Goal: Task Accomplishment & Management: Manage account settings

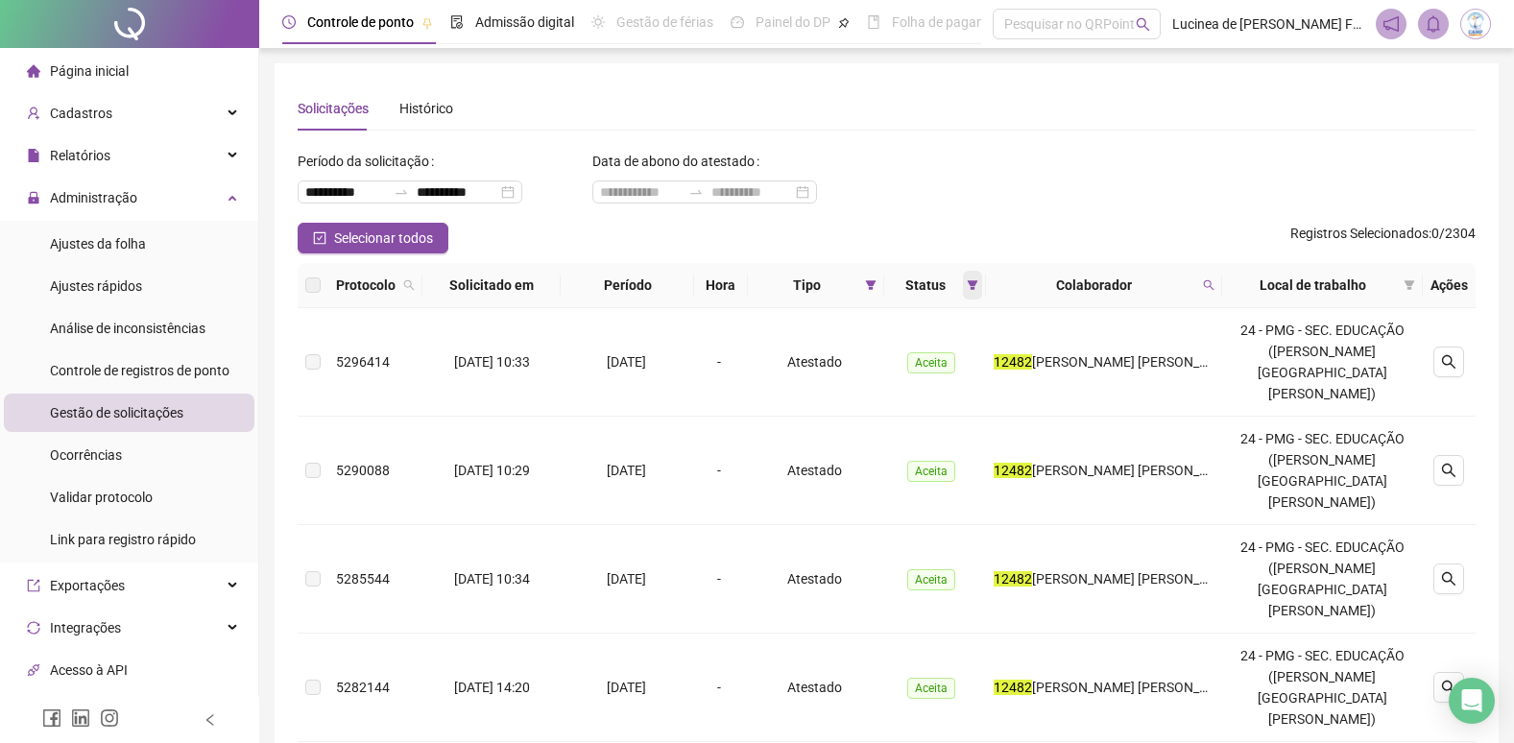
click at [978, 285] on icon "filter" at bounding box center [972, 285] width 11 height 10
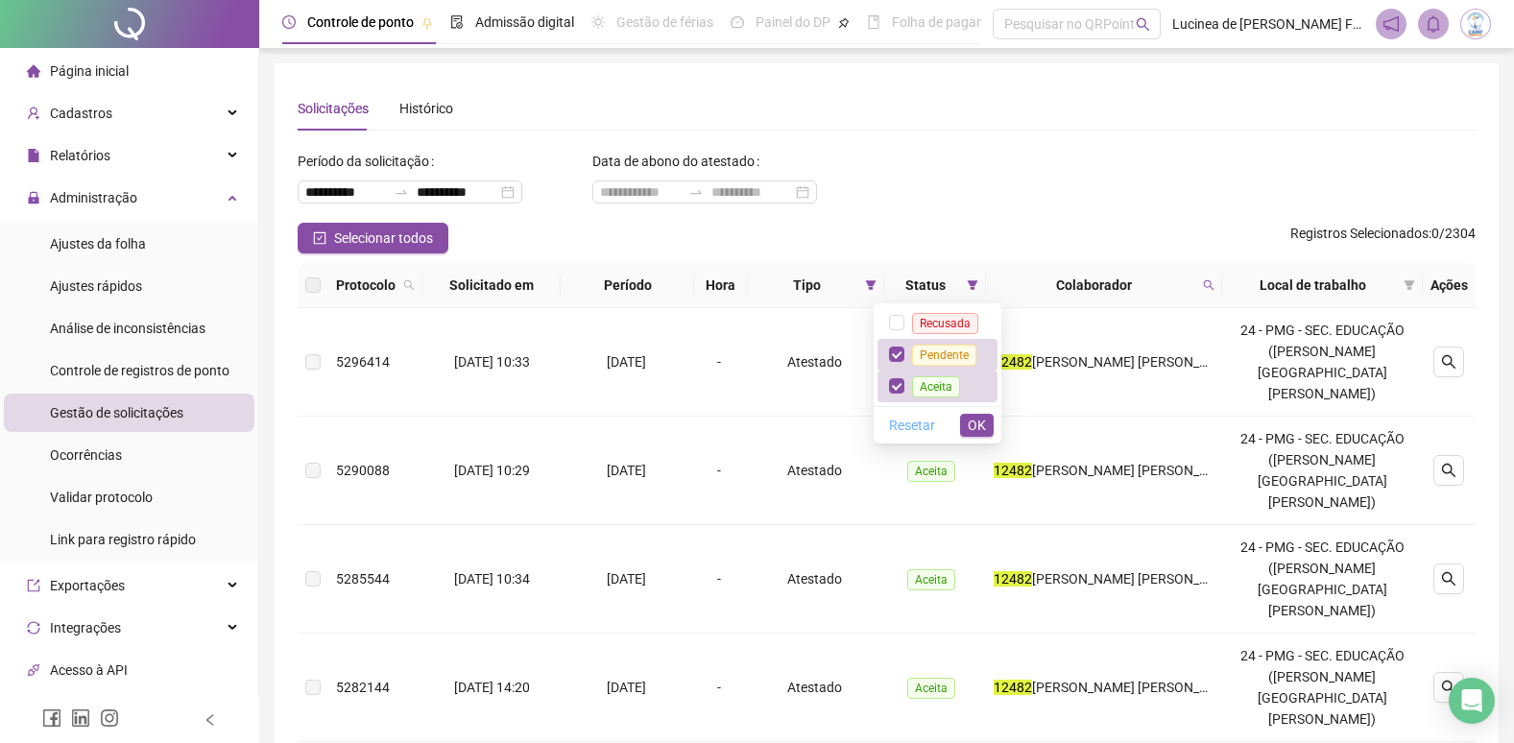
click at [920, 425] on span "Resetar" at bounding box center [912, 425] width 46 height 21
click at [975, 417] on span "OK" at bounding box center [977, 425] width 18 height 21
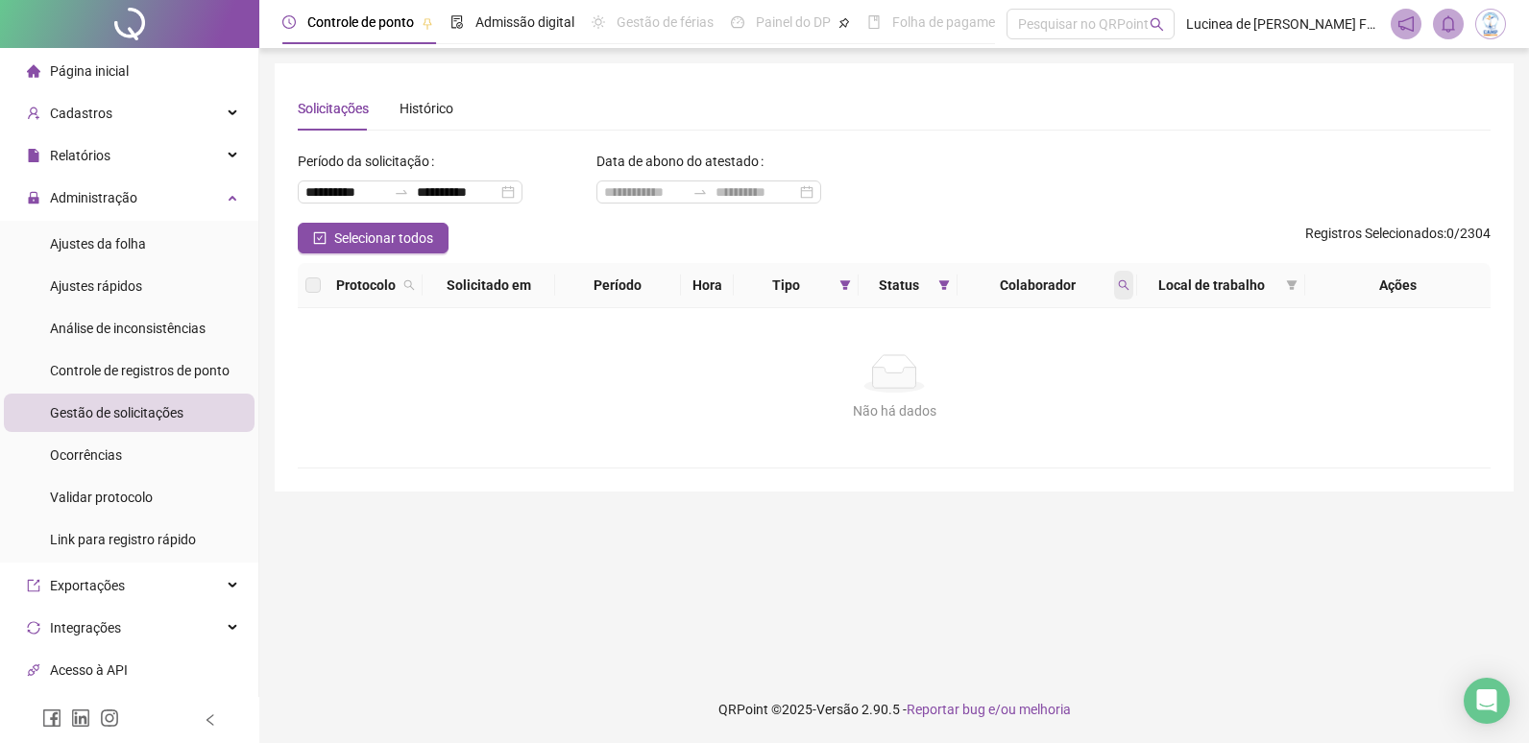
click at [1125, 286] on icon "search" at bounding box center [1124, 285] width 12 height 12
click at [1092, 360] on span "Limpar" at bounding box center [1081, 362] width 42 height 21
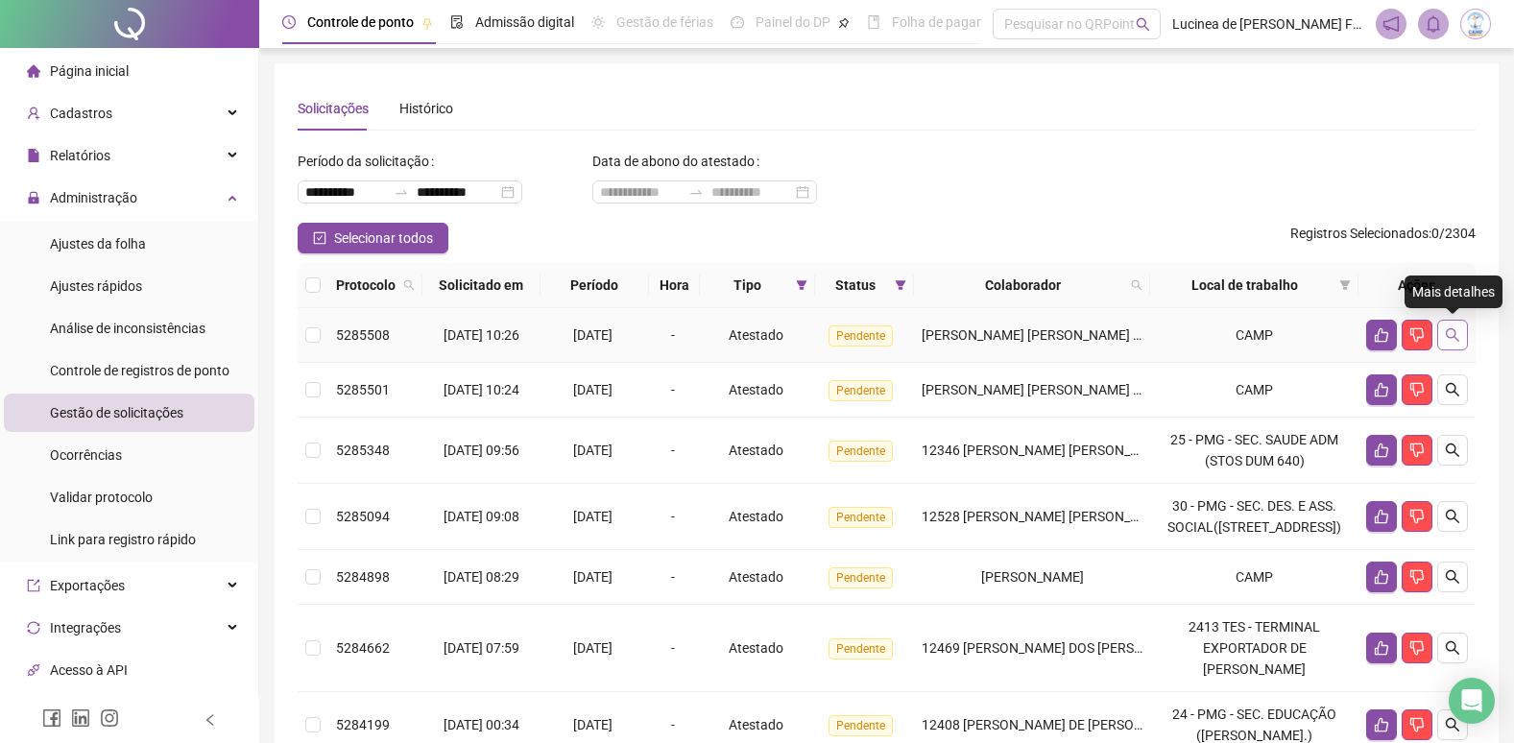
click at [1457, 338] on icon "search" at bounding box center [1452, 334] width 15 height 15
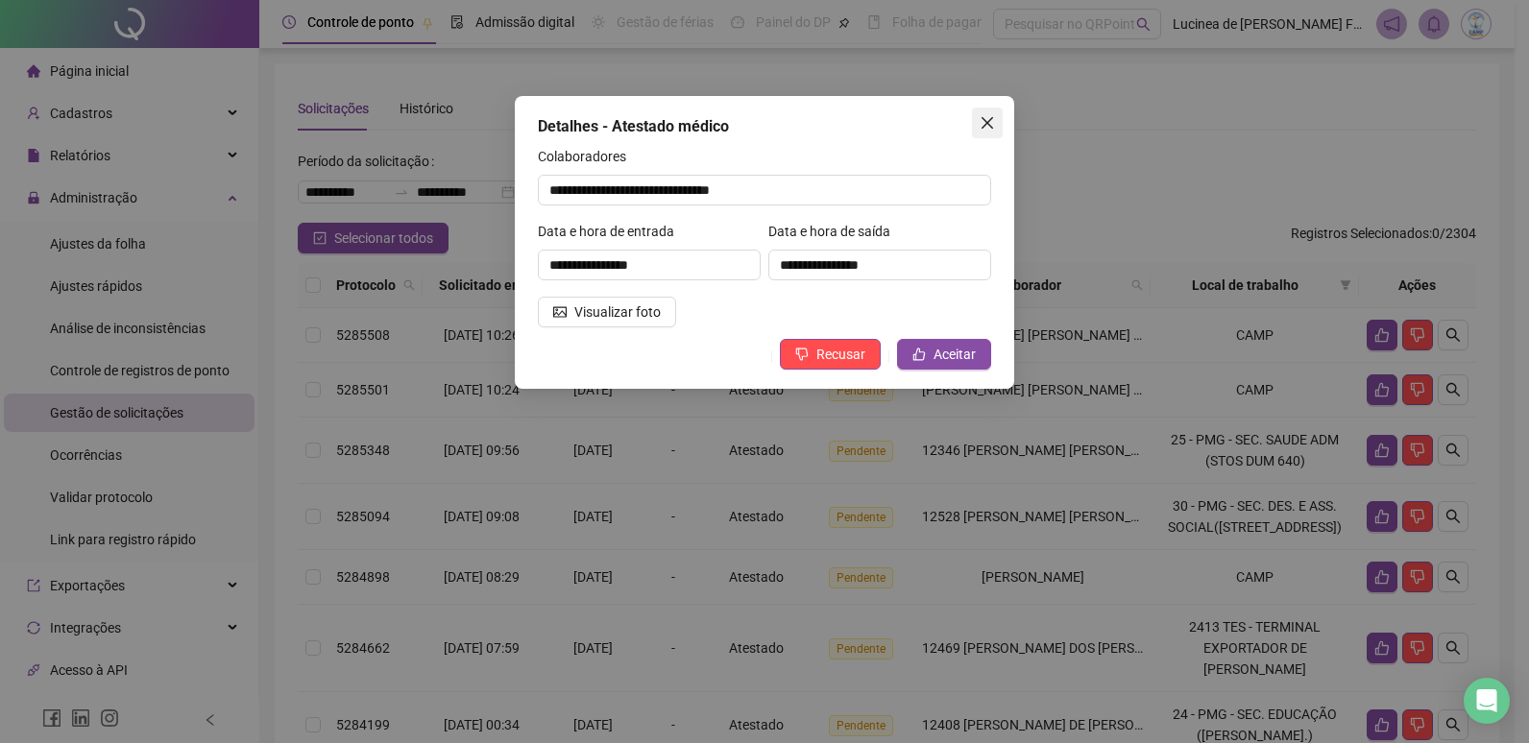
click at [989, 127] on icon "close" at bounding box center [987, 122] width 15 height 15
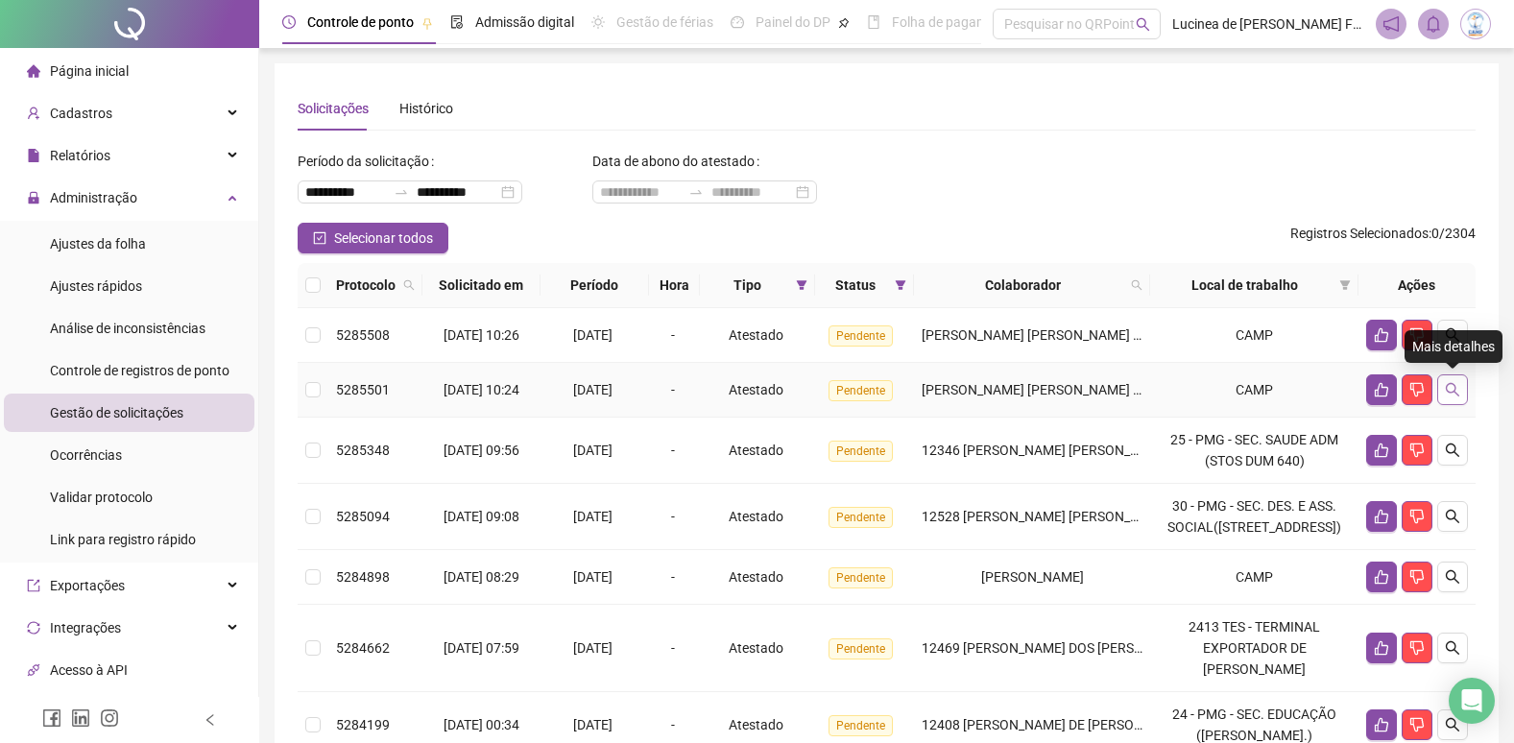
click at [1451, 388] on icon "search" at bounding box center [1452, 389] width 15 height 15
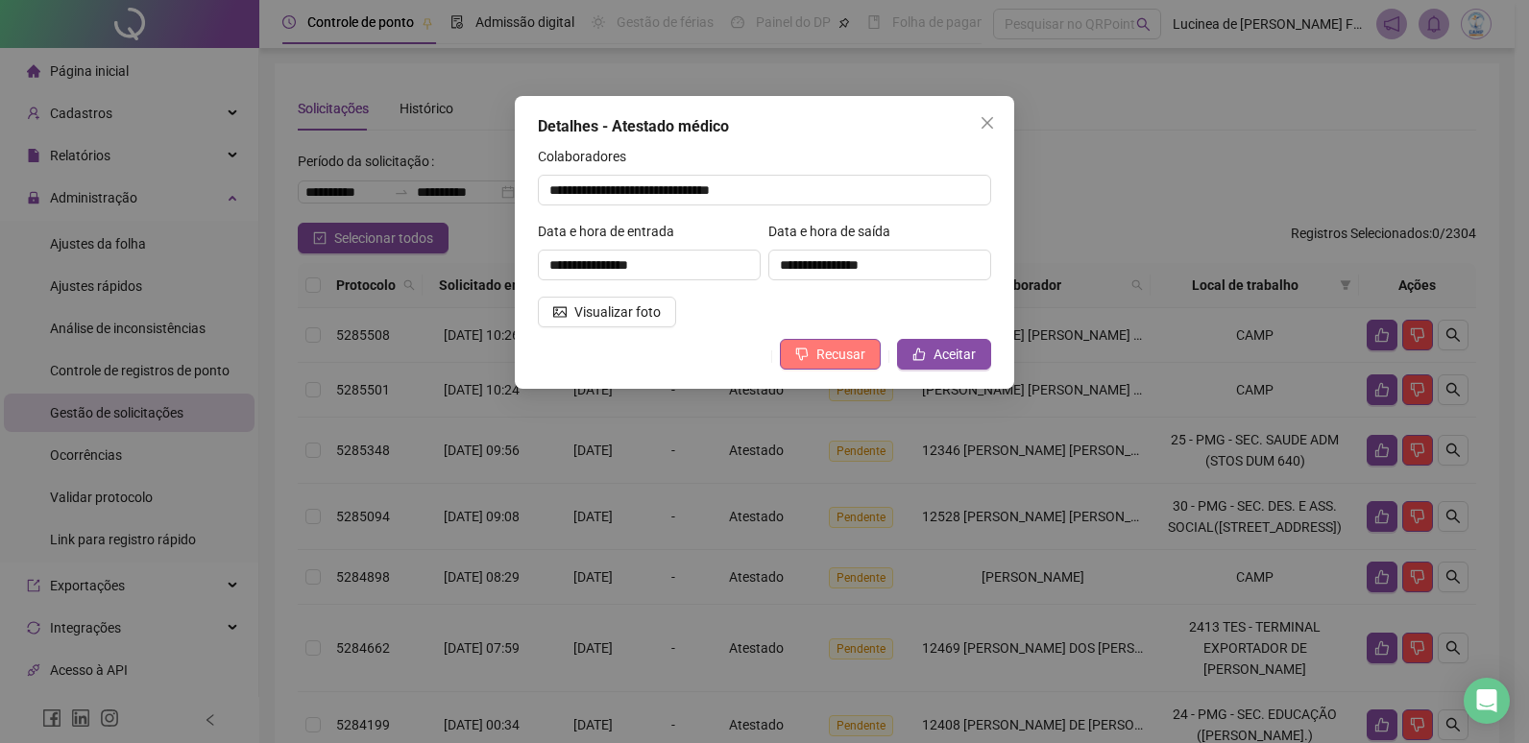
click at [854, 351] on span "Recusar" at bounding box center [840, 354] width 49 height 21
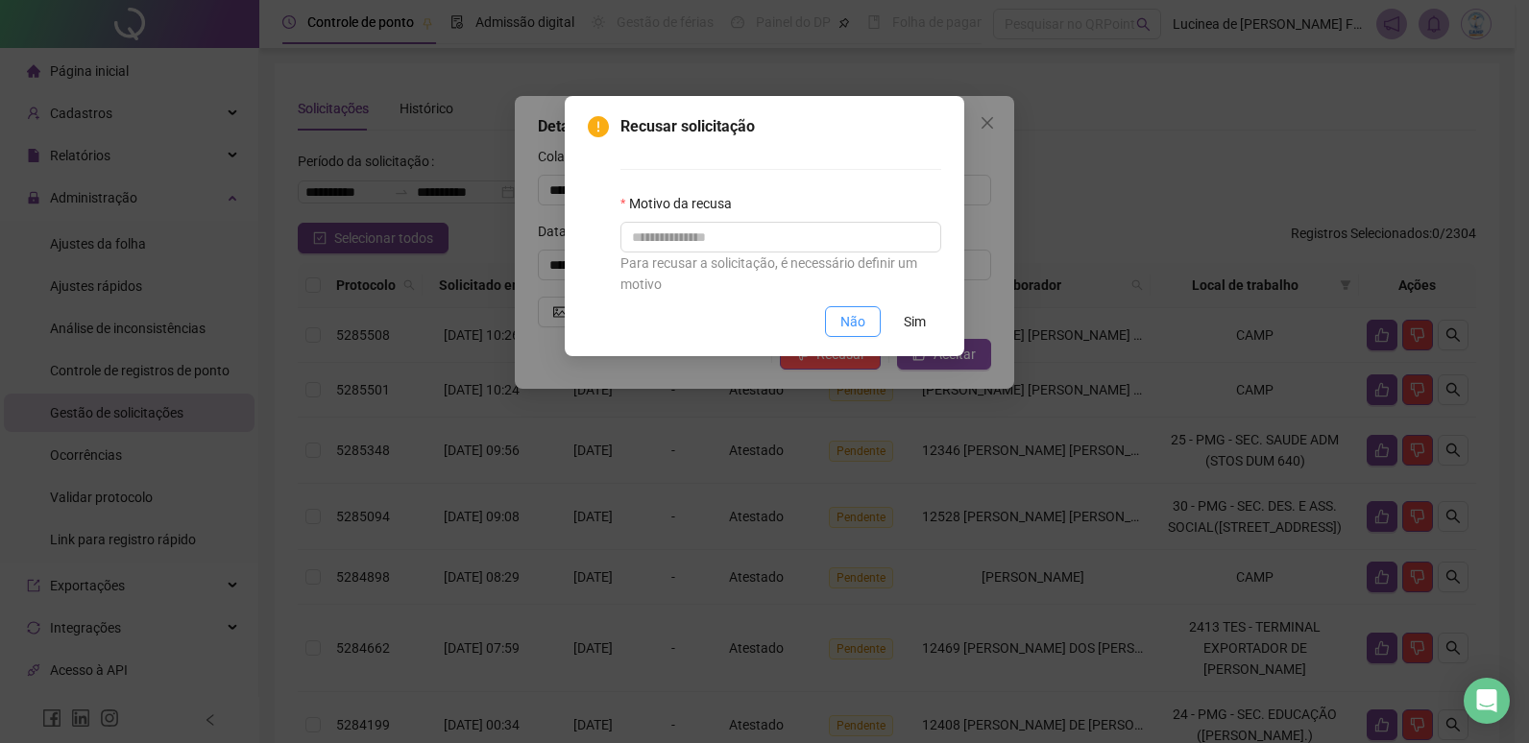
click at [859, 326] on span "Não" at bounding box center [852, 321] width 25 height 21
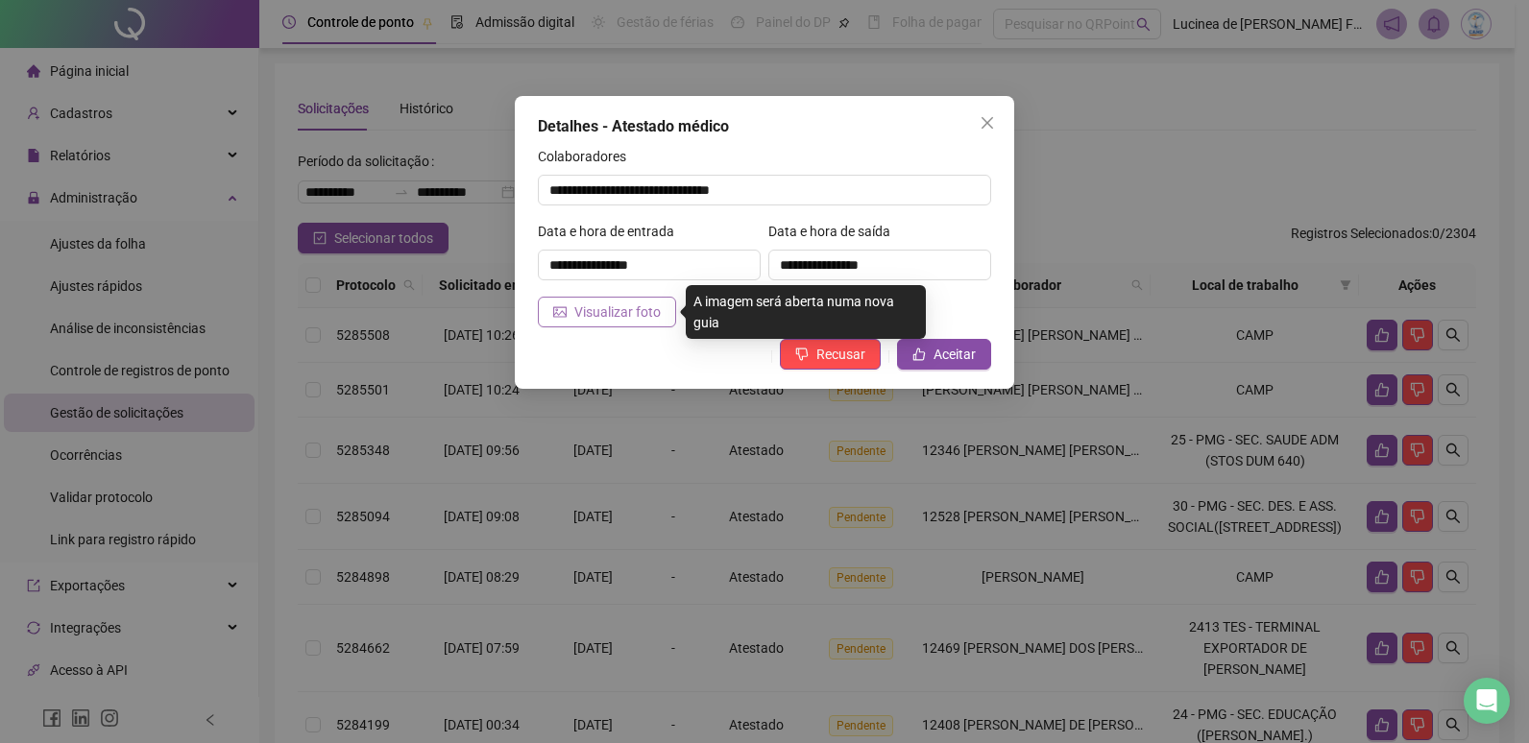
click at [622, 314] on span "Visualizar foto" at bounding box center [617, 312] width 86 height 21
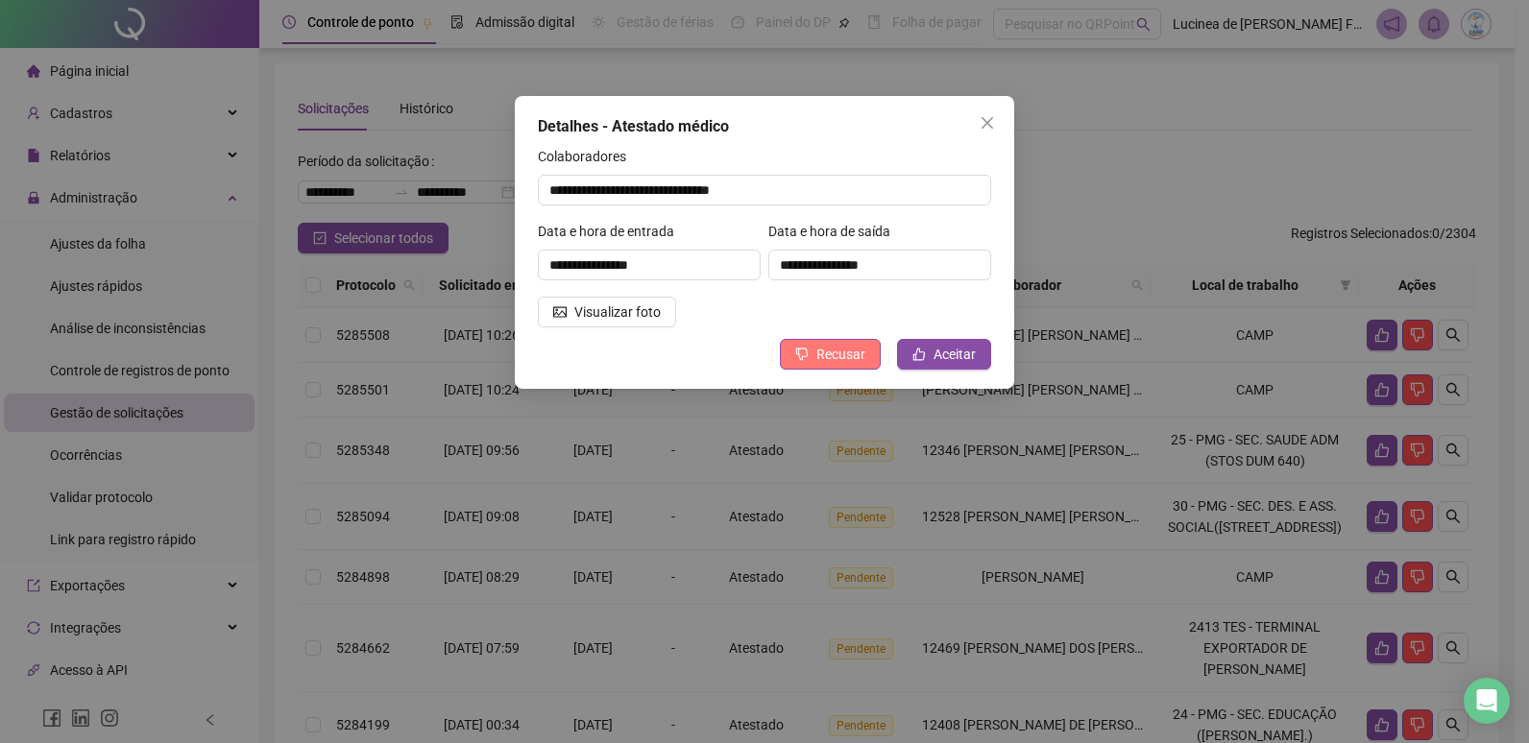
click at [850, 348] on span "Recusar" at bounding box center [840, 354] width 49 height 21
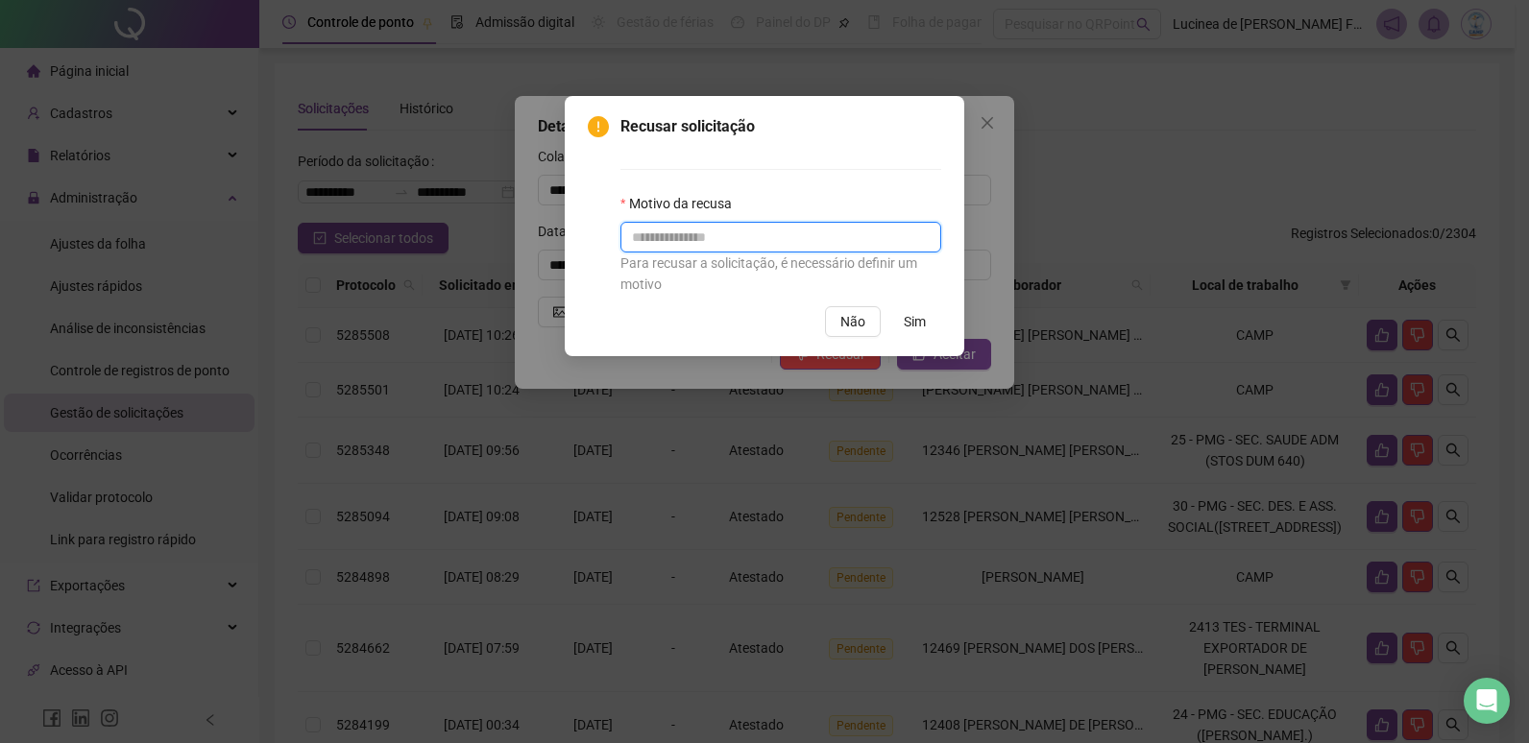
drag, startPoint x: 746, startPoint y: 227, endPoint x: 747, endPoint y: 237, distance: 10.6
click at [746, 240] on input "text" at bounding box center [780, 237] width 321 height 31
type input "******"
click at [909, 313] on span "Sim" at bounding box center [915, 321] width 22 height 21
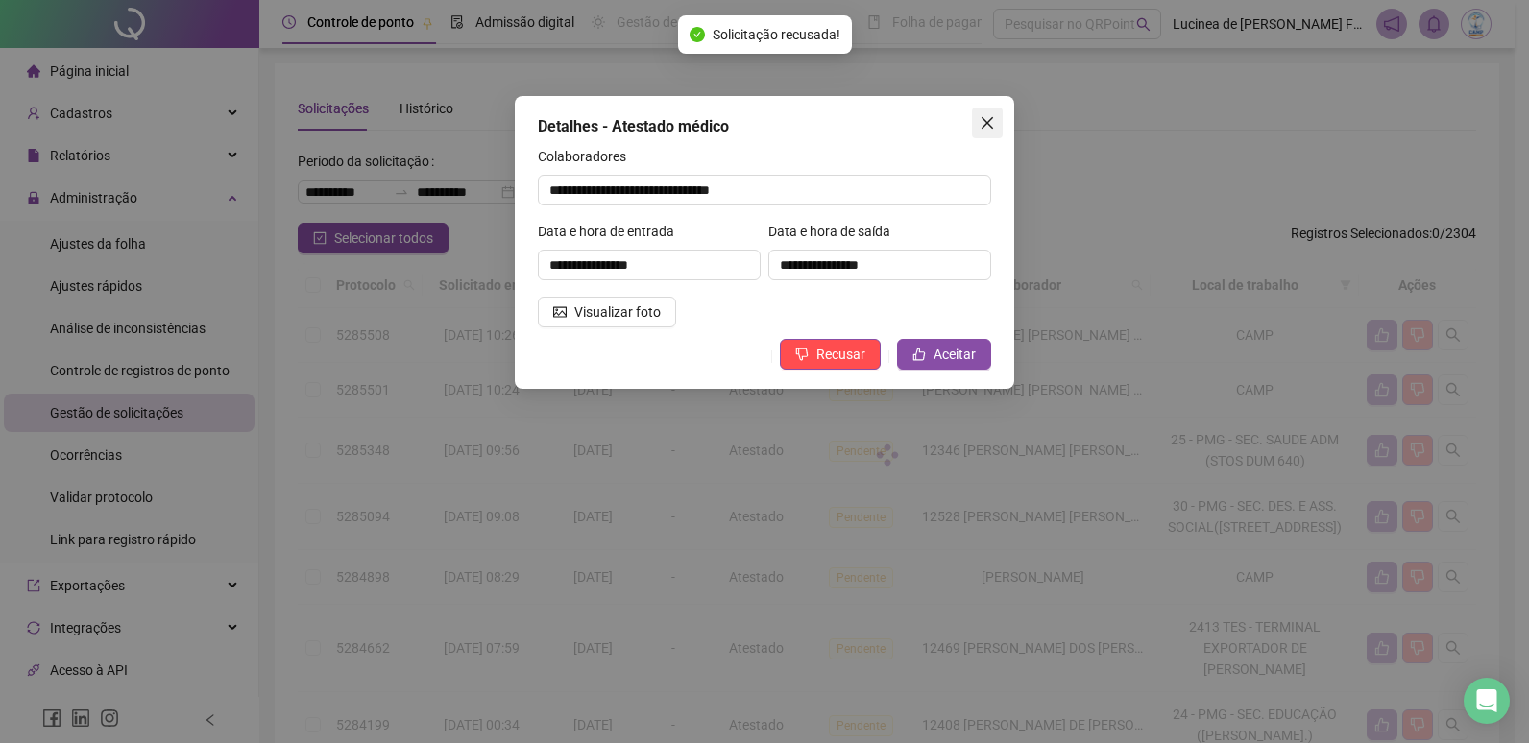
click at [986, 125] on icon "close" at bounding box center [987, 123] width 12 height 12
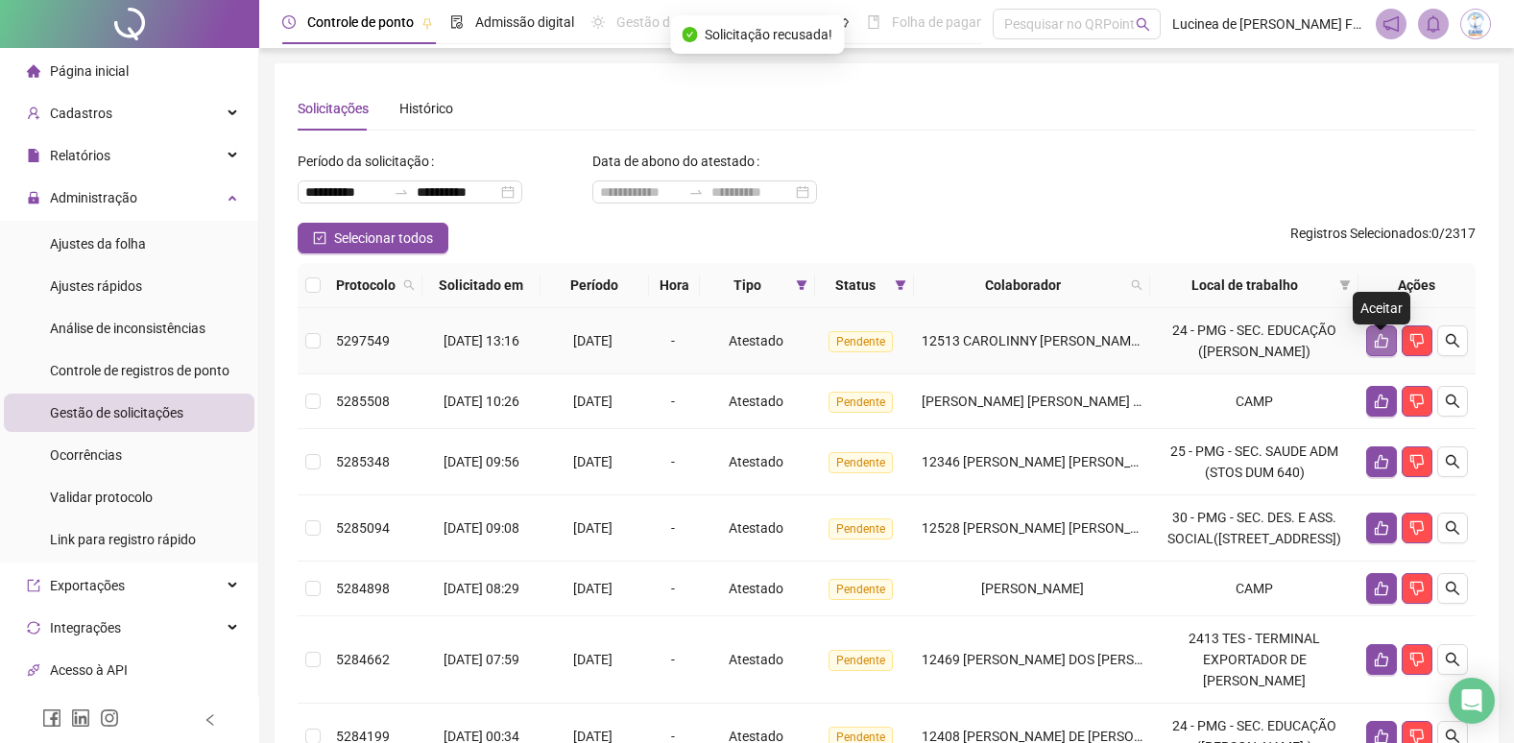
click at [1379, 356] on button "button" at bounding box center [1382, 341] width 31 height 31
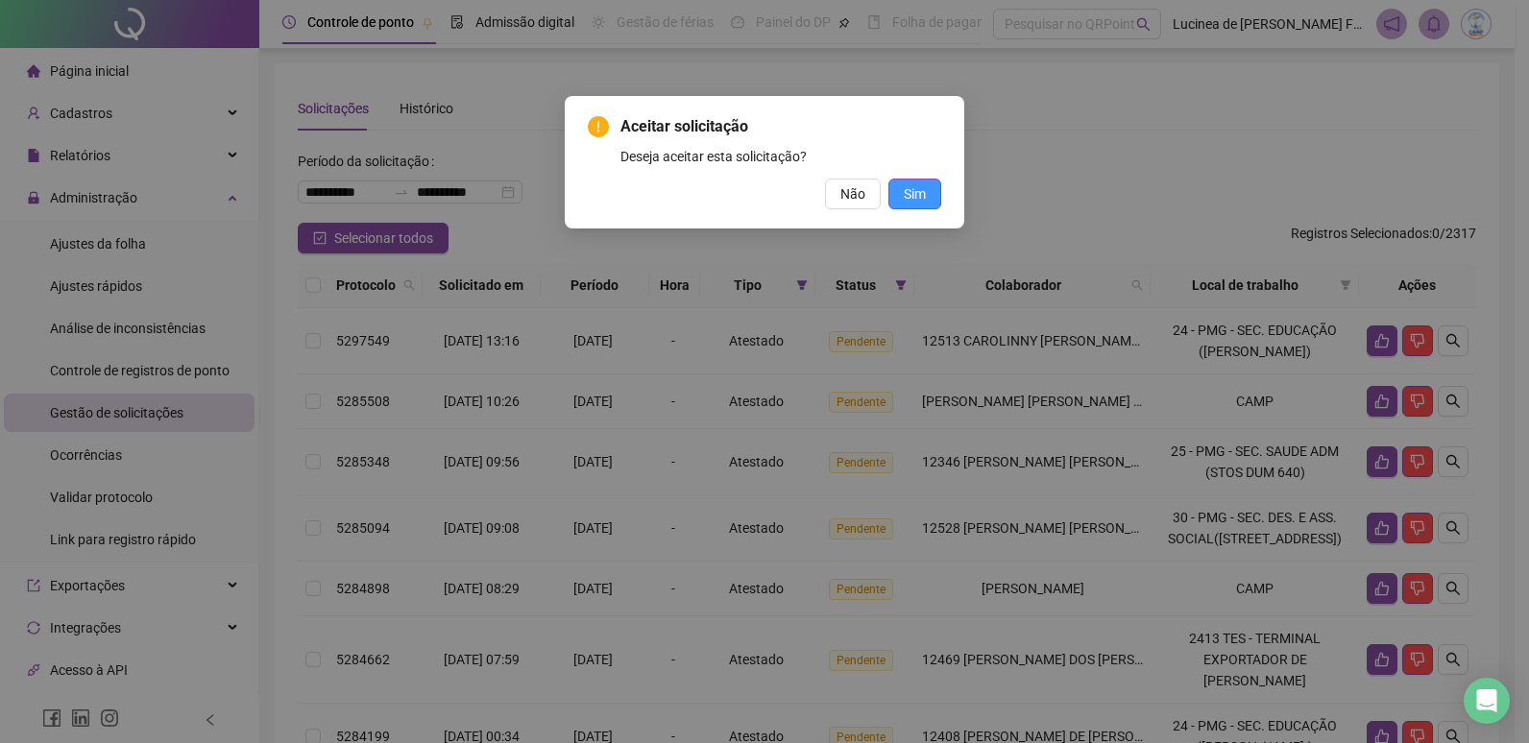
click at [922, 204] on button "Sim" at bounding box center [914, 194] width 53 height 31
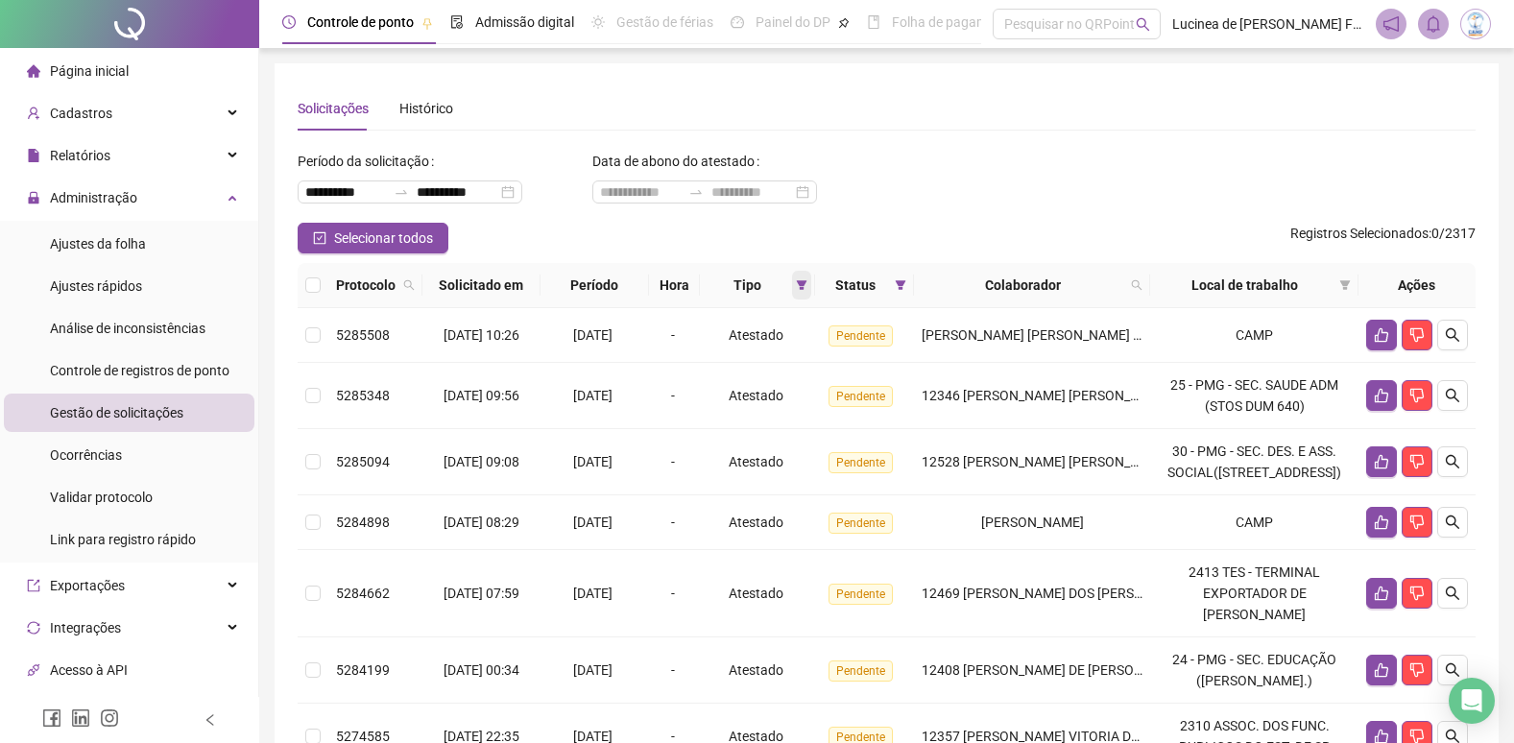
click at [811, 278] on span at bounding box center [801, 285] width 19 height 29
click at [907, 285] on icon "filter" at bounding box center [901, 285] width 11 height 10
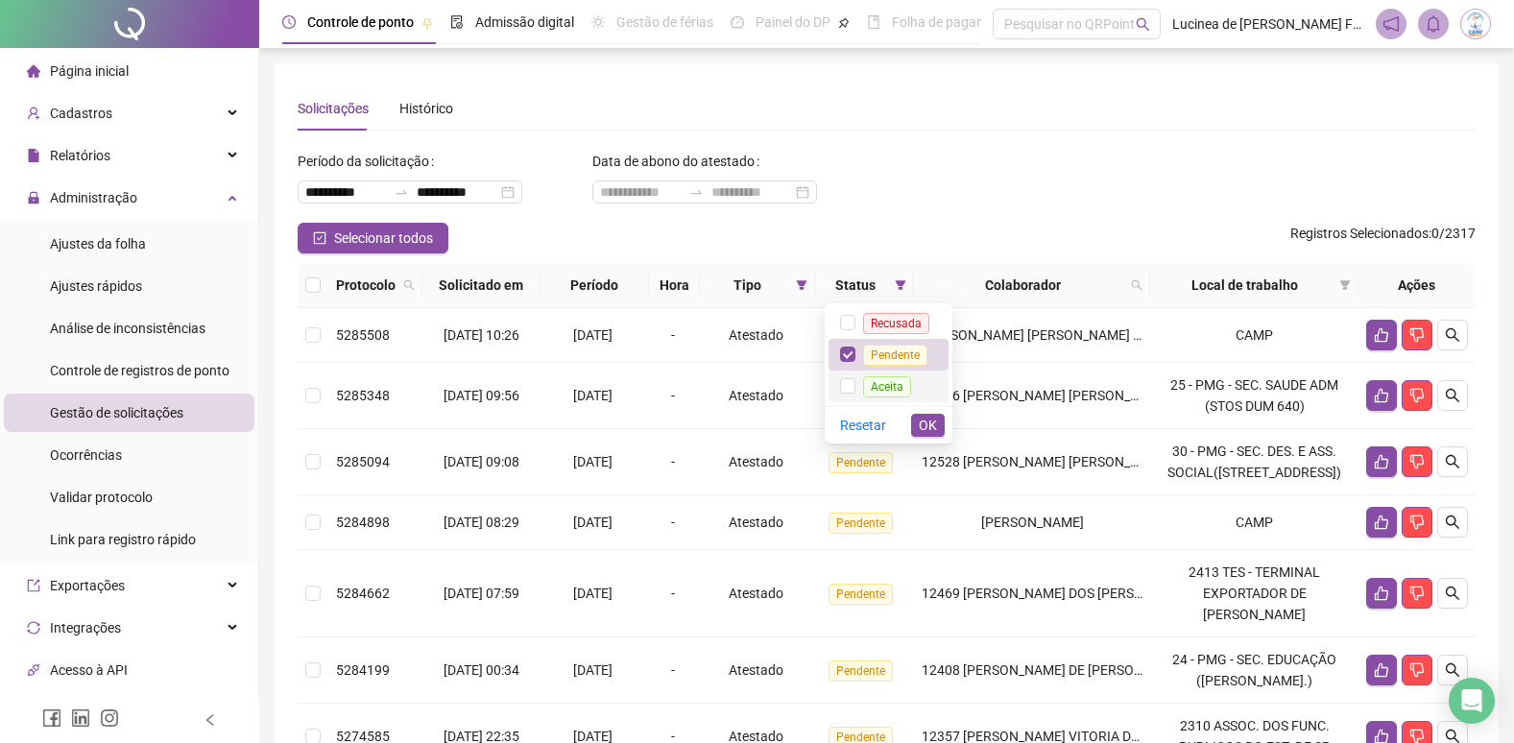
click at [898, 384] on span "Aceita" at bounding box center [887, 386] width 48 height 21
click at [932, 432] on span "OK" at bounding box center [928, 425] width 18 height 21
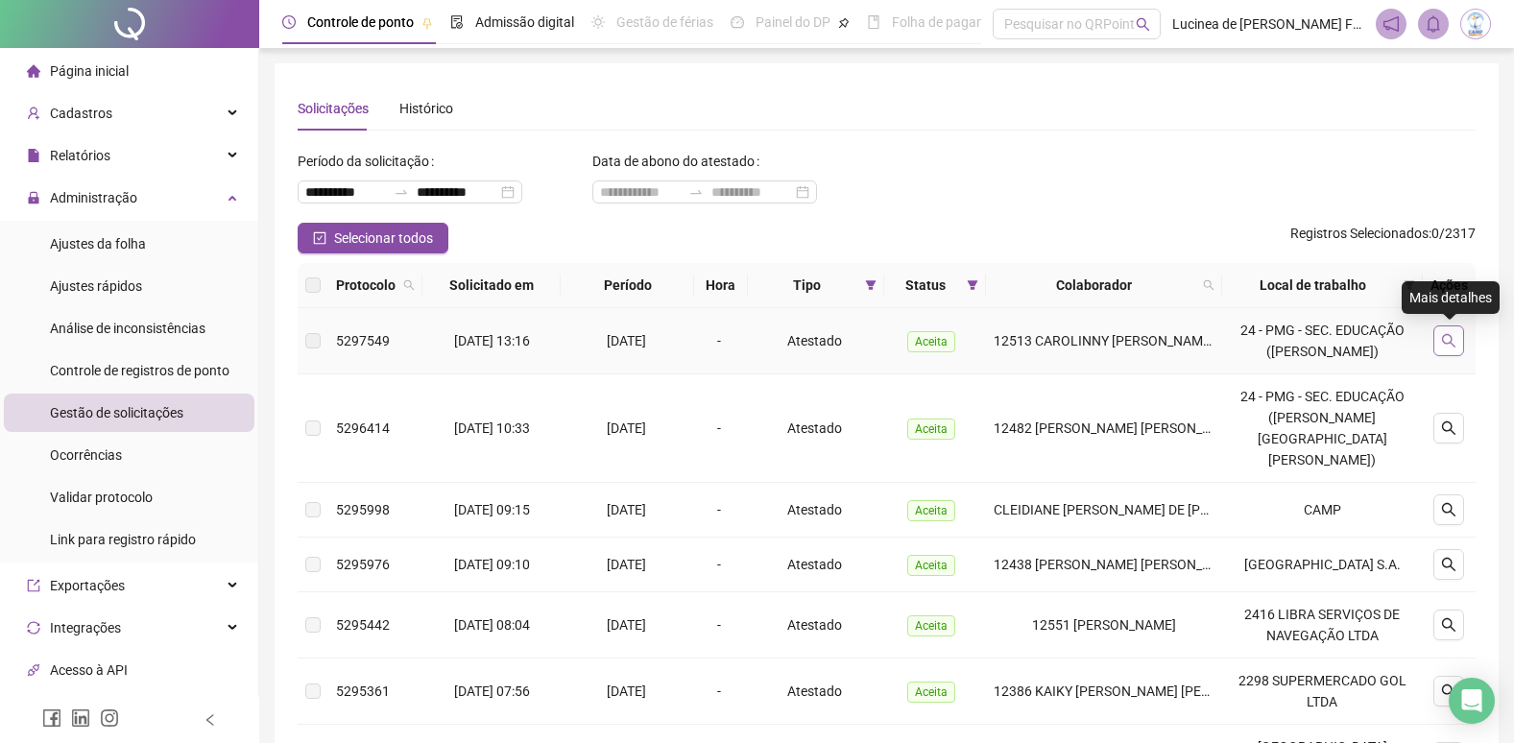
click at [1456, 349] on button "button" at bounding box center [1449, 341] width 31 height 31
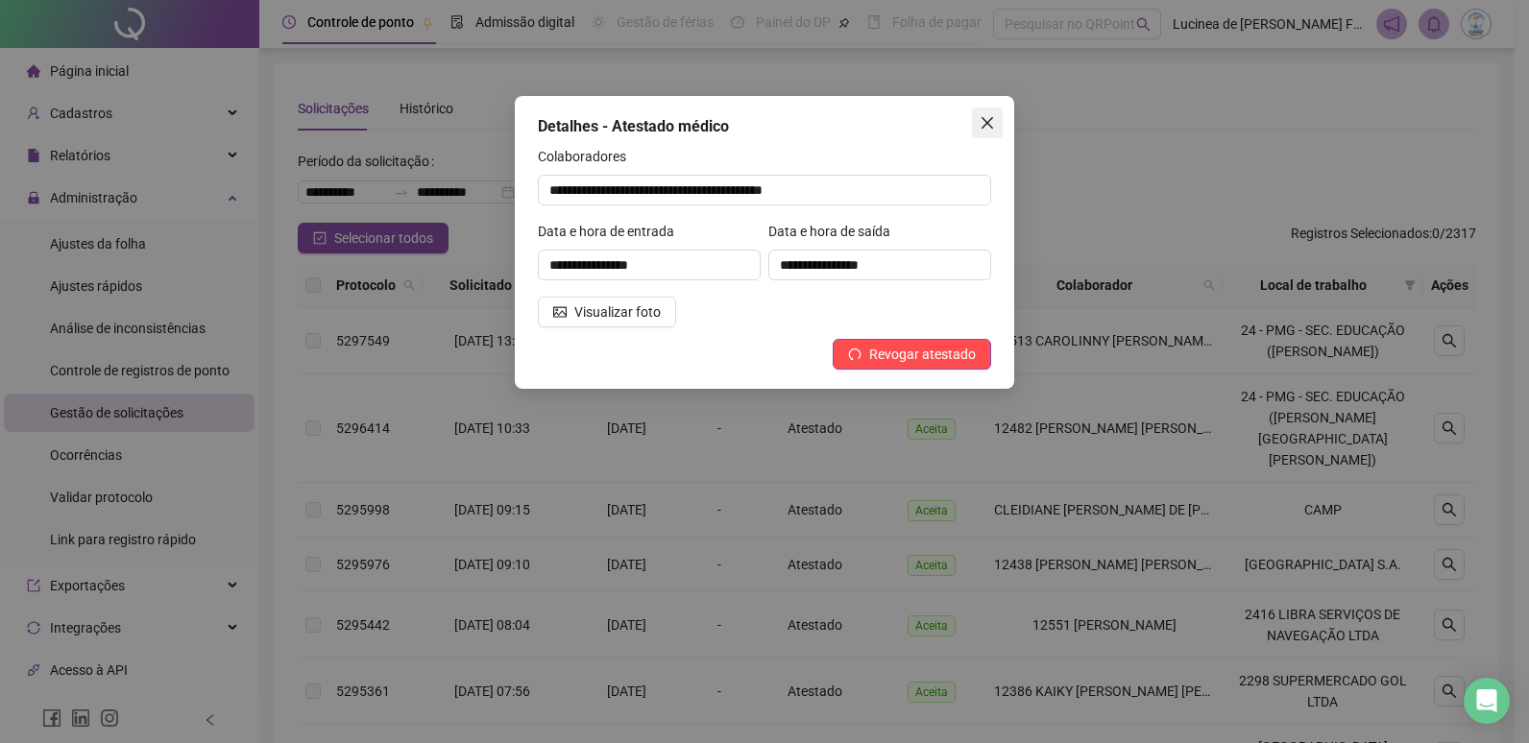
click at [982, 123] on icon "close" at bounding box center [987, 122] width 15 height 15
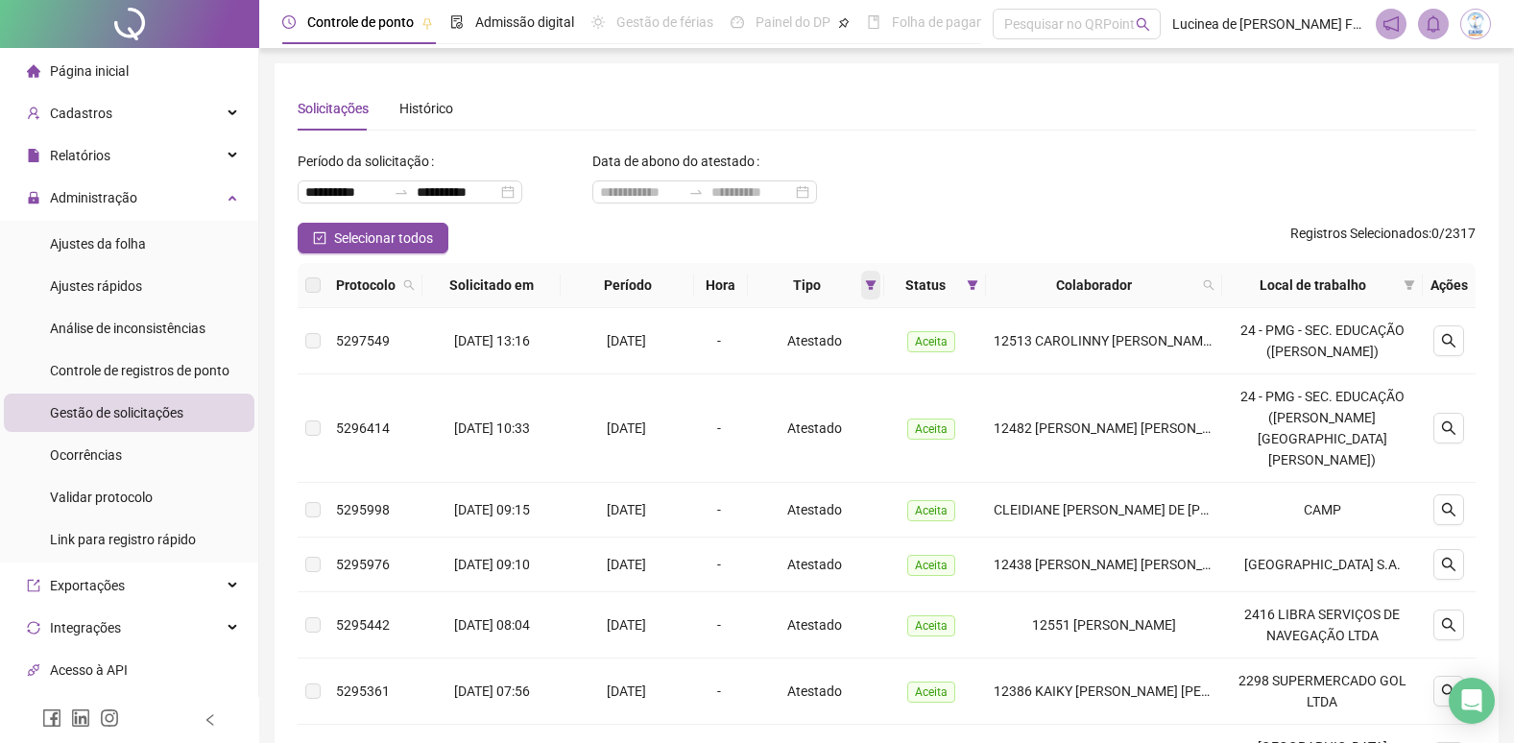
click at [877, 288] on icon "filter" at bounding box center [871, 285] width 12 height 12
click at [867, 418] on span "OK" at bounding box center [868, 422] width 18 height 21
click at [979, 288] on icon "filter" at bounding box center [973, 285] width 12 height 12
click at [965, 424] on span "OK" at bounding box center [969, 425] width 18 height 21
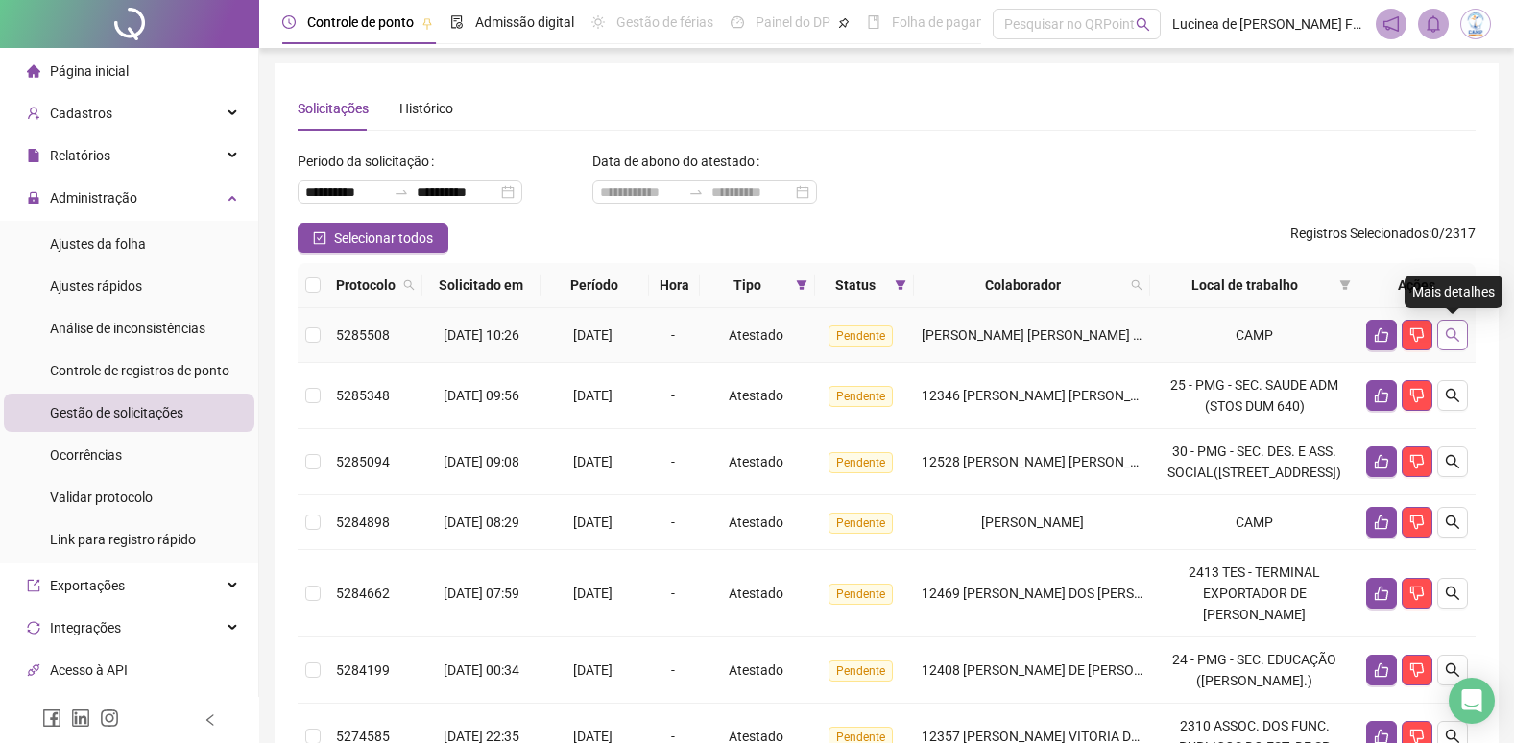
click at [1446, 341] on icon "search" at bounding box center [1452, 334] width 15 height 15
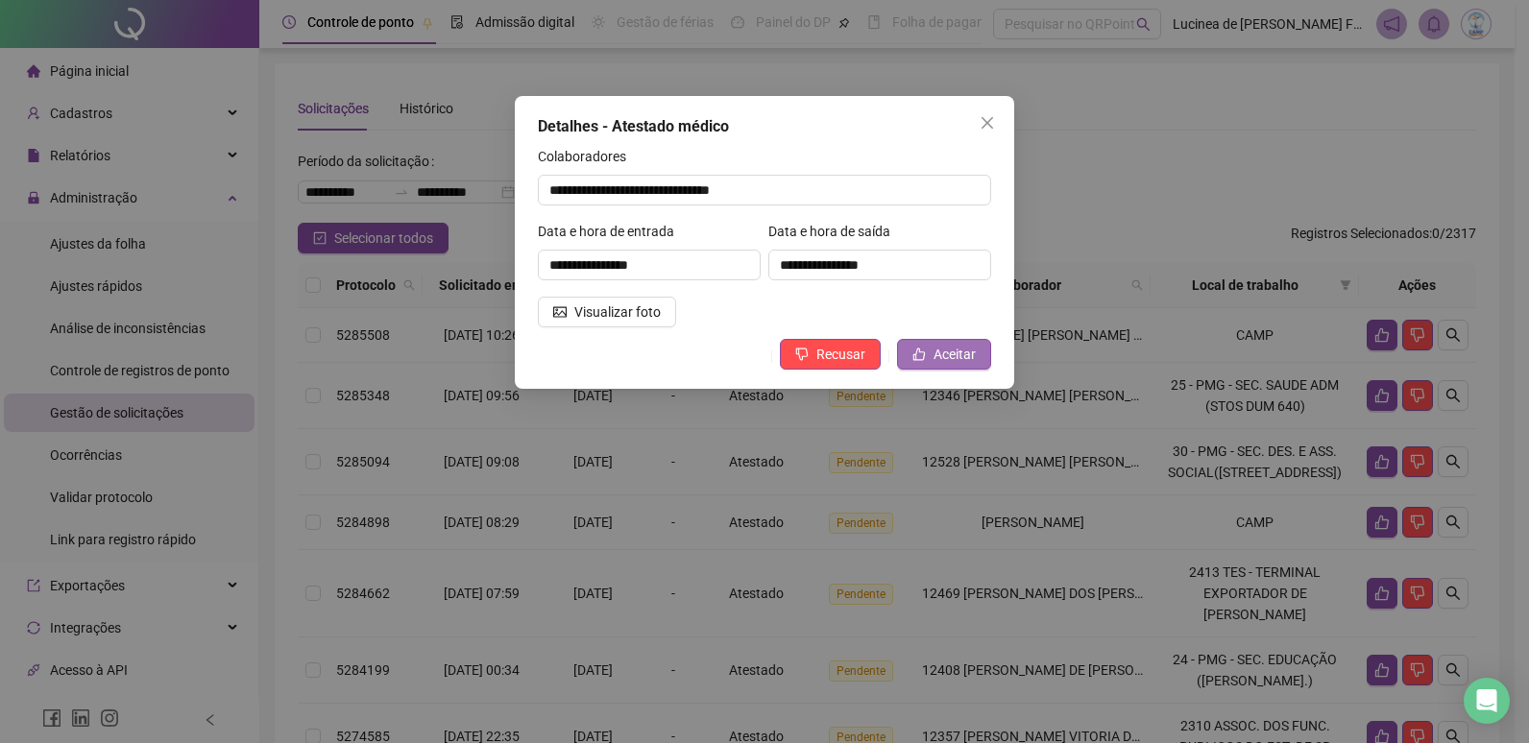
click at [939, 360] on span "Aceitar" at bounding box center [954, 354] width 42 height 21
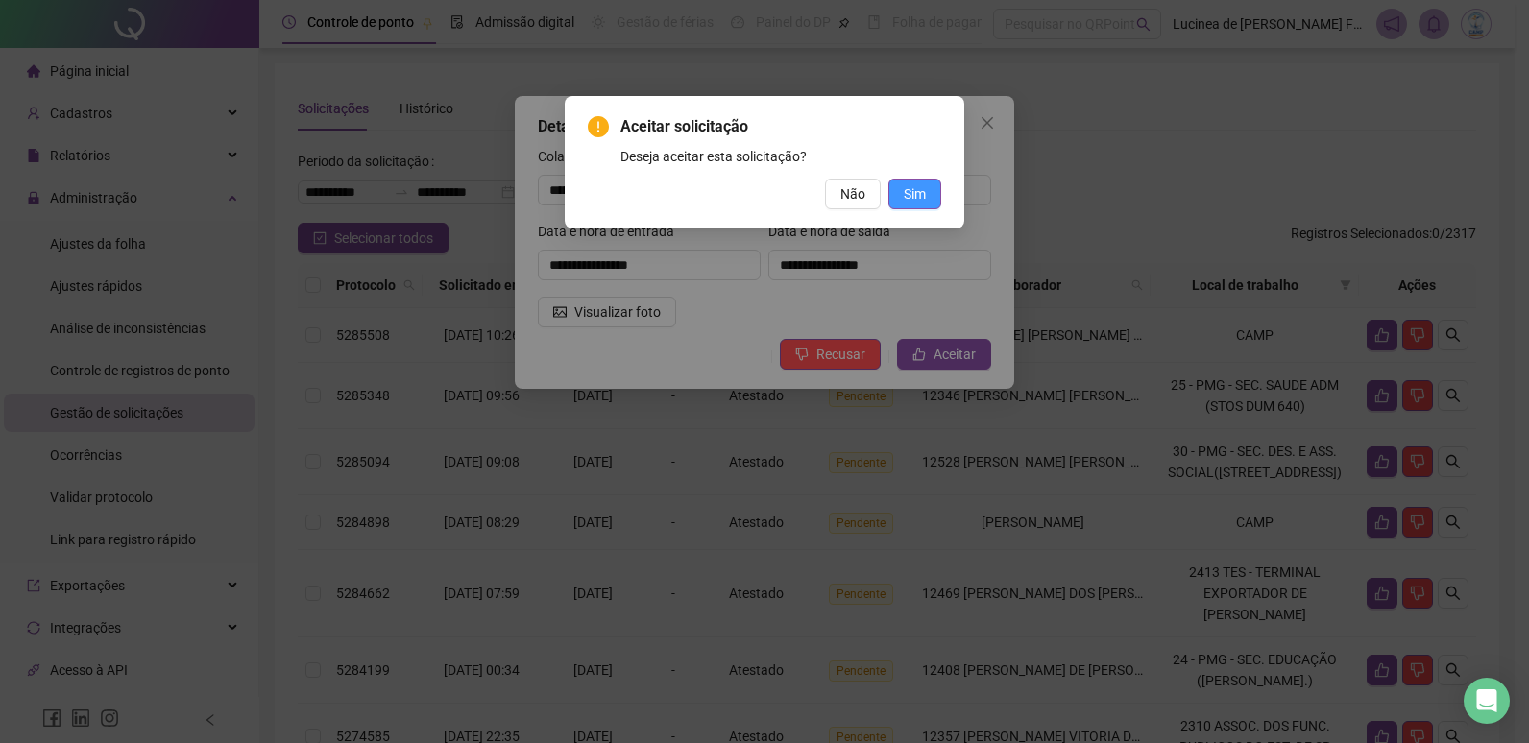
click at [920, 197] on span "Sim" at bounding box center [915, 193] width 22 height 21
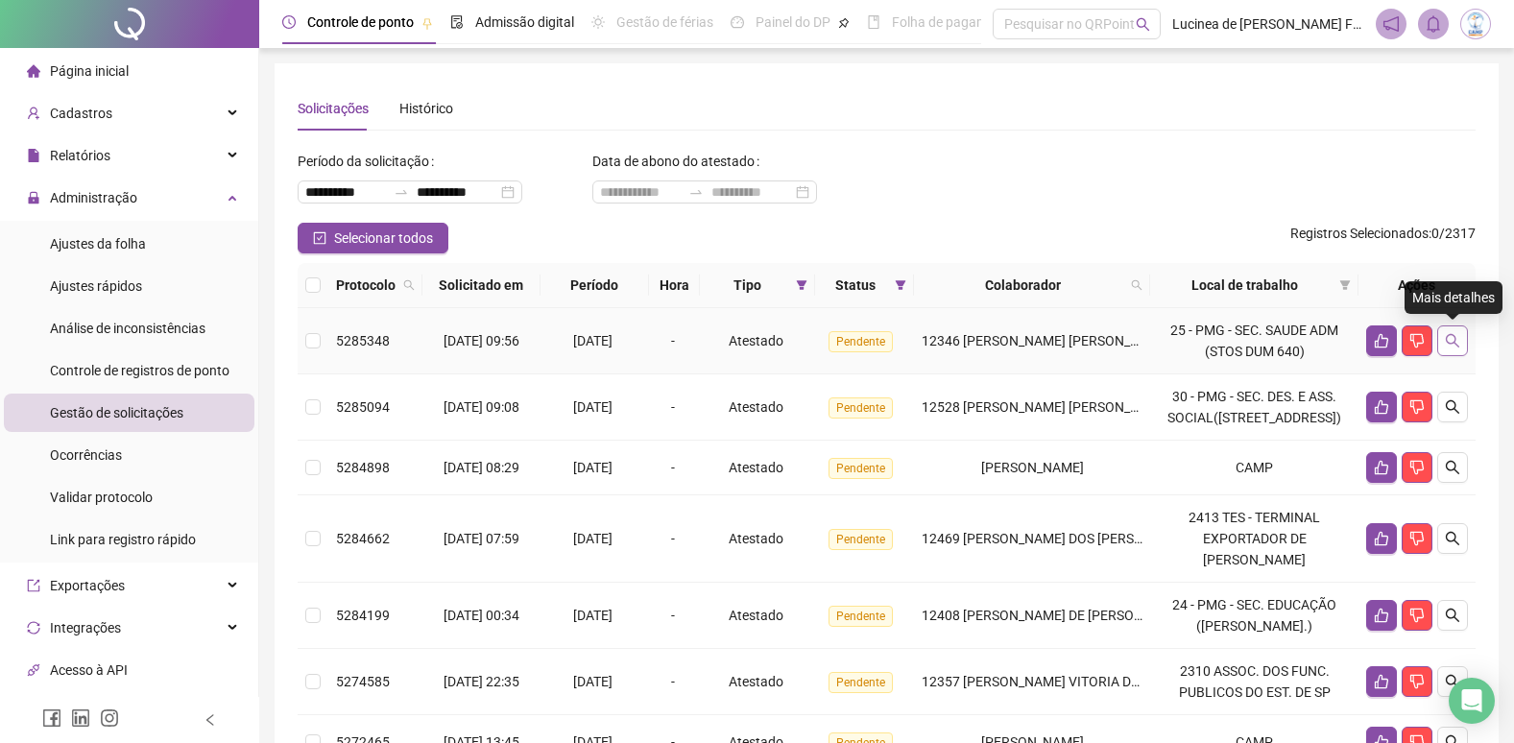
click at [1453, 342] on icon "search" at bounding box center [1452, 340] width 15 height 15
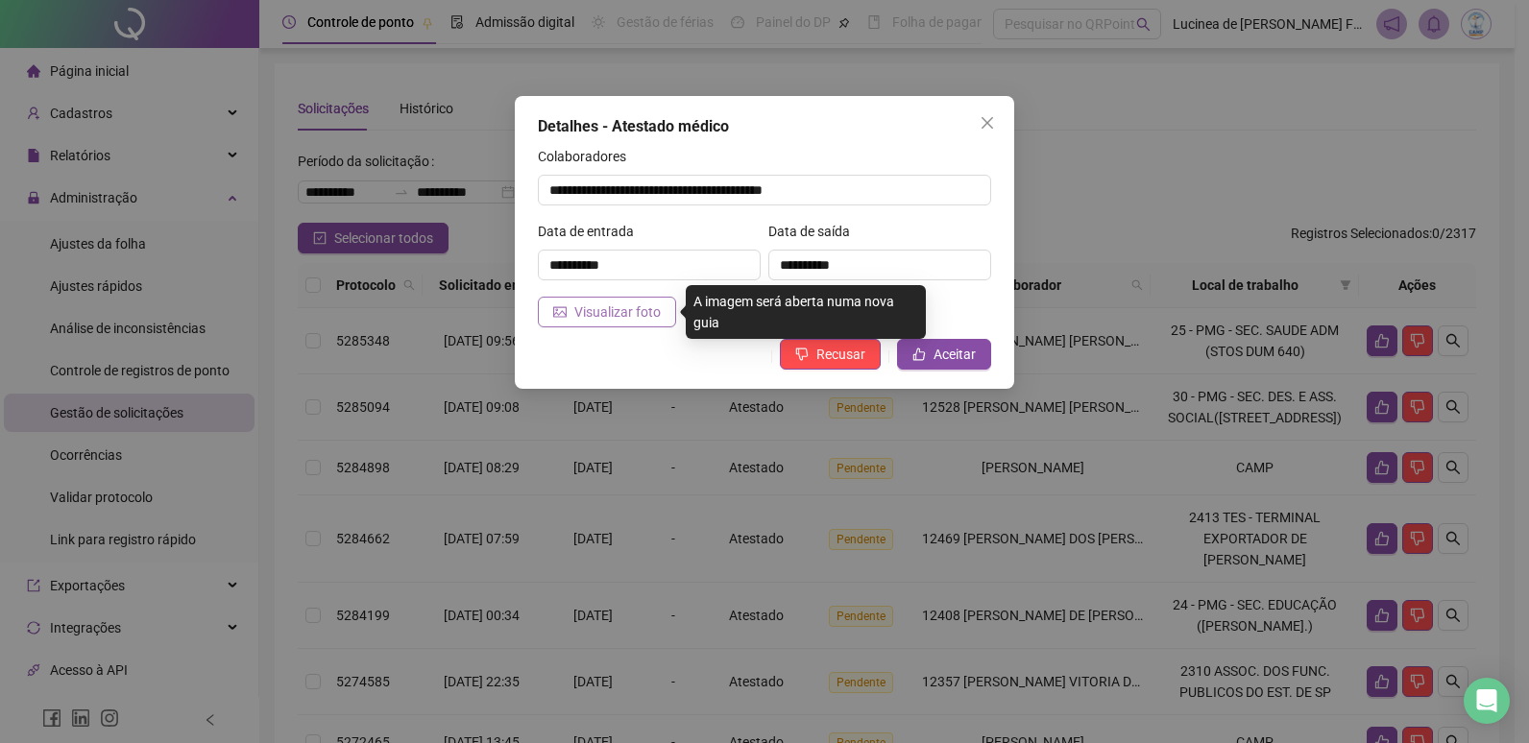
click at [592, 307] on span "Visualizar foto" at bounding box center [617, 312] width 86 height 21
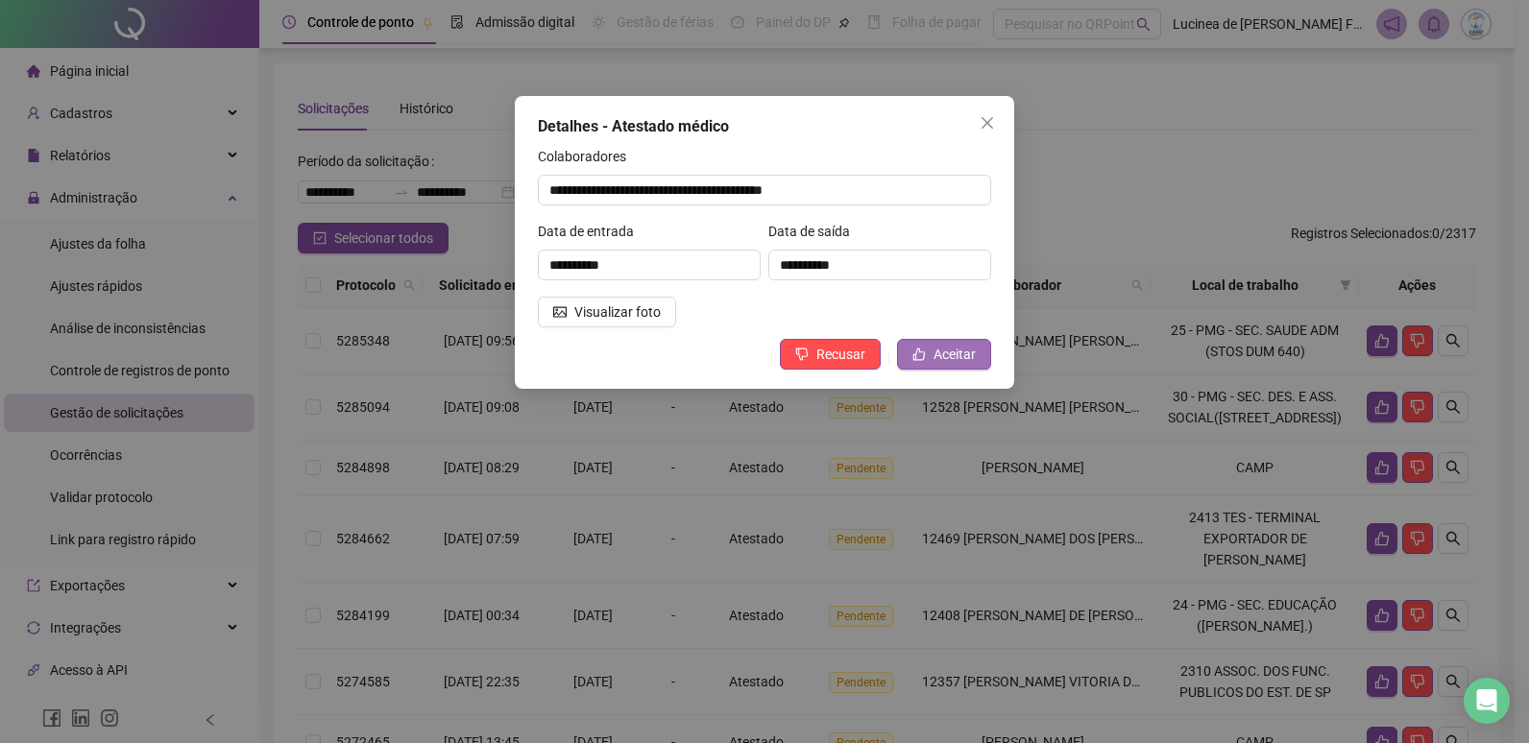
click at [926, 348] on icon "like" at bounding box center [918, 354] width 13 height 13
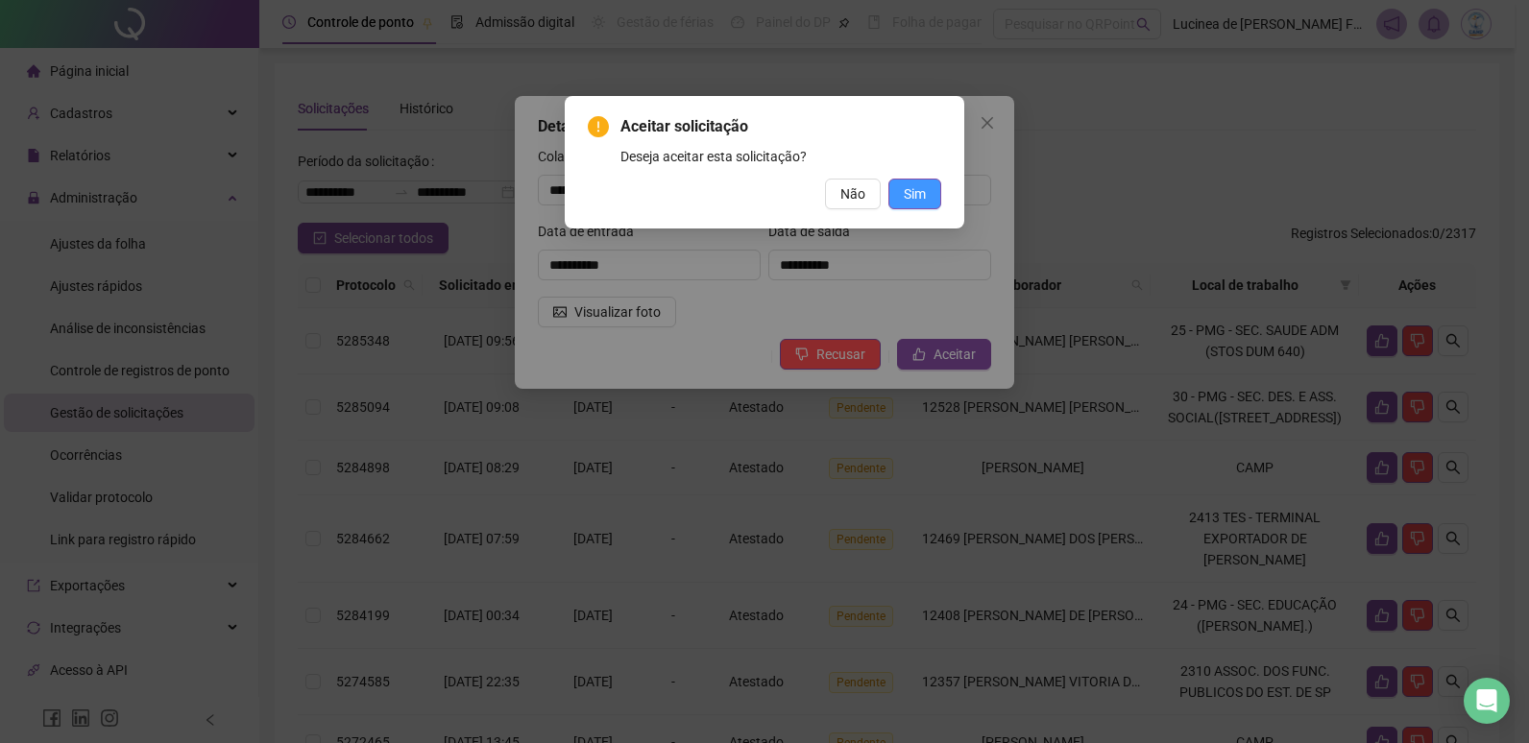
click at [913, 191] on span "Sim" at bounding box center [915, 193] width 22 height 21
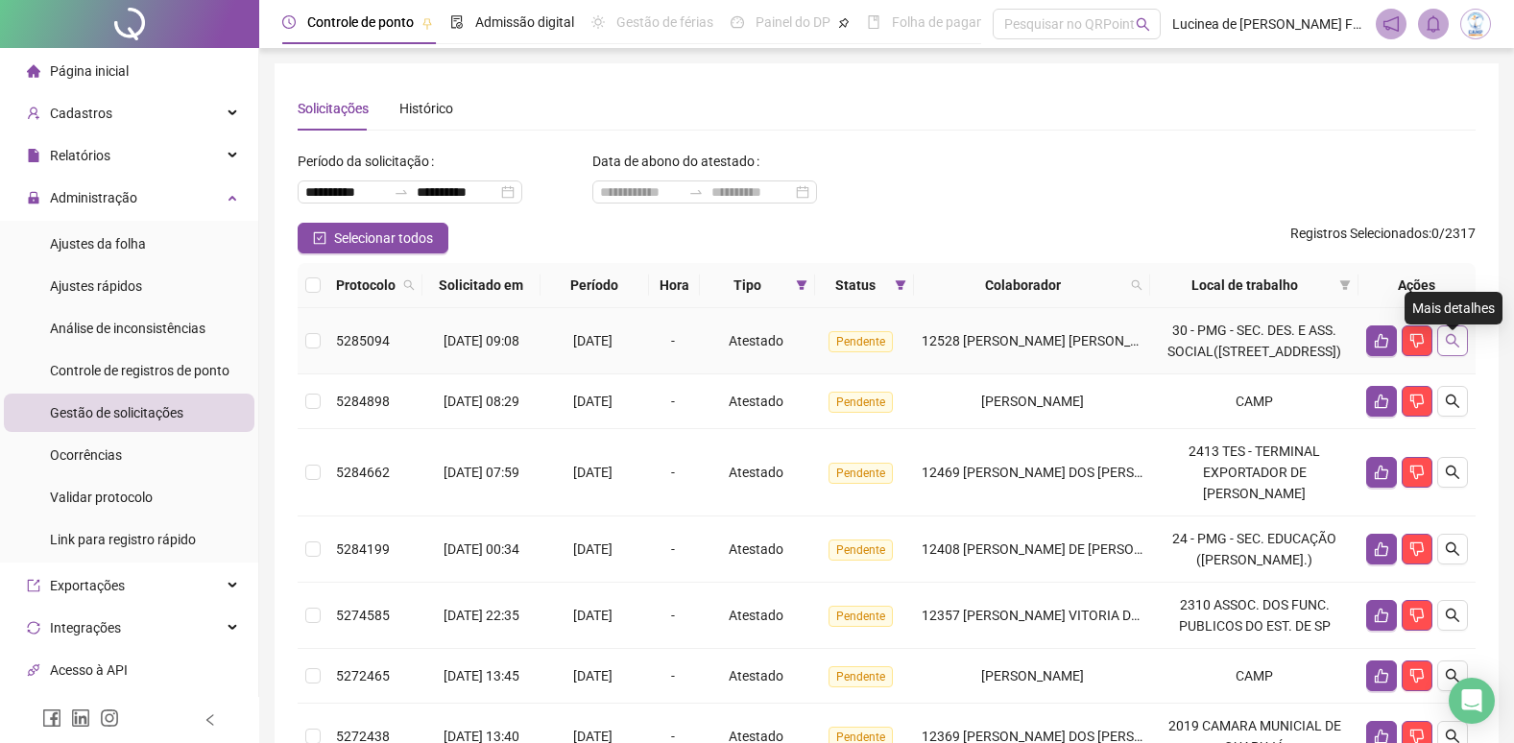
click at [1453, 349] on icon "search" at bounding box center [1452, 340] width 15 height 15
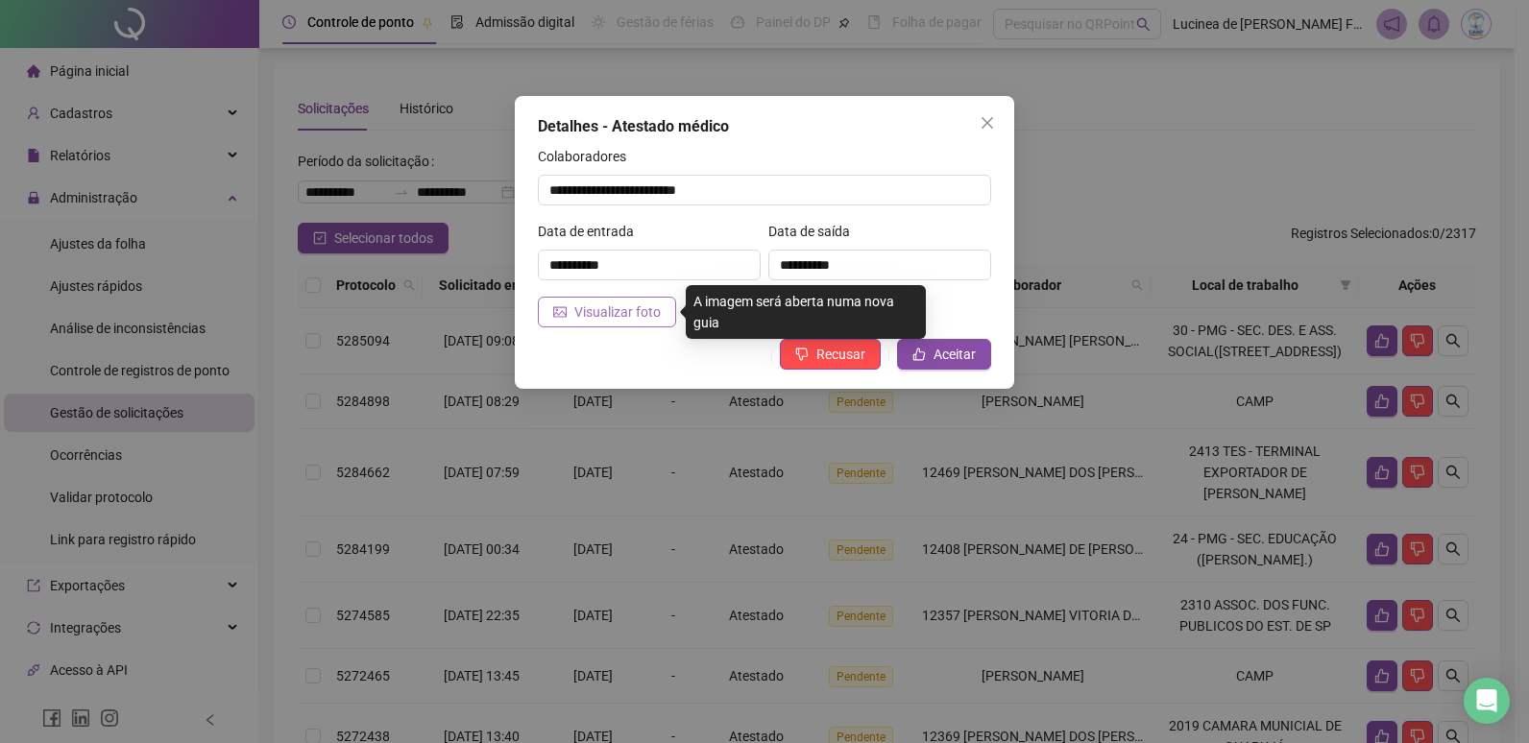
click at [656, 318] on span "Visualizar foto" at bounding box center [617, 312] width 86 height 21
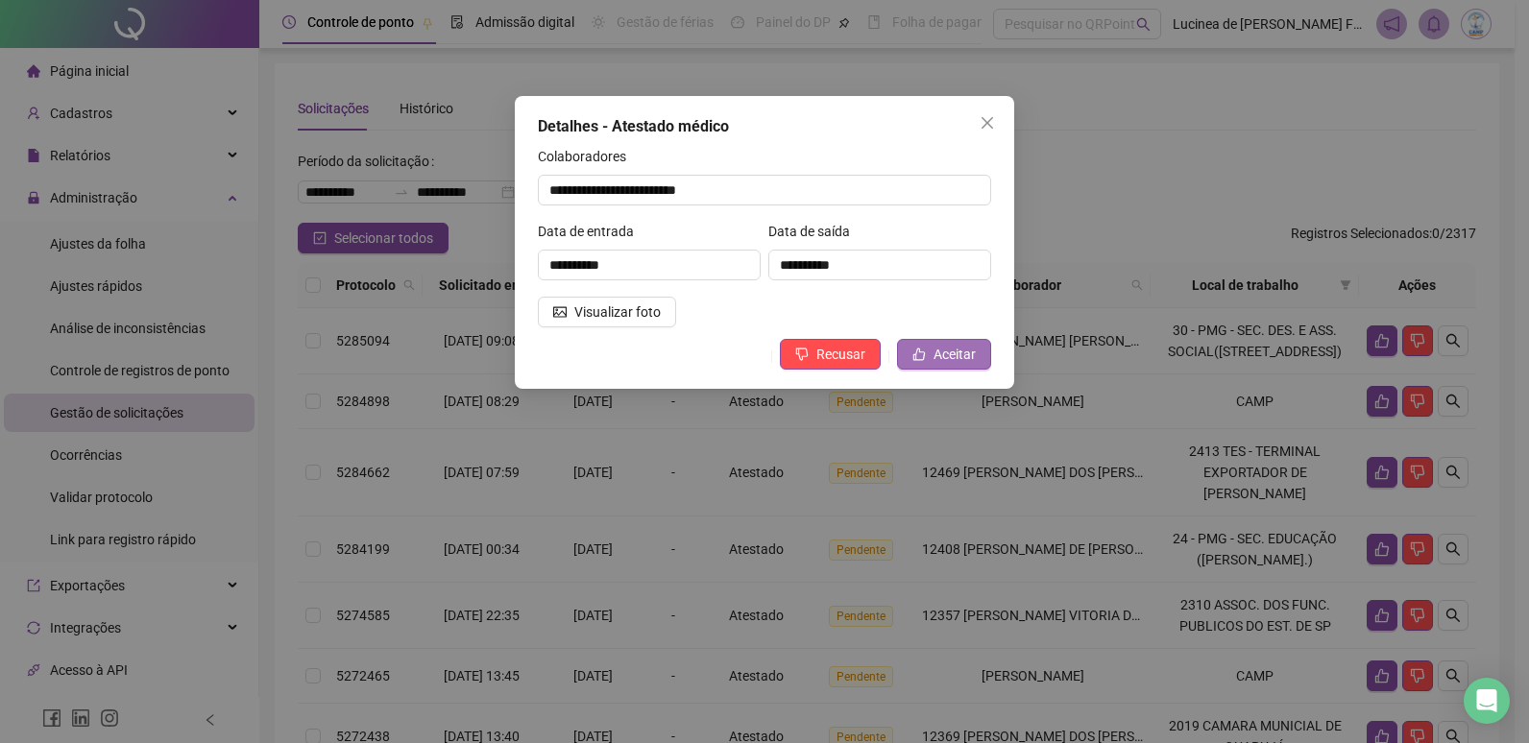
click at [973, 359] on span "Aceitar" at bounding box center [954, 354] width 42 height 21
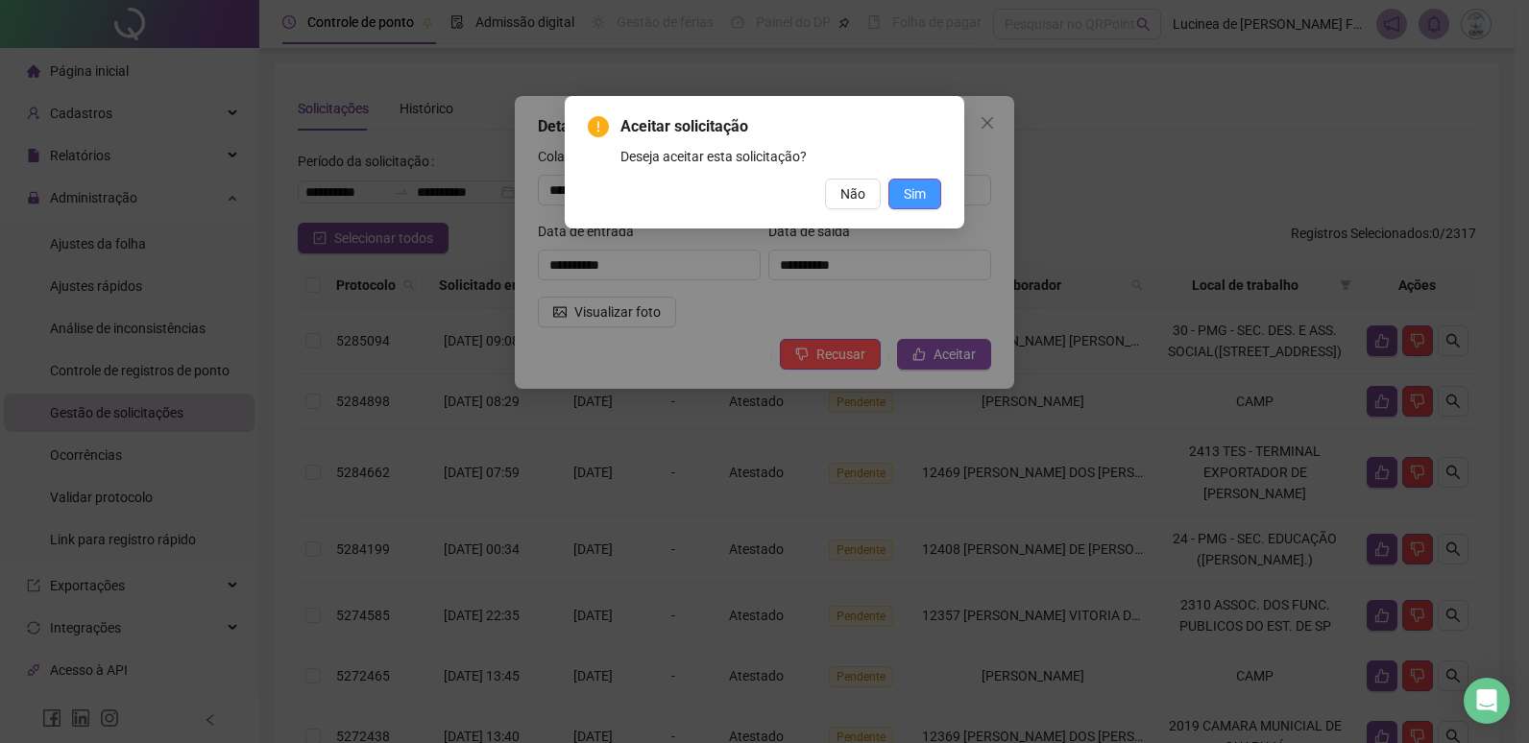
click at [923, 197] on span "Sim" at bounding box center [915, 193] width 22 height 21
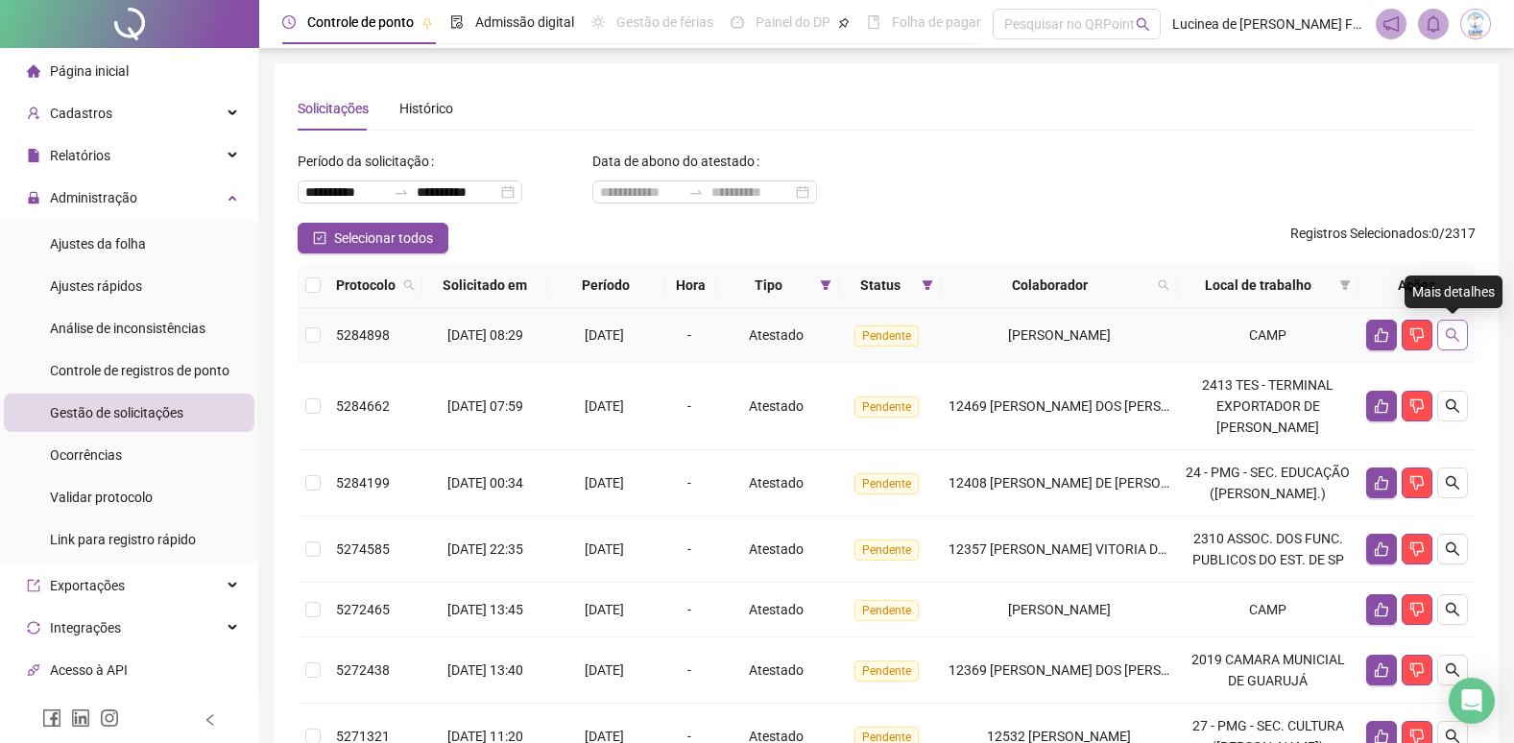
click at [1456, 336] on icon "search" at bounding box center [1452, 334] width 15 height 15
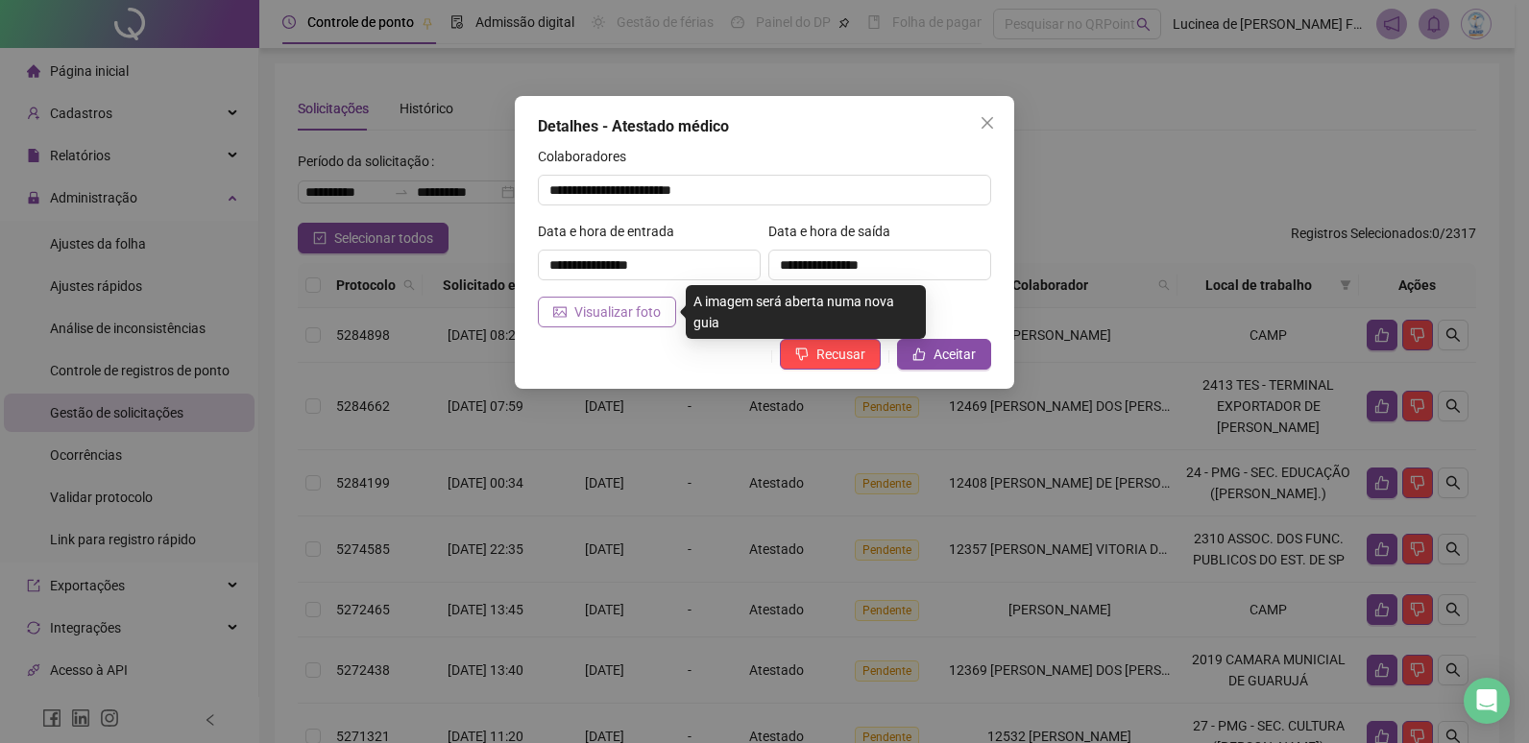
click at [666, 324] on button "Visualizar foto" at bounding box center [607, 312] width 138 height 31
click at [650, 321] on span "Visualizar foto" at bounding box center [617, 312] width 86 height 21
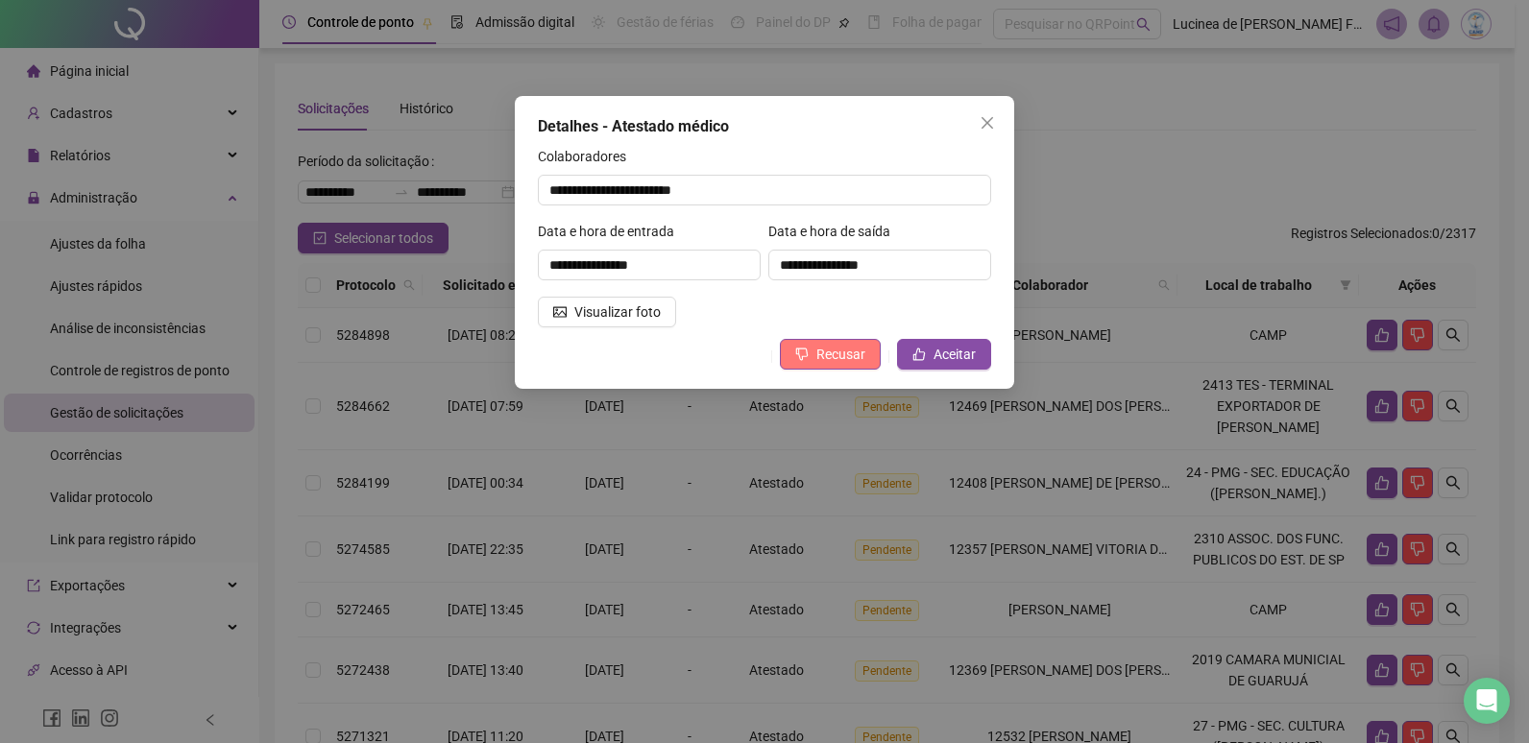
click at [862, 358] on span "Recusar" at bounding box center [840, 354] width 49 height 21
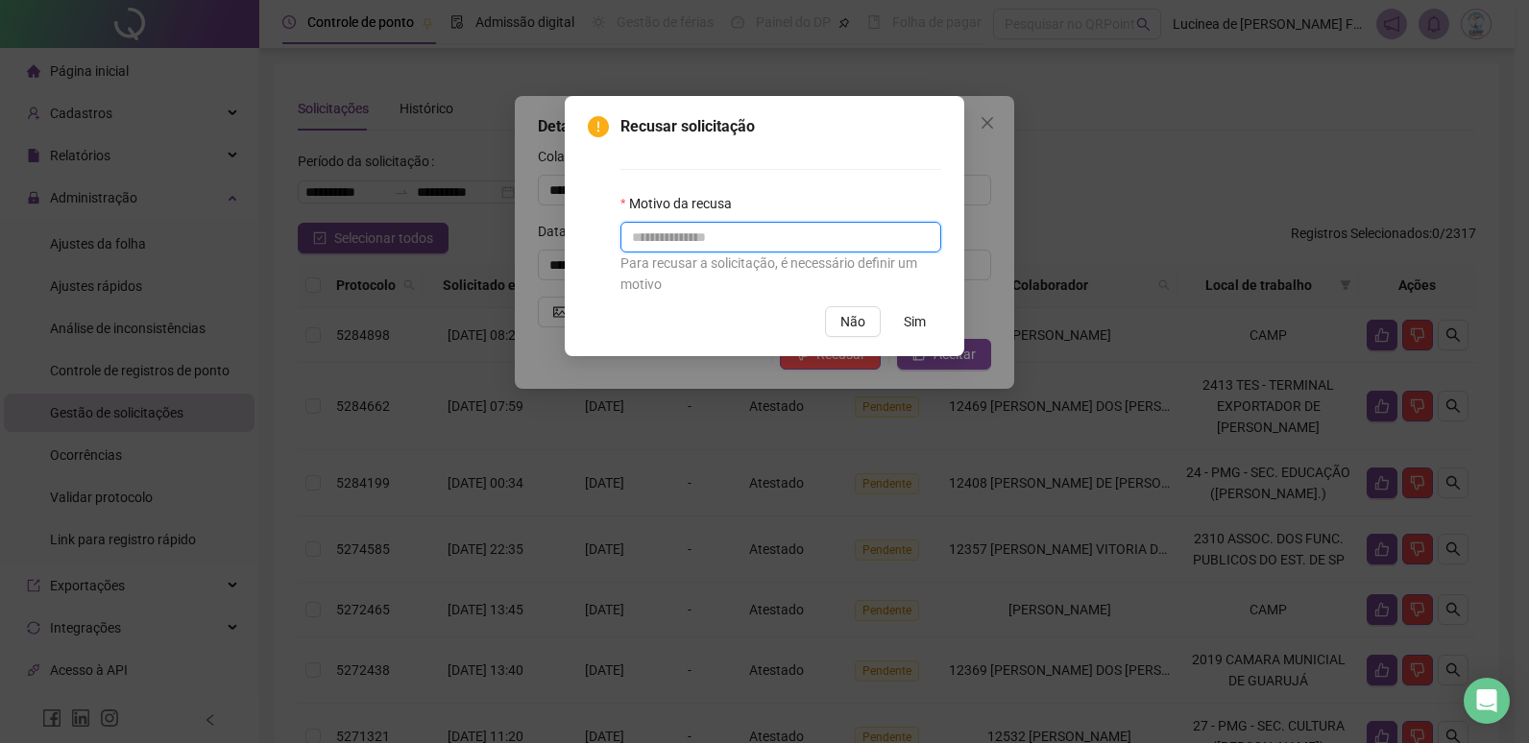
click at [746, 226] on input "text" at bounding box center [780, 237] width 321 height 31
type input "******"
click at [925, 325] on span "Sim" at bounding box center [915, 321] width 22 height 21
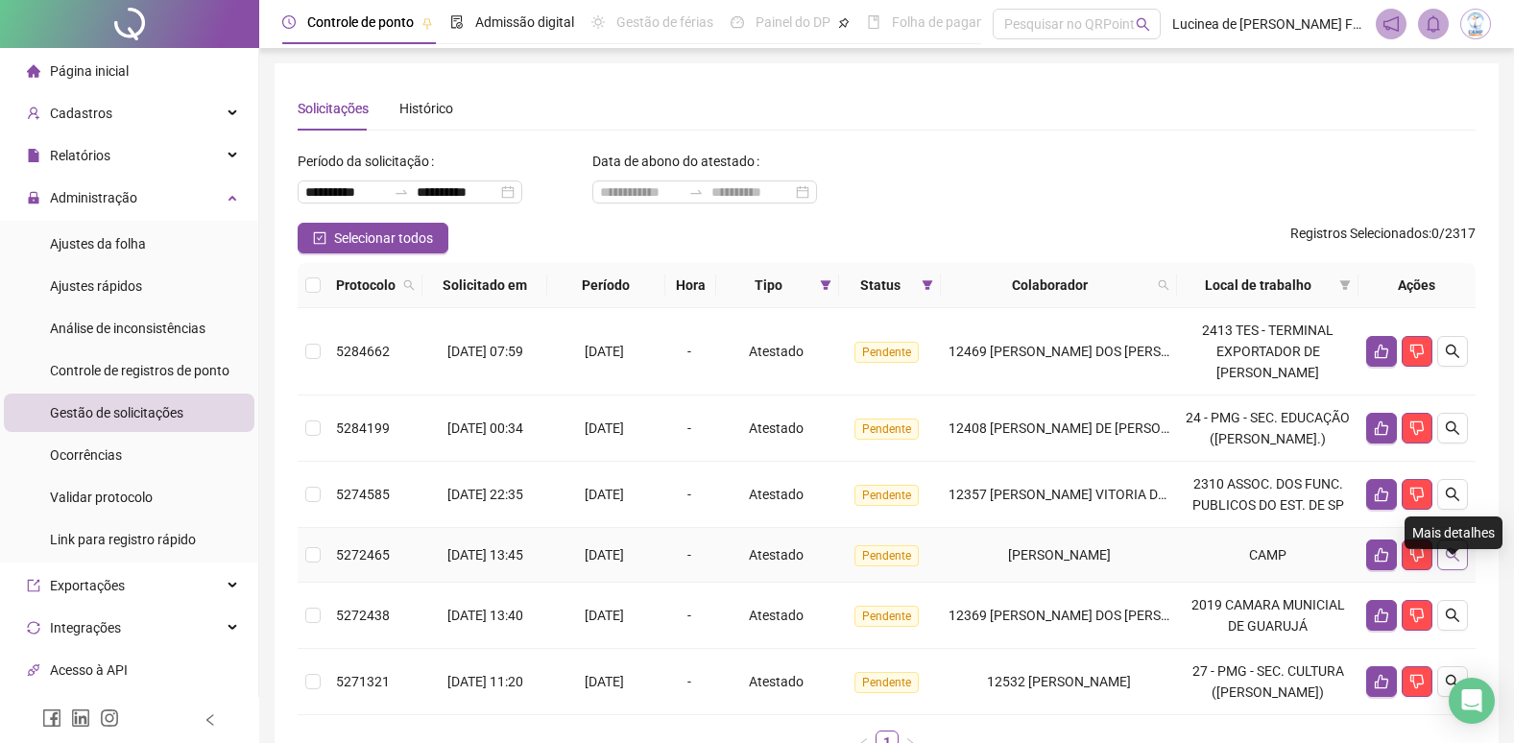
click at [1445, 563] on icon "search" at bounding box center [1452, 554] width 15 height 15
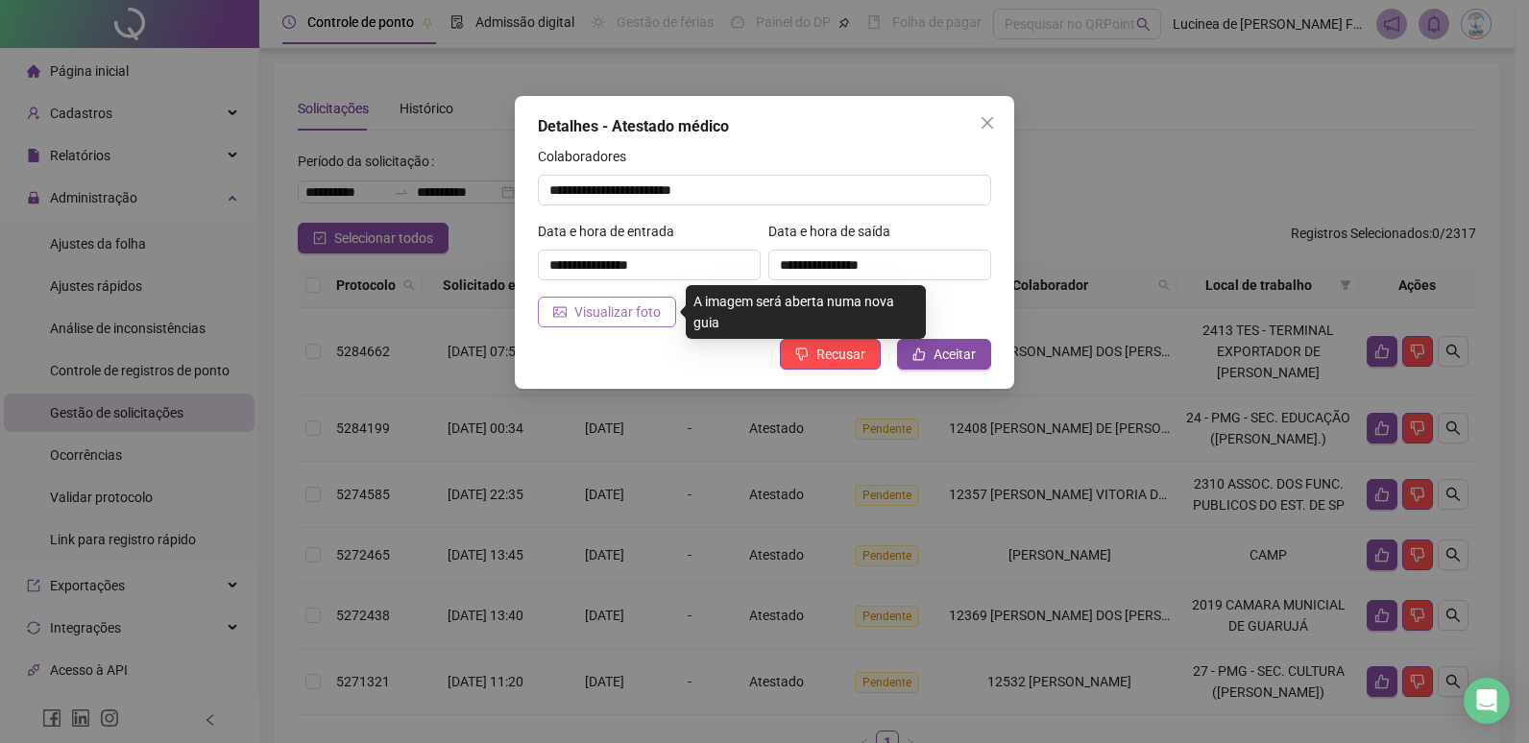
click at [643, 314] on span "Visualizar foto" at bounding box center [617, 312] width 86 height 21
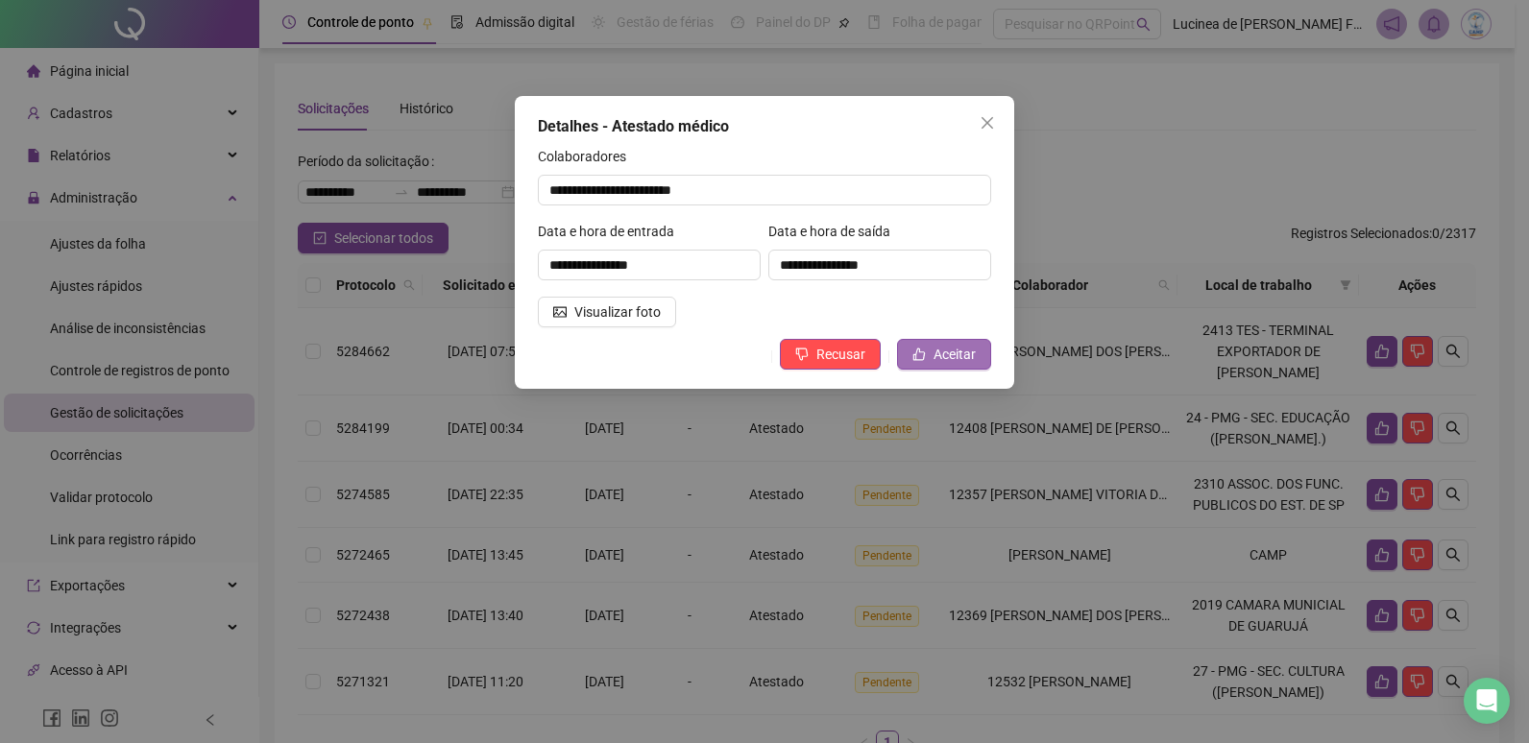
click at [940, 351] on span "Aceitar" at bounding box center [954, 354] width 42 height 21
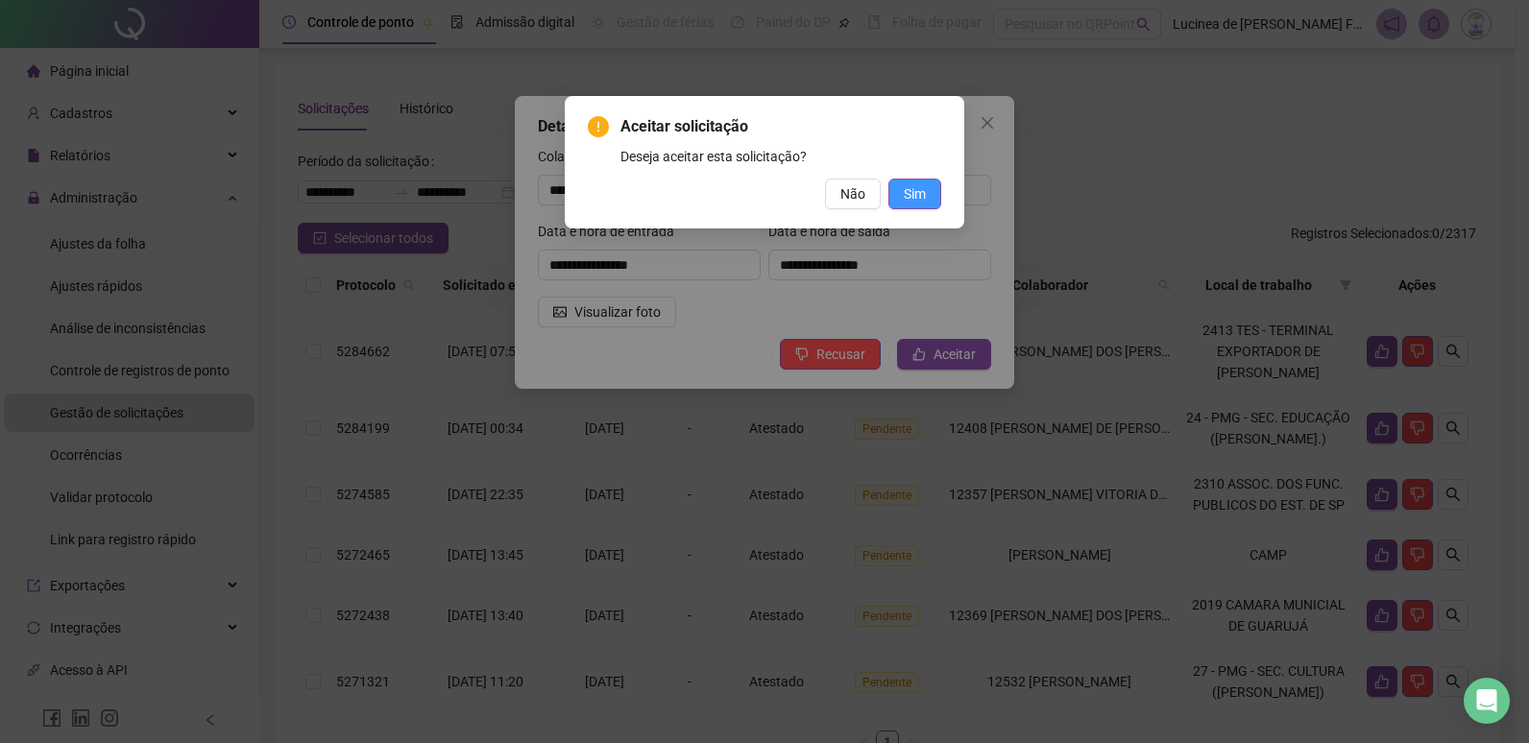
click at [918, 197] on span "Sim" at bounding box center [915, 193] width 22 height 21
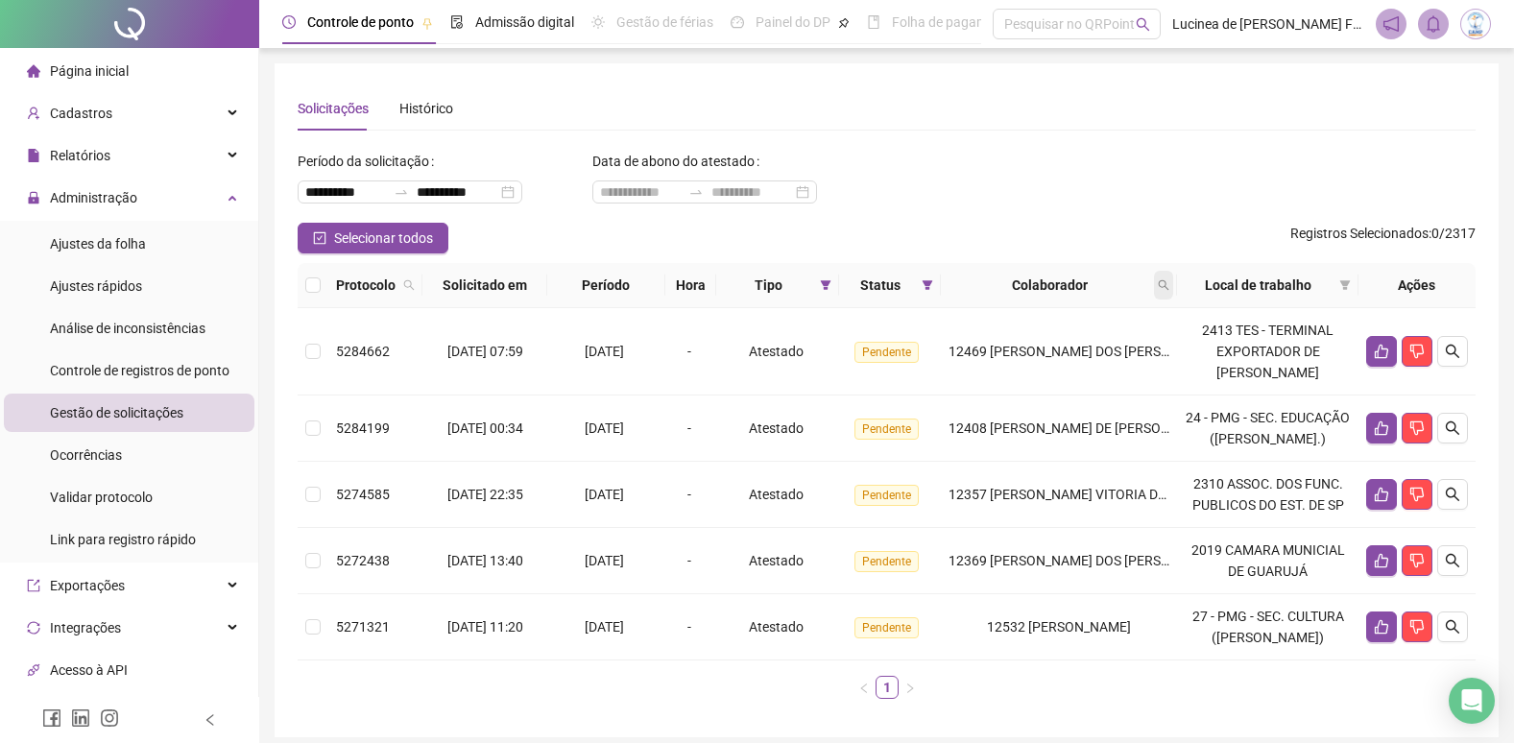
click at [1170, 285] on icon "search" at bounding box center [1164, 285] width 12 height 12
click at [1143, 365] on span "Limpar" at bounding box center [1140, 362] width 42 height 21
click at [937, 292] on span at bounding box center [927, 285] width 19 height 29
click at [835, 287] on span at bounding box center [825, 285] width 19 height 29
drag, startPoint x: 748, startPoint y: 421, endPoint x: 769, endPoint y: 421, distance: 21.1
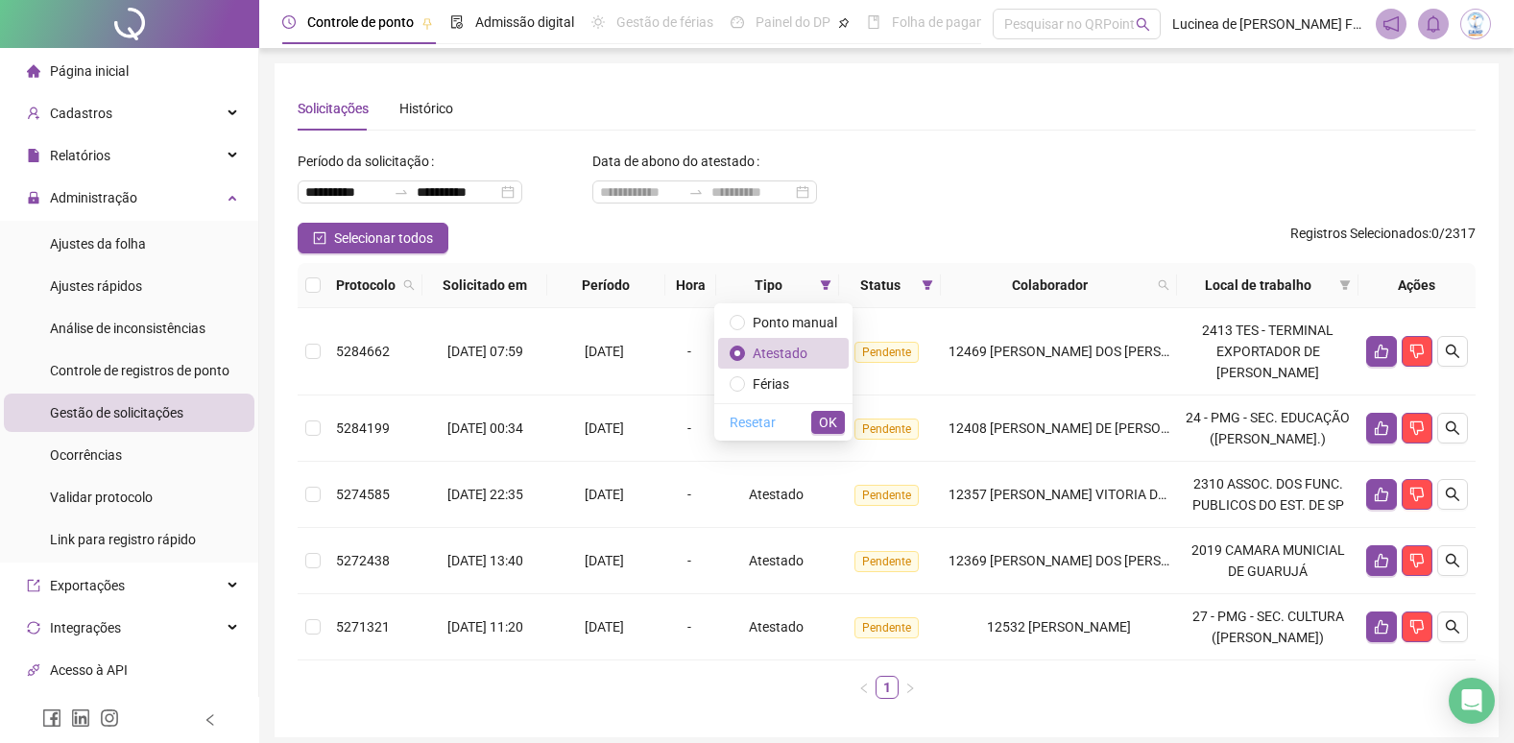
click at [747, 421] on span "Resetar" at bounding box center [753, 422] width 46 height 21
click at [814, 424] on button "OK" at bounding box center [828, 422] width 34 height 23
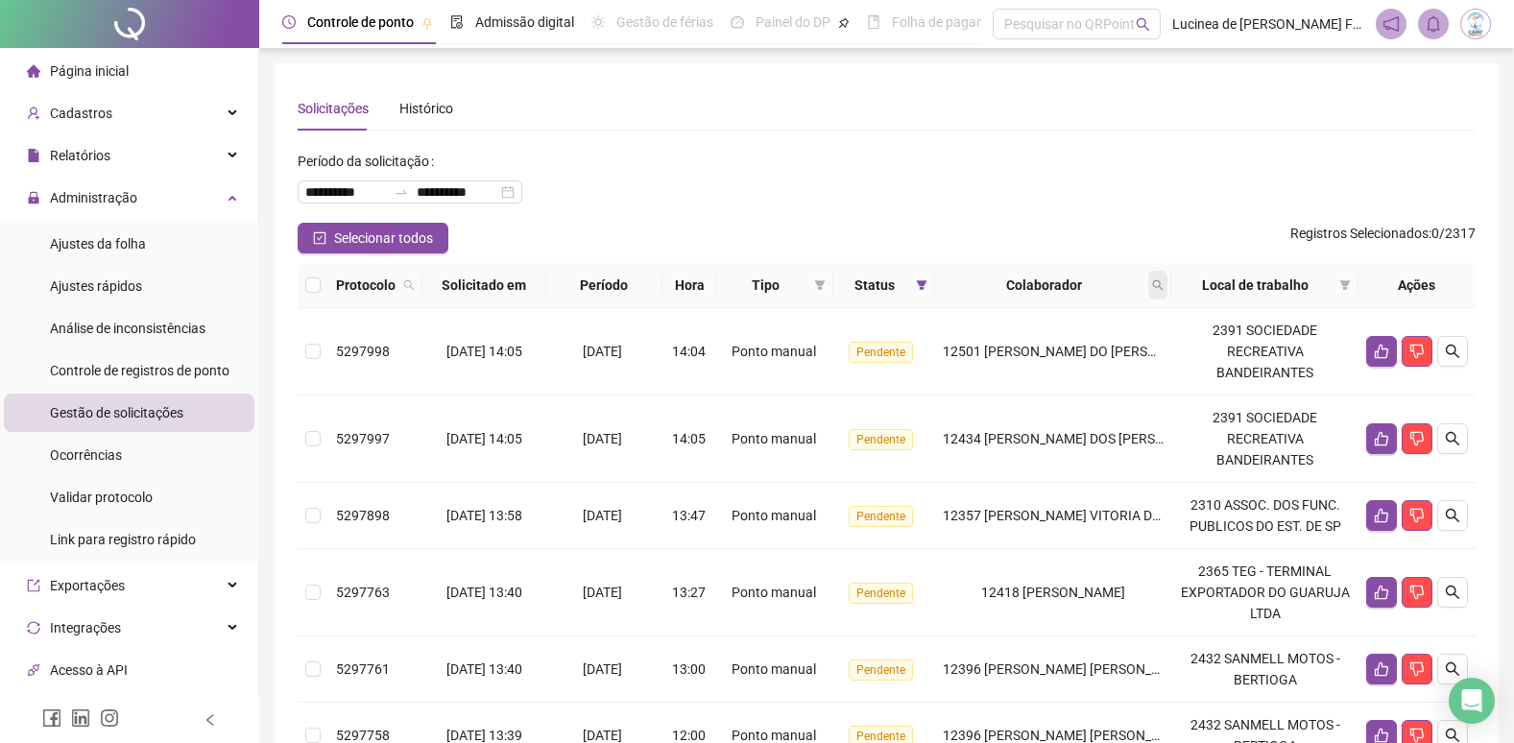
click at [1164, 283] on icon "search" at bounding box center [1158, 285] width 12 height 12
type input "*****"
click at [1040, 357] on span "Buscar" at bounding box center [1051, 361] width 42 height 21
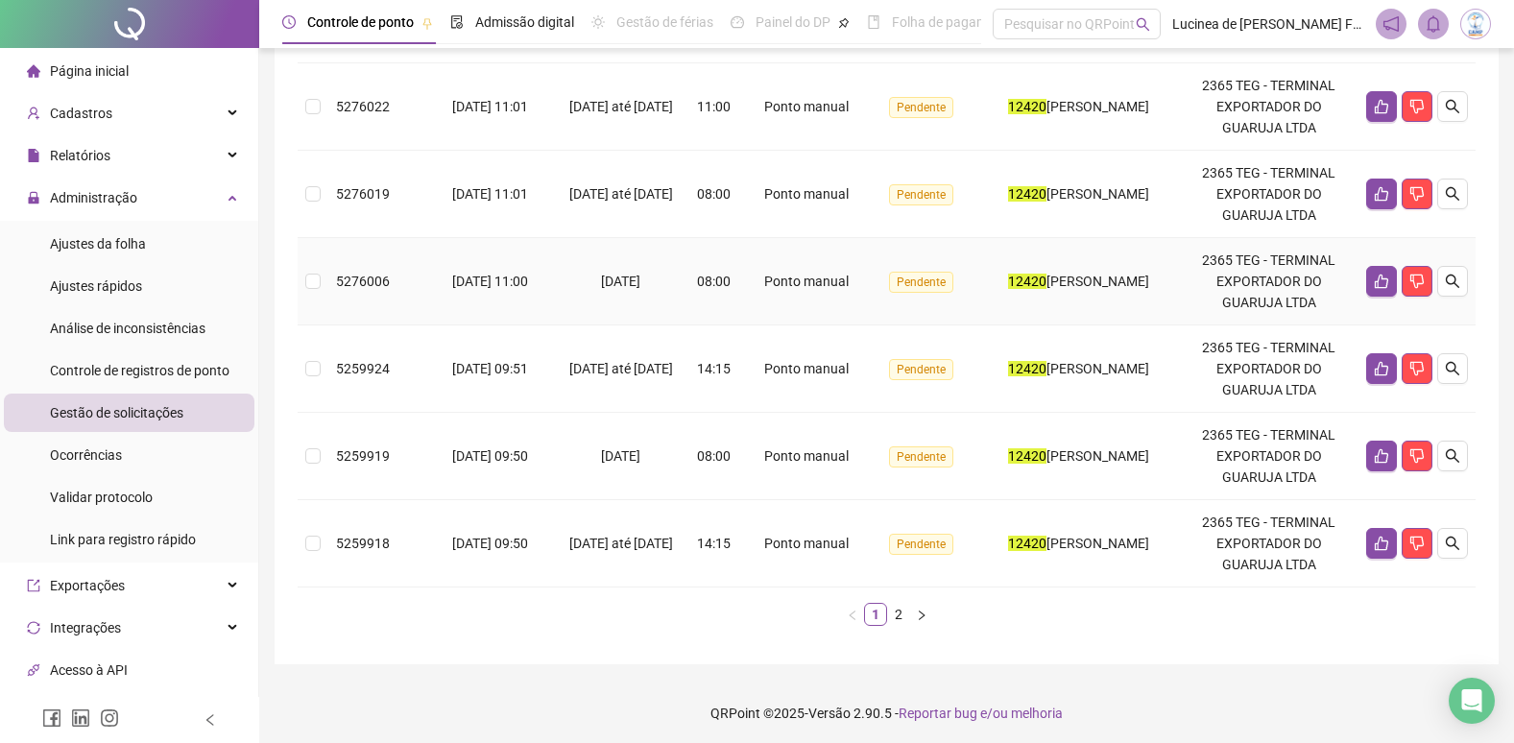
scroll to position [773, 0]
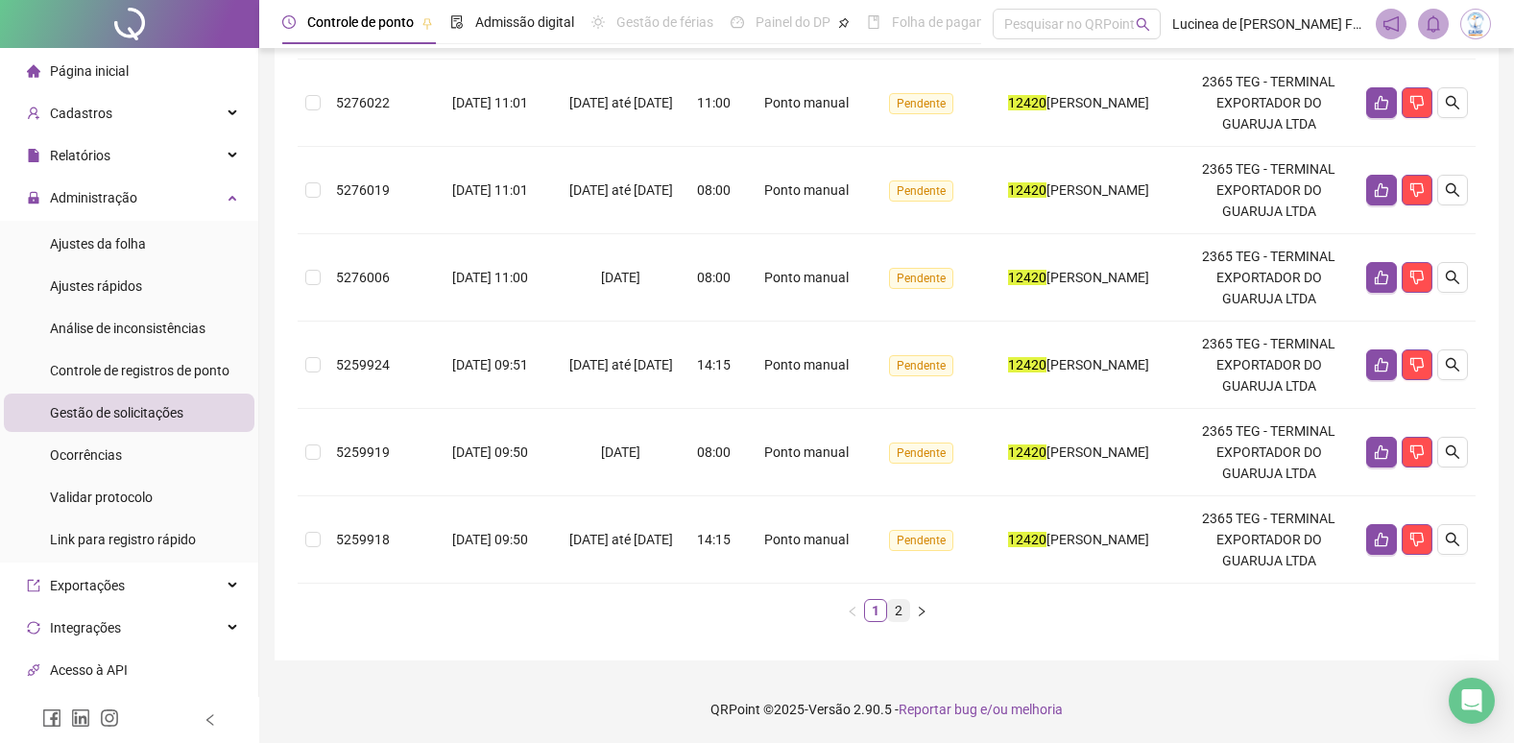
click at [901, 609] on link "2" at bounding box center [898, 610] width 21 height 21
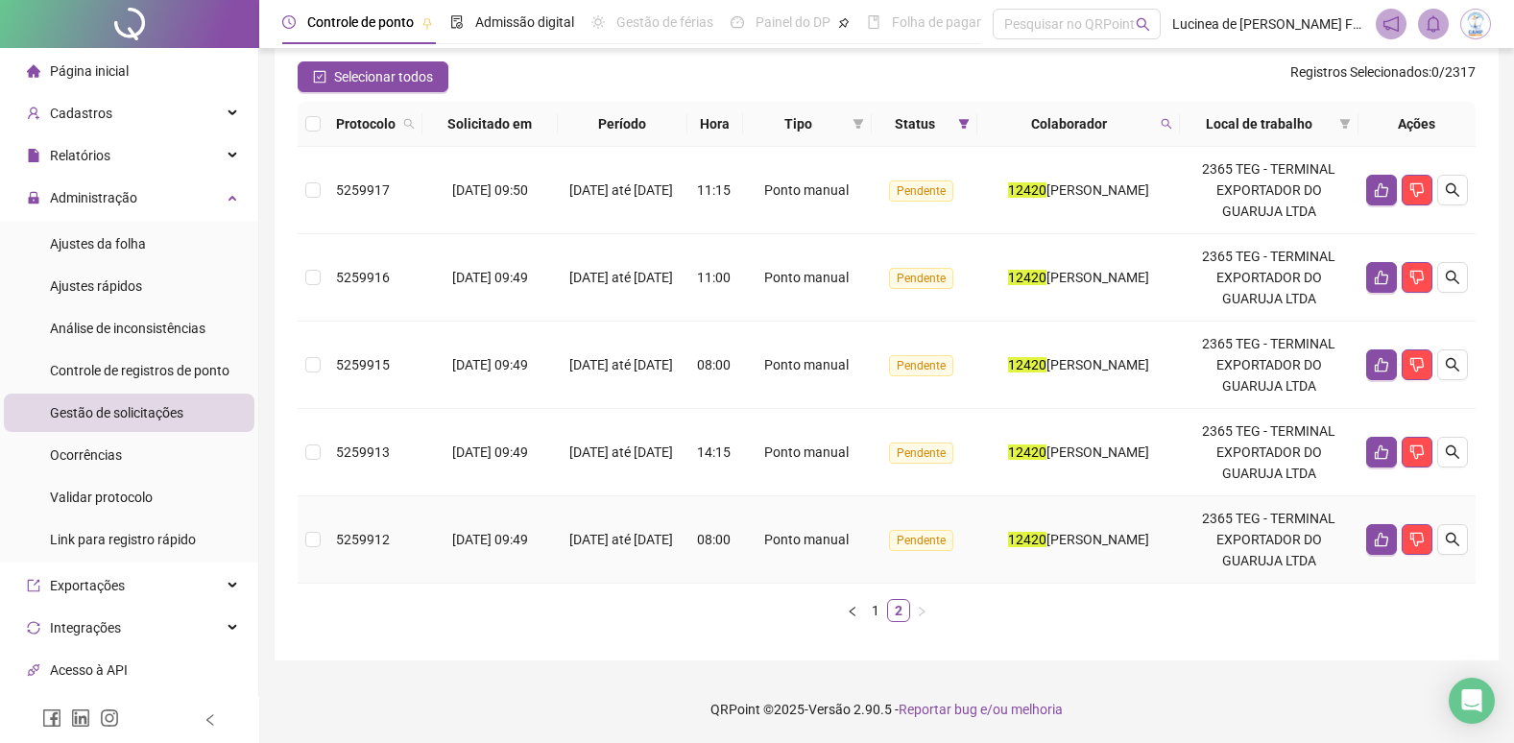
scroll to position [0, 0]
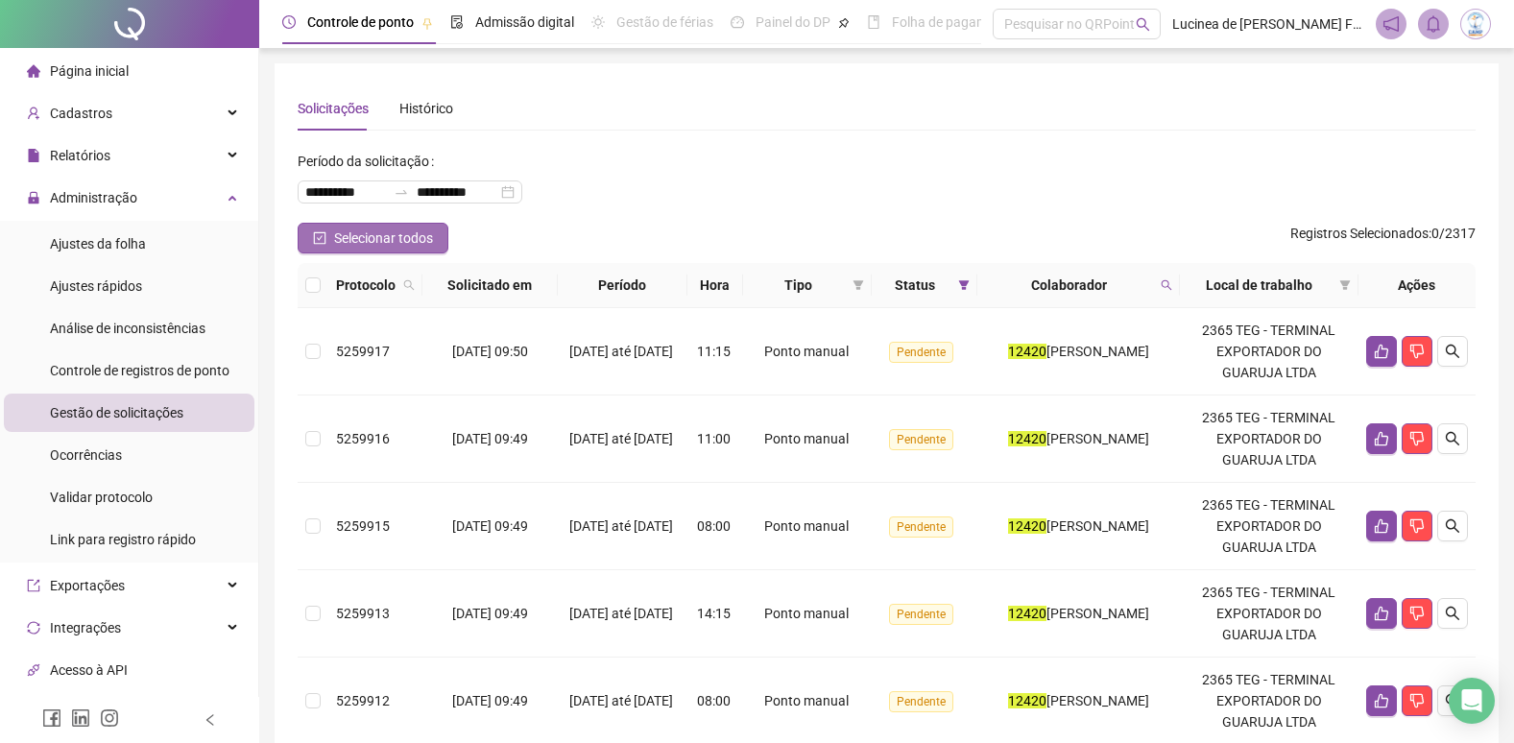
click at [320, 237] on icon "check-square" at bounding box center [319, 237] width 13 height 13
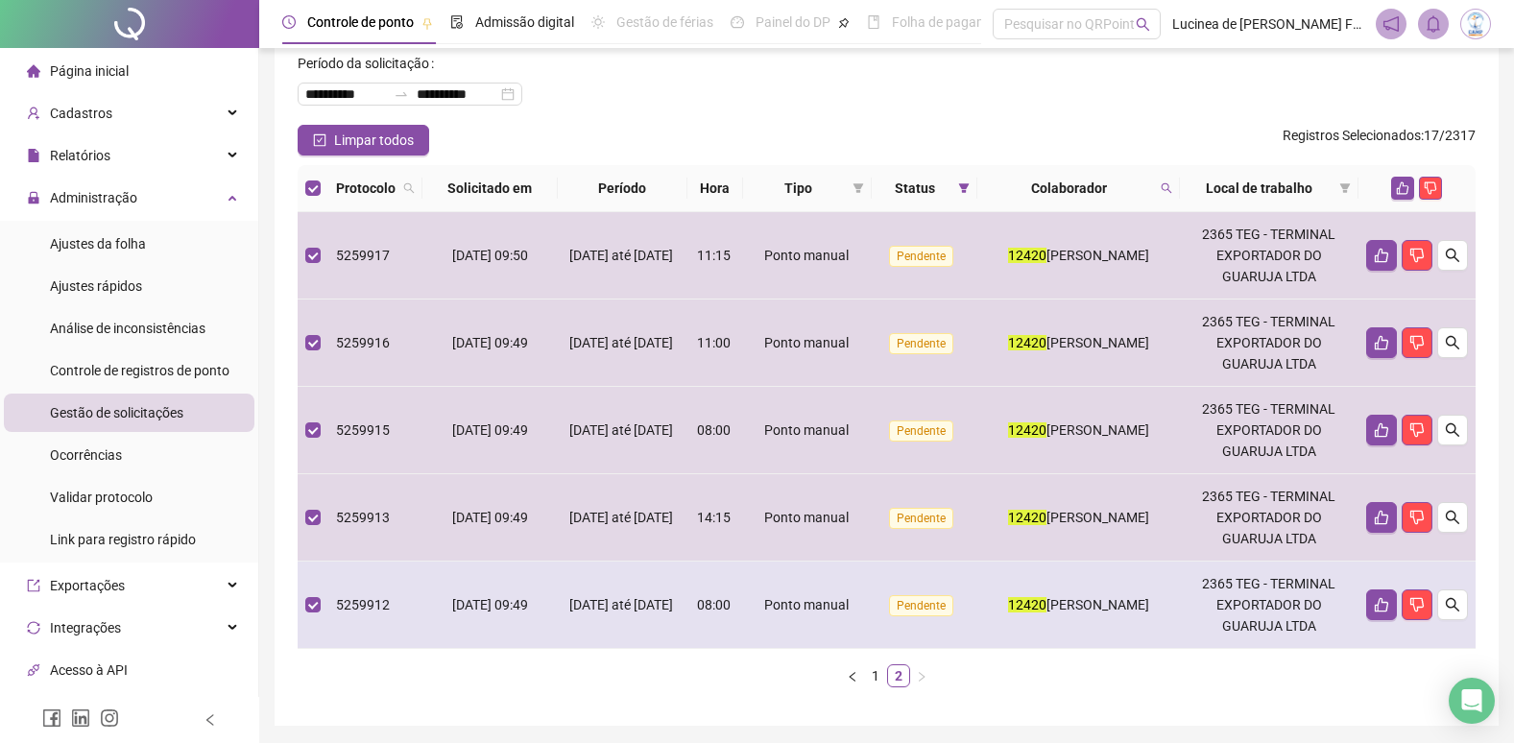
scroll to position [163, 0]
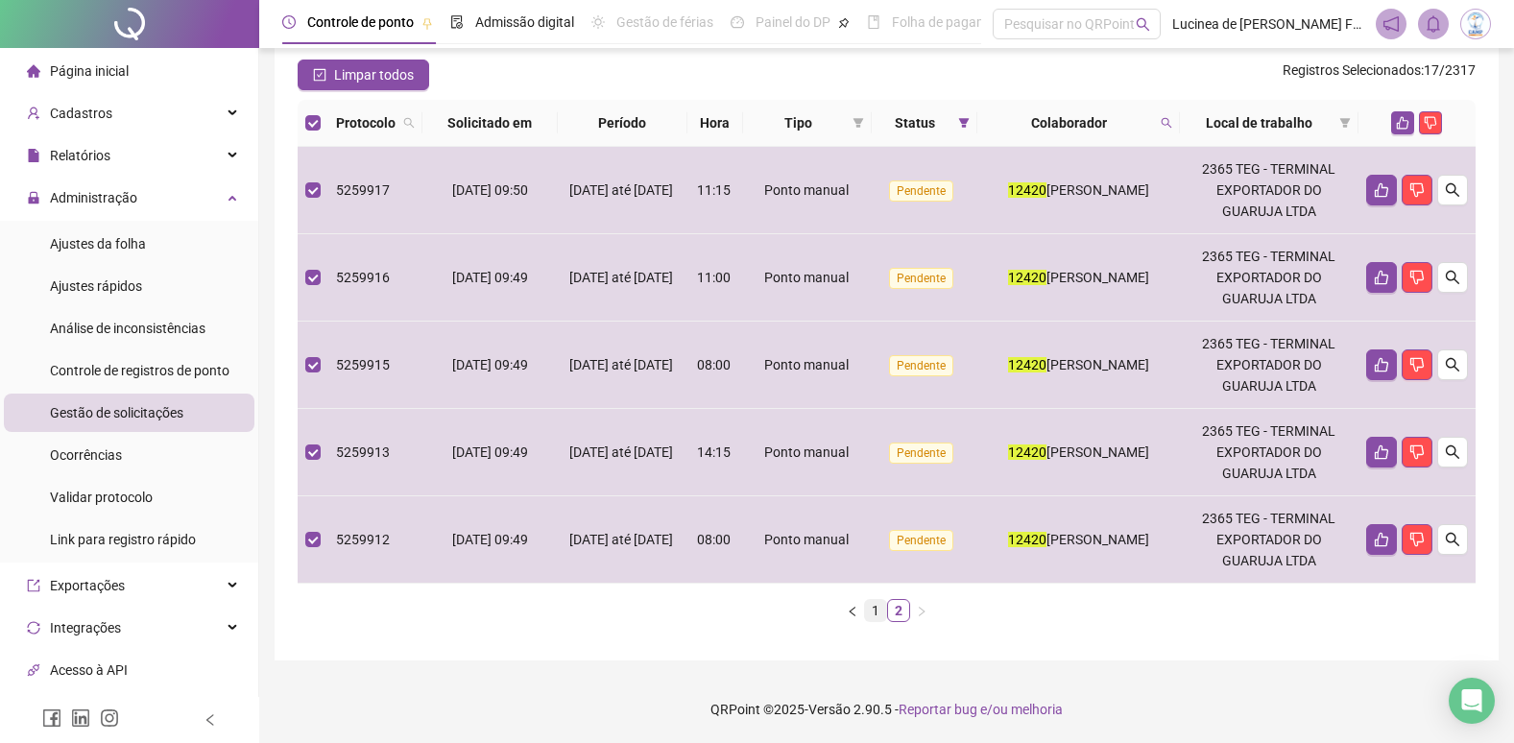
click at [881, 608] on link "1" at bounding box center [875, 610] width 21 height 21
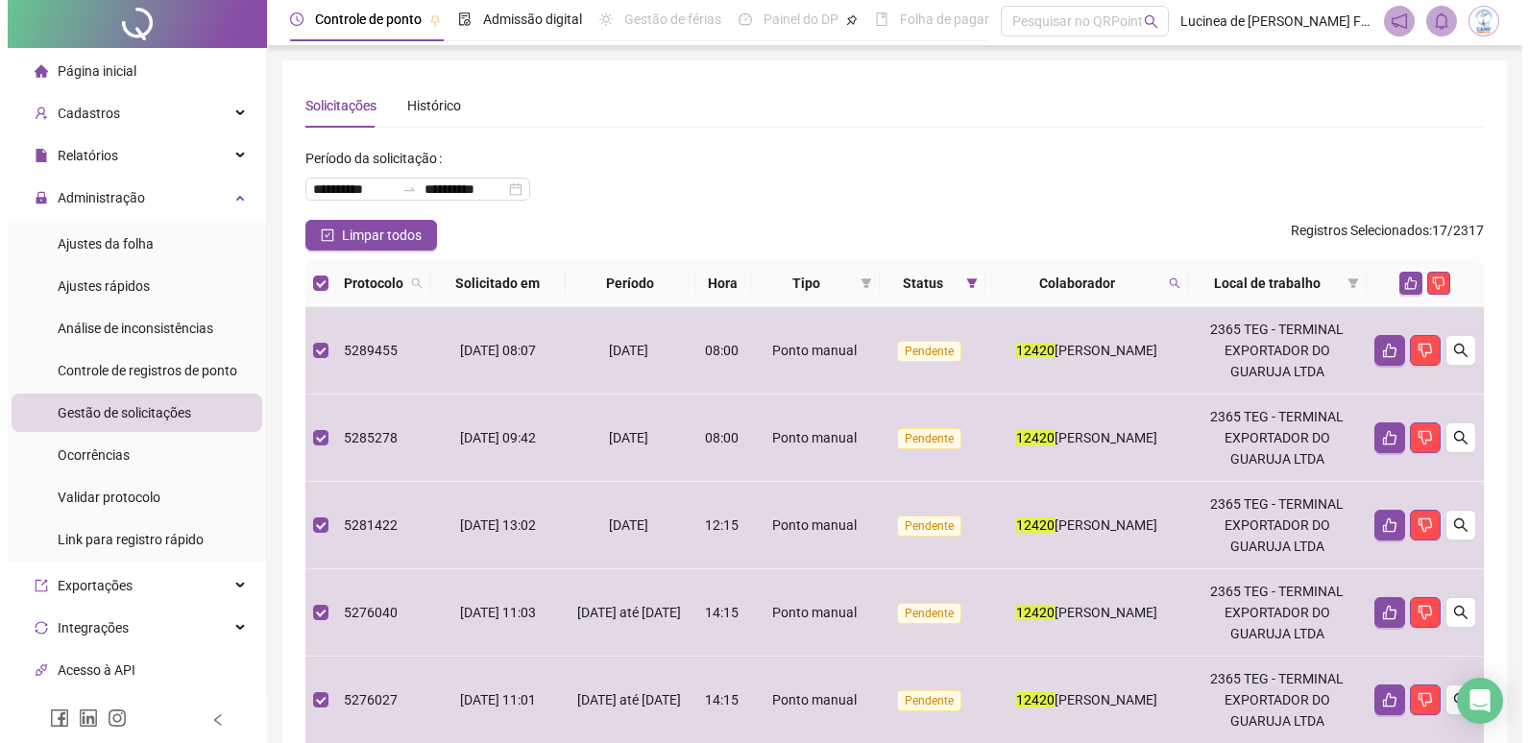
scroll to position [0, 0]
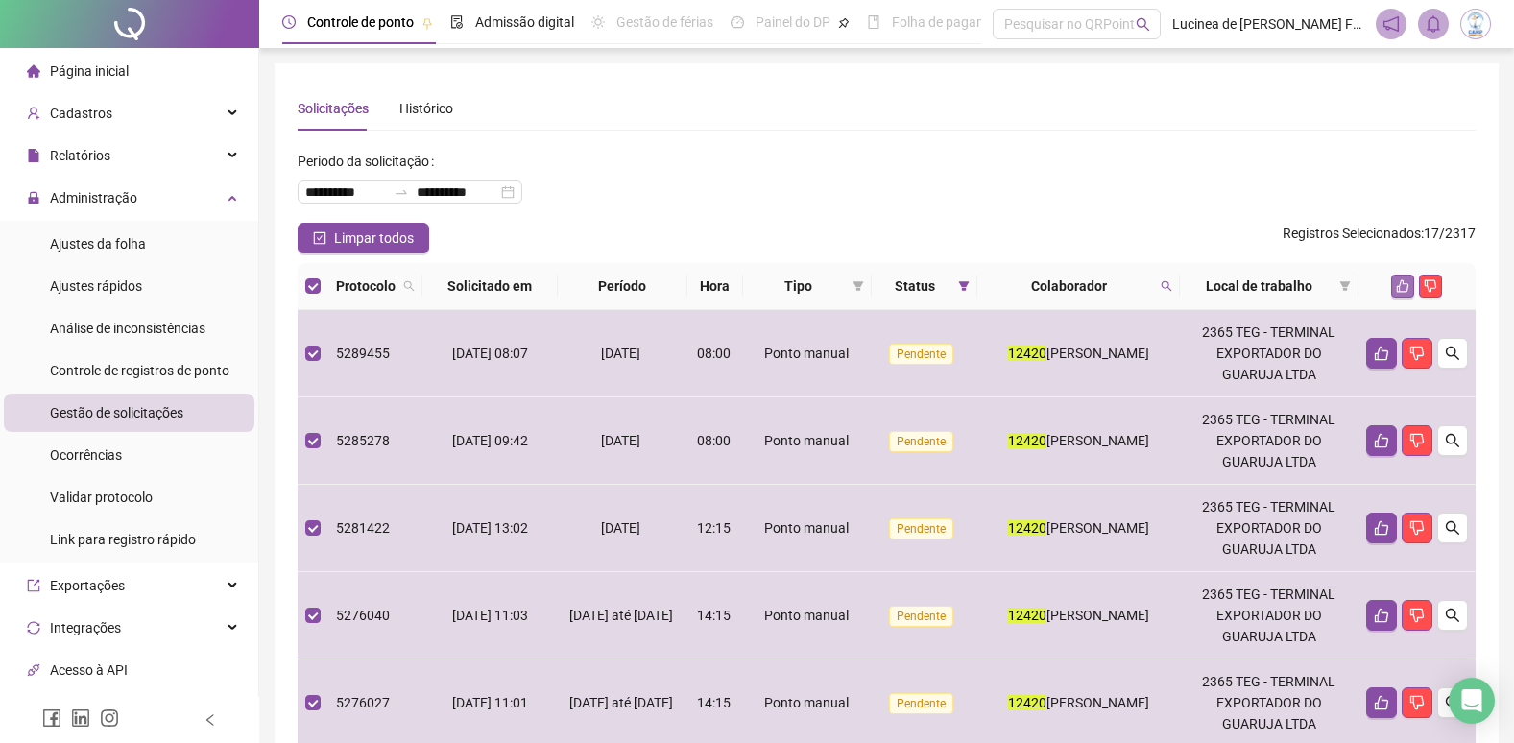
click at [1401, 278] on button "button" at bounding box center [1403, 286] width 23 height 23
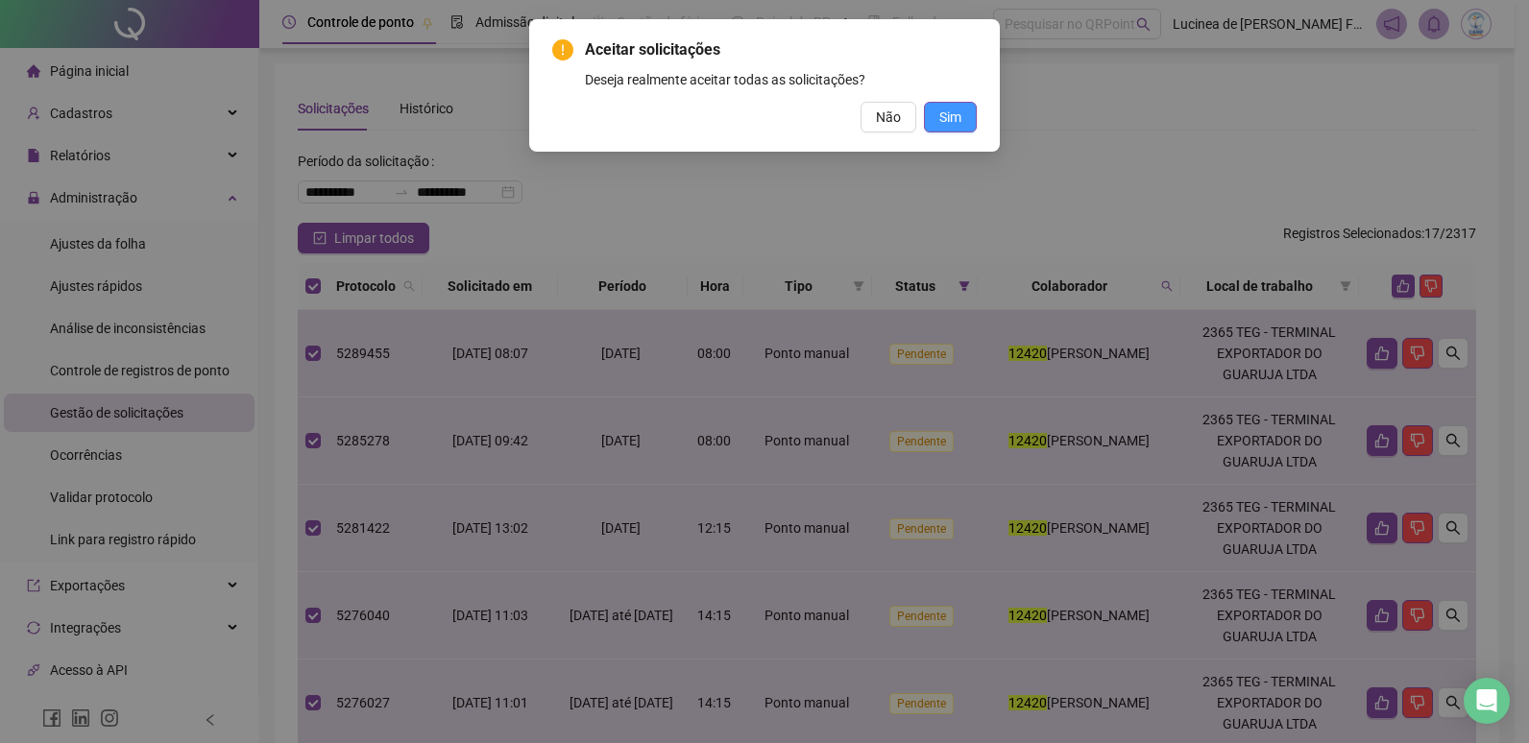
click at [944, 107] on span "Sim" at bounding box center [950, 117] width 22 height 21
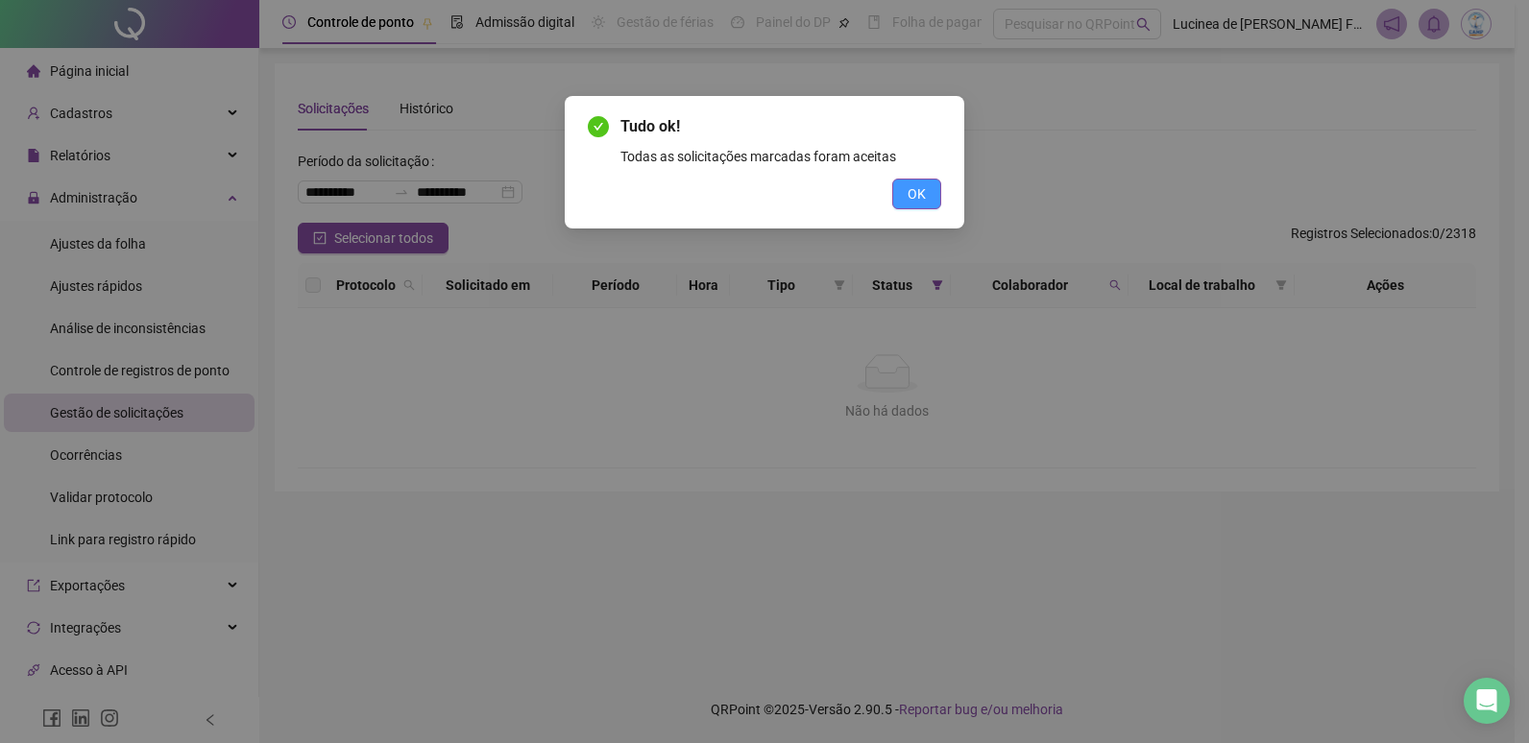
click at [922, 190] on span "OK" at bounding box center [917, 193] width 18 height 21
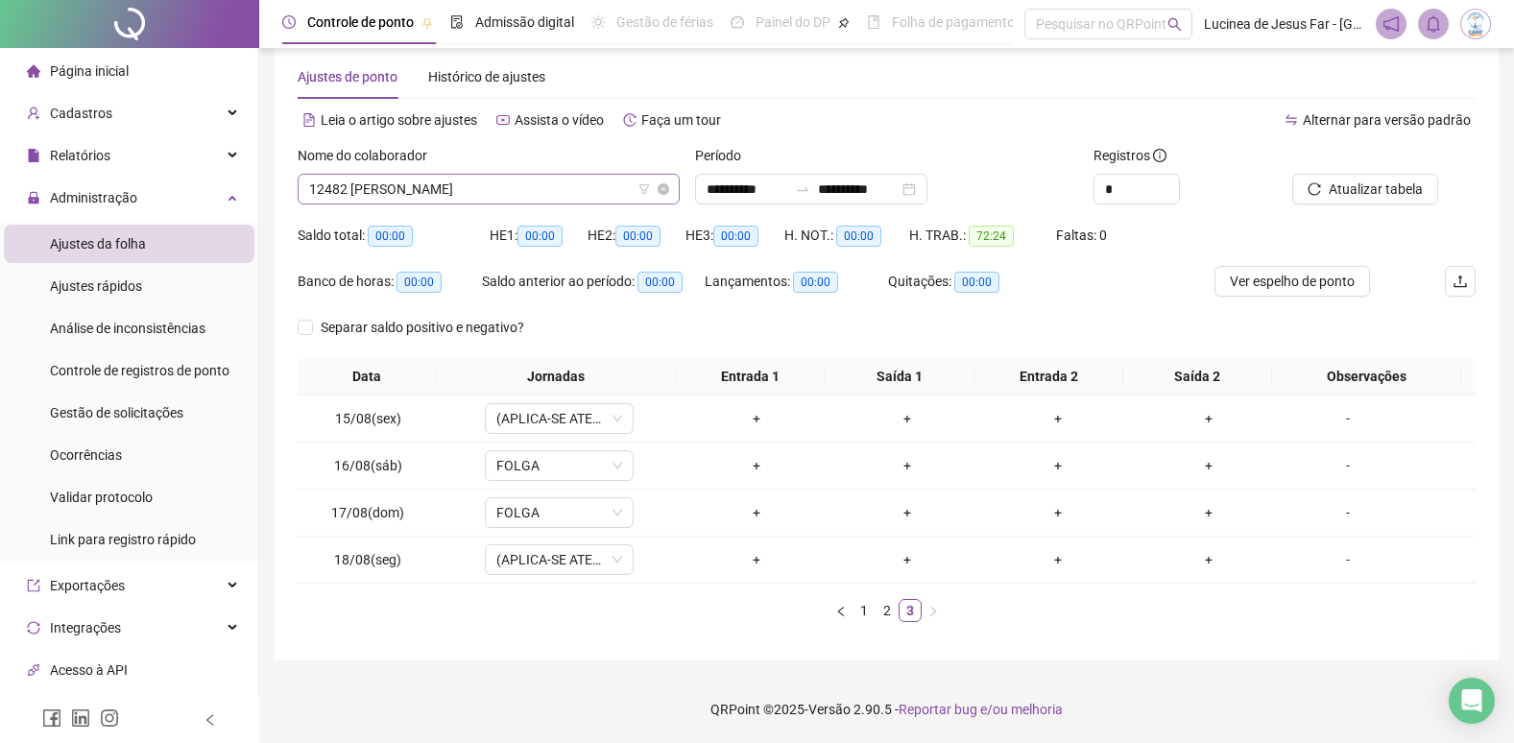
click at [375, 190] on span "12482 [PERSON_NAME]" at bounding box center [488, 189] width 359 height 29
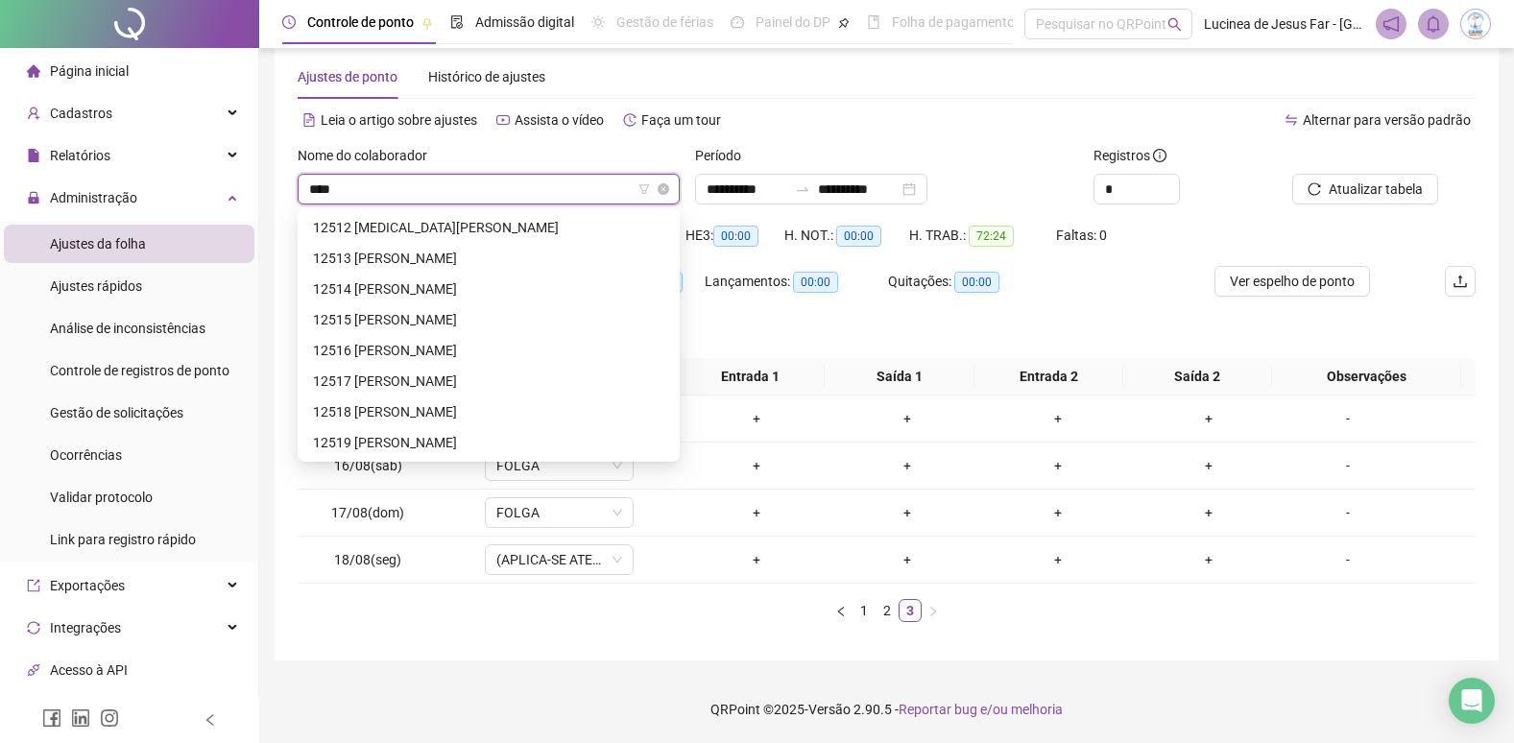
scroll to position [61, 0]
type input "*****"
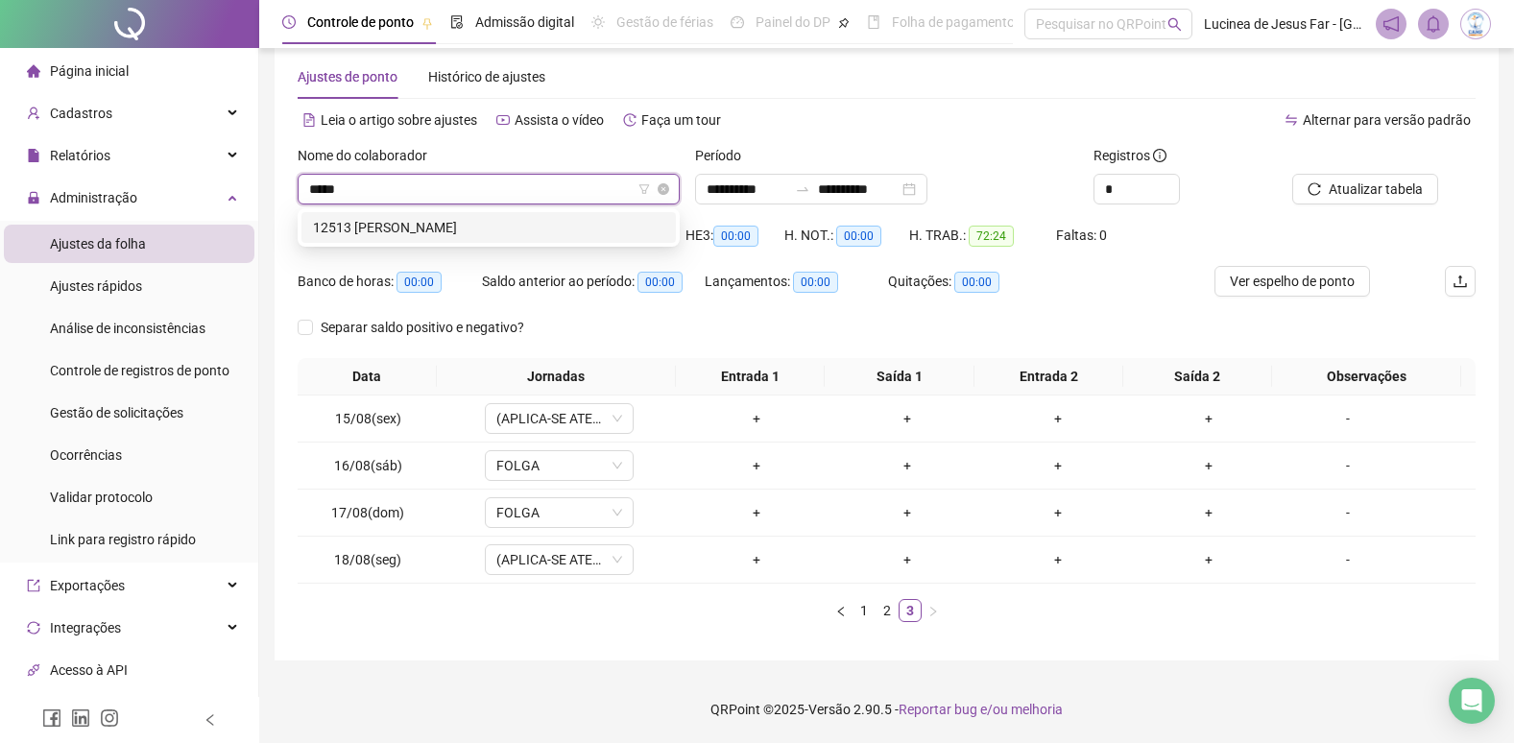
scroll to position [0, 0]
click at [508, 229] on div "12513 CAROLINNY APARECIDA DA SILVA FERREIRA" at bounding box center [488, 227] width 351 height 21
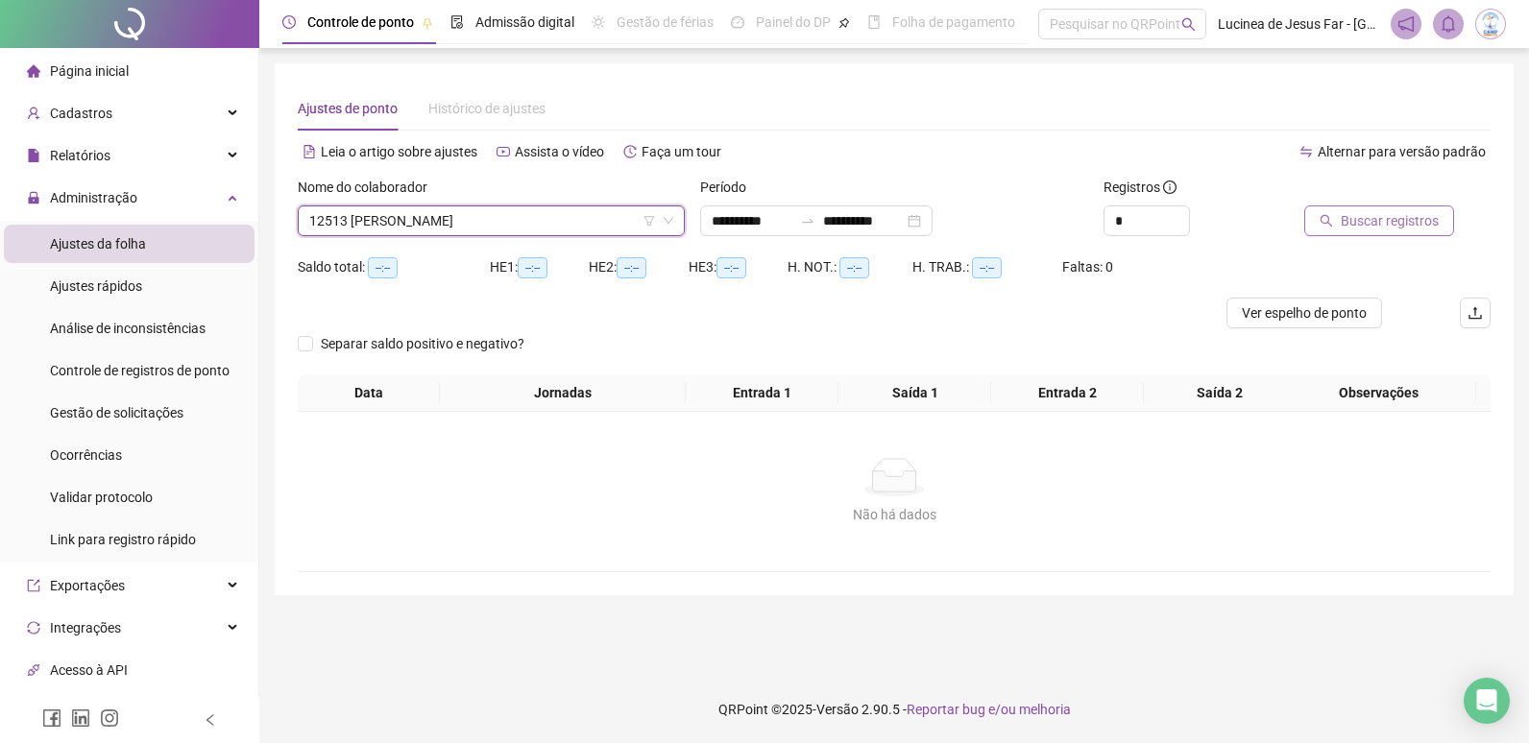
click at [1387, 219] on span "Buscar registros" at bounding box center [1390, 220] width 98 height 21
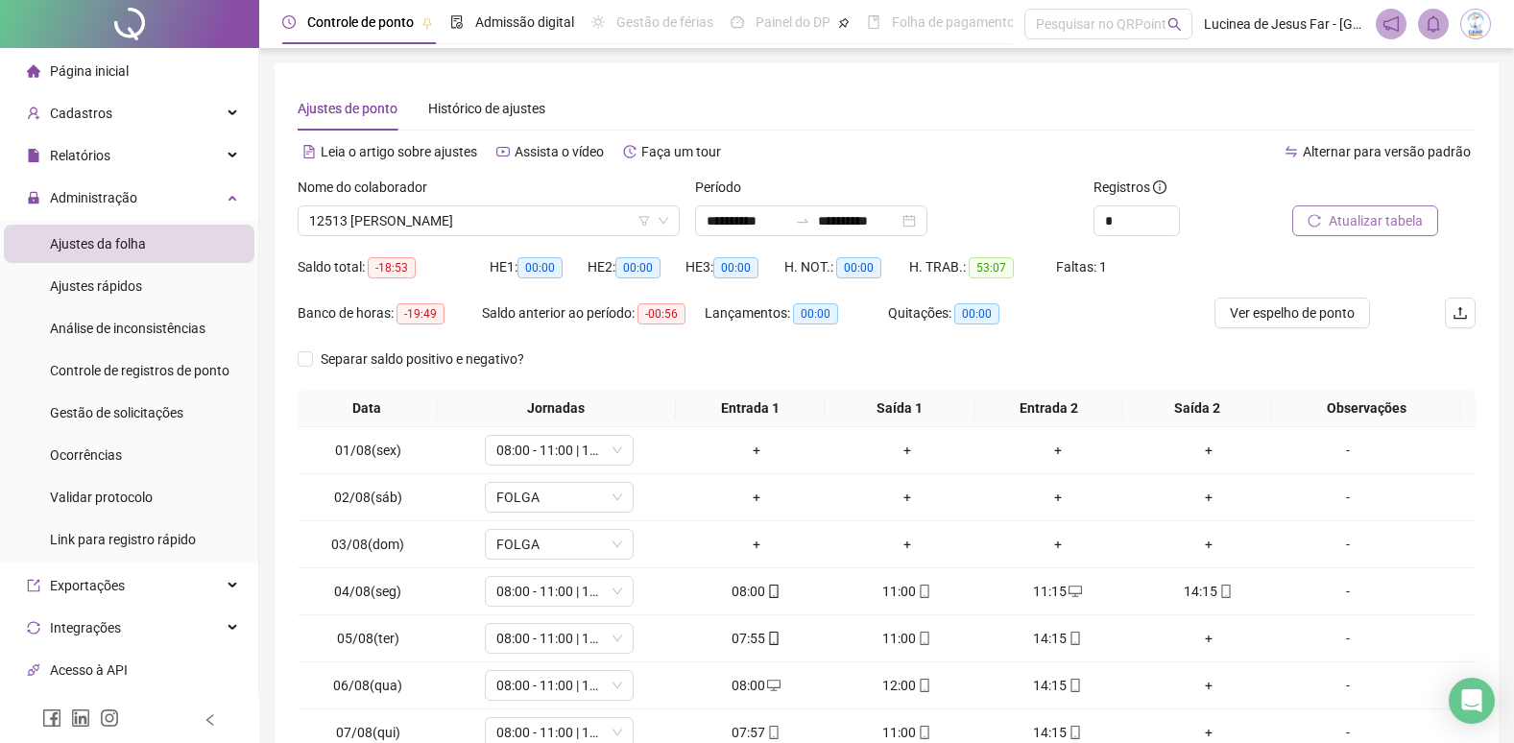
click at [1358, 221] on span "Atualizar tabela" at bounding box center [1376, 220] width 94 height 21
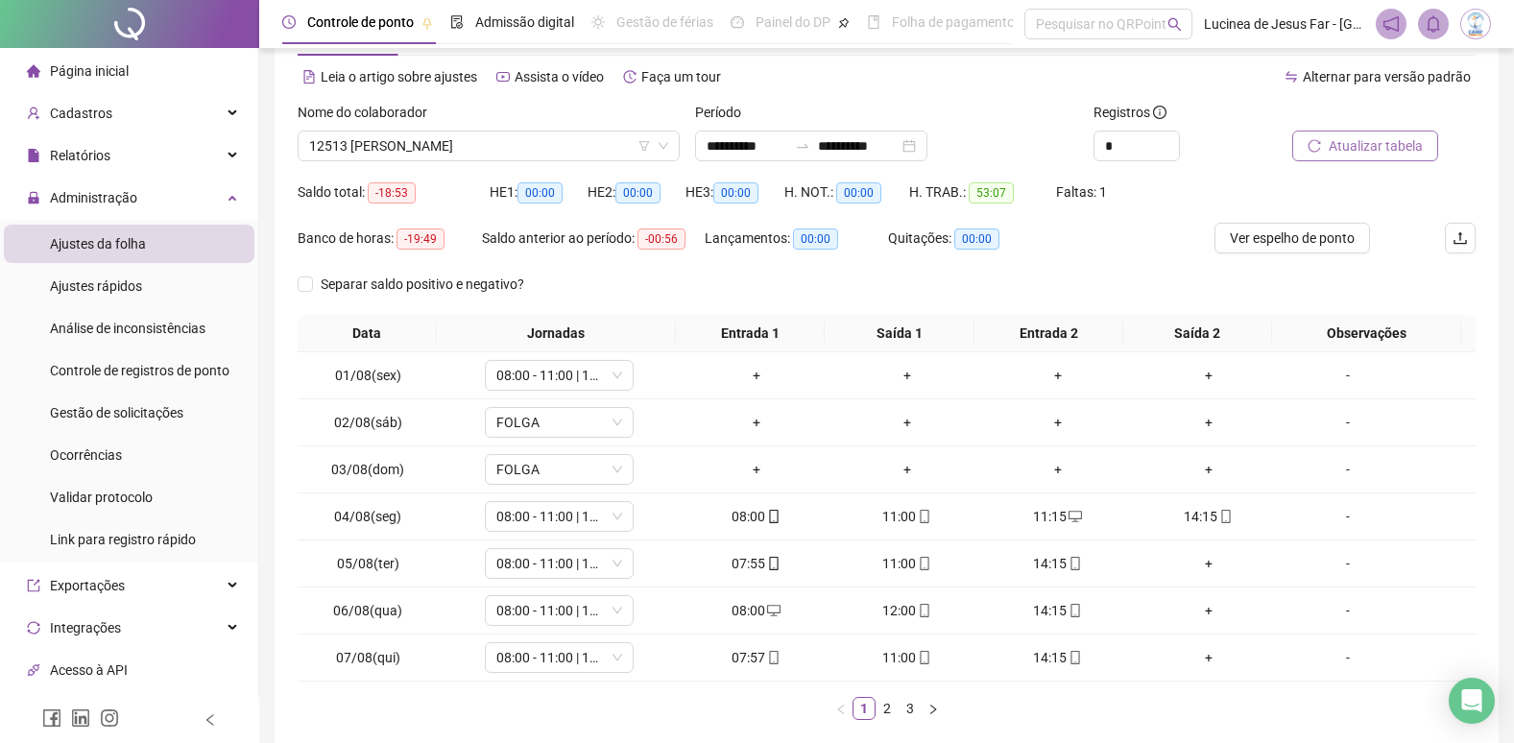
scroll to position [173, 0]
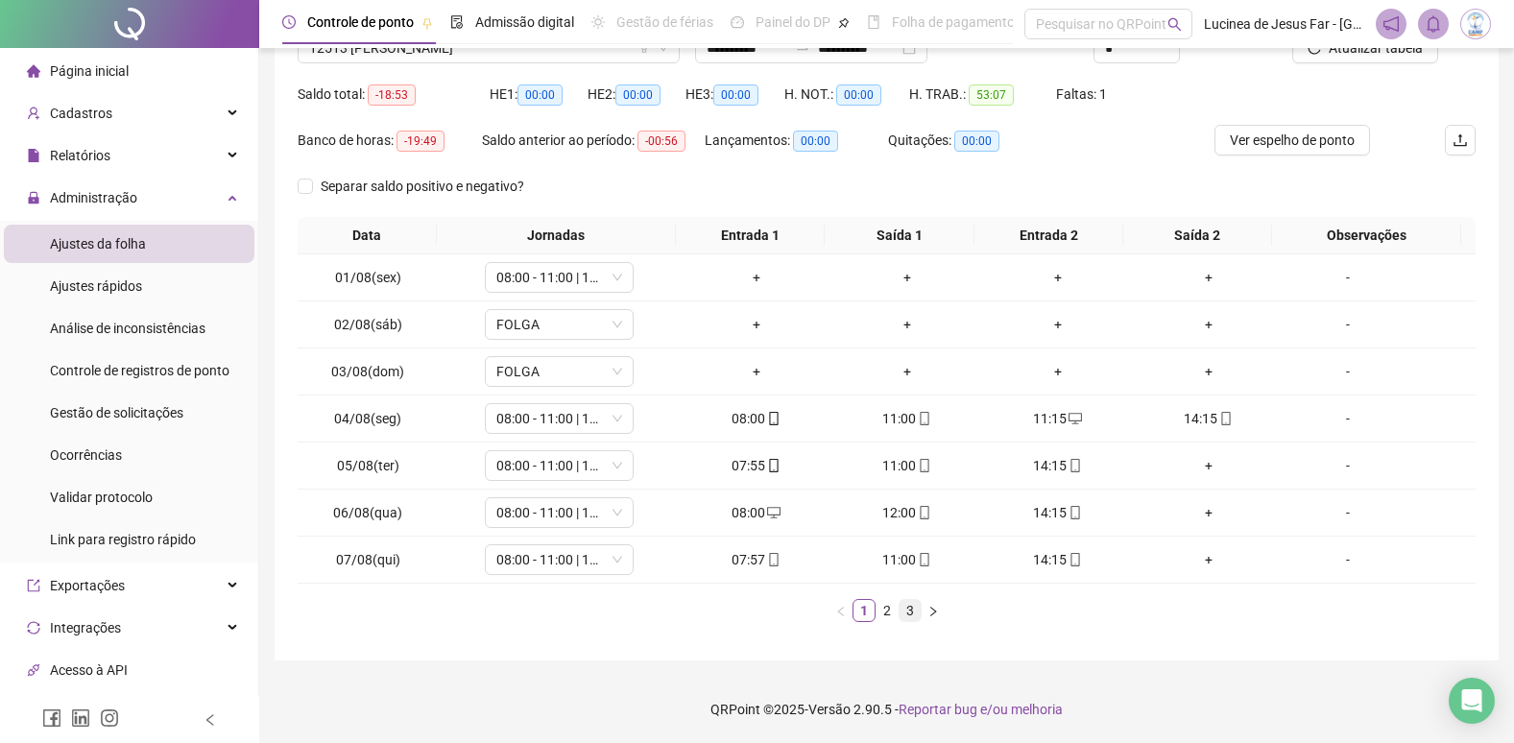
click at [909, 613] on link "3" at bounding box center [910, 610] width 21 height 21
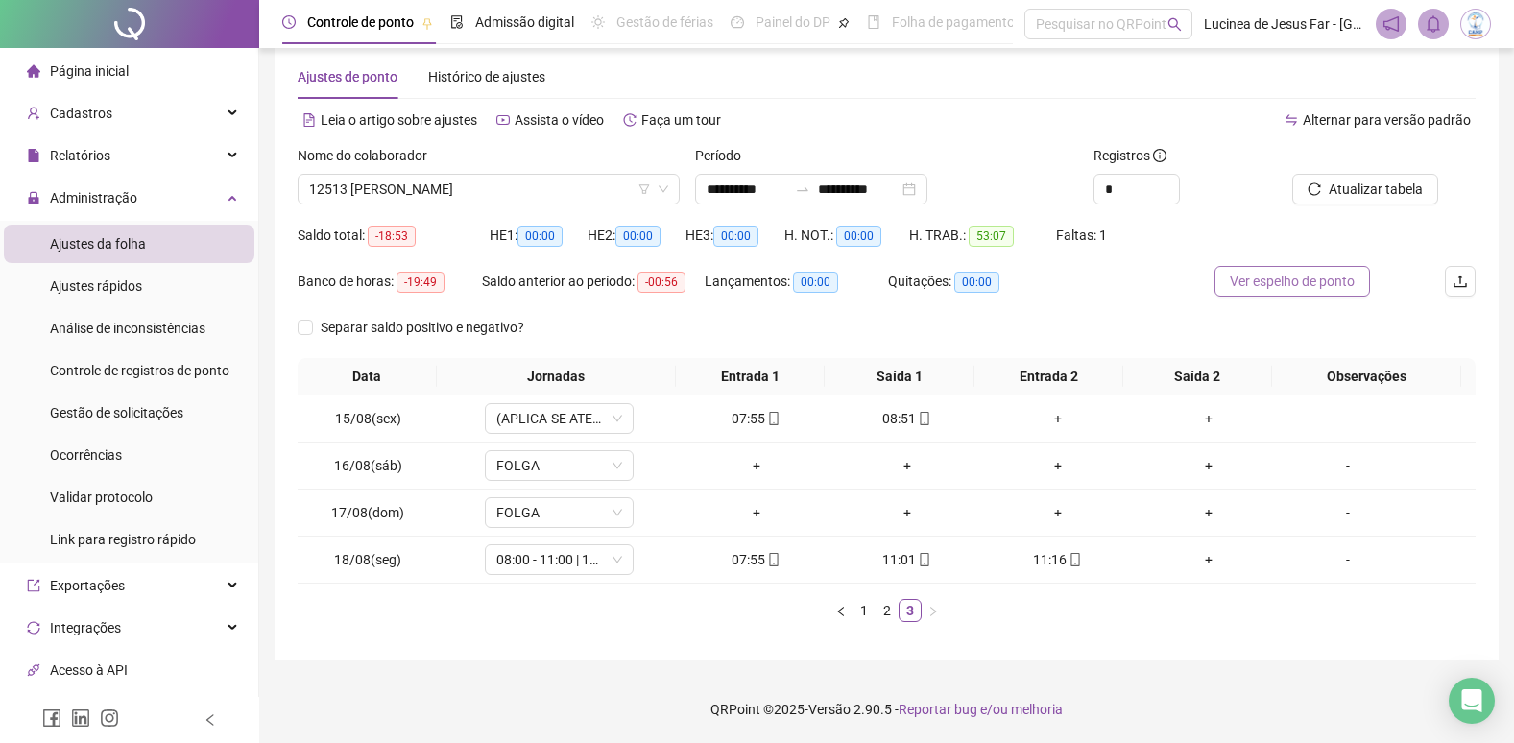
click at [1334, 284] on span "Ver espelho de ponto" at bounding box center [1292, 281] width 125 height 21
click at [493, 198] on span "12513 CAROLINNY APARECIDA DA SILVA FERREIRA" at bounding box center [488, 189] width 359 height 29
click at [752, 185] on input "**********" at bounding box center [747, 189] width 81 height 21
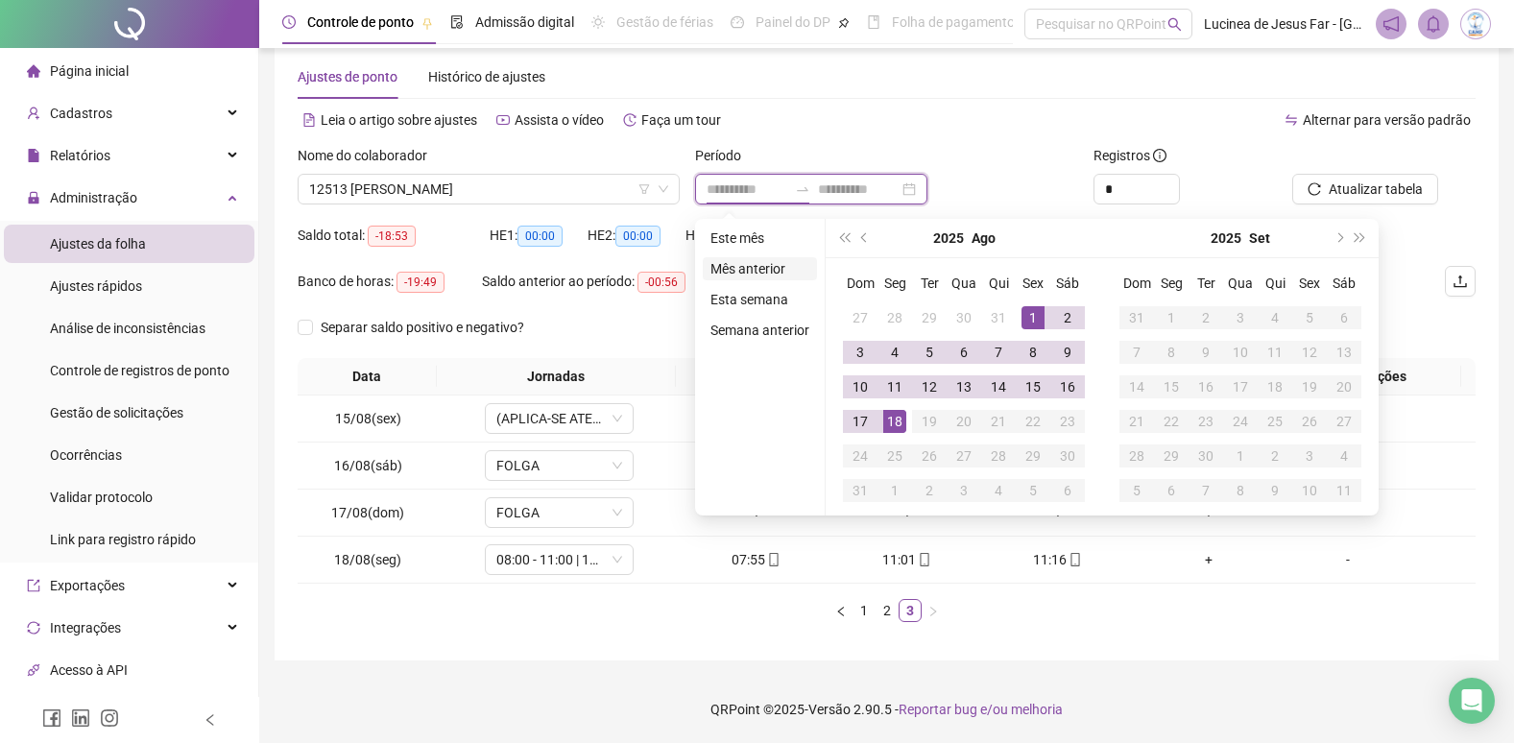
type input "**********"
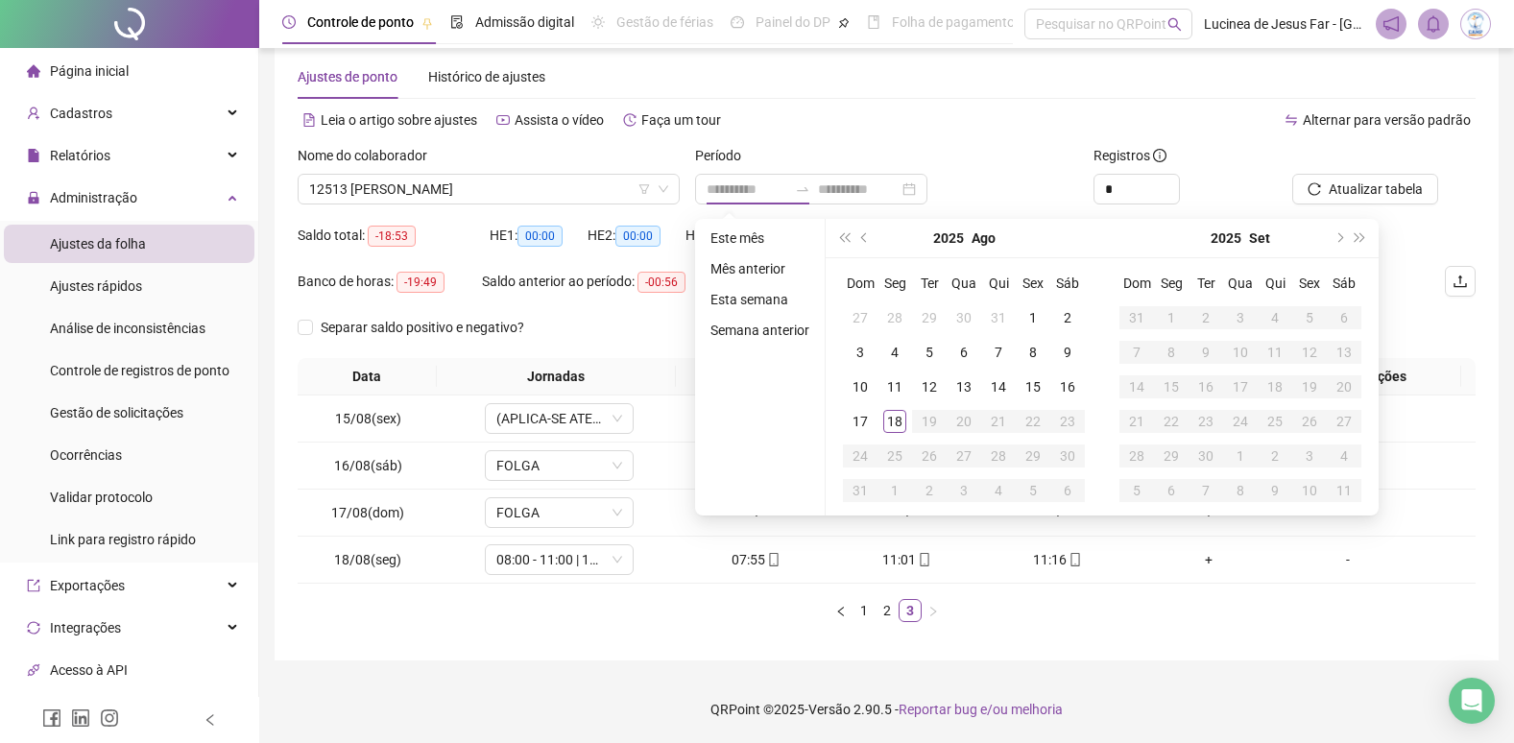
click at [757, 264] on li "Mês anterior" at bounding box center [760, 268] width 114 height 23
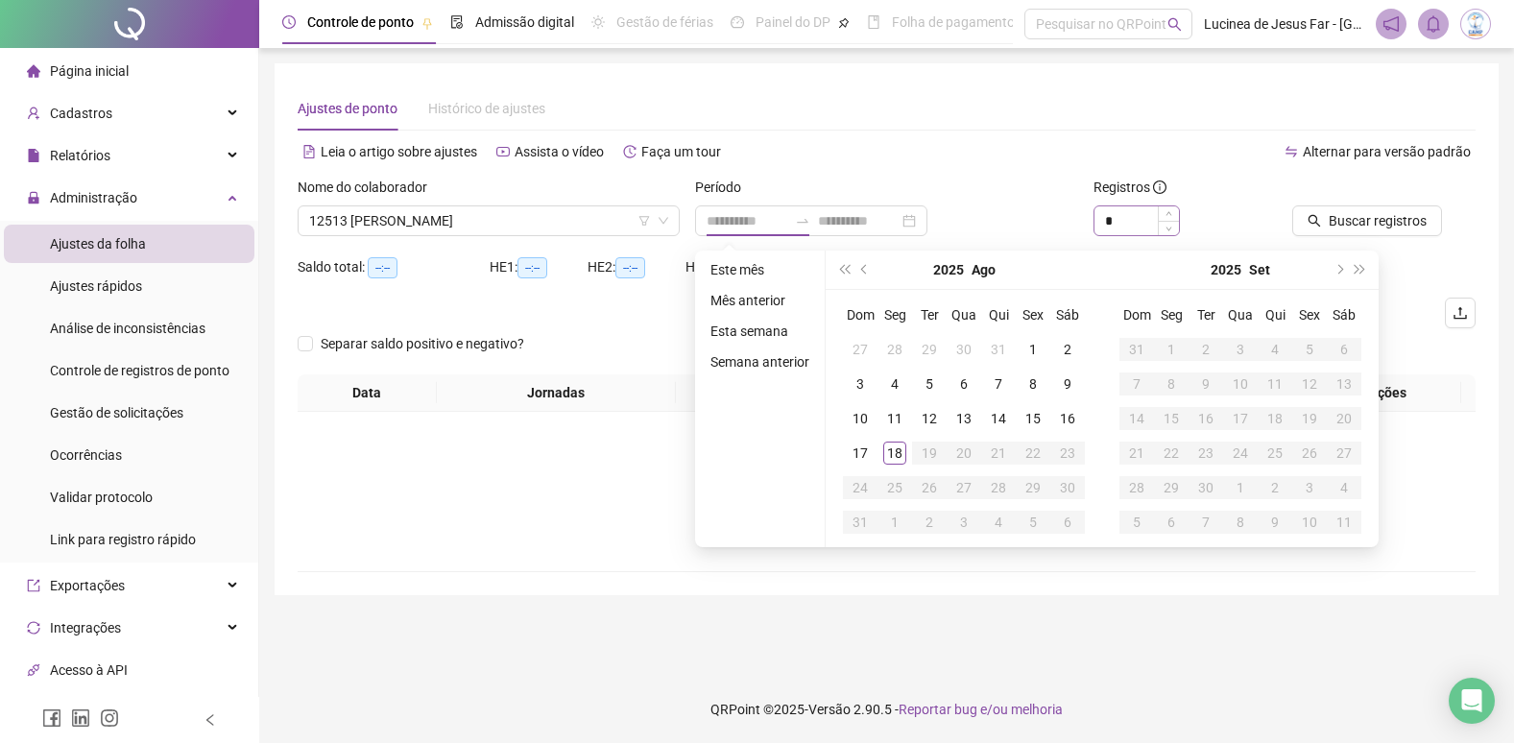
scroll to position [0, 0]
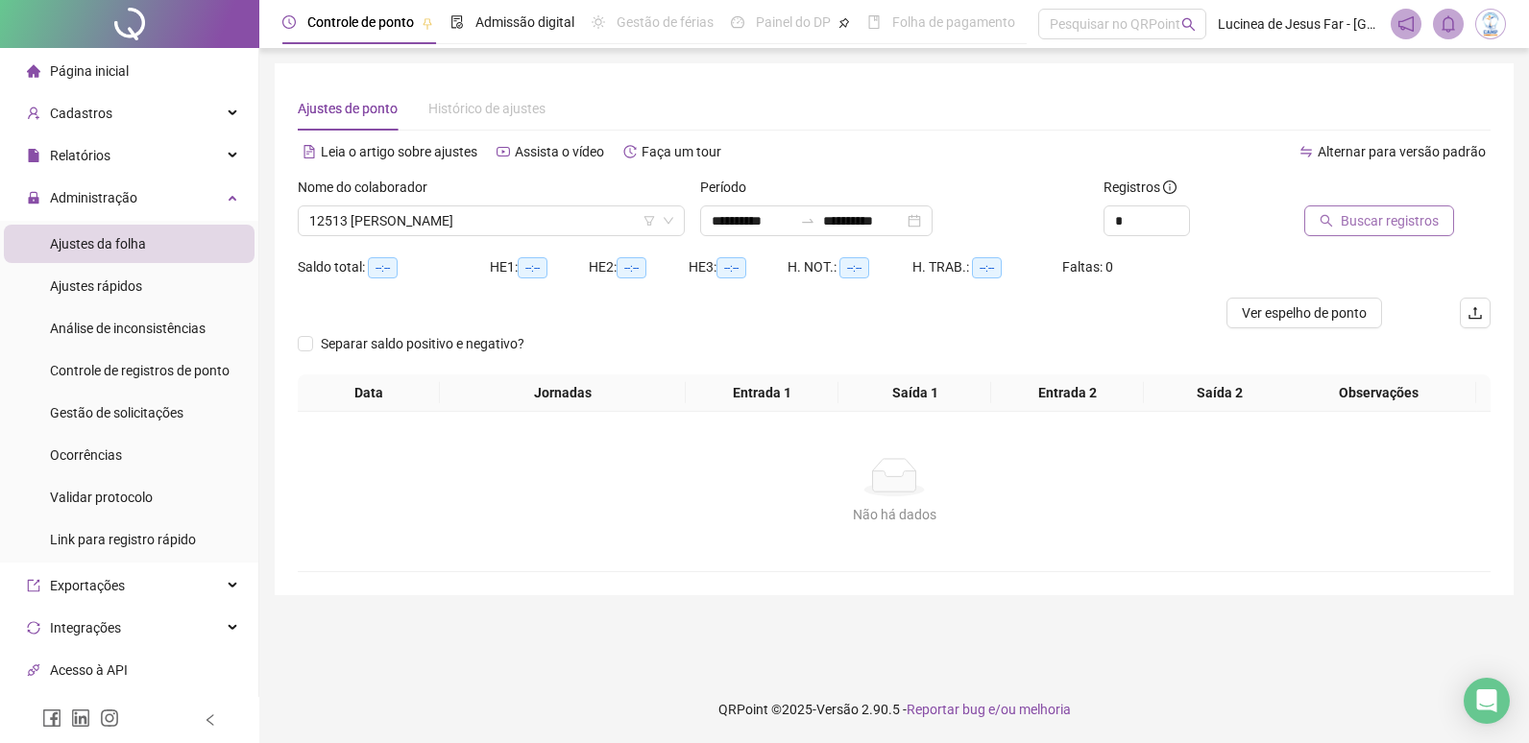
click at [1346, 218] on span "Buscar registros" at bounding box center [1390, 220] width 98 height 21
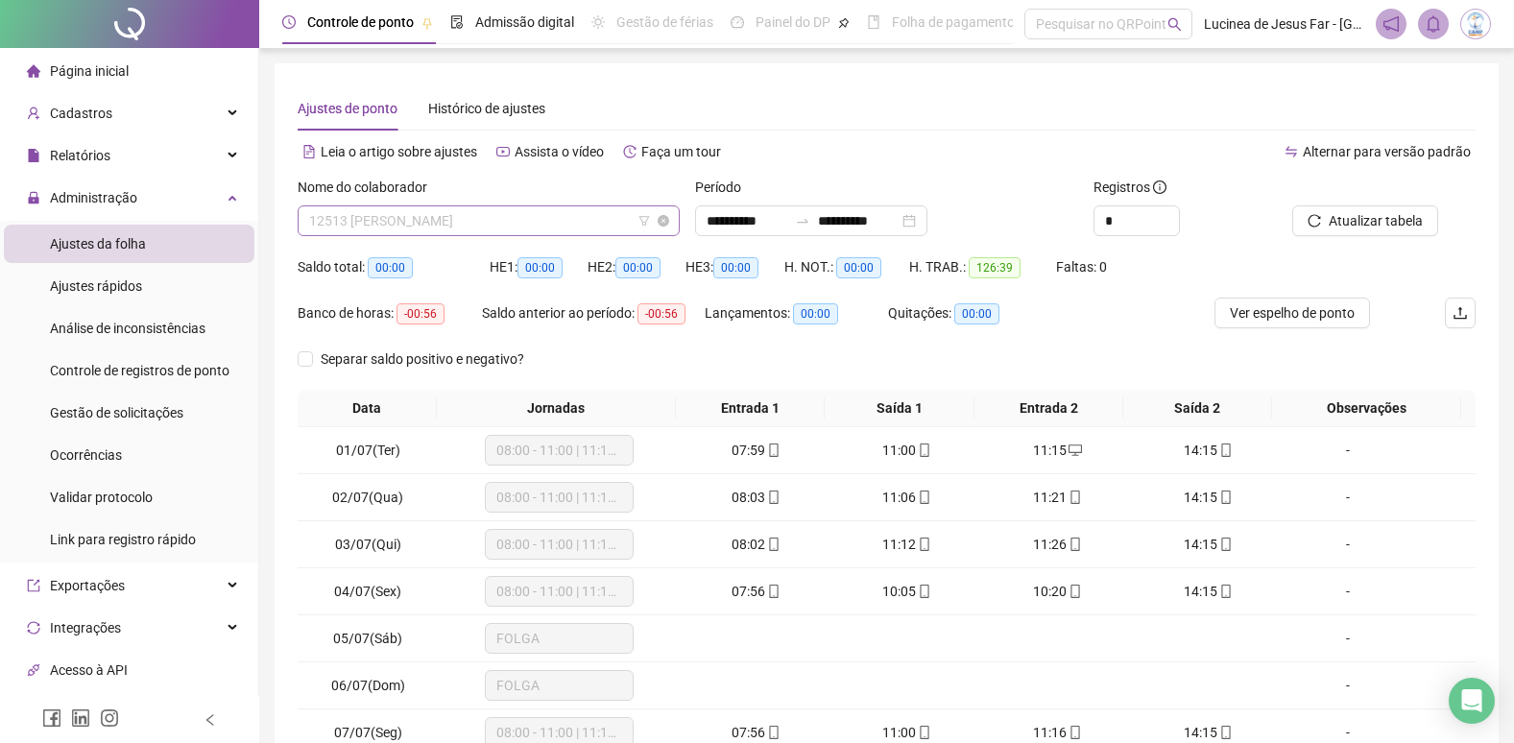
click at [583, 216] on span "12513 CAROLINNY APARECIDA DA SILVA FERREIRA" at bounding box center [488, 220] width 359 height 29
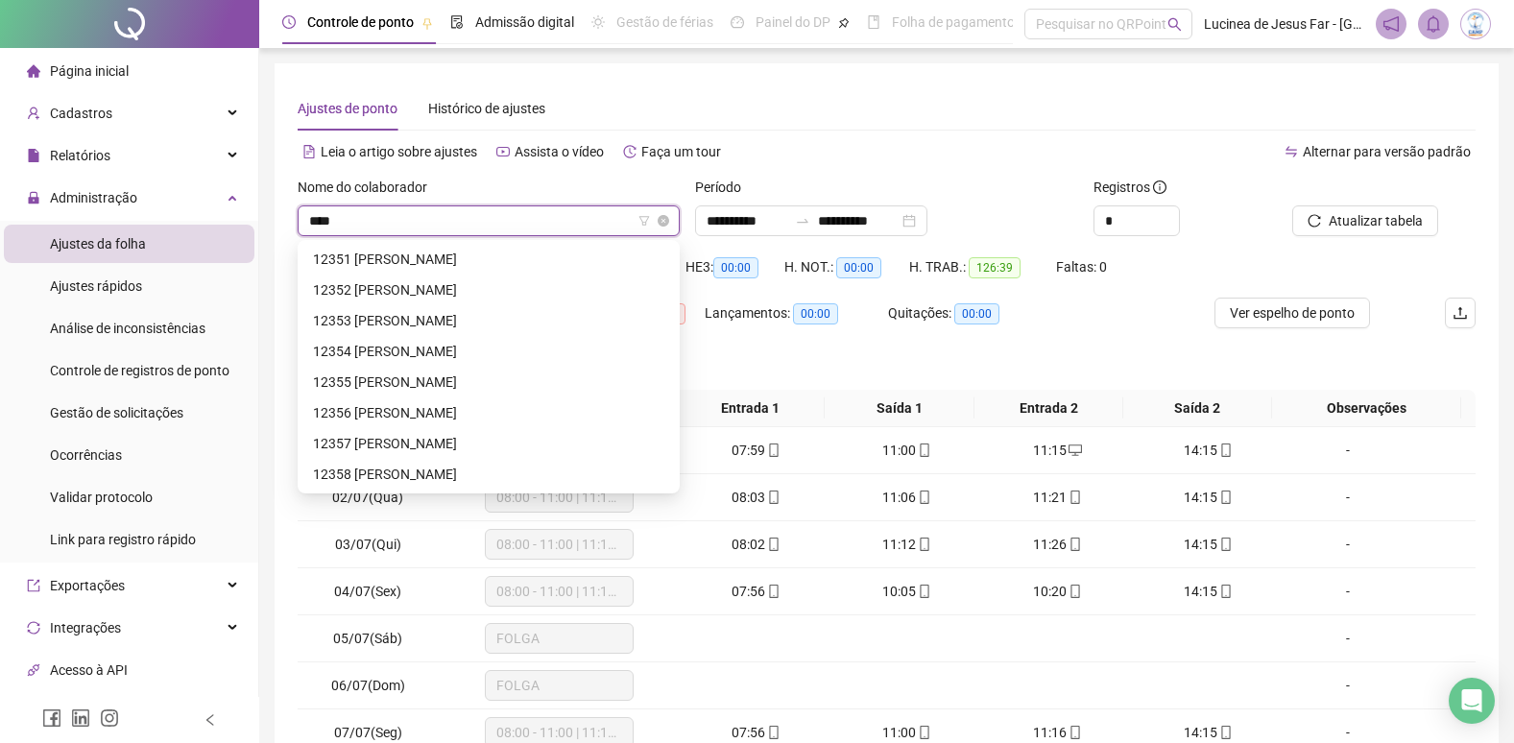
scroll to position [31, 0]
type input "*****"
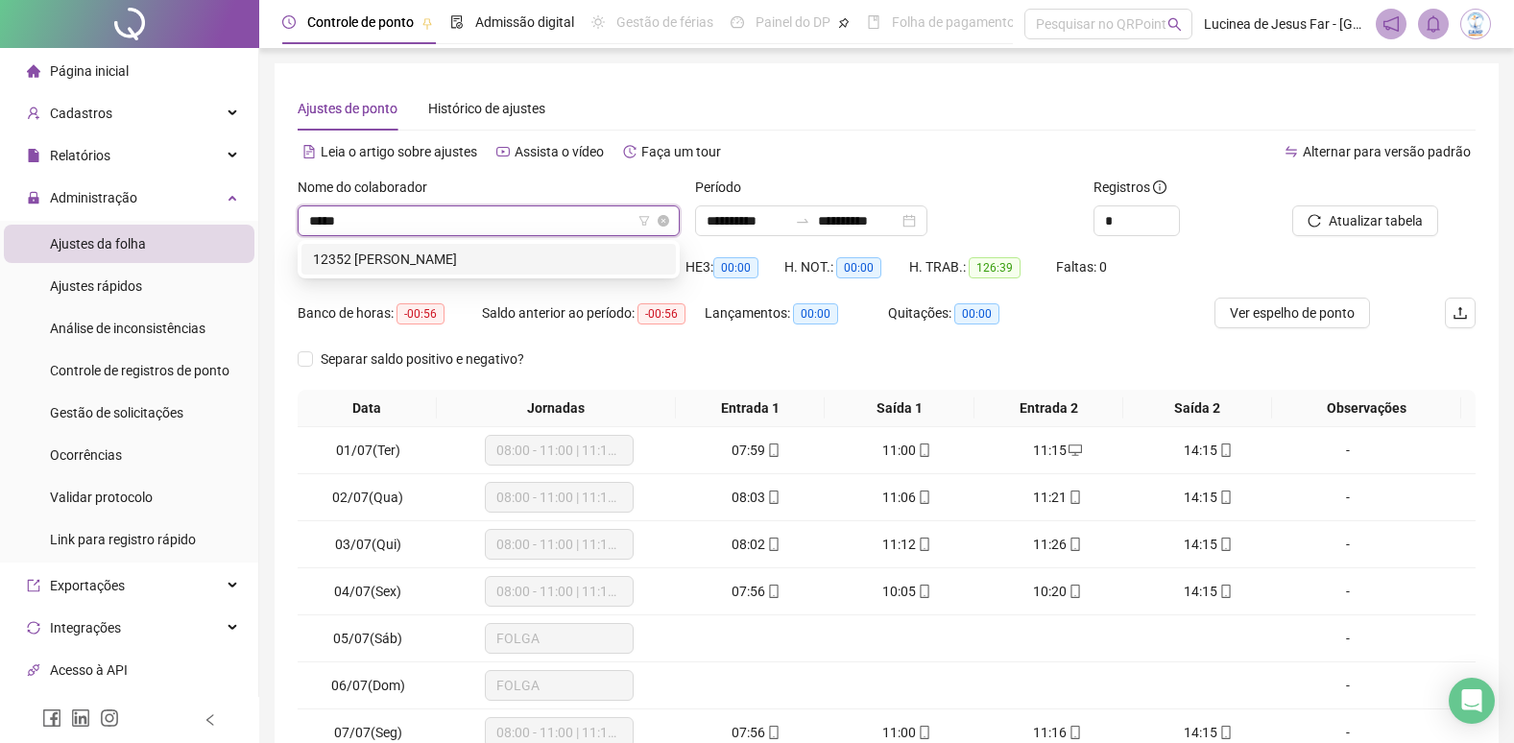
scroll to position [0, 0]
click at [588, 255] on div "12352 EMILLY NICOLE SANTOS DA SILVA" at bounding box center [488, 259] width 351 height 21
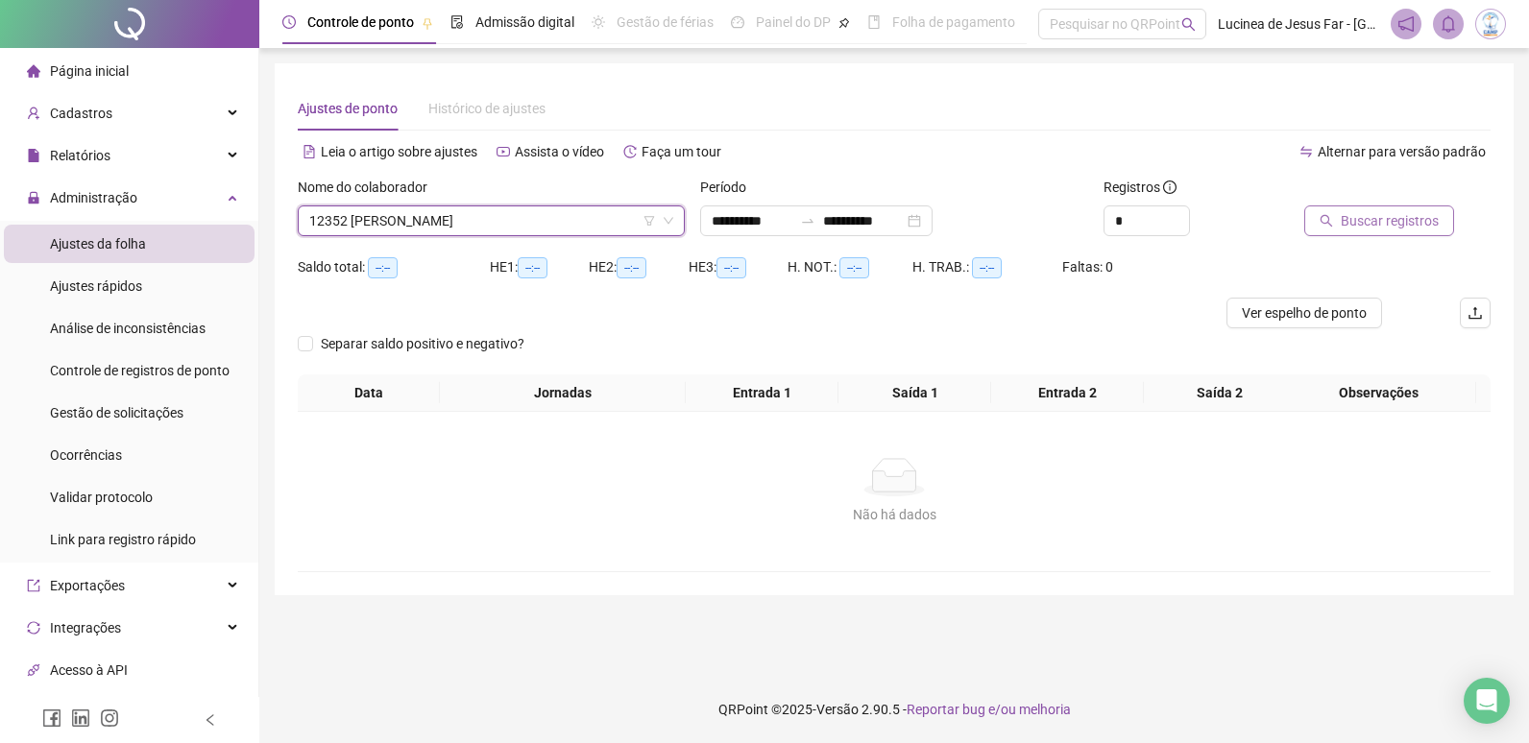
click at [1367, 228] on span "Buscar registros" at bounding box center [1390, 220] width 98 height 21
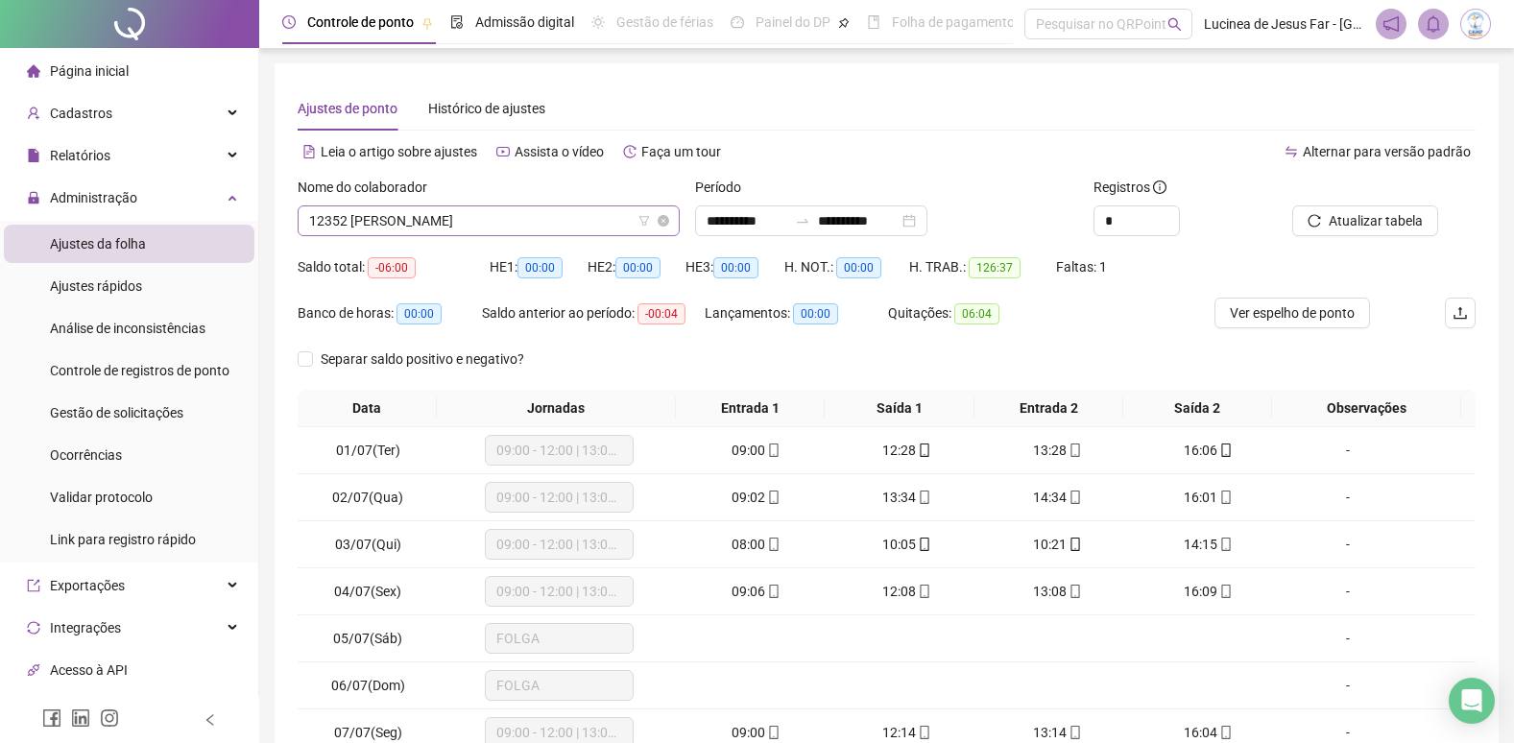
scroll to position [154, 0]
click at [555, 222] on span "12352 EMILLY NICOLE SANTOS DA SILVA" at bounding box center [488, 220] width 359 height 29
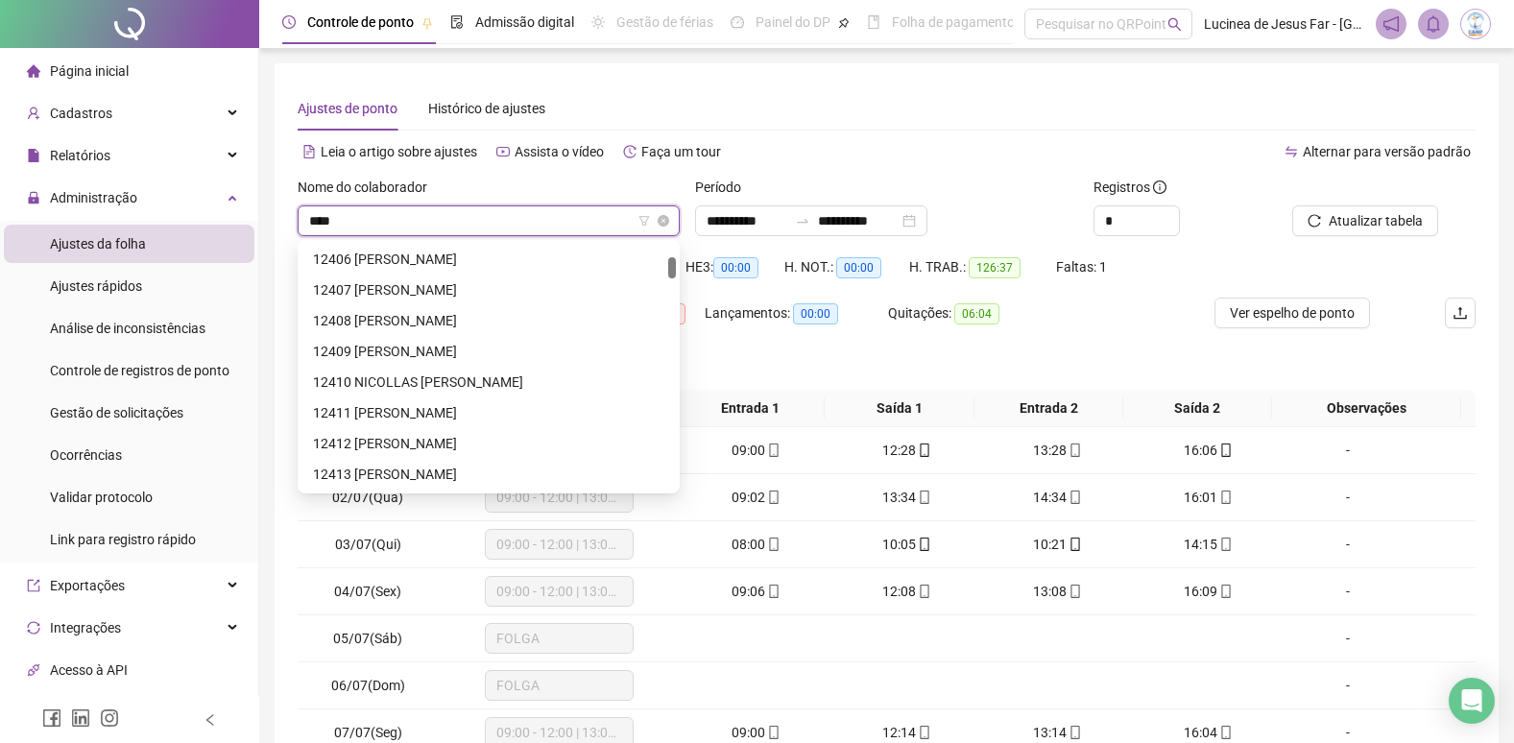
scroll to position [61, 0]
type input "*****"
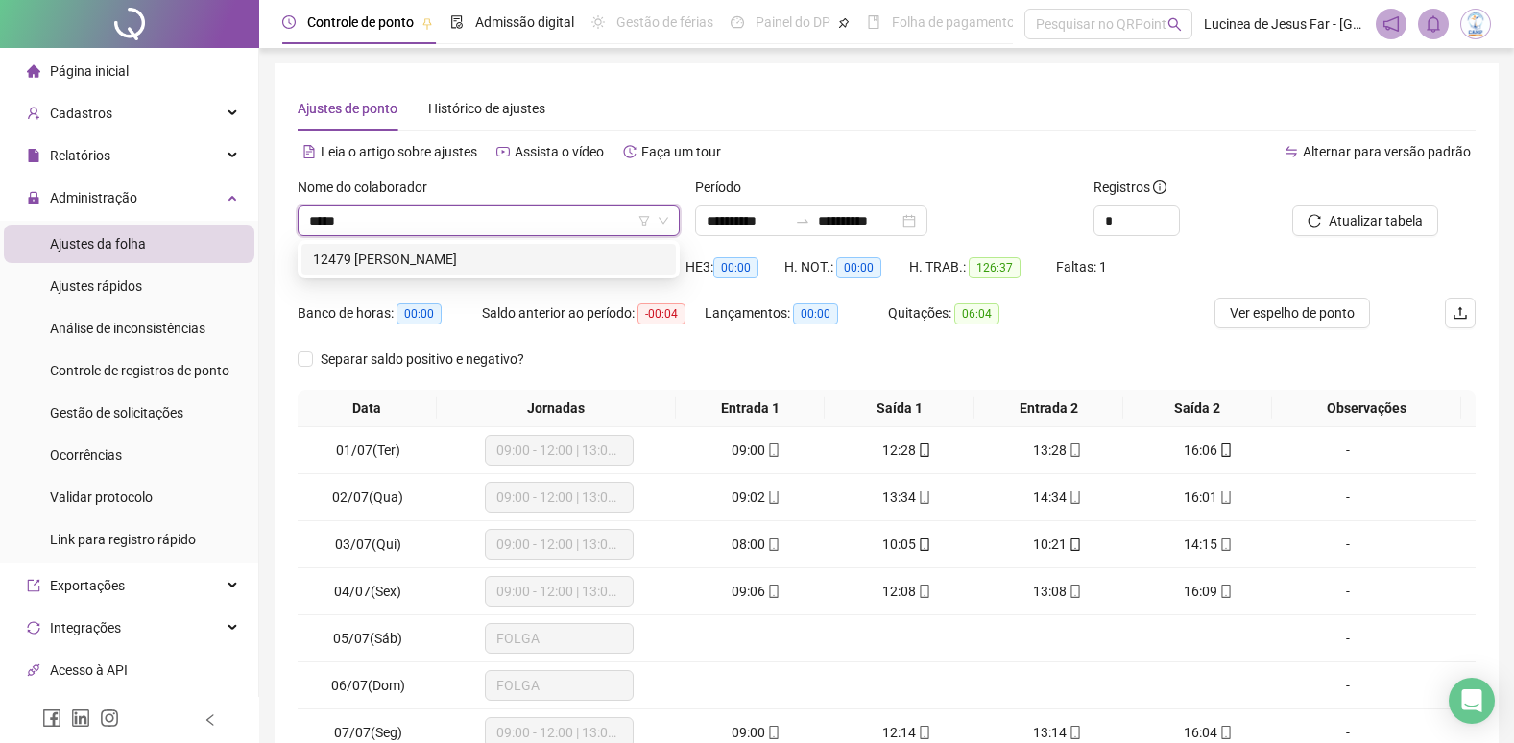
click at [560, 254] on div "12479 [PERSON_NAME]" at bounding box center [488, 259] width 351 height 21
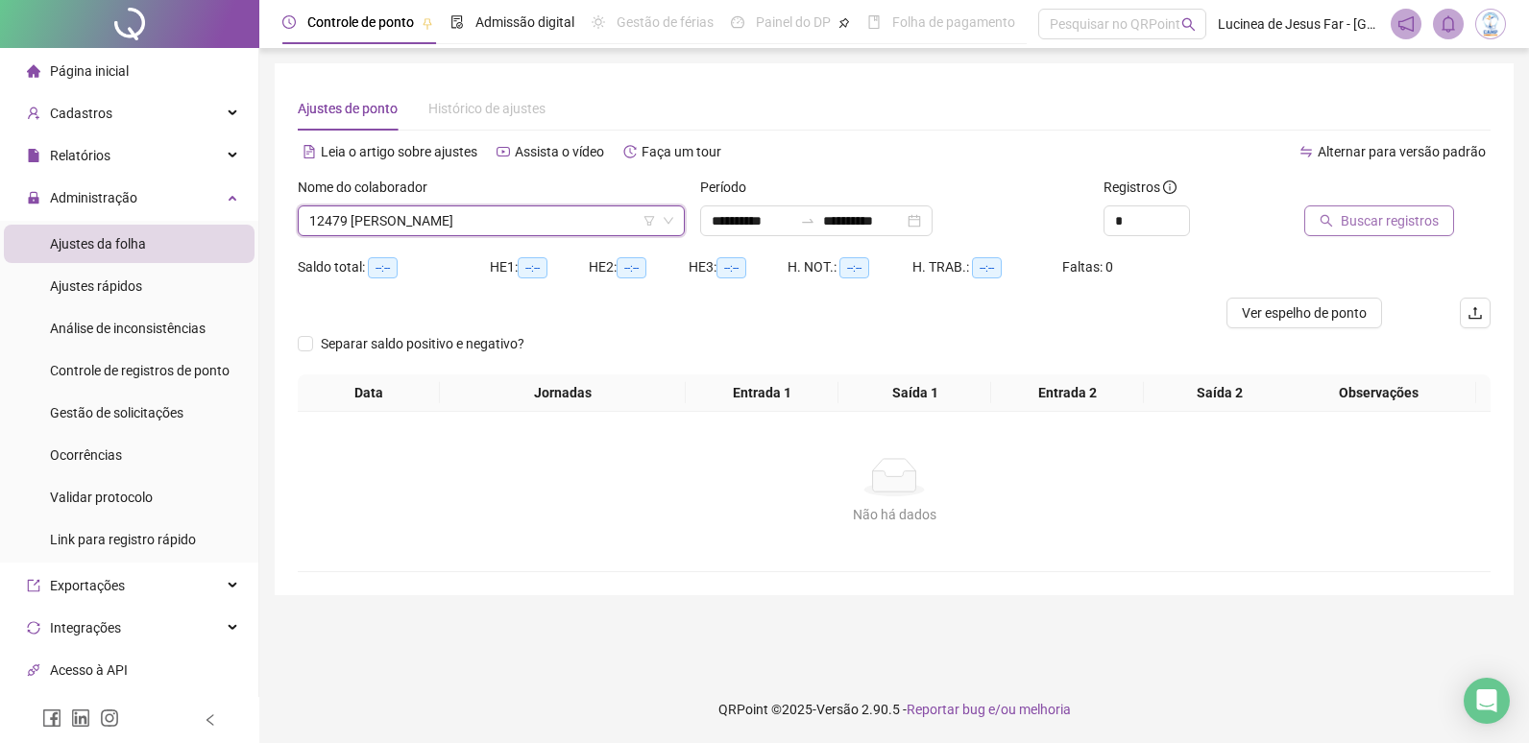
click at [1373, 222] on span "Buscar registros" at bounding box center [1390, 220] width 98 height 21
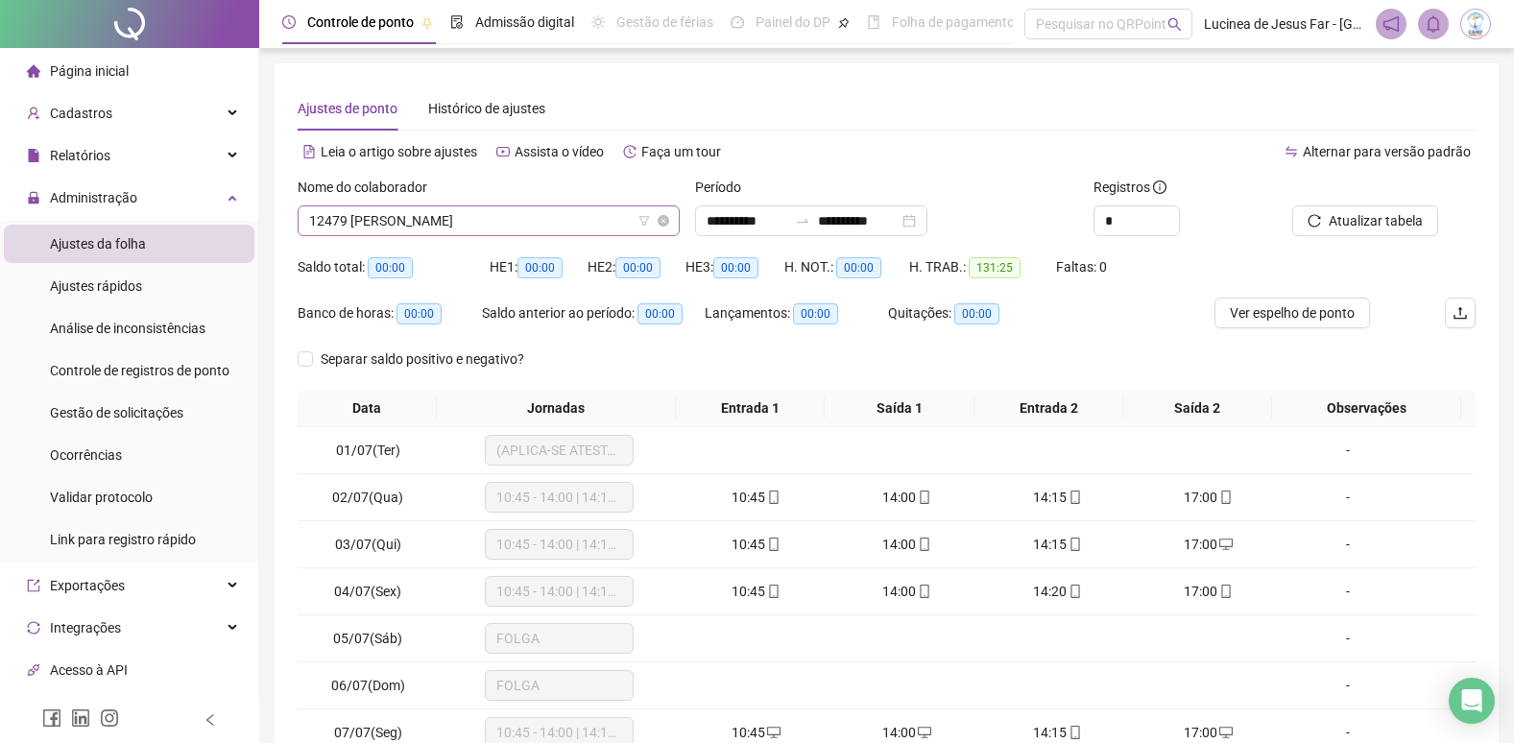
click at [551, 224] on span "12479 [PERSON_NAME]" at bounding box center [488, 220] width 359 height 29
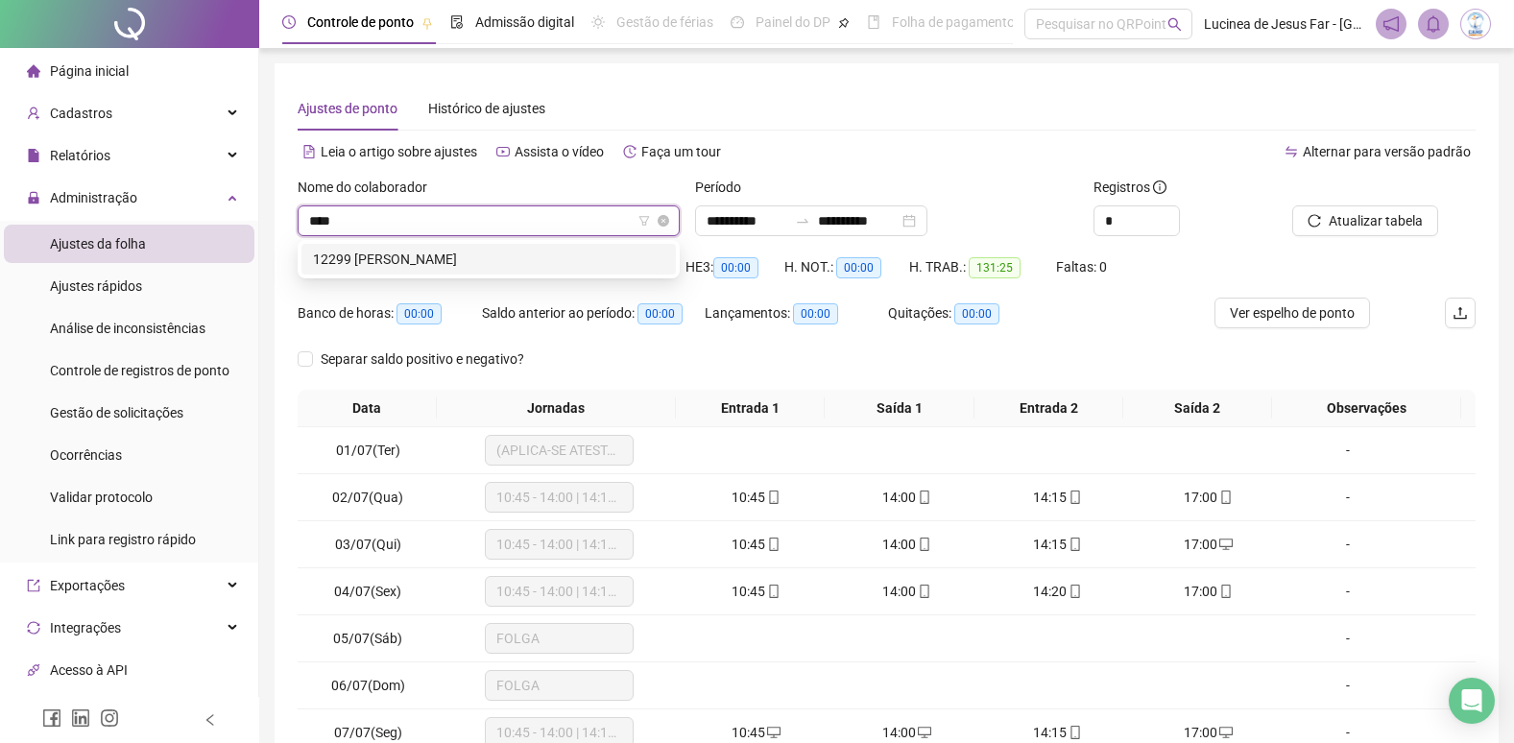
type input "*****"
click at [552, 260] on div "12299 GIOVANNA MARTINS DA SILVA" at bounding box center [488, 259] width 351 height 21
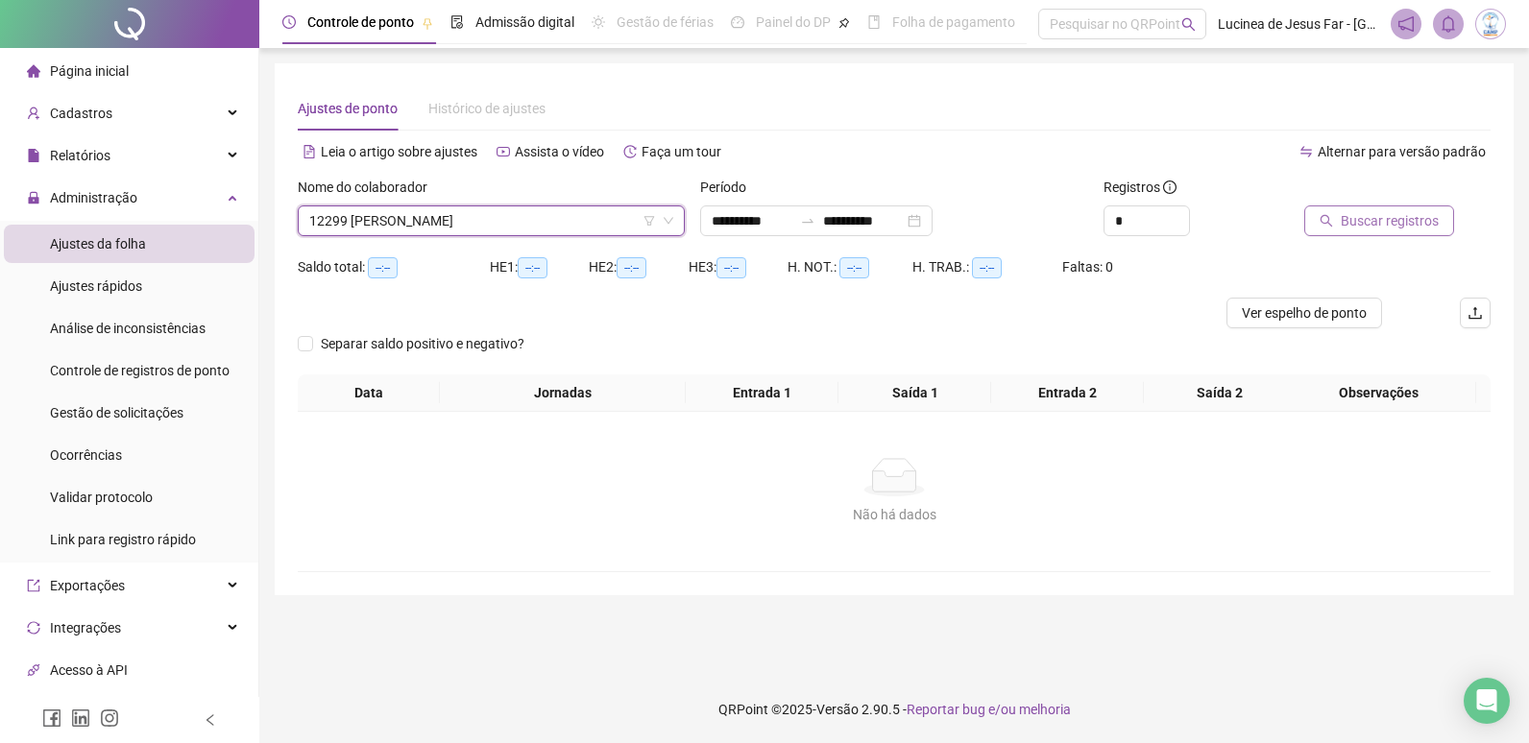
click at [1409, 226] on span "Buscar registros" at bounding box center [1390, 220] width 98 height 21
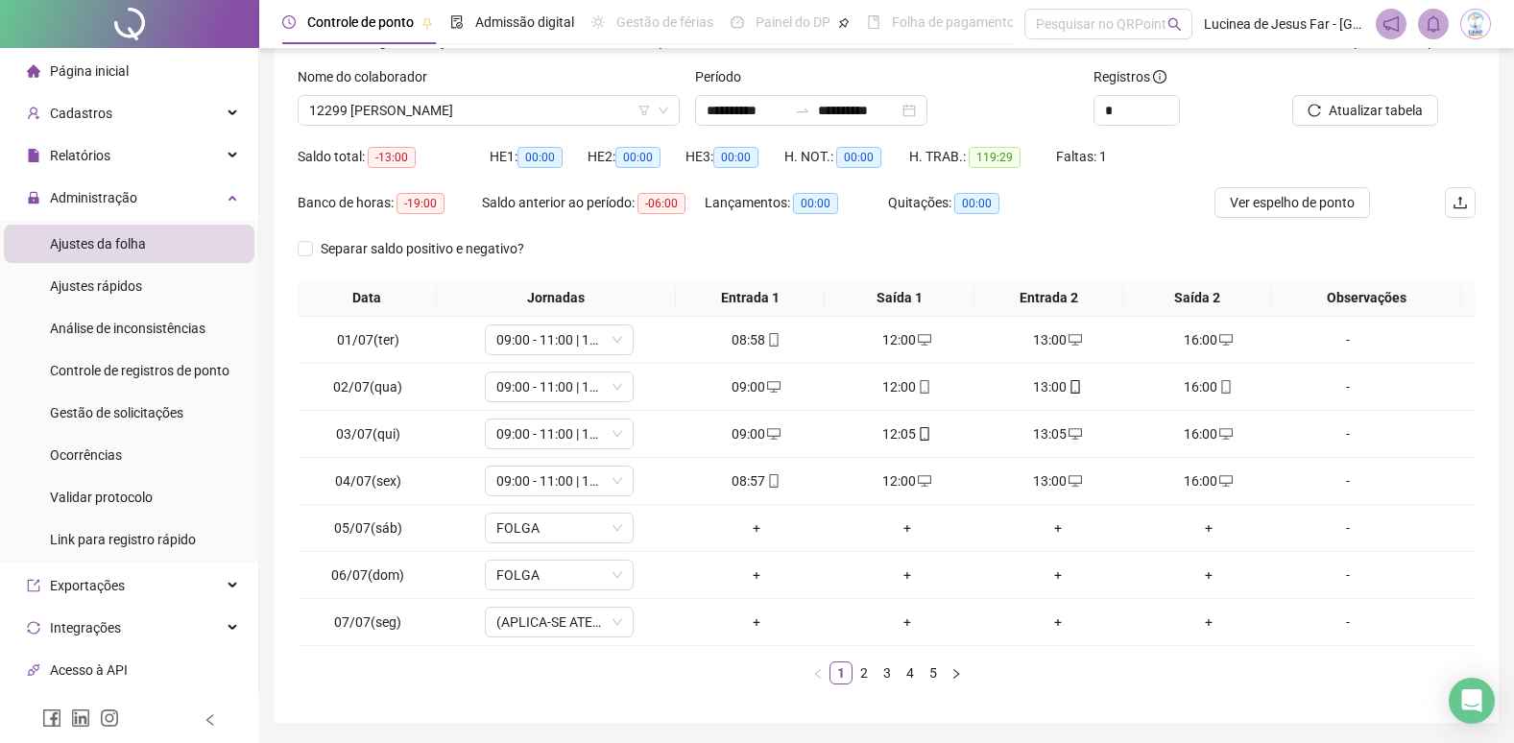
scroll to position [77, 0]
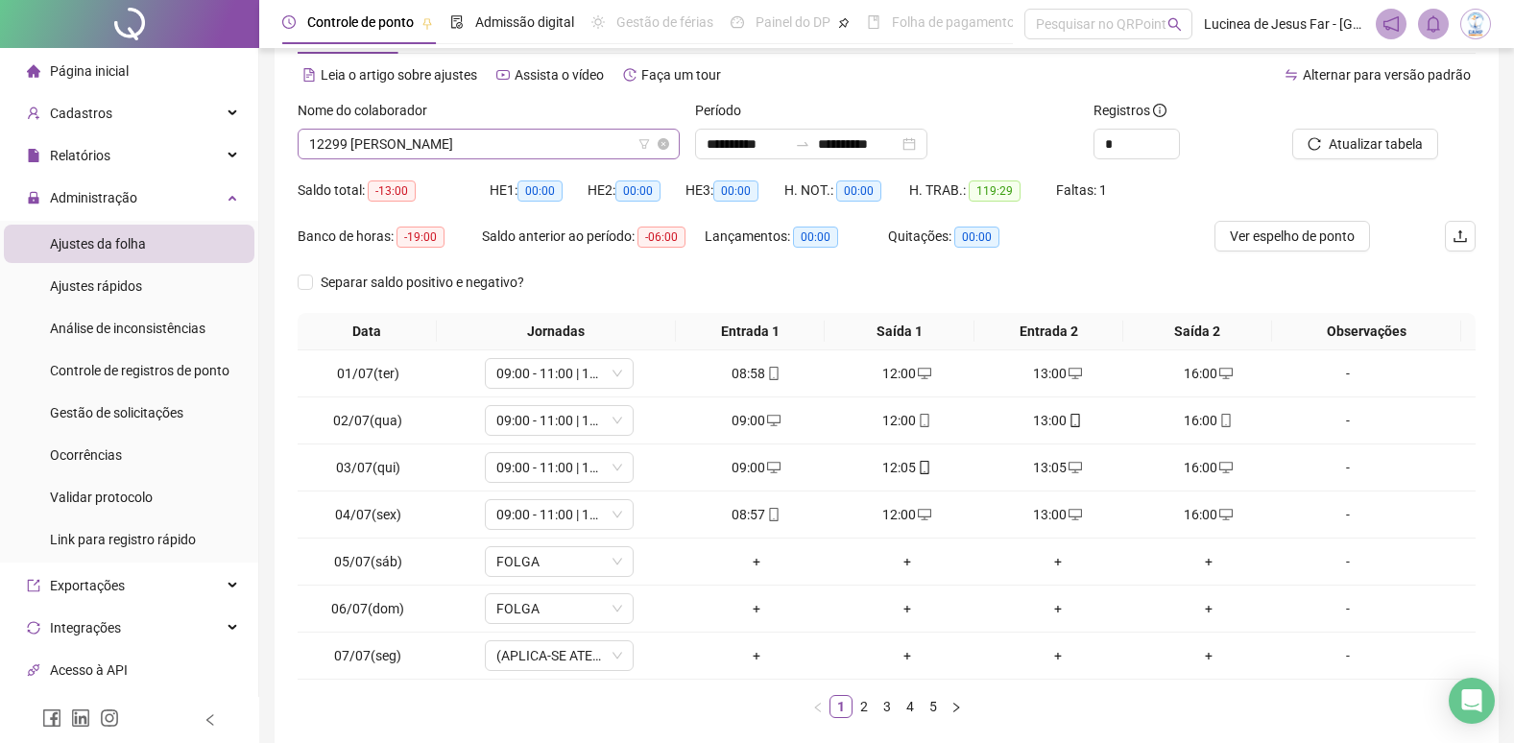
click at [573, 148] on span "12299 GIOVANNA MARTINS DA SILVA" at bounding box center [488, 144] width 359 height 29
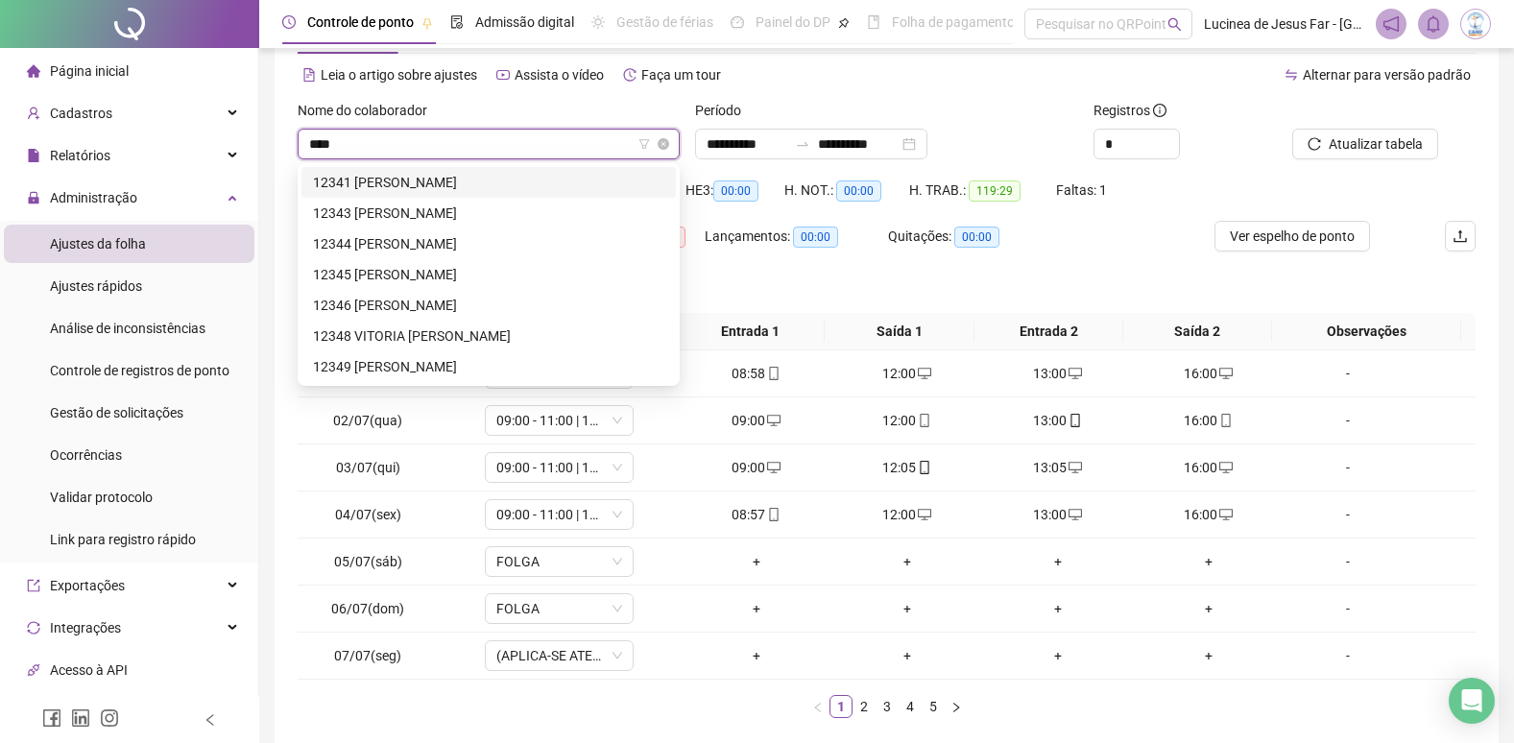
type input "*****"
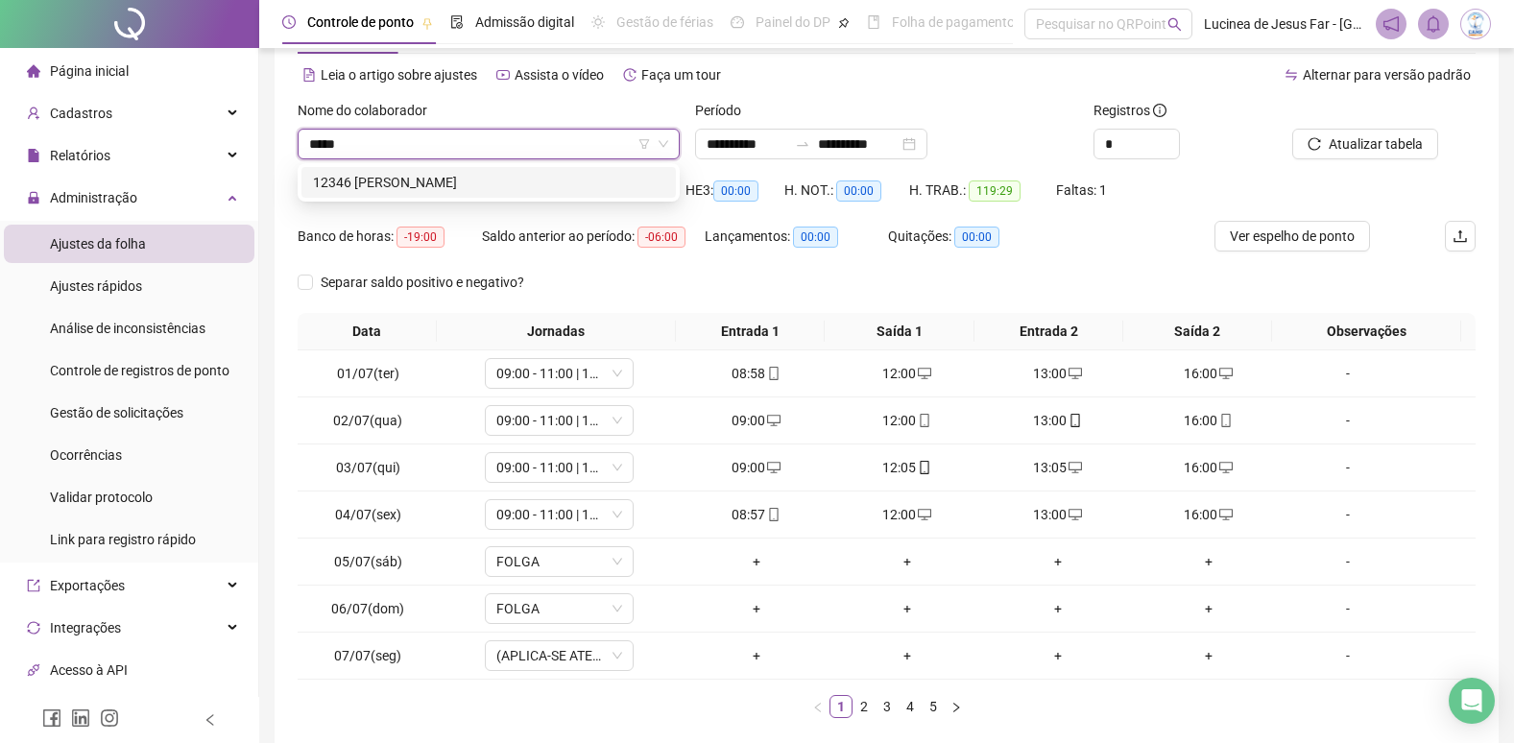
click at [577, 171] on div "12346 MARIA HELOISA DA SILVA OLIVEIRA SOUZA" at bounding box center [489, 182] width 375 height 31
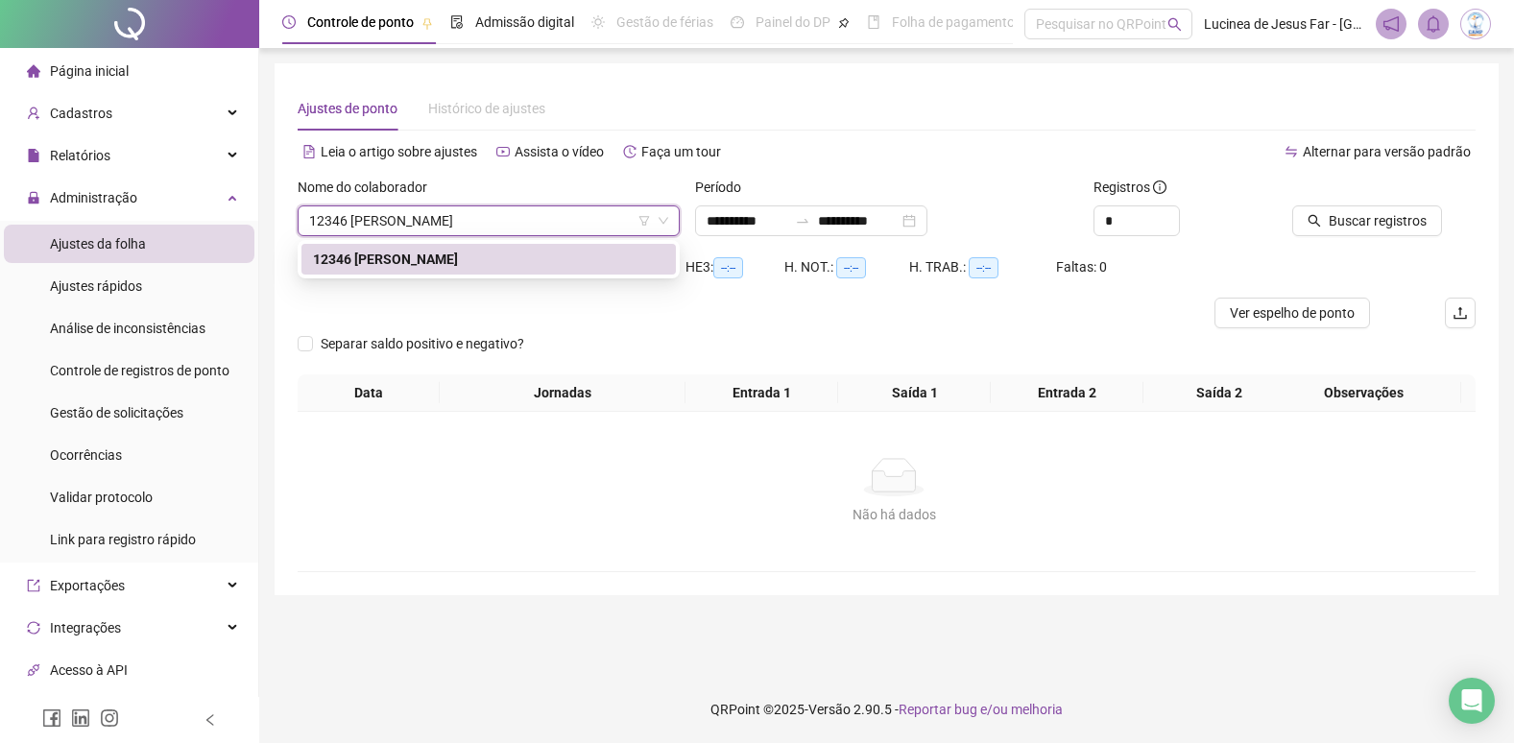
scroll to position [0, 0]
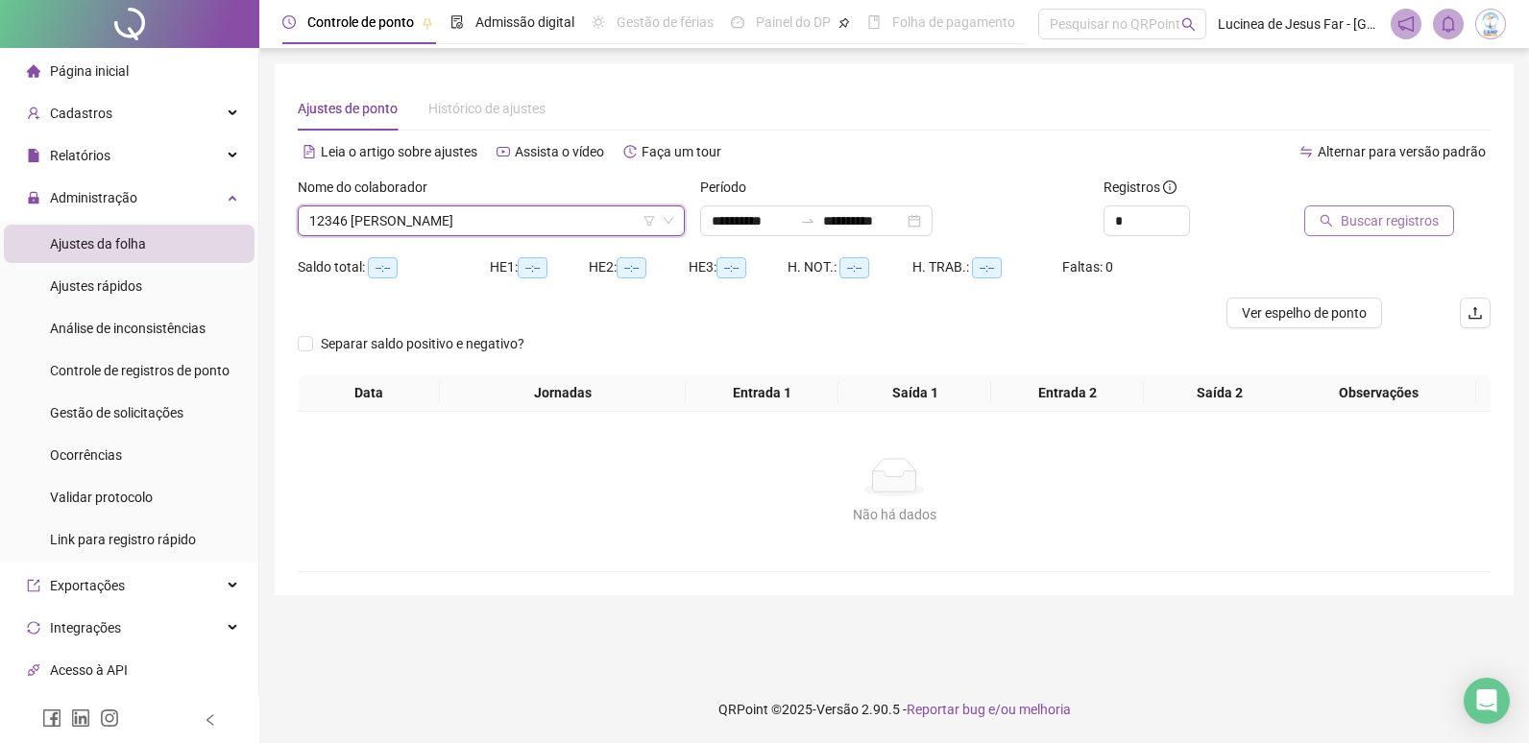
click at [1370, 230] on span "Buscar registros" at bounding box center [1390, 220] width 98 height 21
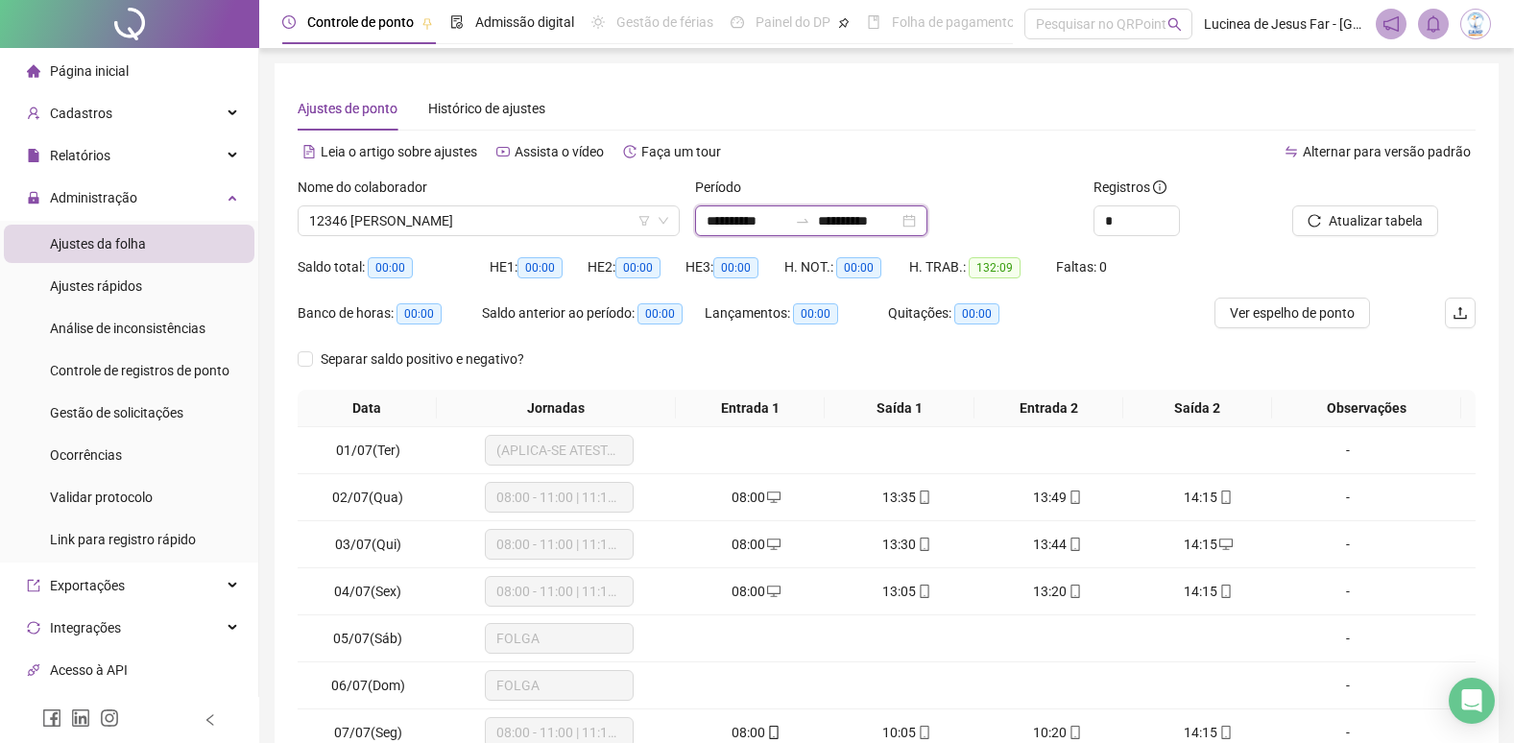
click at [787, 217] on input "**********" at bounding box center [747, 220] width 81 height 21
type input "**********"
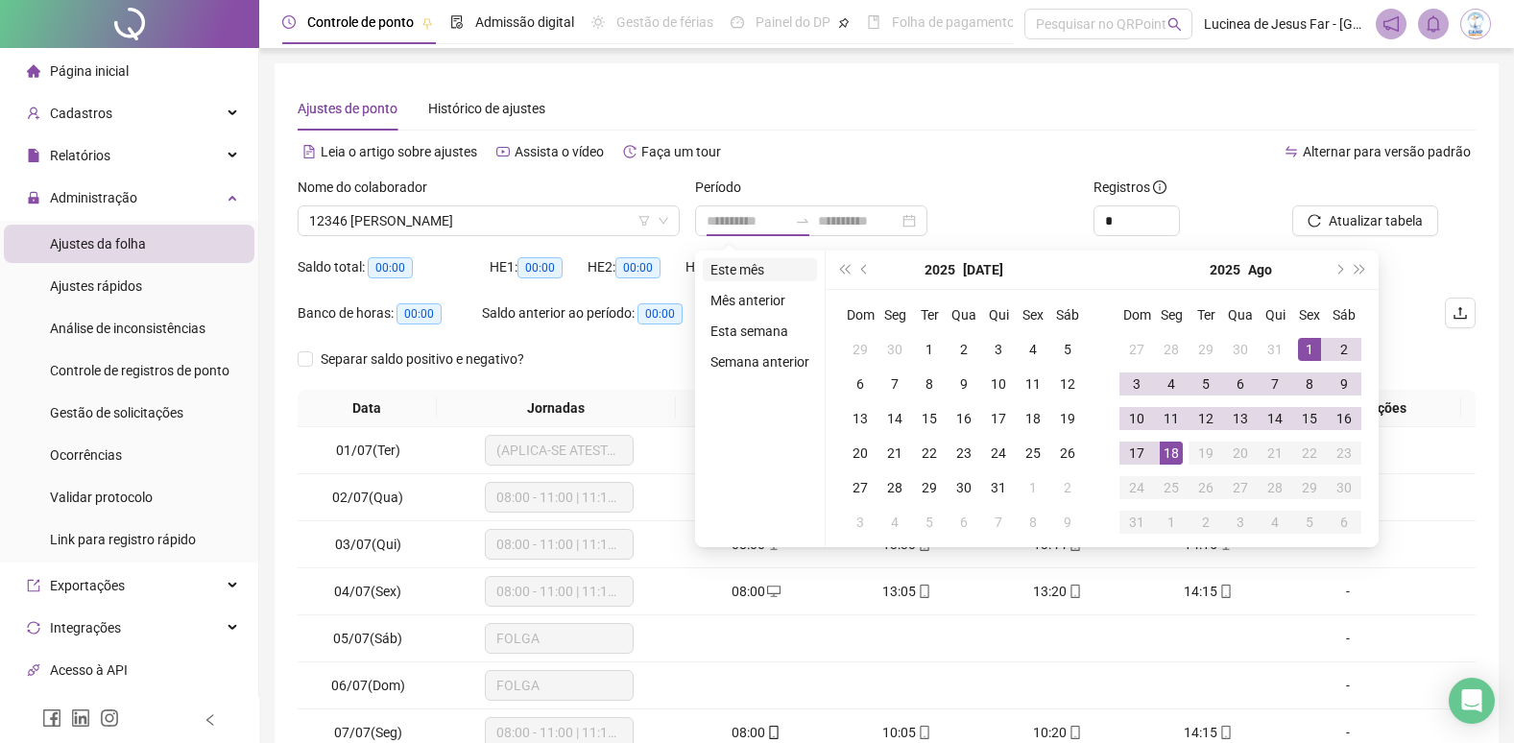
click at [762, 269] on li "Este mês" at bounding box center [760, 269] width 114 height 23
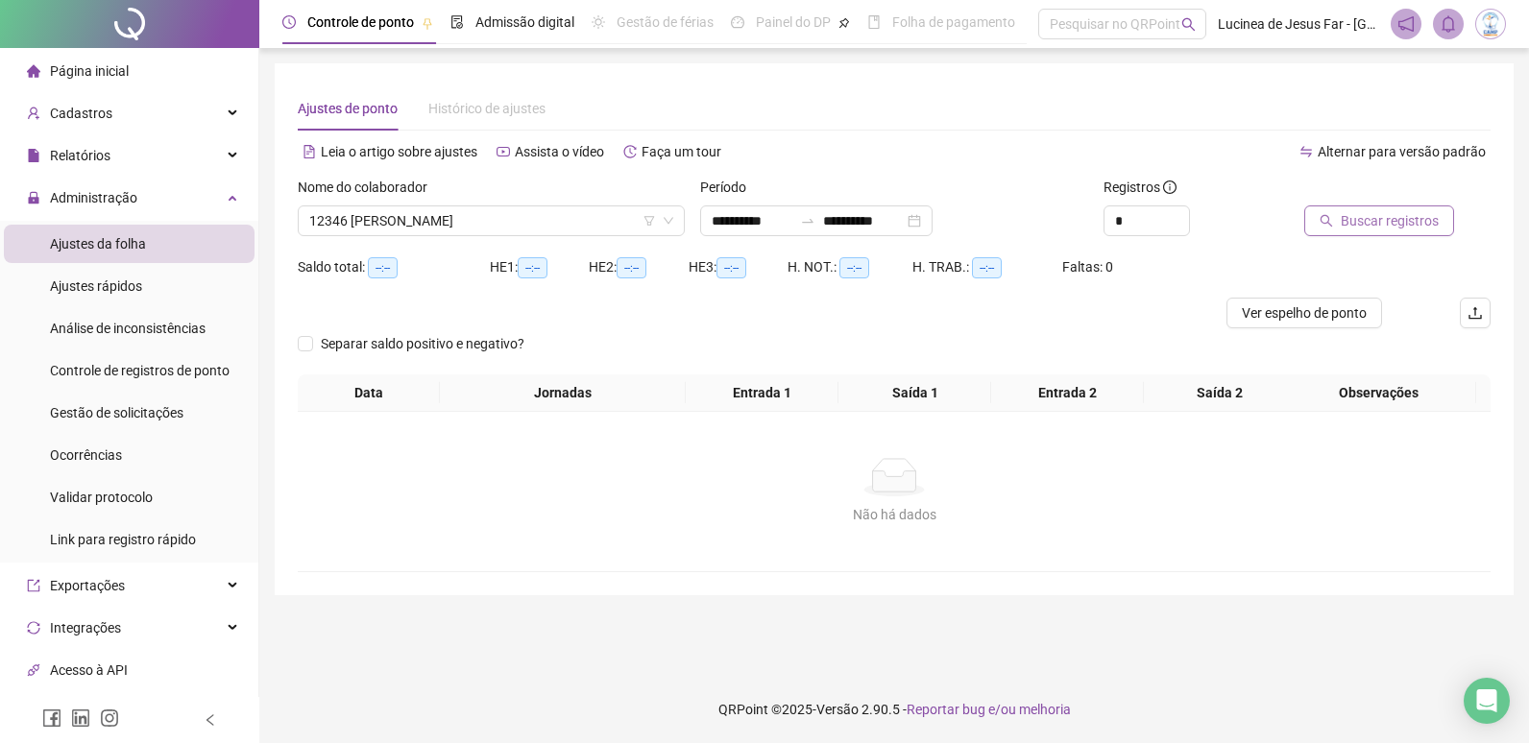
click at [1383, 222] on span "Buscar registros" at bounding box center [1390, 220] width 98 height 21
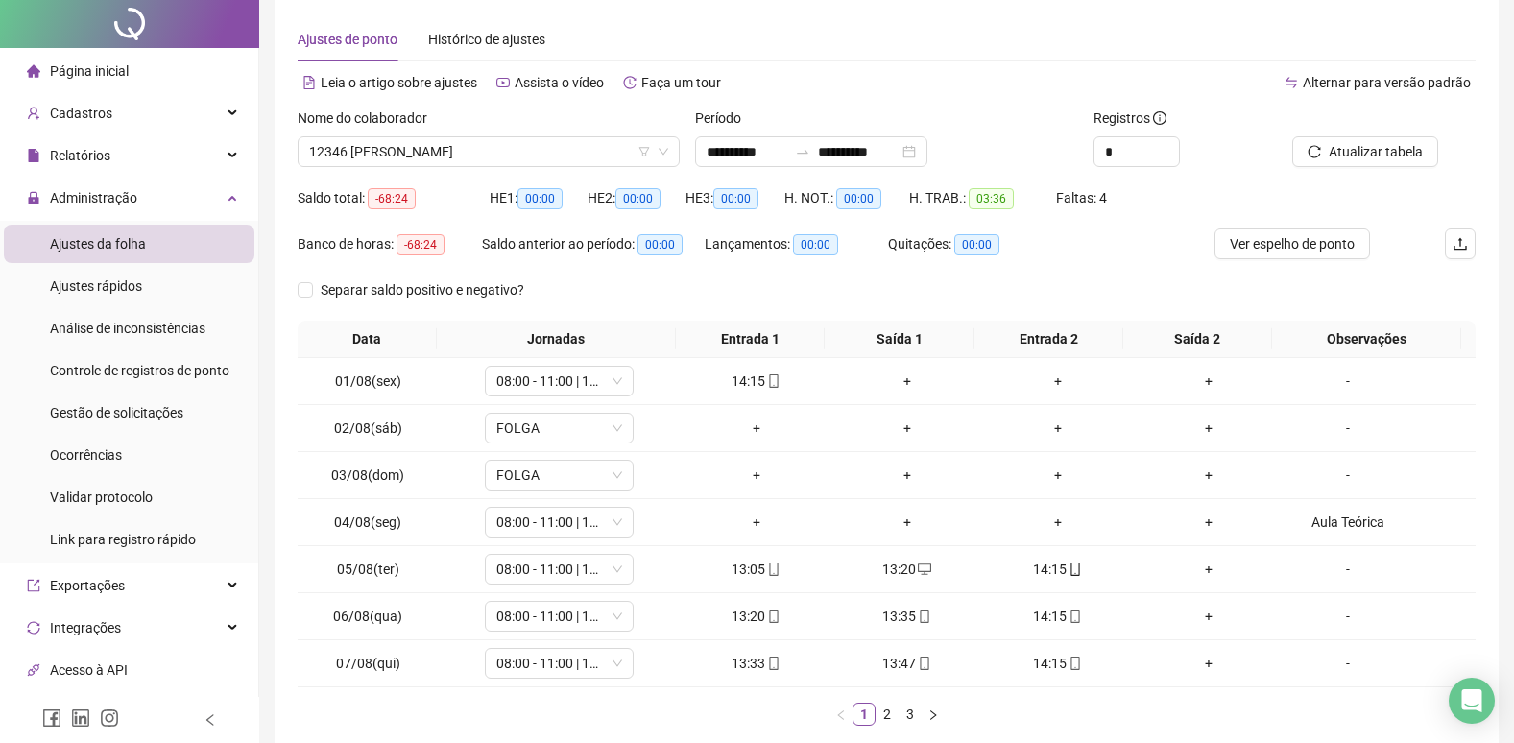
scroll to position [173, 0]
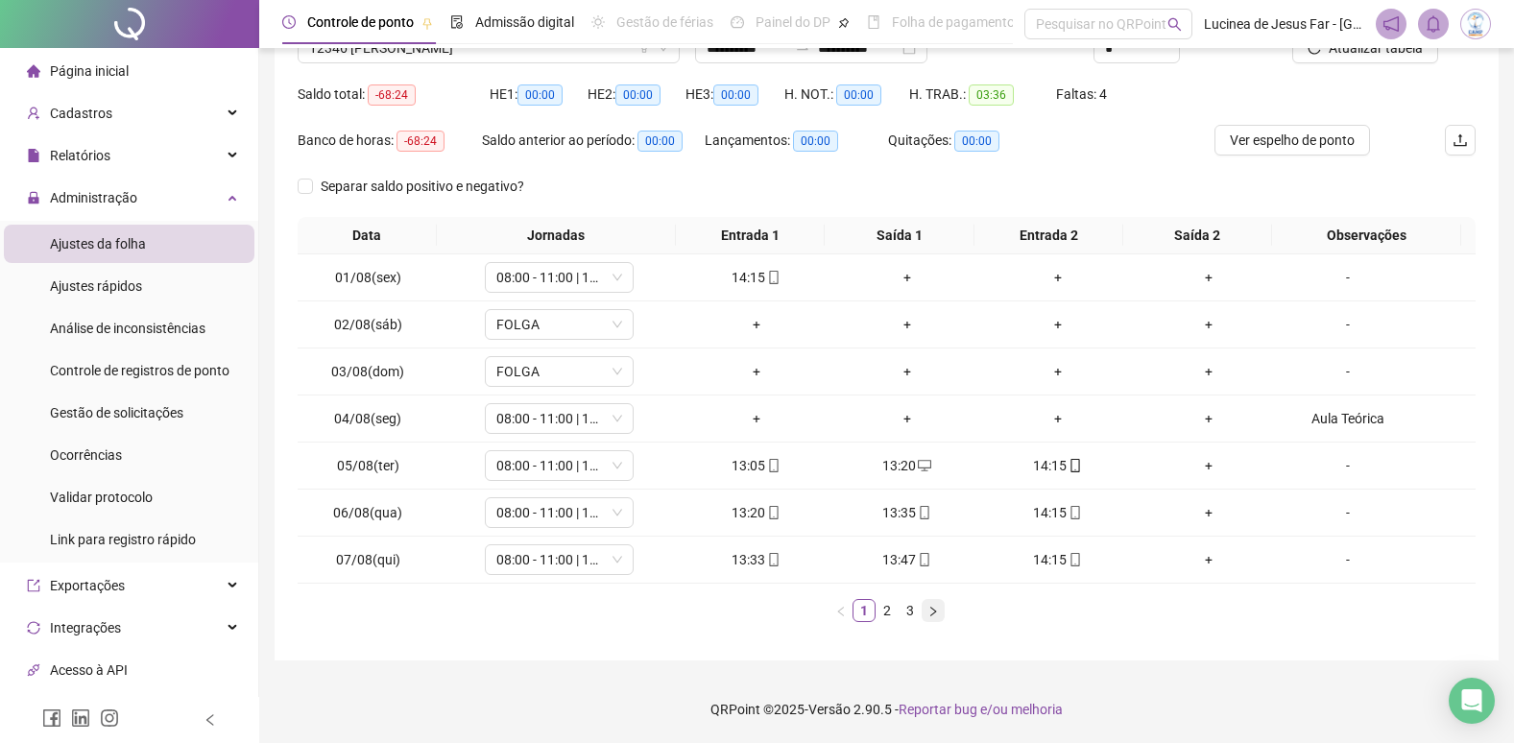
click at [936, 617] on icon "right" at bounding box center [934, 612] width 12 height 12
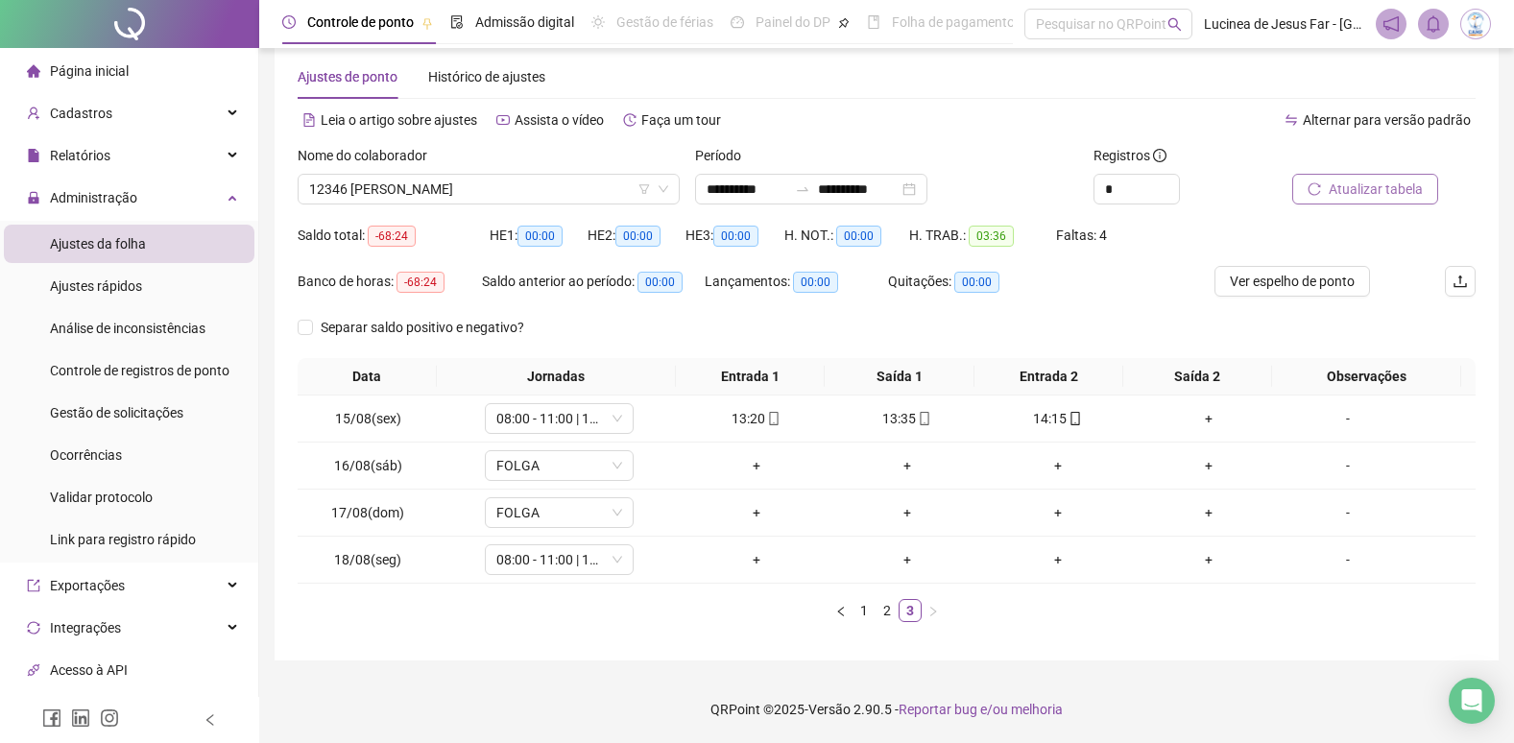
click at [1389, 185] on span "Atualizar tabela" at bounding box center [1376, 189] width 94 height 21
click at [862, 612] on link "1" at bounding box center [864, 610] width 21 height 21
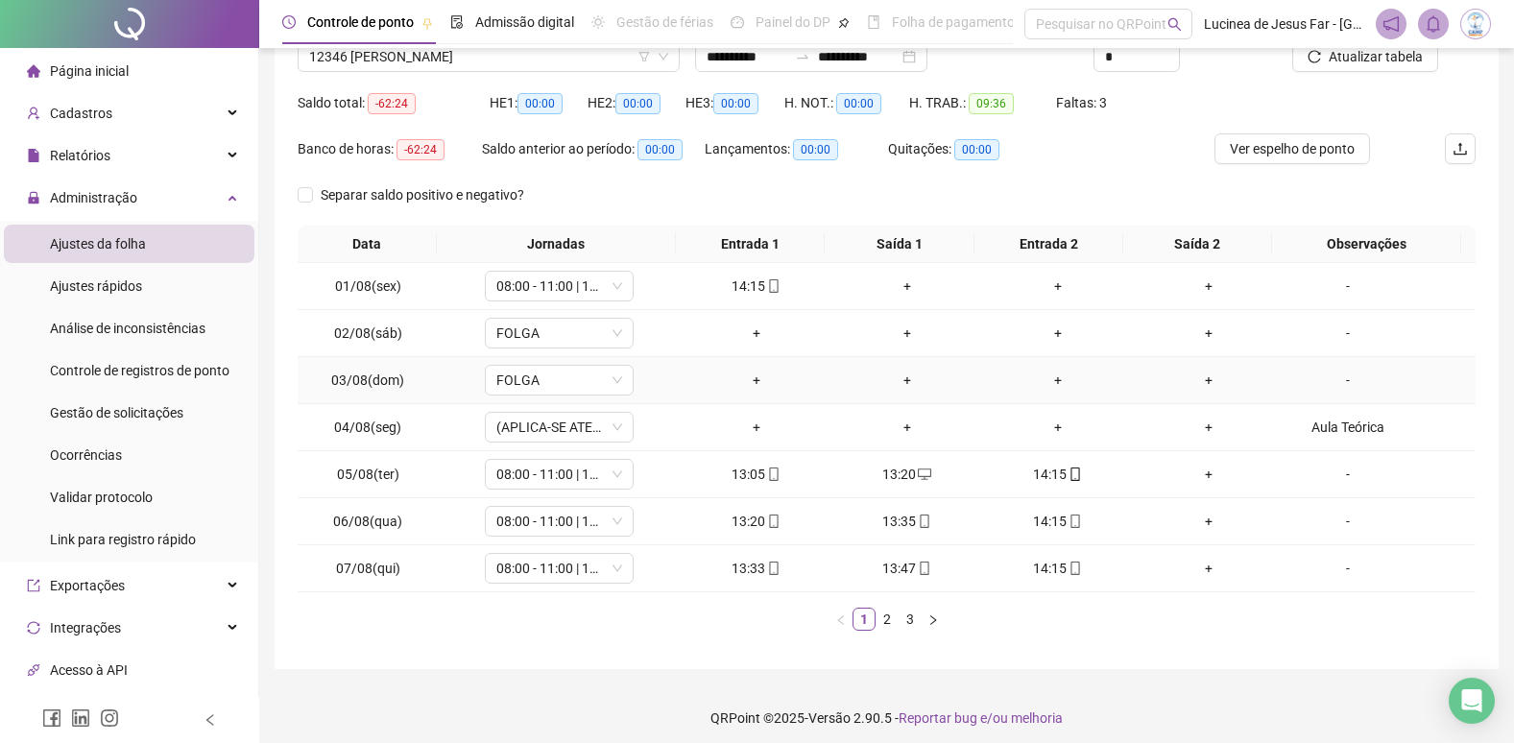
scroll to position [173, 0]
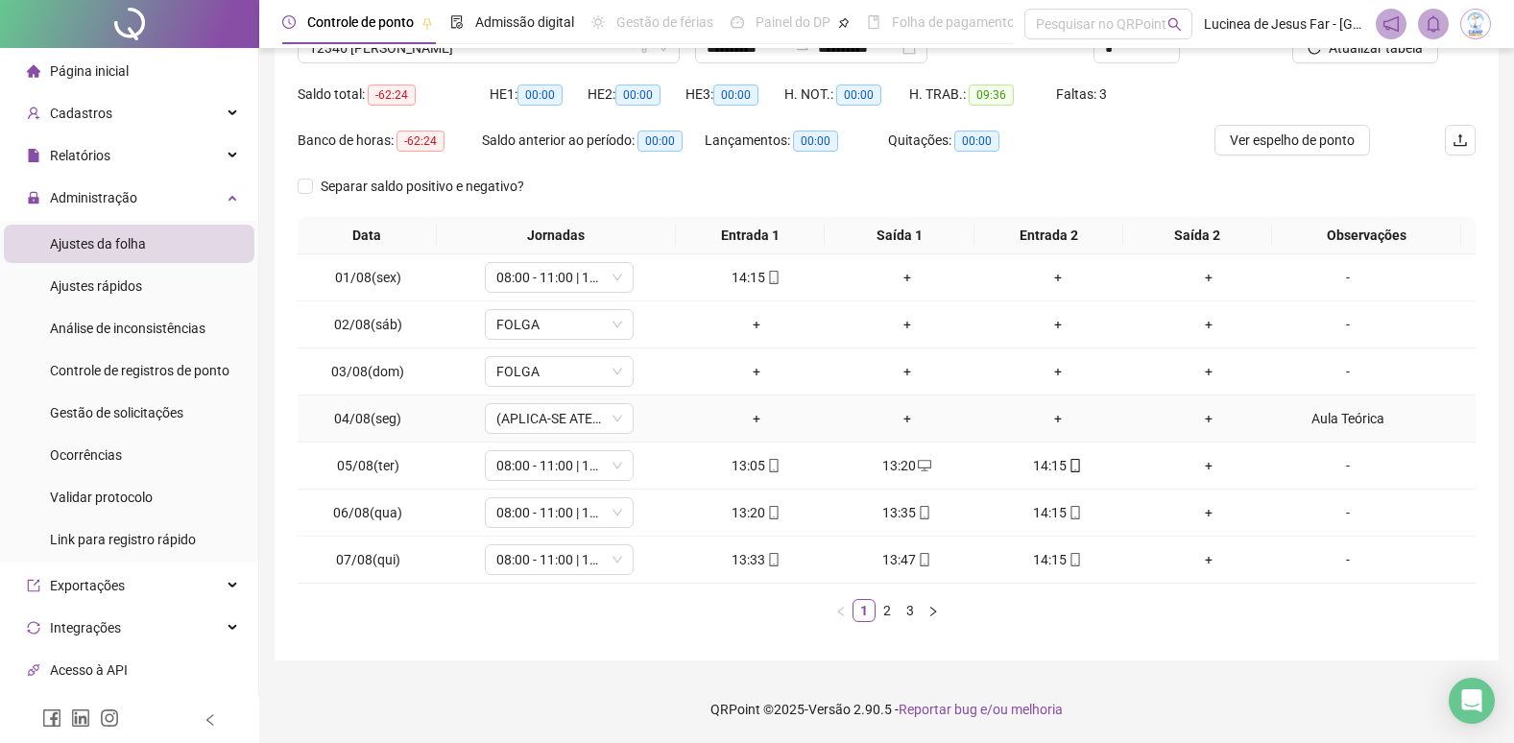
click at [1350, 420] on div "Aula Teórica" at bounding box center [1348, 418] width 113 height 21
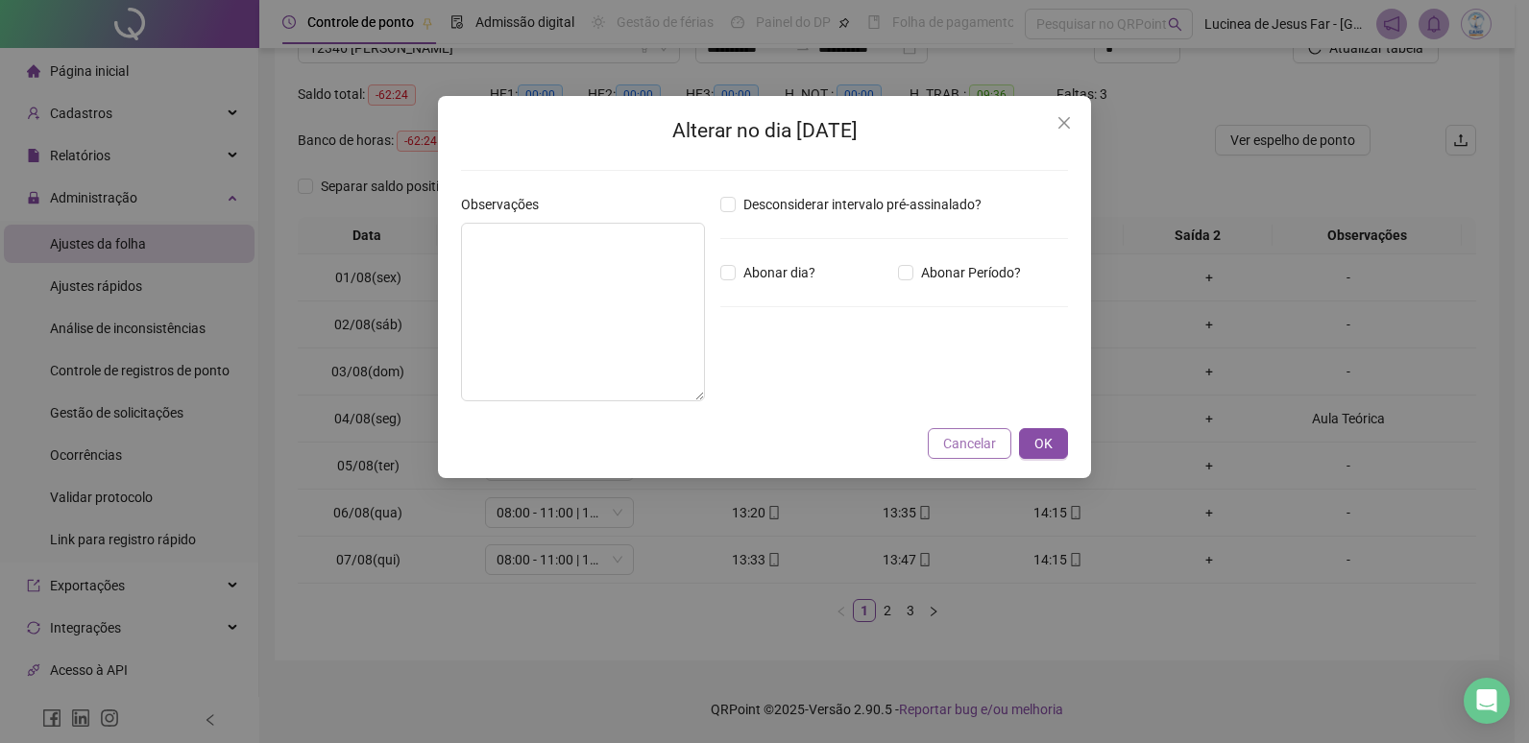
click at [970, 449] on span "Cancelar" at bounding box center [969, 443] width 53 height 21
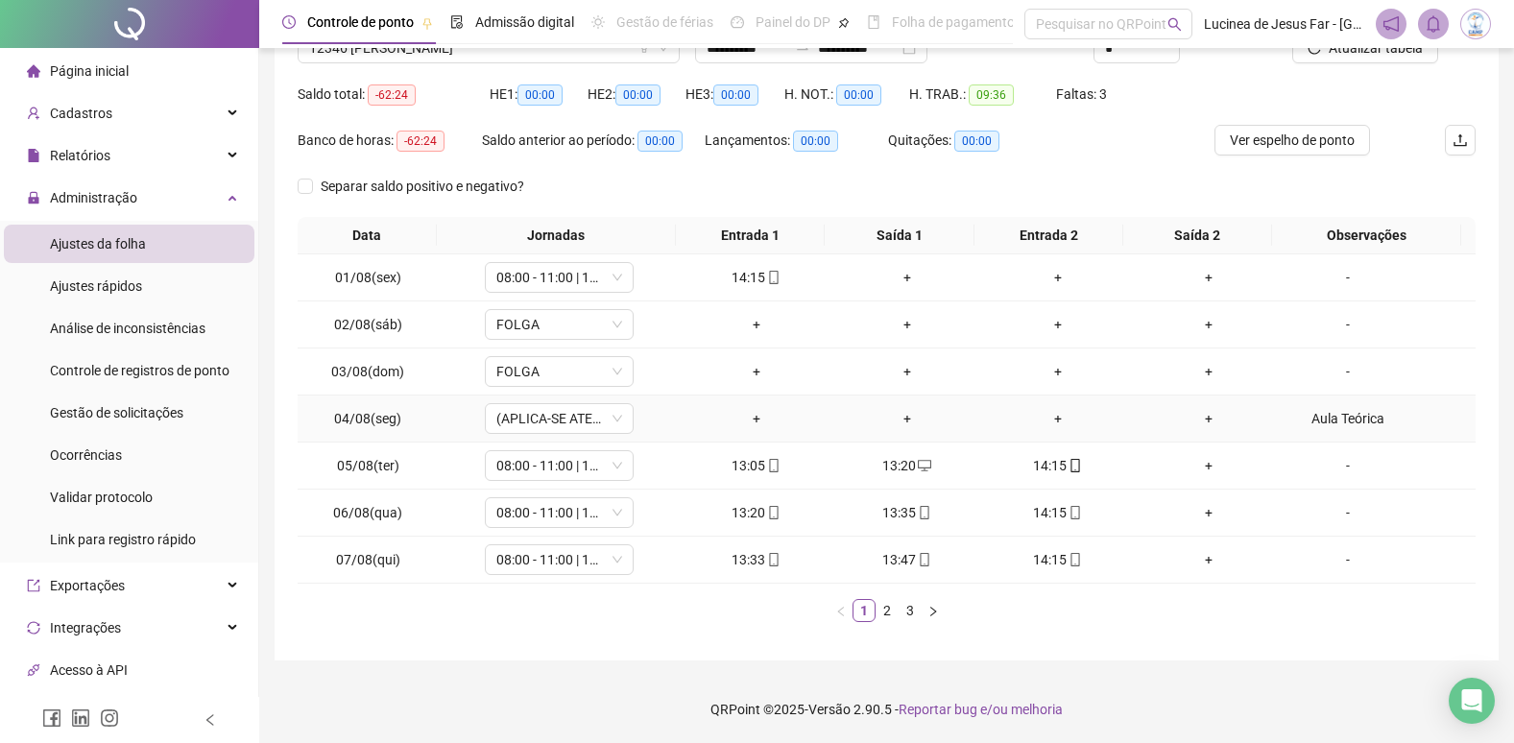
click at [1334, 413] on div "Aula Teórica" at bounding box center [1348, 418] width 113 height 21
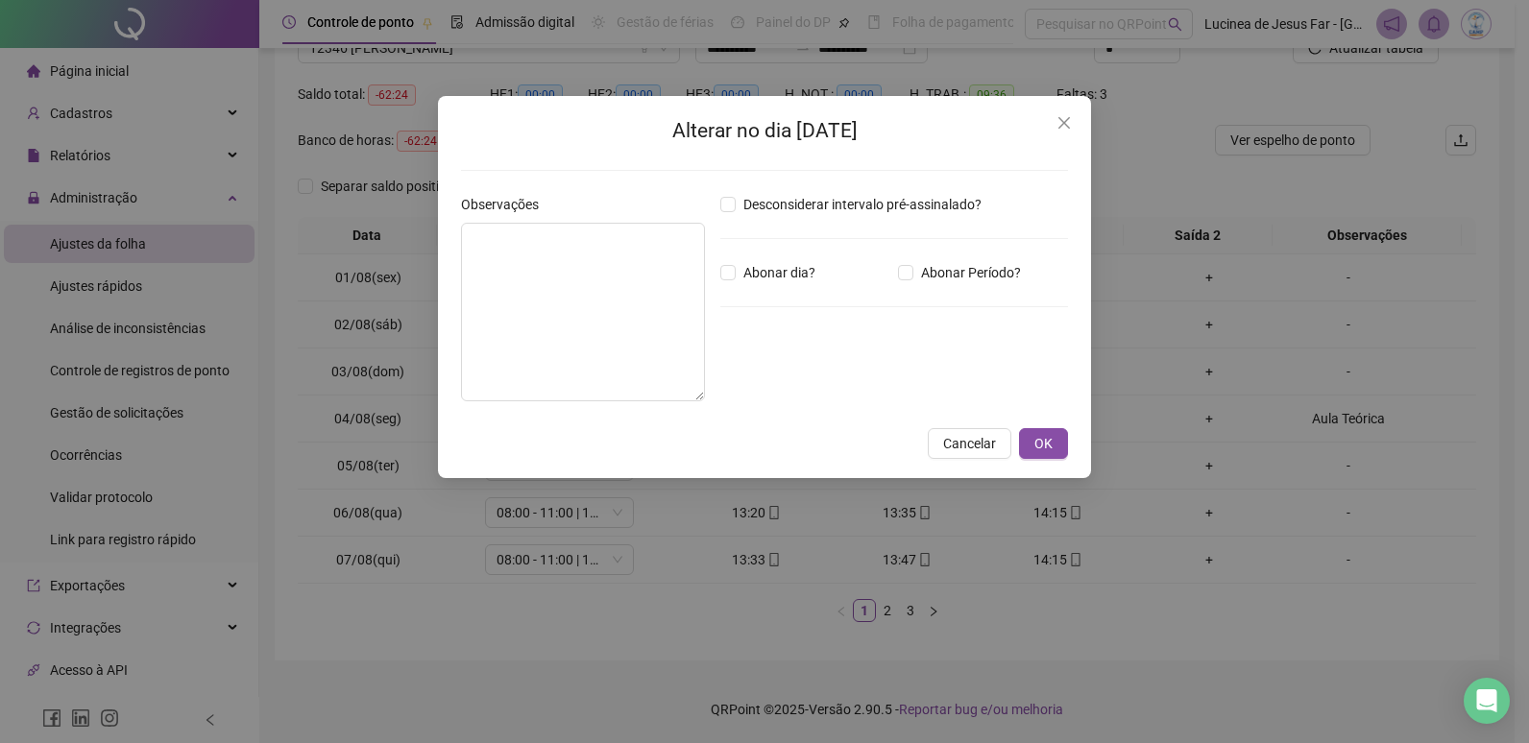
type textarea "**********"
drag, startPoint x: 588, startPoint y: 235, endPoint x: 270, endPoint y: 216, distance: 318.5
click at [270, 216] on div "**********" at bounding box center [764, 371] width 1529 height 743
click at [1047, 448] on span "OK" at bounding box center [1043, 443] width 18 height 21
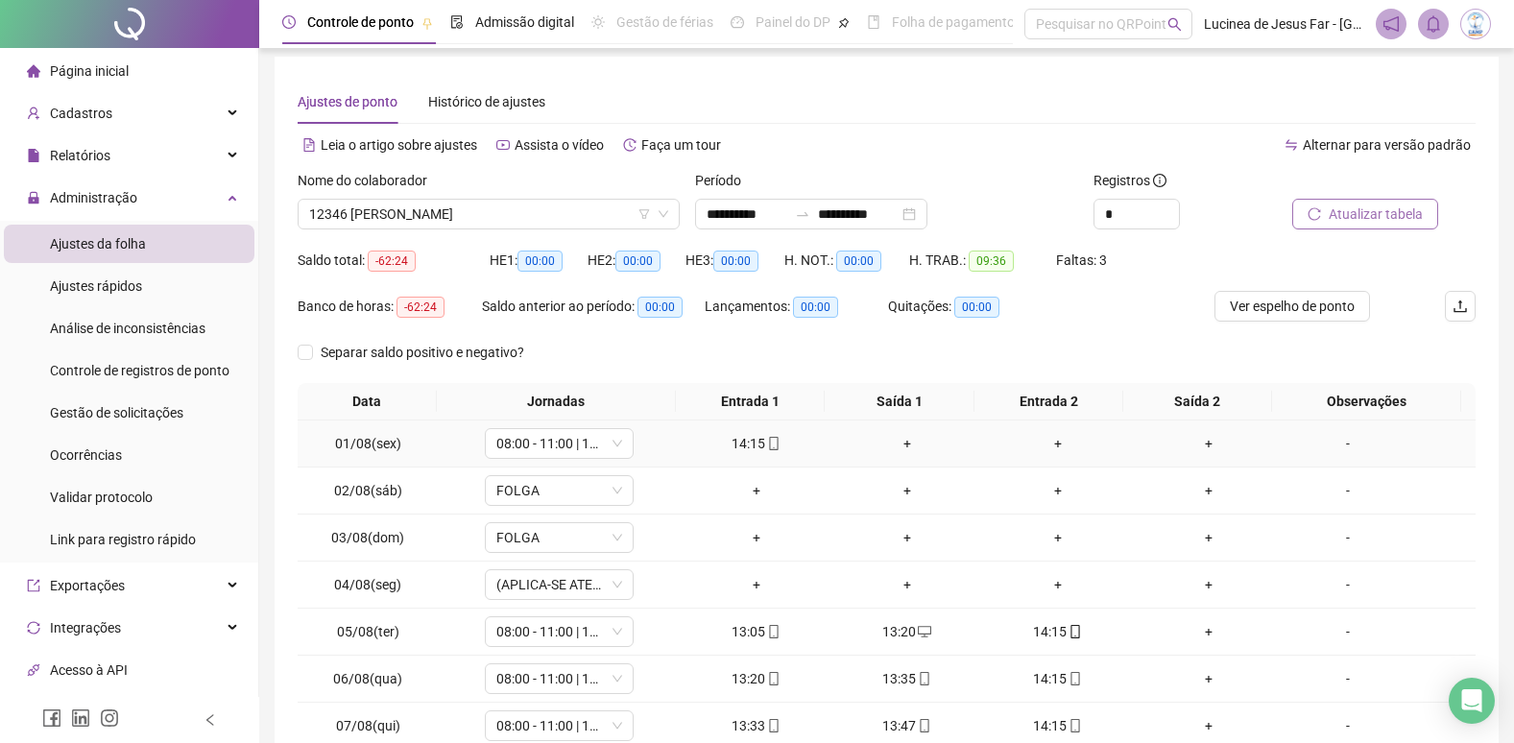
scroll to position [0, 0]
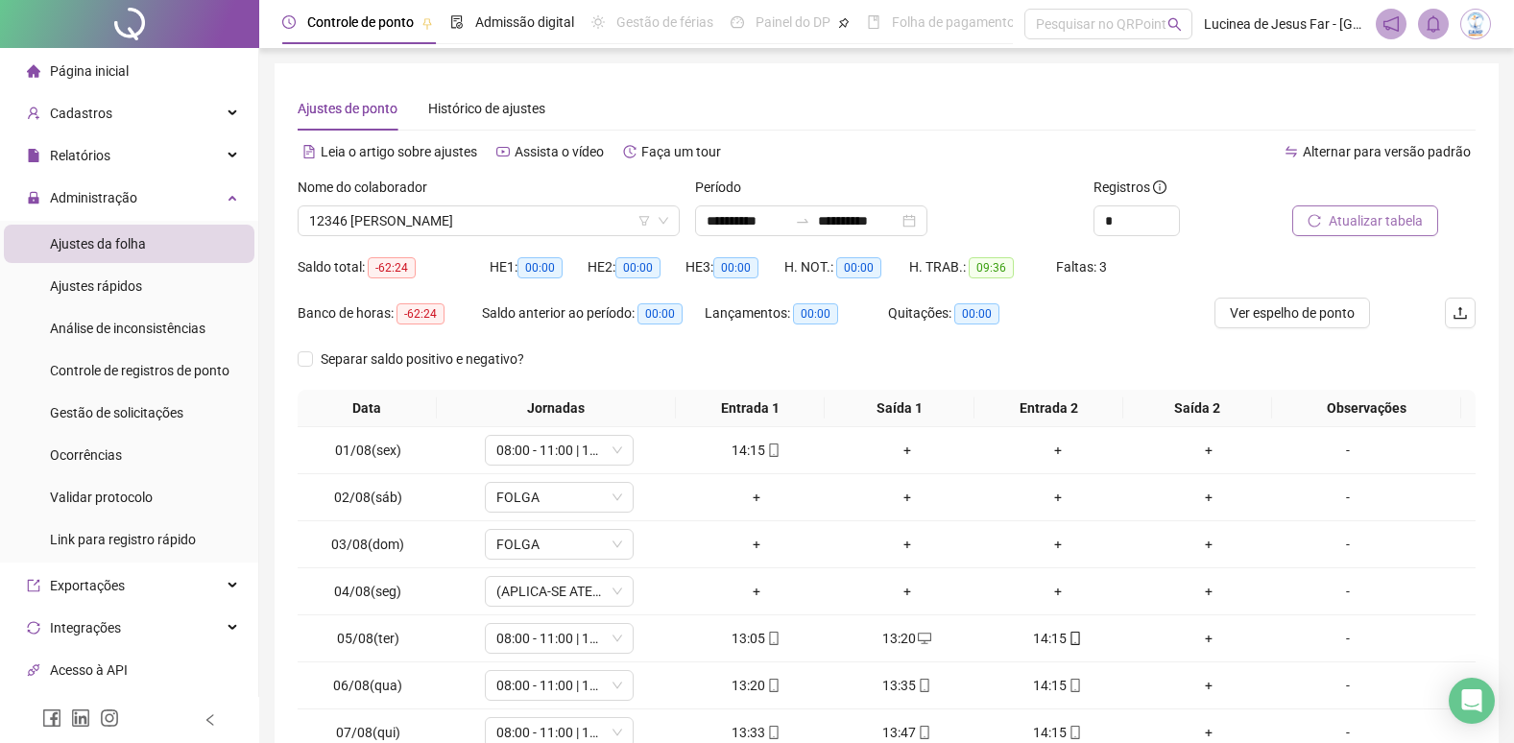
click at [1368, 220] on span "Atualizar tabela" at bounding box center [1376, 220] width 94 height 21
click at [477, 220] on span "12346 MARIA HELOISA DA SILVA OLIVEIRA SOUZA" at bounding box center [488, 220] width 359 height 29
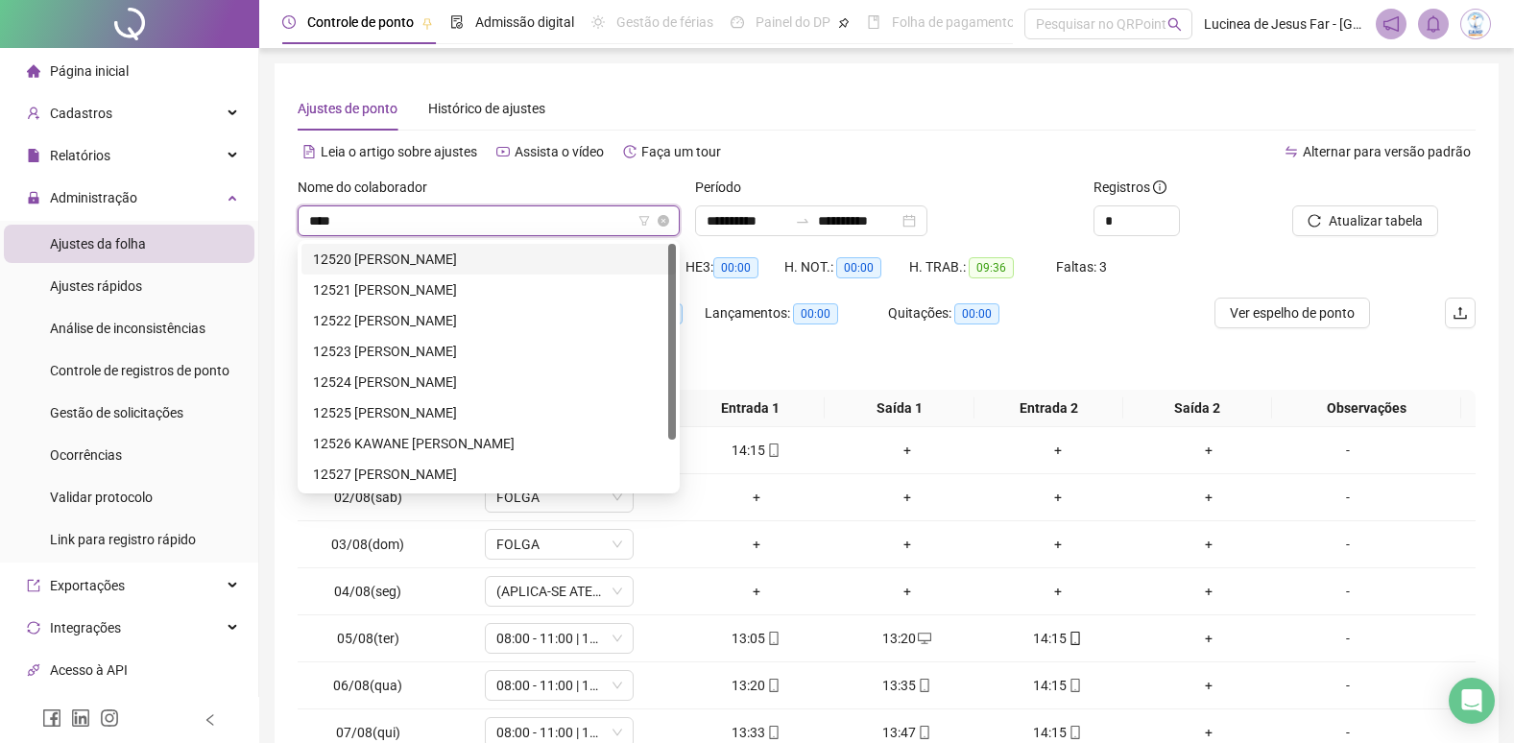
type input "*****"
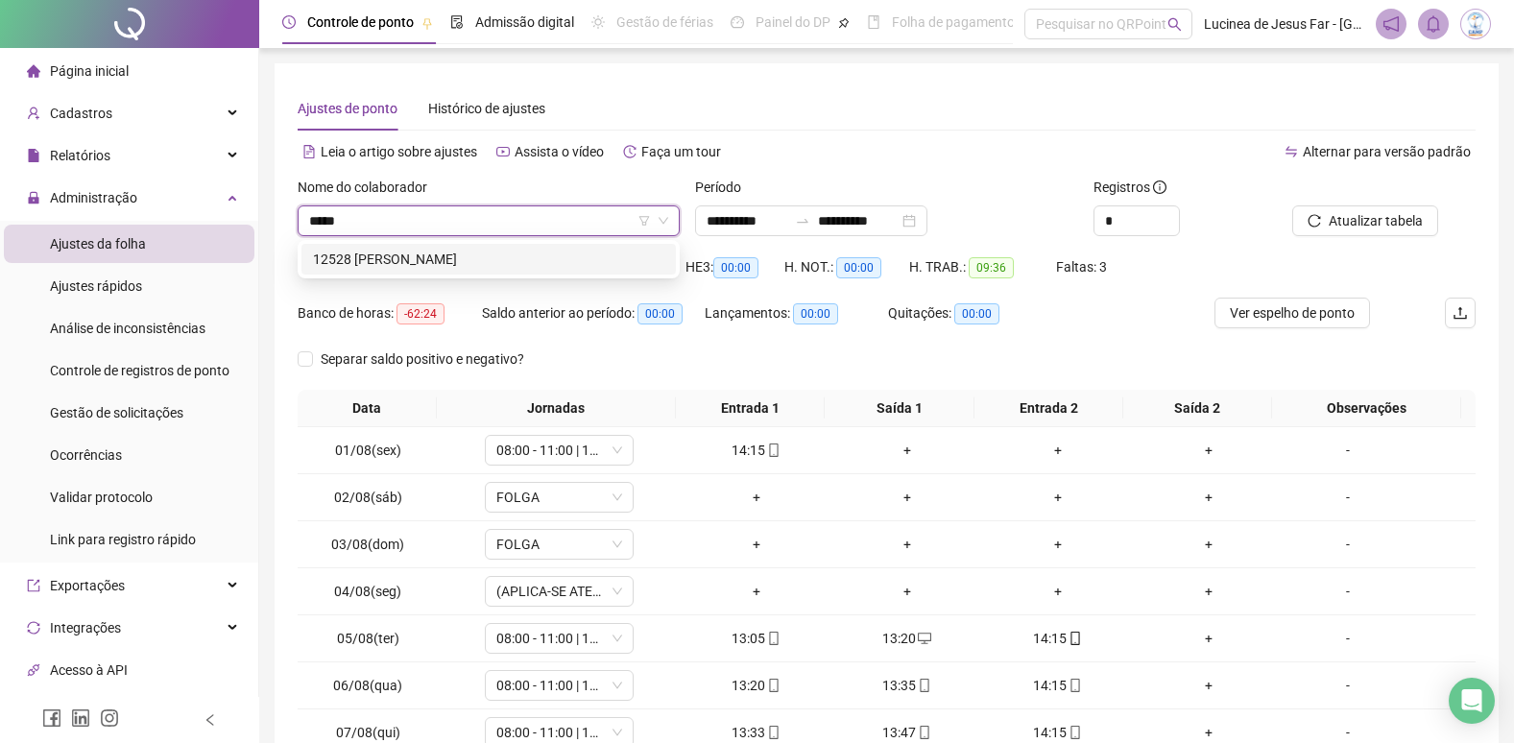
click at [498, 257] on div "12528 GABRIEL ARAGAO LIRA" at bounding box center [488, 259] width 351 height 21
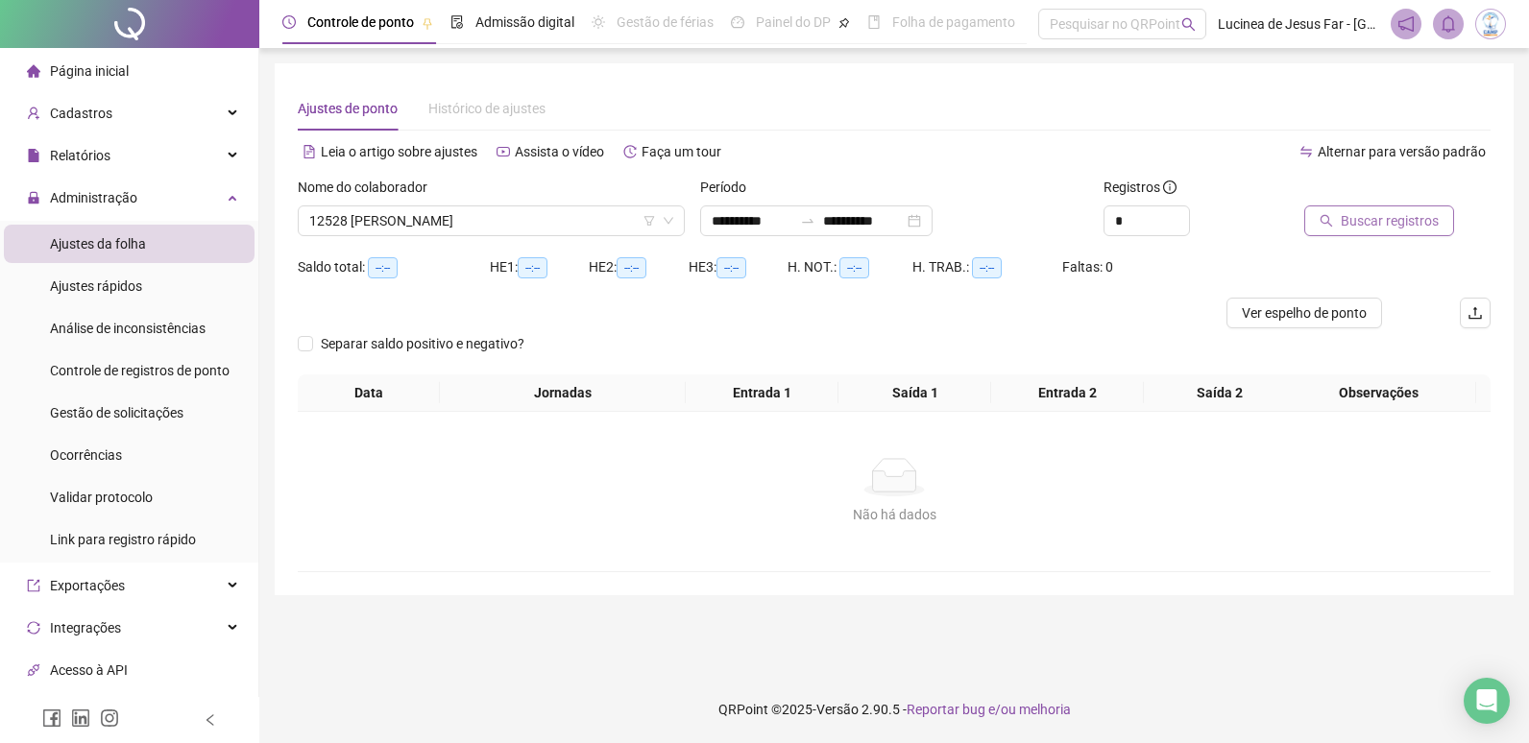
click at [1397, 218] on span "Buscar registros" at bounding box center [1390, 220] width 98 height 21
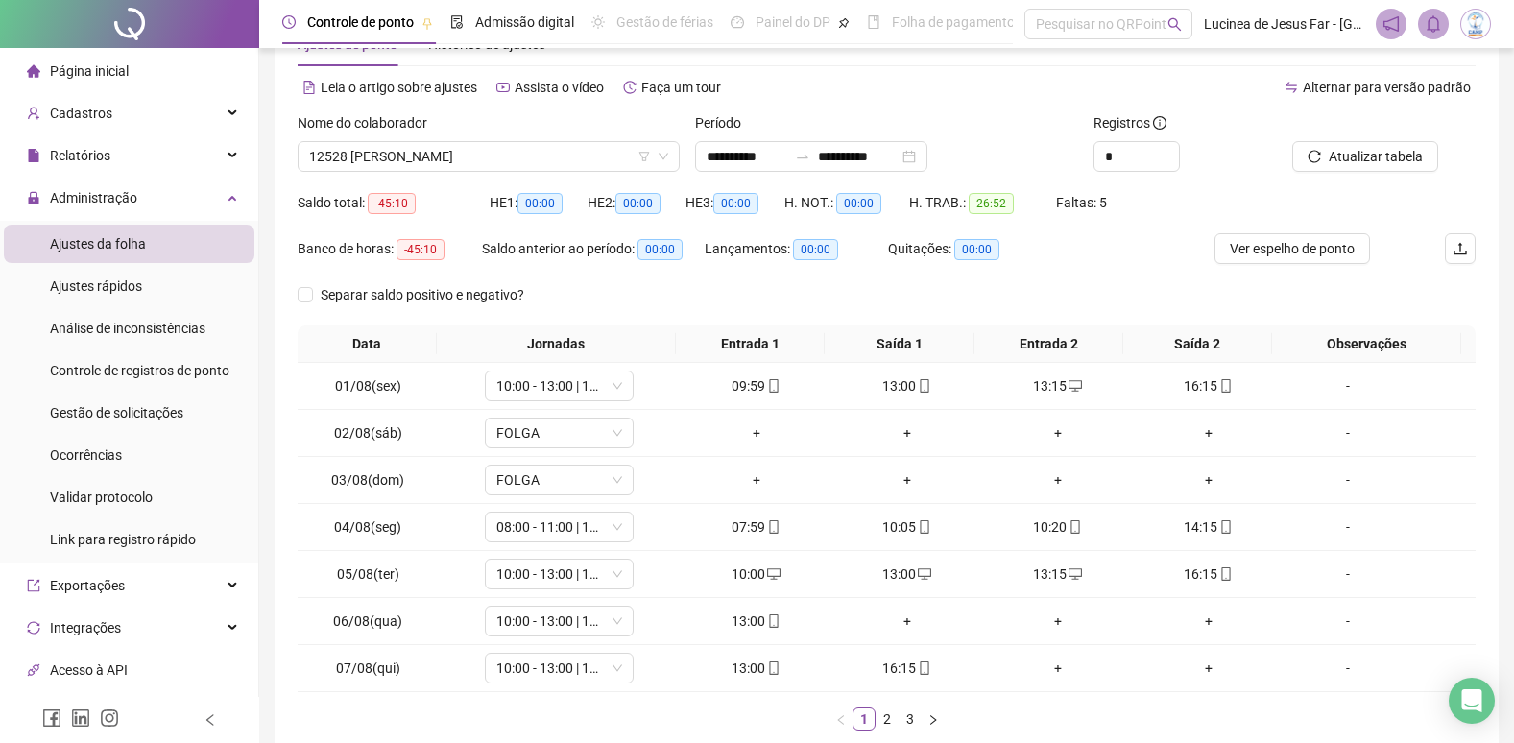
scroll to position [173, 0]
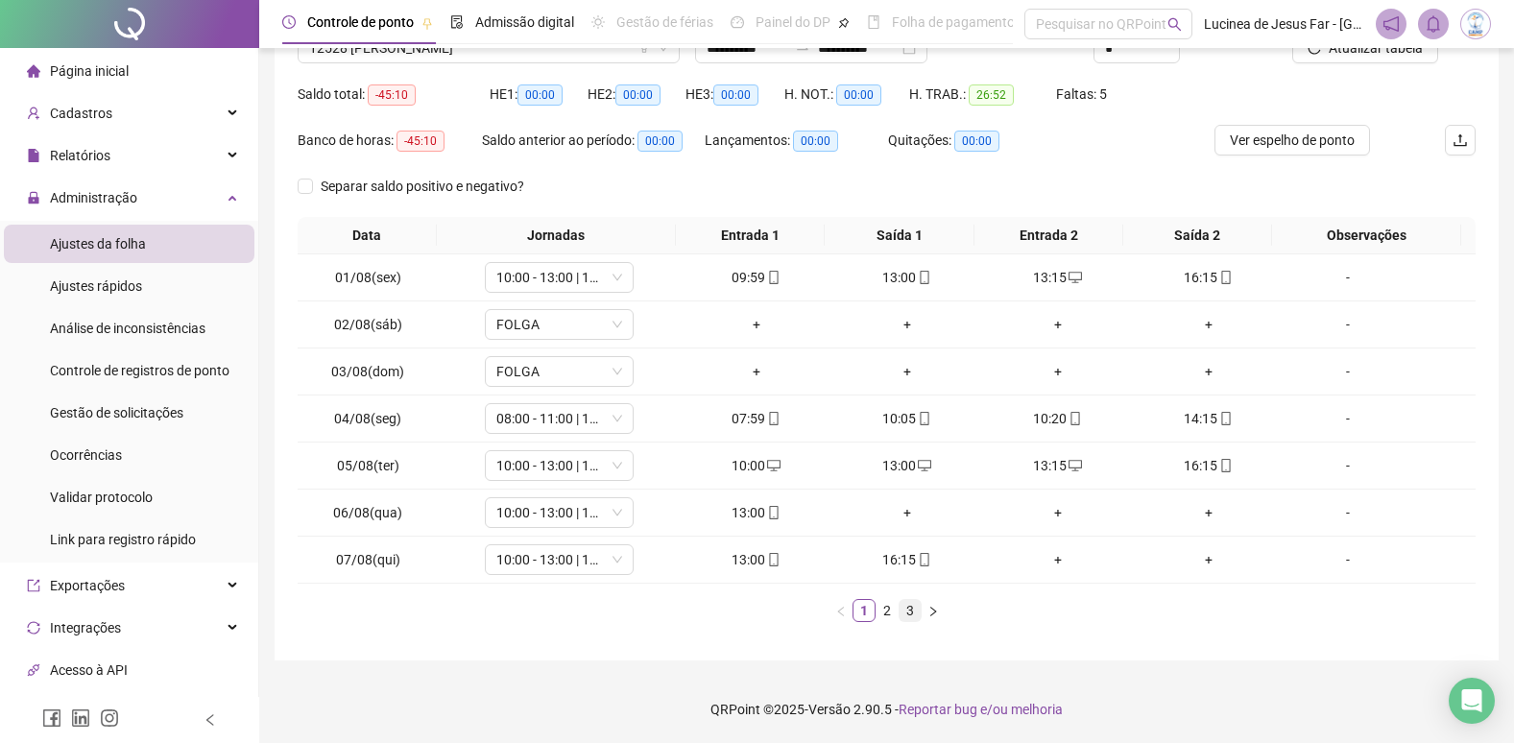
click at [909, 614] on link "3" at bounding box center [910, 610] width 21 height 21
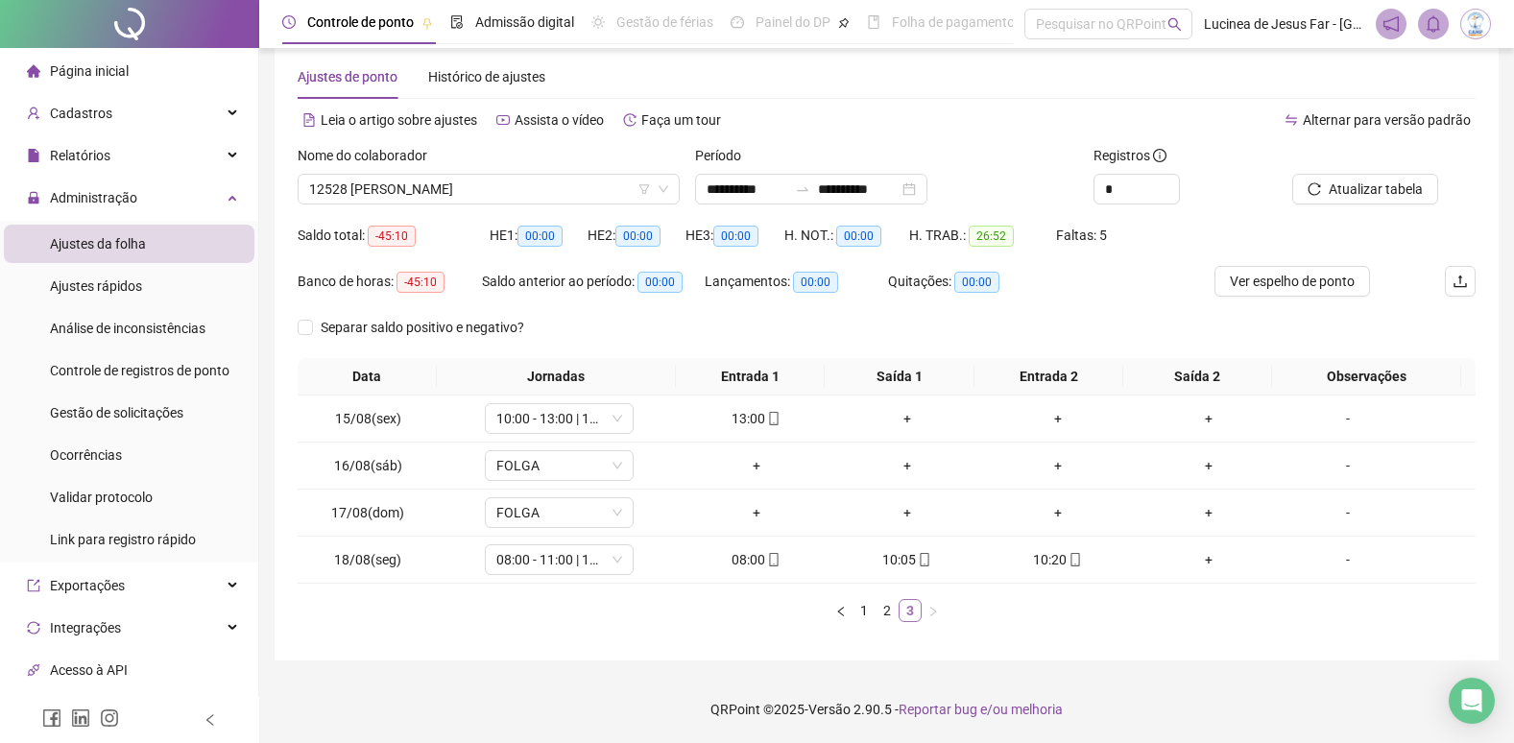
scroll to position [32, 0]
click at [880, 611] on link "2" at bounding box center [887, 610] width 21 height 21
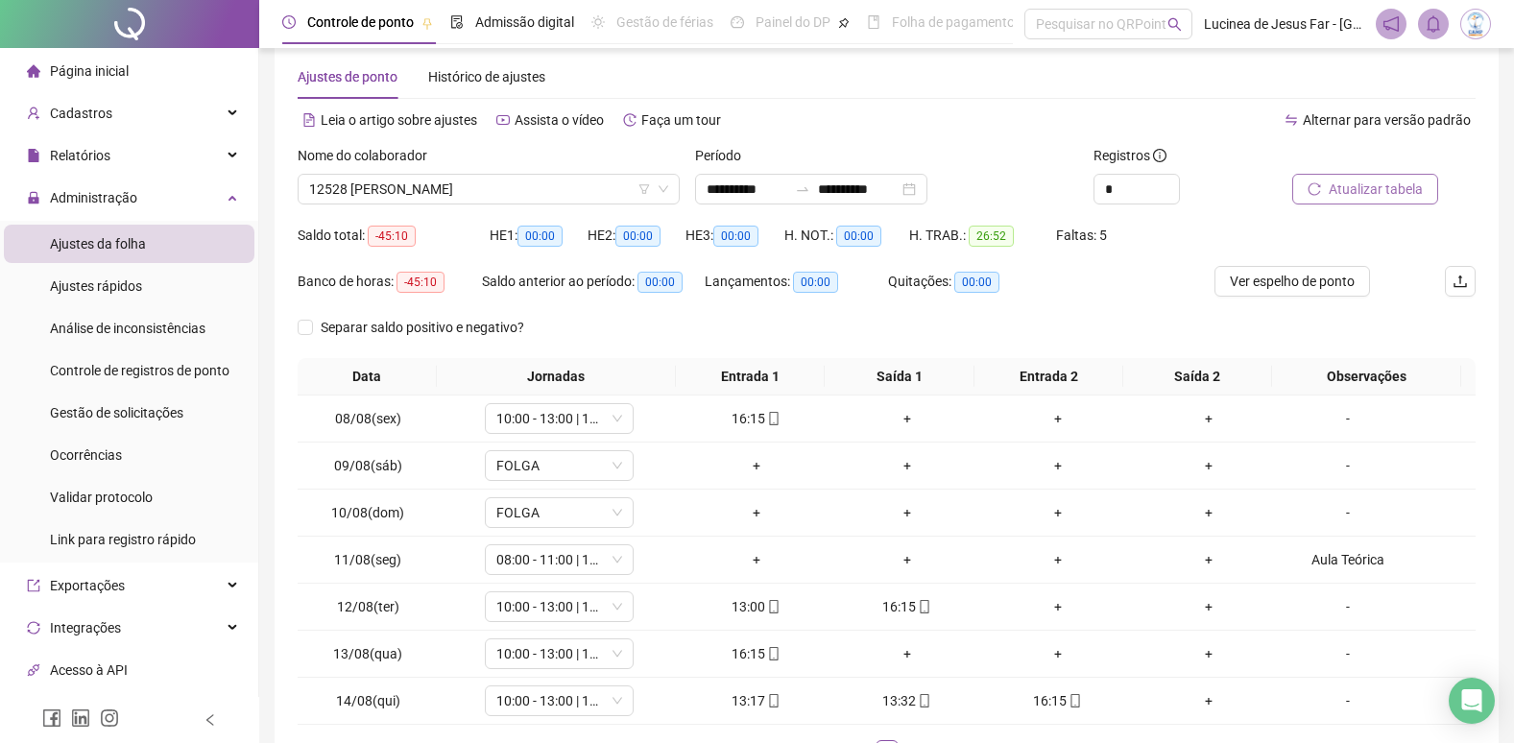
click at [1368, 188] on span "Atualizar tabela" at bounding box center [1376, 189] width 94 height 21
click at [1317, 565] on div "Aula Teórica" at bounding box center [1348, 559] width 113 height 21
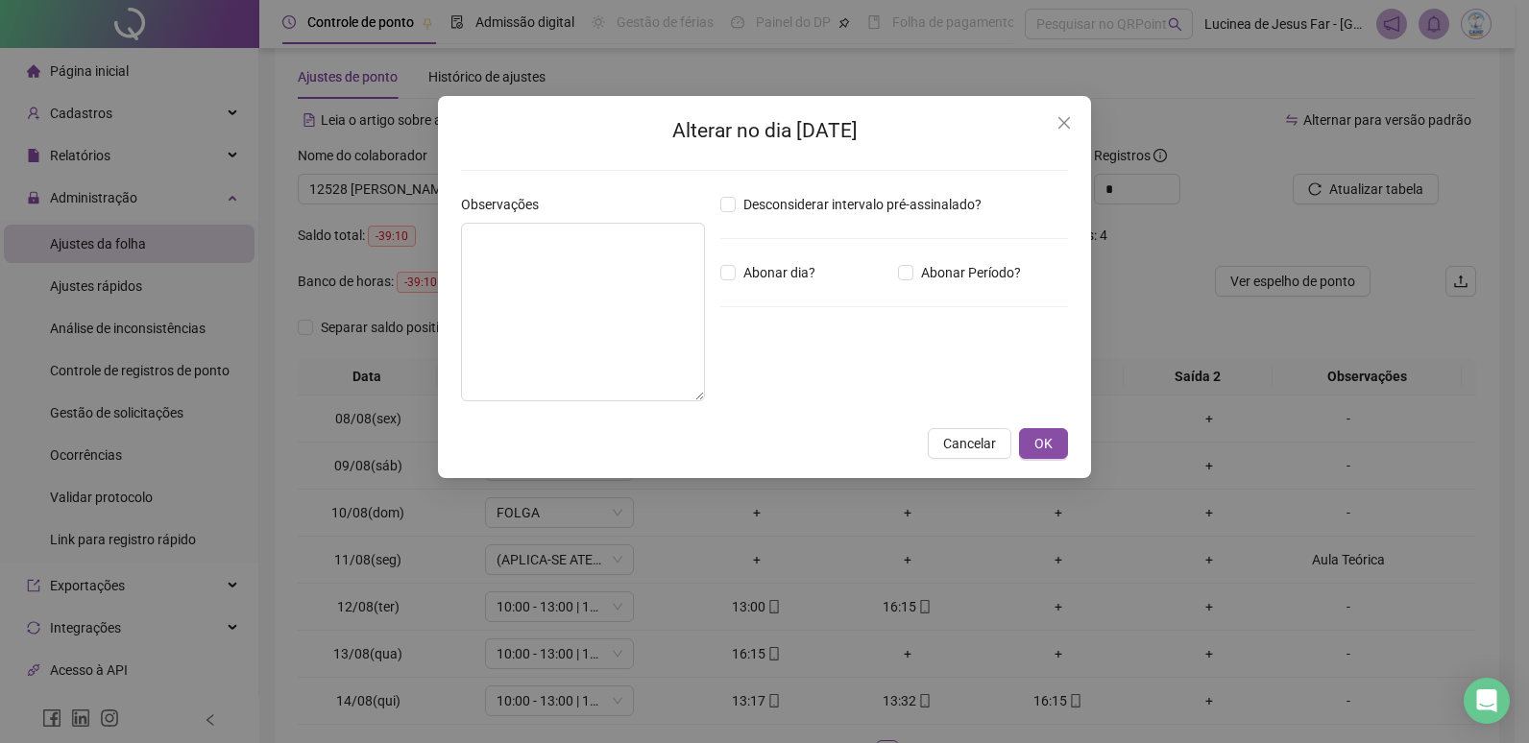
type textarea "**********"
drag, startPoint x: 558, startPoint y: 251, endPoint x: 234, endPoint y: 208, distance: 326.4
click at [223, 208] on div "**********" at bounding box center [764, 371] width 1529 height 743
click at [1042, 446] on span "OK" at bounding box center [1043, 443] width 18 height 21
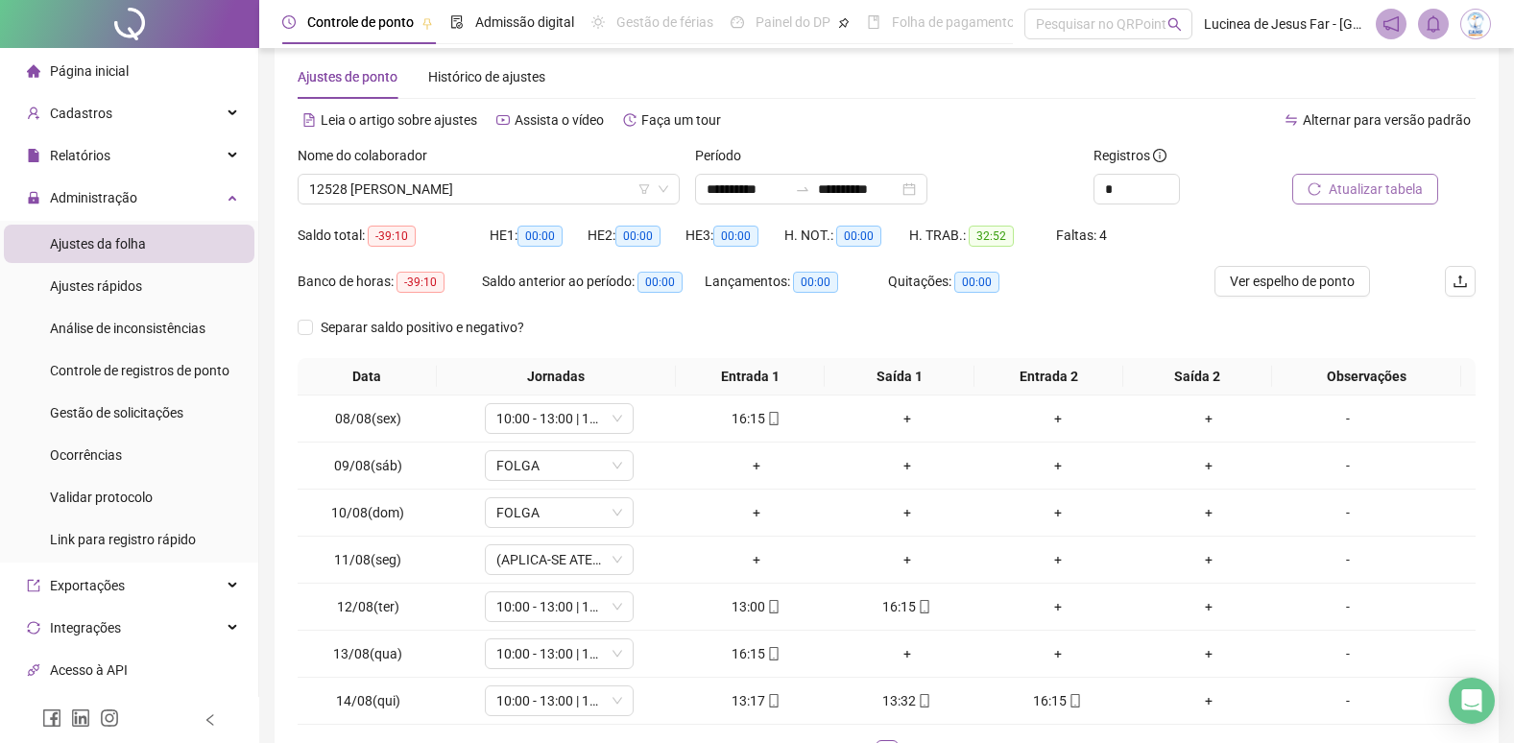
click at [1407, 186] on span "Atualizar tabela" at bounding box center [1376, 189] width 94 height 21
click at [537, 193] on span "12528 GABRIEL ARAGAO LIRA" at bounding box center [488, 189] width 359 height 29
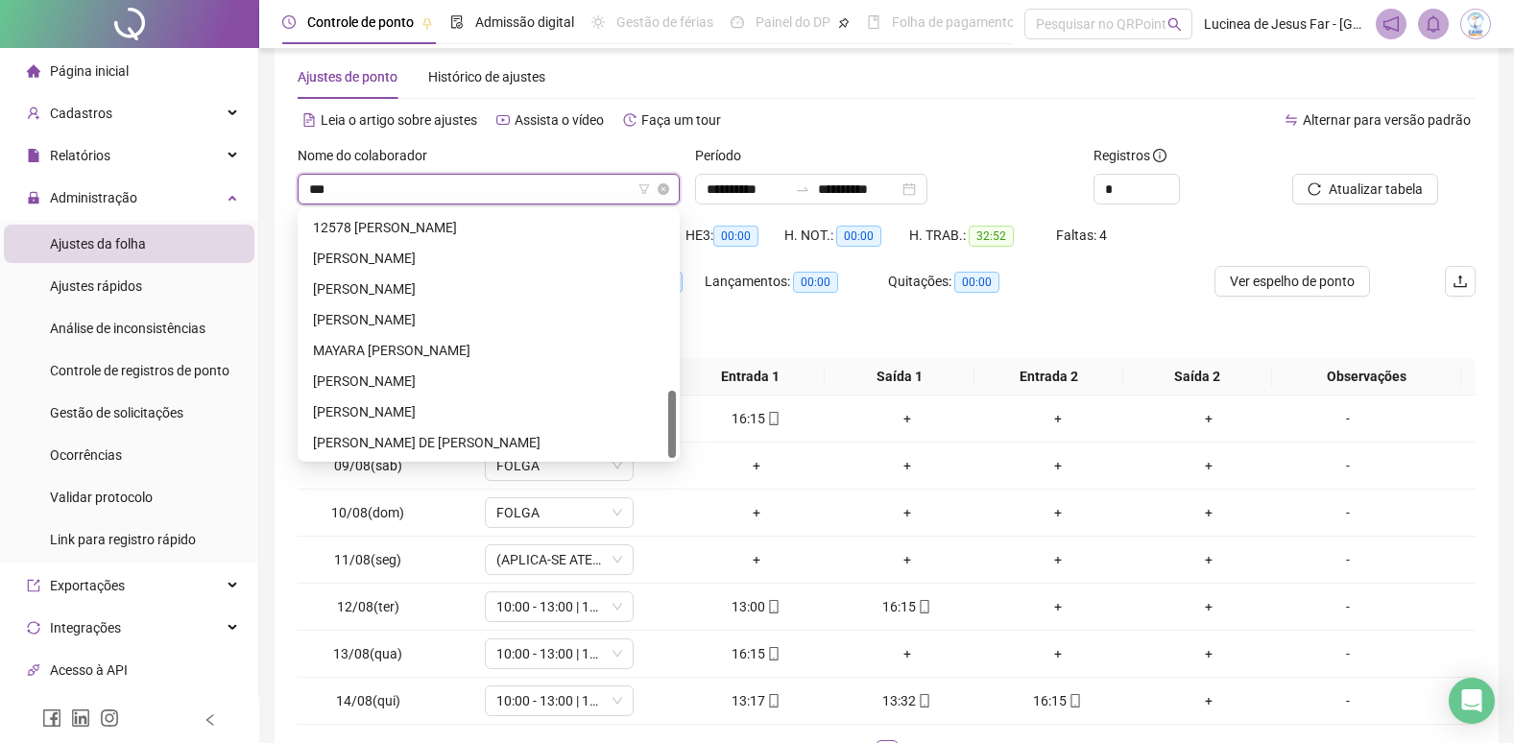
scroll to position [0, 0]
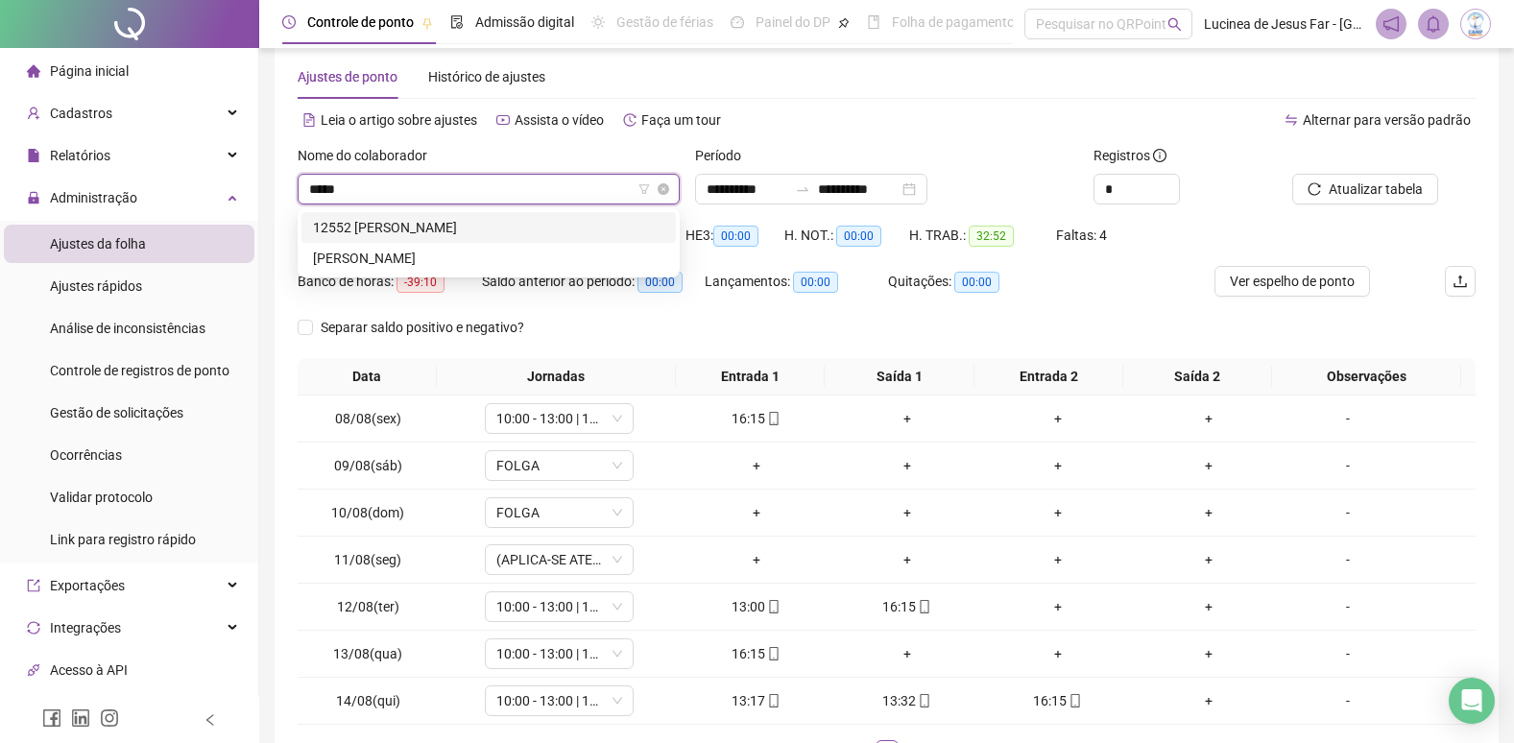
type input "******"
click at [532, 237] on div "[PERSON_NAME]" at bounding box center [488, 227] width 351 height 21
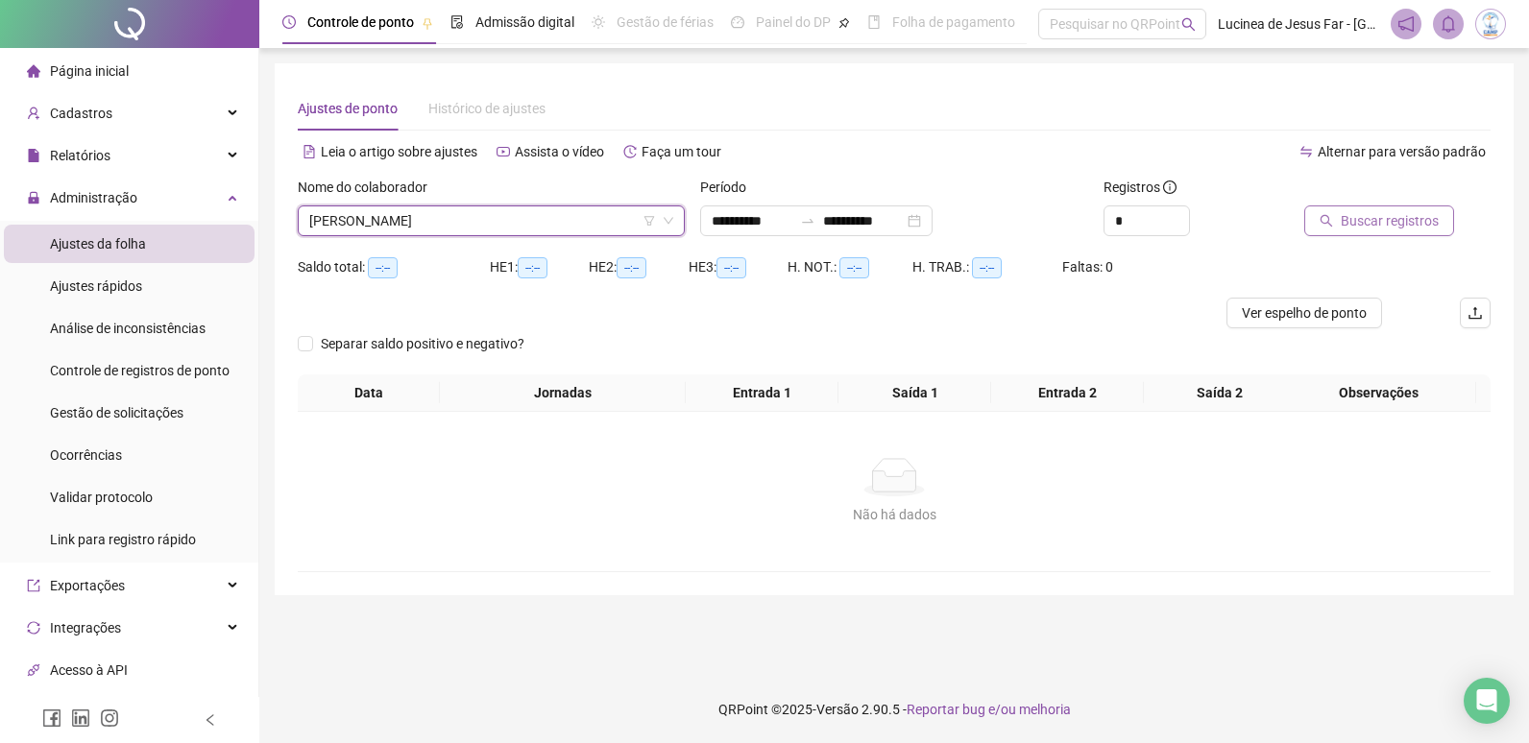
click at [1352, 225] on span "Buscar registros" at bounding box center [1390, 220] width 98 height 21
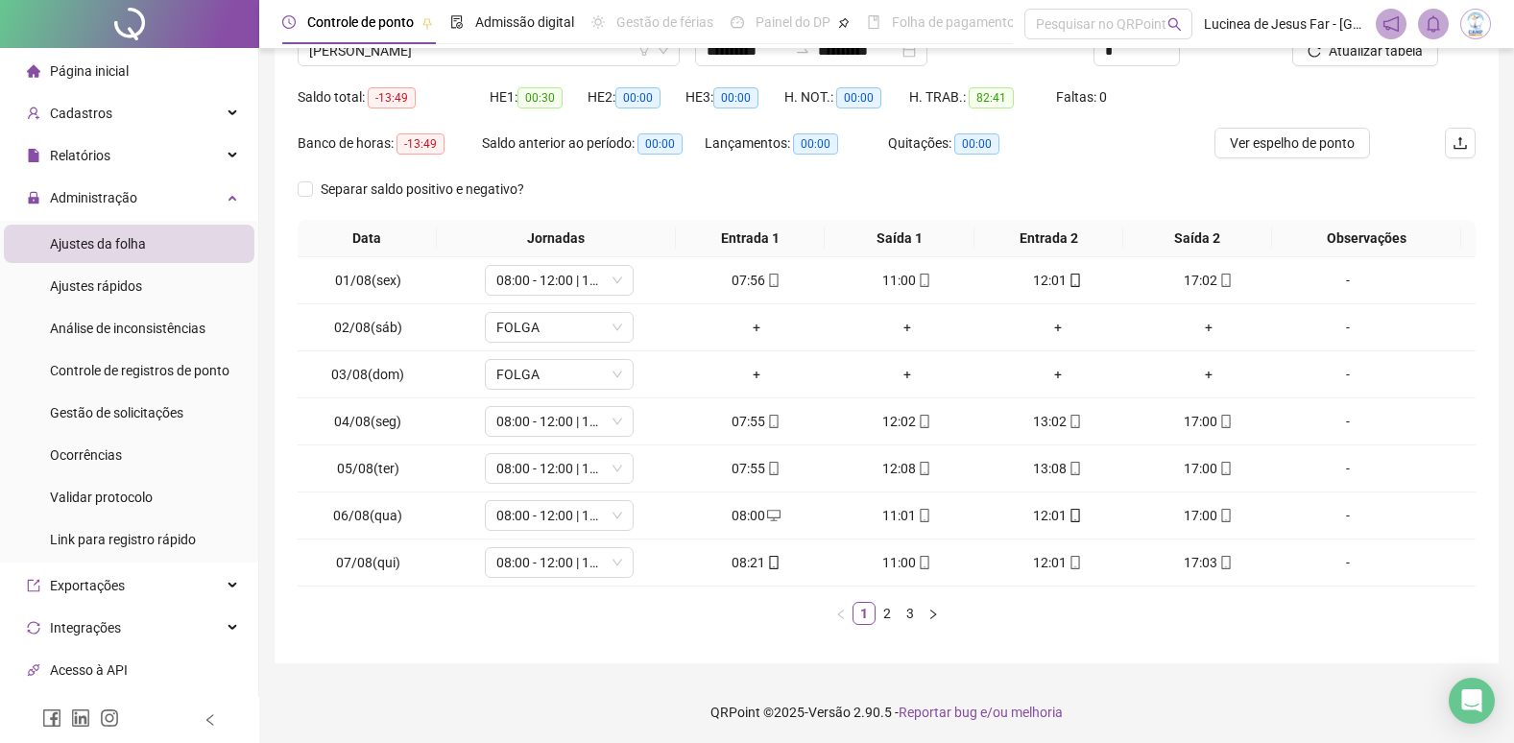
scroll to position [173, 0]
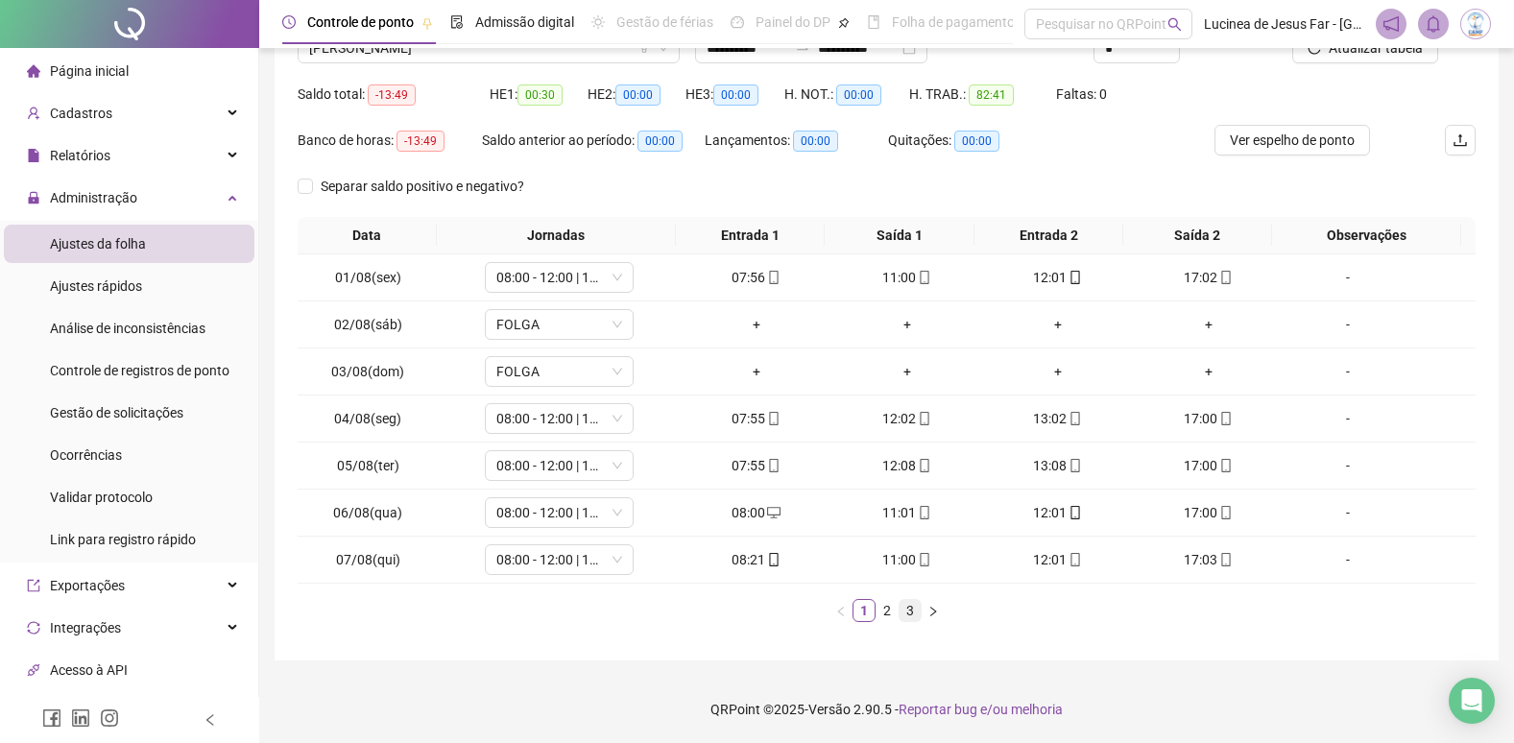
click at [908, 614] on link "3" at bounding box center [910, 610] width 21 height 21
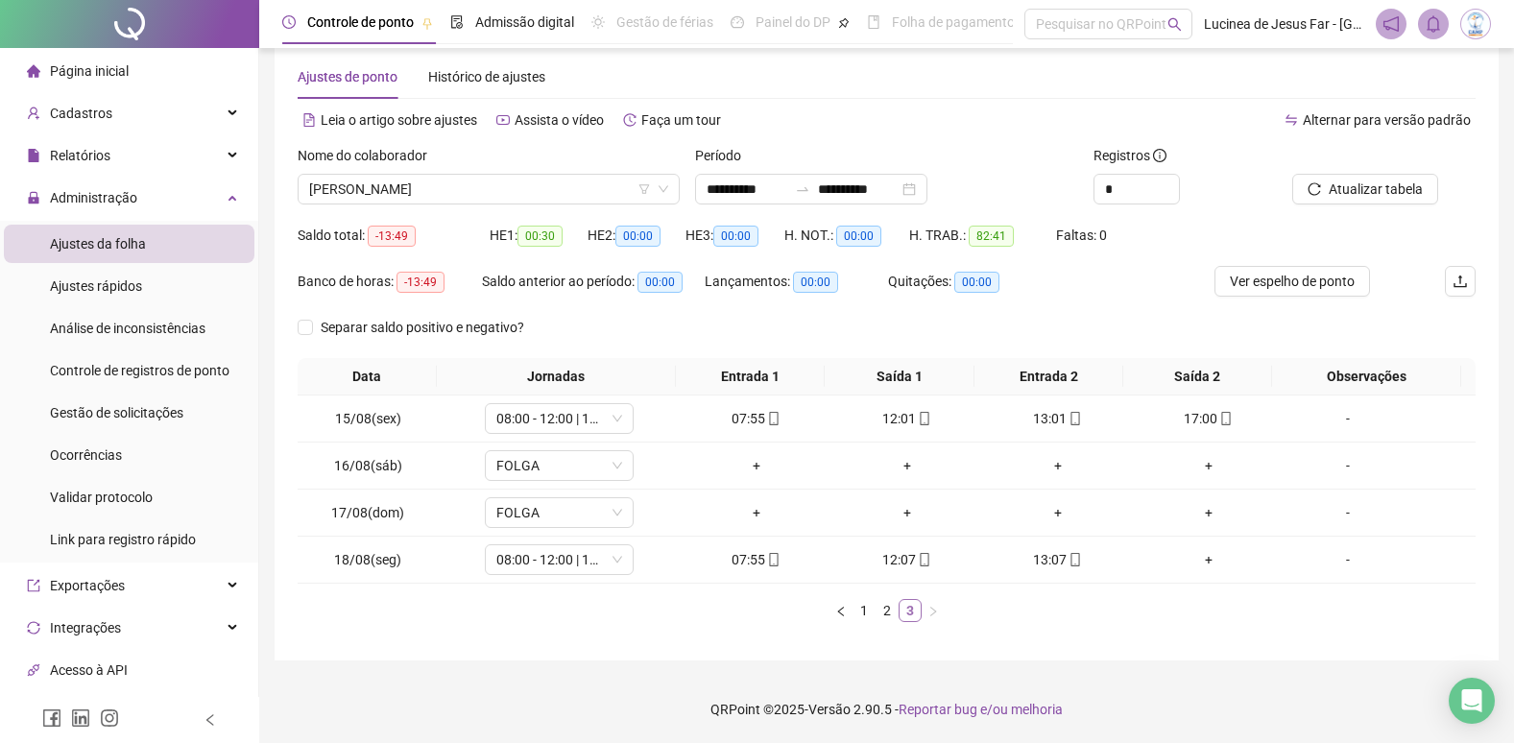
scroll to position [32, 0]
click at [882, 615] on link "2" at bounding box center [887, 610] width 21 height 21
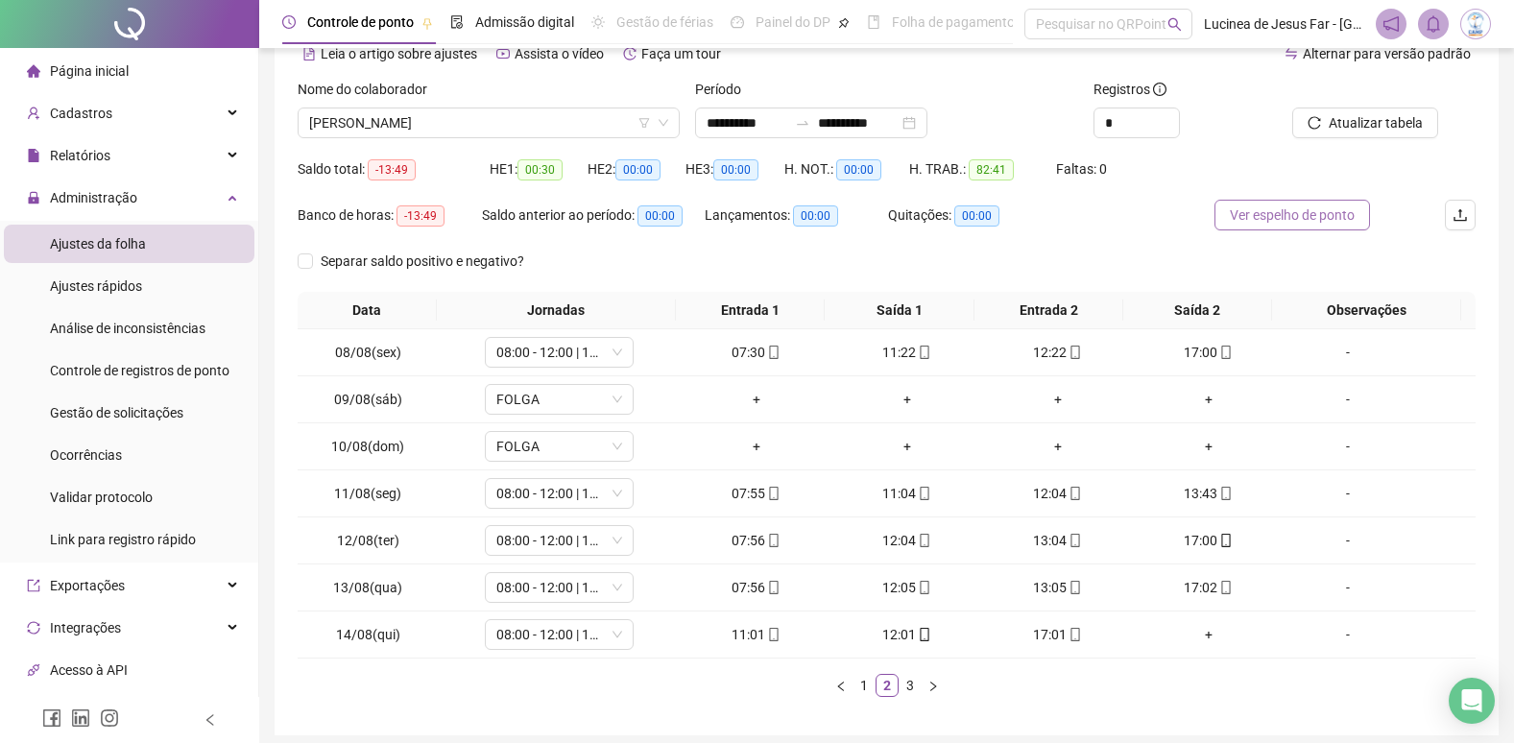
scroll to position [0, 0]
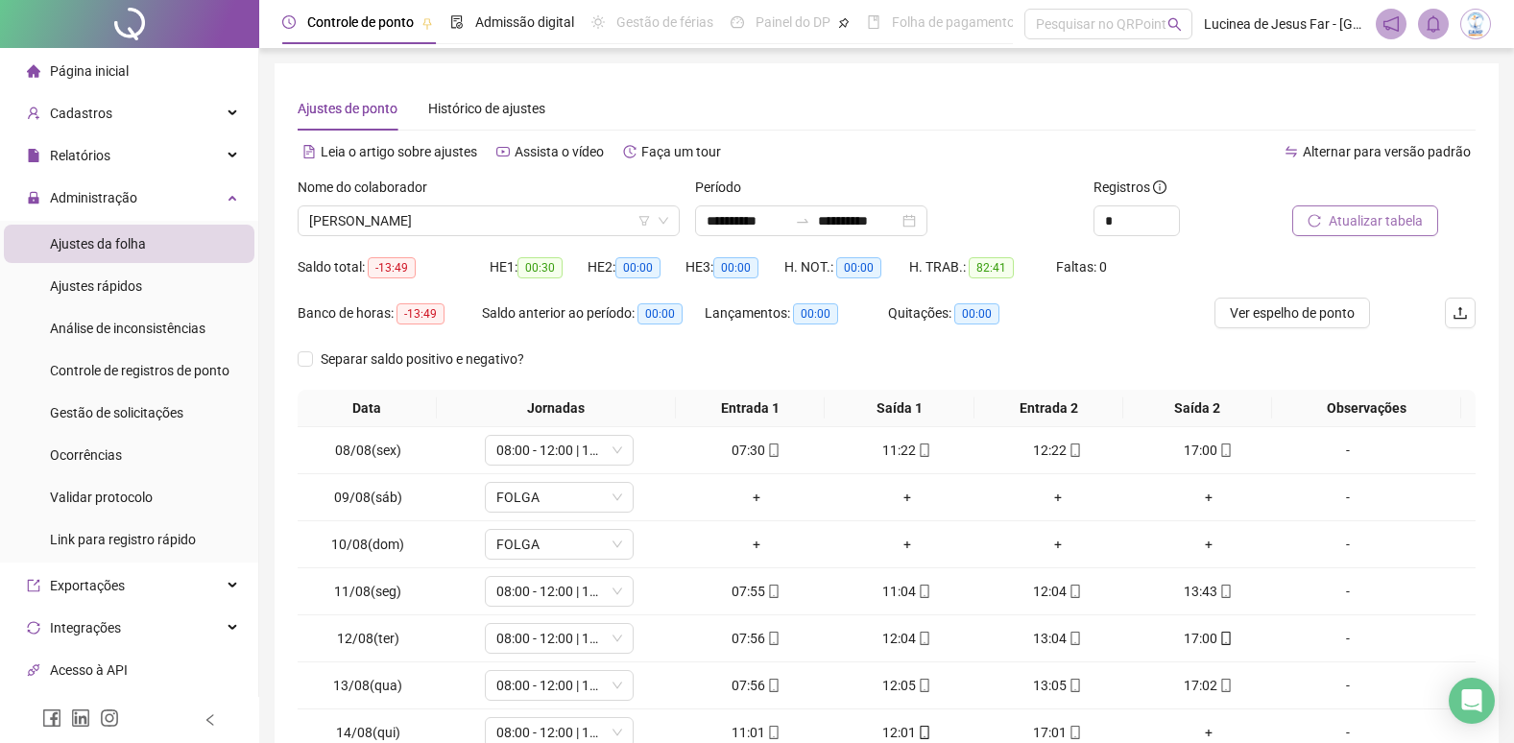
click at [1358, 215] on span "Atualizar tabela" at bounding box center [1376, 220] width 94 height 21
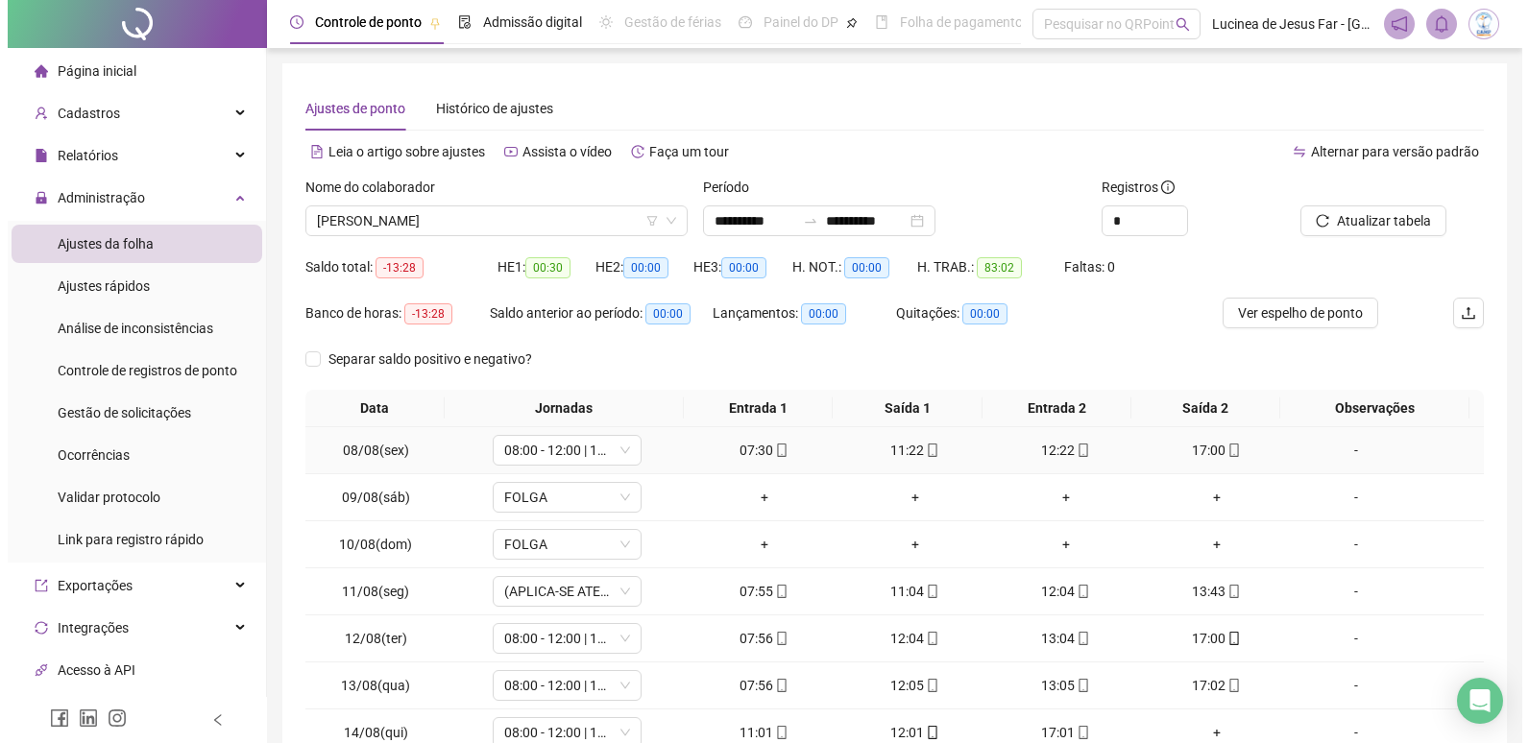
scroll to position [96, 0]
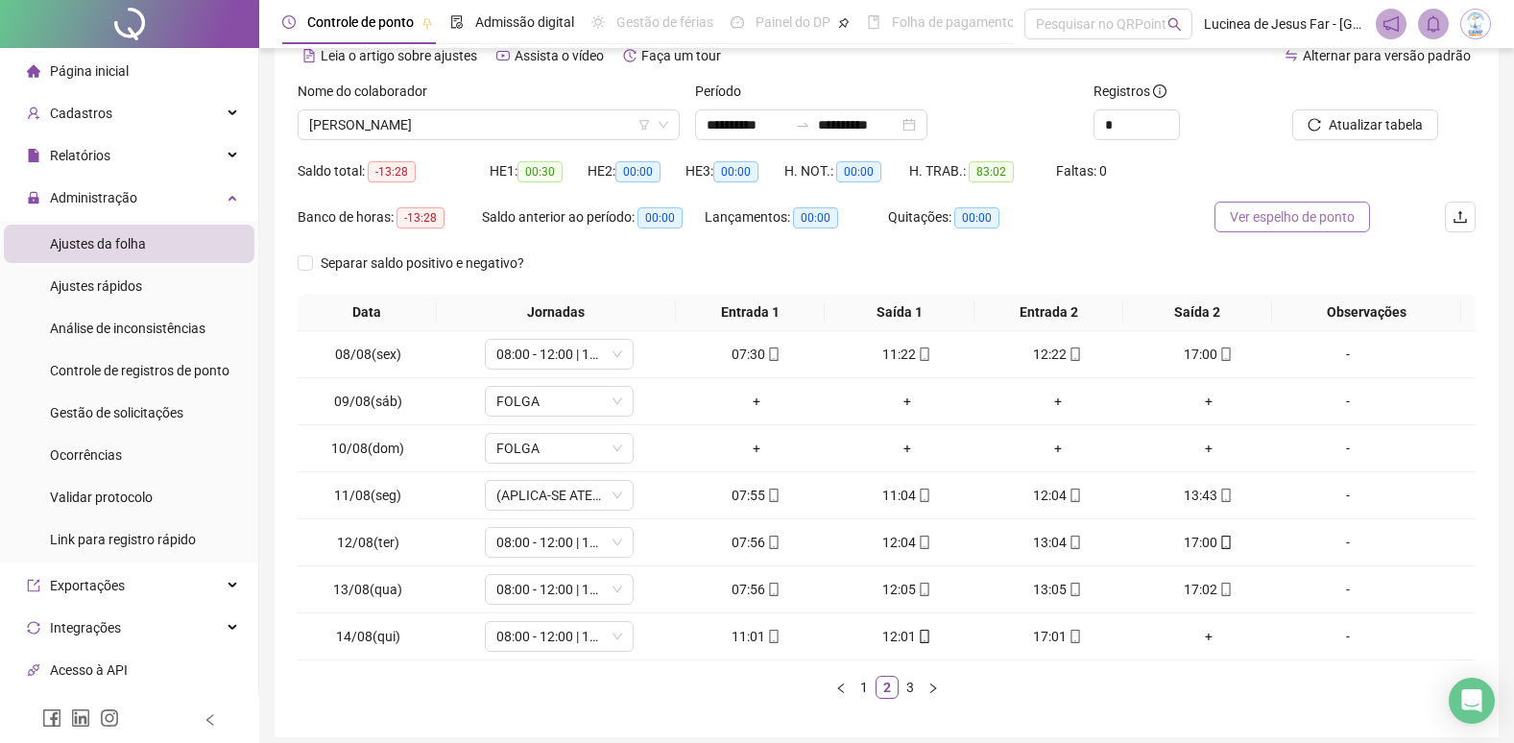
click at [1320, 222] on span "Ver espelho de ponto" at bounding box center [1292, 216] width 125 height 21
click at [1340, 499] on div "-" at bounding box center [1348, 495] width 113 height 21
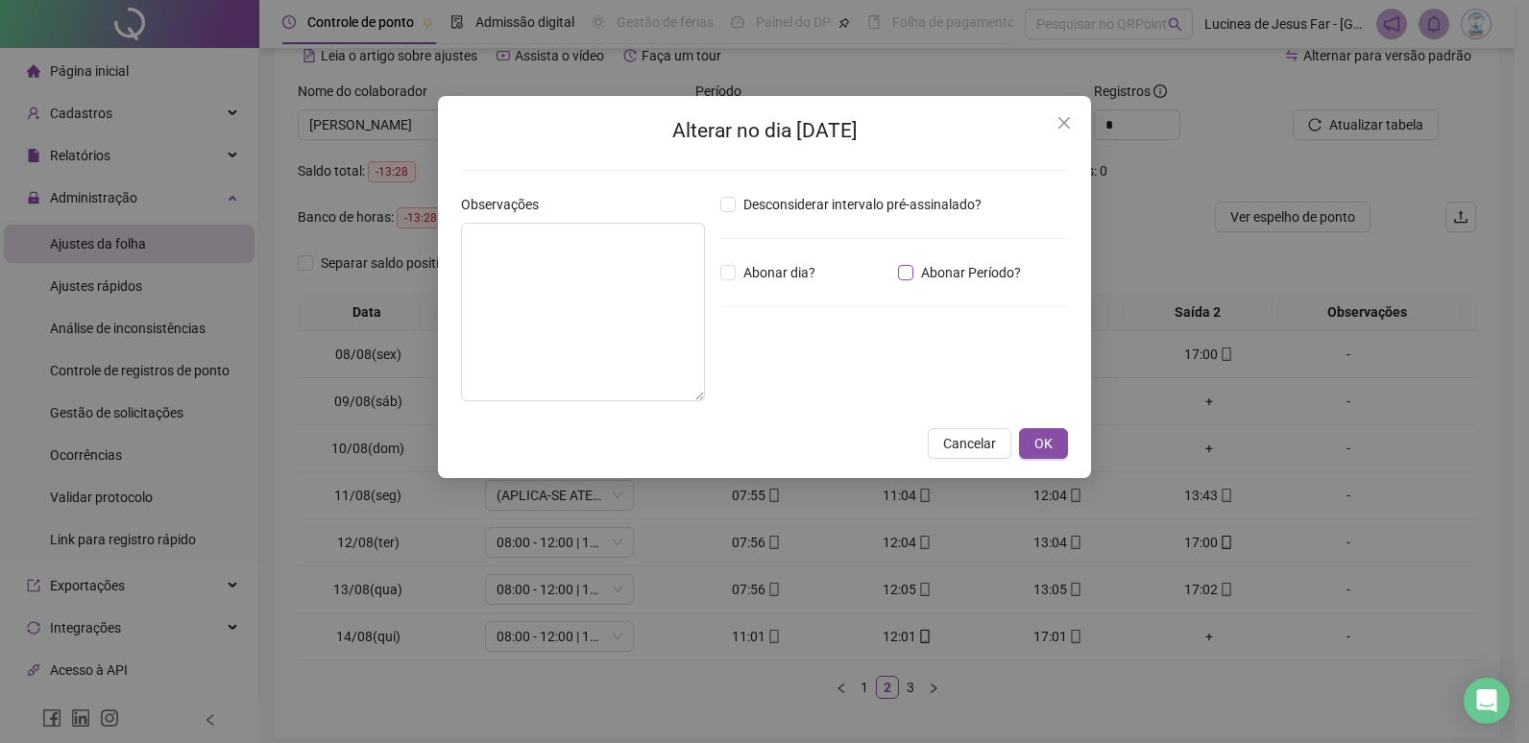
click at [944, 276] on span "Abonar Período?" at bounding box center [970, 272] width 115 height 21
drag, startPoint x: 775, startPoint y: 386, endPoint x: 666, endPoint y: 382, distance: 109.5
click at [666, 382] on div "Observações Desconsiderar intervalo pré-assinalado? Abonar dia? Abonar Período?…" at bounding box center [764, 305] width 622 height 223
click at [940, 273] on span "Abonar Período?" at bounding box center [970, 272] width 115 height 21
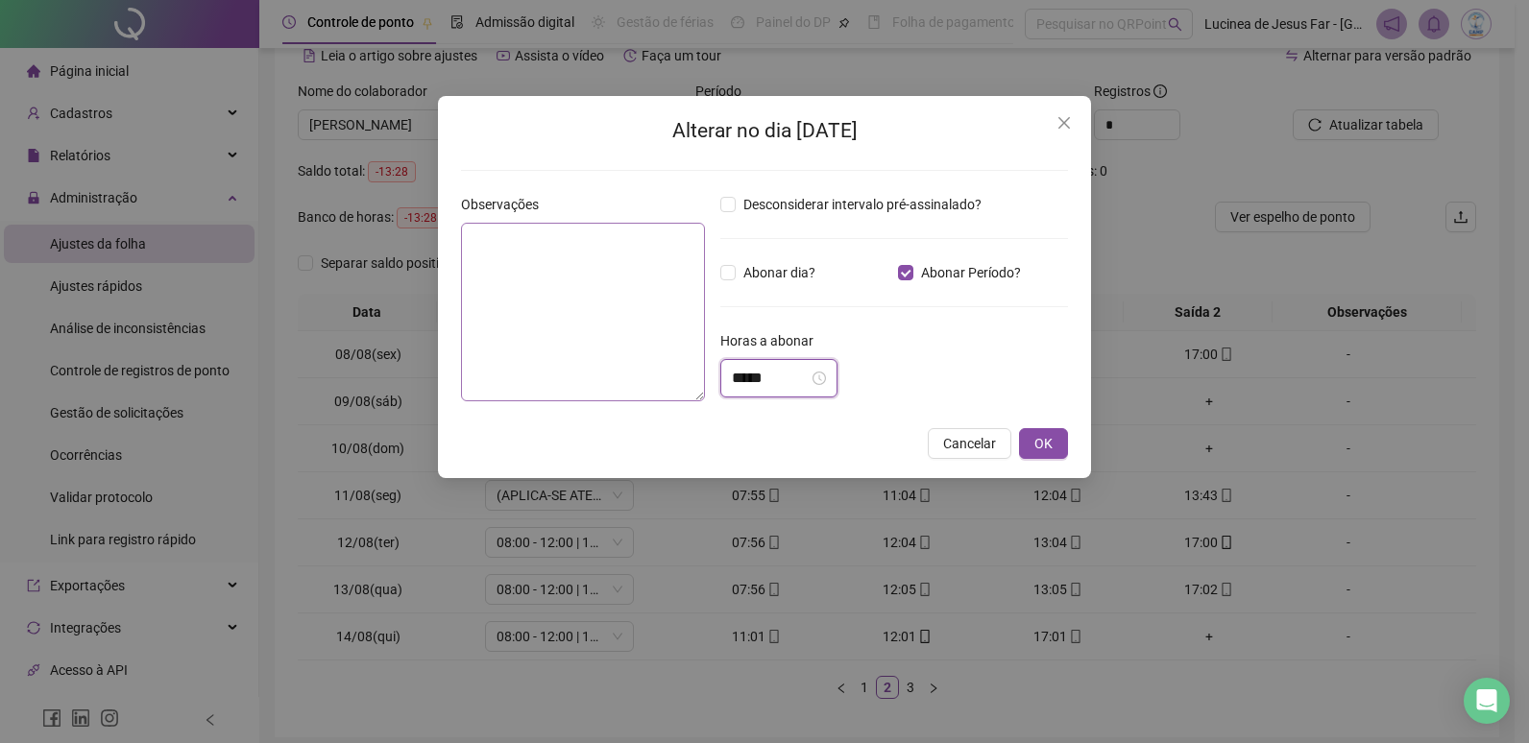
drag, startPoint x: 792, startPoint y: 378, endPoint x: 650, endPoint y: 375, distance: 142.2
click at [650, 379] on div "Observações Desconsiderar intervalo pré-assinalado? Abonar dia? Abonar Período?…" at bounding box center [764, 305] width 622 height 223
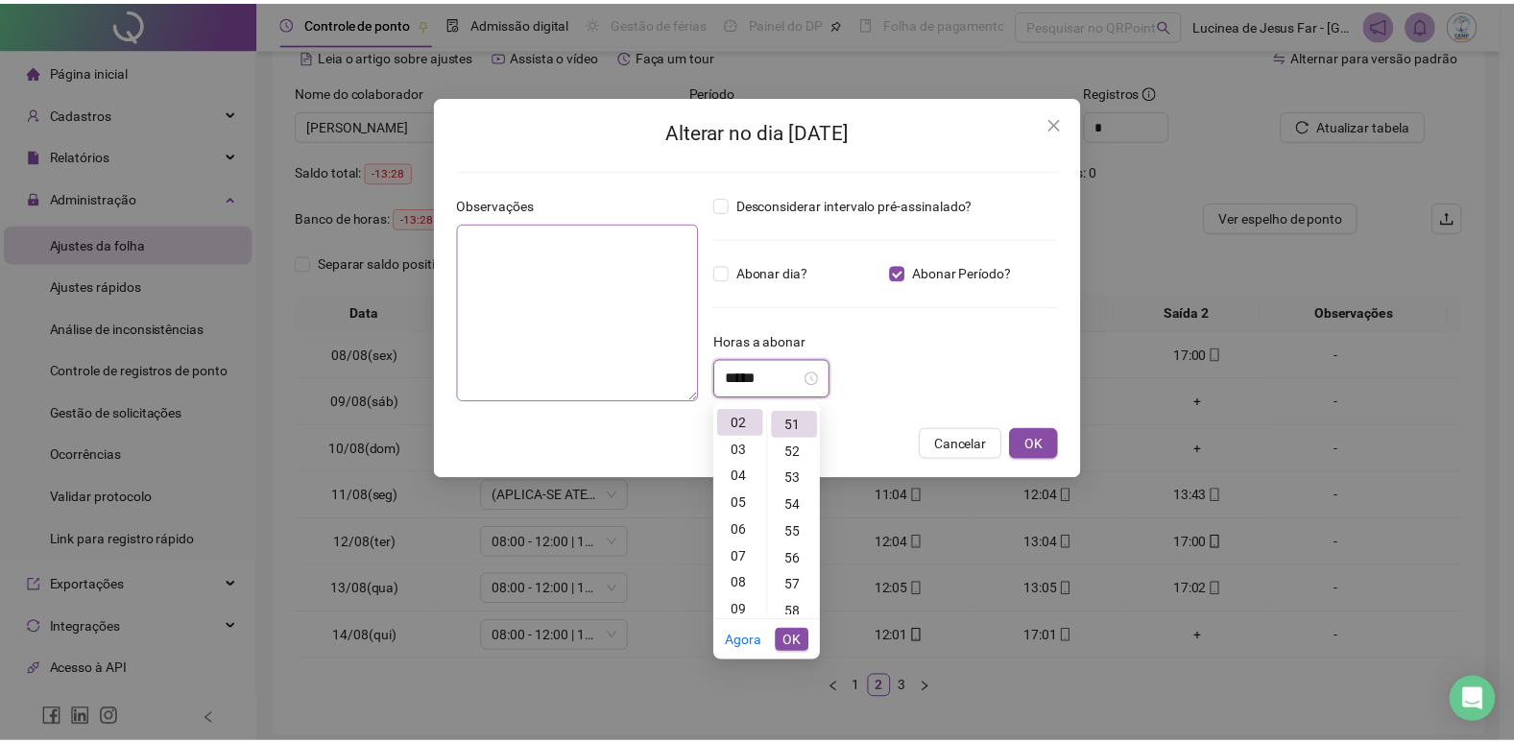
scroll to position [1371, 0]
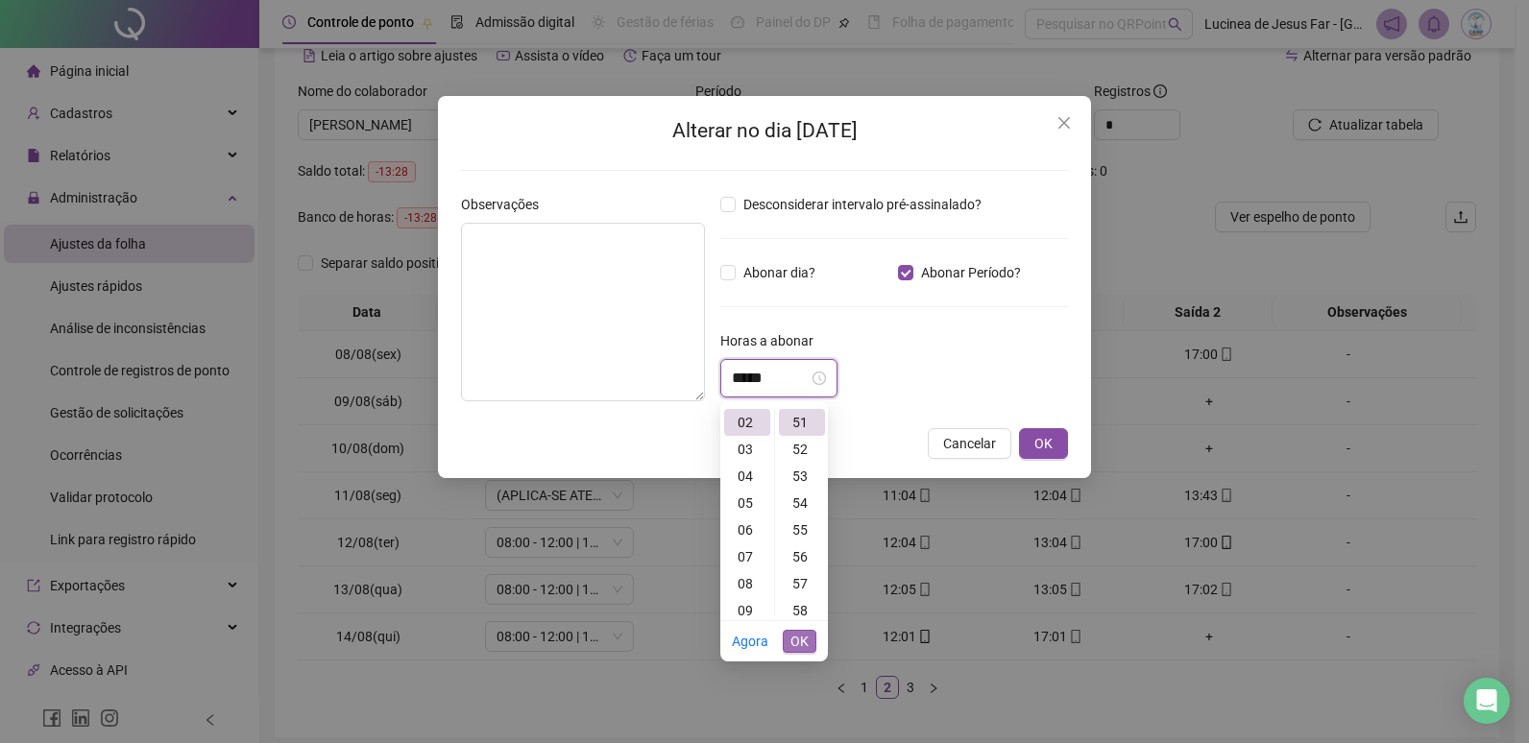
type input "*****"
click at [797, 637] on span "OK" at bounding box center [799, 641] width 18 height 21
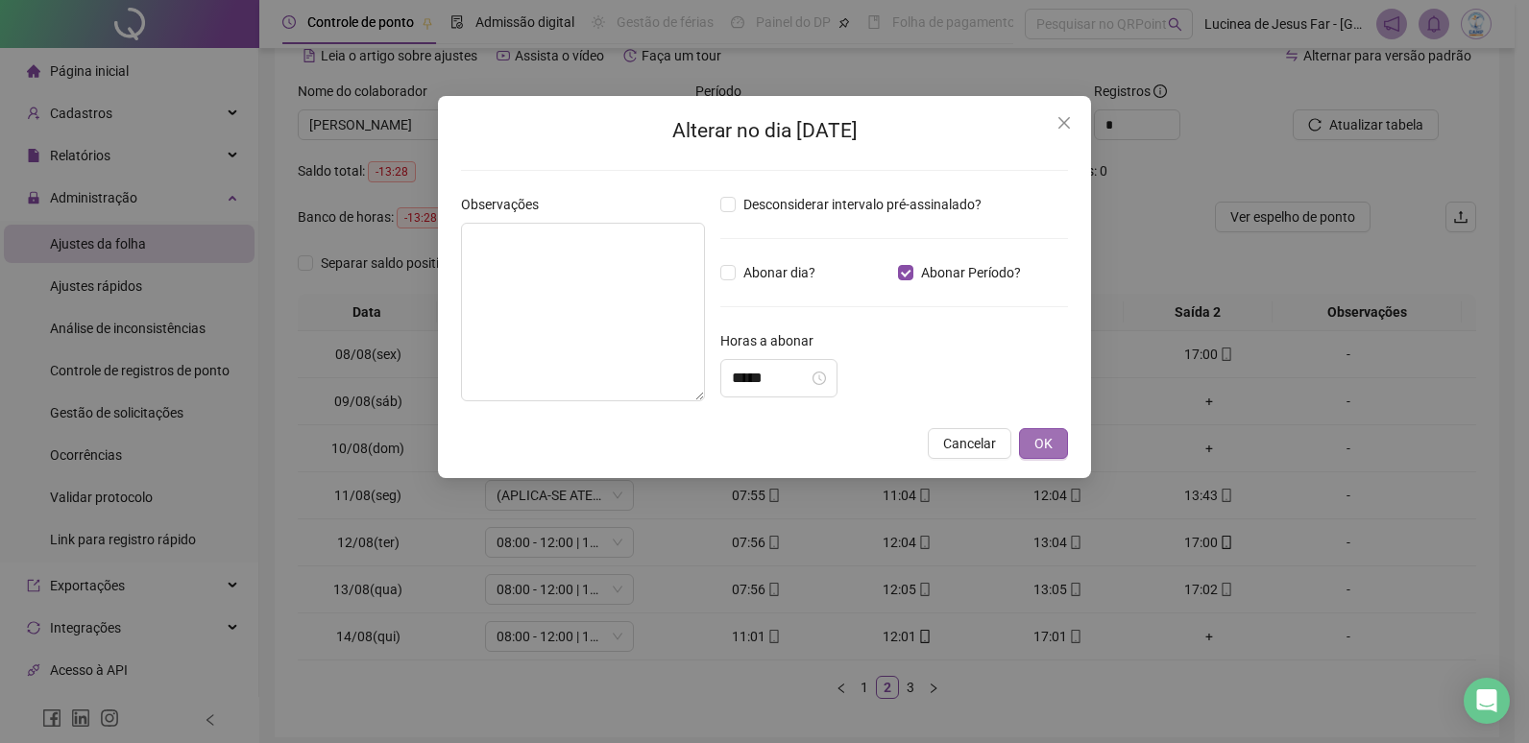
click at [1058, 451] on button "OK" at bounding box center [1043, 443] width 49 height 31
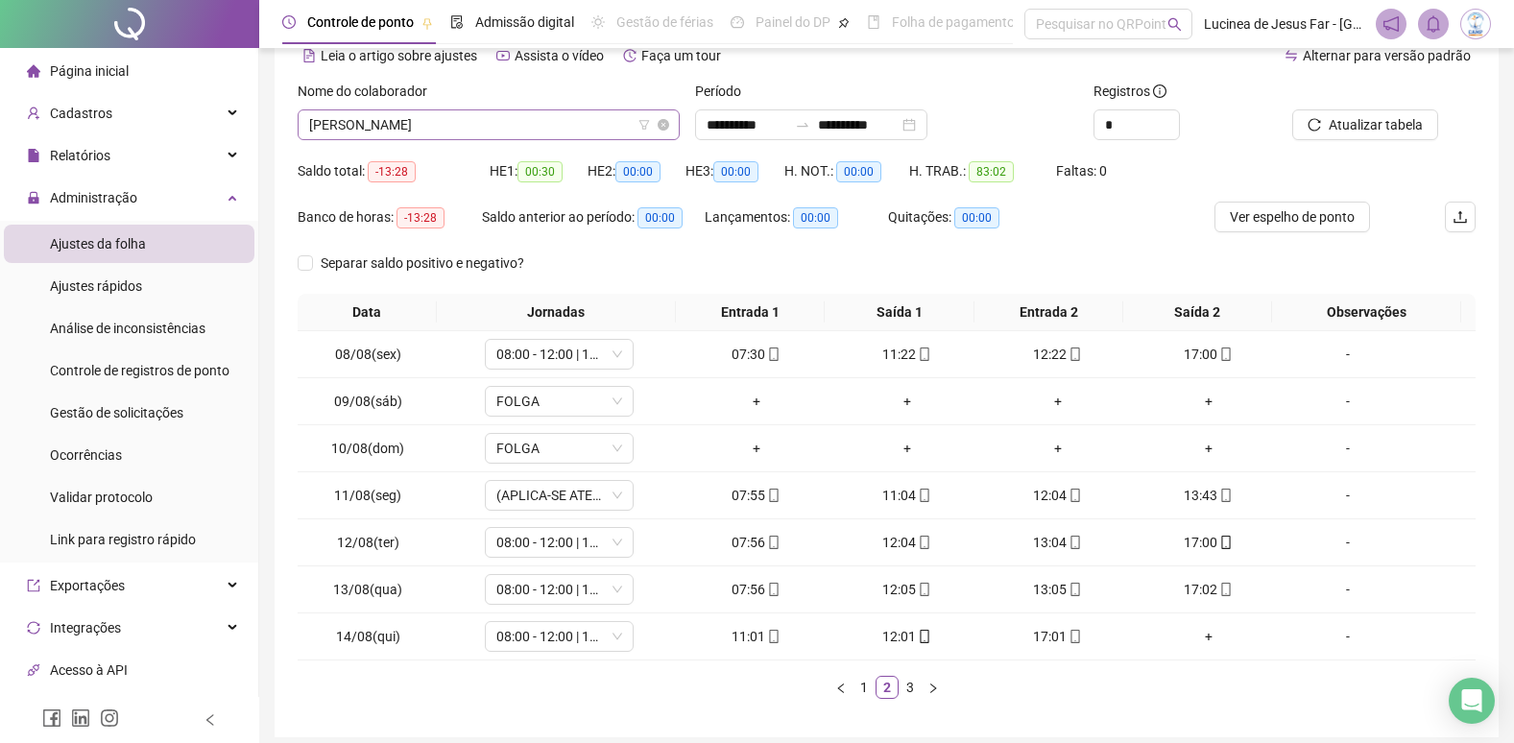
click at [619, 133] on span "[PERSON_NAME]" at bounding box center [488, 124] width 359 height 29
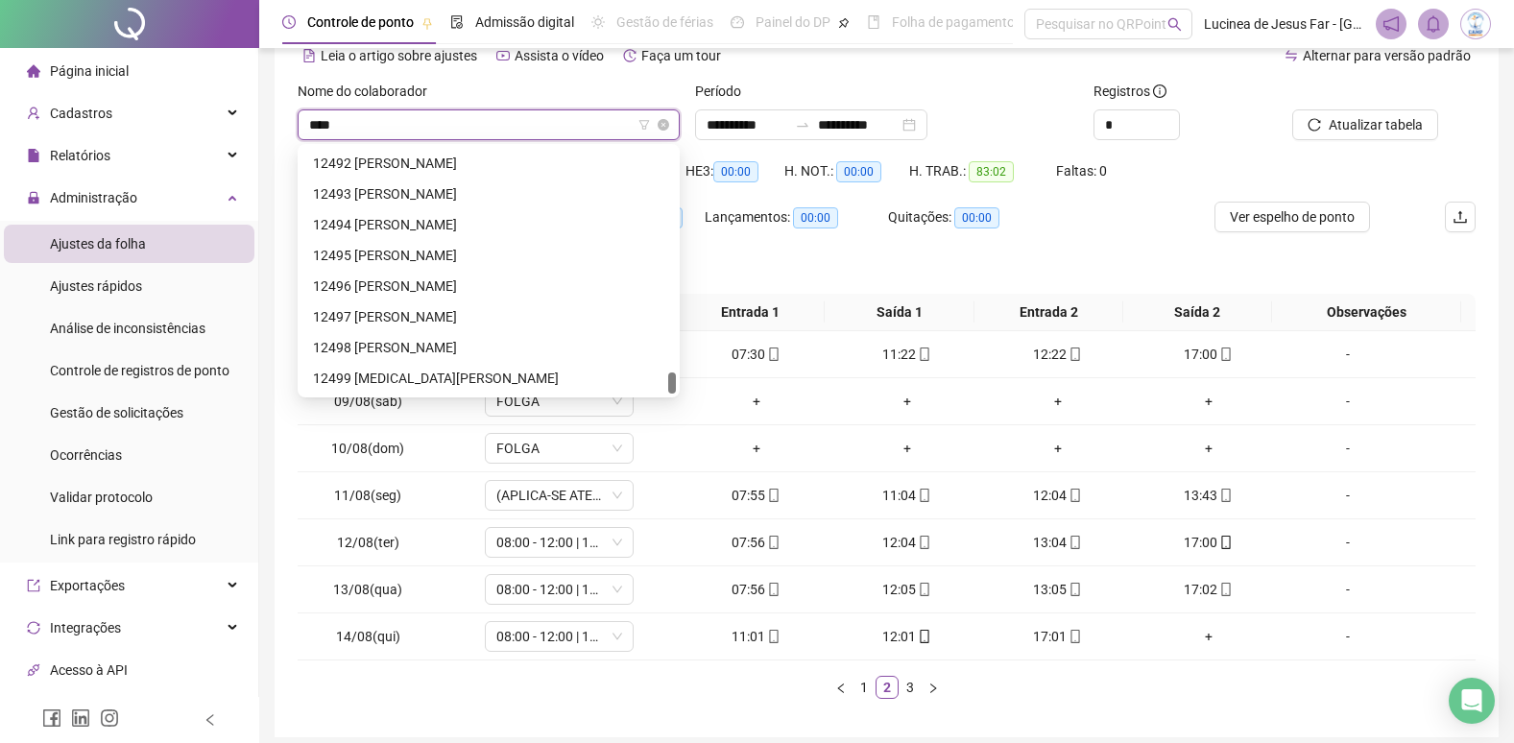
scroll to position [31, 0]
type input "*****"
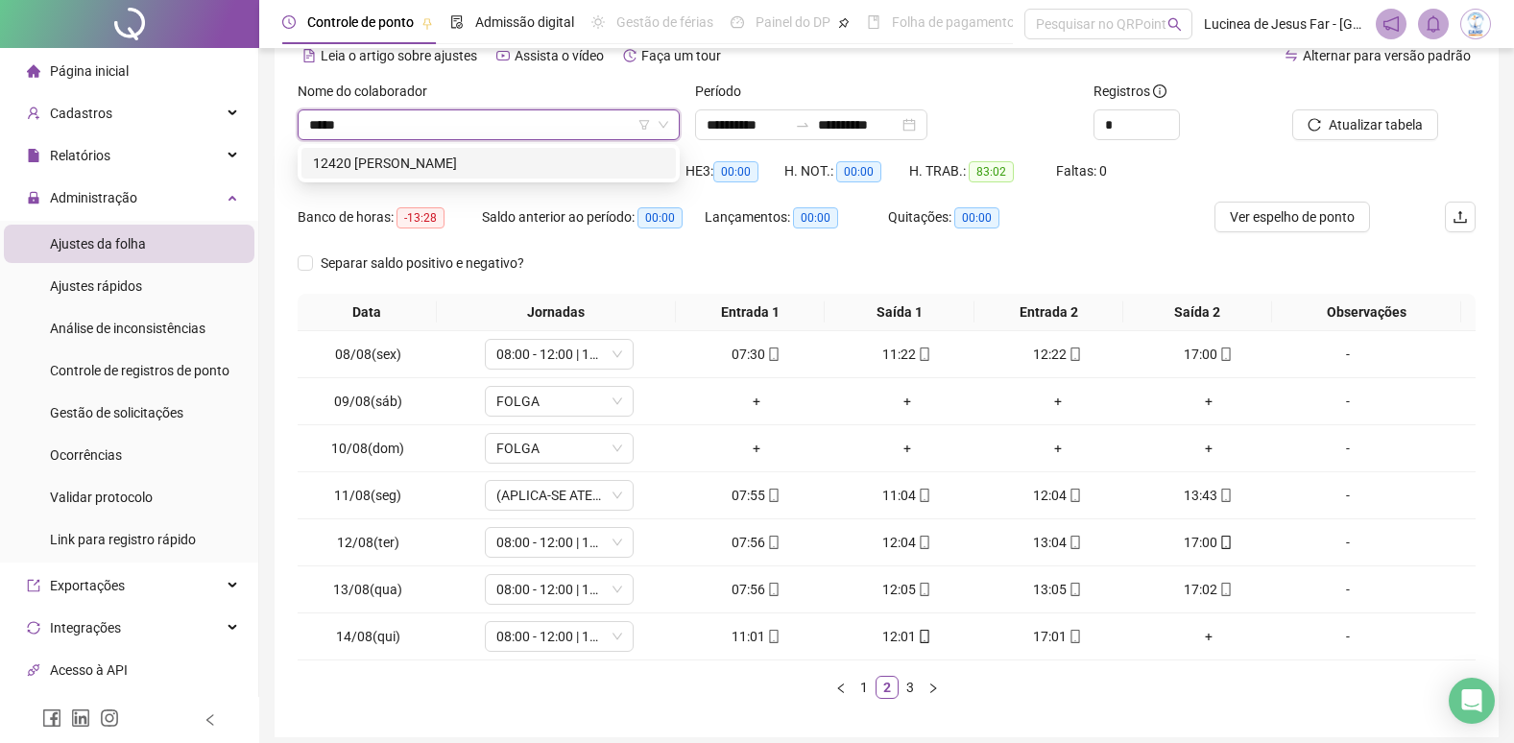
click at [535, 161] on div "12420 KAUA BERNARDO REIS" at bounding box center [488, 163] width 351 height 21
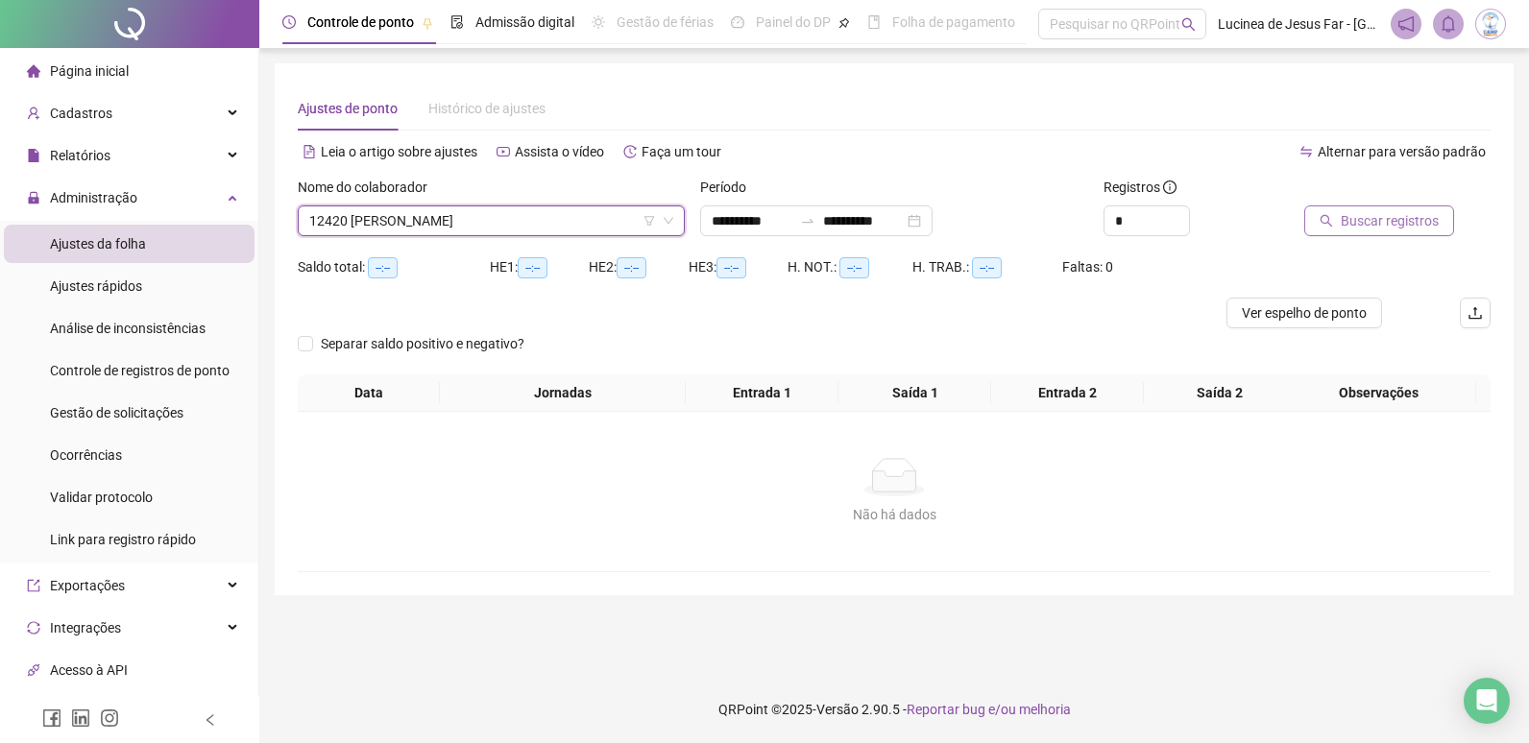
click at [1384, 212] on span "Buscar registros" at bounding box center [1390, 220] width 98 height 21
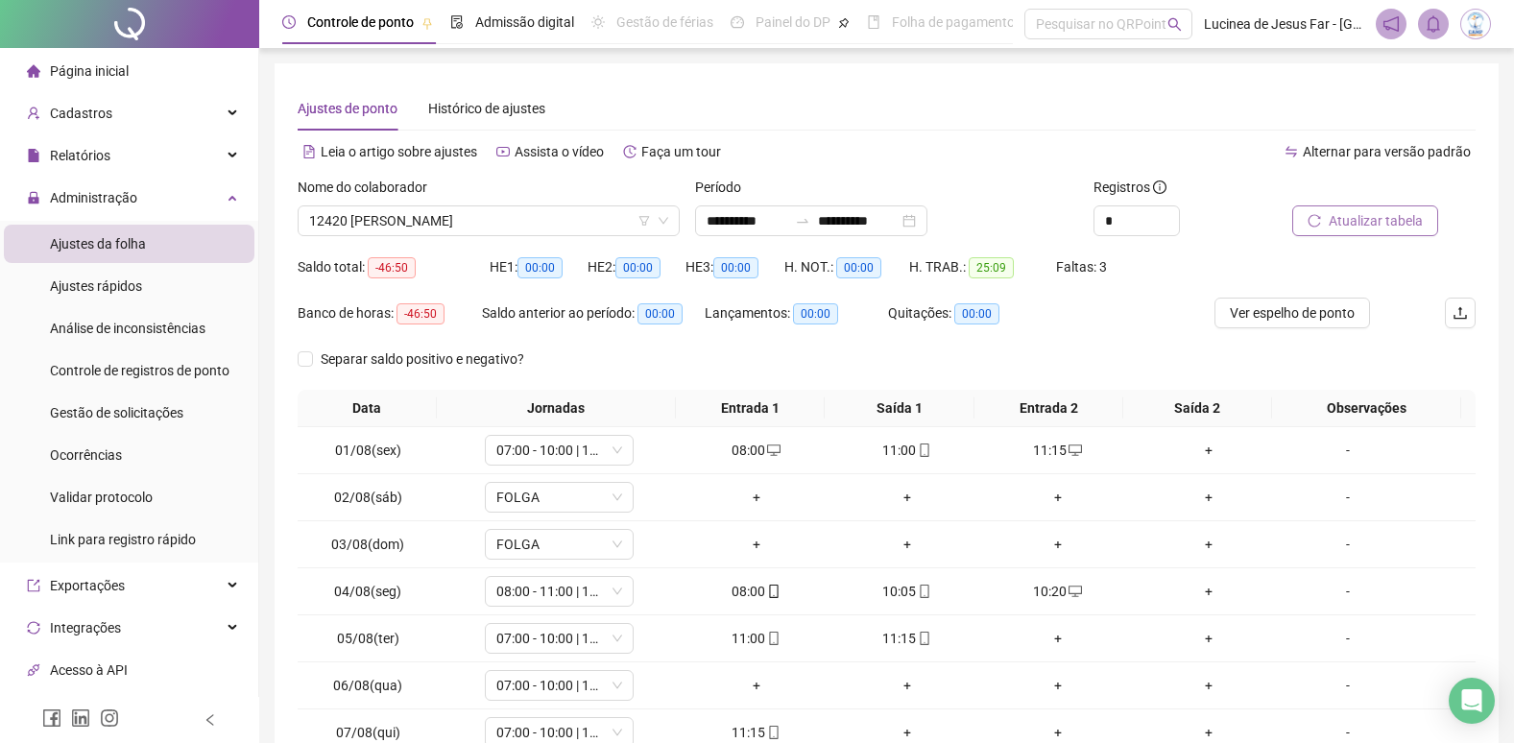
click at [1384, 219] on span "Atualizar tabela" at bounding box center [1376, 220] width 94 height 21
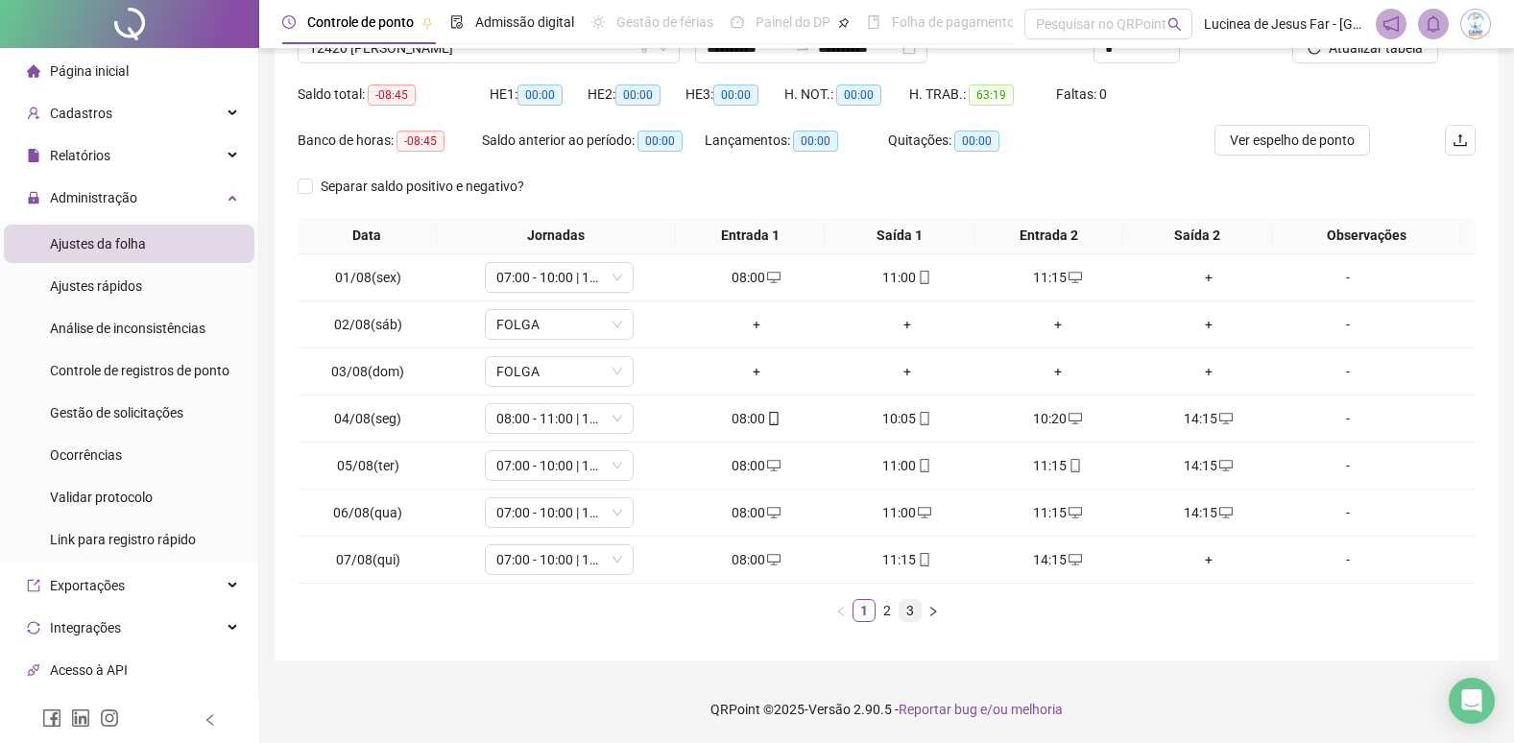
scroll to position [77, 0]
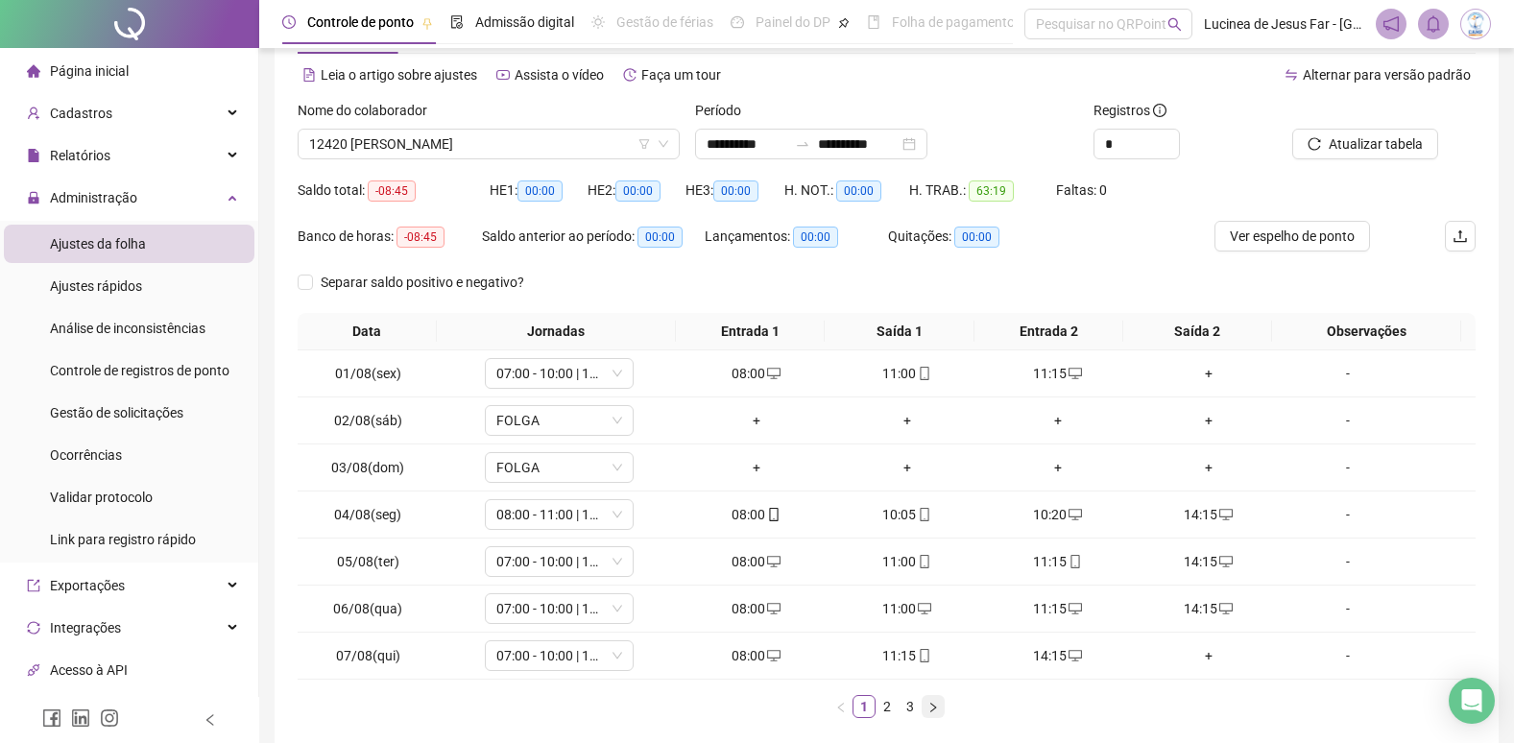
click at [933, 704] on icon "right" at bounding box center [934, 708] width 12 height 12
click at [930, 710] on icon "right" at bounding box center [934, 708] width 12 height 12
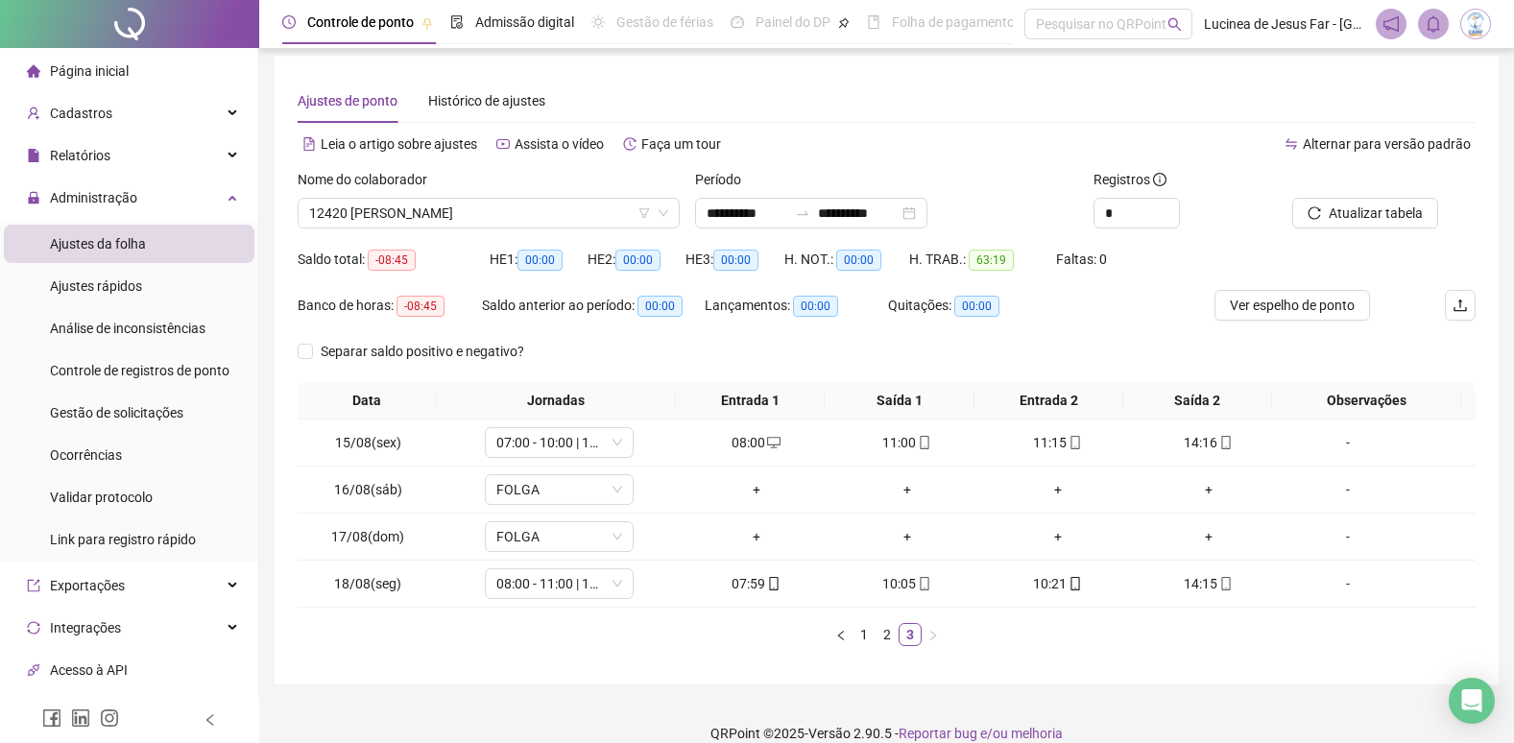
scroll to position [0, 0]
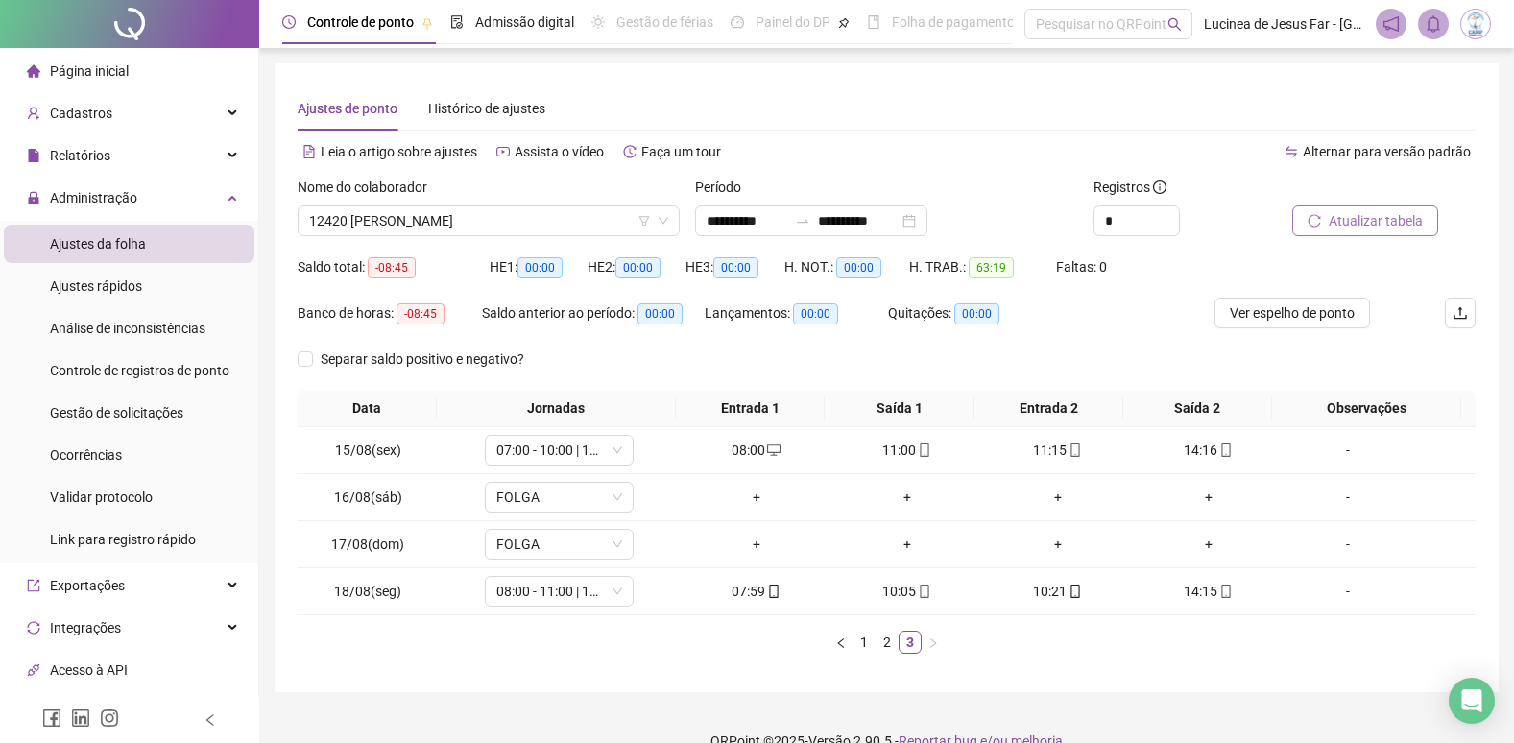
click at [1368, 227] on span "Atualizar tabela" at bounding box center [1376, 220] width 94 height 21
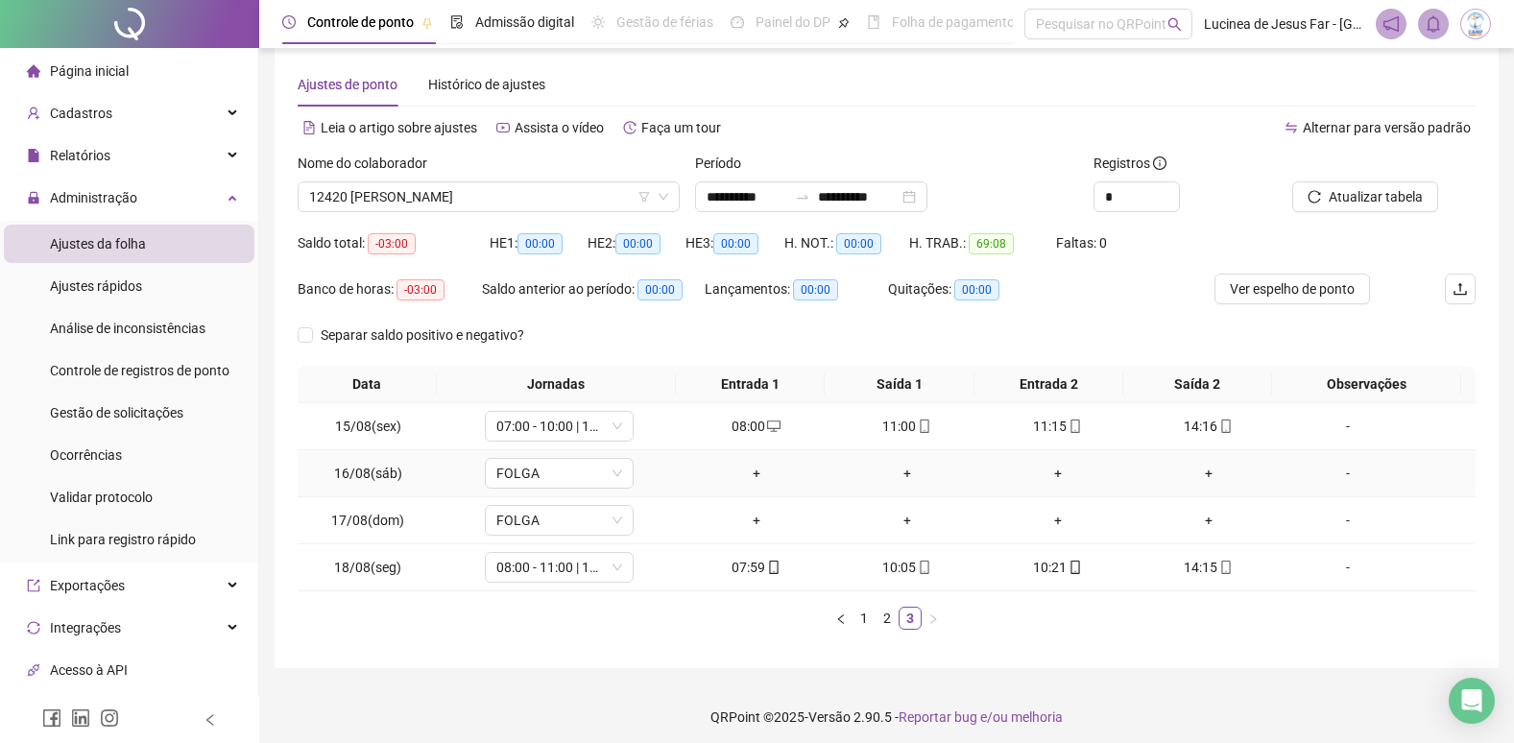
scroll to position [32, 0]
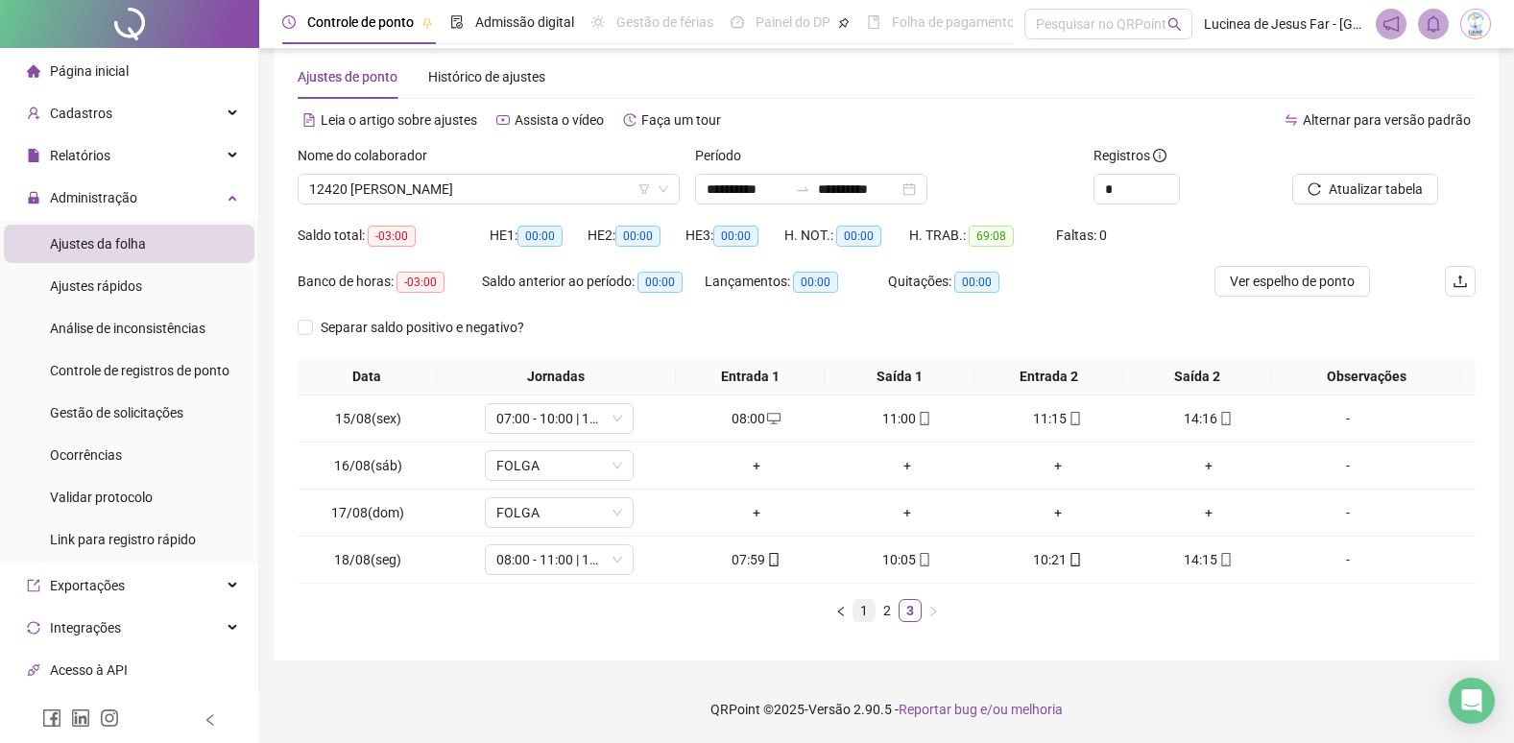
click at [867, 615] on link "1" at bounding box center [864, 610] width 21 height 21
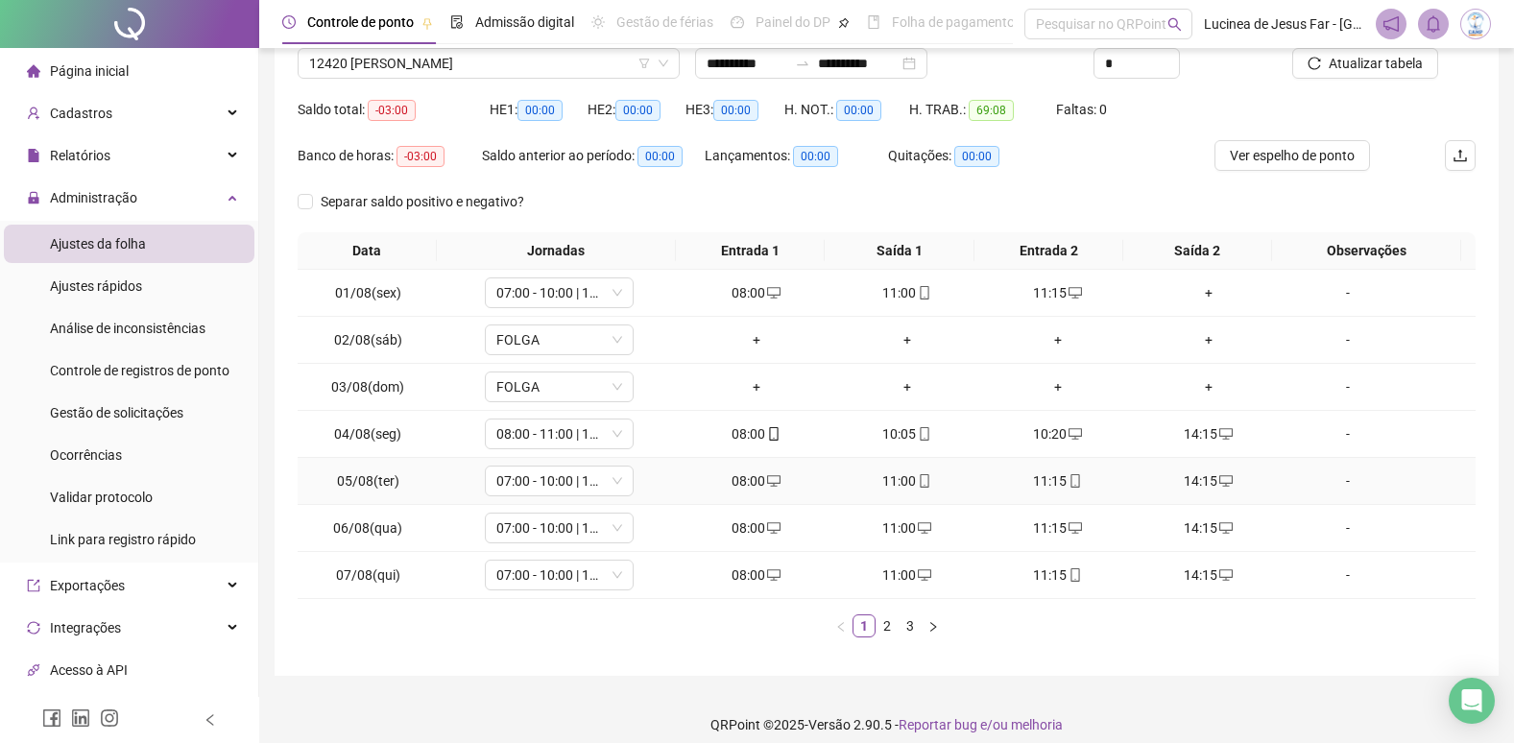
scroll to position [173, 0]
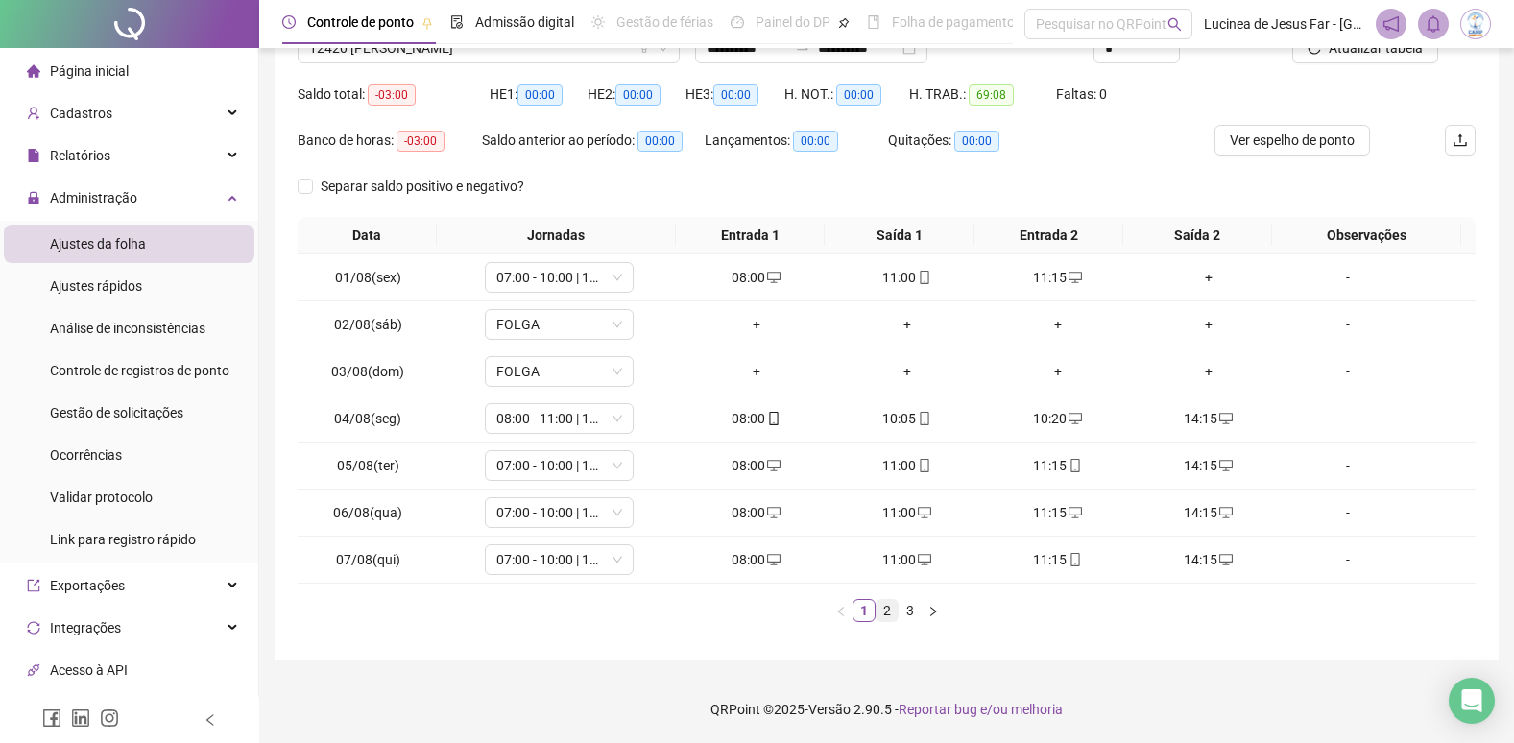
click at [884, 613] on link "2" at bounding box center [887, 610] width 21 height 21
click at [909, 619] on link "3" at bounding box center [910, 610] width 21 height 21
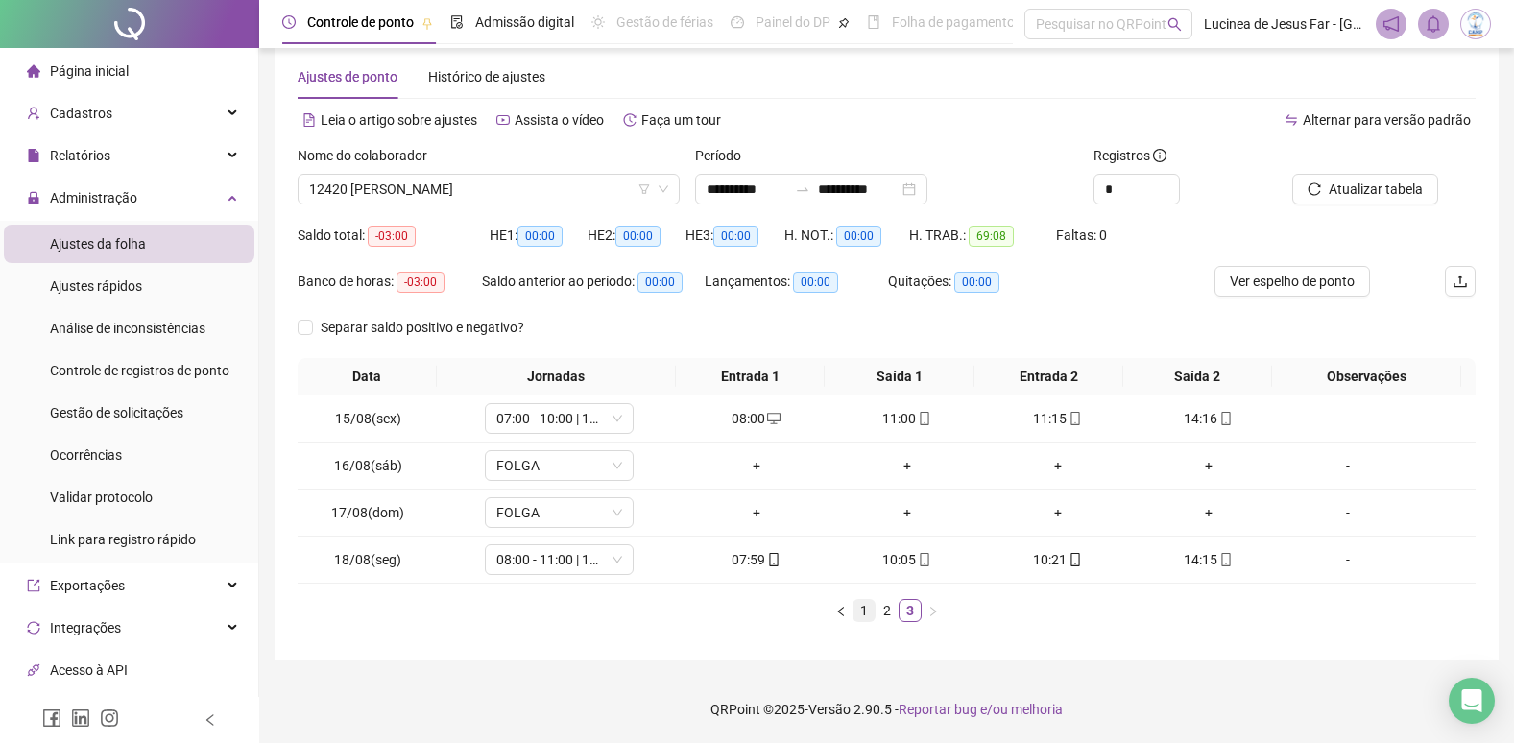
click at [864, 611] on link "1" at bounding box center [864, 610] width 21 height 21
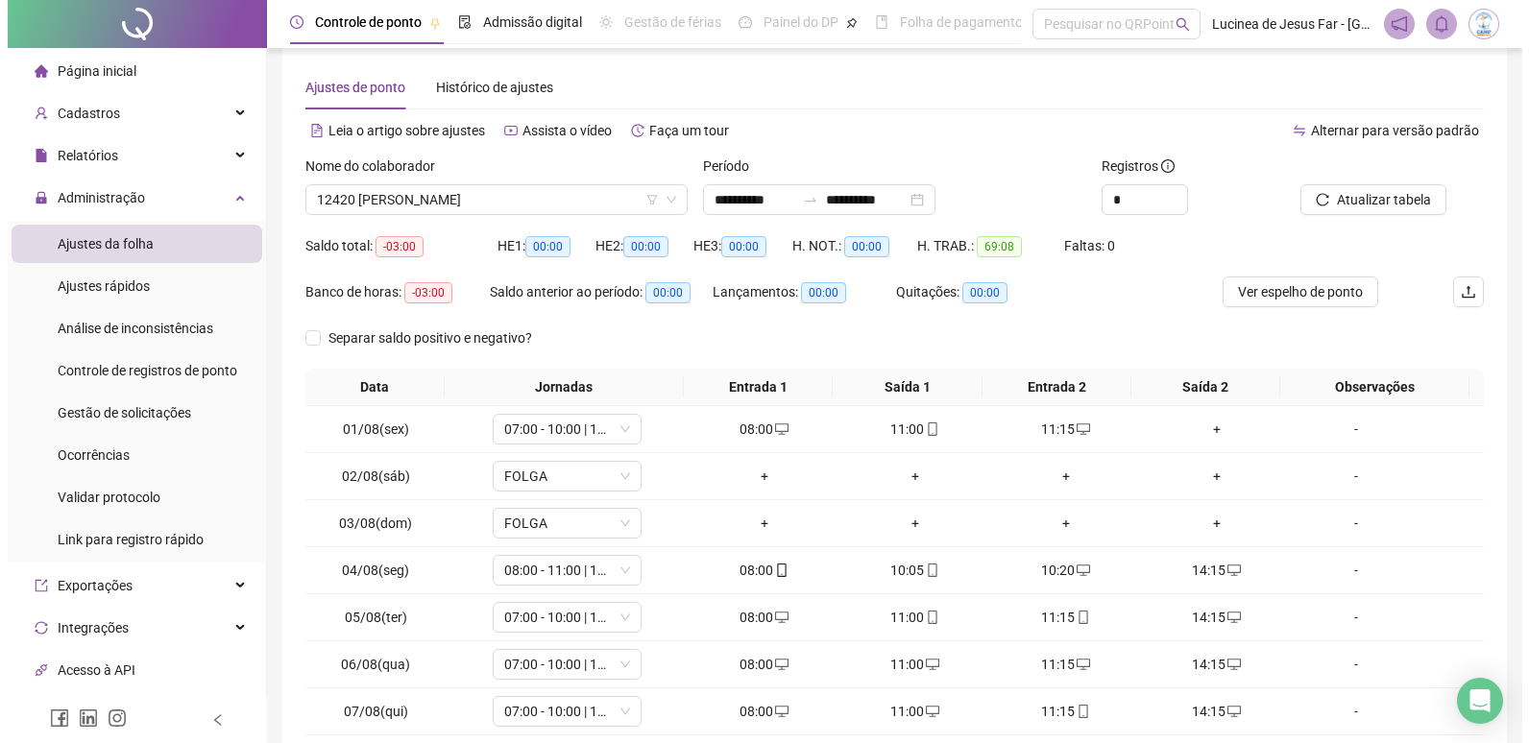
scroll to position [0, 0]
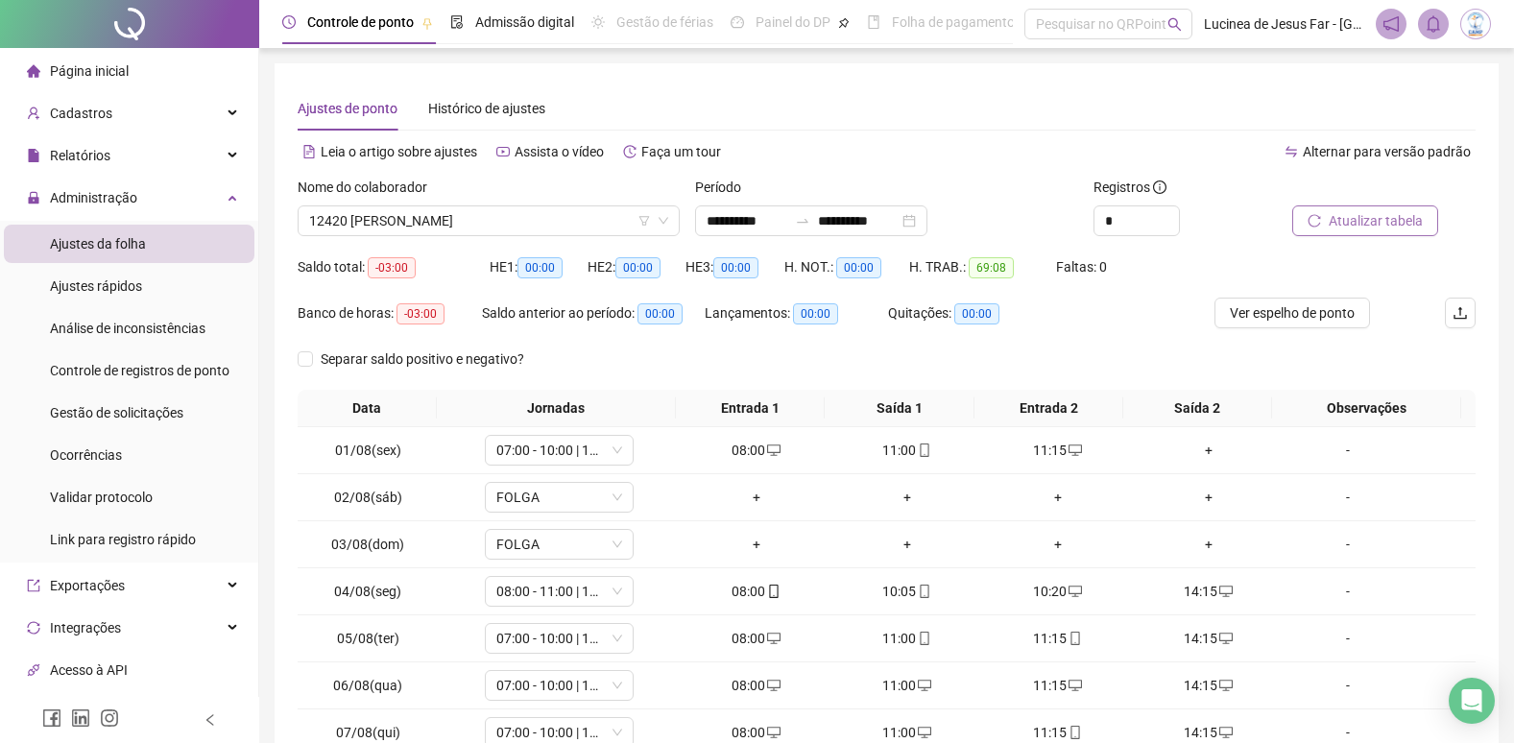
click at [1405, 223] on span "Atualizar tabela" at bounding box center [1376, 220] width 94 height 21
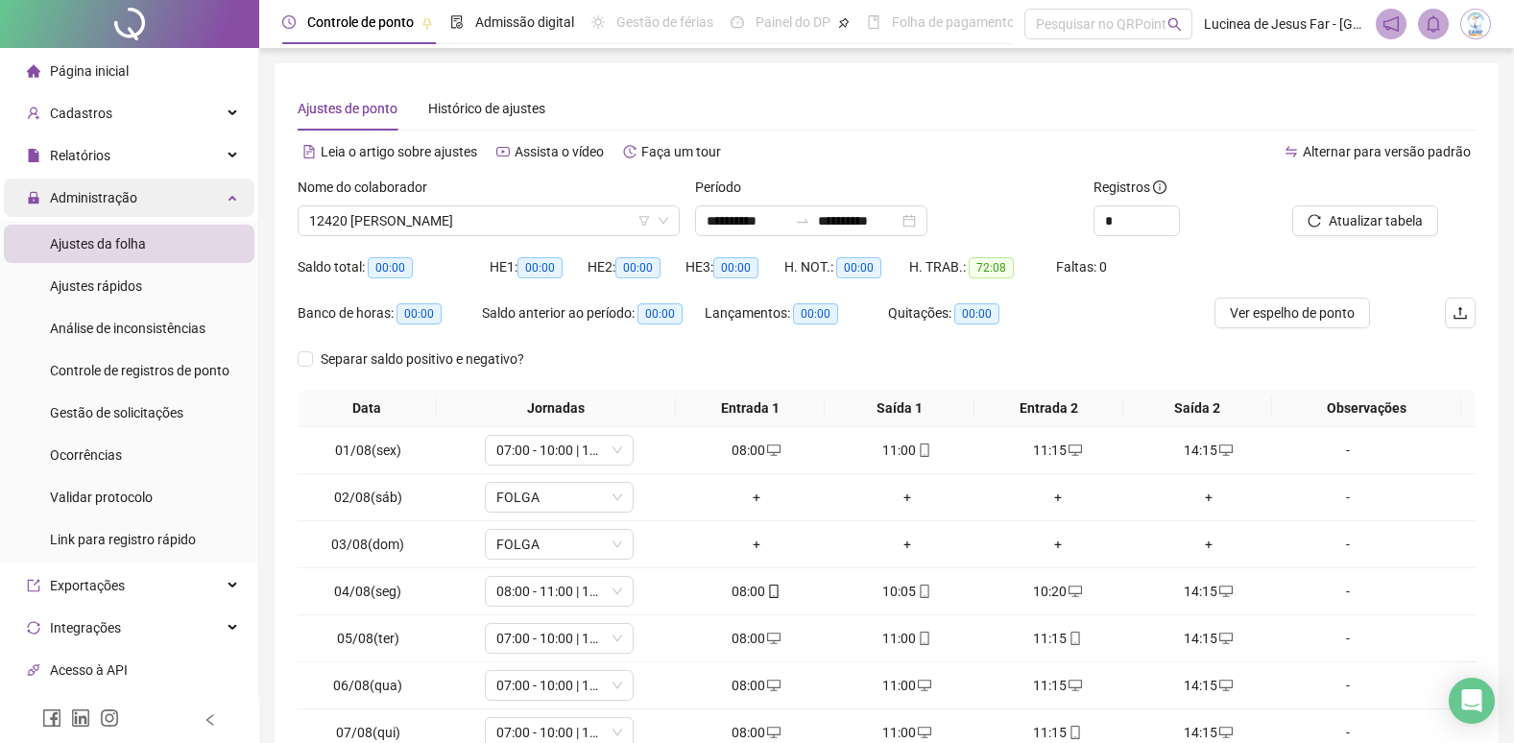
click at [217, 201] on div "Administração" at bounding box center [129, 198] width 251 height 38
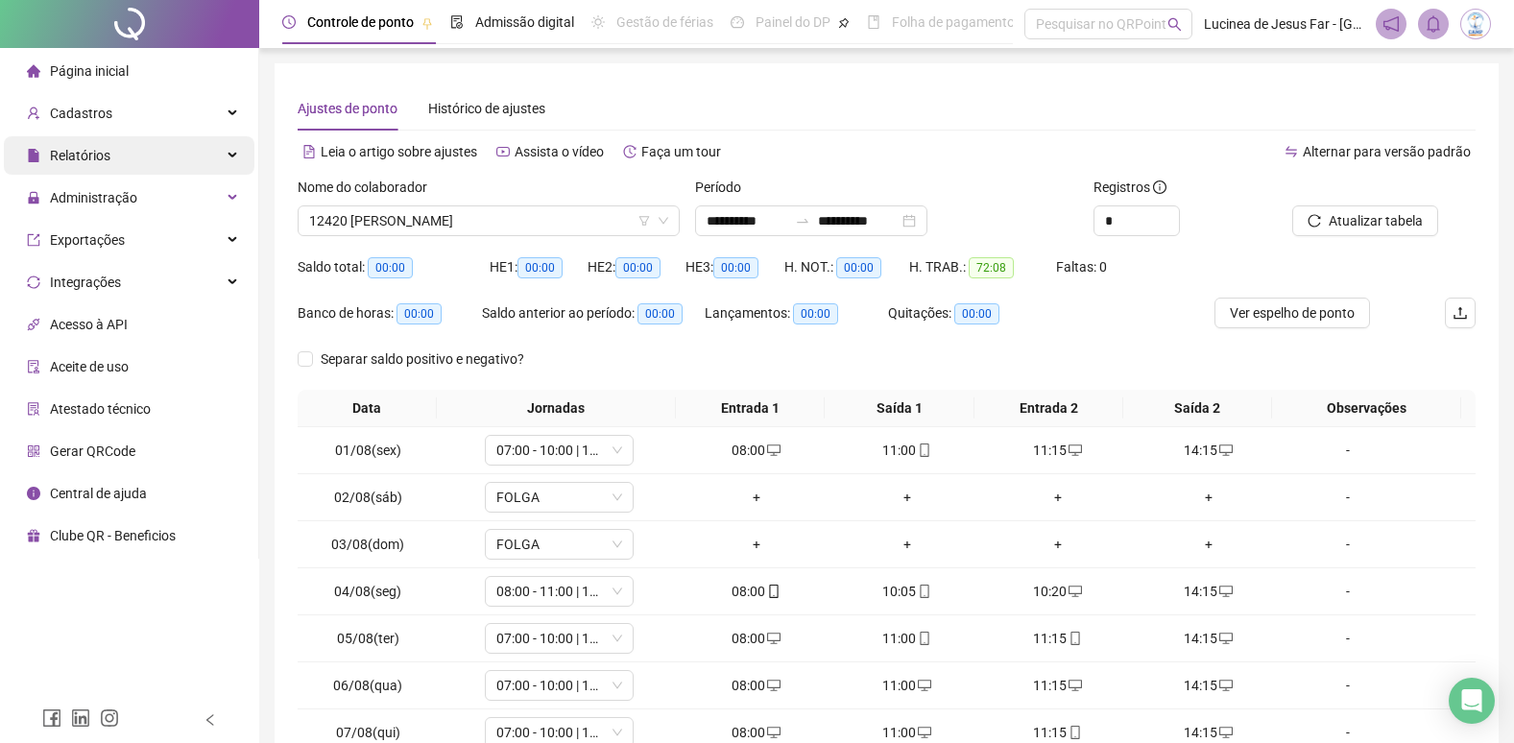
click at [231, 156] on icon at bounding box center [235, 156] width 10 height 0
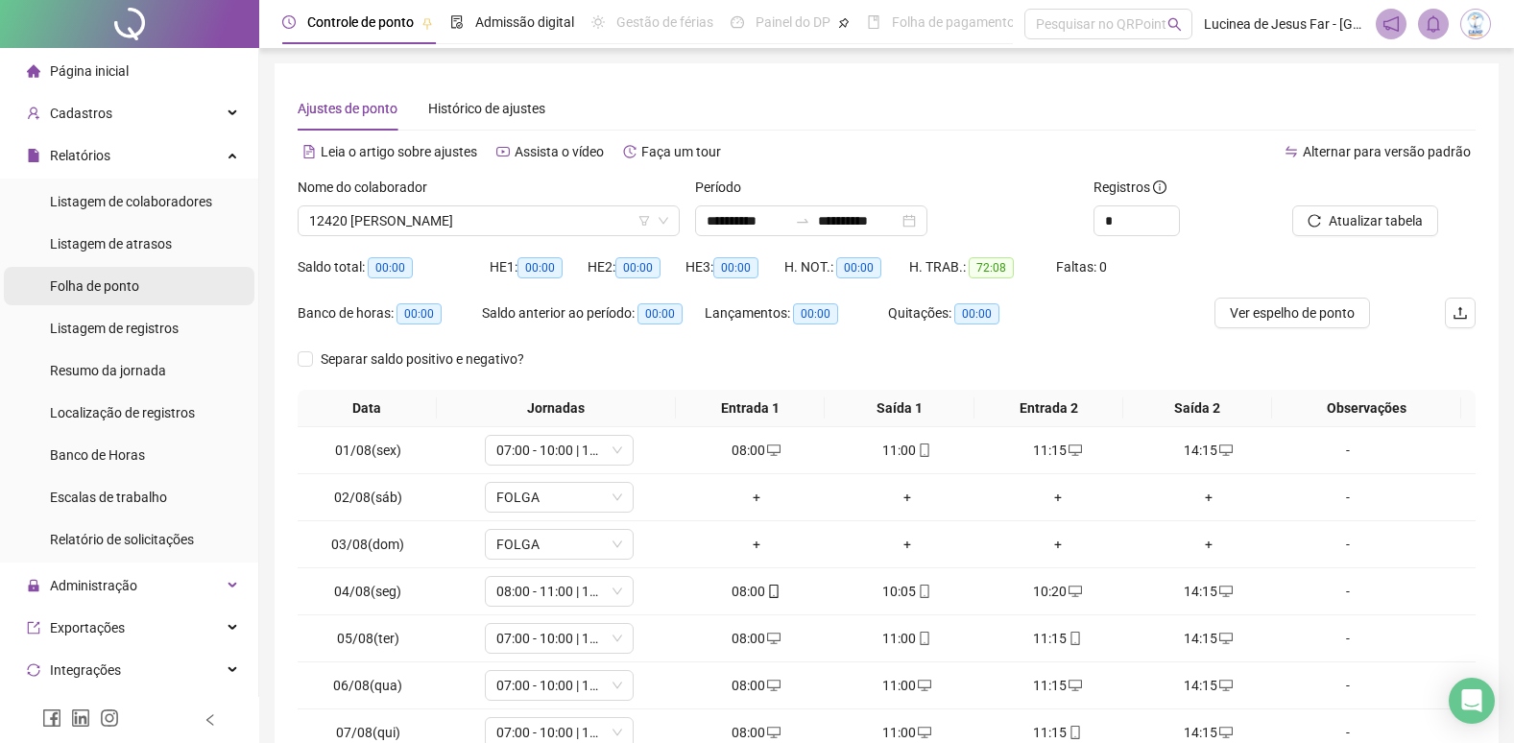
click at [112, 287] on span "Folha de ponto" at bounding box center [94, 285] width 89 height 15
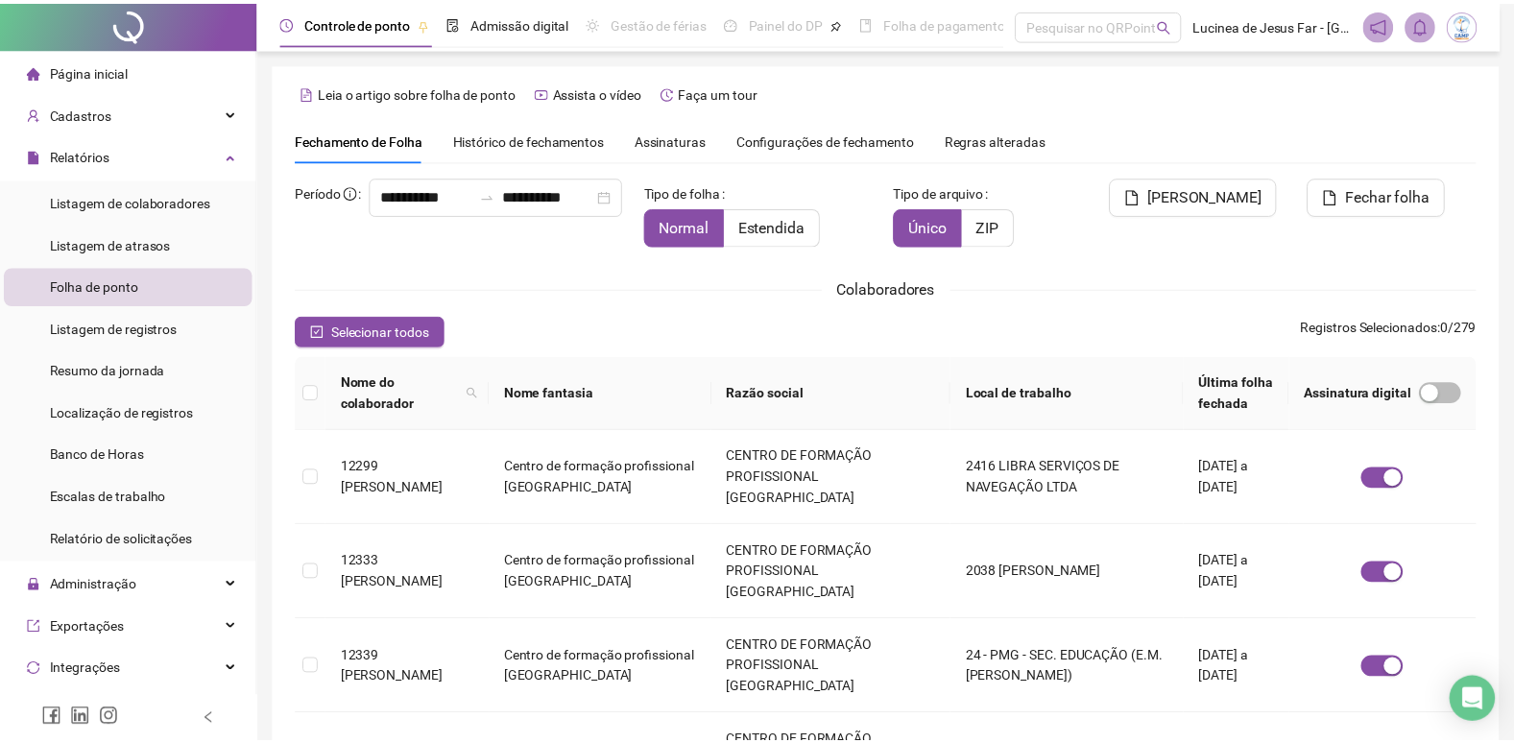
scroll to position [22, 0]
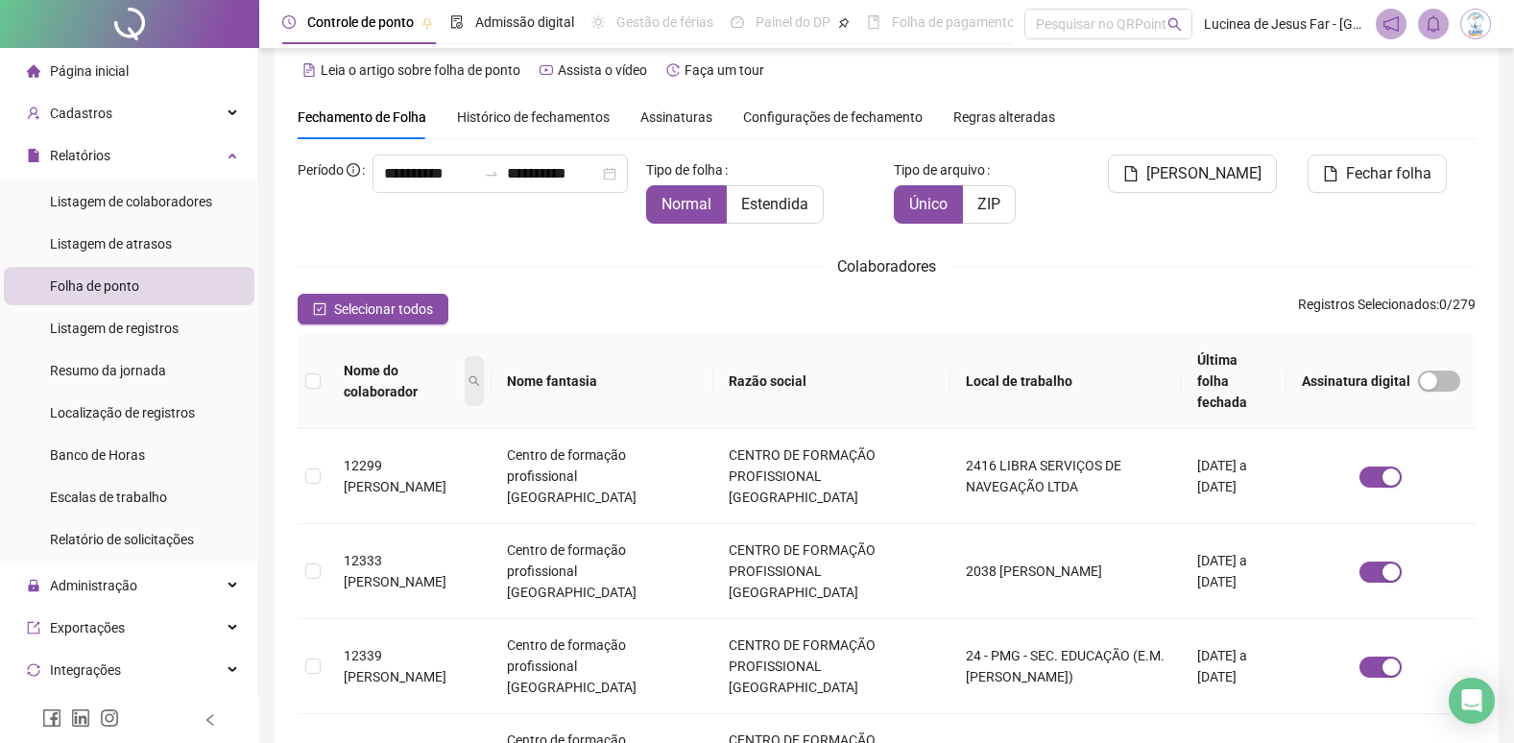
click at [480, 375] on icon "search" at bounding box center [475, 381] width 12 height 12
type input "*****"
click at [403, 438] on span "Buscar" at bounding box center [392, 438] width 42 height 21
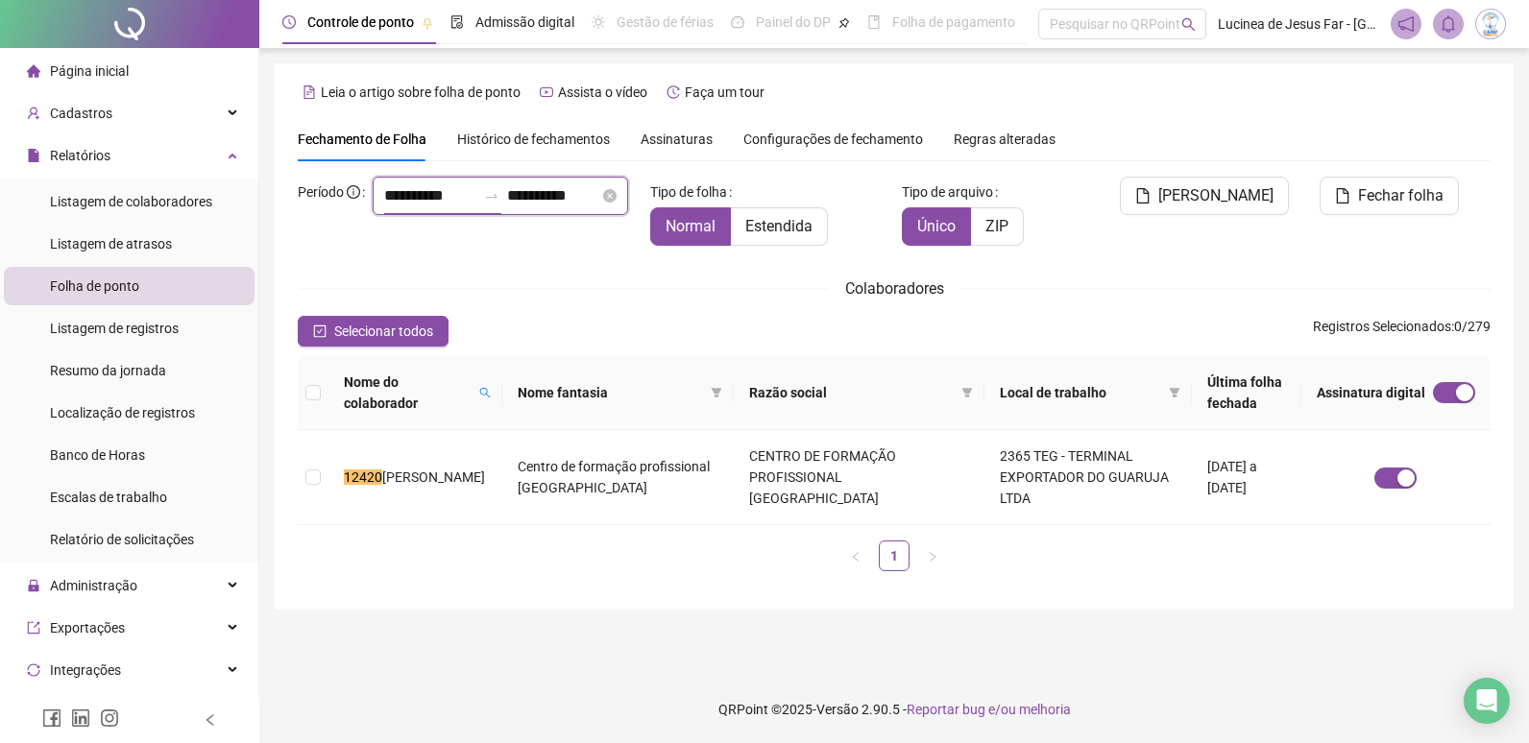
click at [417, 207] on input "**********" at bounding box center [430, 195] width 92 height 23
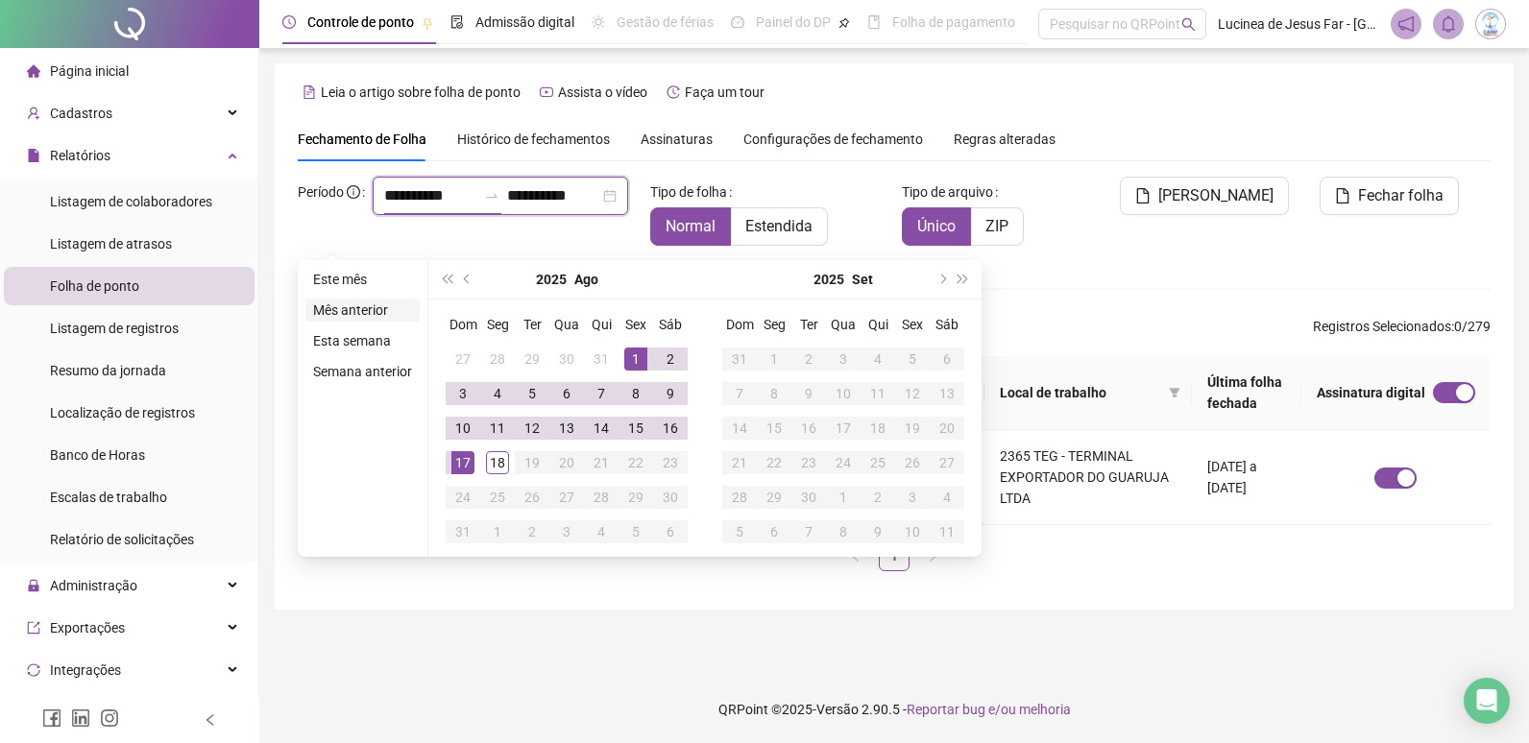
type input "**********"
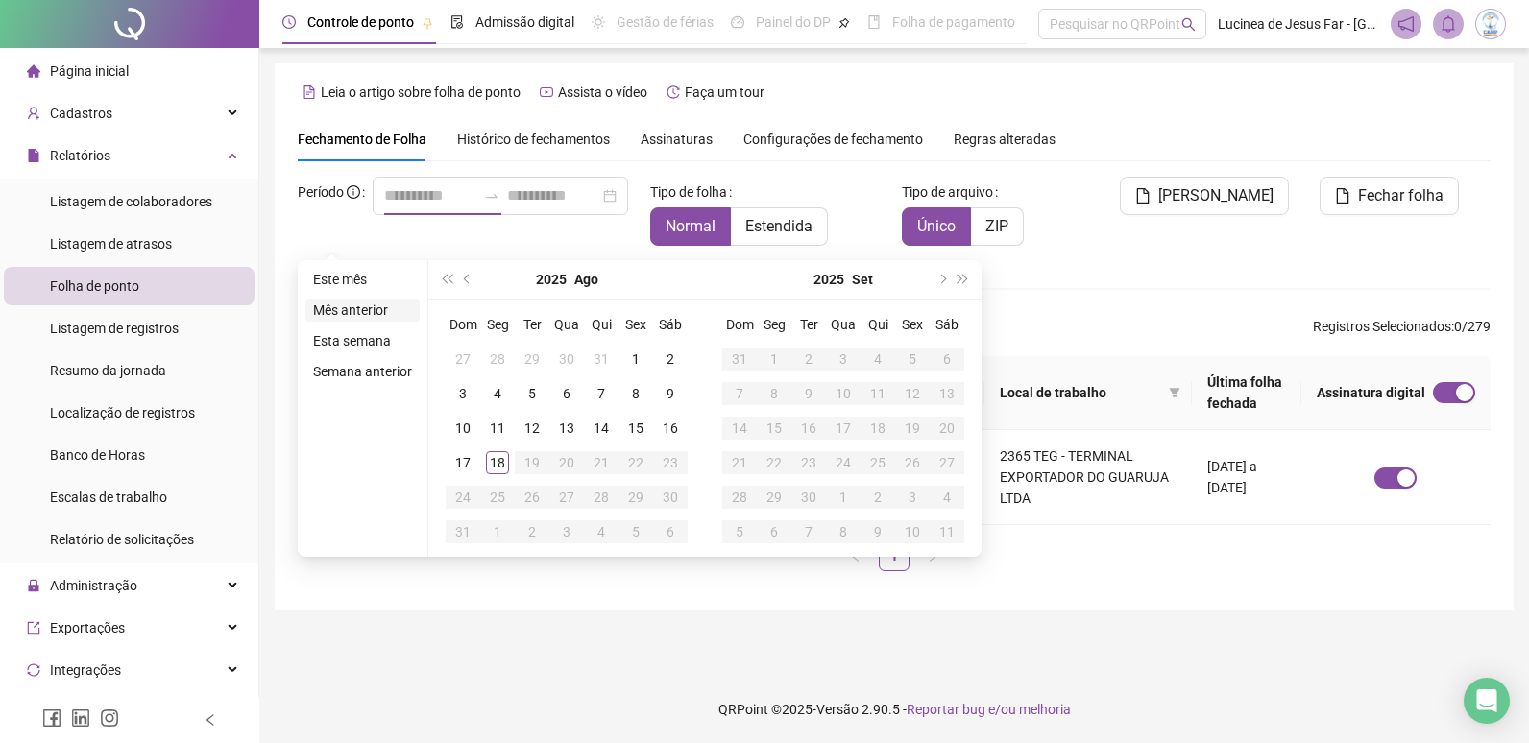
click at [375, 313] on li "Mês anterior" at bounding box center [362, 310] width 114 height 23
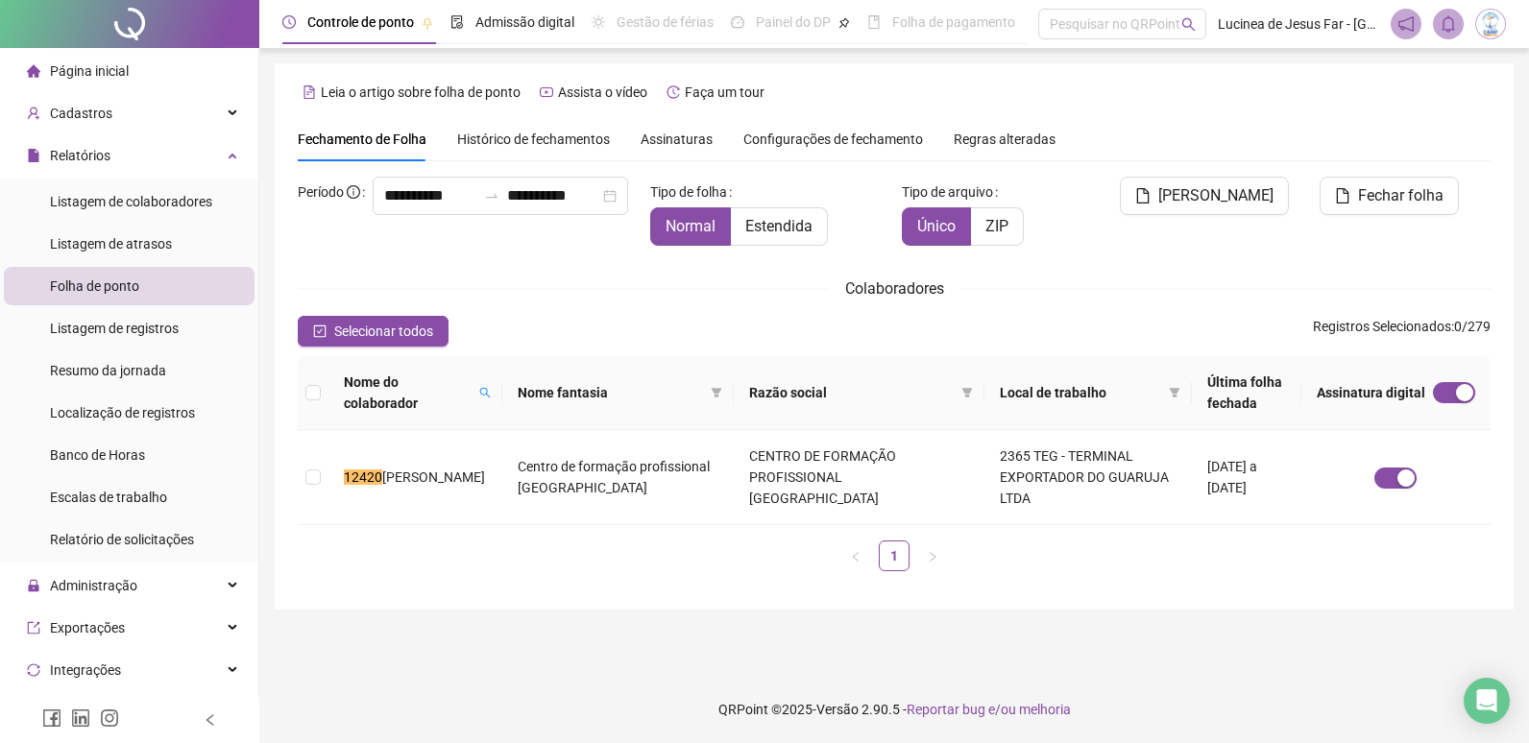
click at [852, 307] on div "**********" at bounding box center [894, 382] width 1193 height 410
click at [698, 139] on span "Assinaturas" at bounding box center [677, 139] width 72 height 13
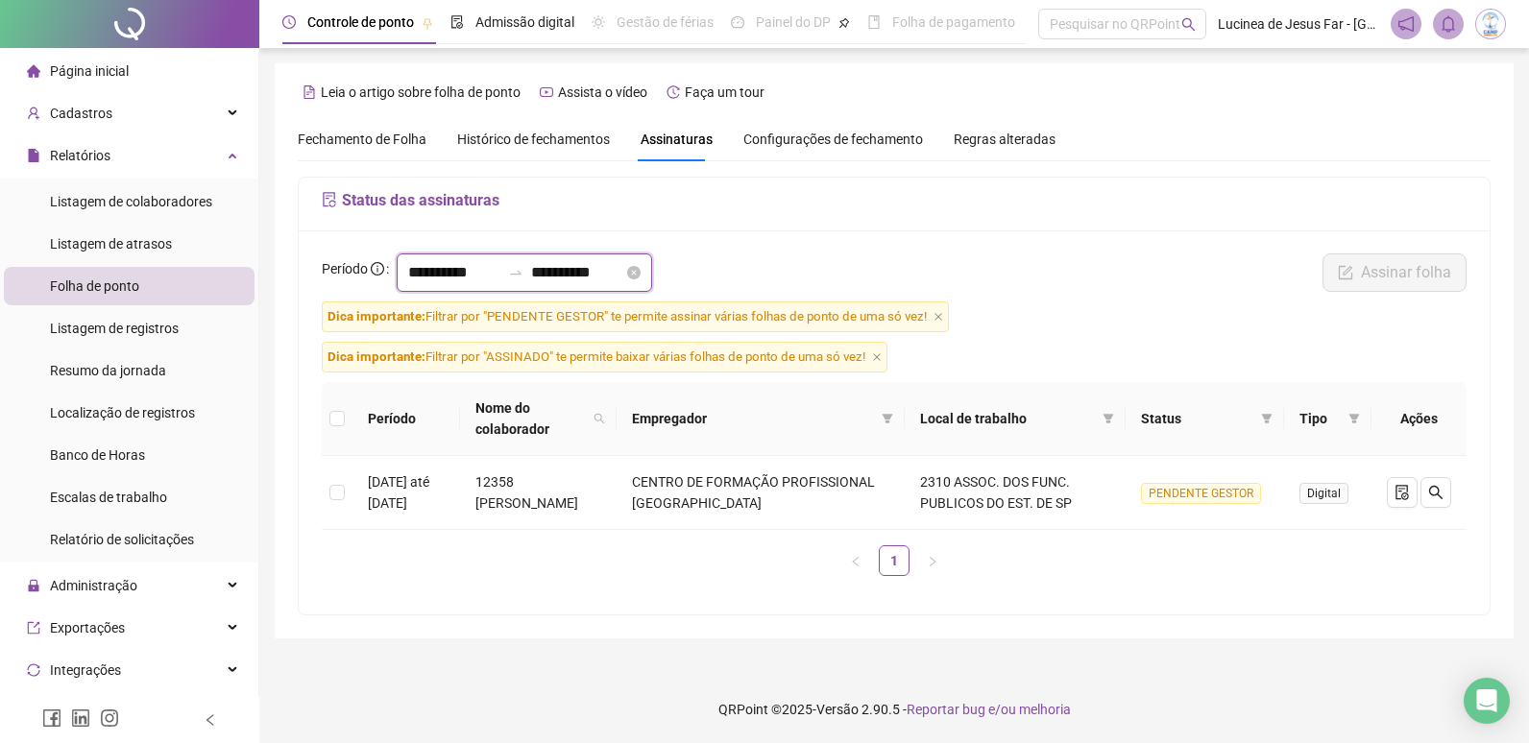
click at [500, 269] on input "**********" at bounding box center [454, 272] width 92 height 23
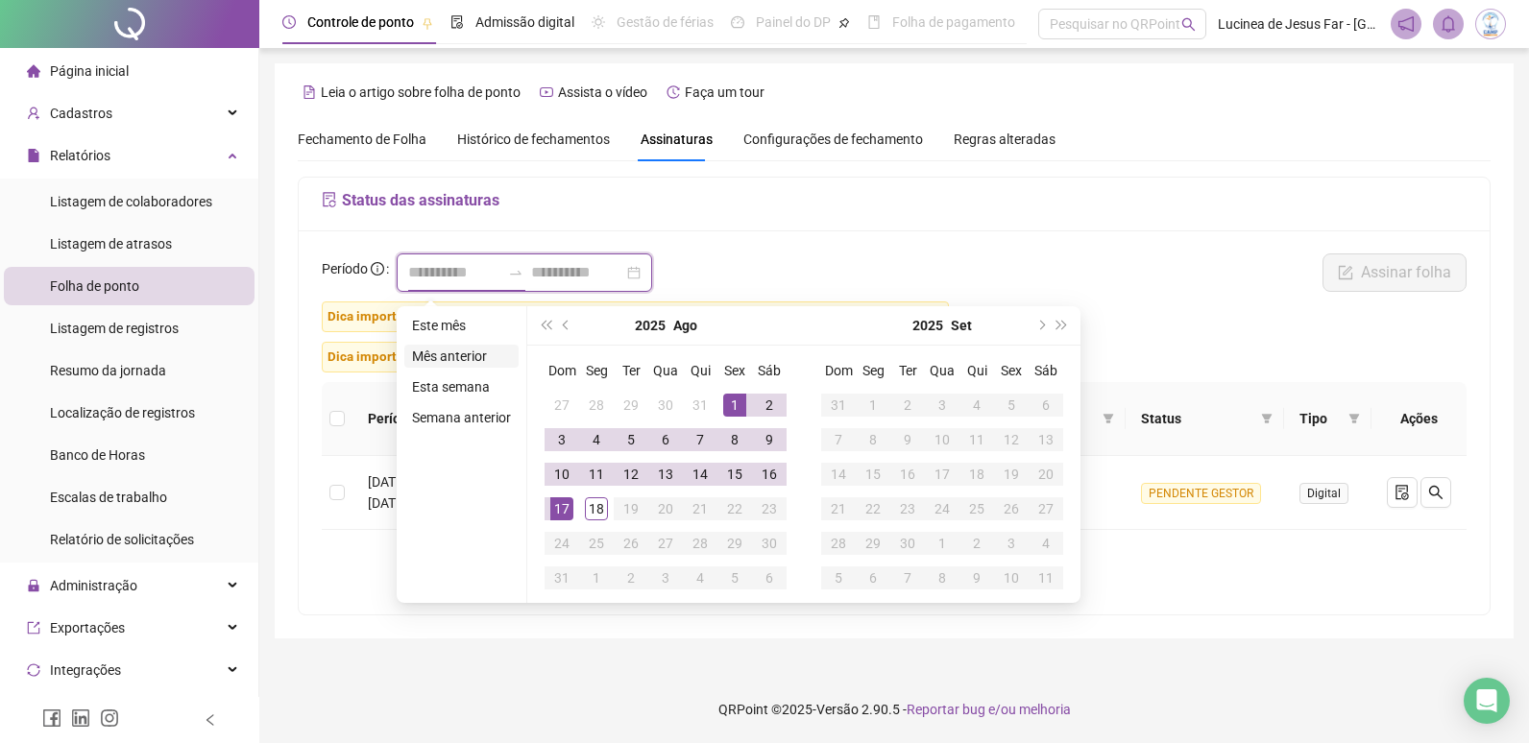
type input "**********"
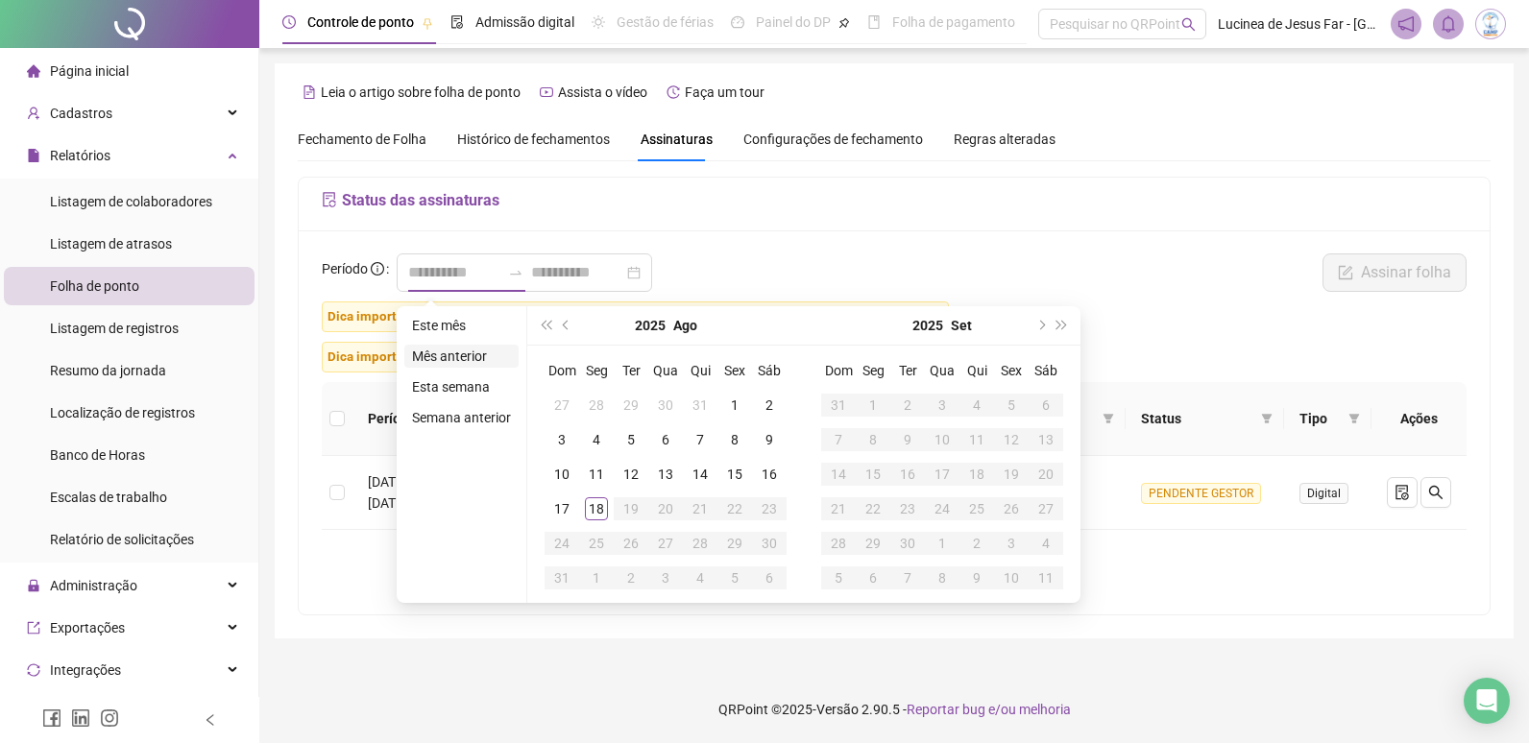
click at [475, 358] on li "Mês anterior" at bounding box center [461, 356] width 114 height 23
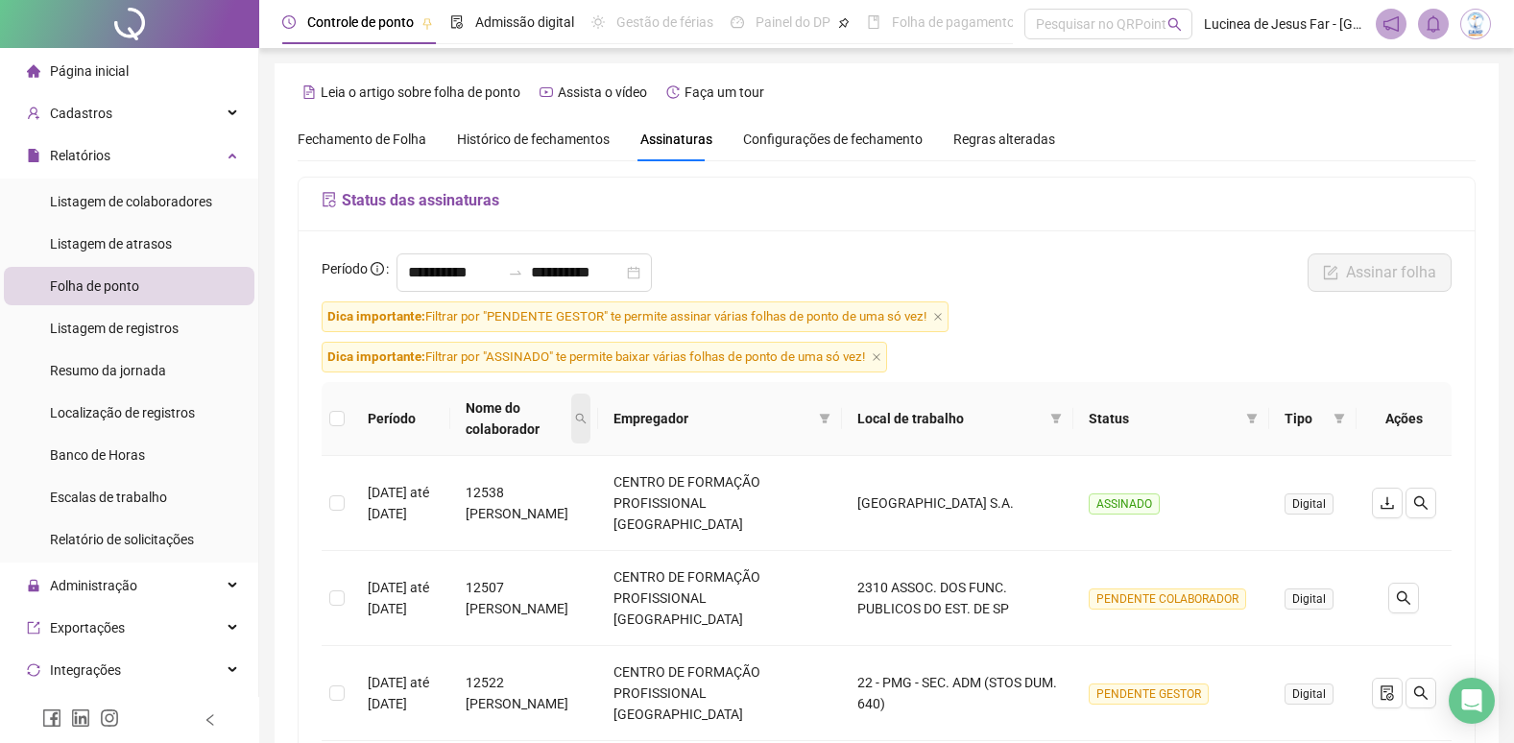
click at [587, 413] on icon "search" at bounding box center [581, 419] width 12 height 12
click at [615, 462] on input "text" at bounding box center [567, 449] width 181 height 31
type input "*****"
click at [537, 482] on span "Buscar" at bounding box center [531, 483] width 42 height 21
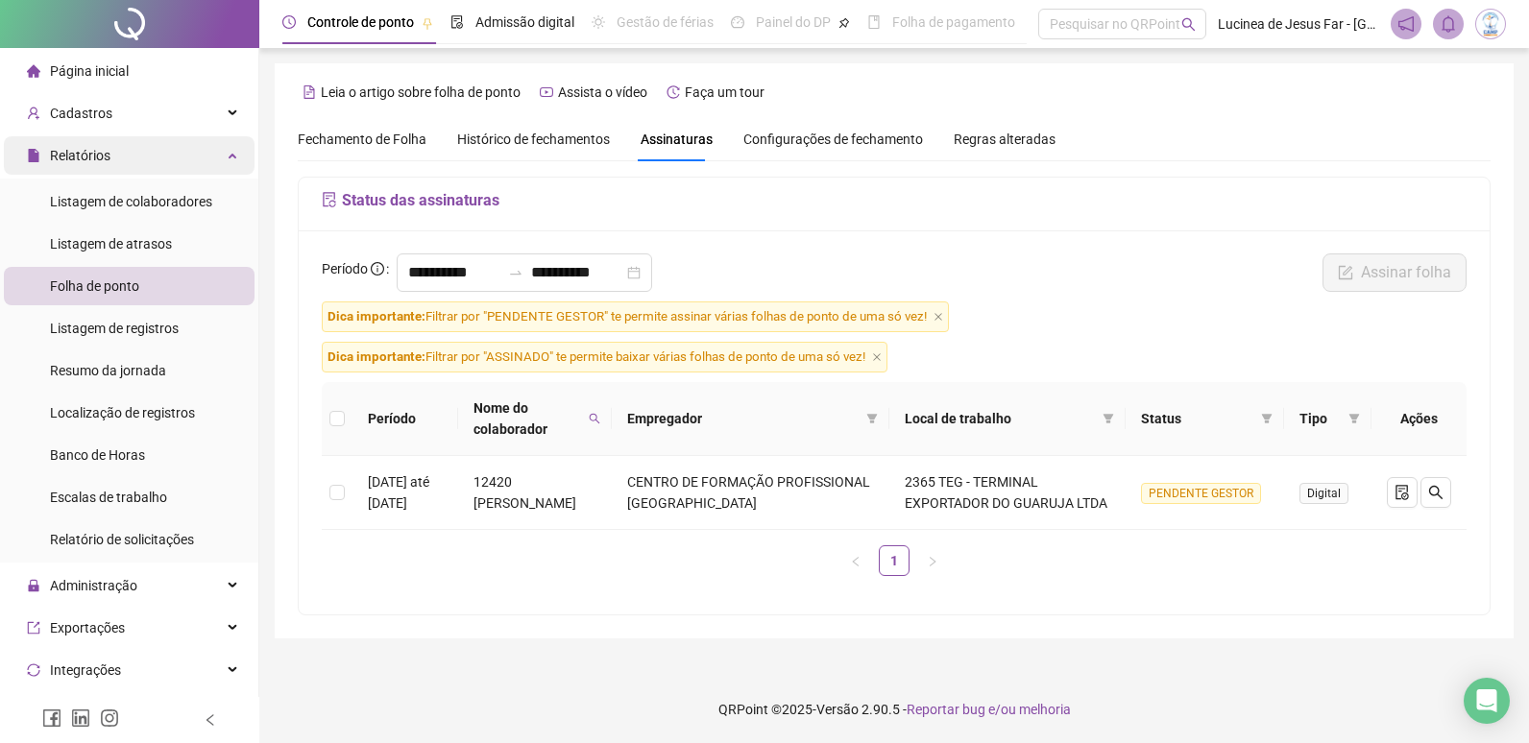
click at [230, 154] on icon at bounding box center [235, 154] width 10 height 0
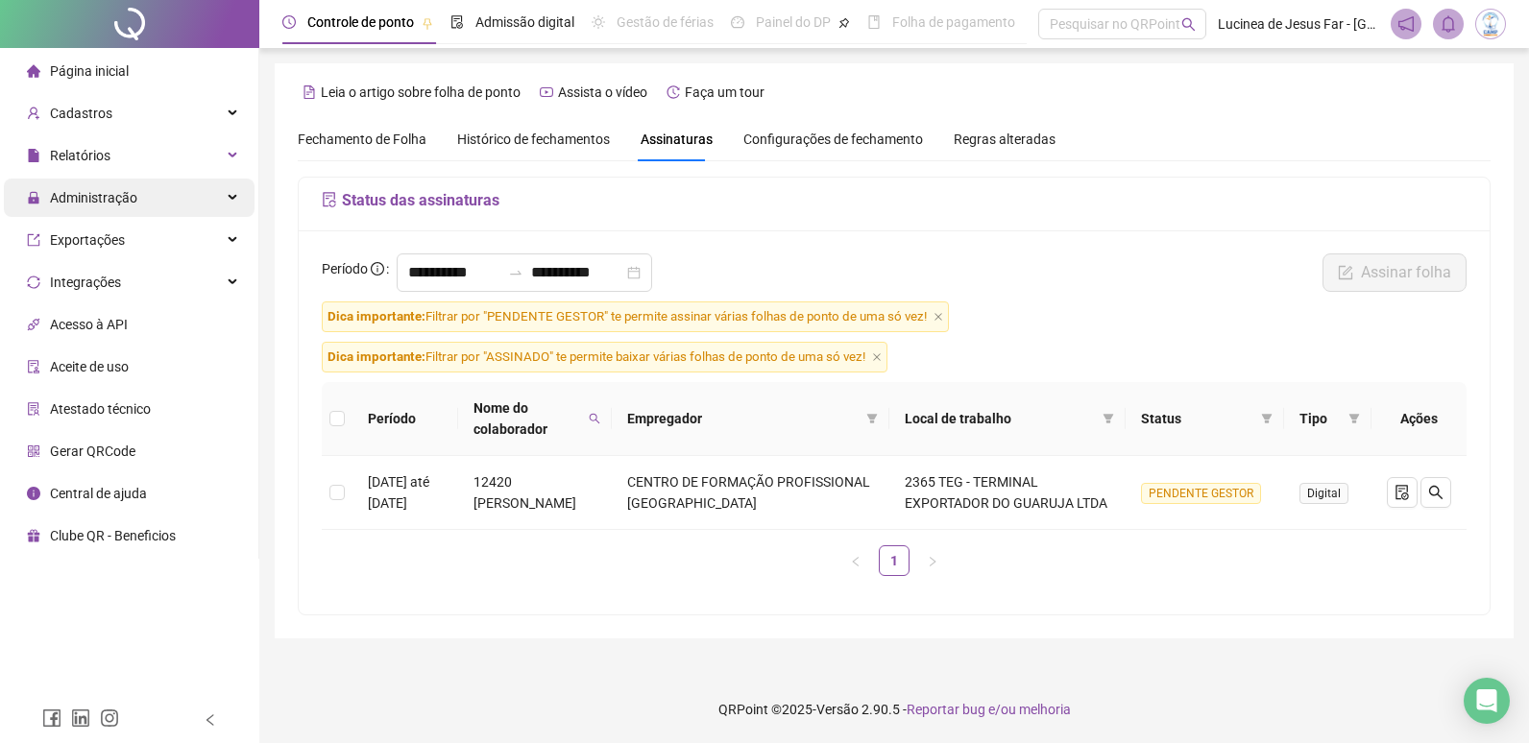
click at [232, 198] on icon at bounding box center [235, 198] width 10 height 0
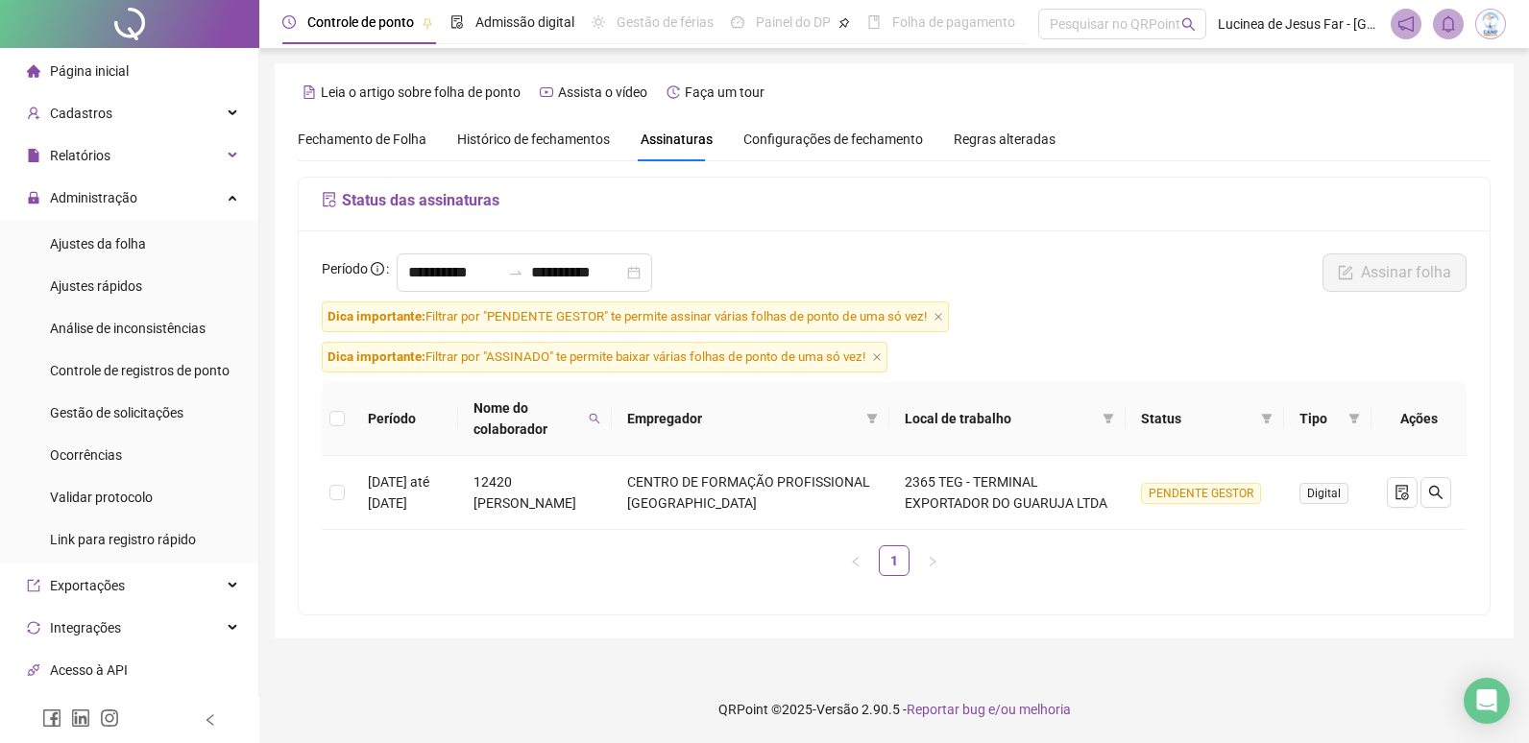
click at [129, 247] on span "Ajustes da folha" at bounding box center [98, 243] width 96 height 15
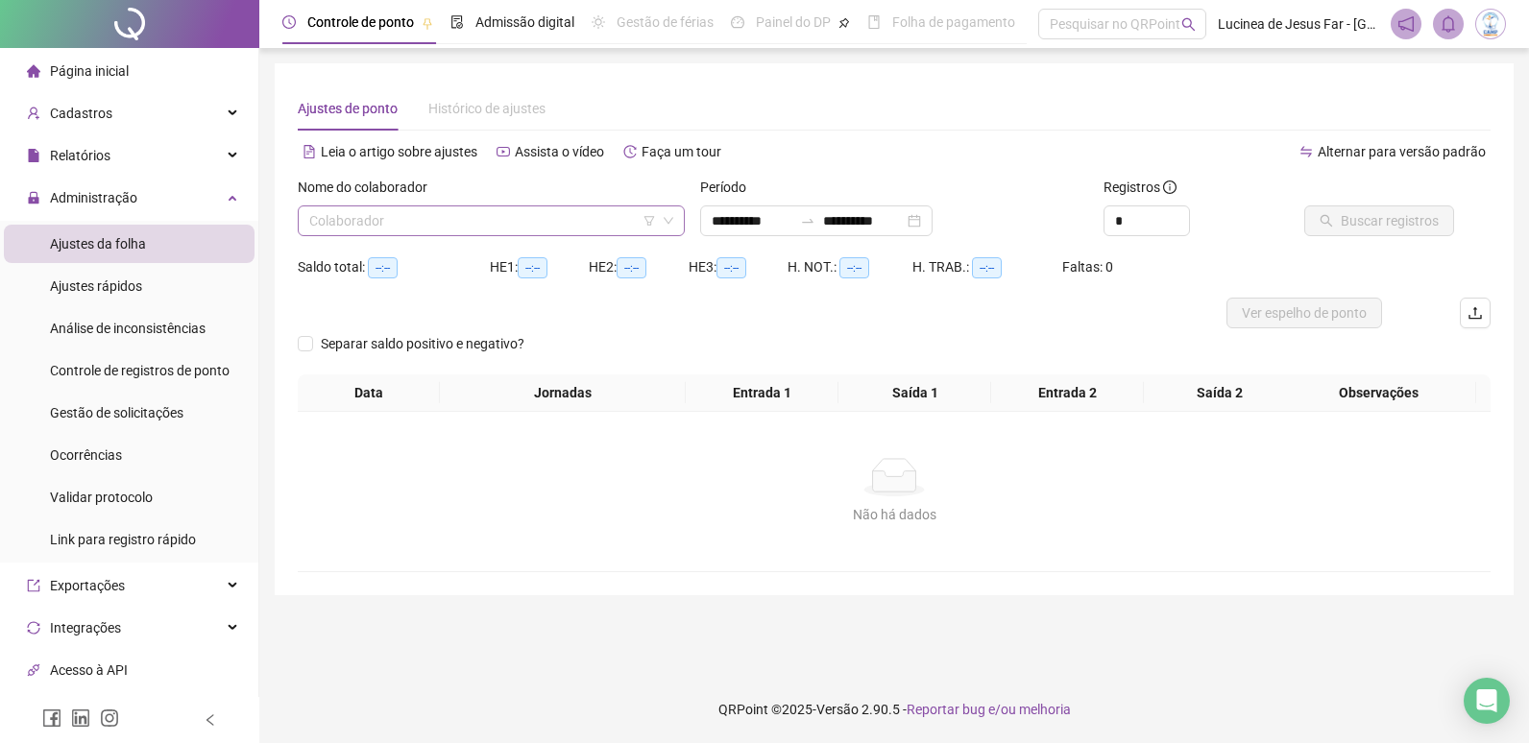
click at [413, 224] on input "search" at bounding box center [482, 220] width 347 height 29
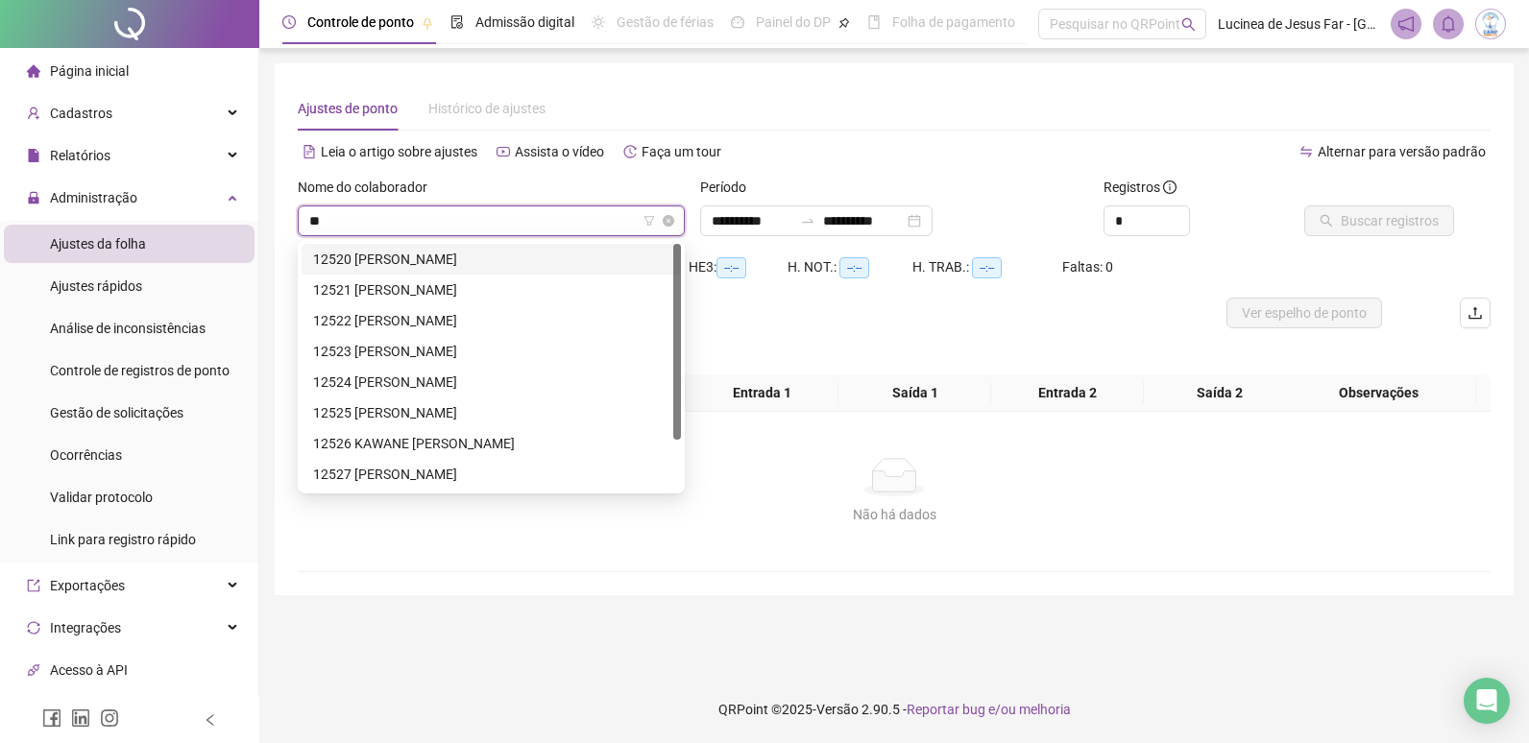
type input "*"
type input "*****"
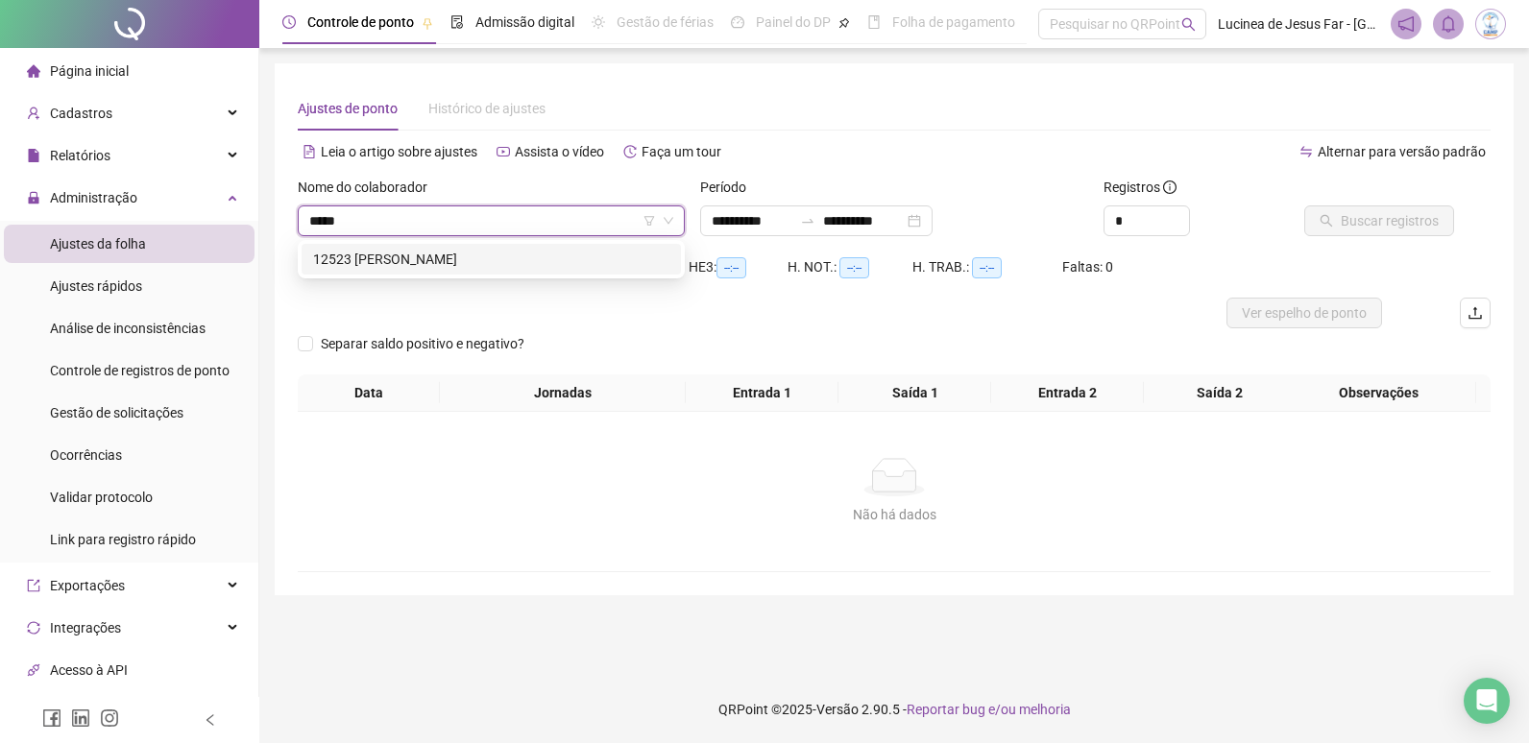
click at [433, 256] on div "12523 EMILLI MIGUEL DOS SANTOS" at bounding box center [491, 259] width 356 height 21
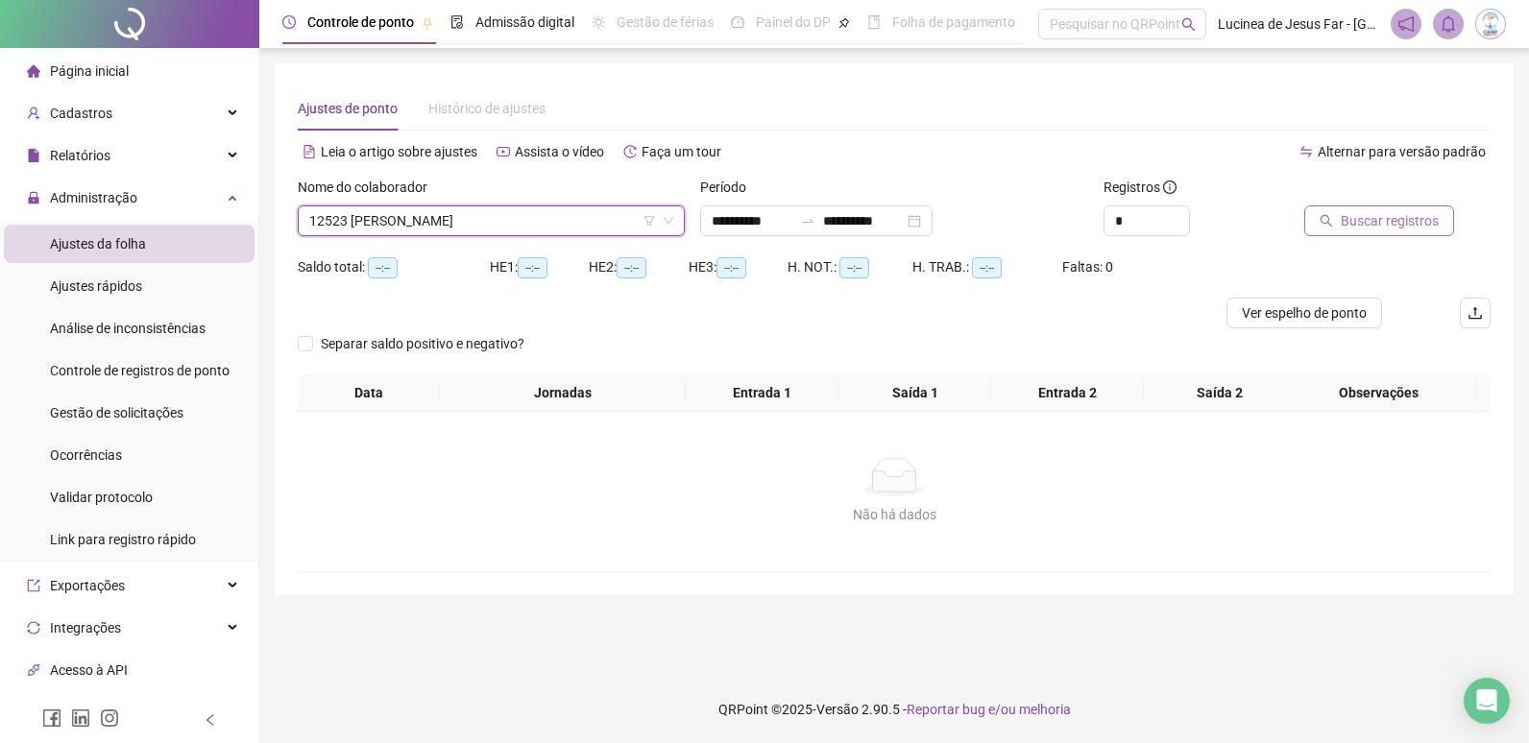
click at [1369, 224] on span "Buscar registros" at bounding box center [1390, 220] width 98 height 21
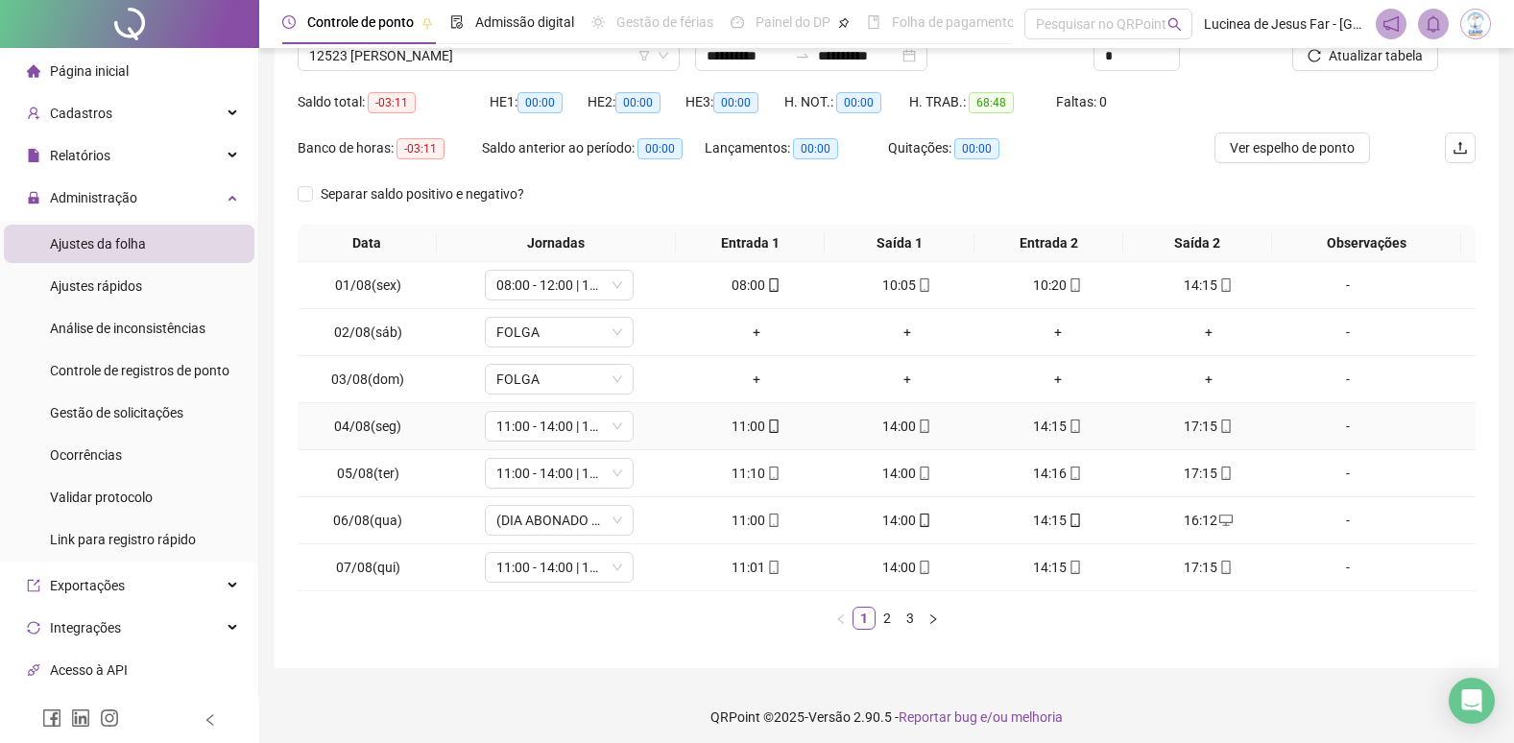
scroll to position [173, 0]
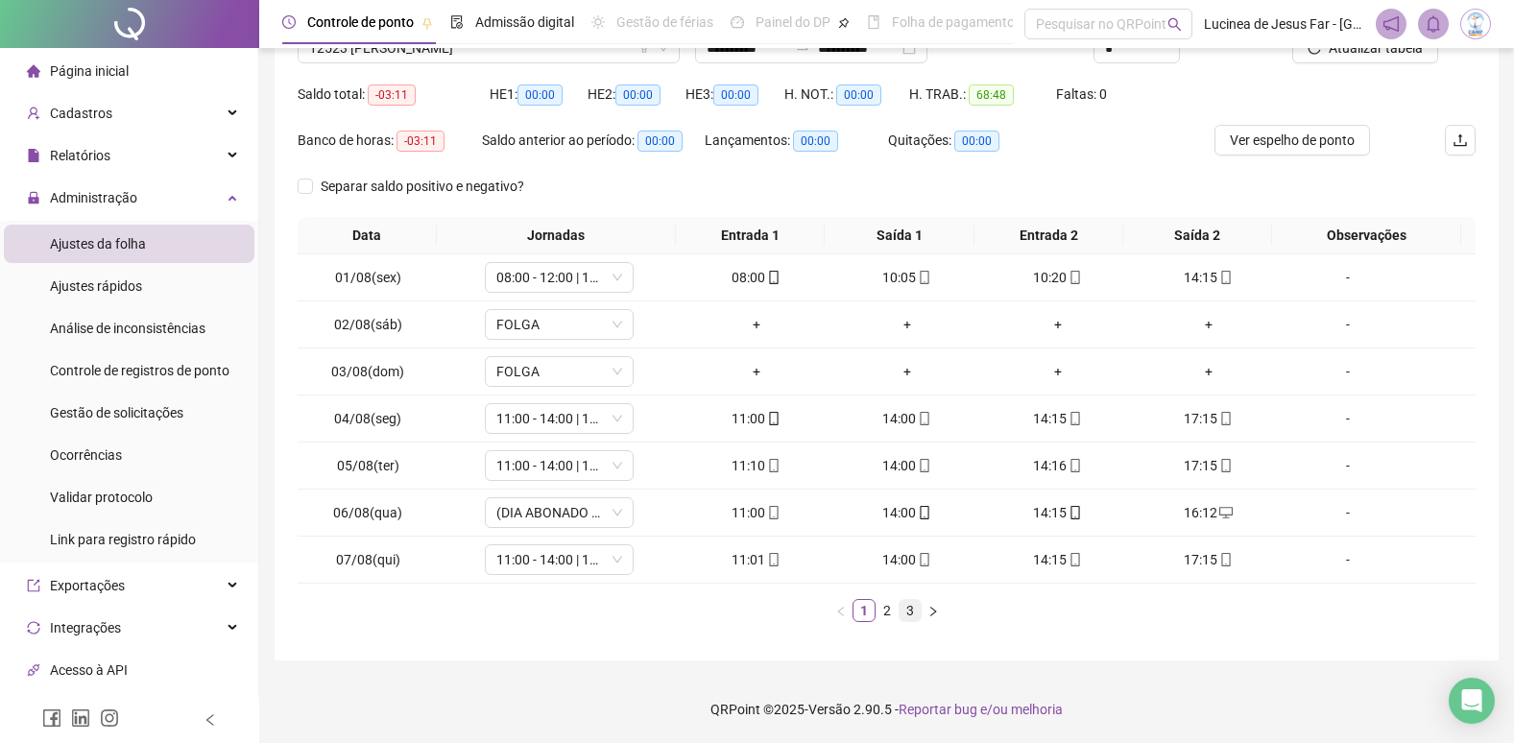
click at [914, 617] on link "3" at bounding box center [910, 610] width 21 height 21
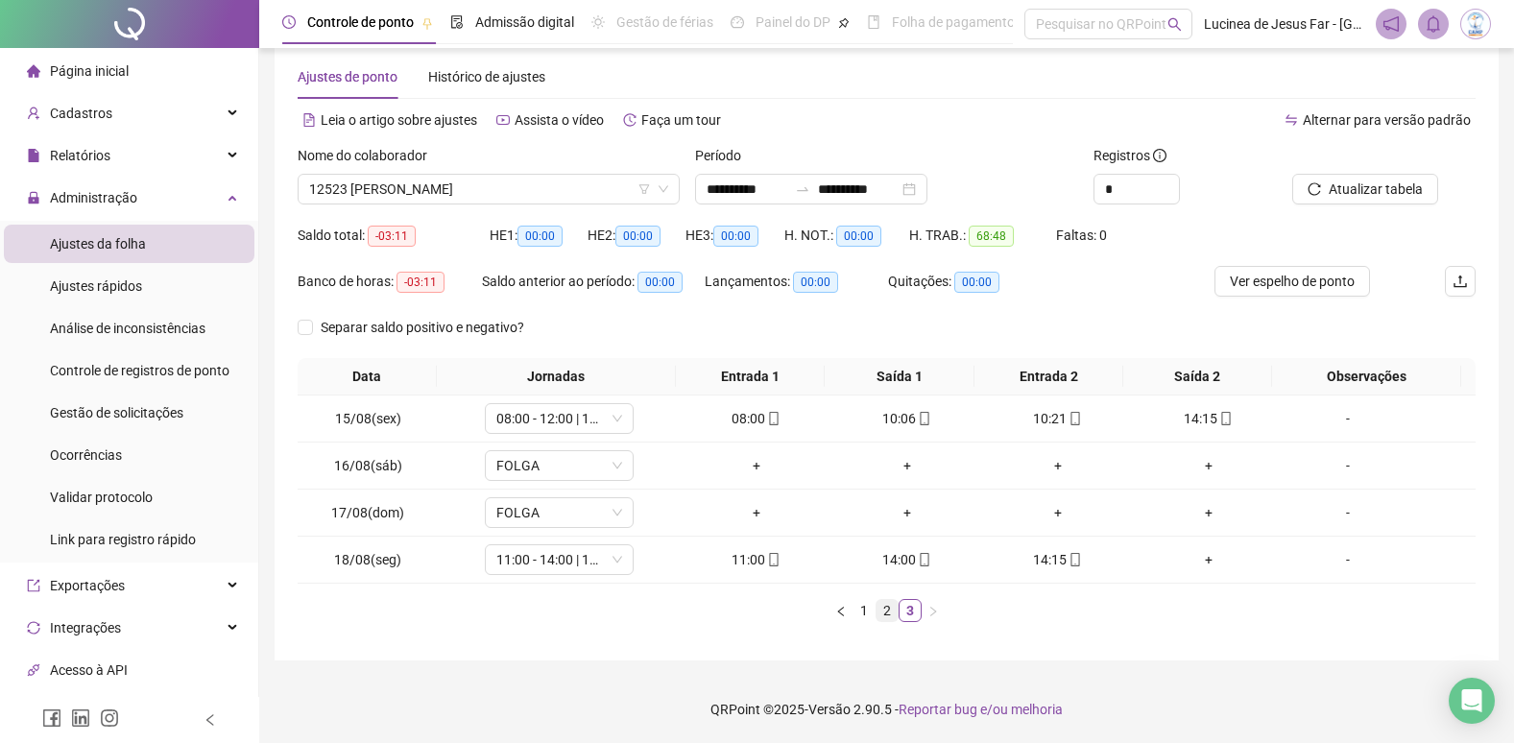
click at [889, 617] on link "2" at bounding box center [887, 610] width 21 height 21
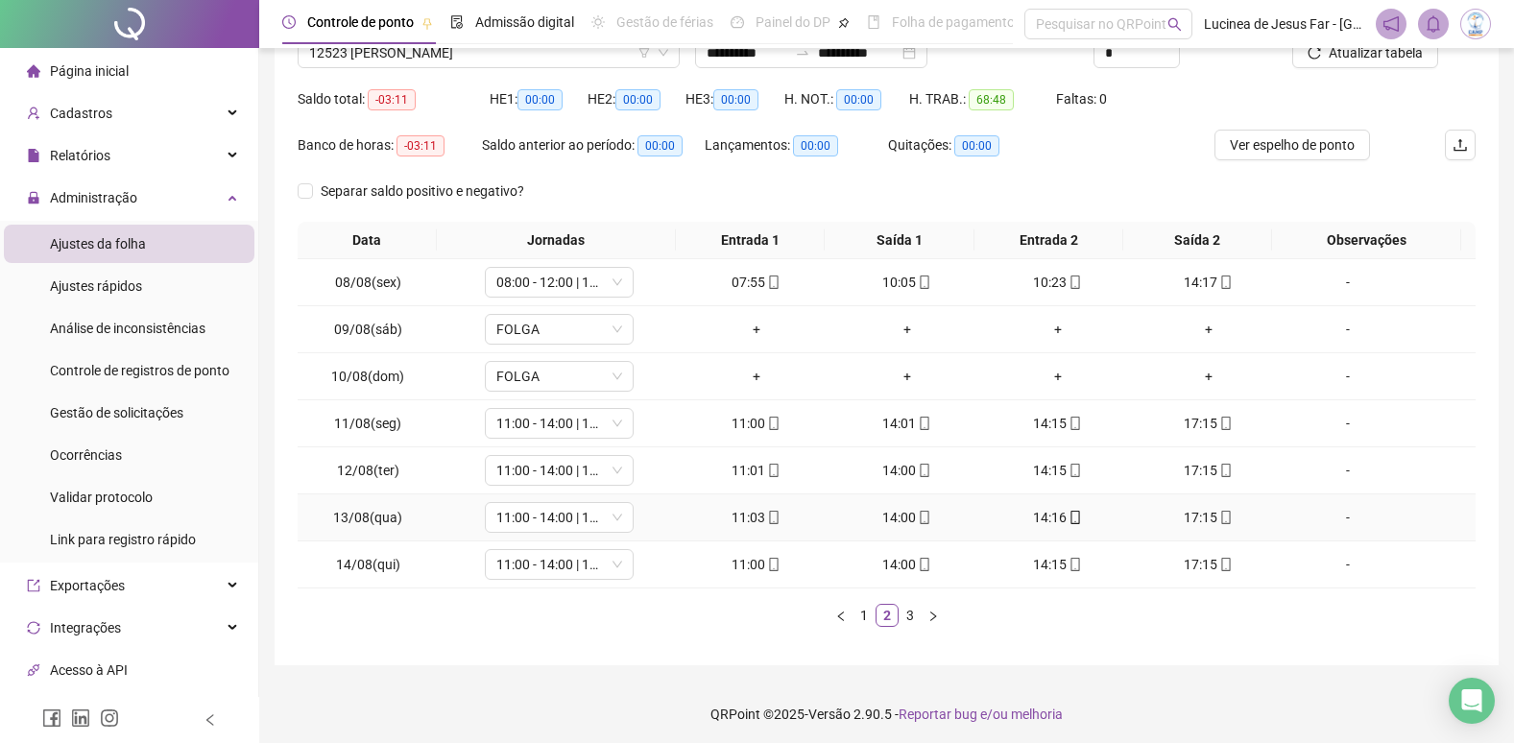
scroll to position [173, 0]
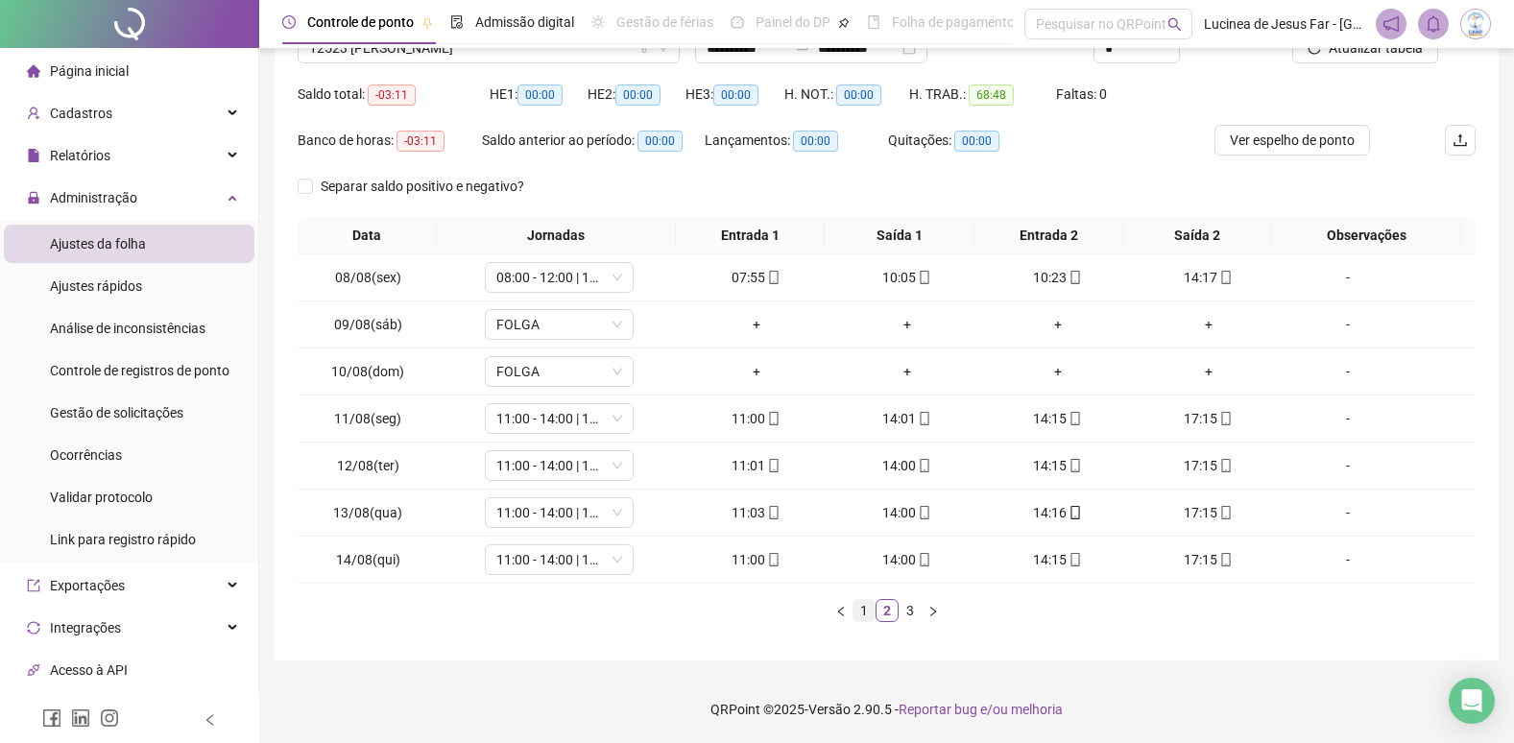
click at [864, 614] on link "1" at bounding box center [864, 610] width 21 height 21
click at [1350, 146] on span "Ver espelho de ponto" at bounding box center [1292, 140] width 125 height 21
click at [769, 517] on icon "mobile" at bounding box center [773, 512] width 13 height 13
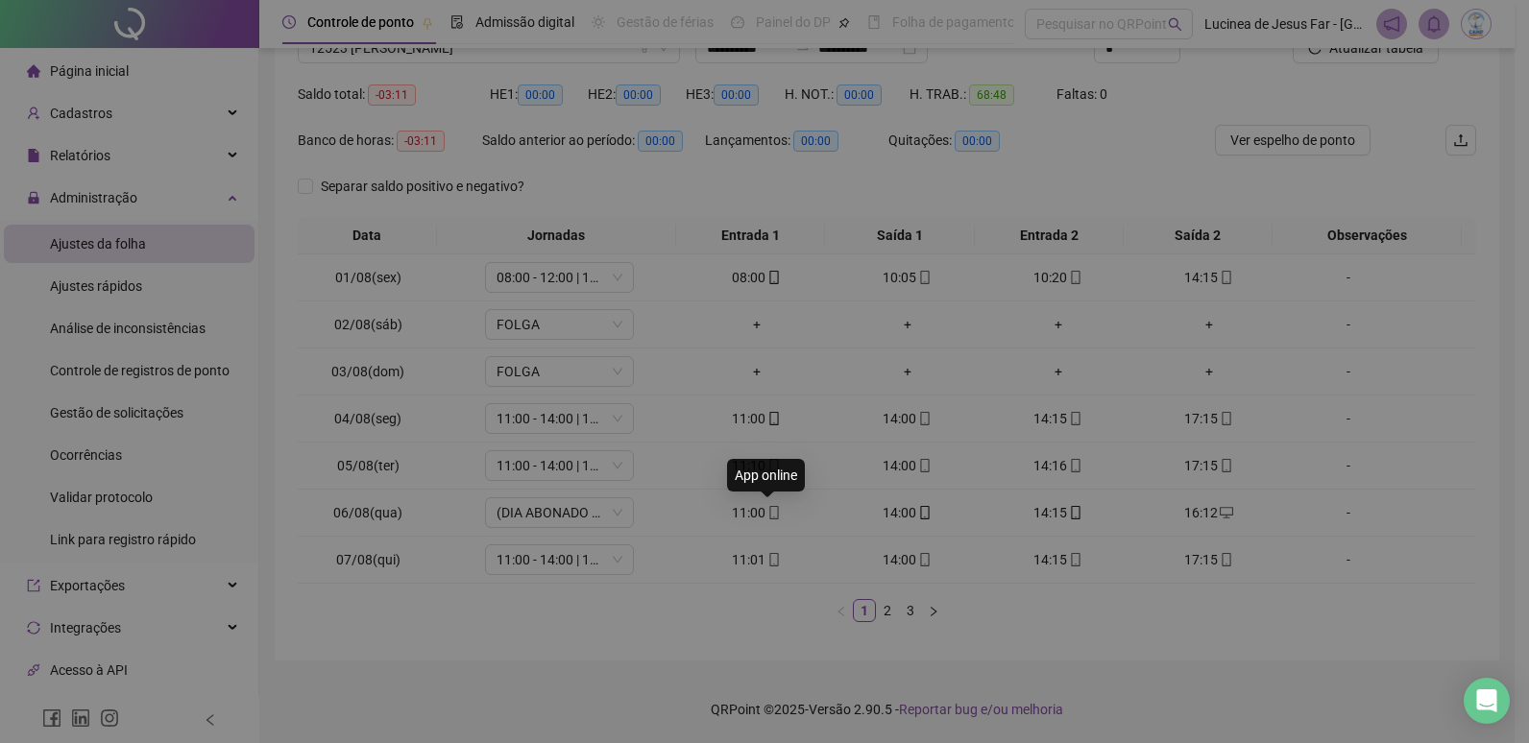
type input "**********"
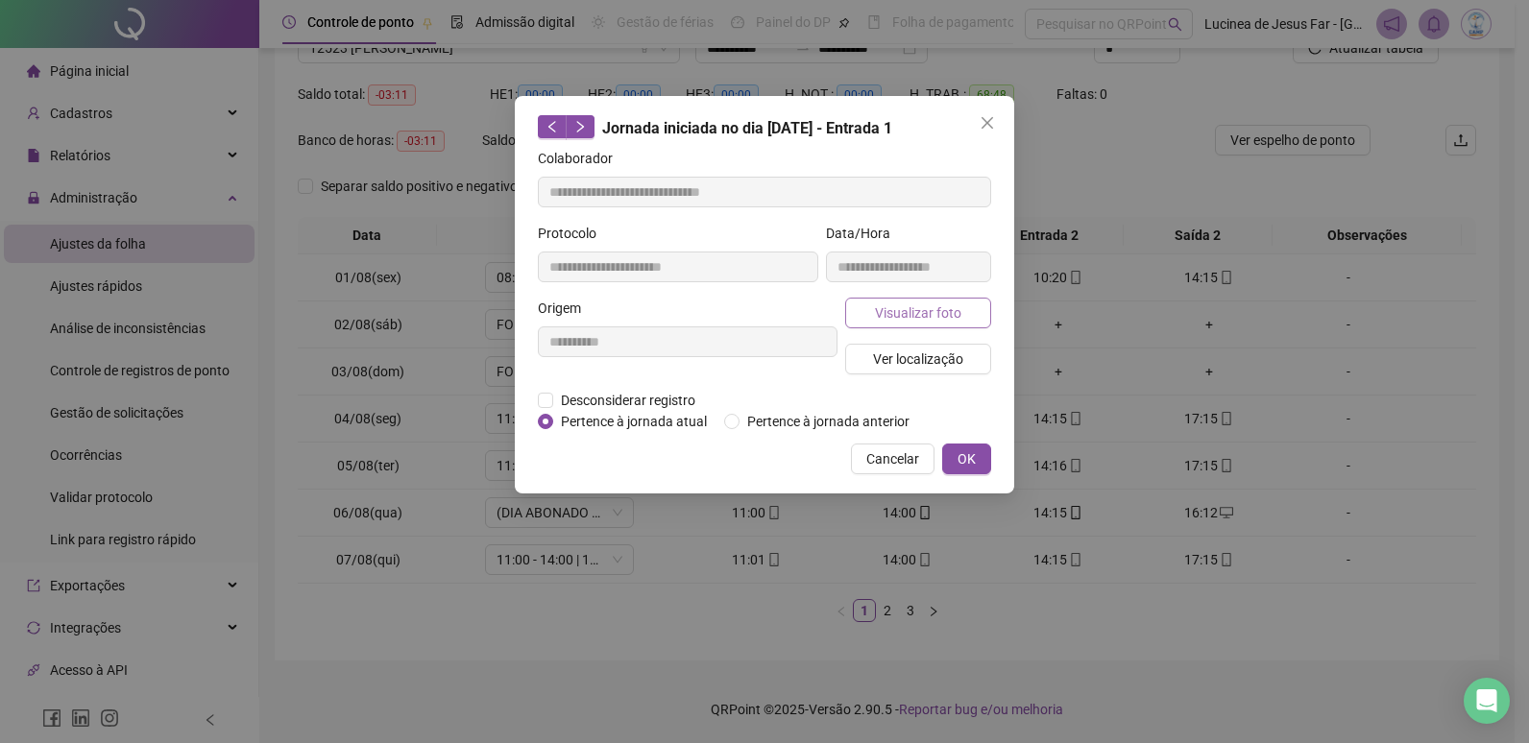
click at [910, 318] on span "Visualizar foto" at bounding box center [918, 313] width 86 height 21
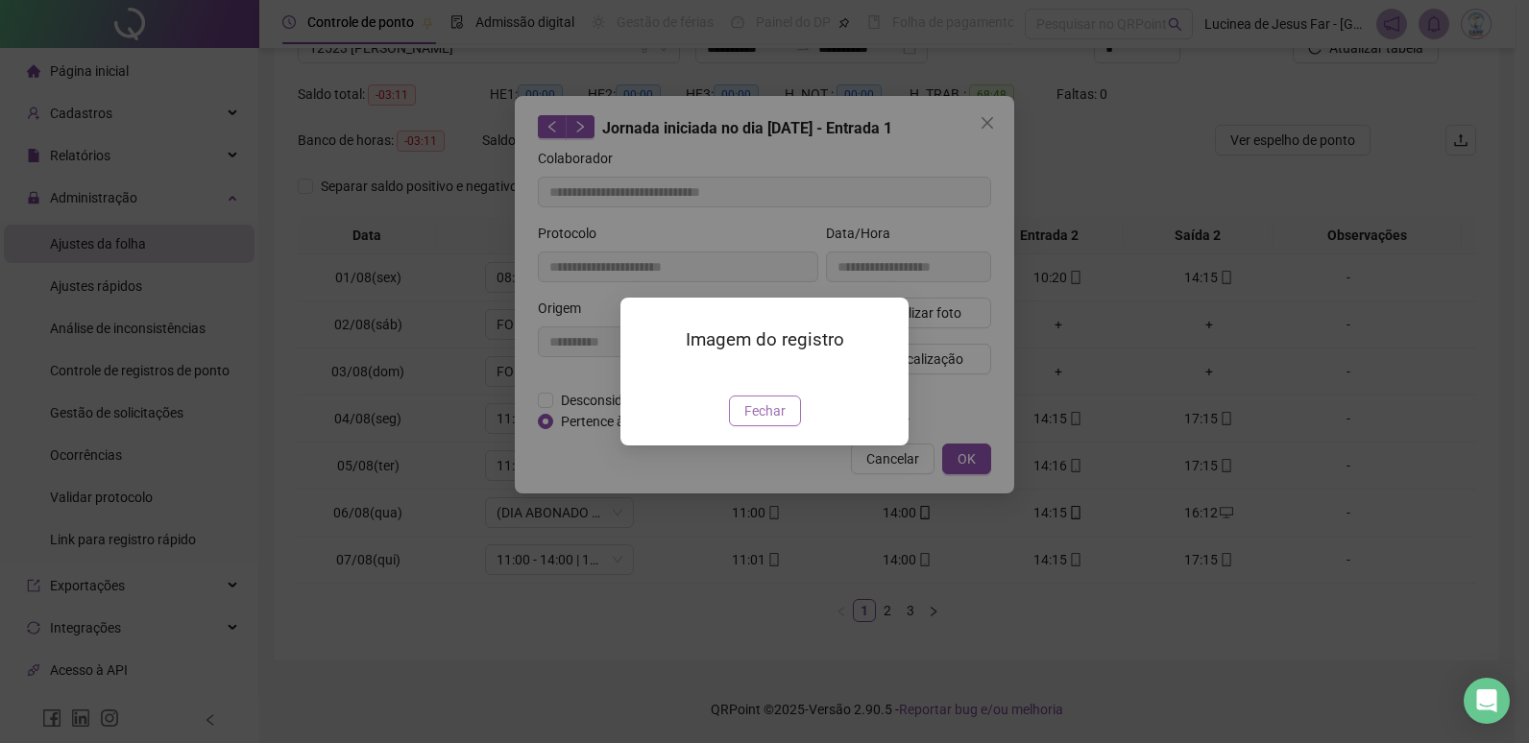
click at [771, 422] on span "Fechar" at bounding box center [764, 410] width 41 height 21
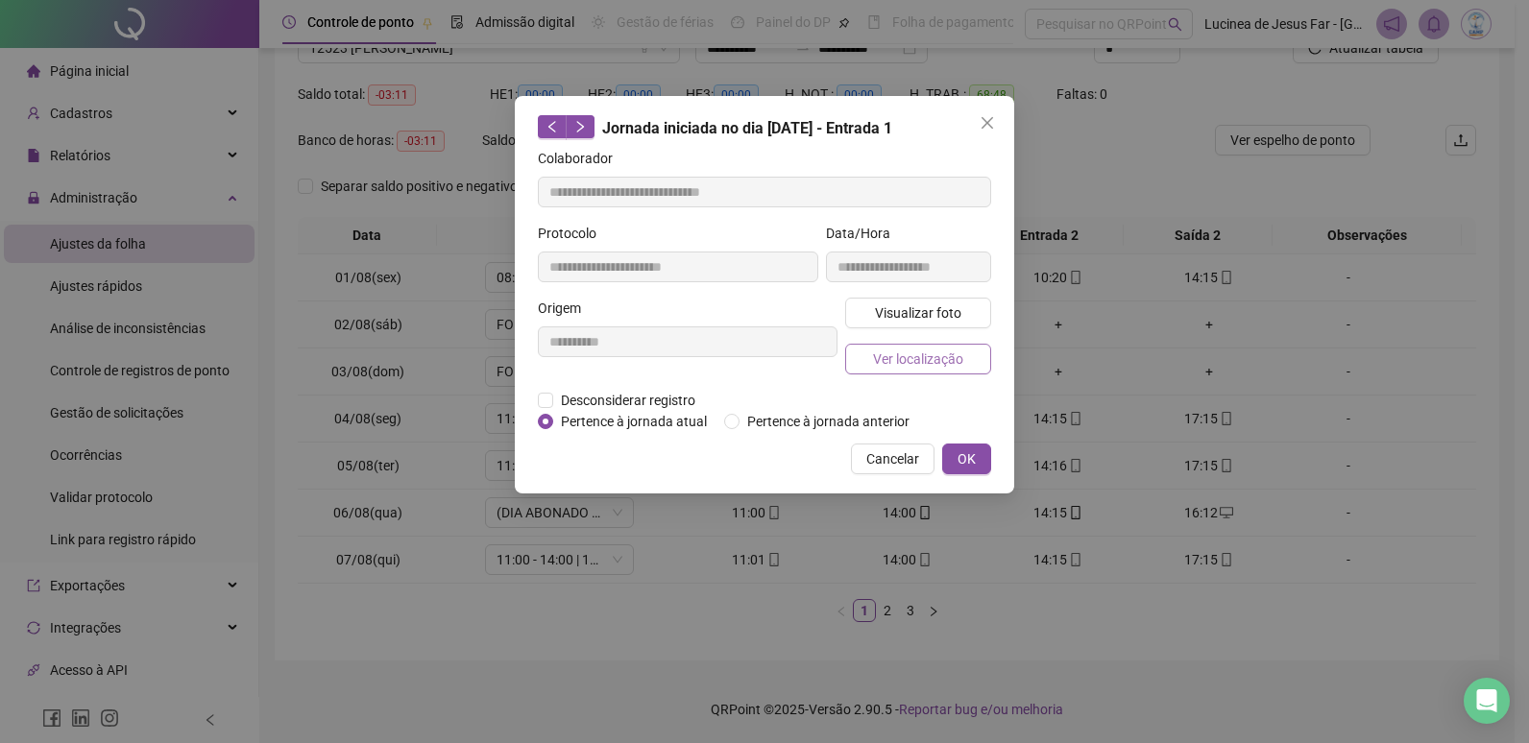
click at [931, 360] on span "Ver localização" at bounding box center [918, 359] width 90 height 21
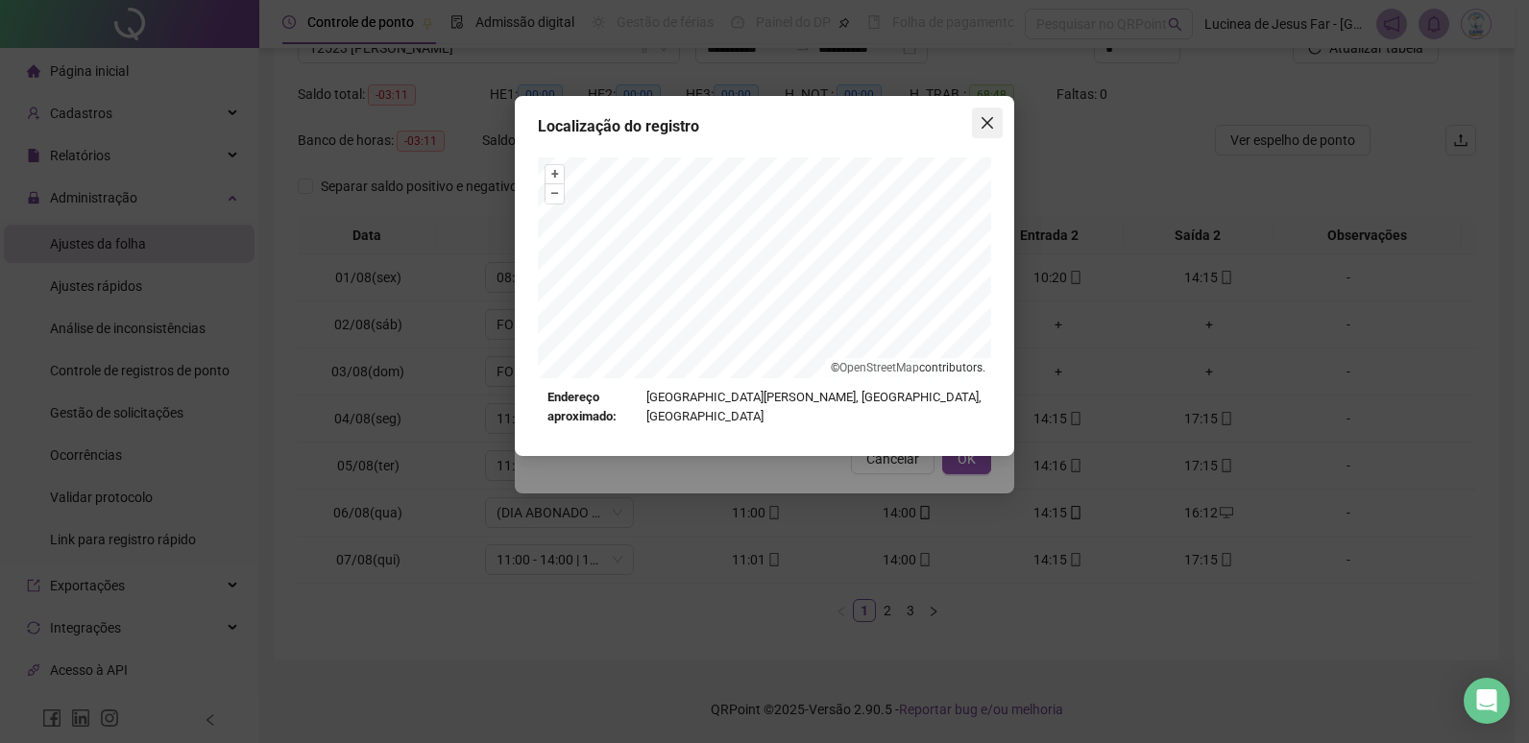
click at [989, 127] on icon "close" at bounding box center [987, 122] width 15 height 15
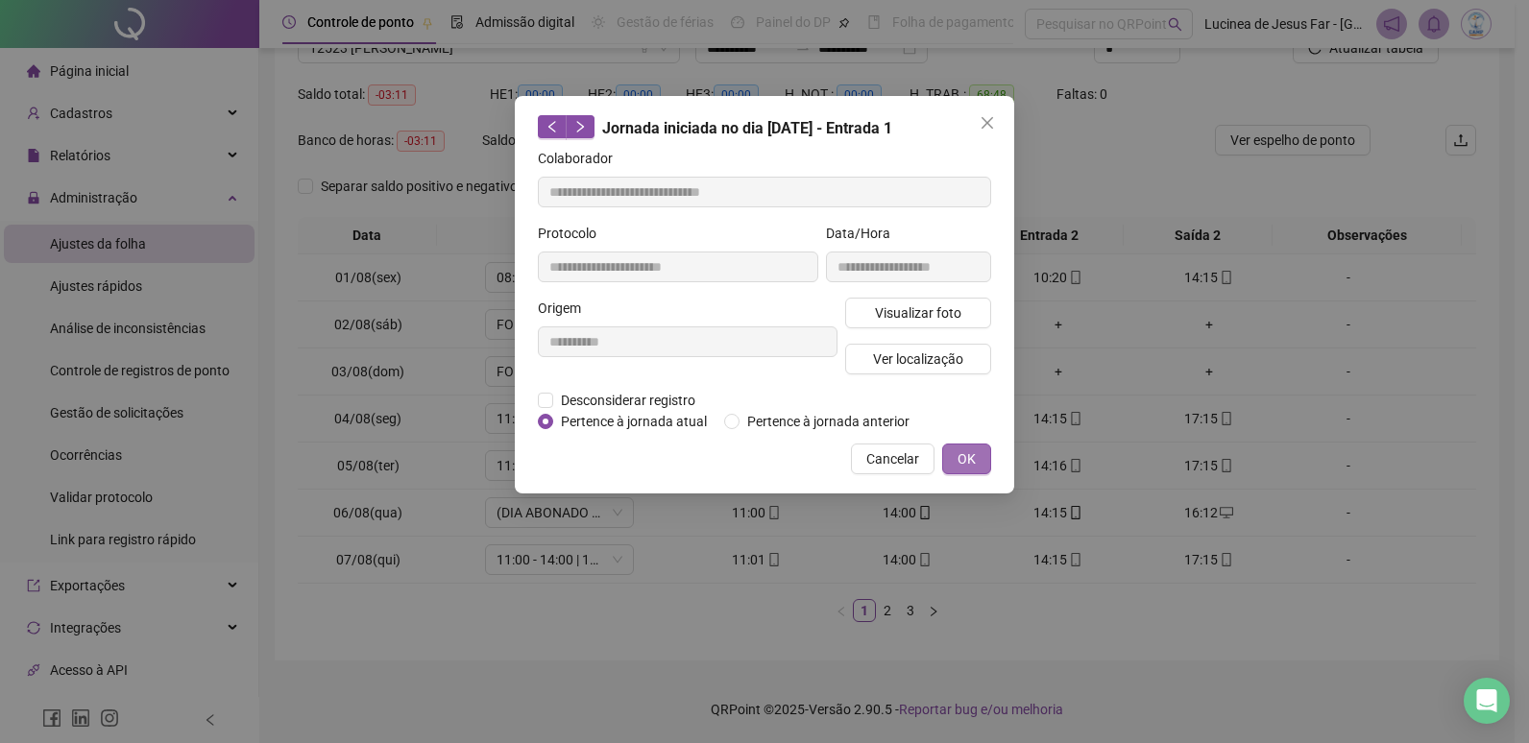
click at [969, 455] on span "OK" at bounding box center [966, 458] width 18 height 21
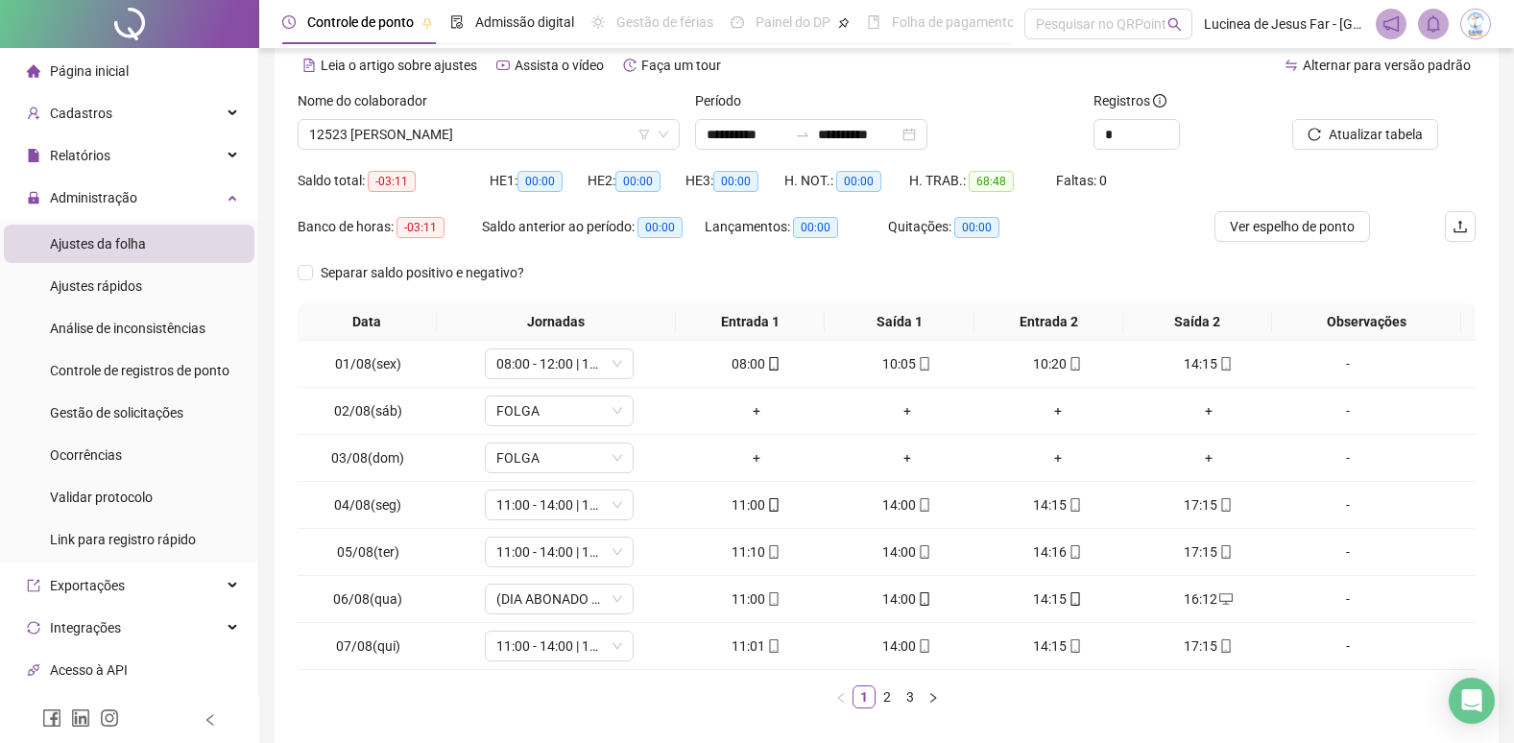
scroll to position [0, 0]
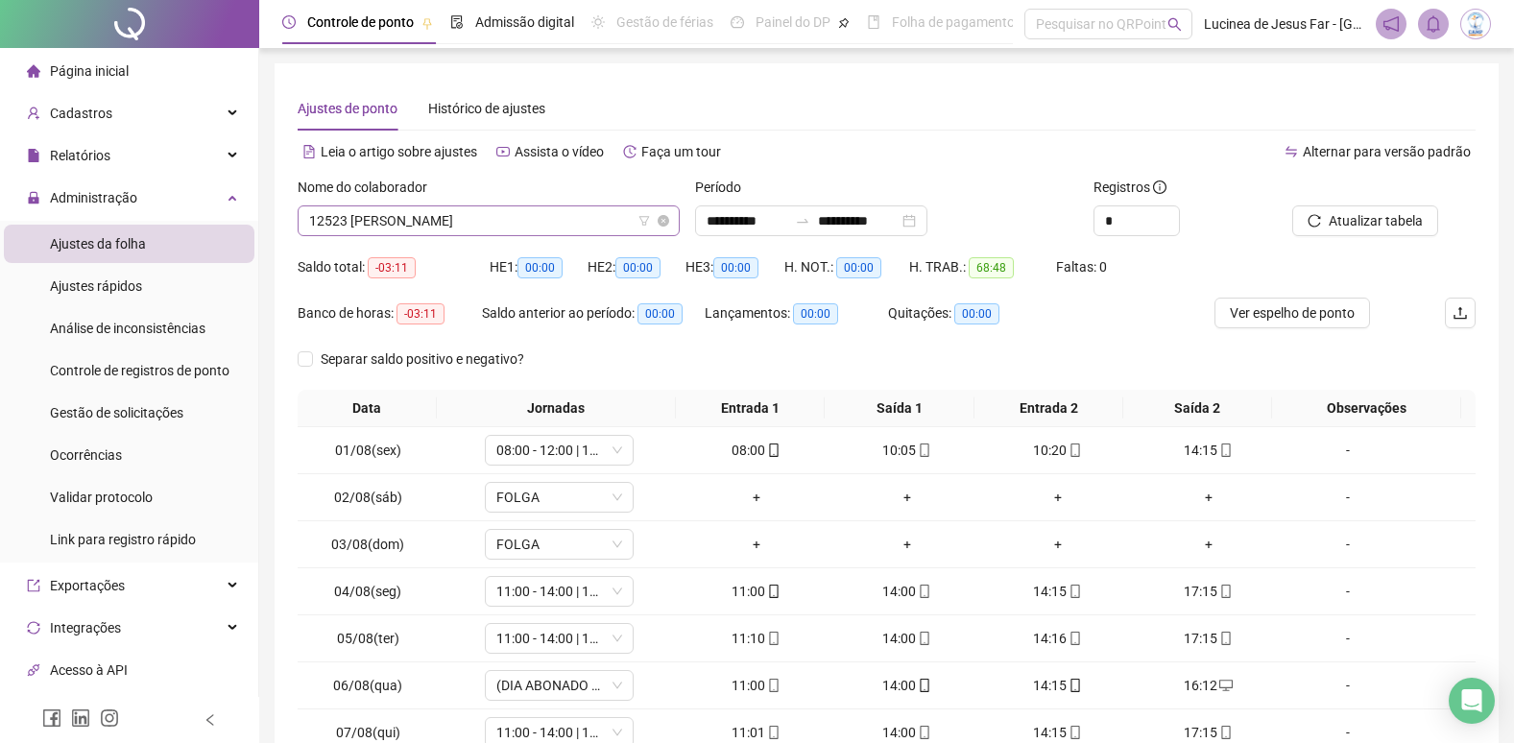
click at [469, 221] on span "12523 EMILLI MIGUEL DOS SANTOS" at bounding box center [488, 220] width 359 height 29
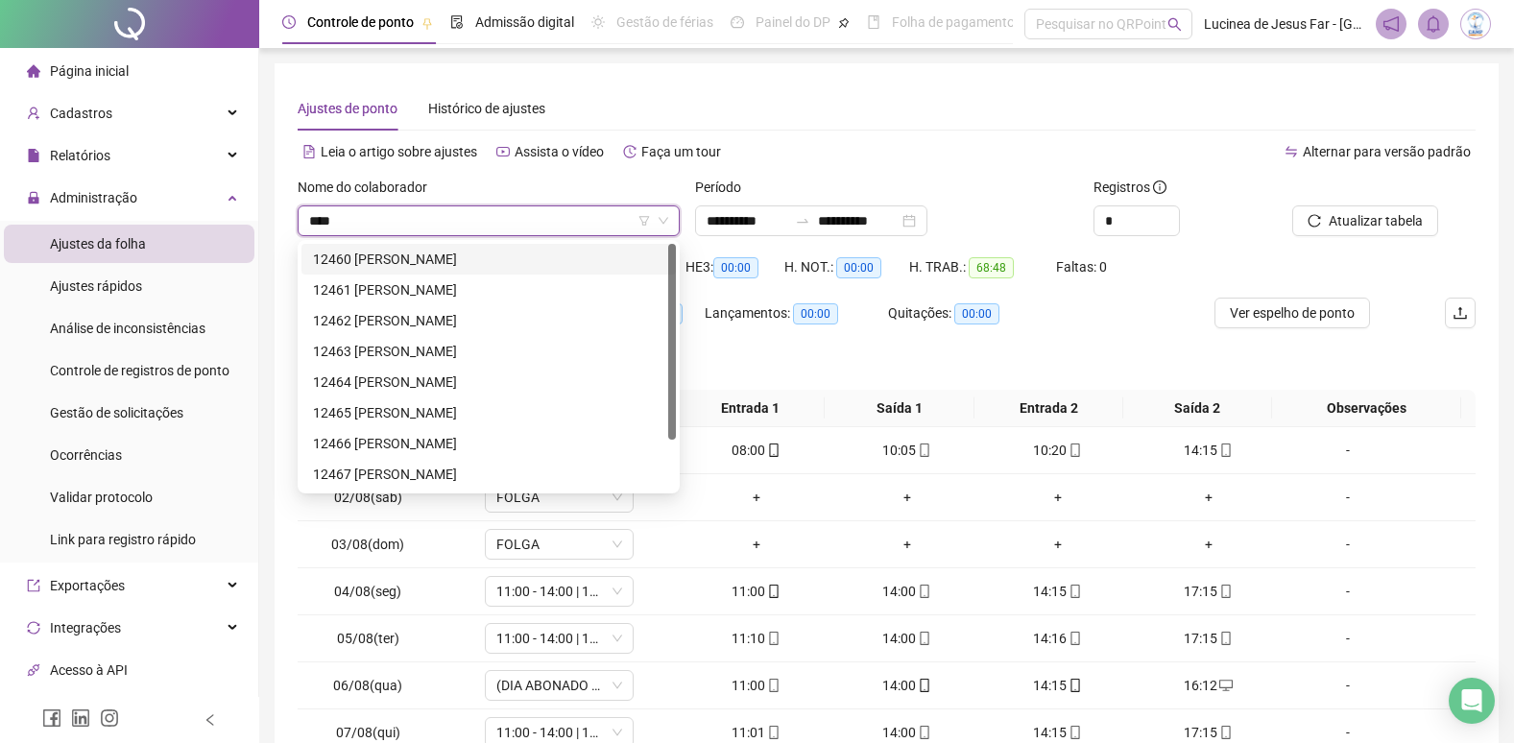
type input "*****"
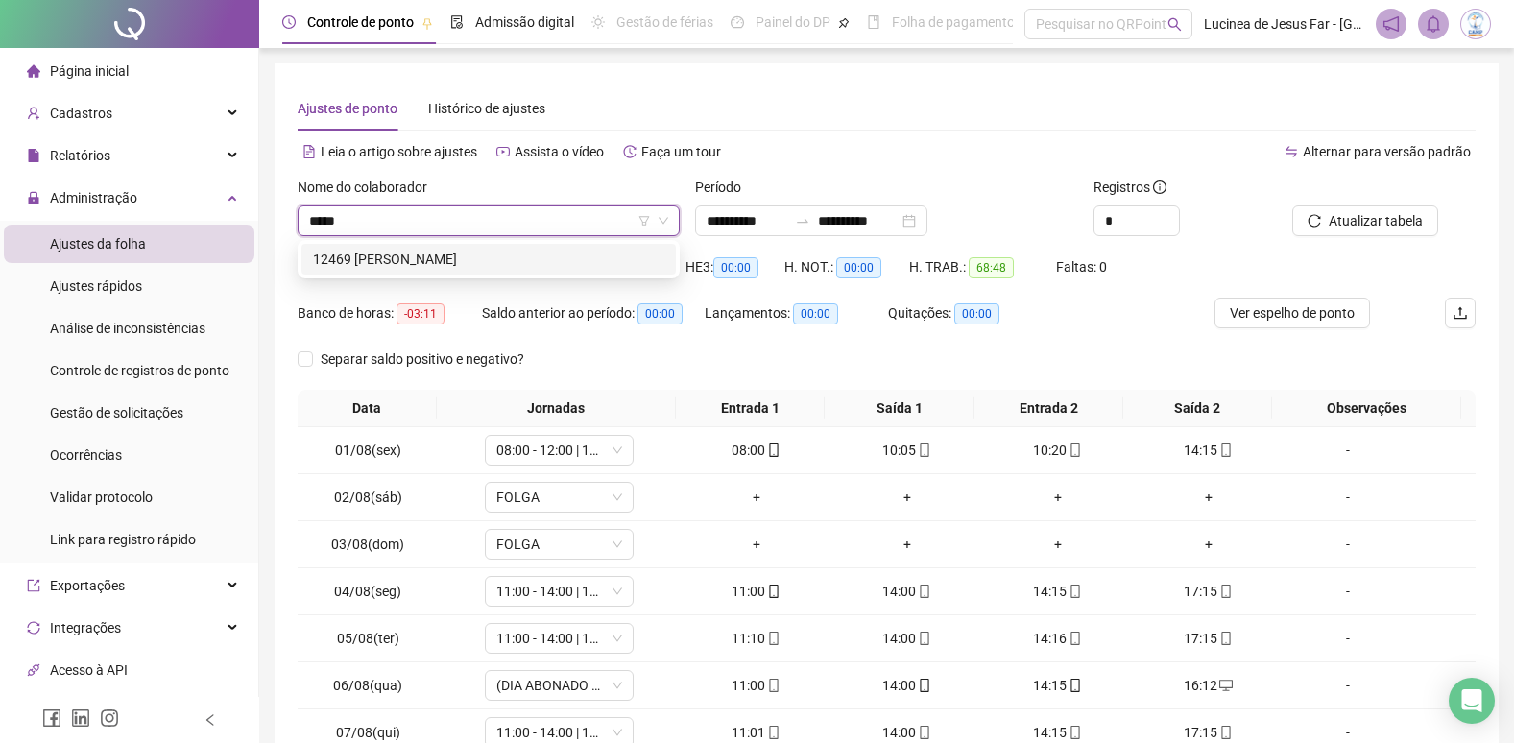
click at [475, 259] on div "12469 CLARA SILVA DOS SANTOS" at bounding box center [488, 259] width 351 height 21
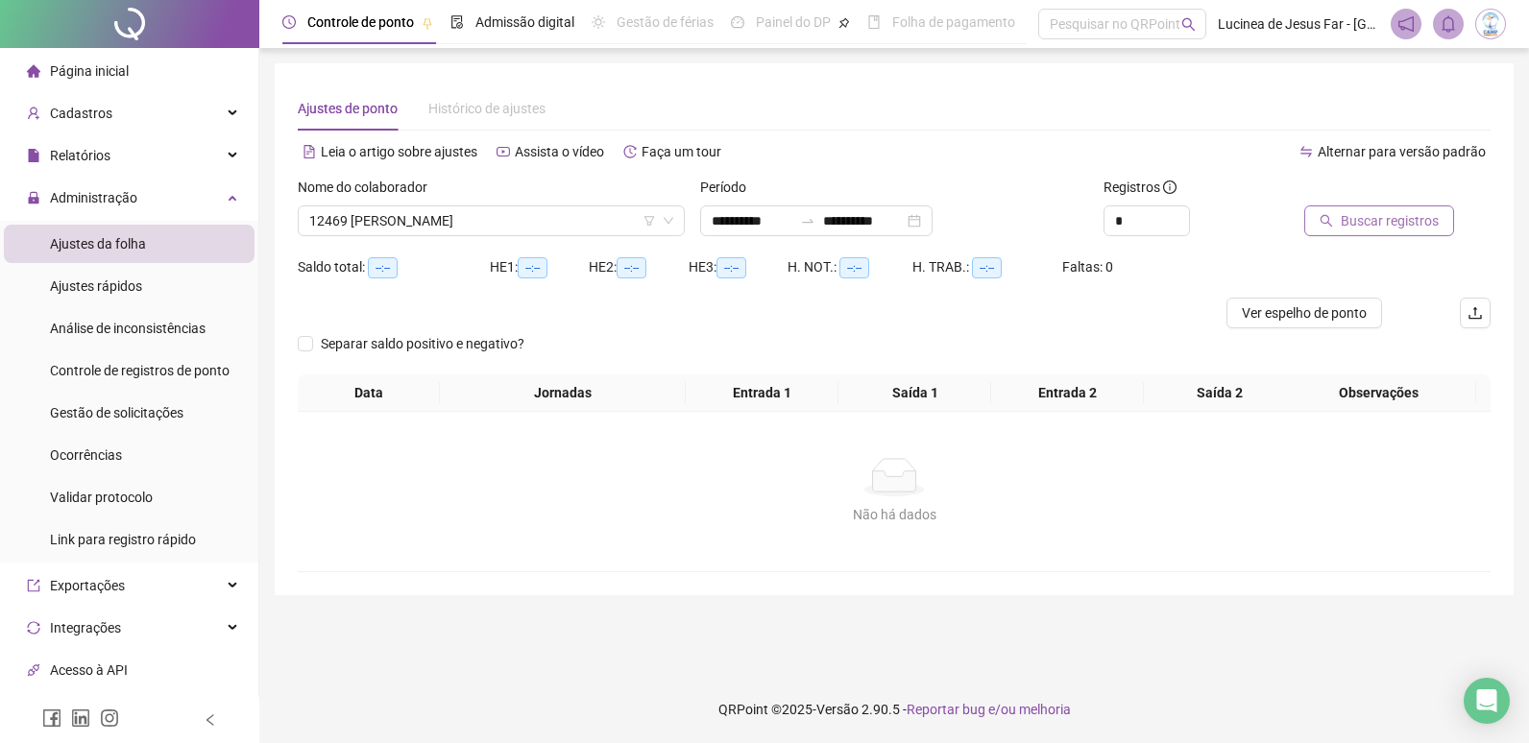
click at [1417, 228] on span "Buscar registros" at bounding box center [1390, 220] width 98 height 21
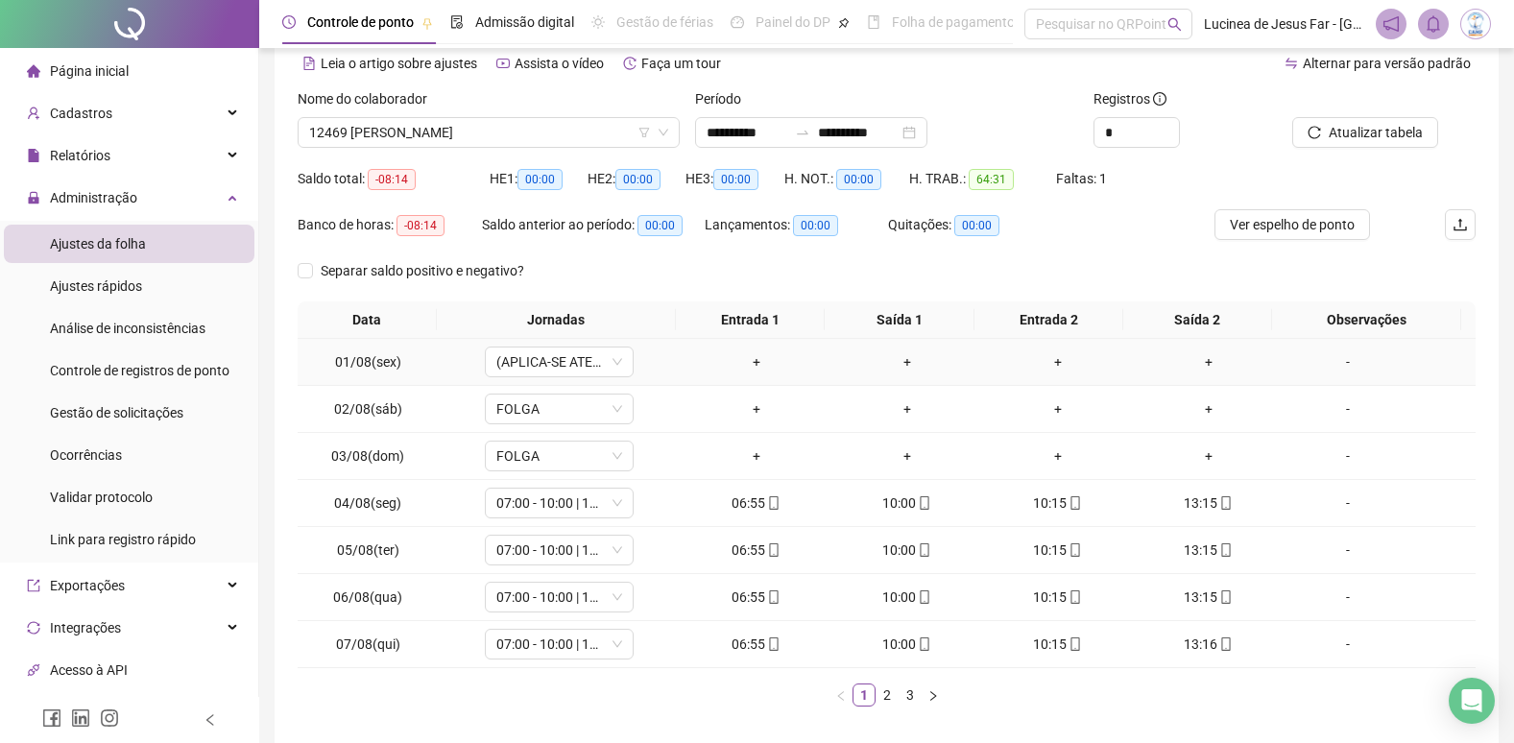
scroll to position [173, 0]
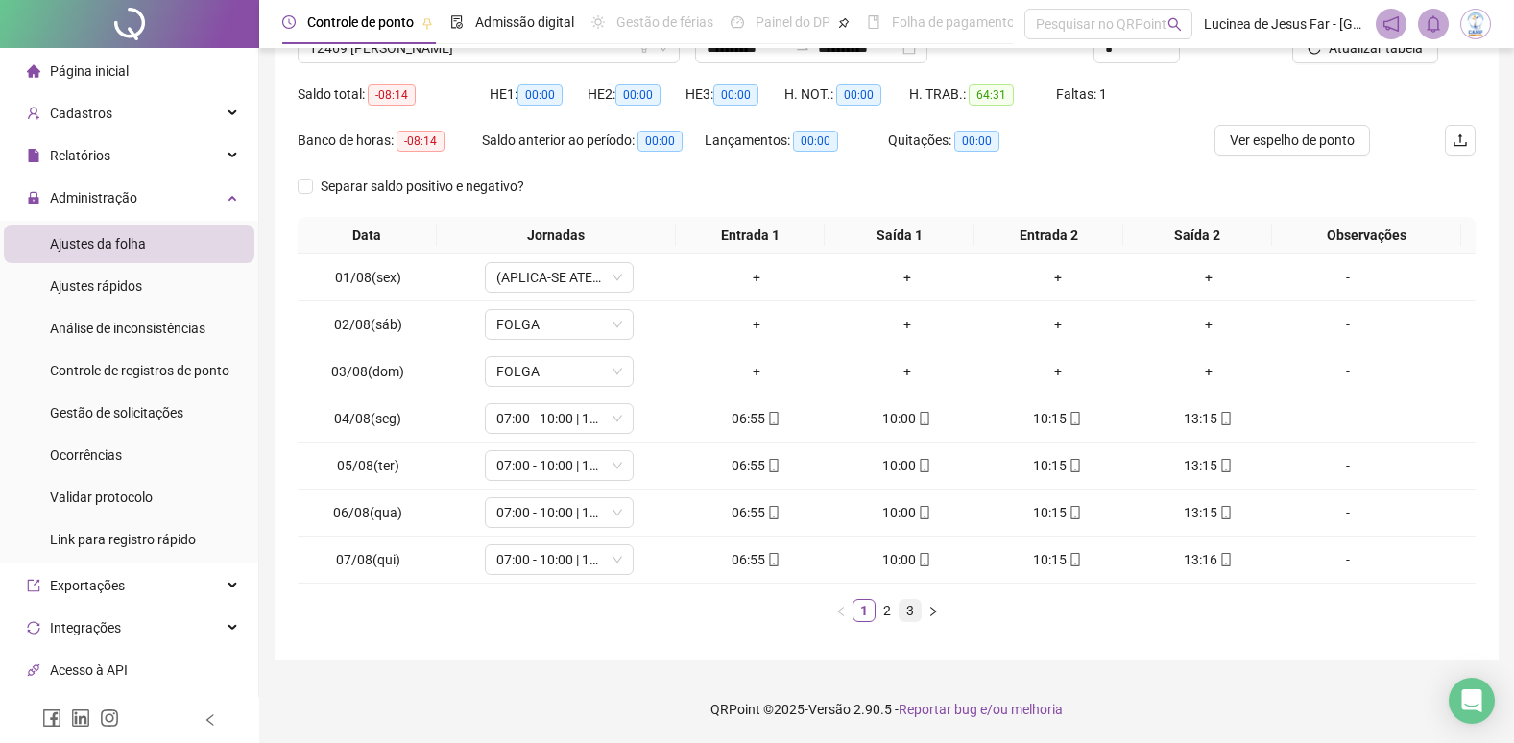
click at [914, 615] on link "3" at bounding box center [910, 610] width 21 height 21
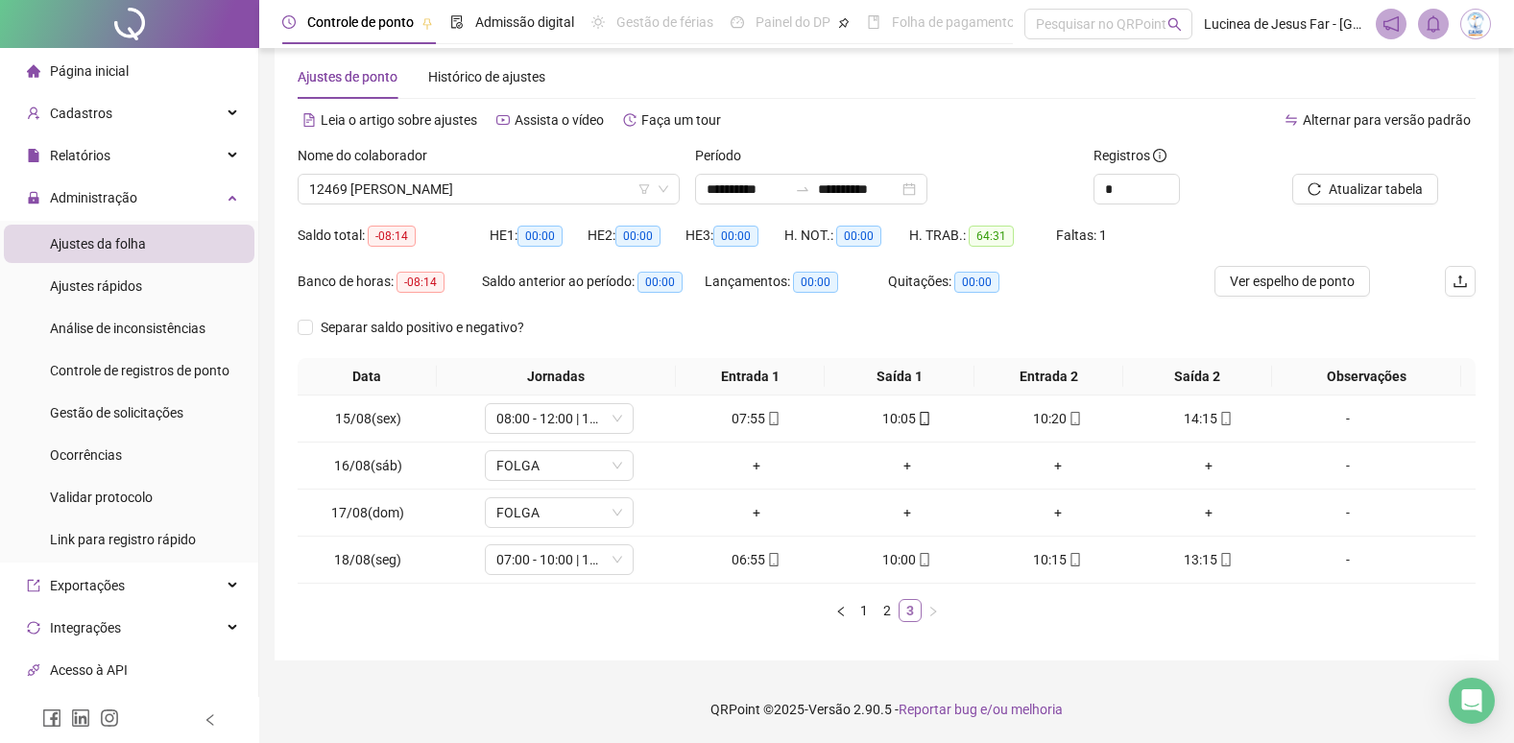
scroll to position [32, 0]
click at [885, 622] on div "Data Jornadas Entrada 1 Saída 1 Entrada 2 Saída 2 Observações 15/08(sex) 08:00 …" at bounding box center [887, 497] width 1178 height 279
click at [887, 616] on link "2" at bounding box center [887, 610] width 21 height 21
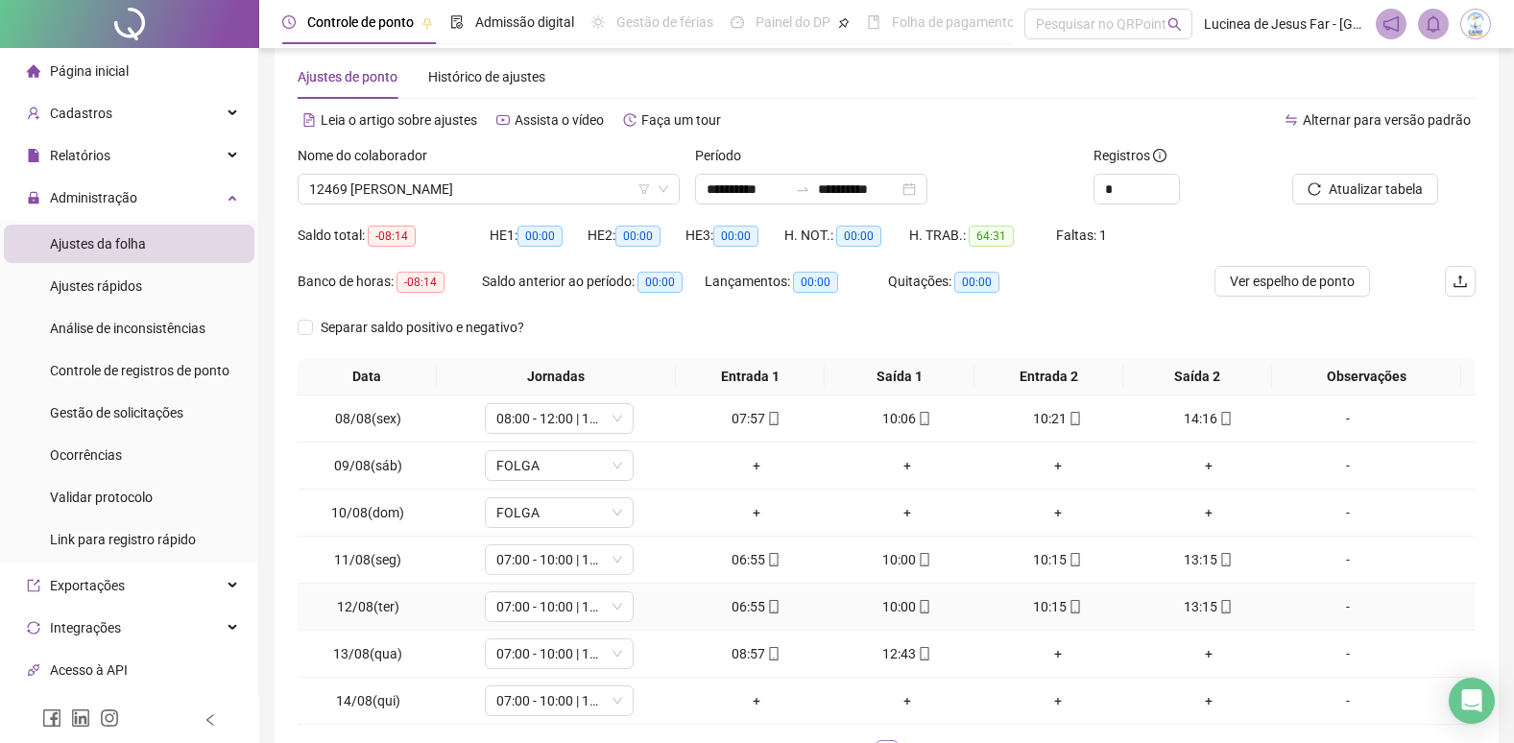
scroll to position [128, 0]
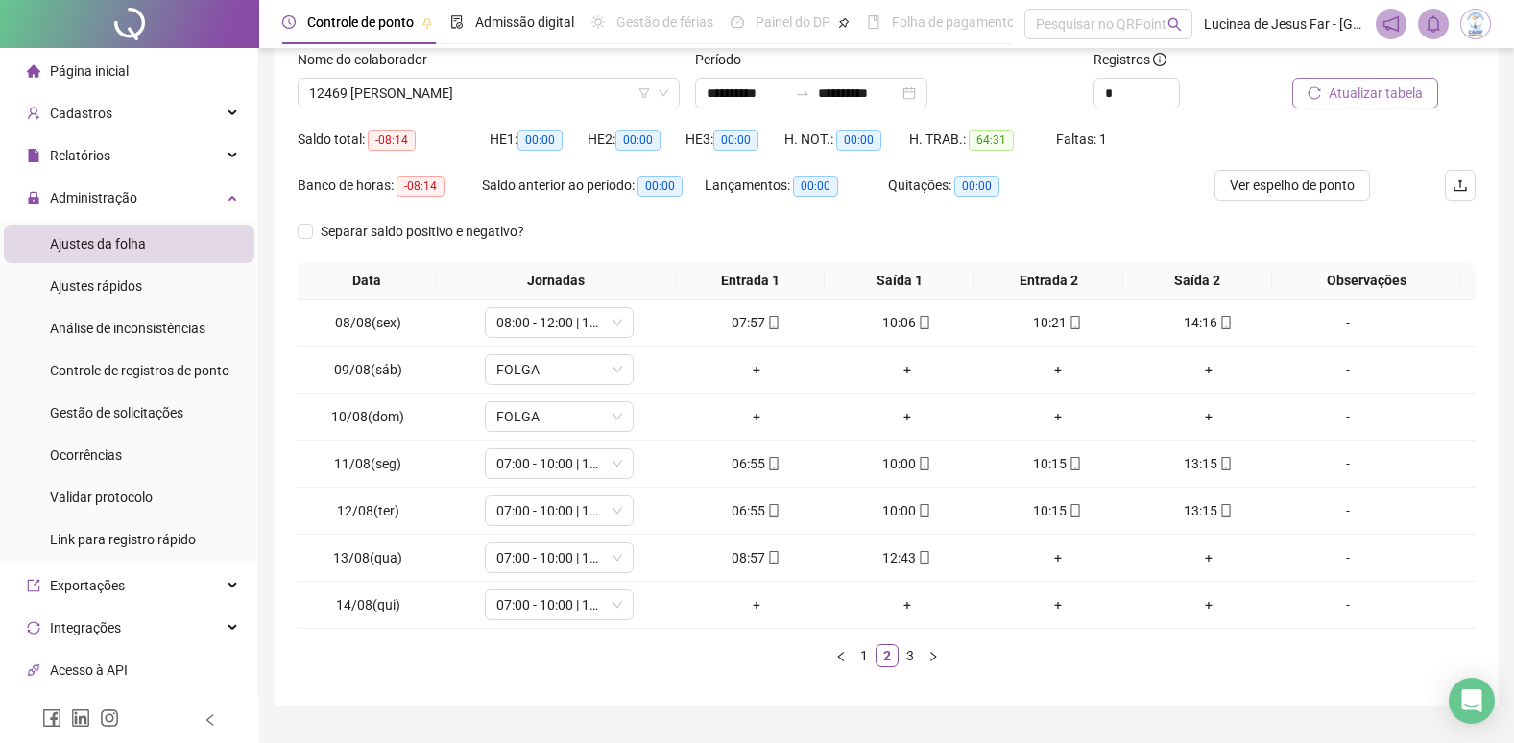
click at [1394, 92] on span "Atualizar tabela" at bounding box center [1376, 93] width 94 height 21
click at [475, 98] on span "12469 CLARA SILVA DOS SANTOS" at bounding box center [488, 93] width 359 height 29
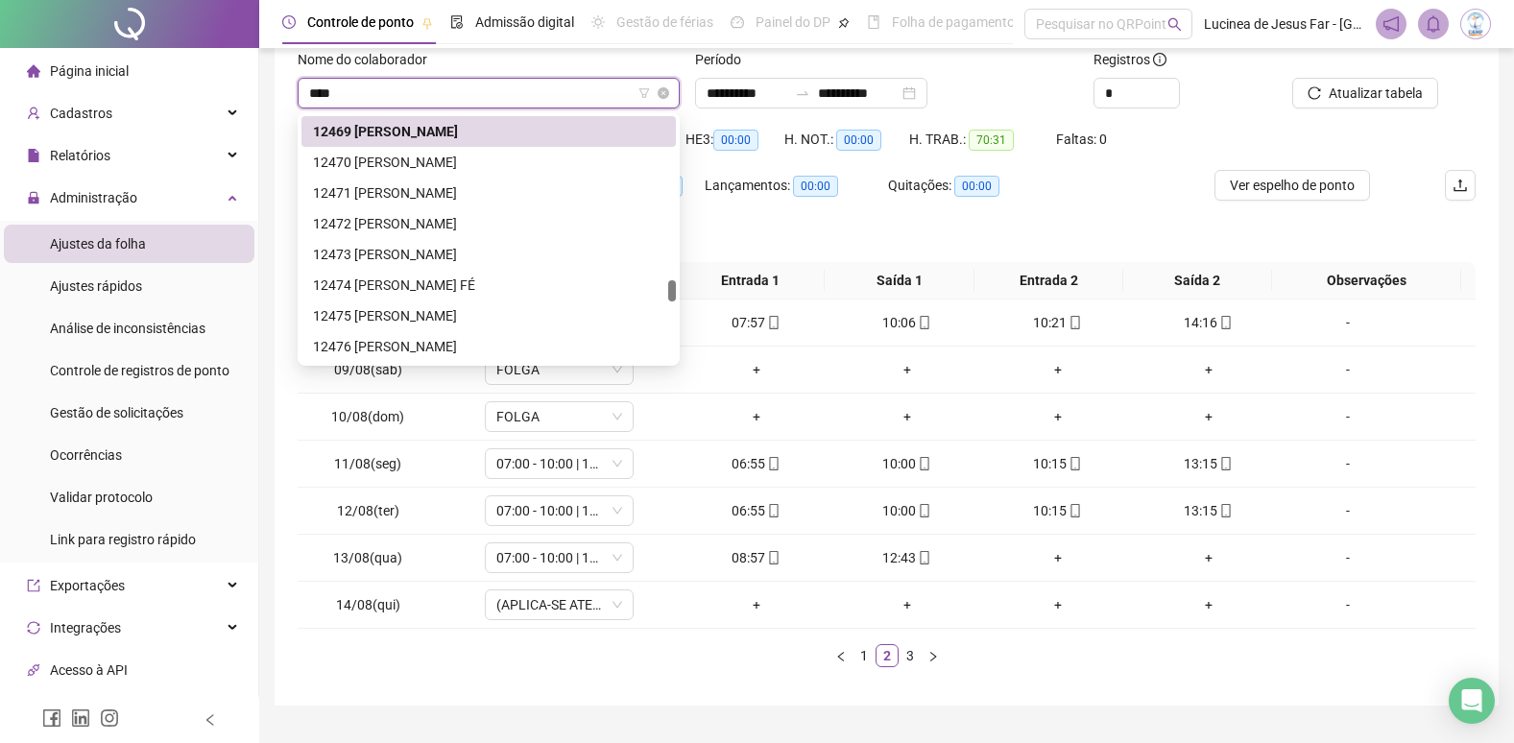
scroll to position [31, 0]
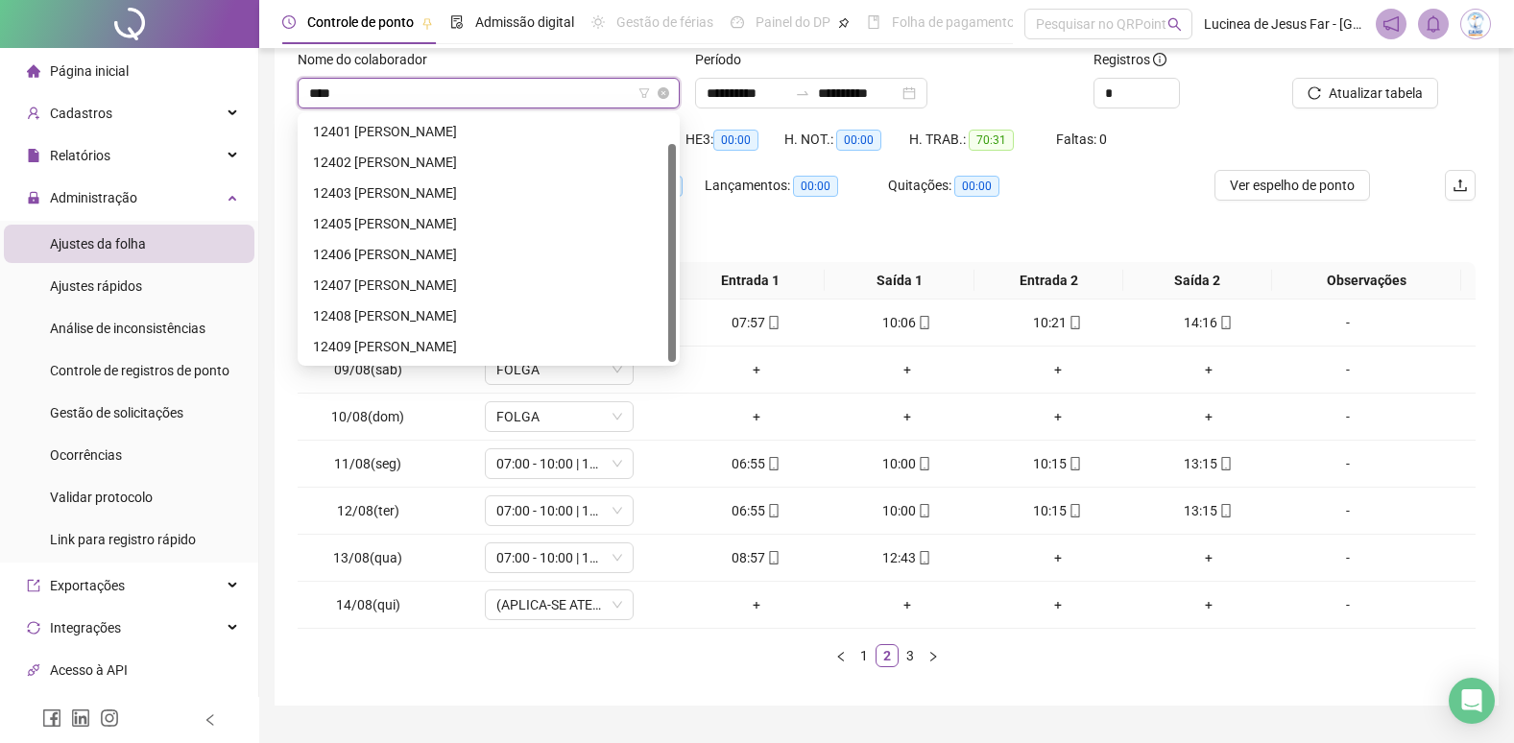
type input "*****"
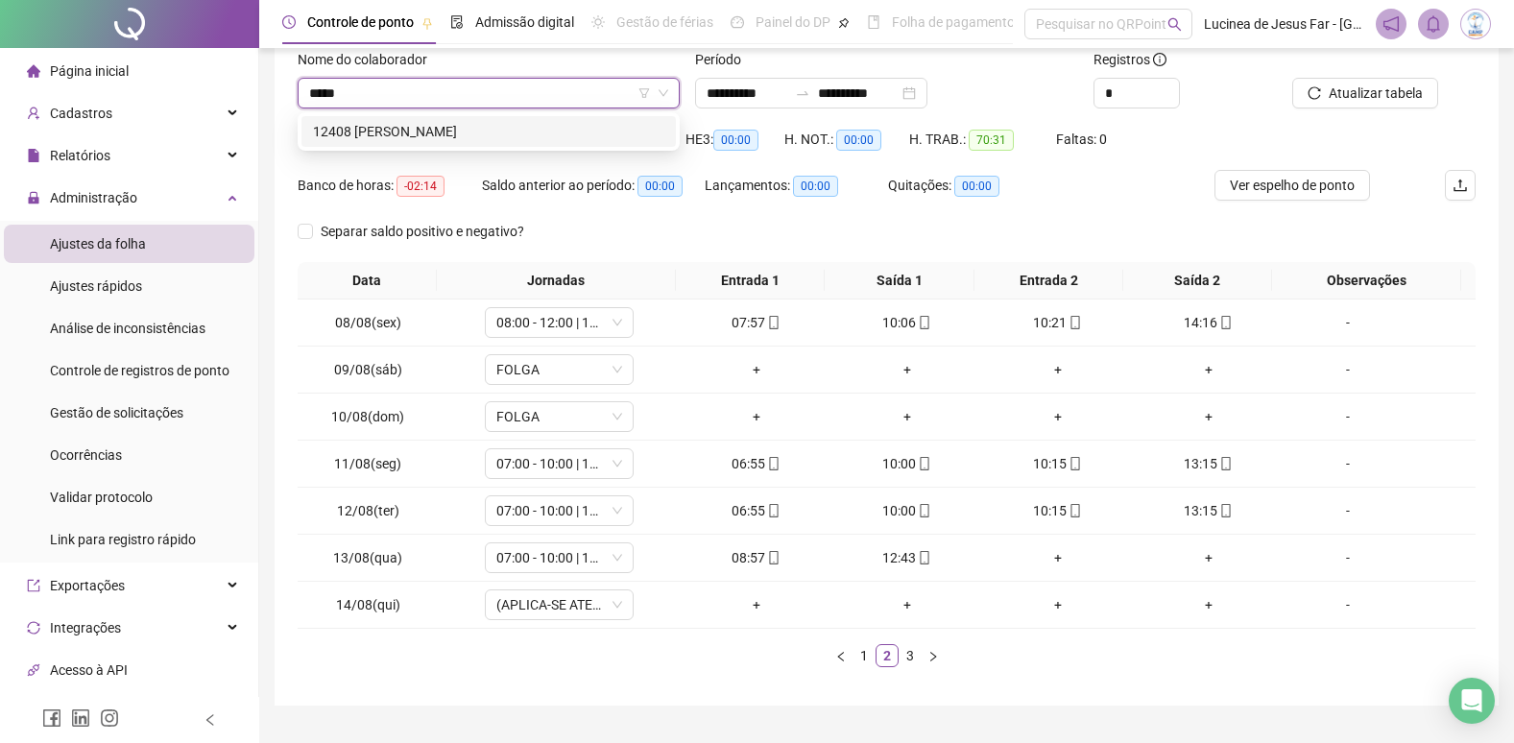
click at [478, 122] on div "12408 CLARA SANTOS DE JESUS ALMEIDA" at bounding box center [488, 131] width 351 height 21
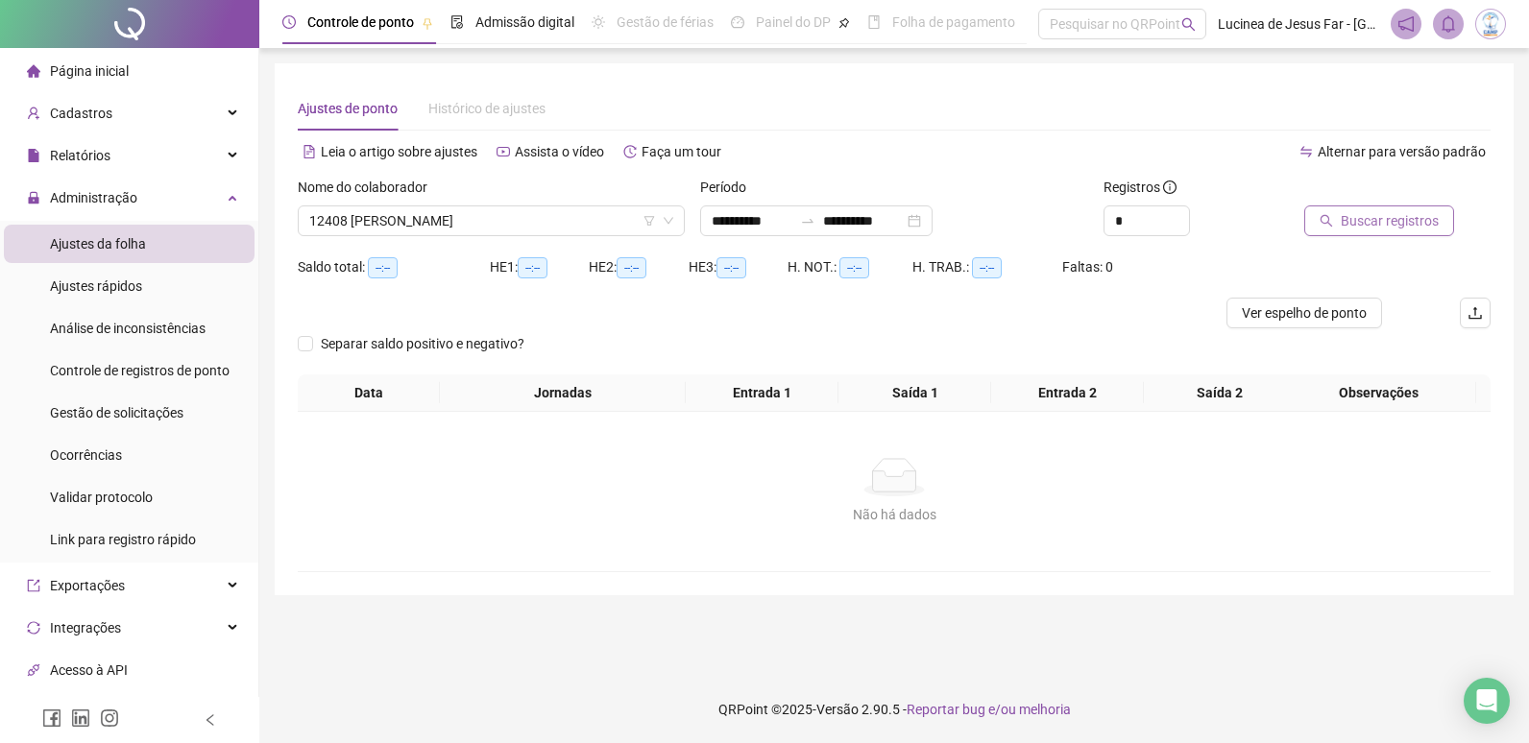
click at [1407, 224] on span "Buscar registros" at bounding box center [1390, 220] width 98 height 21
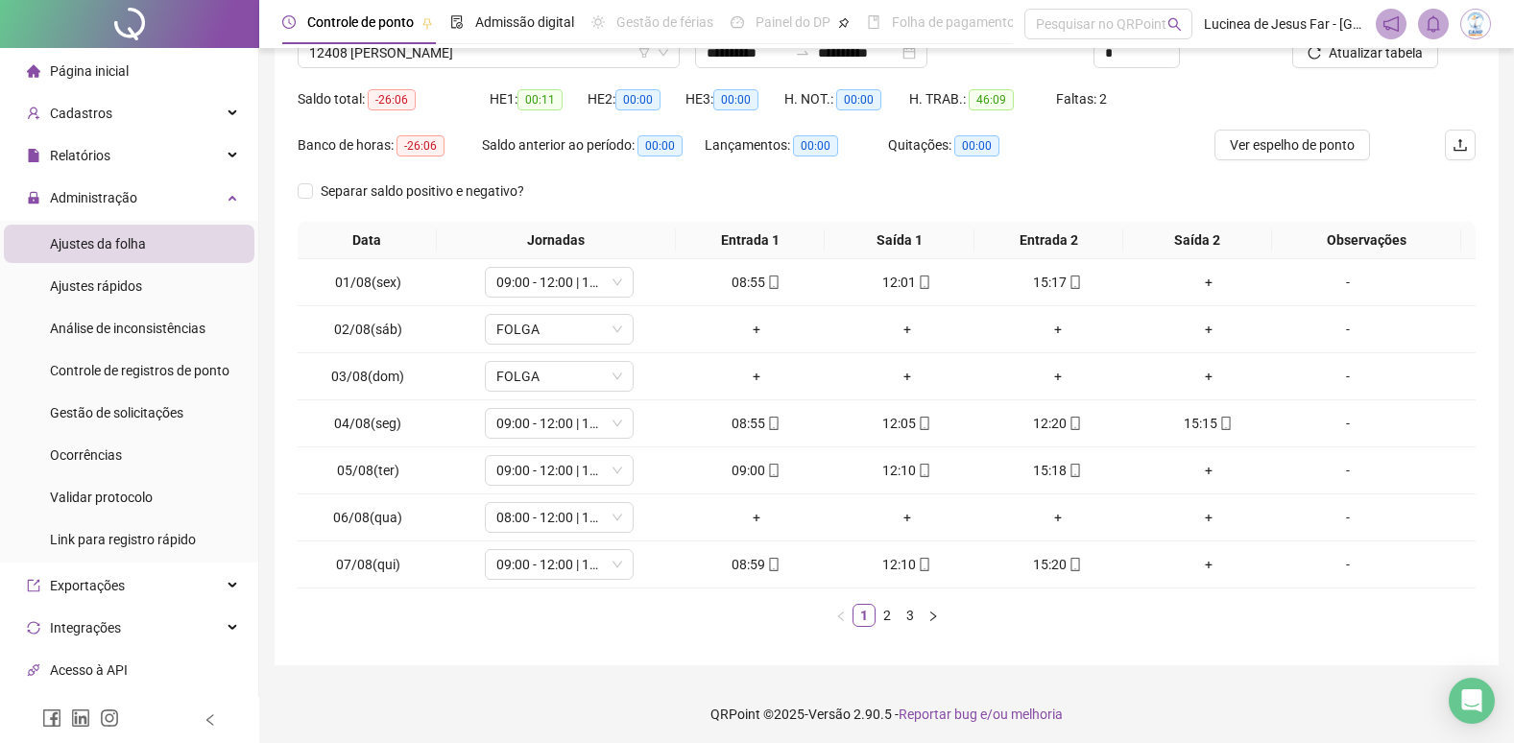
scroll to position [173, 0]
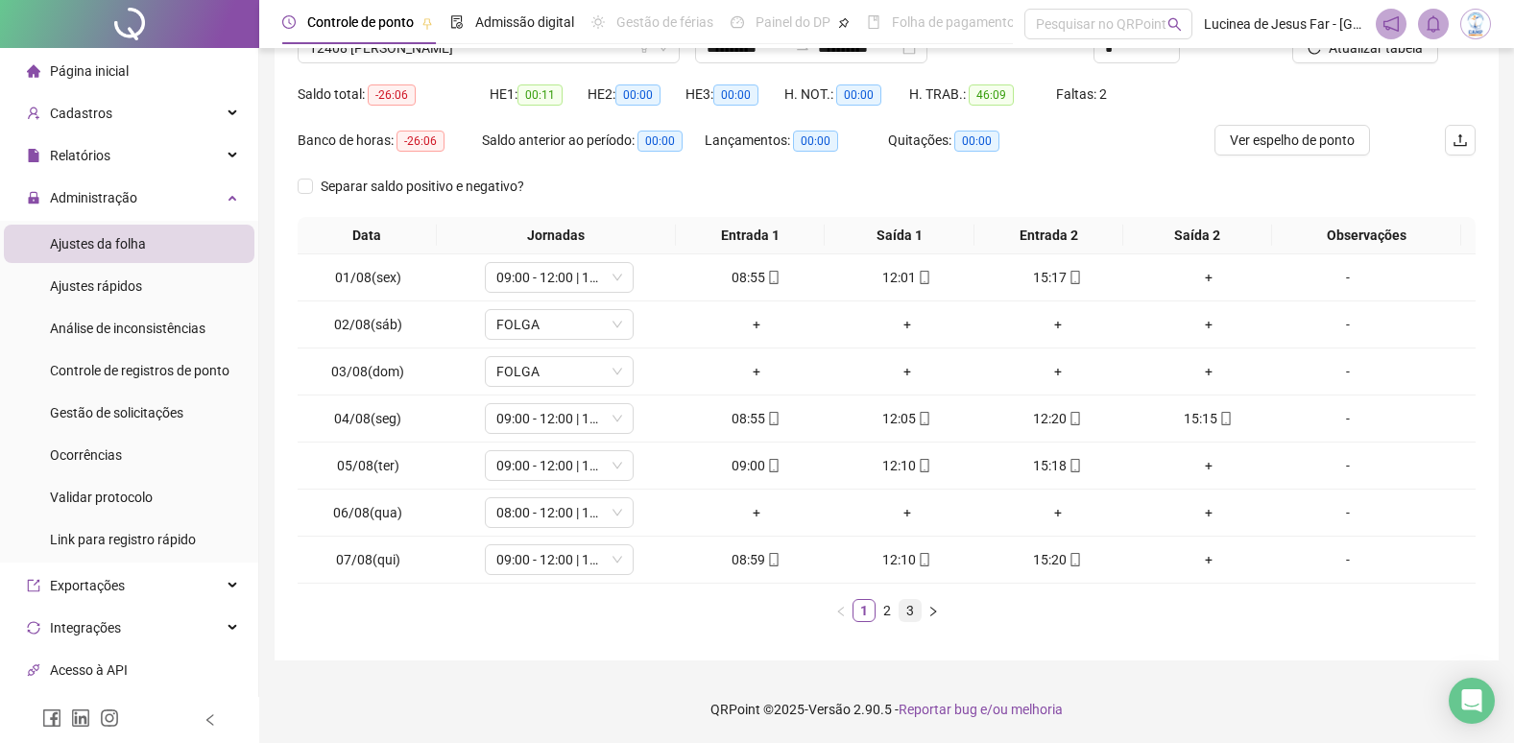
click at [911, 617] on link "3" at bounding box center [910, 610] width 21 height 21
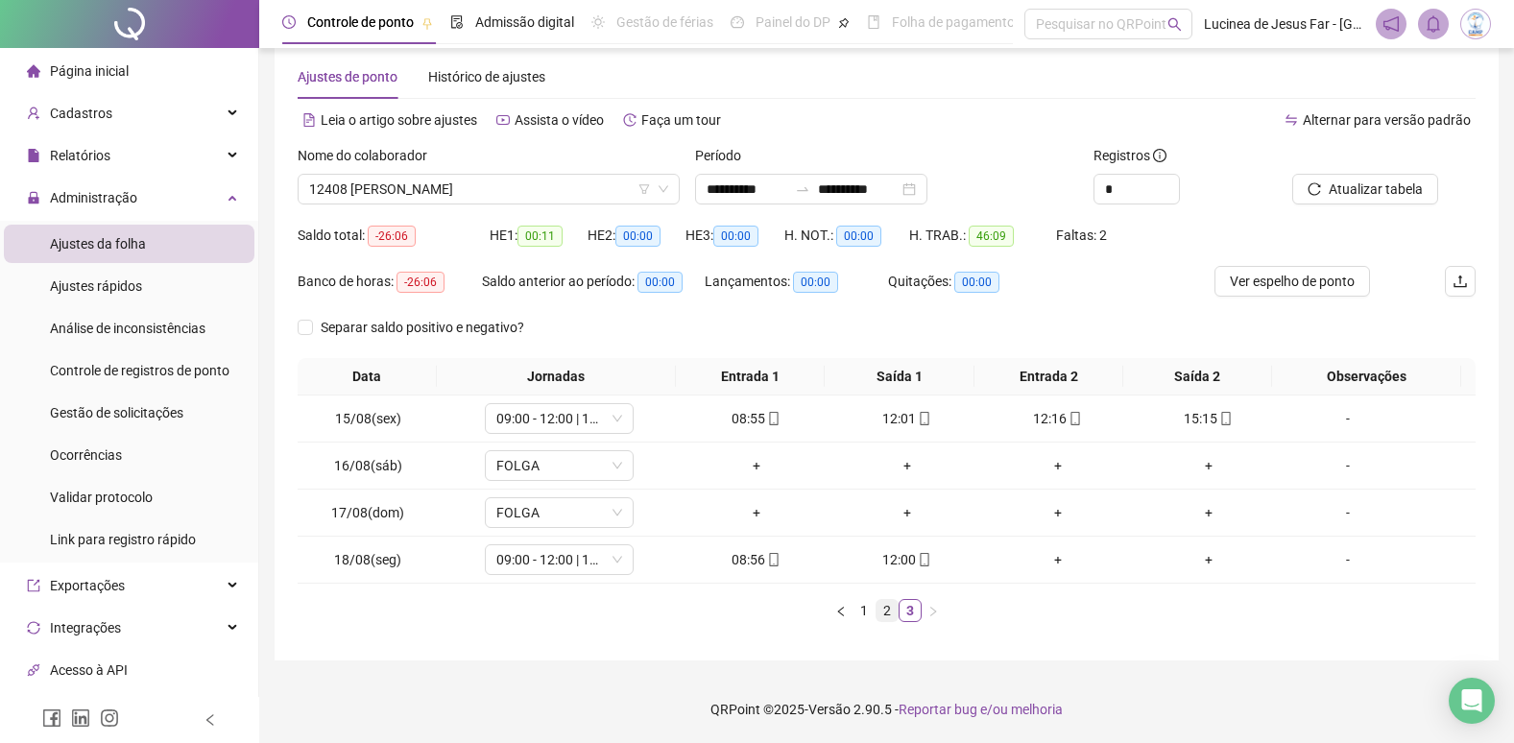
click at [888, 610] on link "2" at bounding box center [887, 610] width 21 height 21
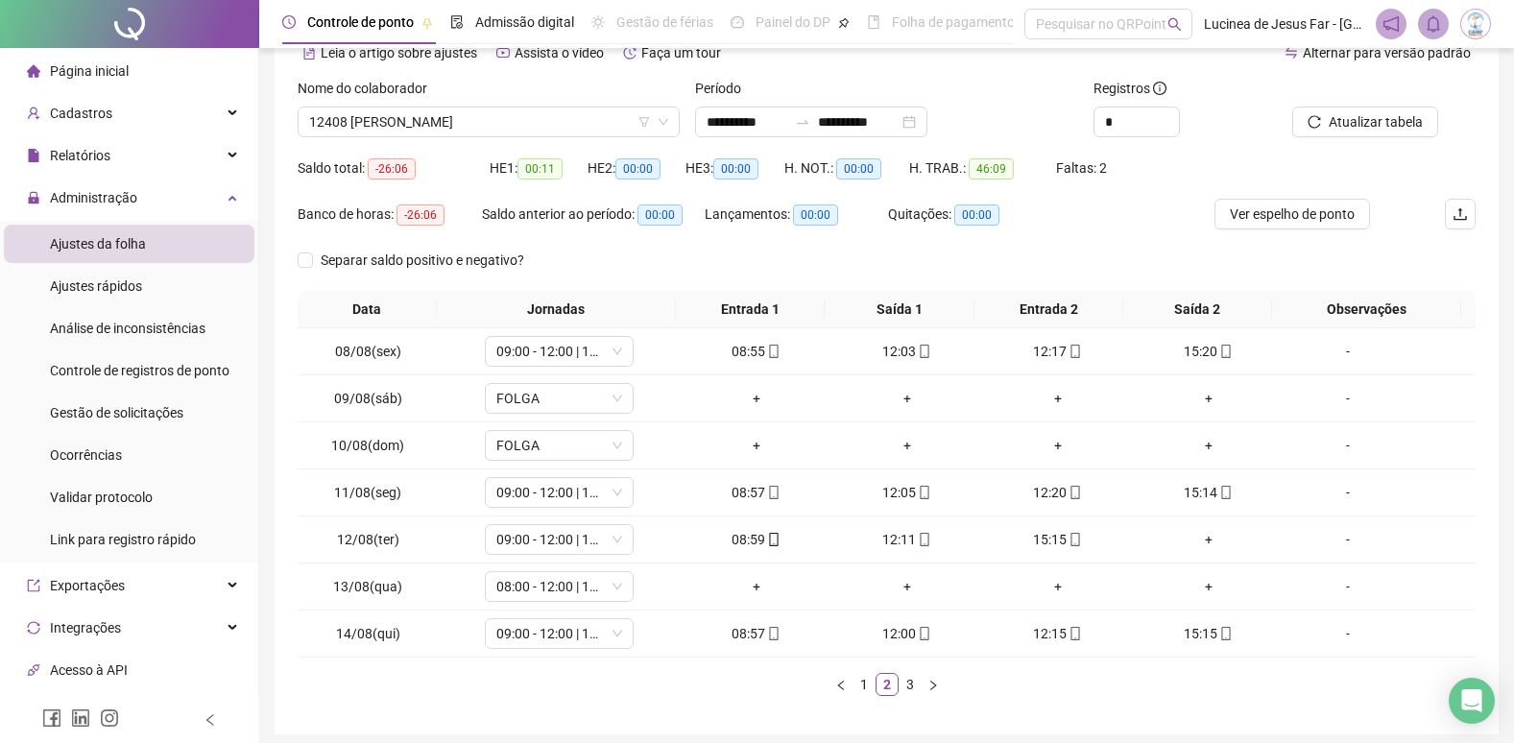
scroll to position [0, 0]
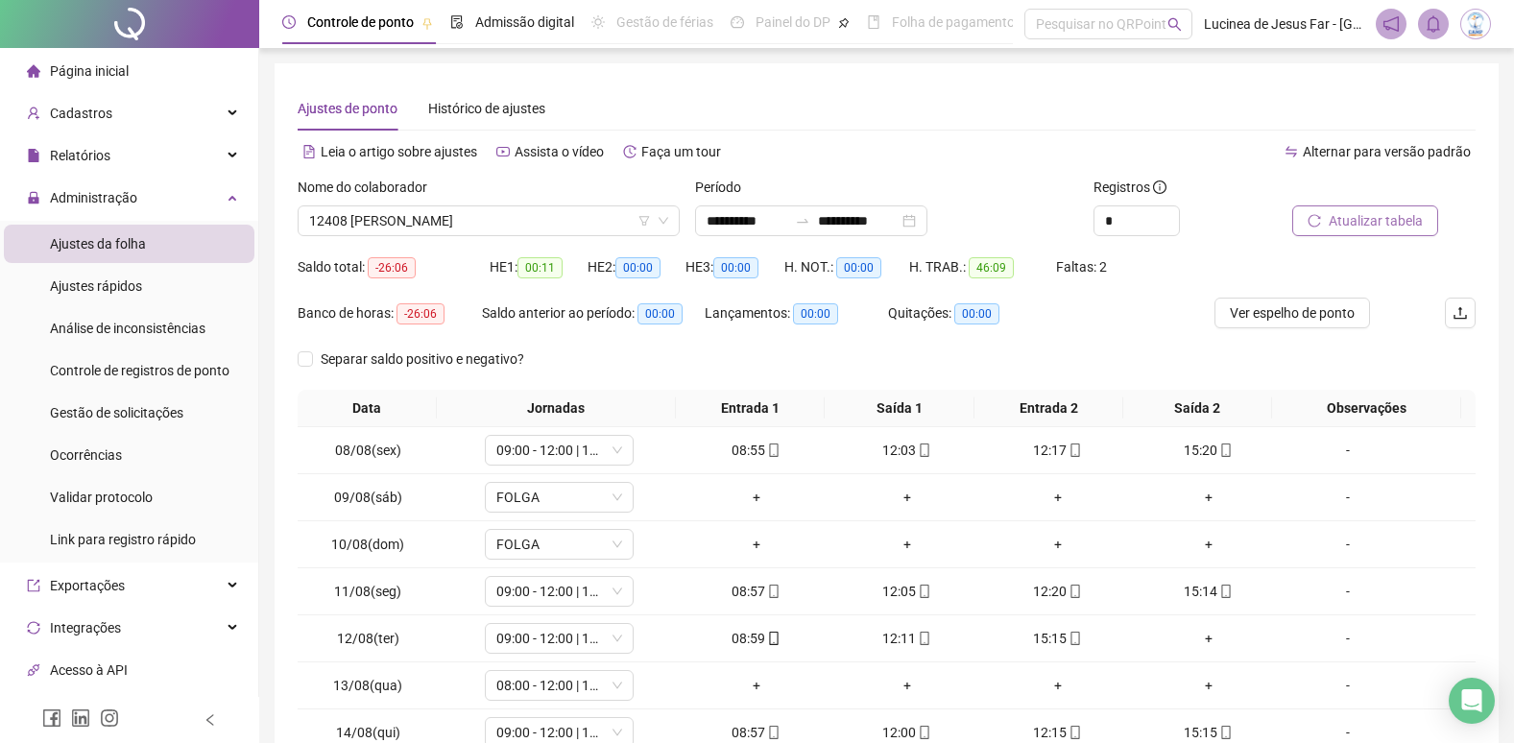
click at [1379, 223] on span "Atualizar tabela" at bounding box center [1376, 220] width 94 height 21
click at [428, 204] on div "Nome do colaborador" at bounding box center [489, 191] width 382 height 29
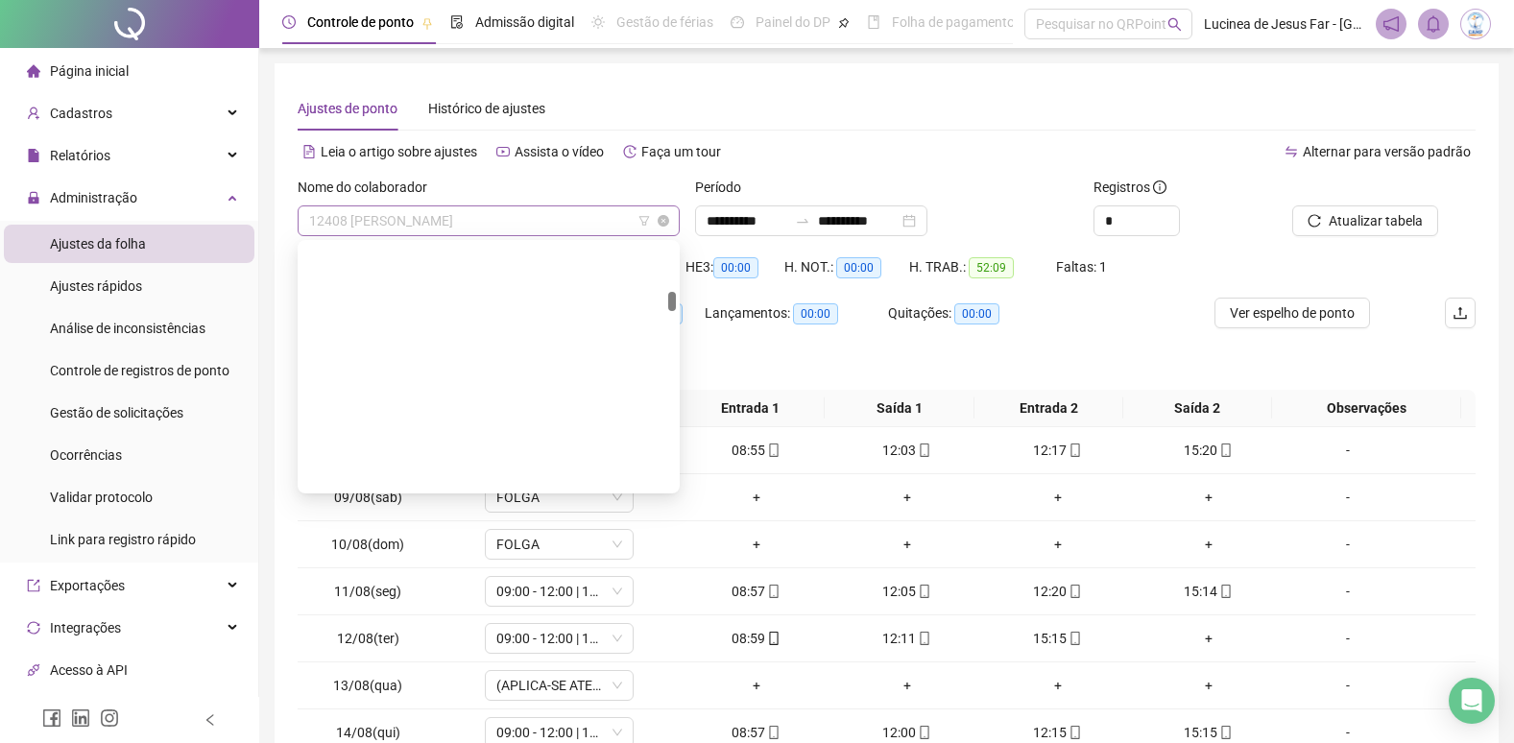
click at [481, 223] on span "12408 CLARA SANTOS DE JESUS ALMEIDA" at bounding box center [488, 220] width 359 height 29
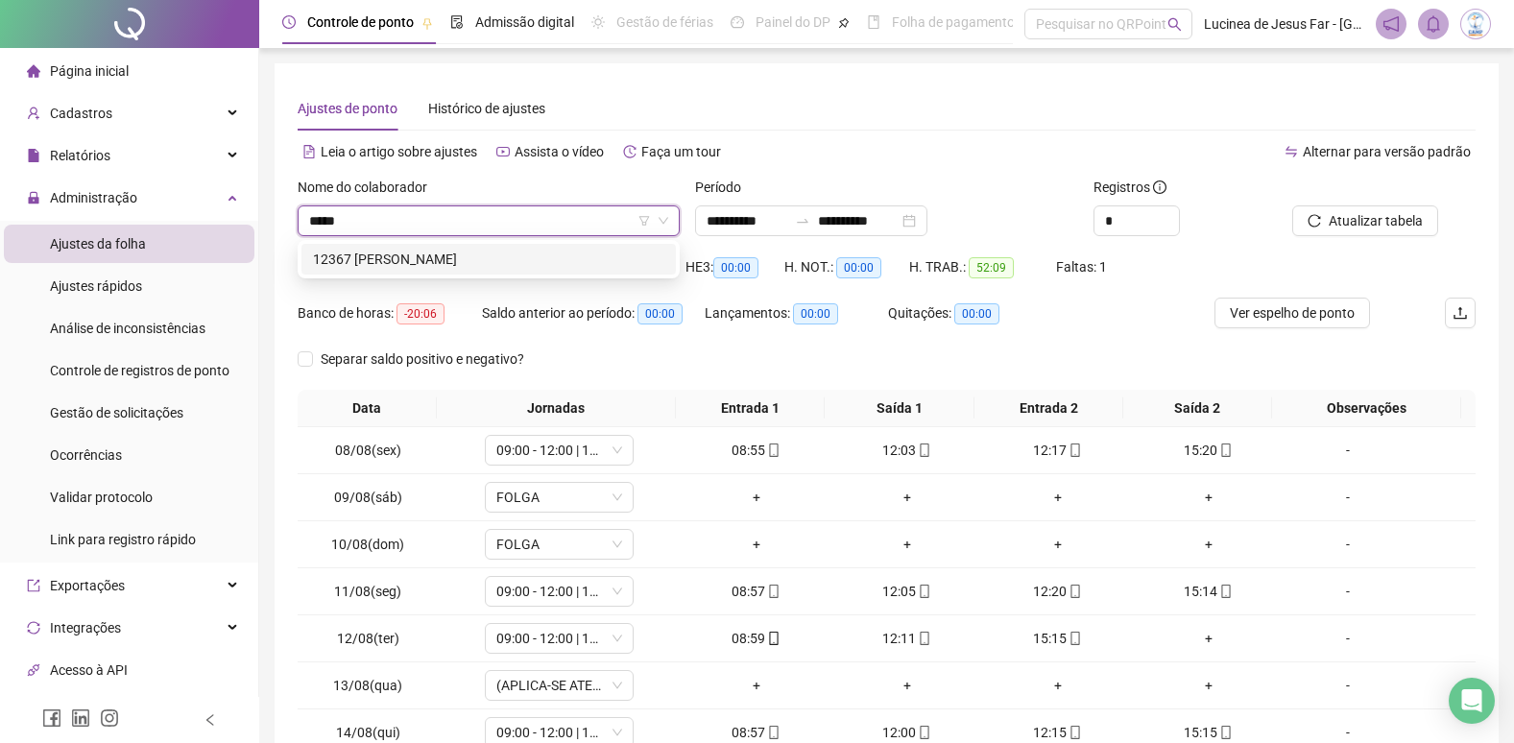
type input "*****"
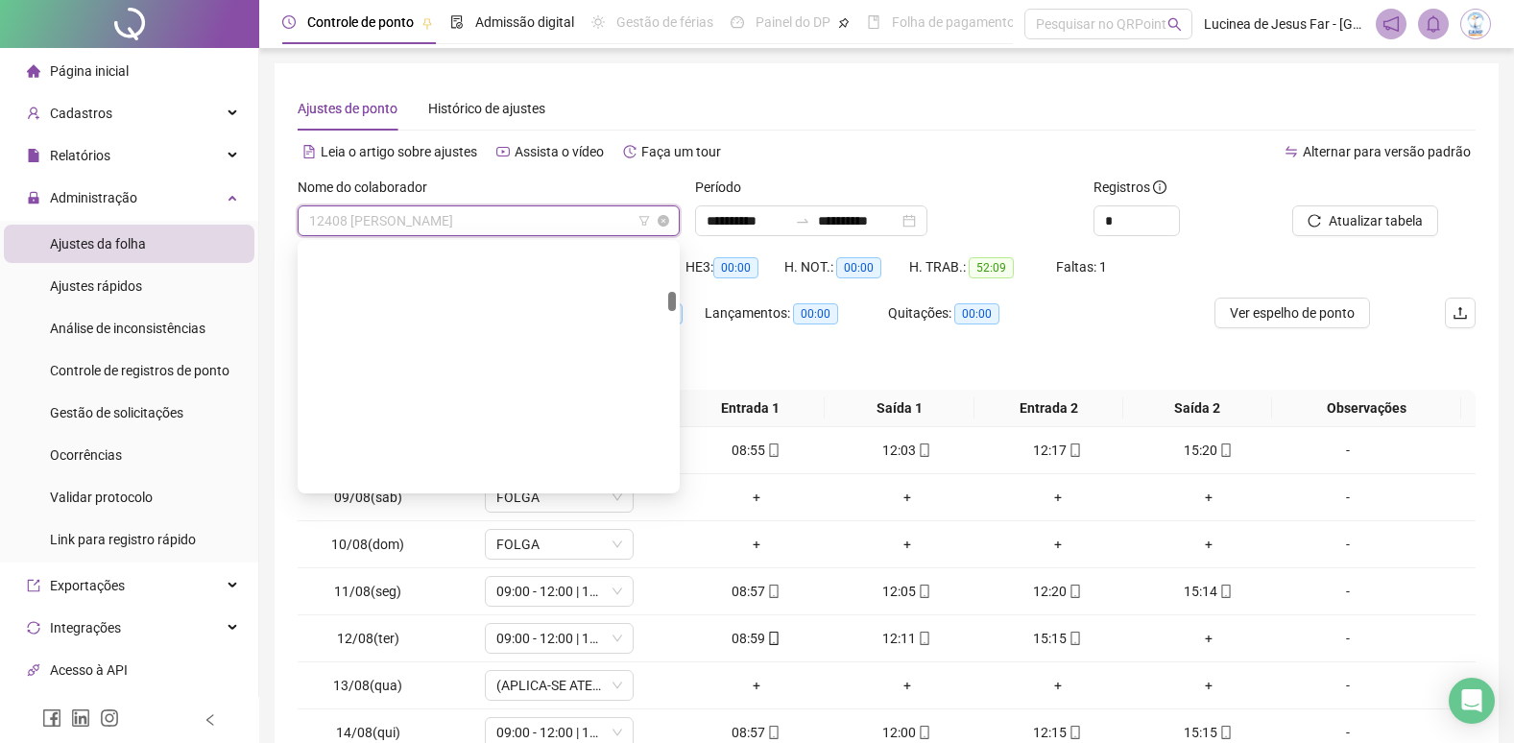
click at [409, 224] on span "12408 CLARA SANTOS DE JESUS ALMEIDA" at bounding box center [488, 220] width 359 height 29
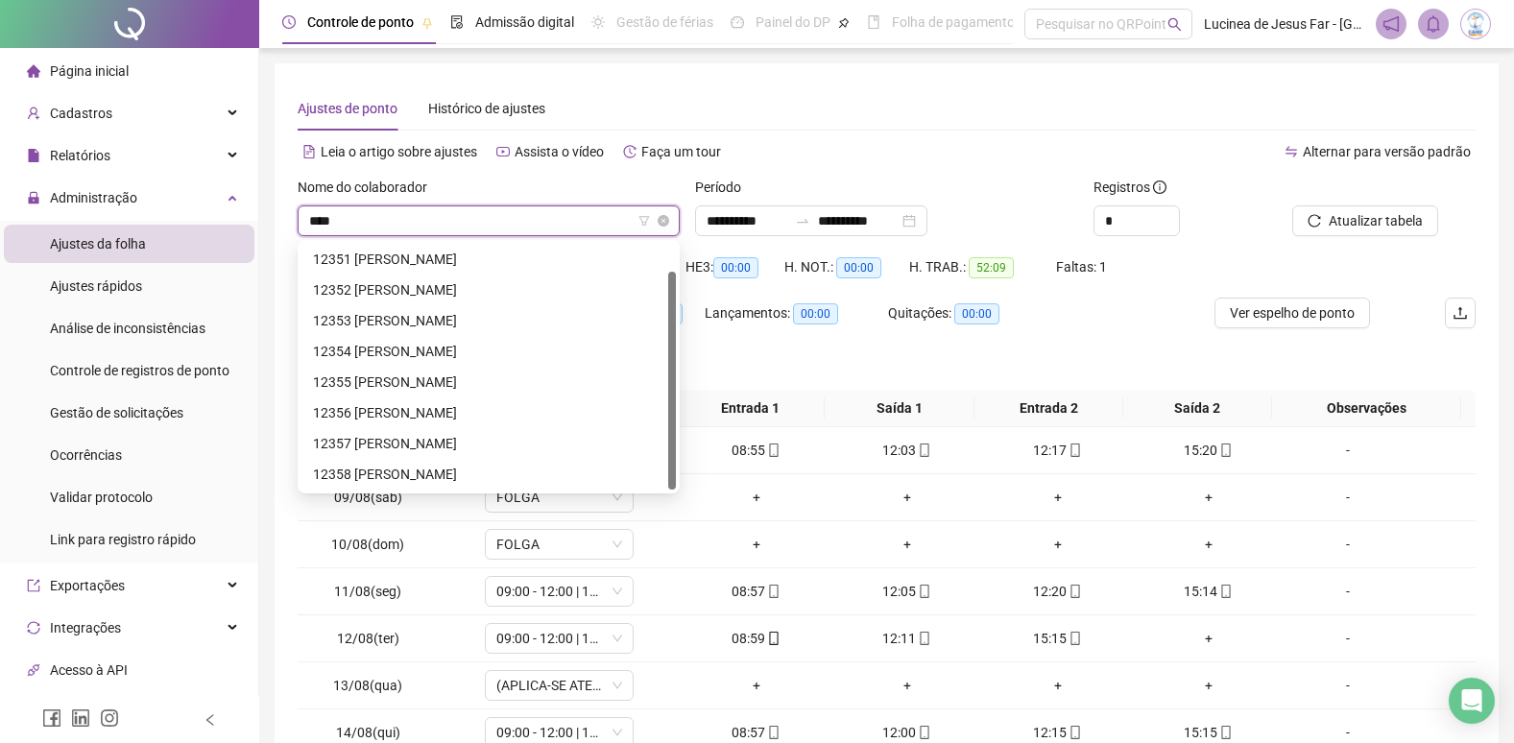
scroll to position [31, 0]
type input "*****"
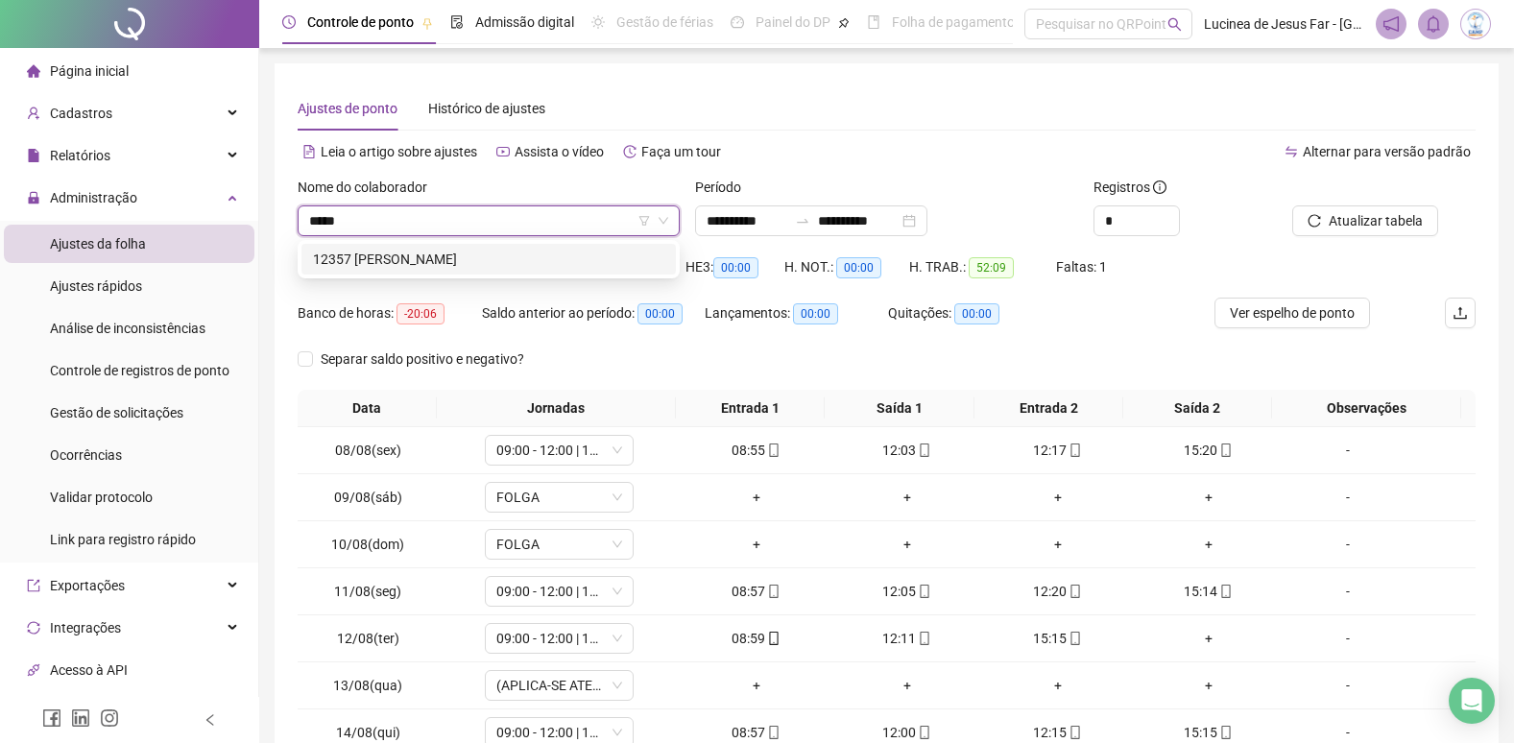
click at [562, 262] on div "12357 [PERSON_NAME] VITORIA DOS [PERSON_NAME]" at bounding box center [488, 259] width 351 height 21
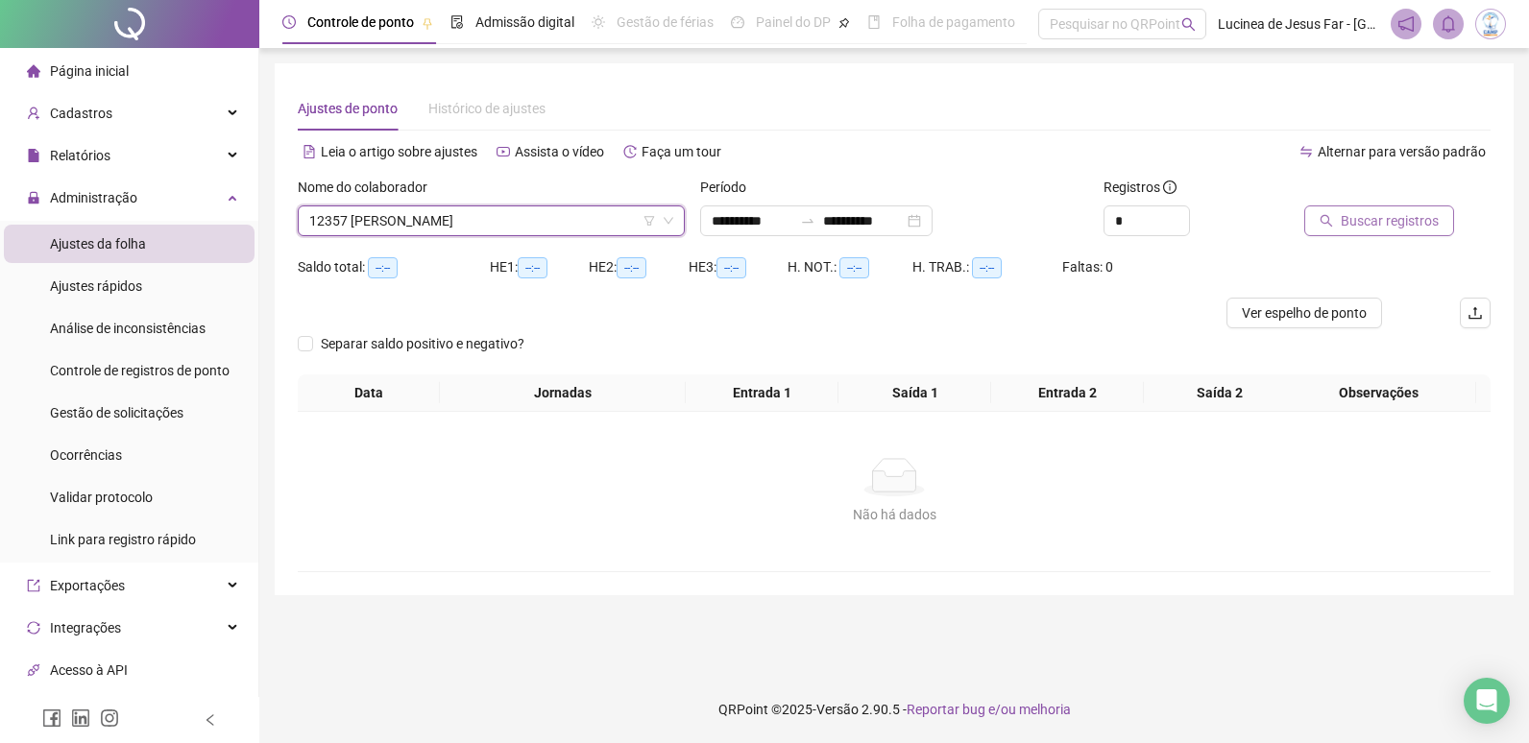
click at [1359, 219] on span "Buscar registros" at bounding box center [1390, 220] width 98 height 21
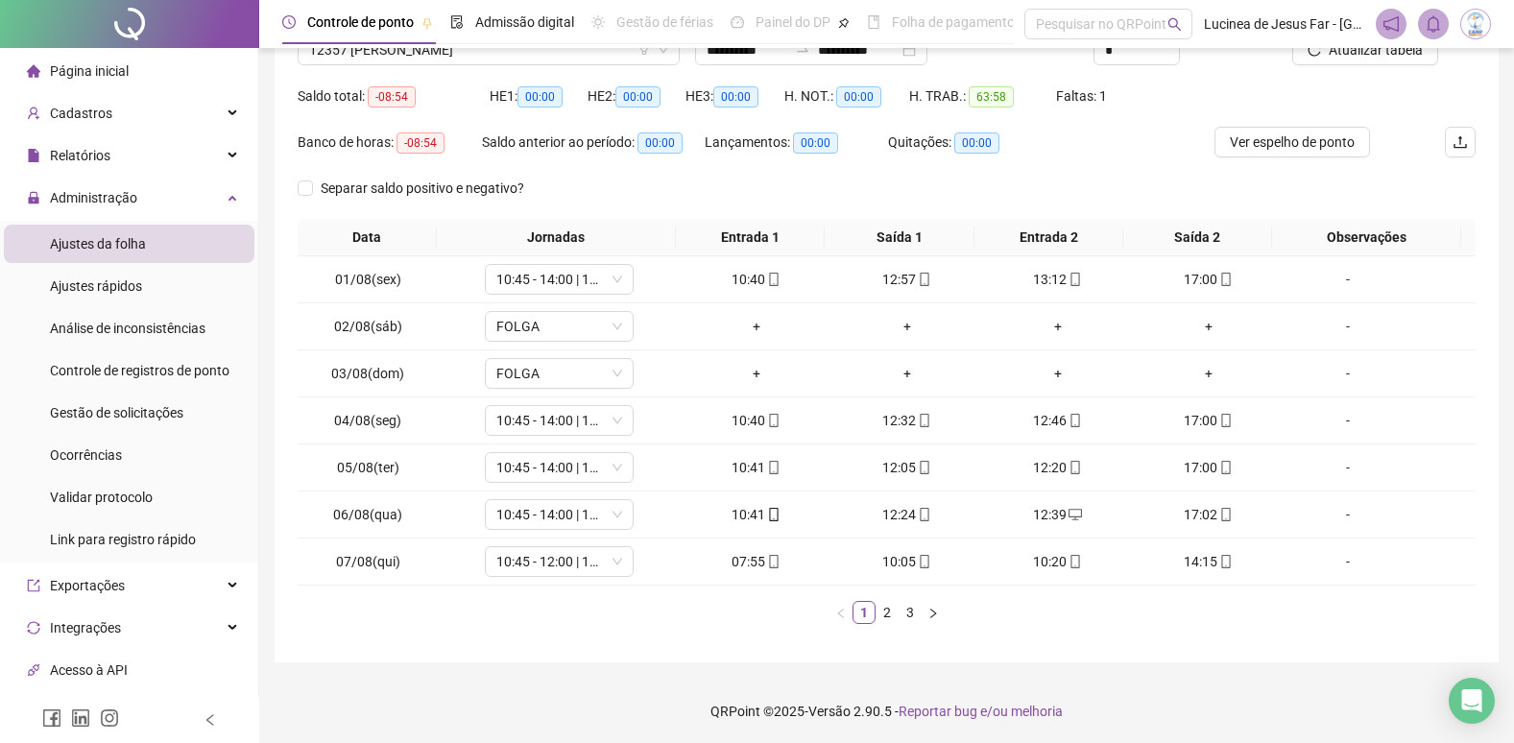
scroll to position [173, 0]
click at [913, 616] on link "3" at bounding box center [910, 610] width 21 height 21
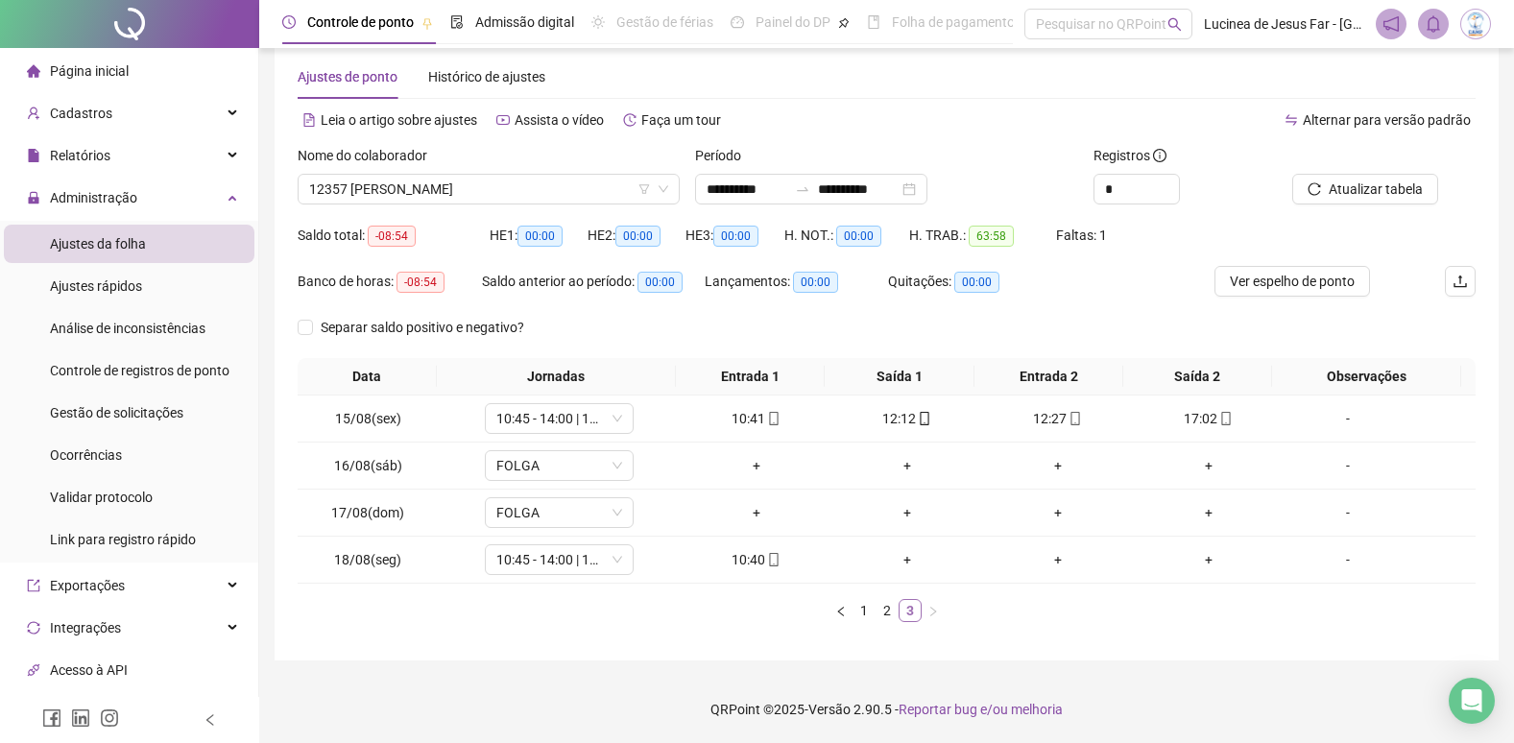
scroll to position [32, 0]
click at [887, 613] on link "2" at bounding box center [887, 610] width 21 height 21
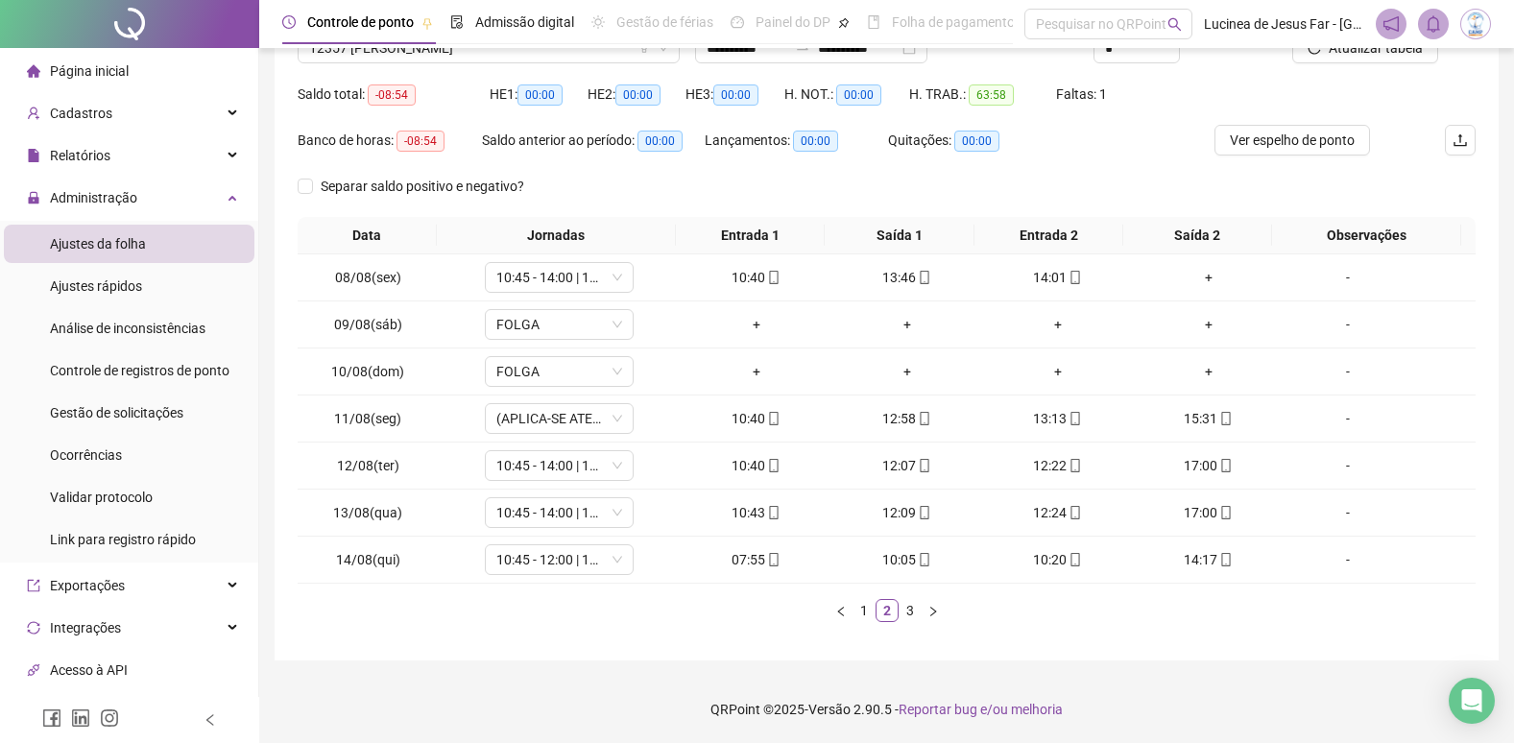
scroll to position [77, 0]
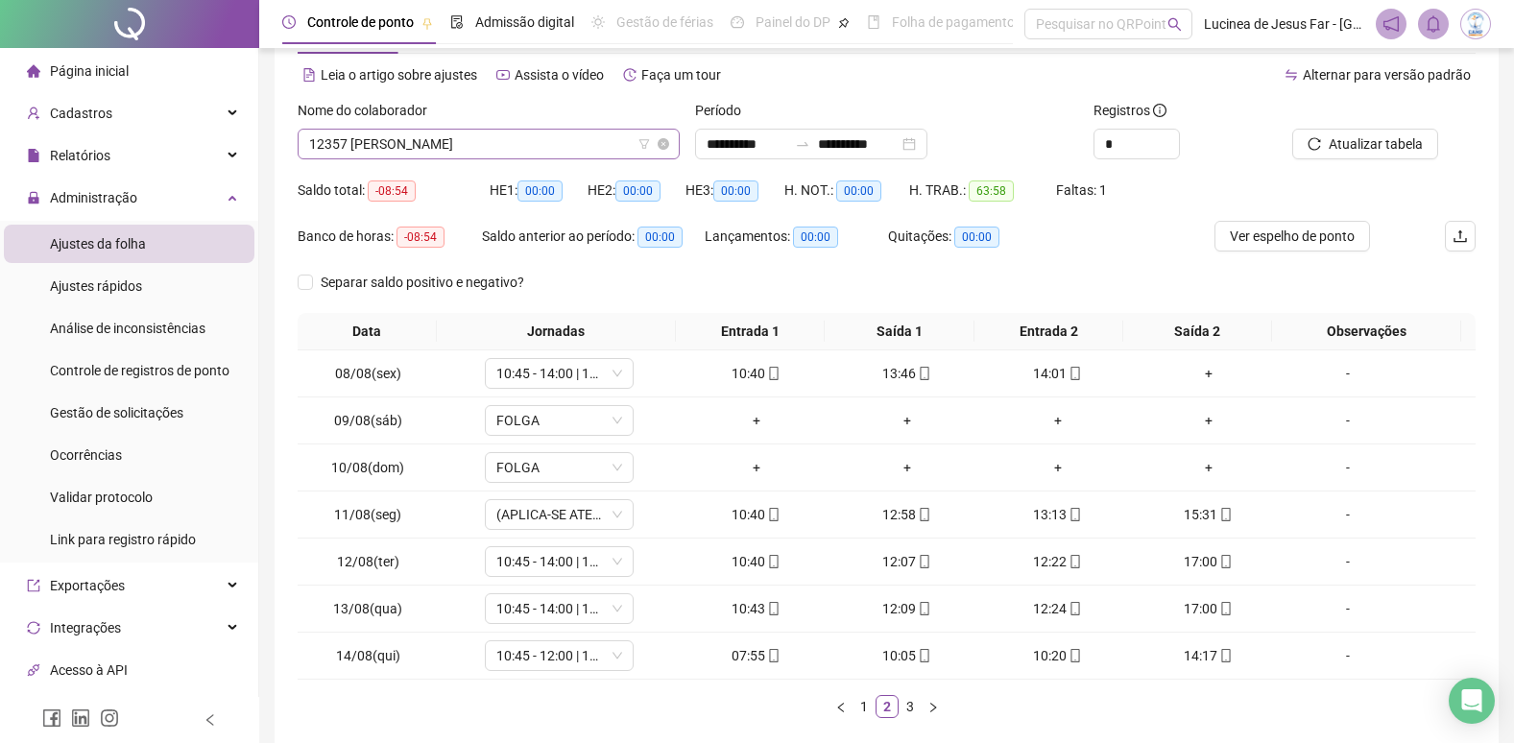
click at [479, 141] on span "12357 [PERSON_NAME] VITORIA DOS [PERSON_NAME]" at bounding box center [488, 144] width 359 height 29
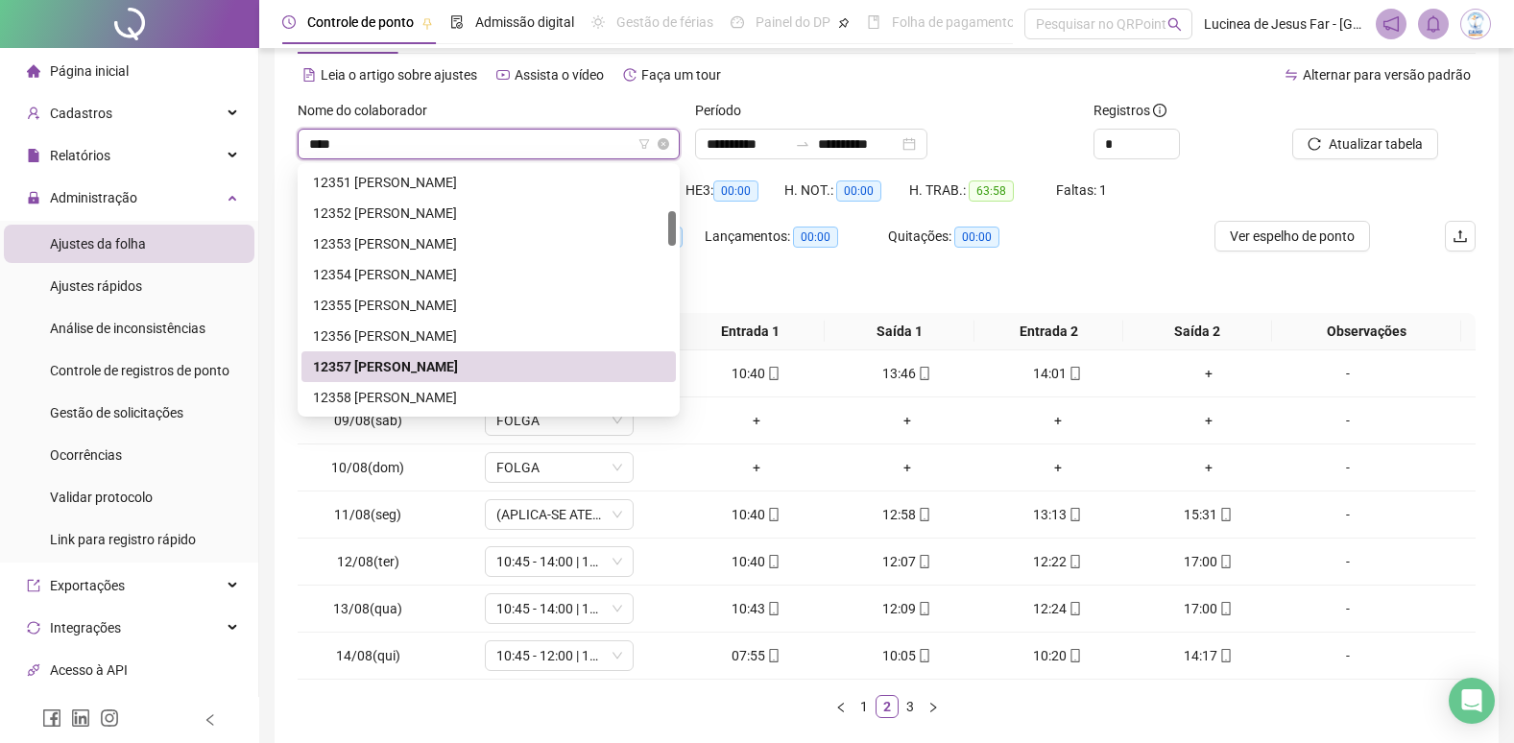
scroll to position [61, 0]
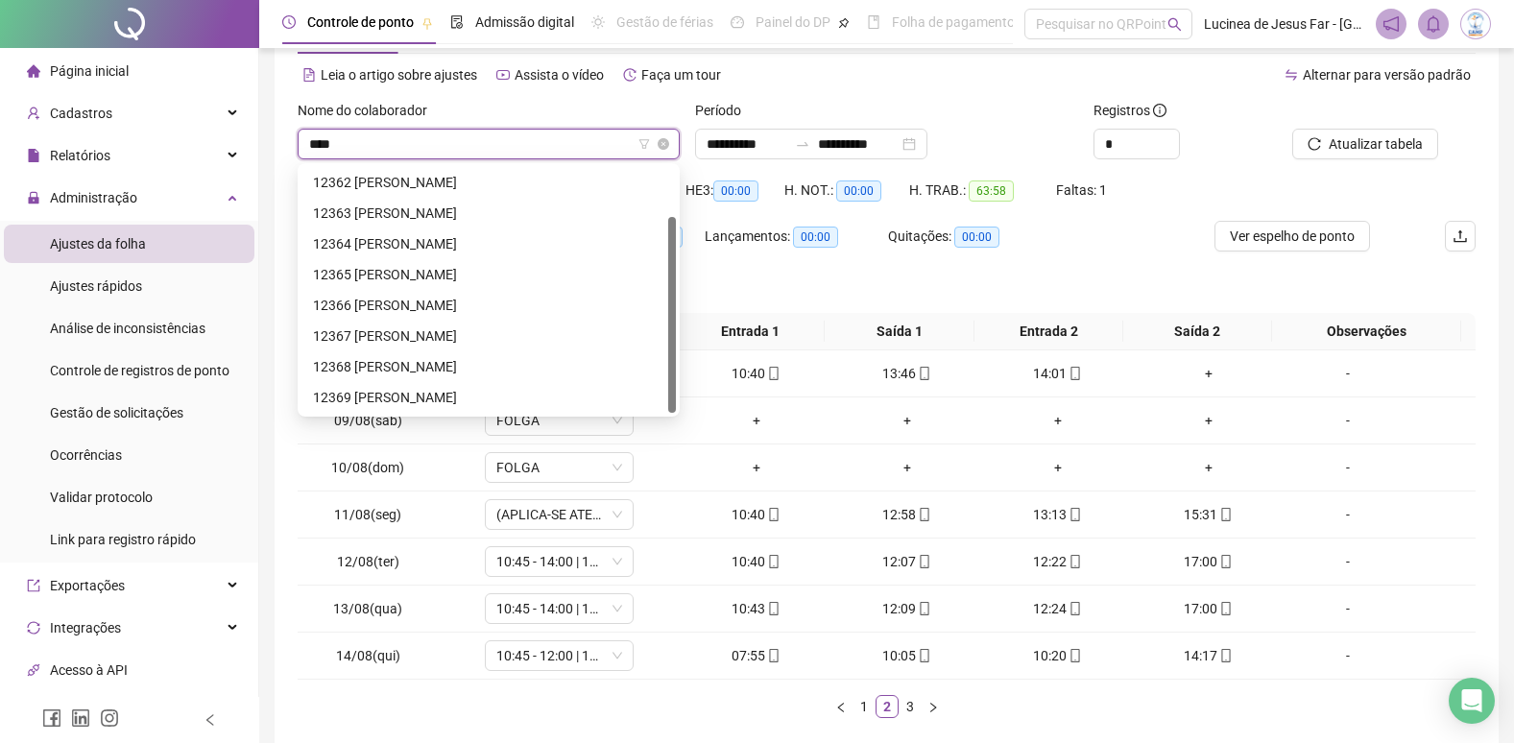
type input "*****"
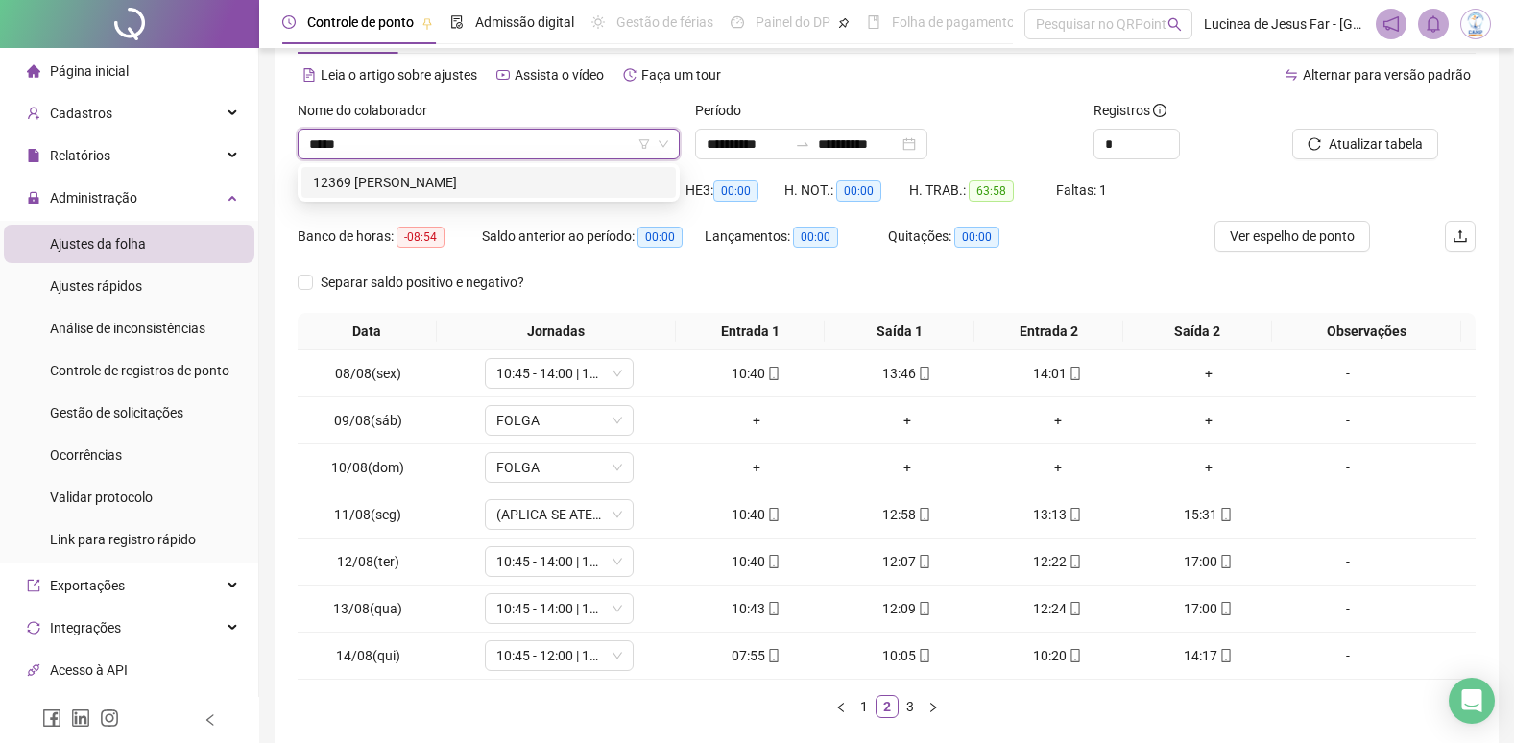
click at [499, 186] on div "12369 DANIEL LIMA DOS SANTOS" at bounding box center [488, 182] width 351 height 21
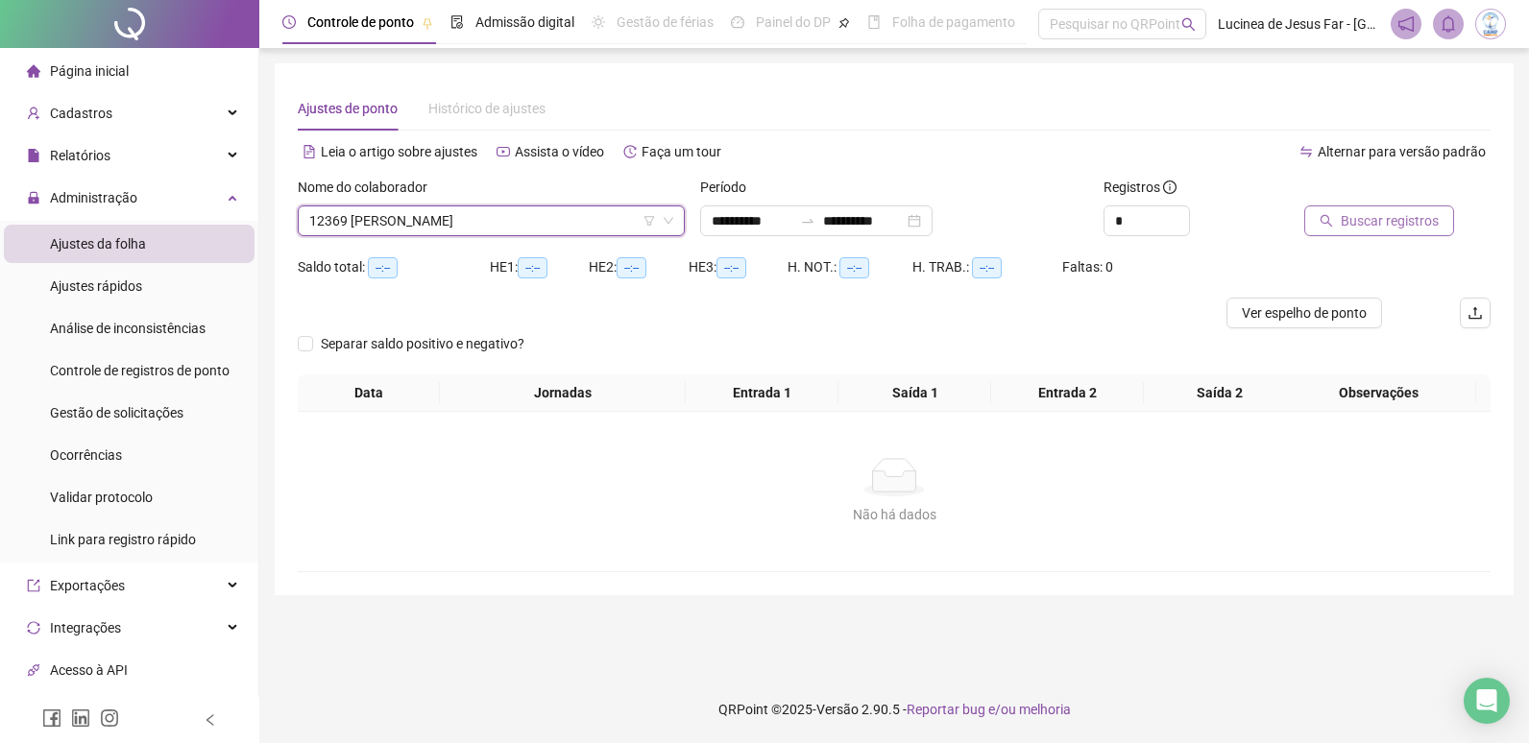
click at [1374, 227] on span "Buscar registros" at bounding box center [1390, 220] width 98 height 21
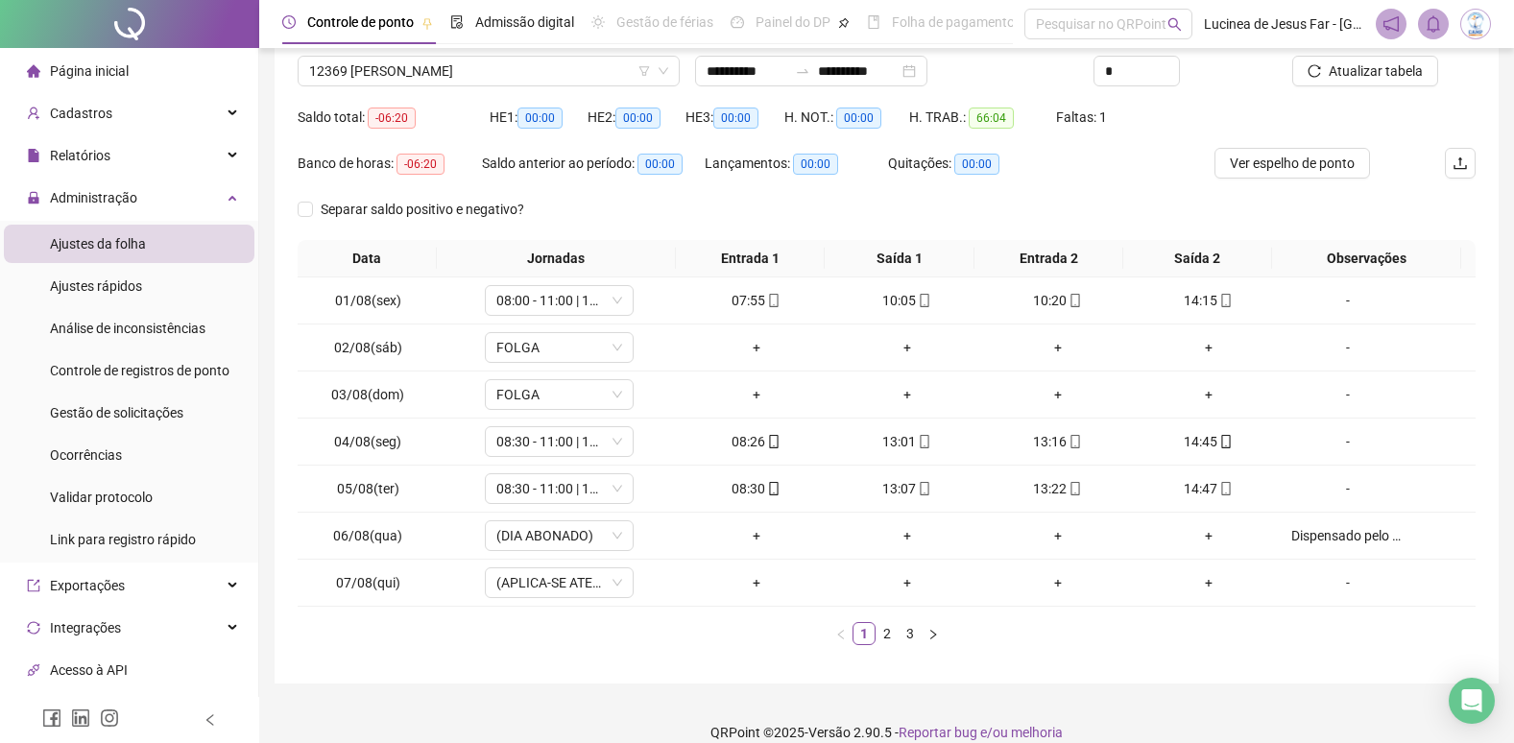
scroll to position [173, 0]
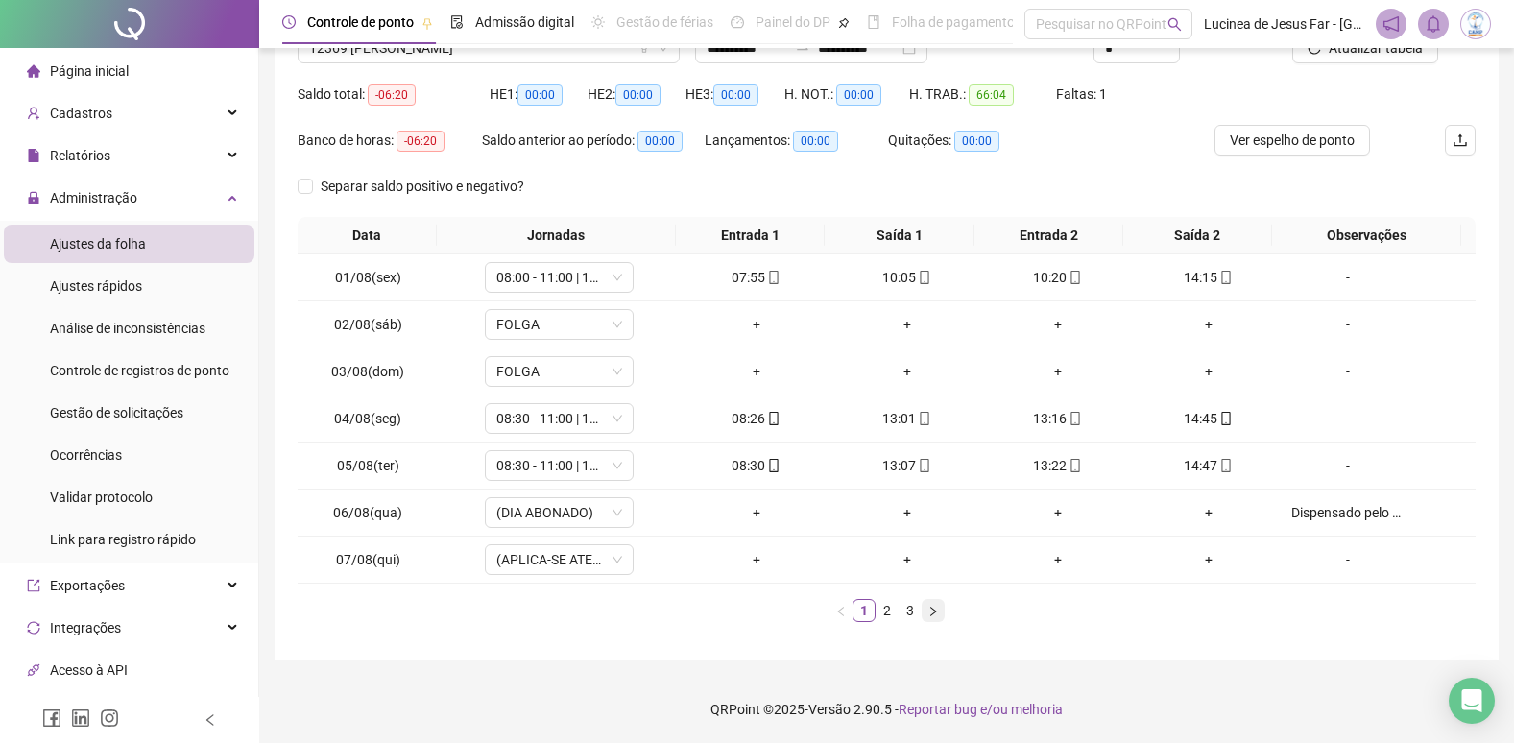
click at [925, 614] on button "button" at bounding box center [933, 610] width 23 height 23
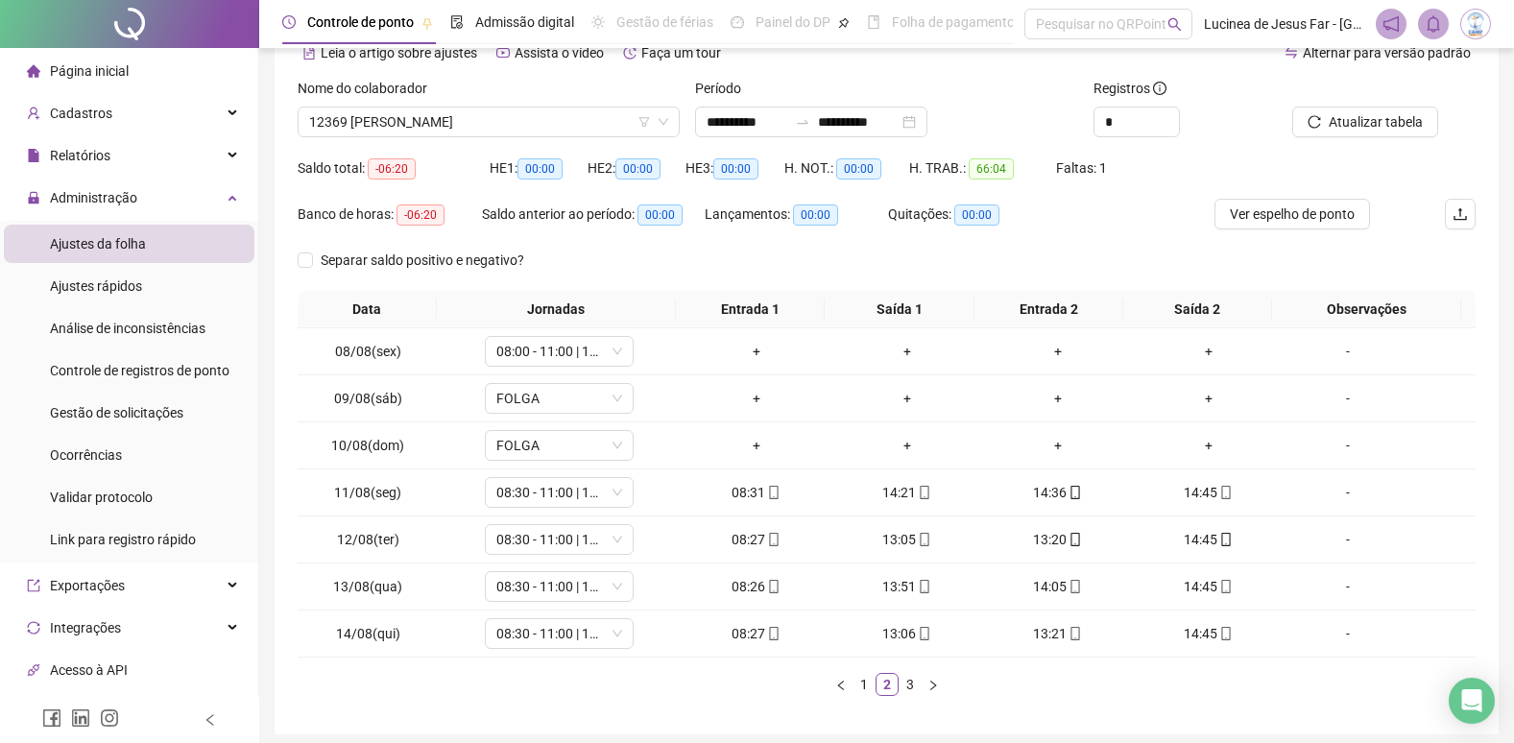
scroll to position [0, 0]
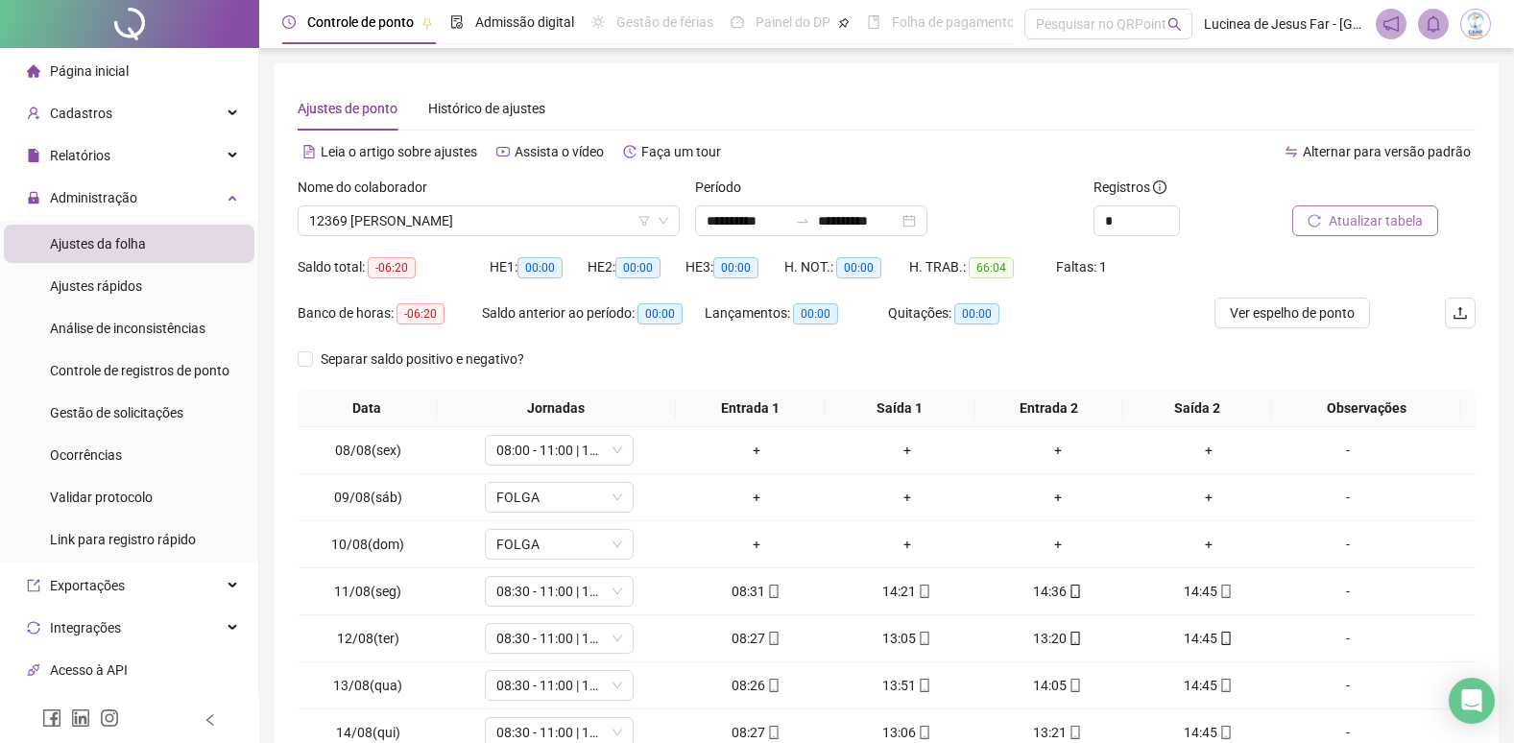
click at [1359, 219] on span "Atualizar tabela" at bounding box center [1376, 220] width 94 height 21
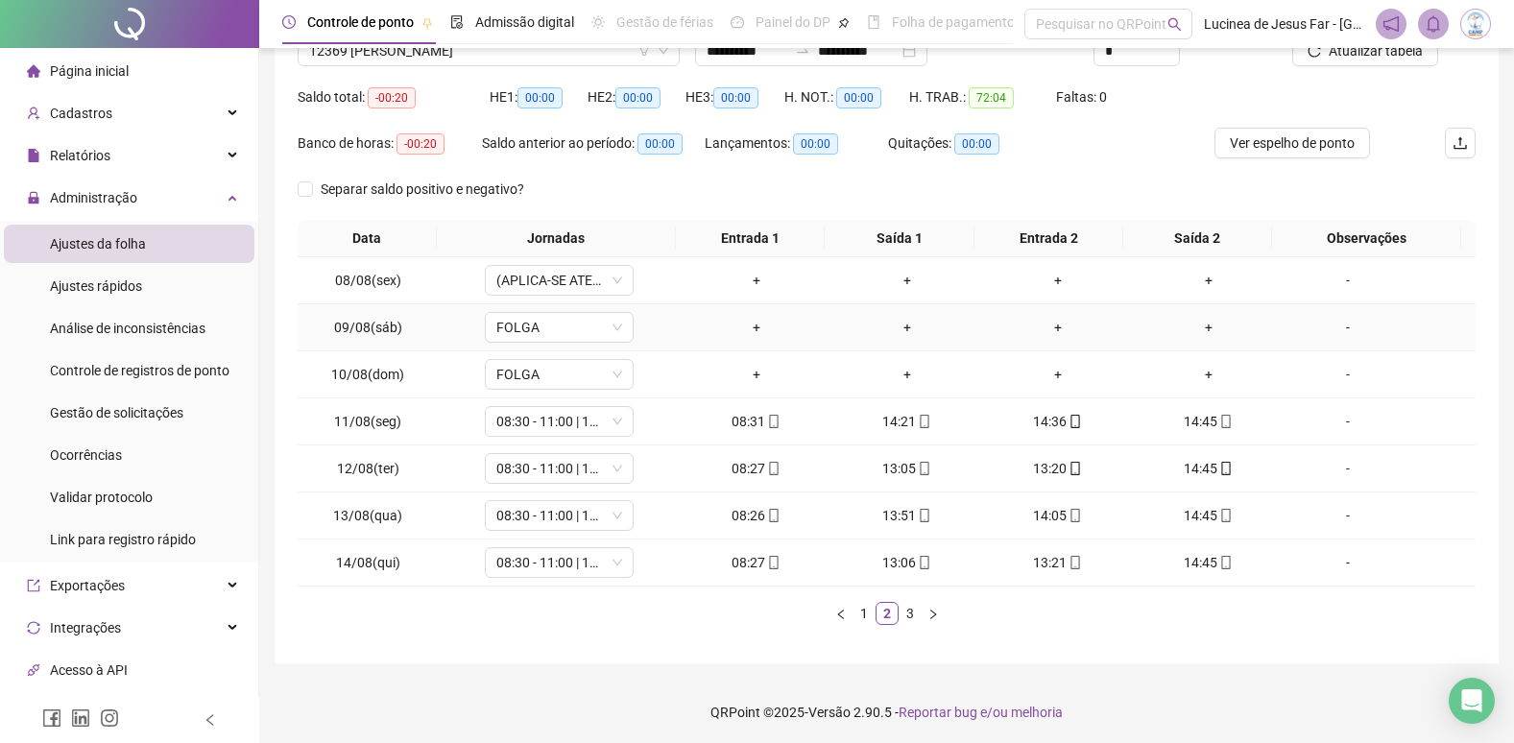
scroll to position [173, 0]
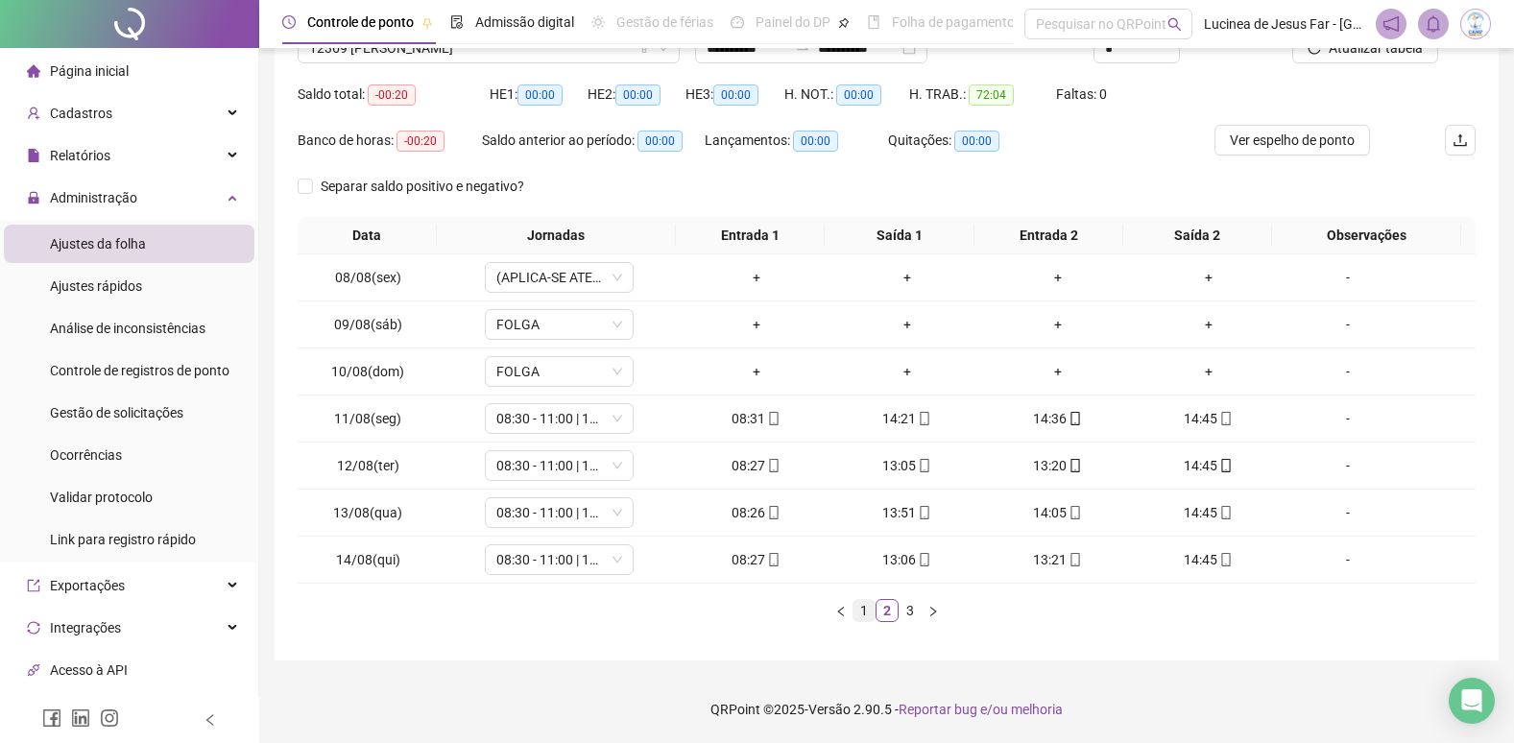
click at [868, 614] on link "1" at bounding box center [864, 610] width 21 height 21
click at [936, 616] on icon "right" at bounding box center [934, 612] width 12 height 12
click at [1316, 147] on span "Ver espelho de ponto" at bounding box center [1292, 140] width 125 height 21
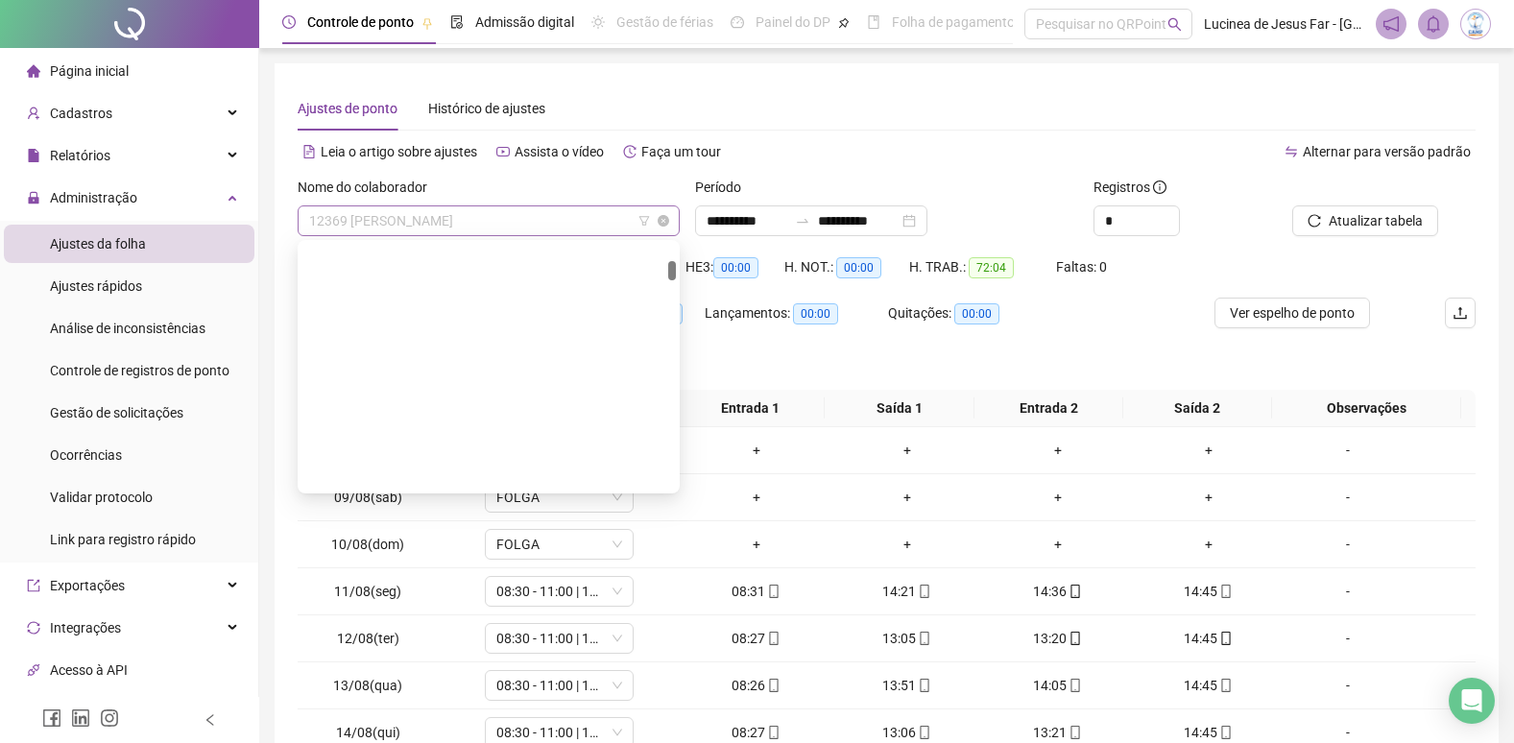
click at [499, 223] on span "12369 DANIEL LIMA DOS SANTOS" at bounding box center [488, 220] width 359 height 29
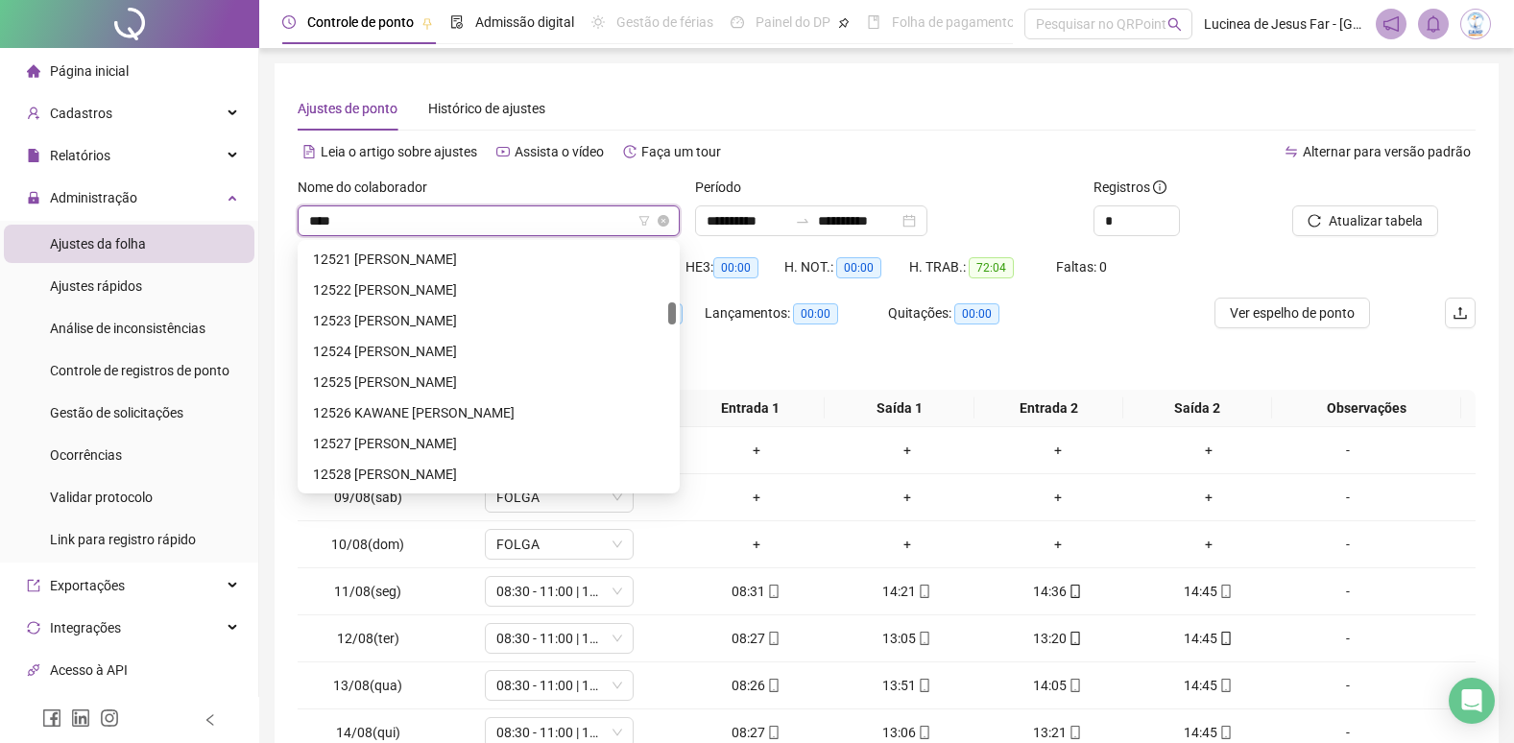
scroll to position [31, 0]
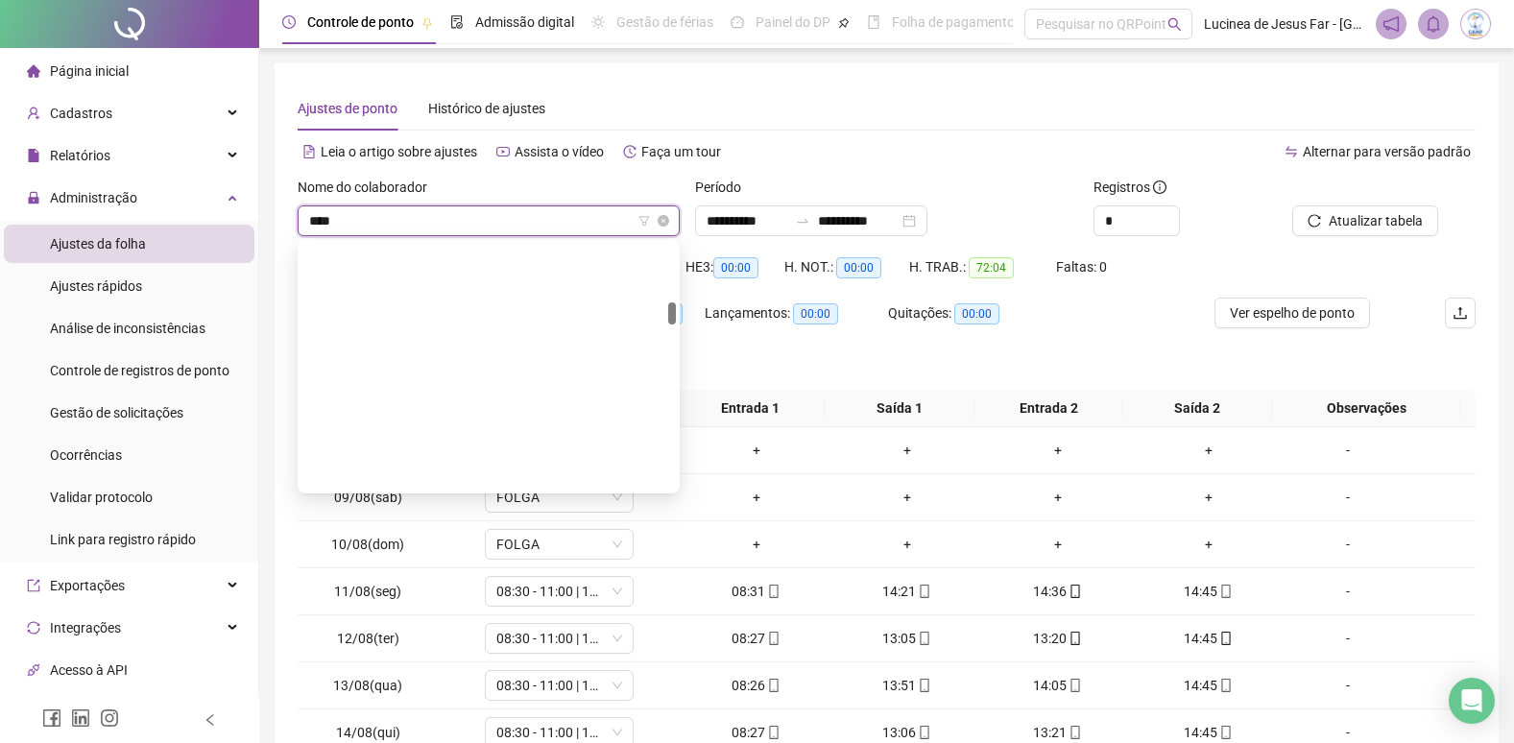
type input "*****"
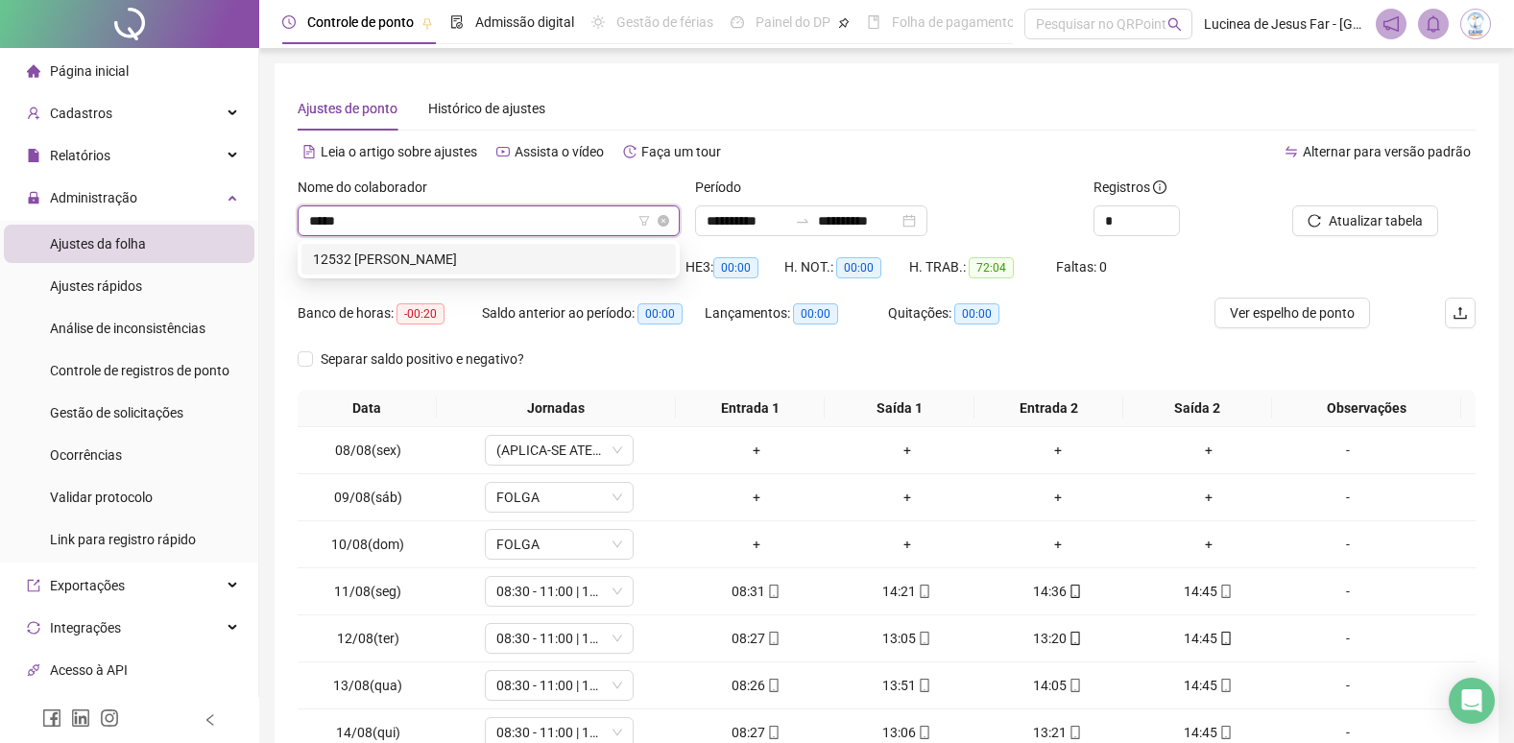
scroll to position [0, 0]
click at [513, 257] on div "12532 GEOVANNA BATISTA DA COSTA" at bounding box center [488, 259] width 351 height 21
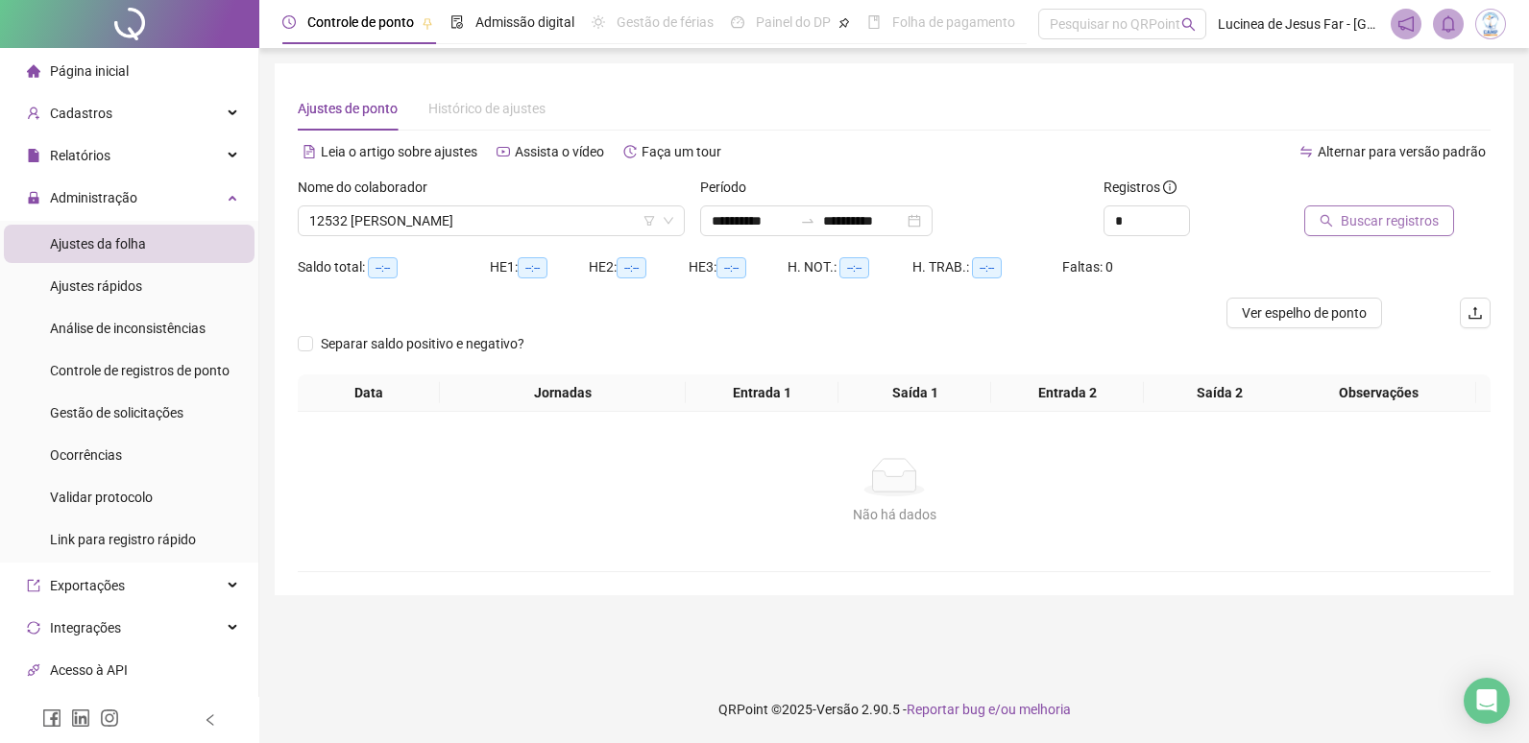
click at [1350, 221] on span "Buscar registros" at bounding box center [1390, 220] width 98 height 21
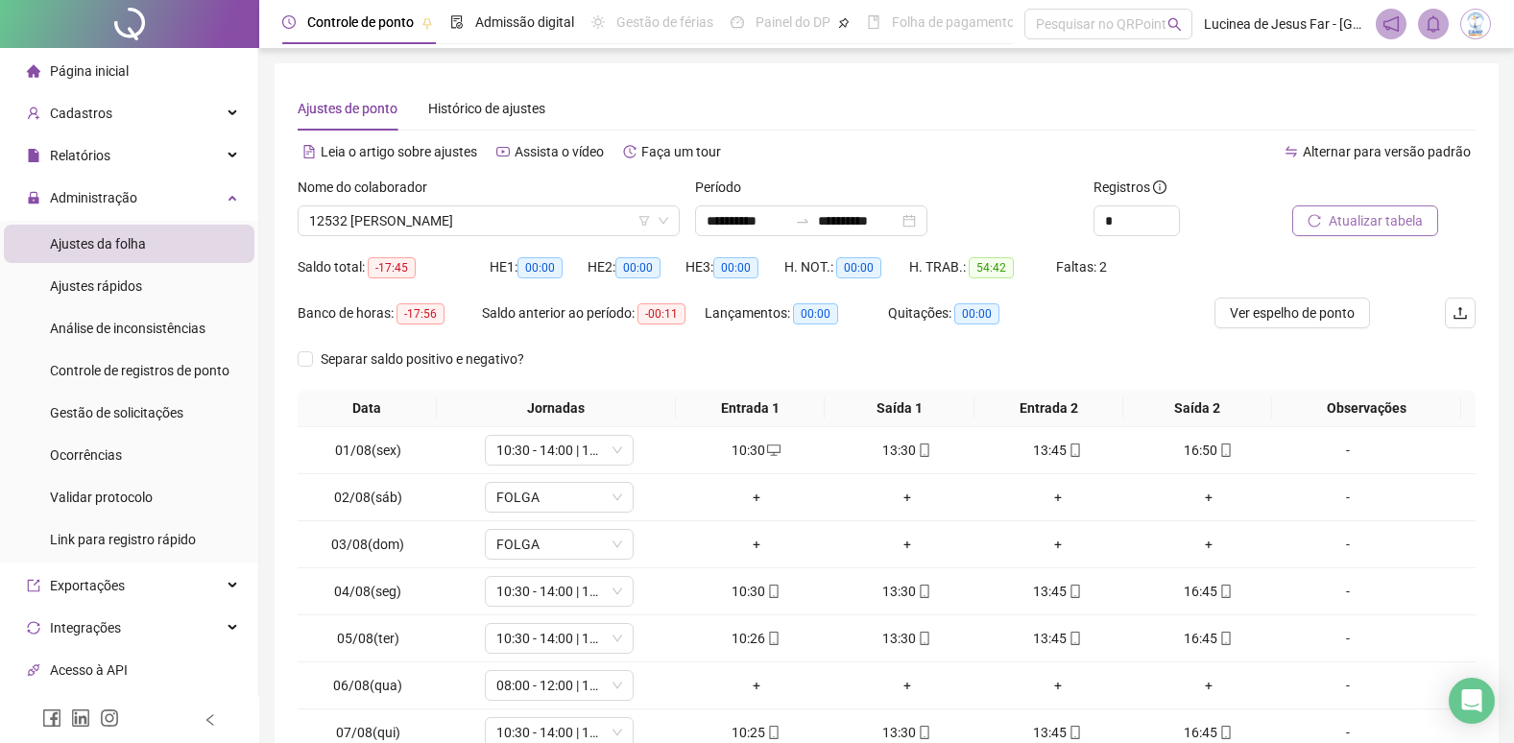
scroll to position [96, 0]
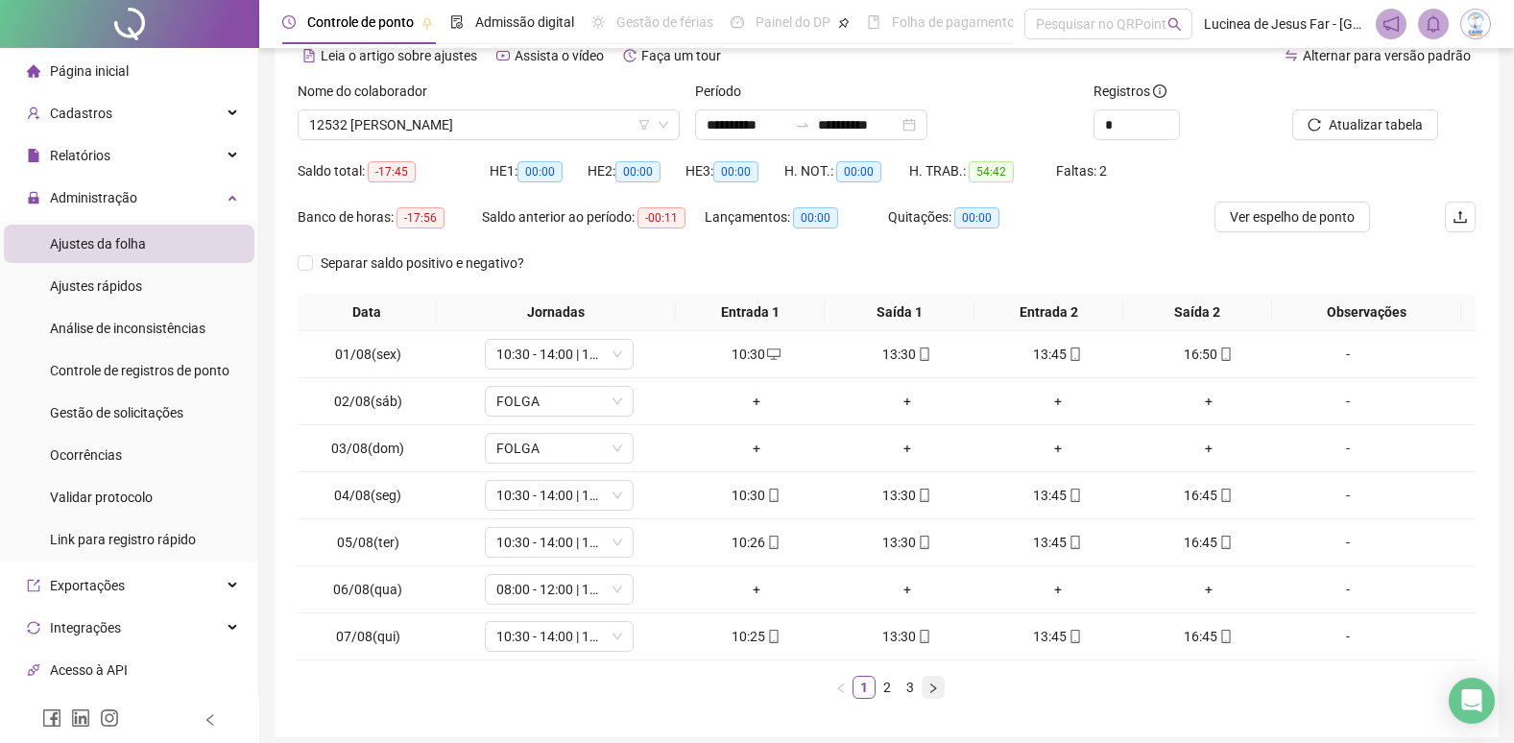
click at [938, 690] on icon "right" at bounding box center [934, 689] width 12 height 12
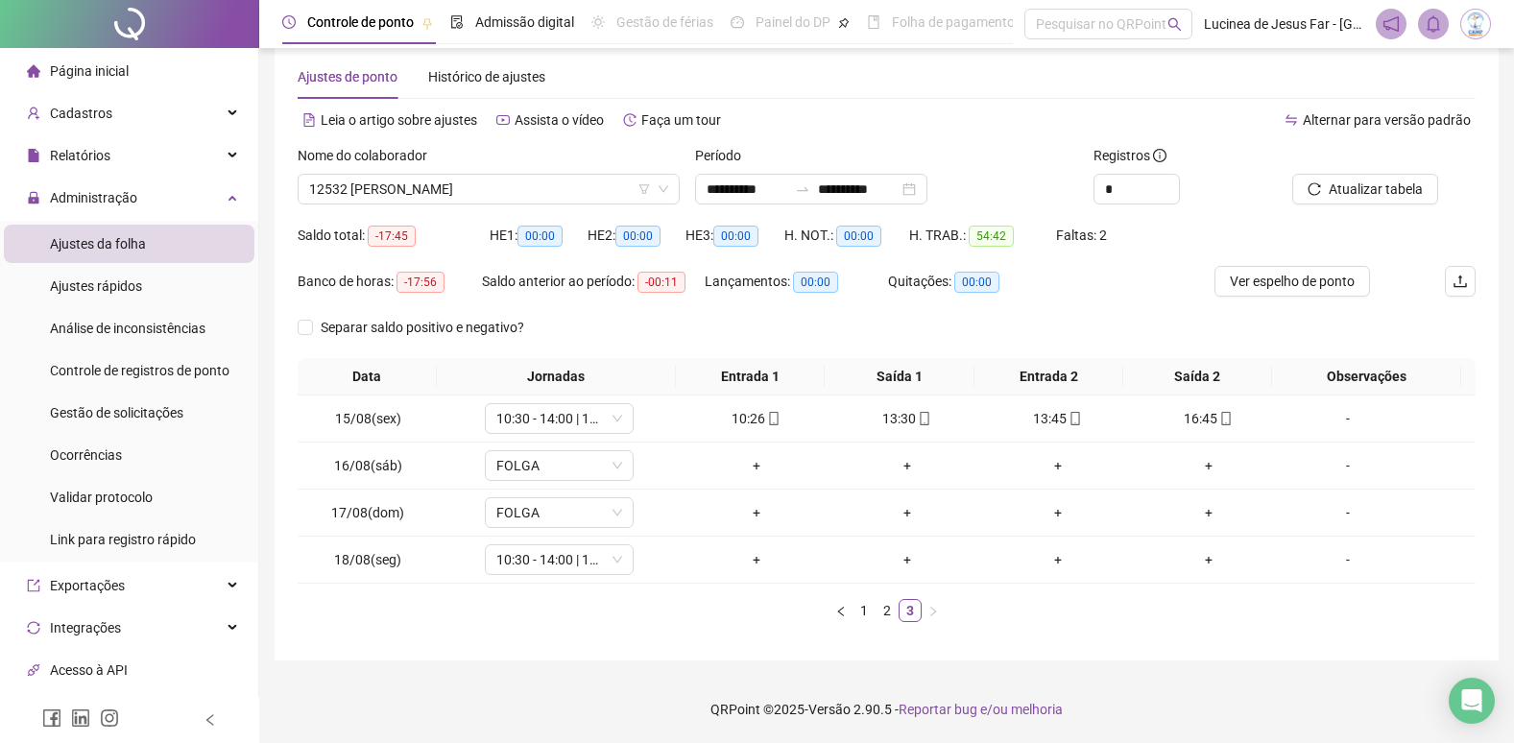
scroll to position [32, 0]
click at [888, 619] on link "2" at bounding box center [887, 610] width 21 height 21
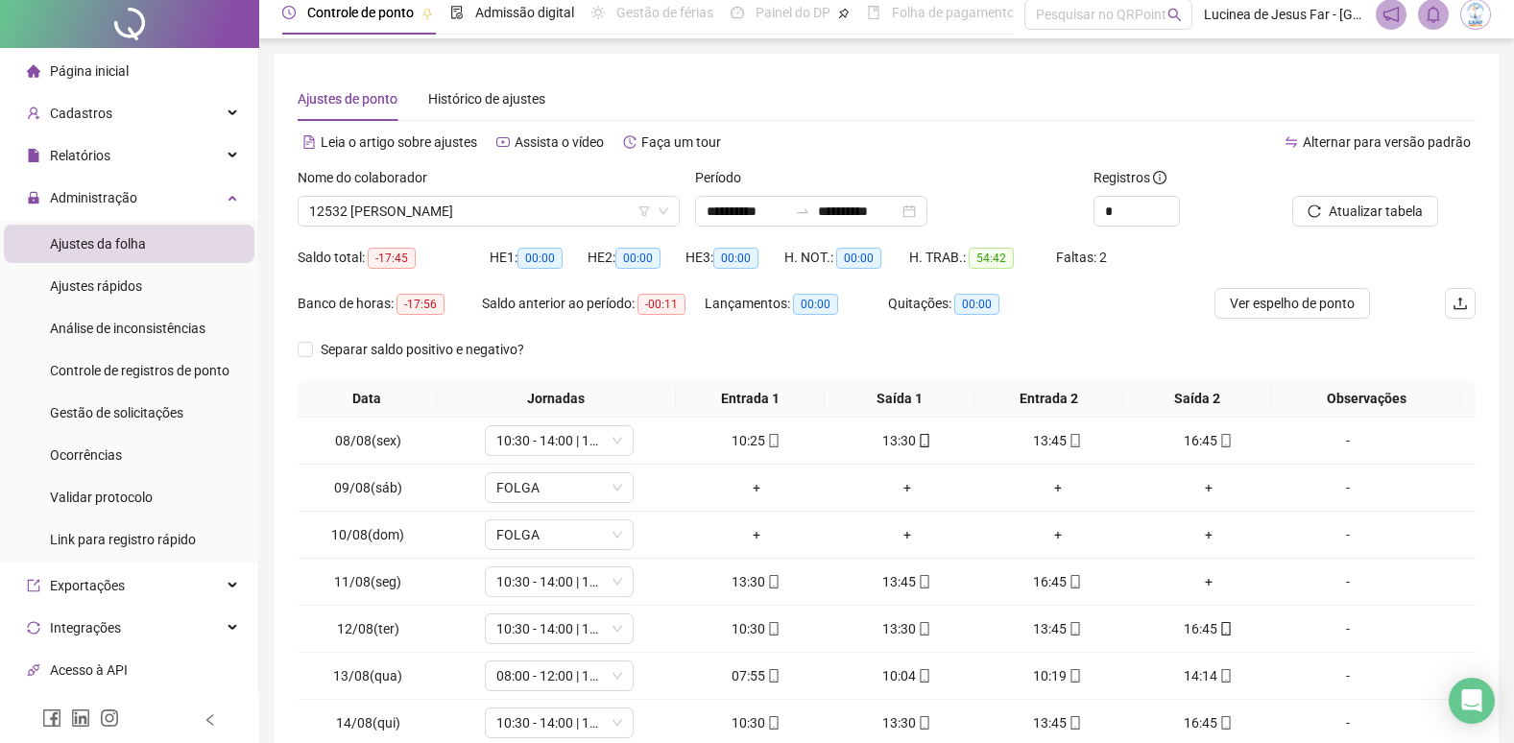
scroll to position [0, 0]
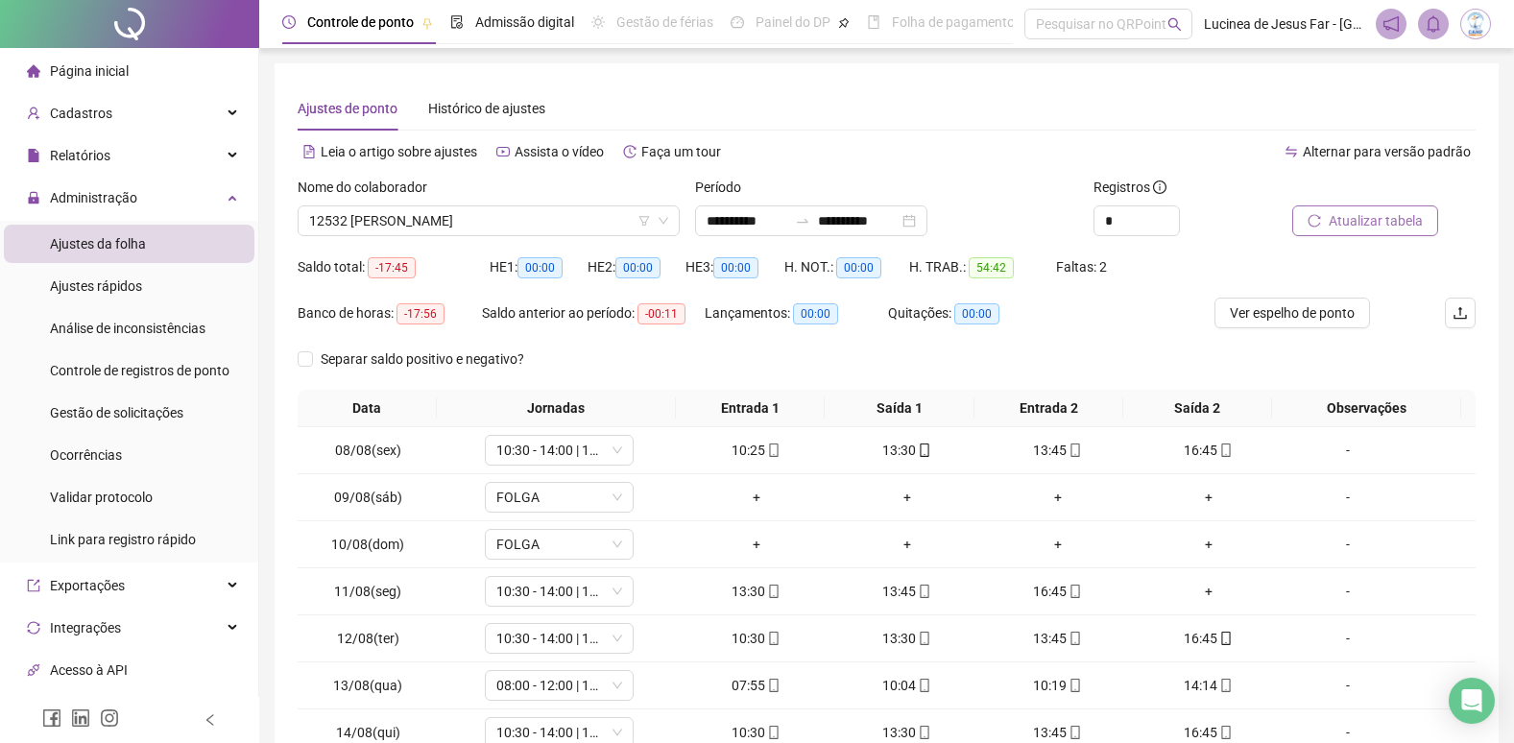
click at [1365, 217] on span "Atualizar tabela" at bounding box center [1376, 220] width 94 height 21
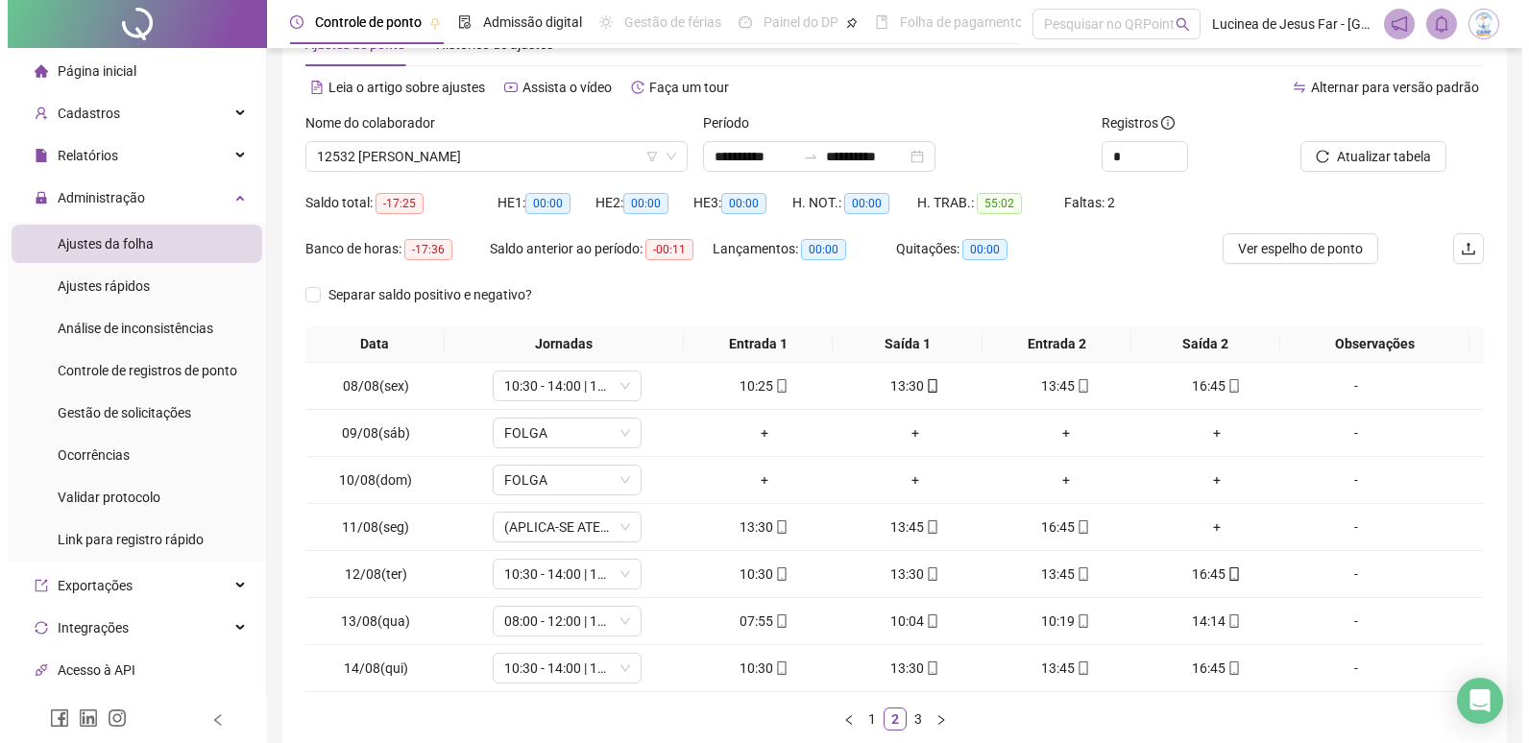
scroll to position [96, 0]
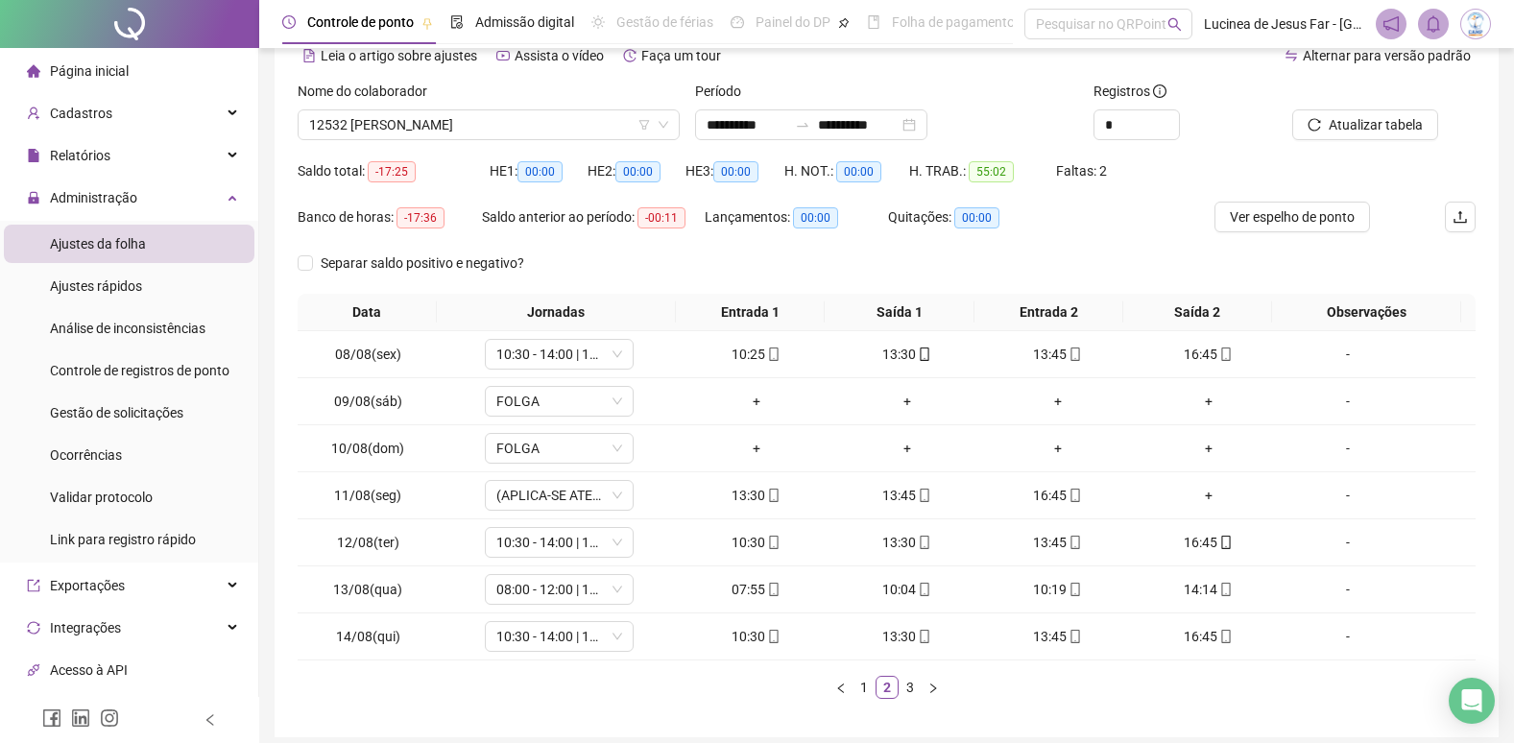
drag, startPoint x: 1331, startPoint y: 214, endPoint x: 1309, endPoint y: 249, distance: 41.0
click at [1331, 213] on span "Ver espelho de ponto" at bounding box center [1292, 216] width 125 height 21
click at [1334, 497] on div "-" at bounding box center [1348, 495] width 113 height 21
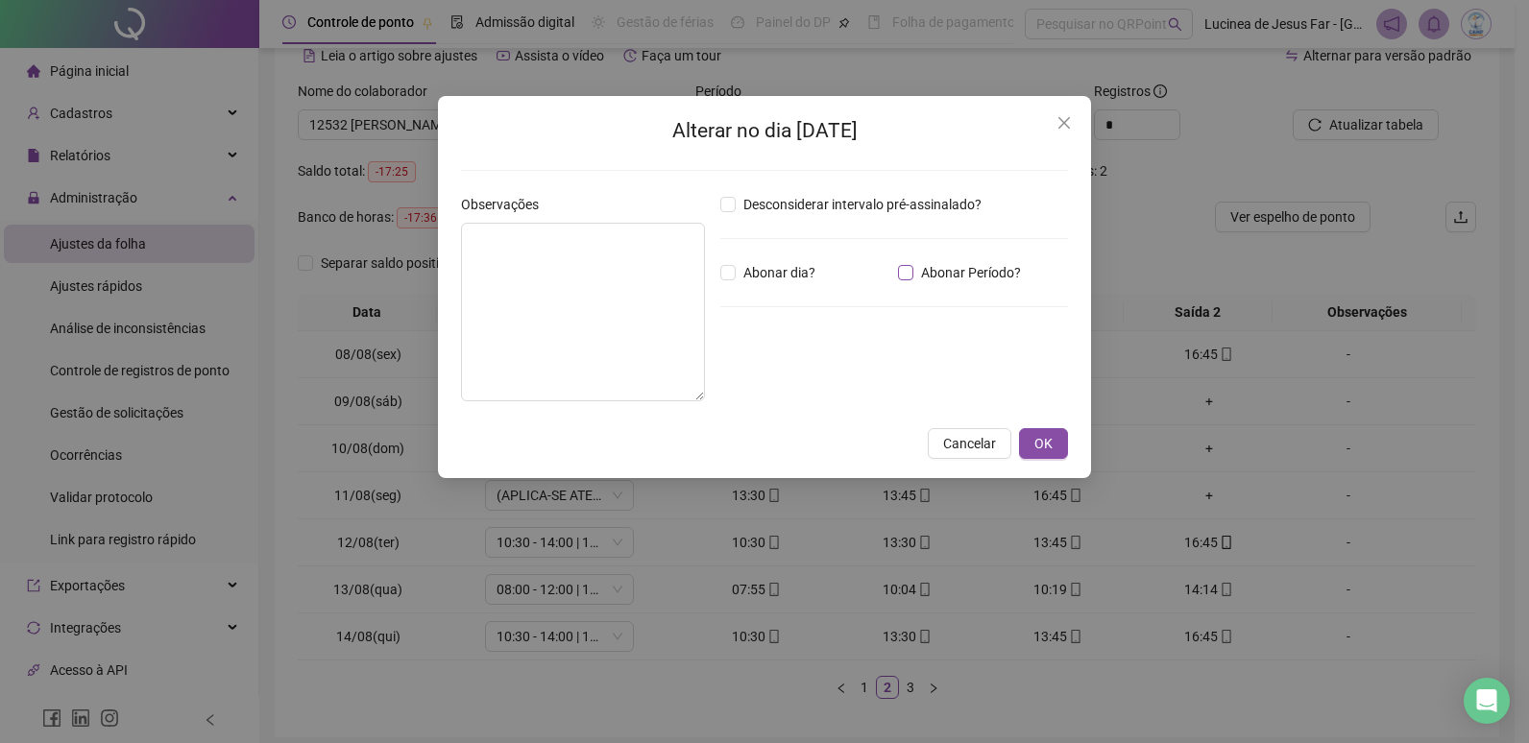
click at [972, 274] on span "Abonar Período?" at bounding box center [970, 272] width 115 height 21
drag, startPoint x: 794, startPoint y: 383, endPoint x: 587, endPoint y: 348, distance: 210.5
click at [594, 375] on div "Observações Desconsiderar intervalo pré-assinalado? Abonar dia? Abonar Período?…" at bounding box center [764, 305] width 622 height 223
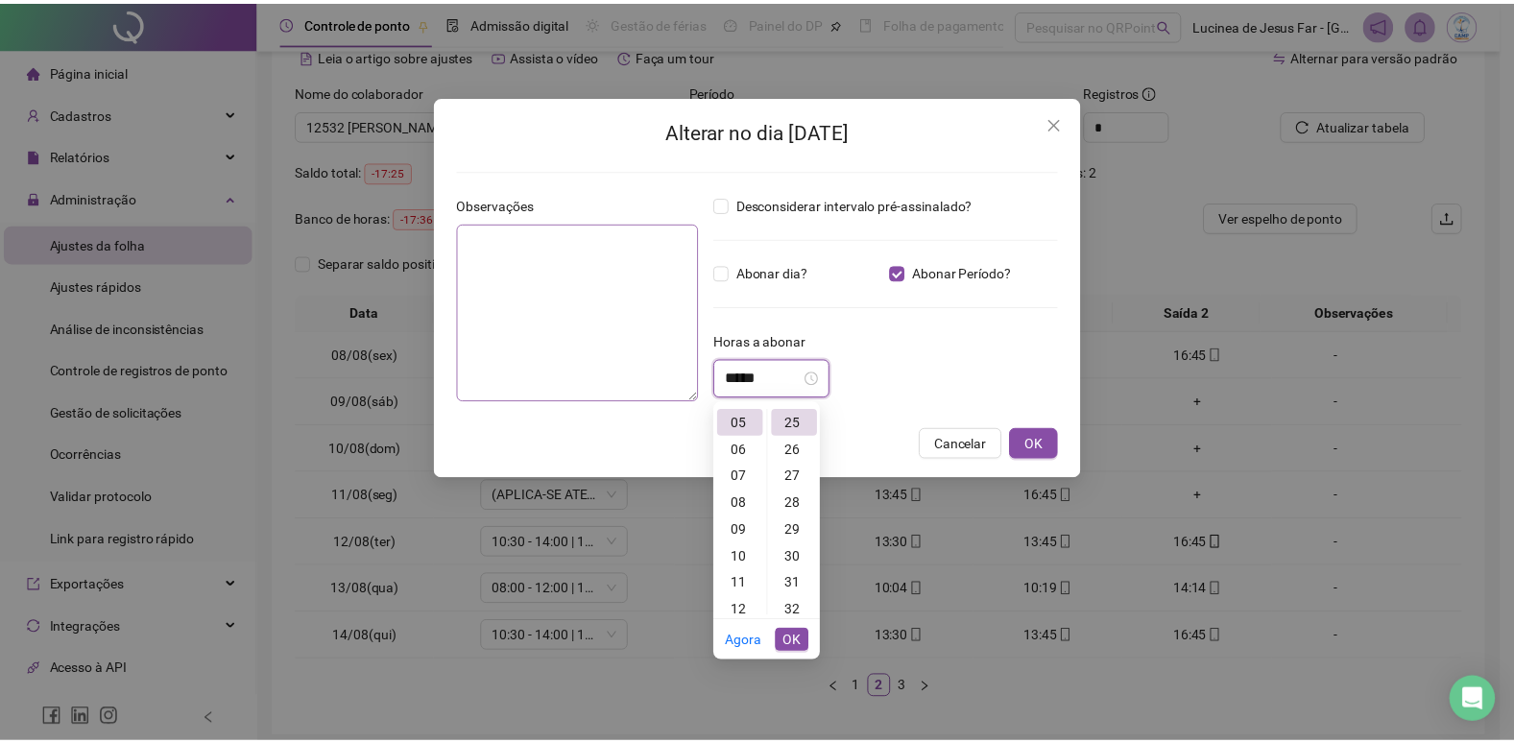
scroll to position [672, 0]
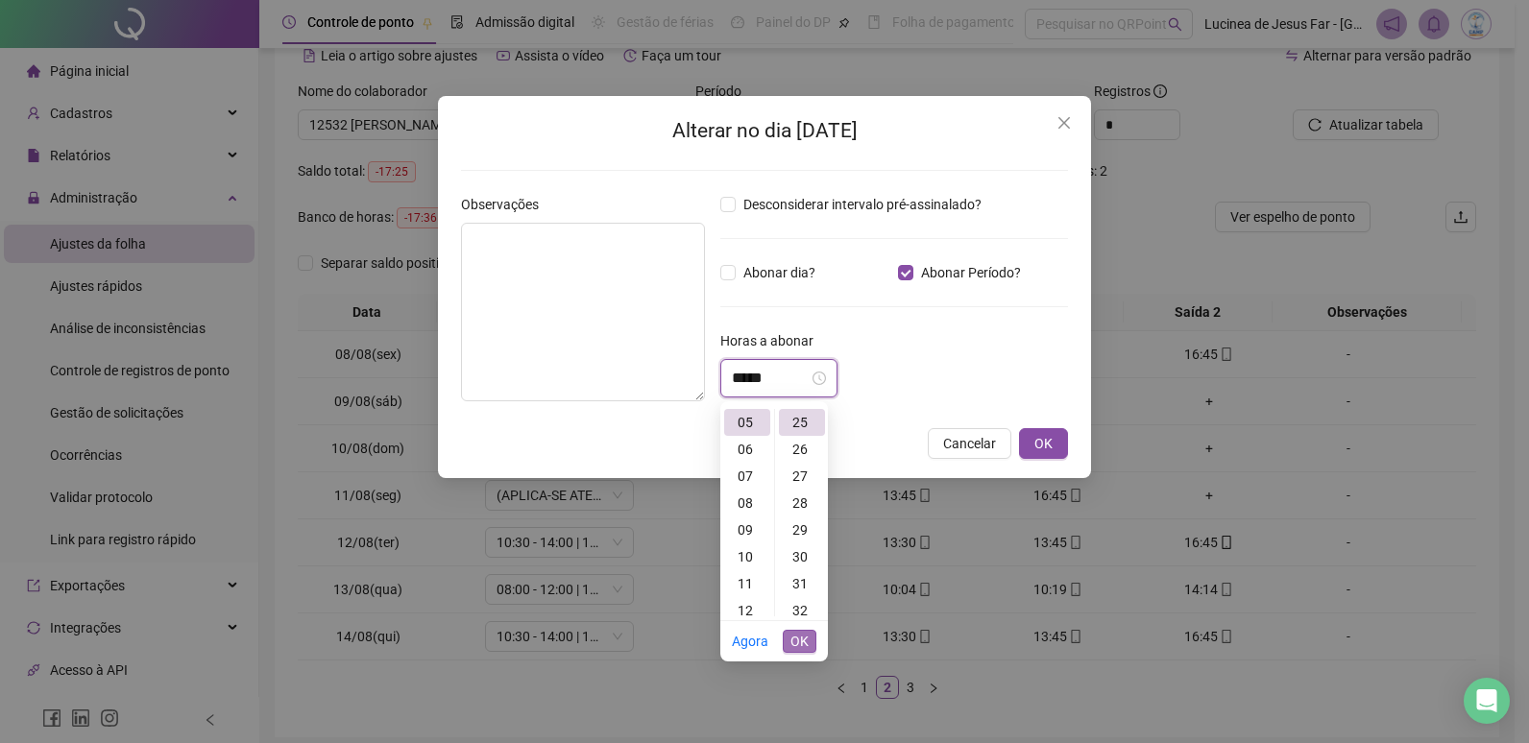
type input "*****"
click at [804, 643] on span "OK" at bounding box center [799, 641] width 18 height 21
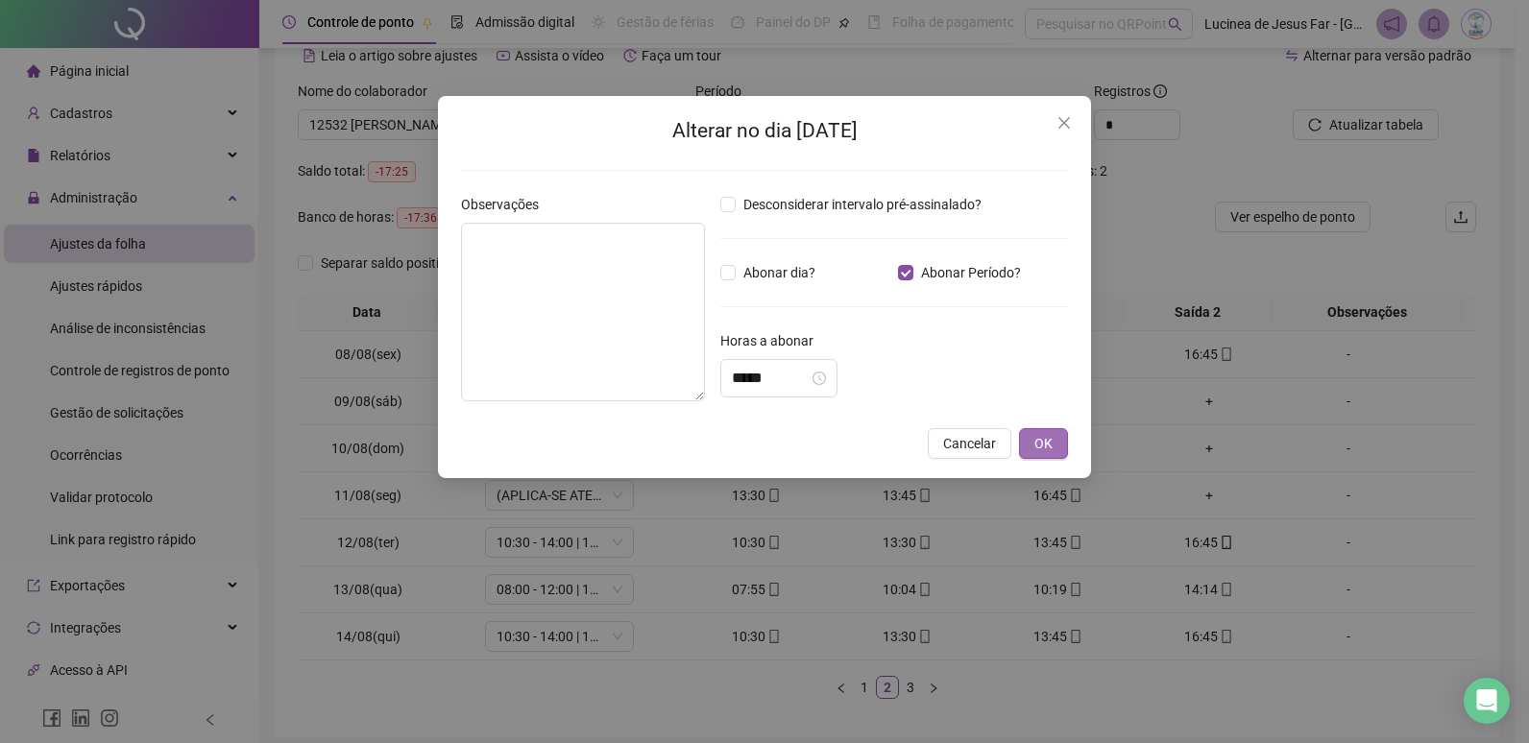
click at [1057, 441] on button "OK" at bounding box center [1043, 443] width 49 height 31
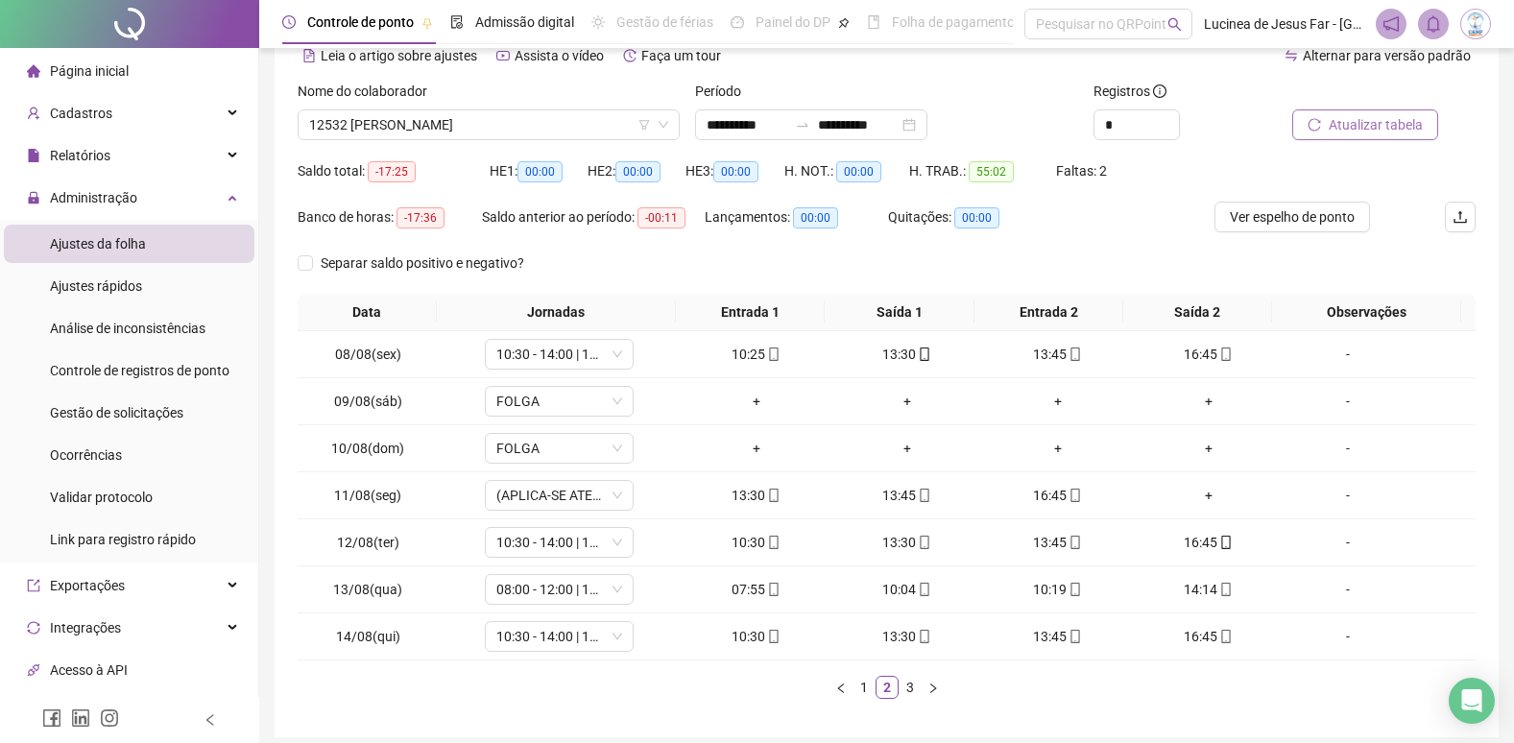
click at [1351, 115] on span "Atualizar tabela" at bounding box center [1376, 124] width 94 height 21
click at [863, 690] on link "1" at bounding box center [864, 687] width 21 height 21
click at [935, 696] on button "button" at bounding box center [933, 687] width 23 height 23
click at [909, 697] on link "3" at bounding box center [910, 687] width 21 height 21
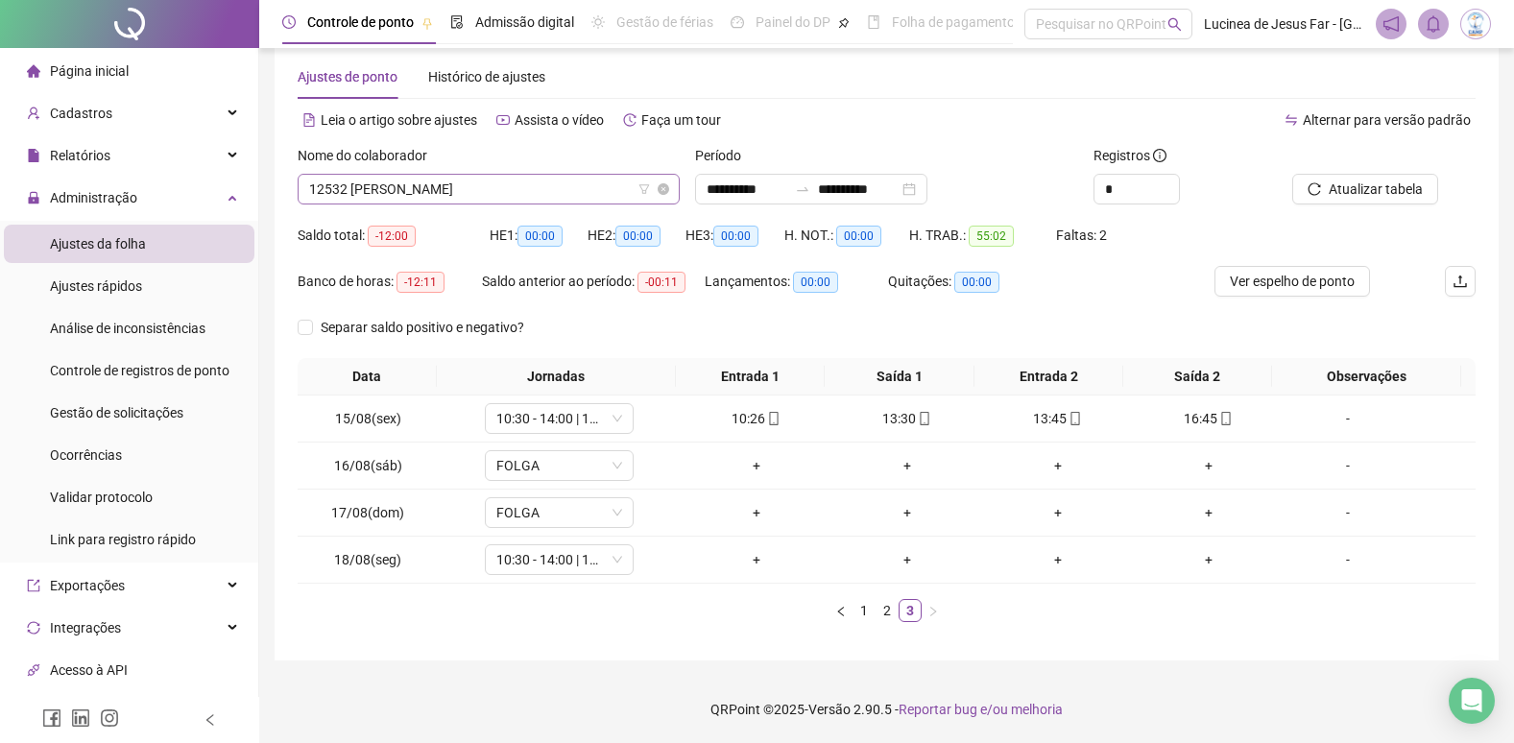
click at [586, 192] on span "12532 GEOVANNA BATISTA DA COSTA" at bounding box center [488, 189] width 359 height 29
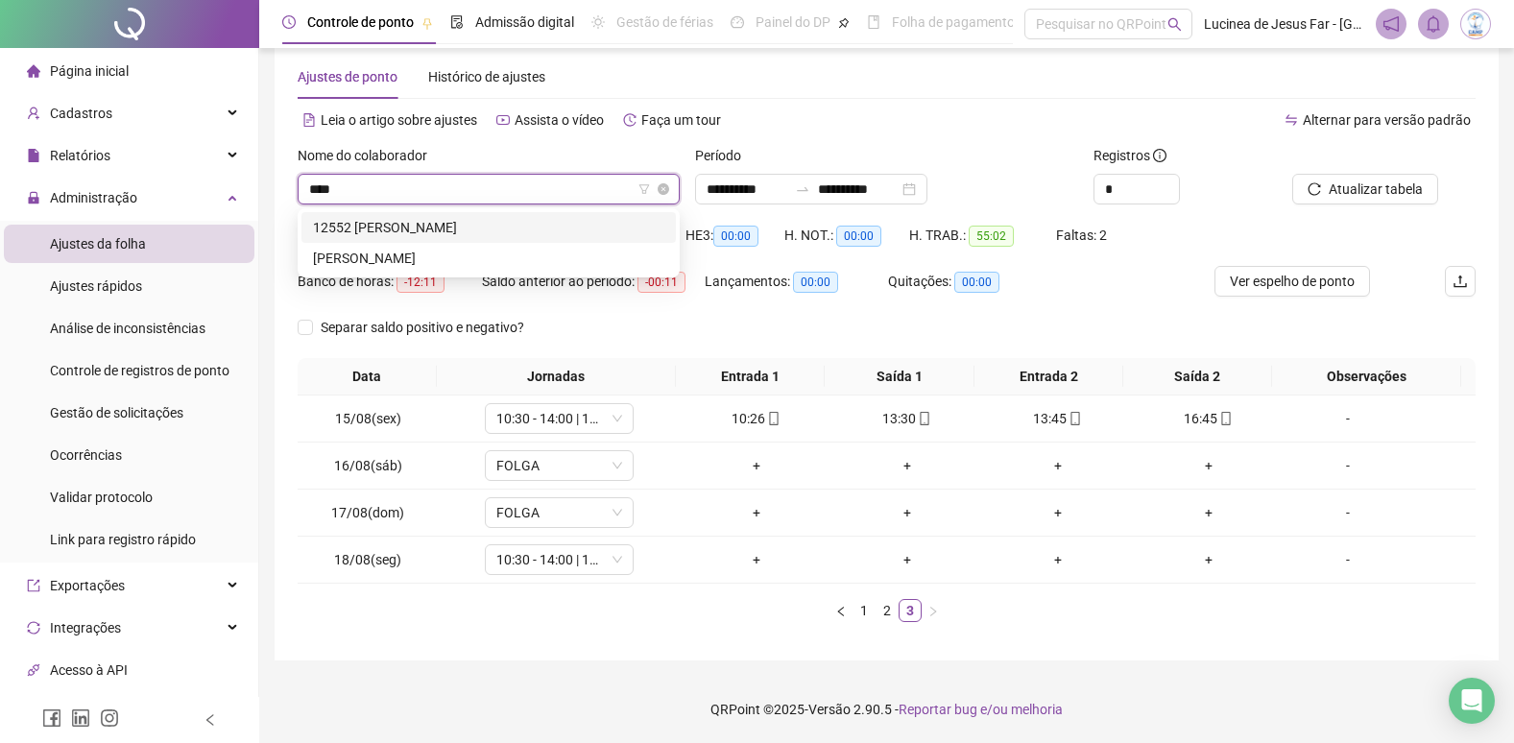
scroll to position [0, 0]
type input "******"
click at [570, 224] on div "[PERSON_NAME]" at bounding box center [488, 227] width 351 height 21
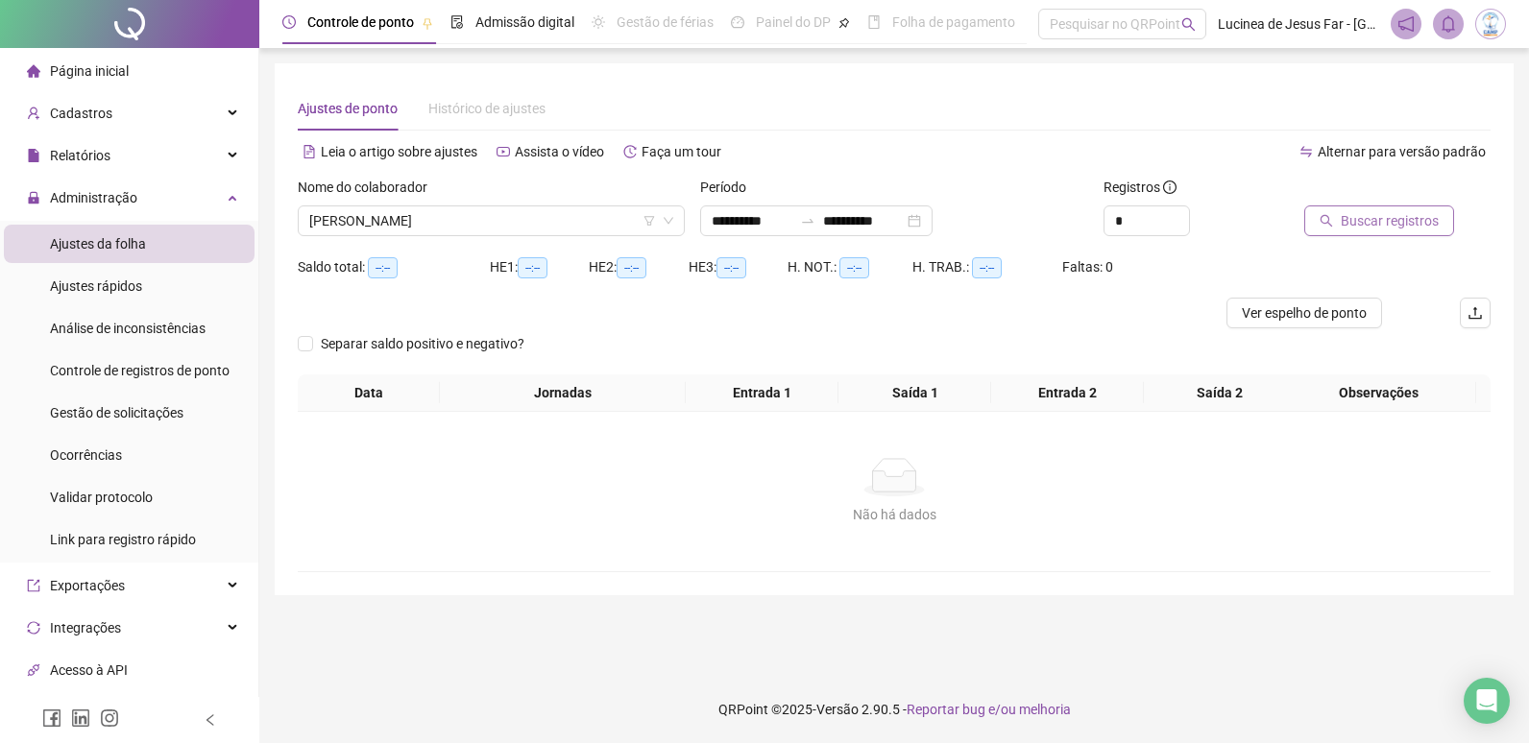
click at [1355, 219] on span "Buscar registros" at bounding box center [1390, 220] width 98 height 21
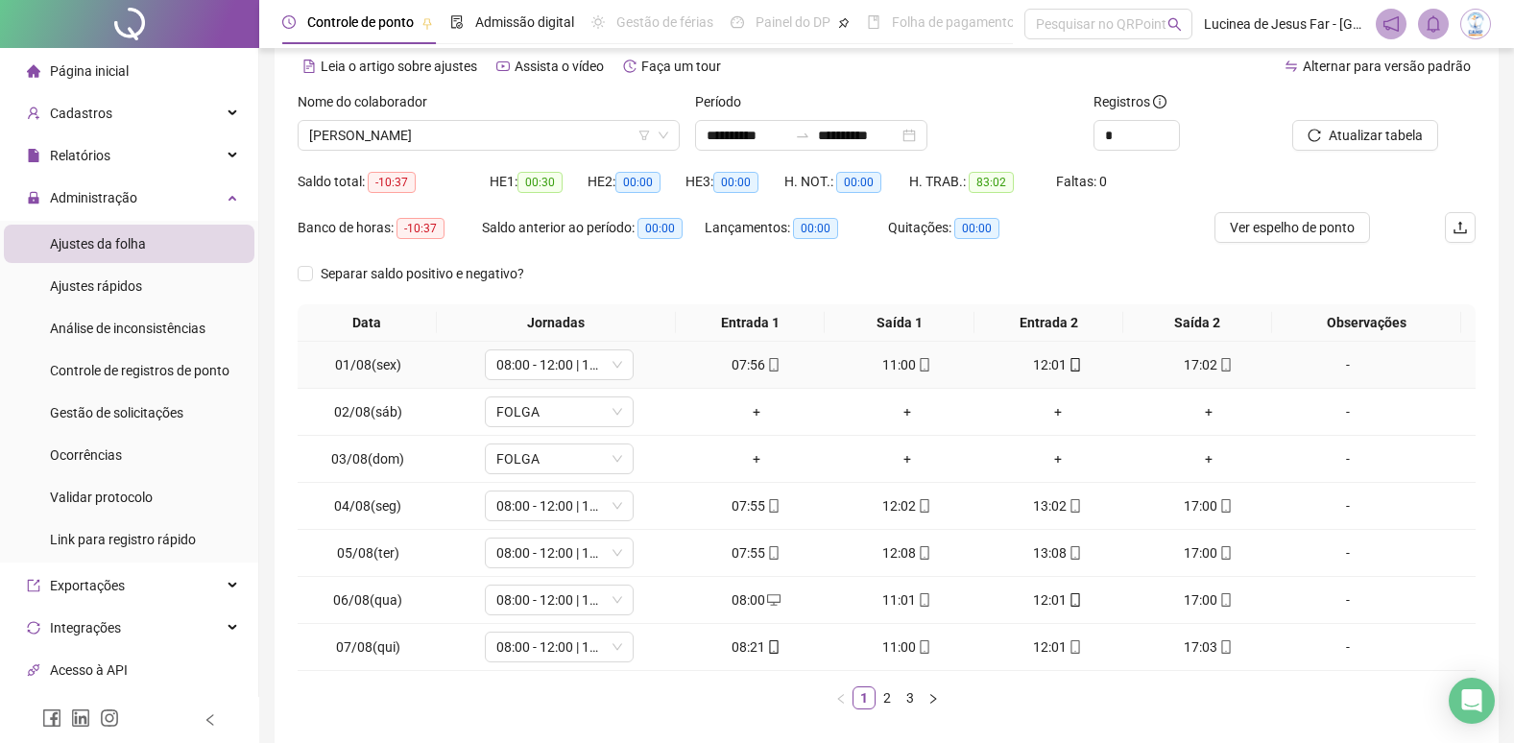
scroll to position [173, 0]
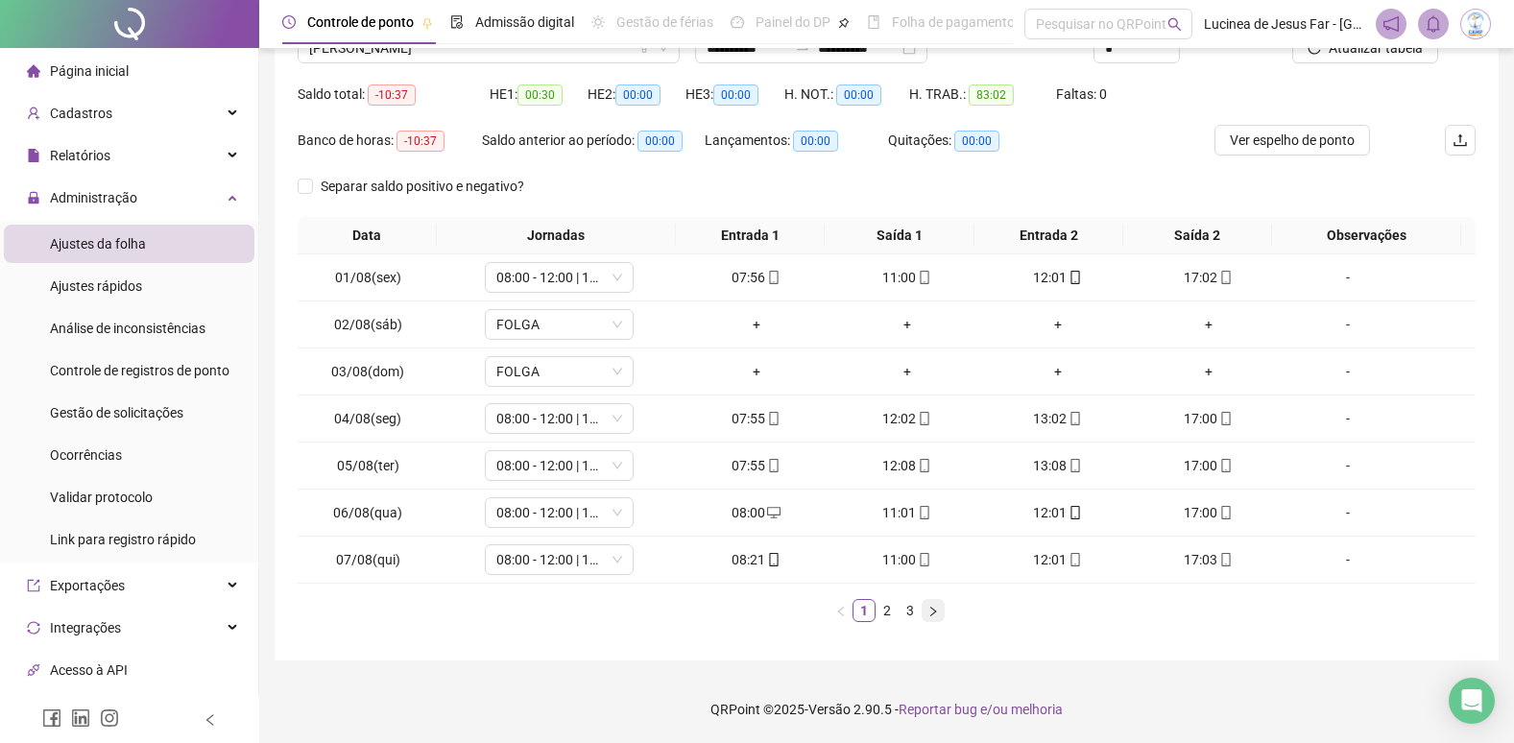
click at [939, 611] on button "button" at bounding box center [933, 610] width 23 height 23
click at [934, 620] on button "button" at bounding box center [933, 610] width 23 height 23
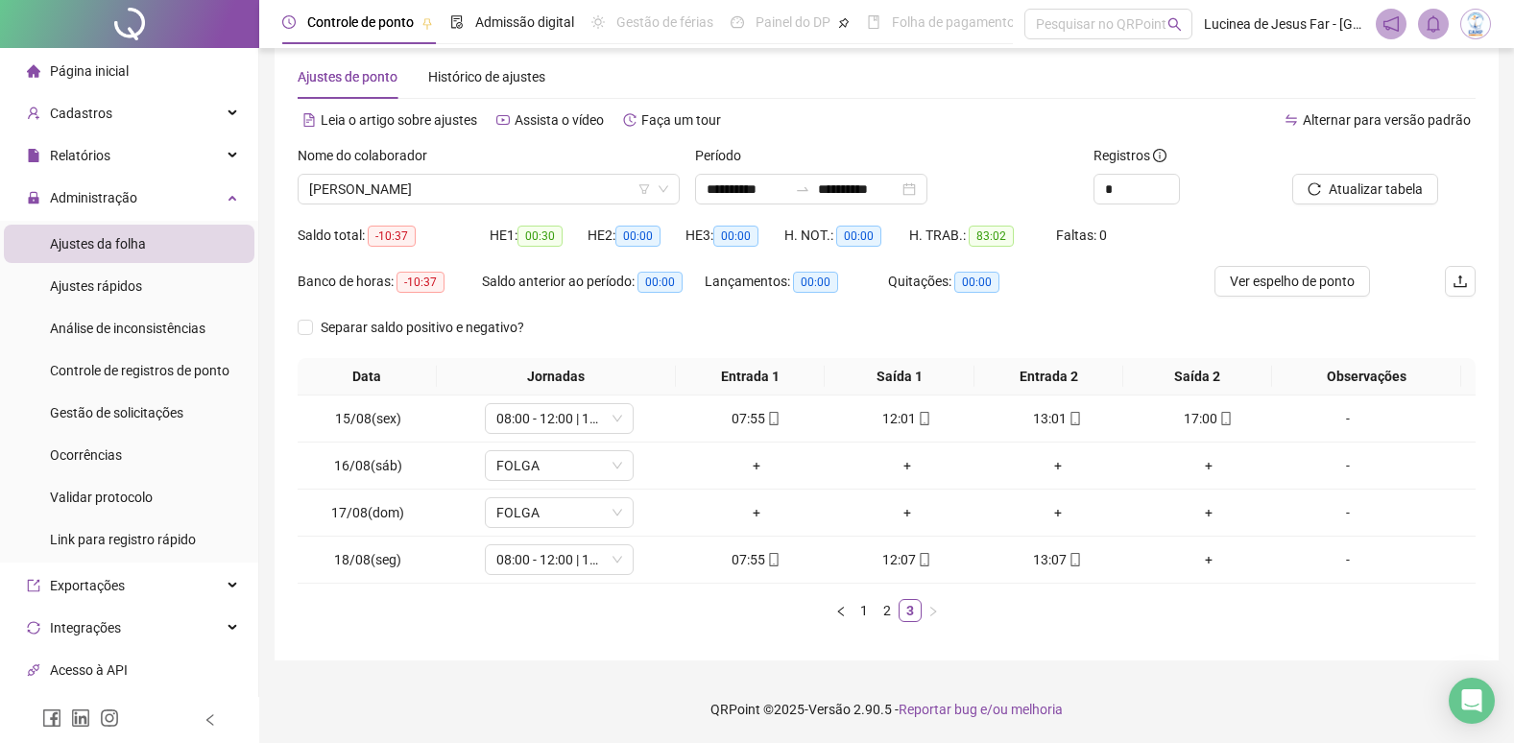
scroll to position [32, 0]
click at [861, 614] on link "1" at bounding box center [864, 610] width 21 height 21
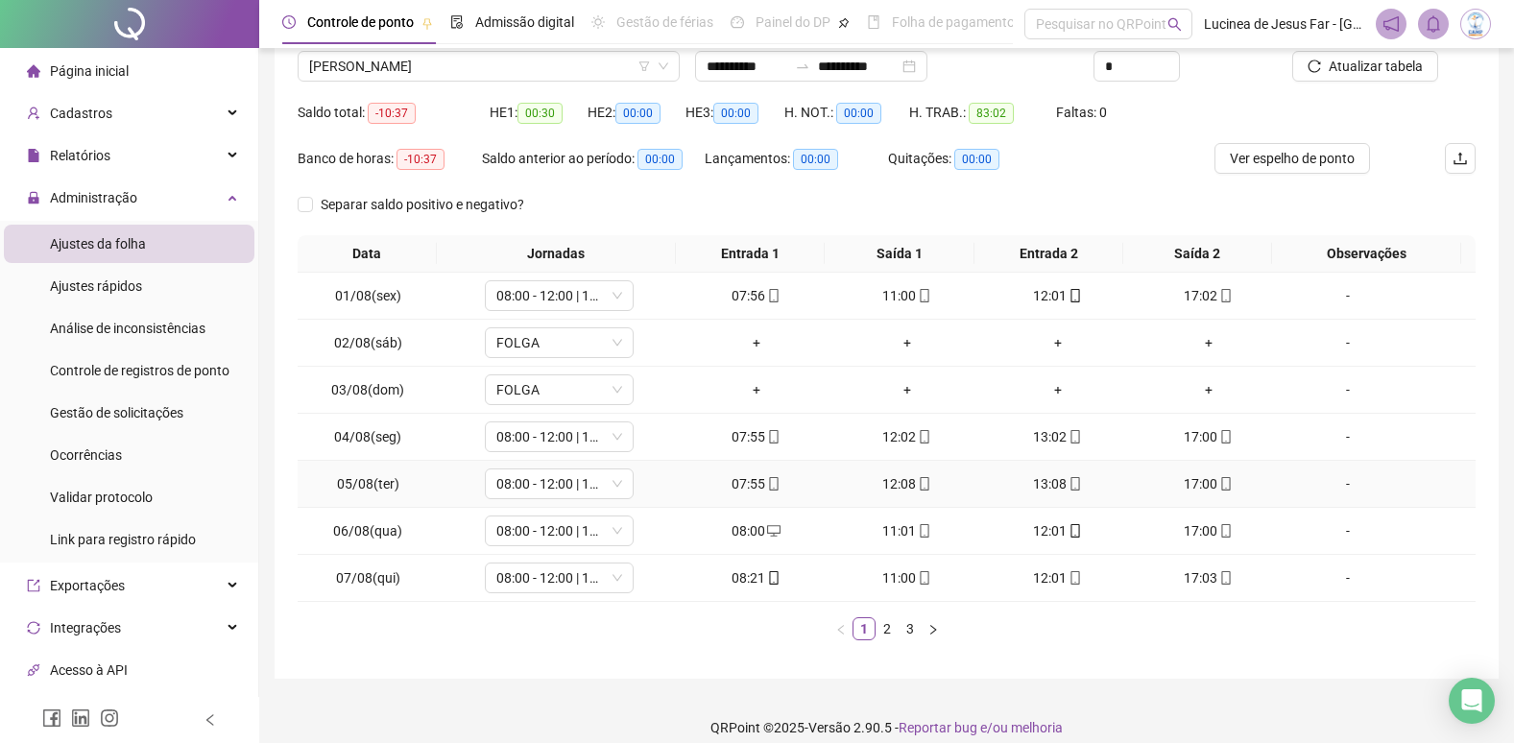
scroll to position [173, 0]
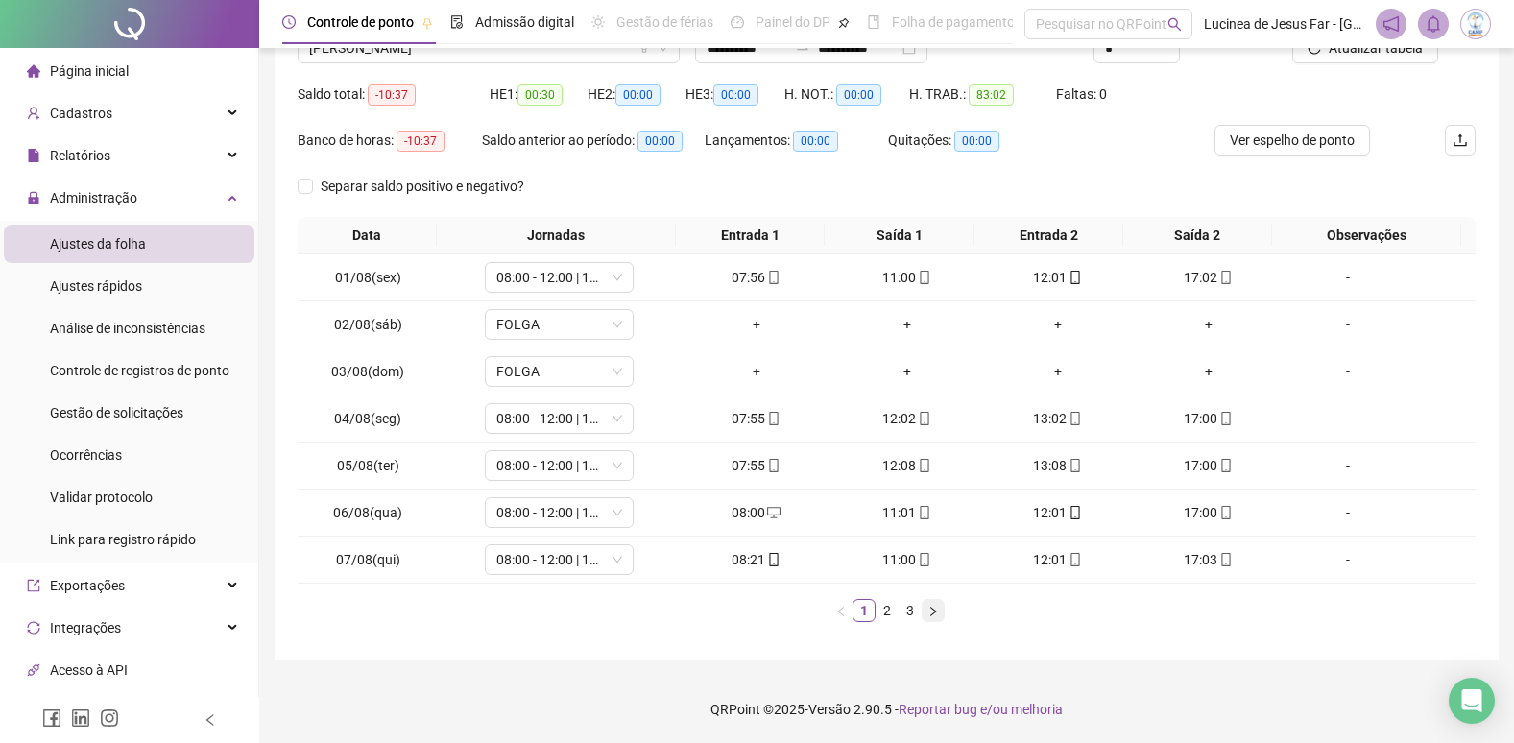
click at [926, 611] on button "button" at bounding box center [933, 610] width 23 height 23
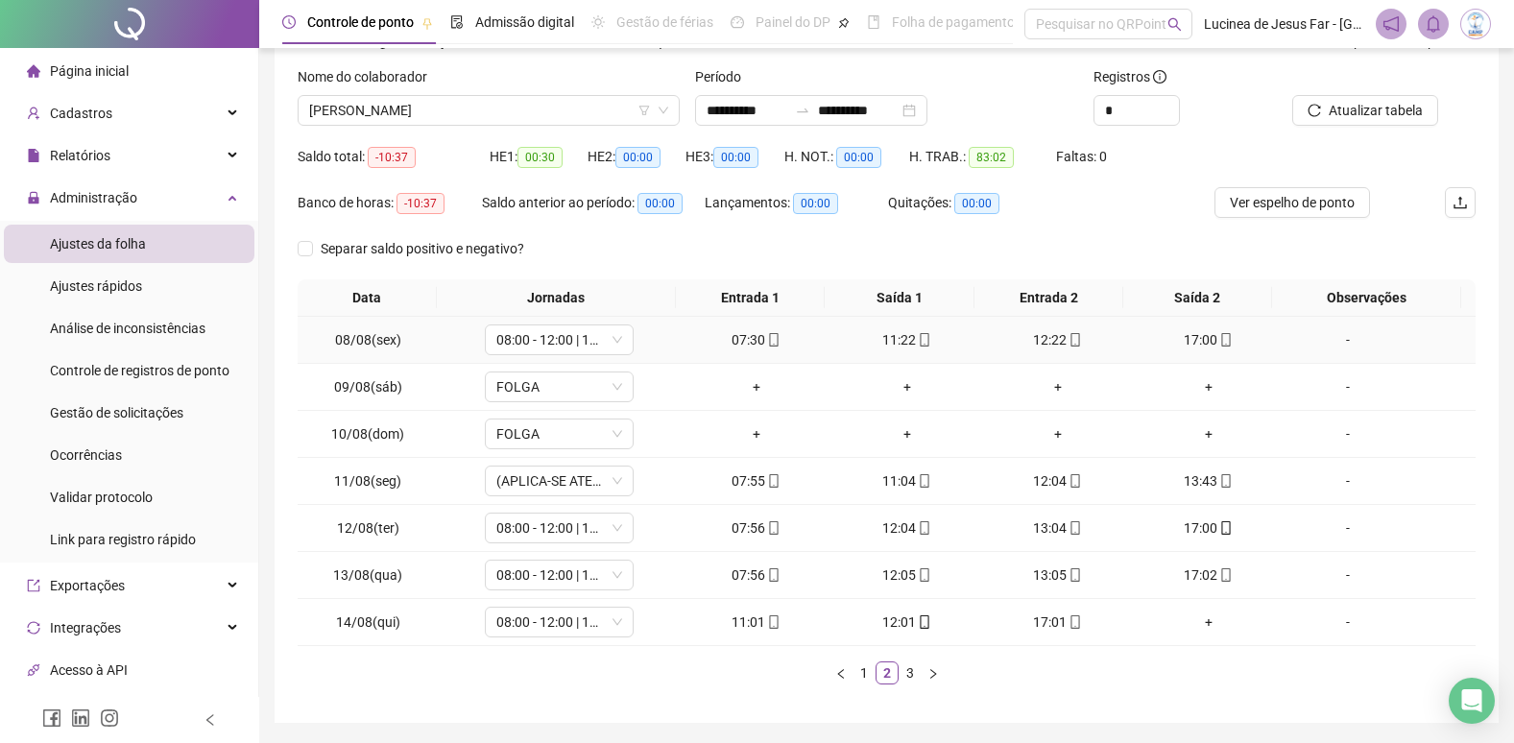
scroll to position [77, 0]
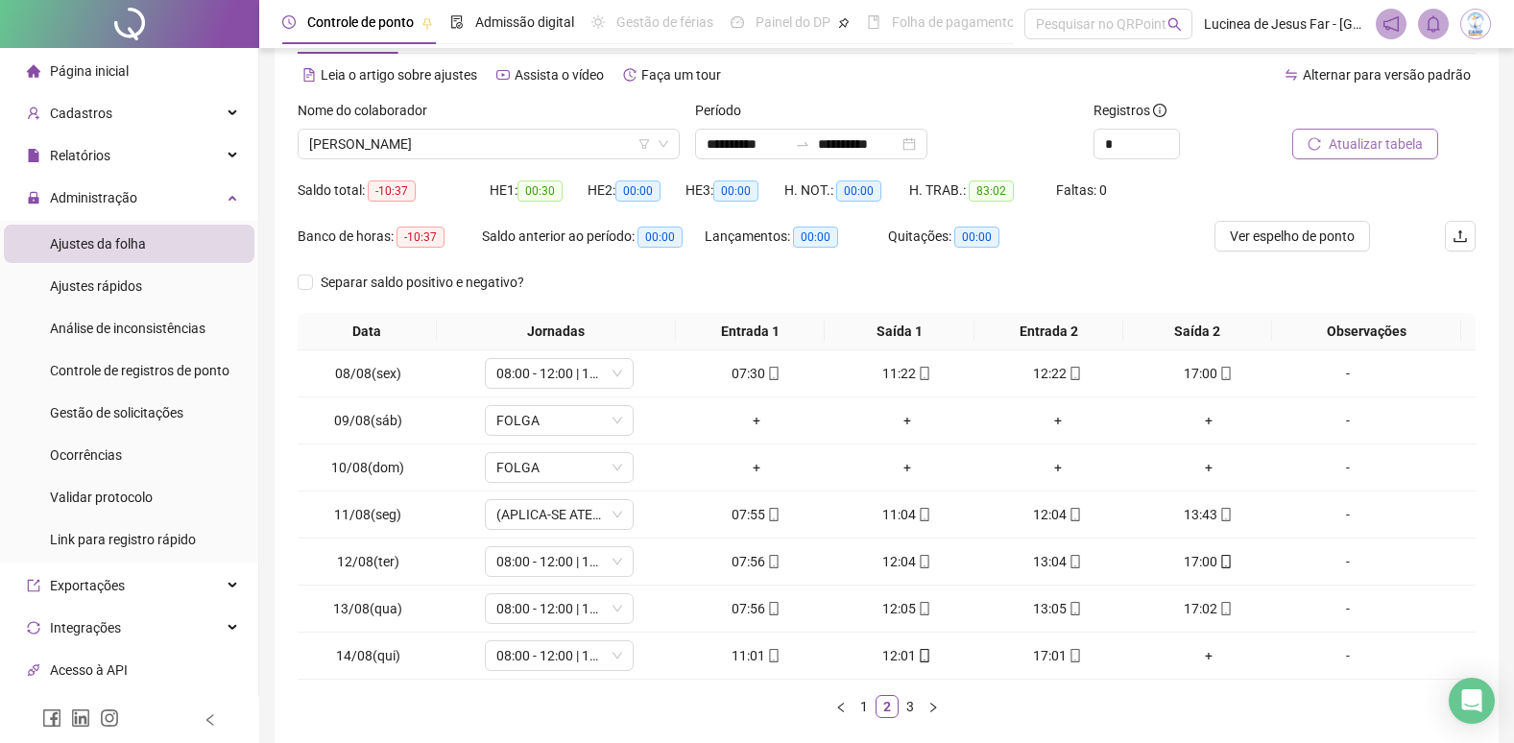
click at [1406, 146] on span "Atualizar tabela" at bounding box center [1376, 143] width 94 height 21
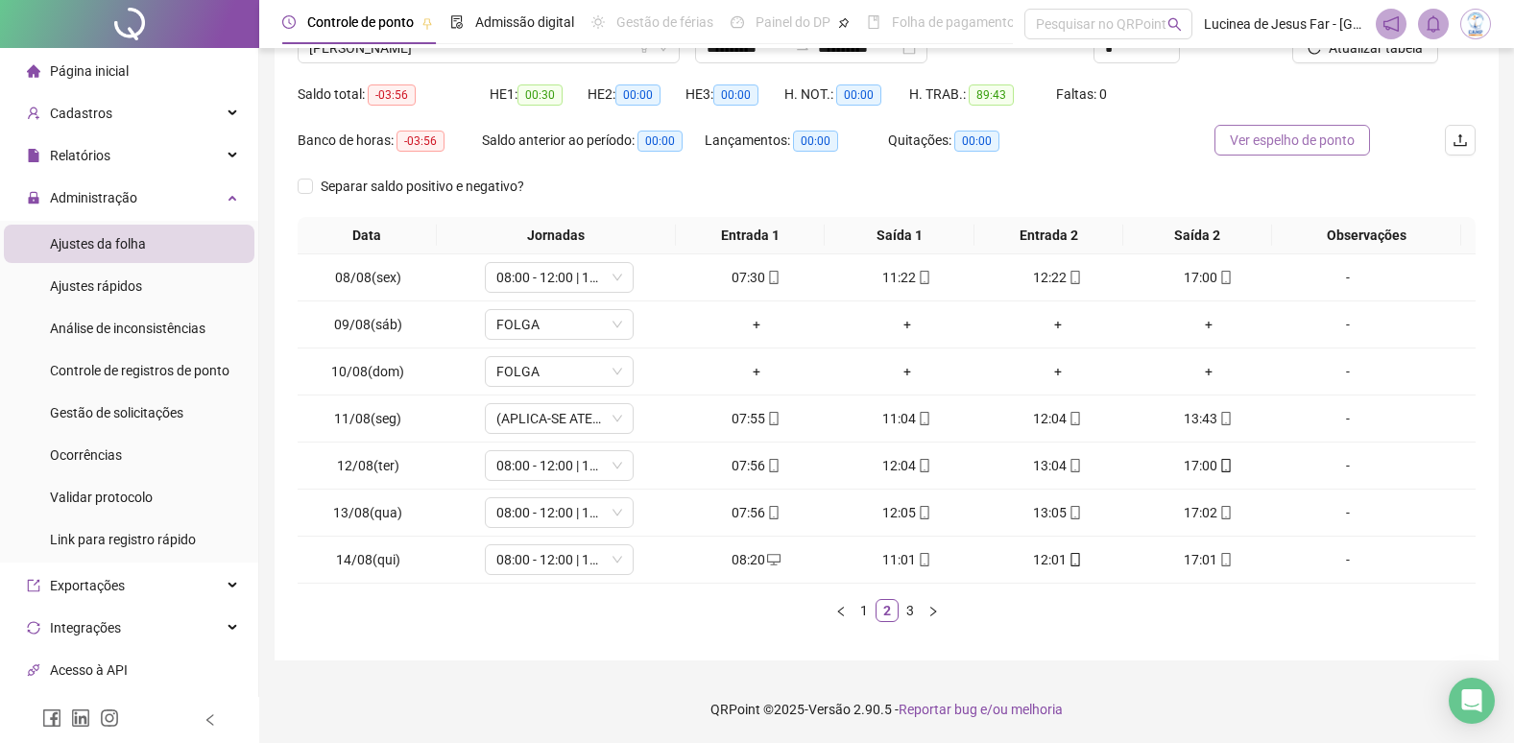
click at [1292, 133] on span "Ver espelho de ponto" at bounding box center [1292, 140] width 125 height 21
click at [767, 561] on icon "desktop" at bounding box center [773, 559] width 13 height 13
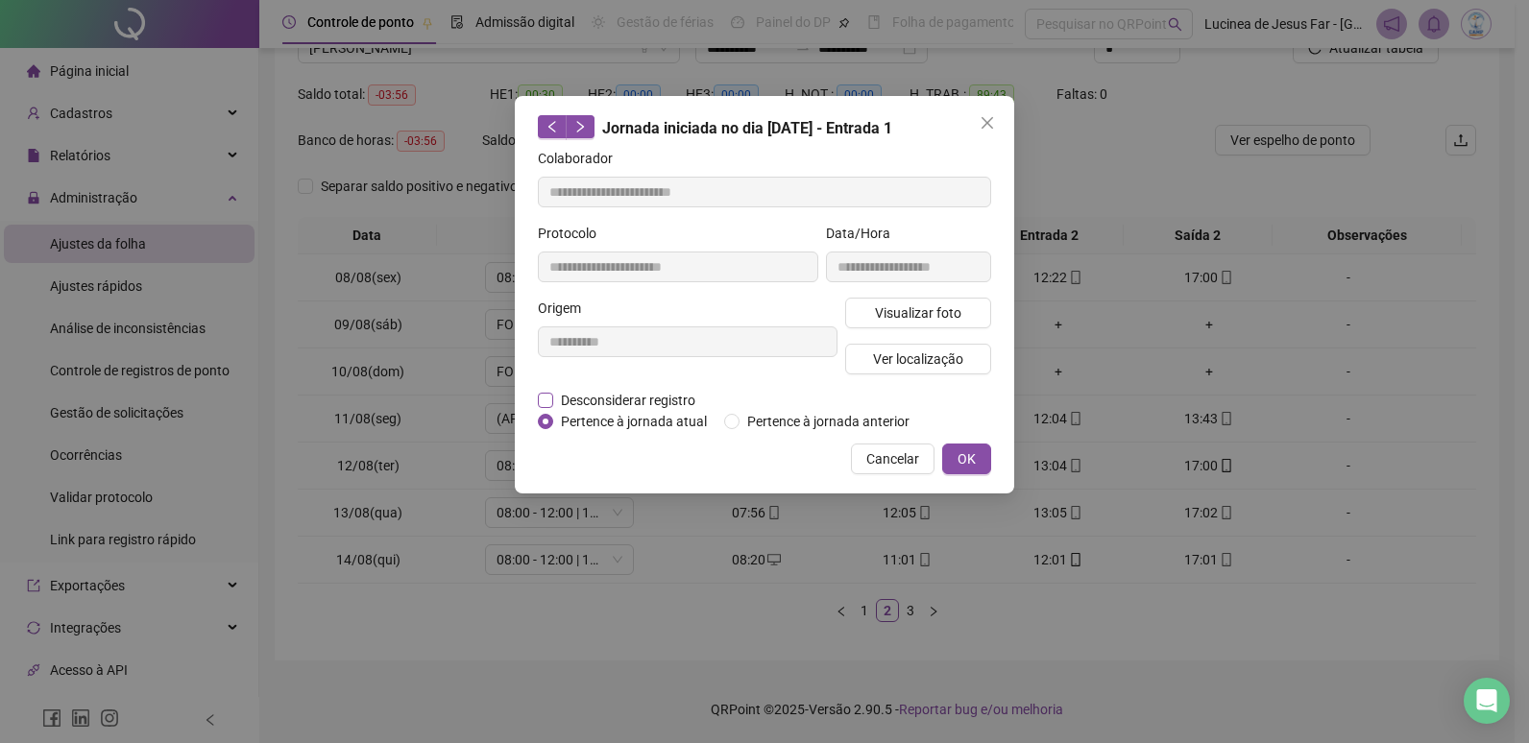
click at [613, 403] on span "Desconsiderar registro" at bounding box center [628, 400] width 150 height 21
type input "**********"
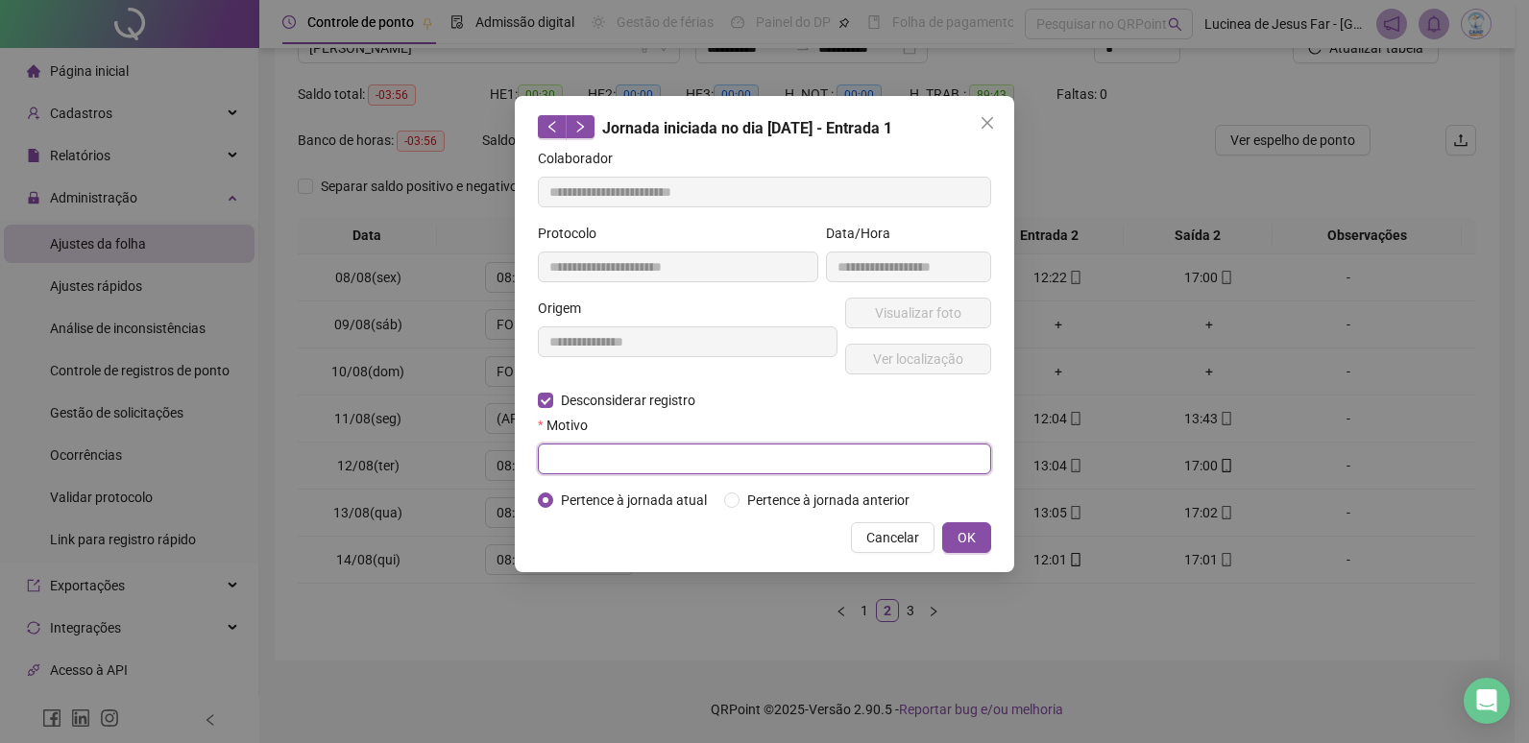
click at [579, 459] on input "text" at bounding box center [764, 459] width 453 height 31
type input "******"
click at [971, 533] on span "OK" at bounding box center [966, 537] width 18 height 21
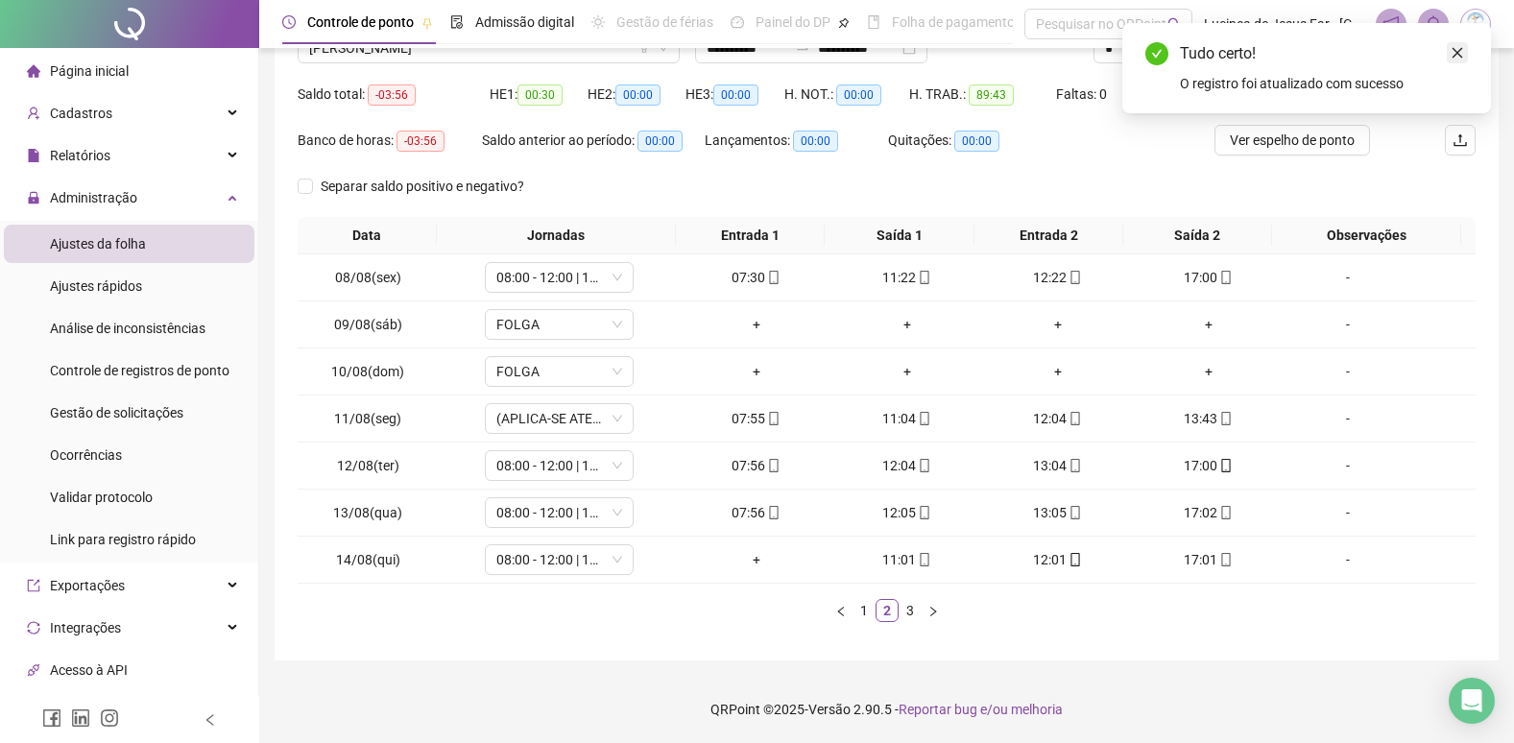
click at [1459, 54] on icon "close" at bounding box center [1458, 53] width 11 height 11
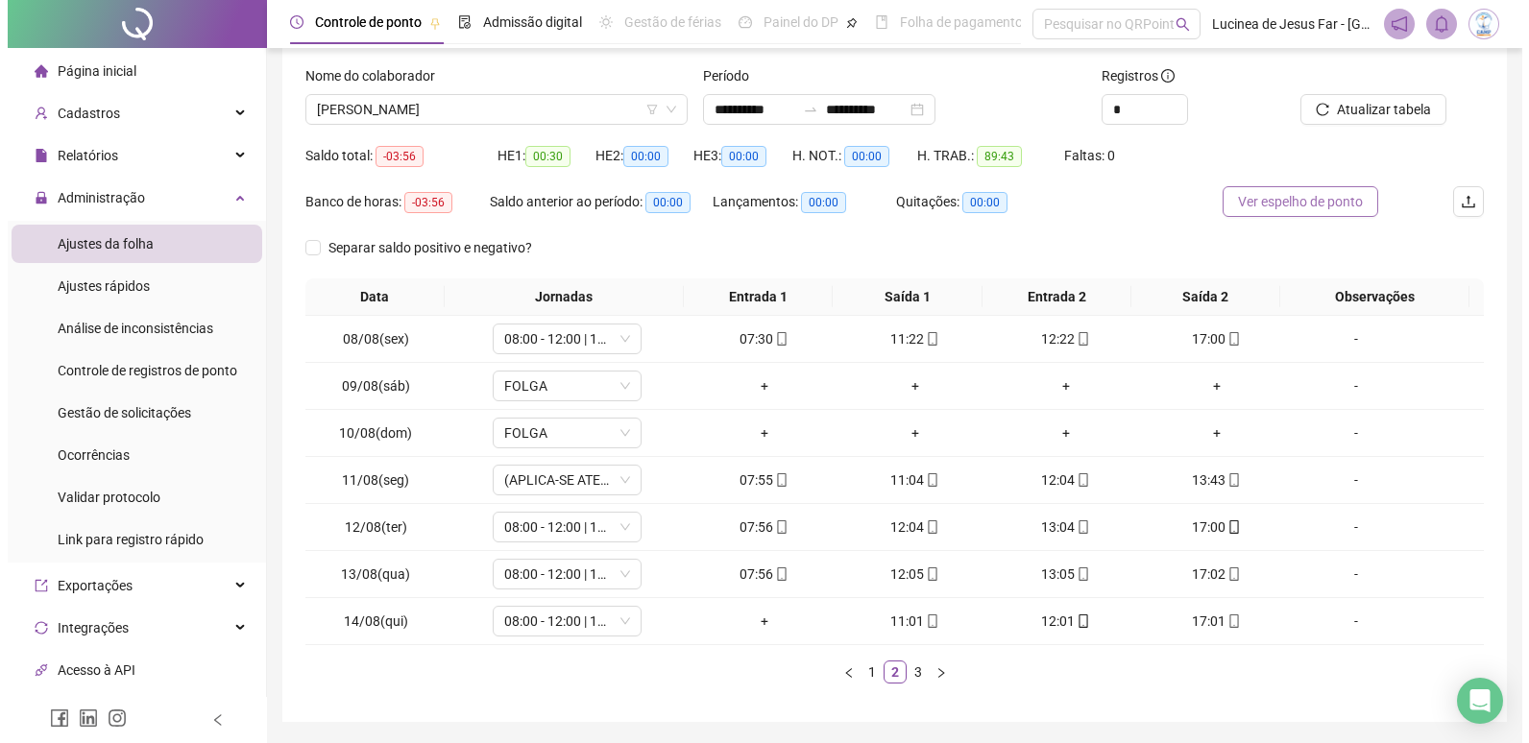
scroll to position [77, 0]
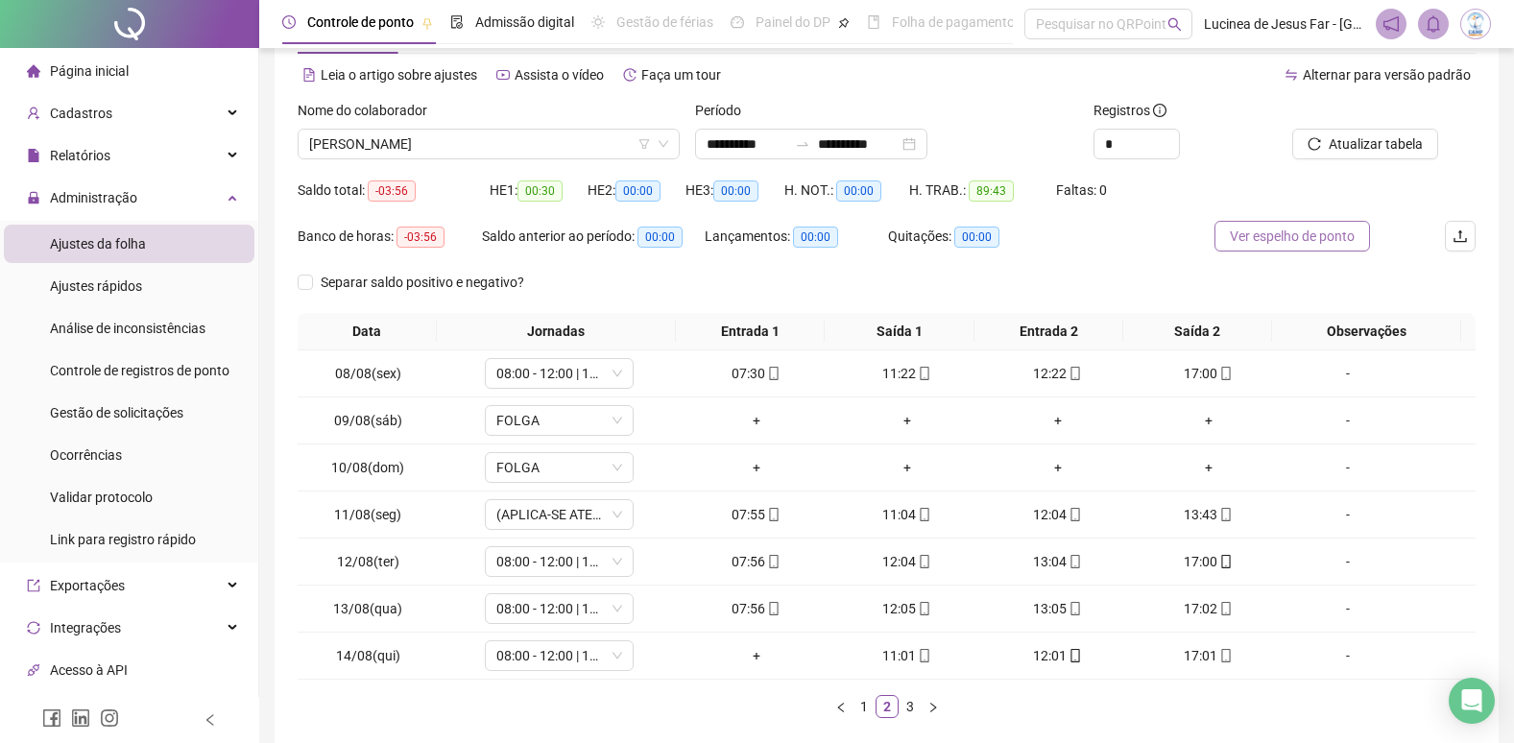
click at [1362, 149] on span "Atualizar tabela" at bounding box center [1376, 143] width 94 height 21
click at [1381, 149] on span "Atualizar tabela" at bounding box center [1376, 143] width 94 height 21
click at [1335, 654] on div "-" at bounding box center [1348, 655] width 113 height 21
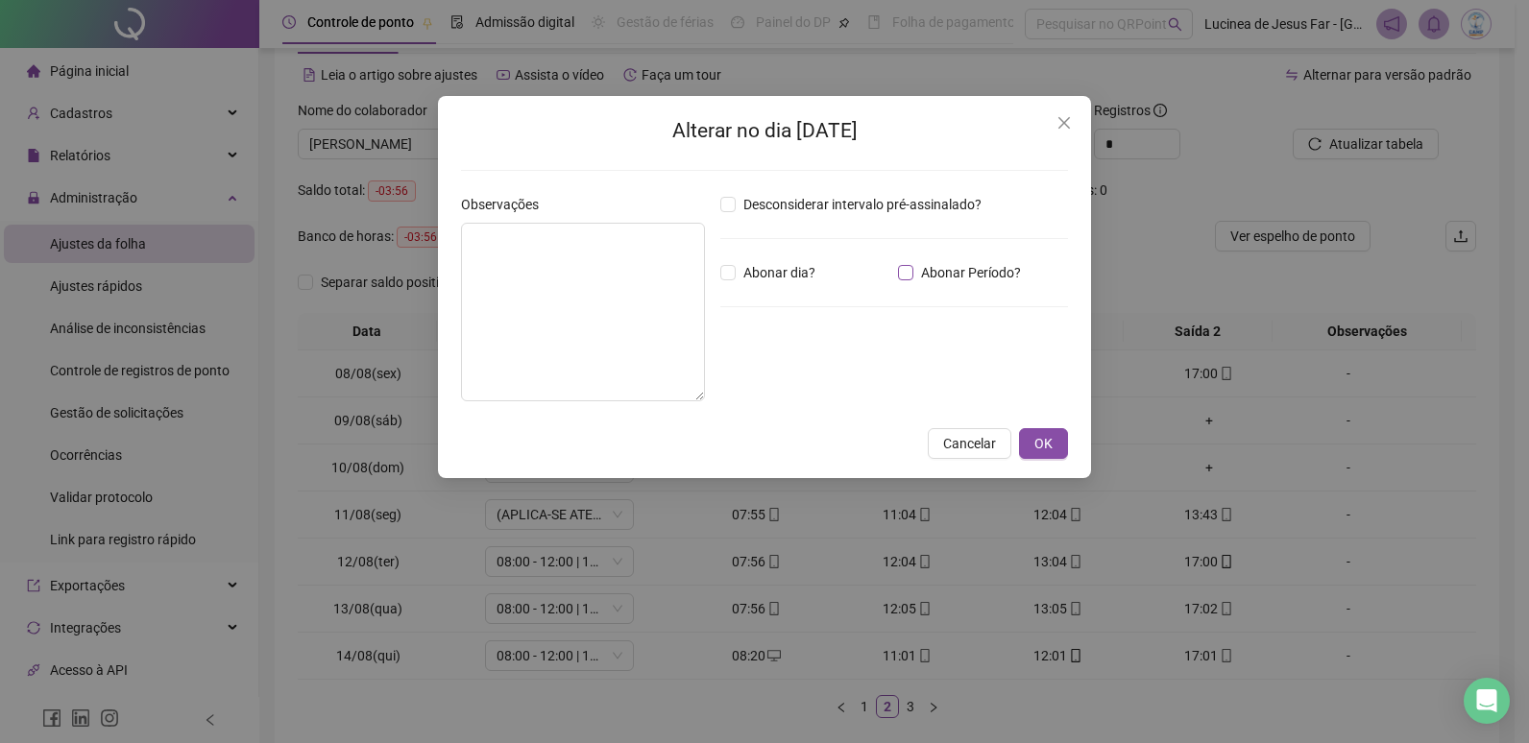
click at [956, 270] on span "Abonar Período?" at bounding box center [970, 272] width 115 height 21
drag, startPoint x: 769, startPoint y: 386, endPoint x: 652, endPoint y: 375, distance: 117.6
click at [652, 375] on div "Observações Desconsiderar intervalo pré-assinalado? Abonar dia? Abonar Período?…" at bounding box center [764, 305] width 622 height 223
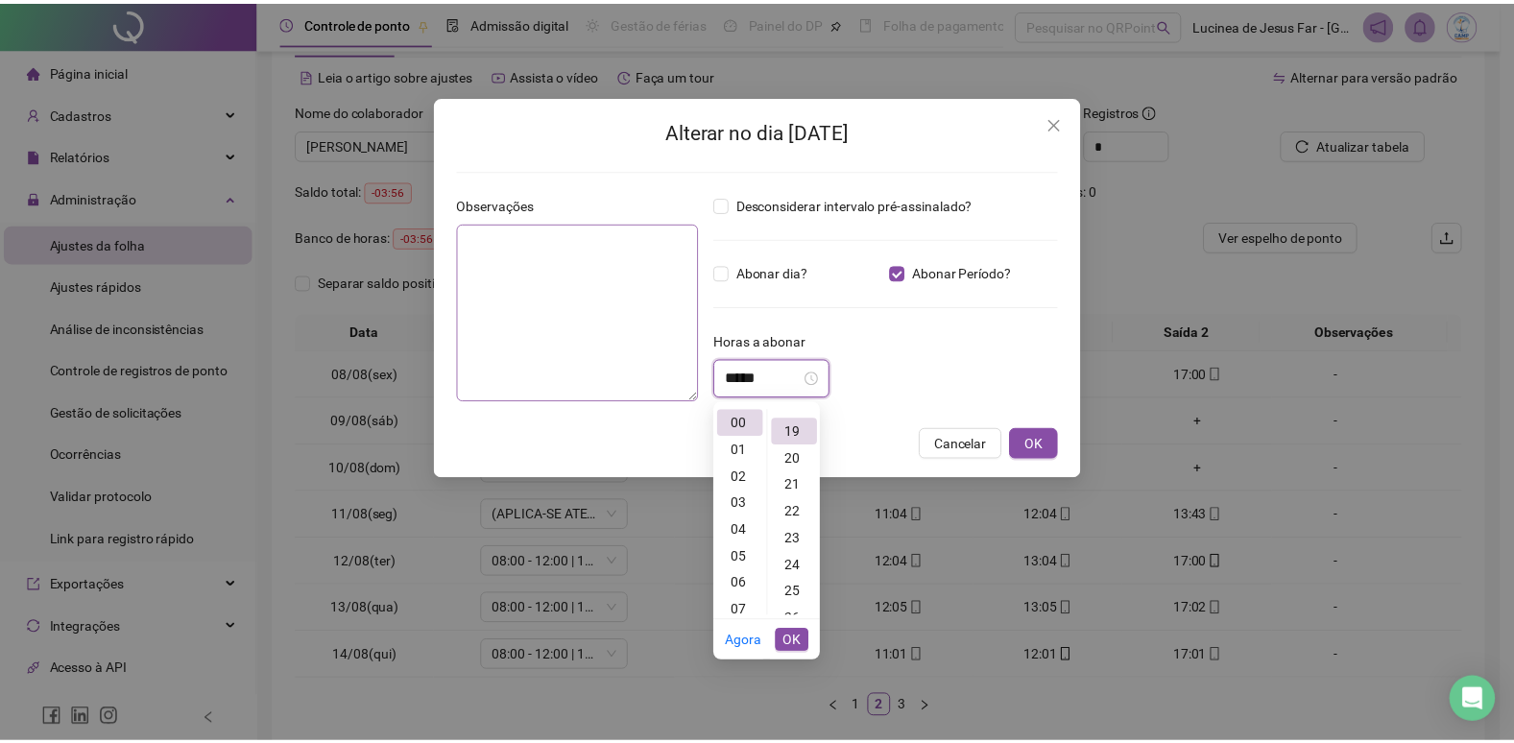
scroll to position [511, 0]
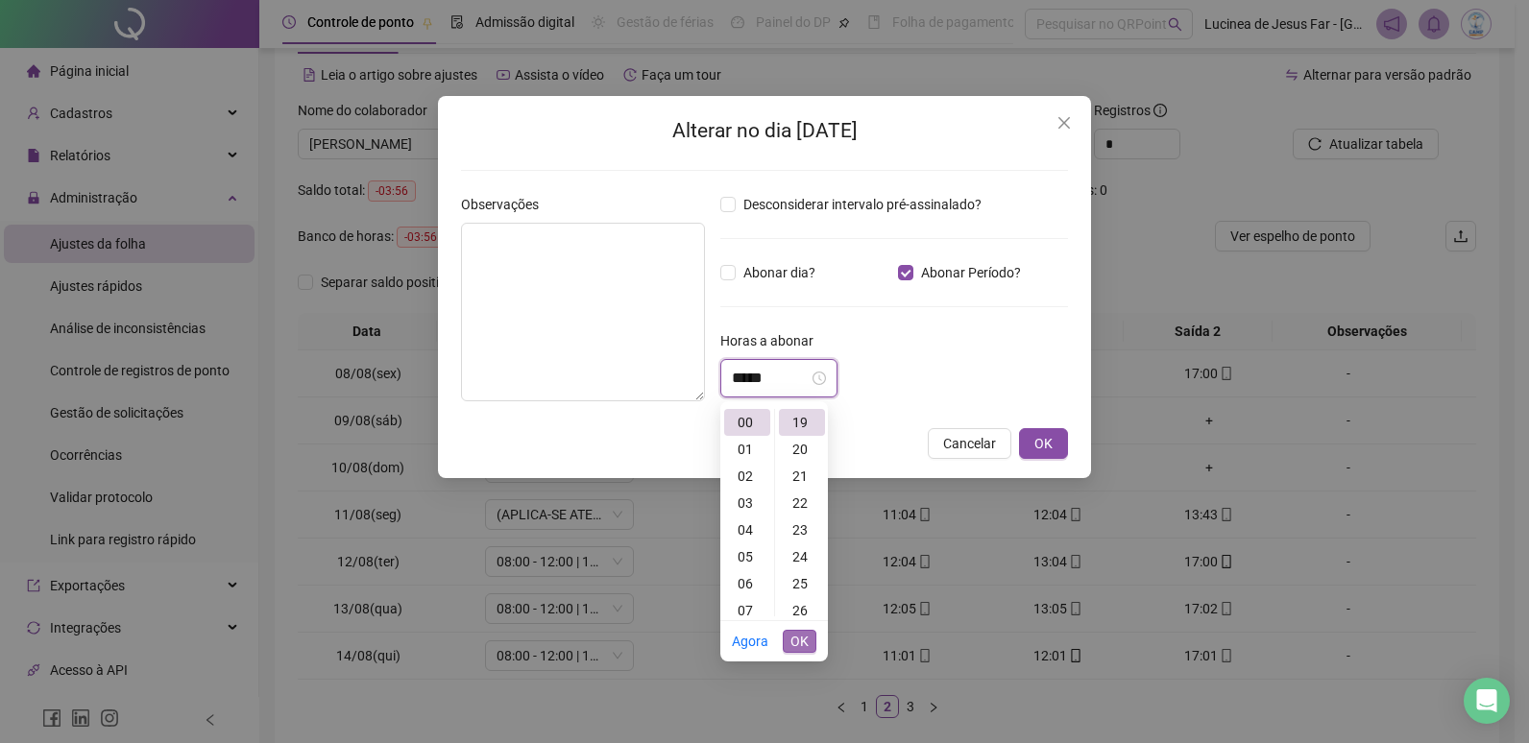
type input "*****"
drag, startPoint x: 789, startPoint y: 637, endPoint x: 801, endPoint y: 631, distance: 12.9
click at [790, 637] on button "OK" at bounding box center [800, 641] width 34 height 23
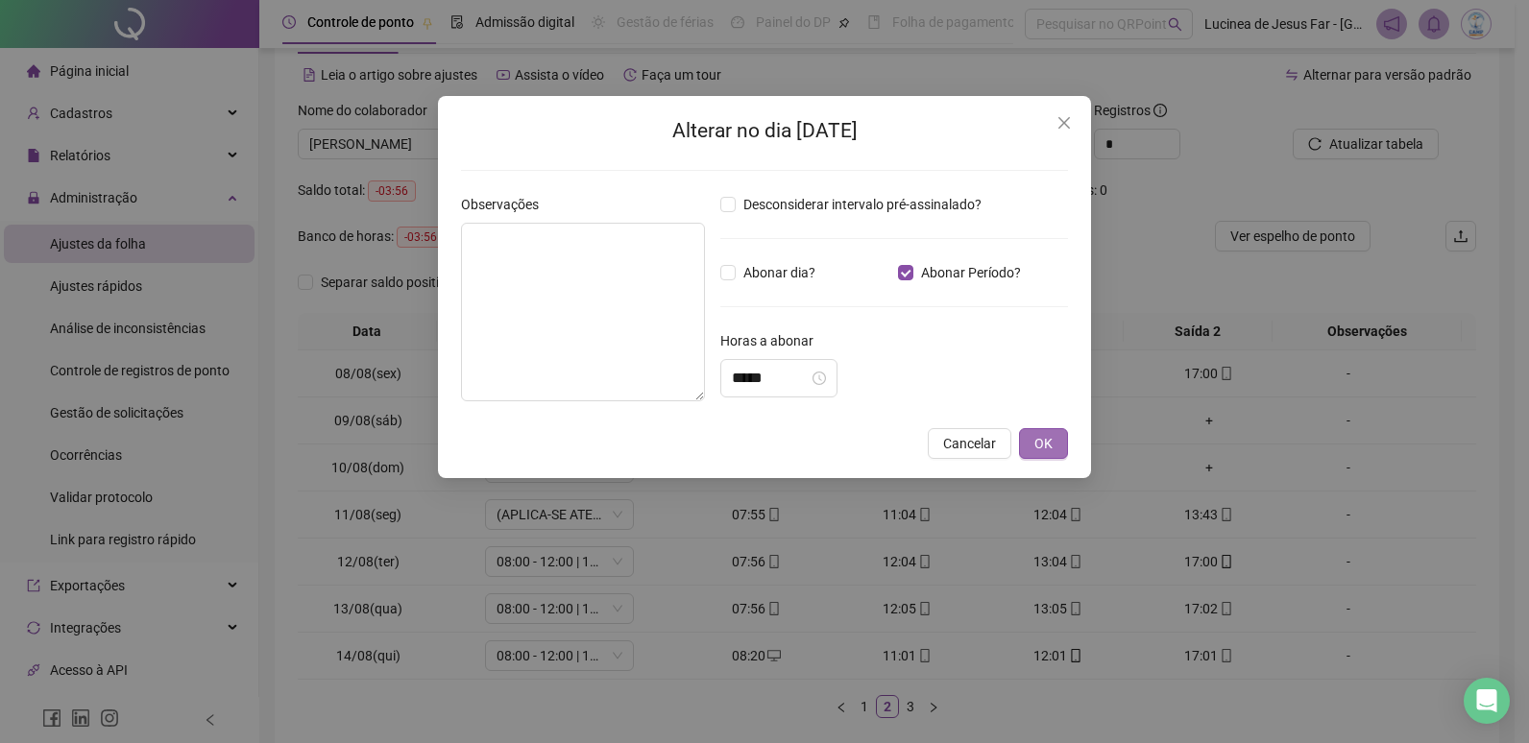
click at [1048, 449] on span "OK" at bounding box center [1043, 443] width 18 height 21
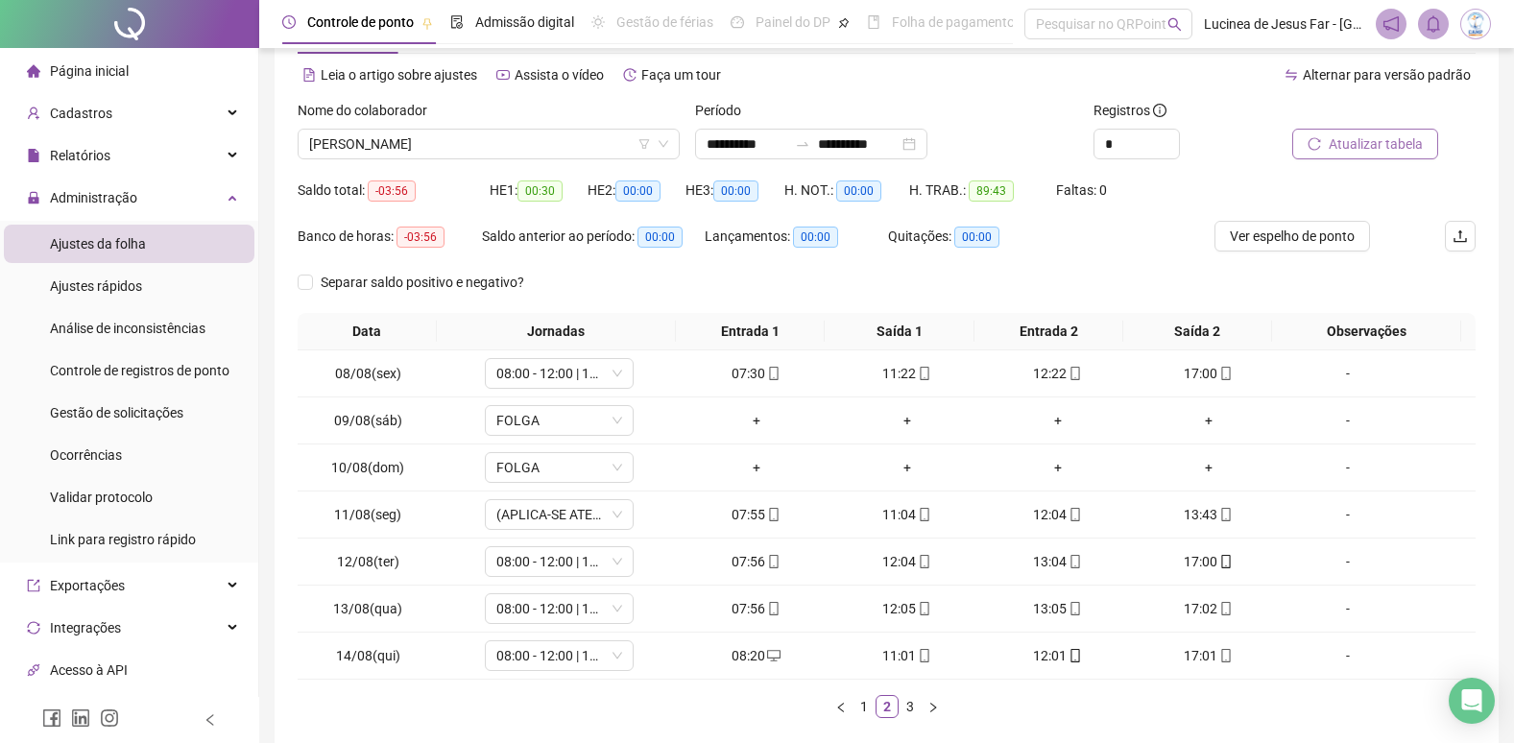
click at [1354, 140] on span "Atualizar tabela" at bounding box center [1376, 143] width 94 height 21
click at [524, 153] on span "[PERSON_NAME]" at bounding box center [488, 144] width 359 height 29
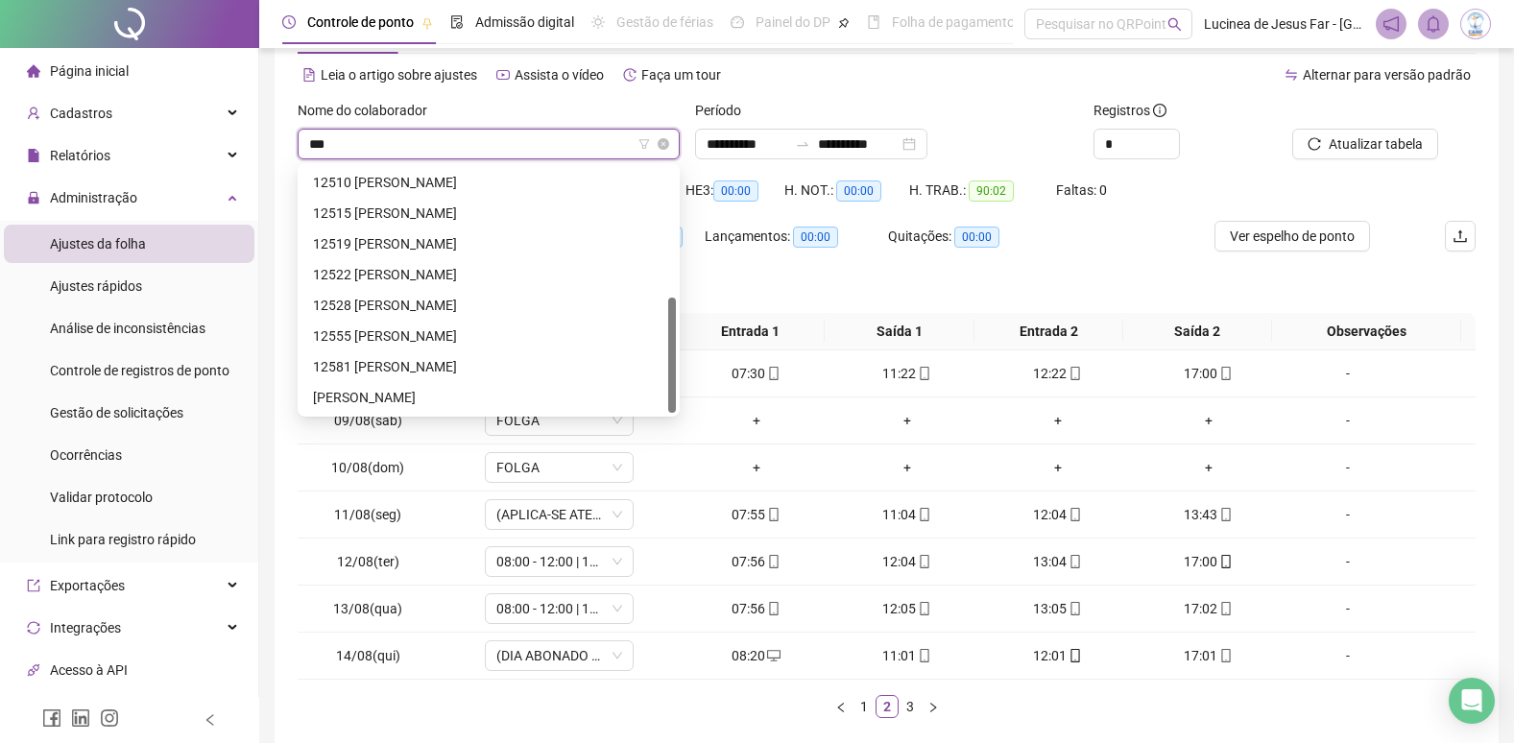
scroll to position [277, 0]
type input "*******"
click at [493, 292] on div "12528 GABRIEL ARAGAO LIRA" at bounding box center [489, 305] width 375 height 31
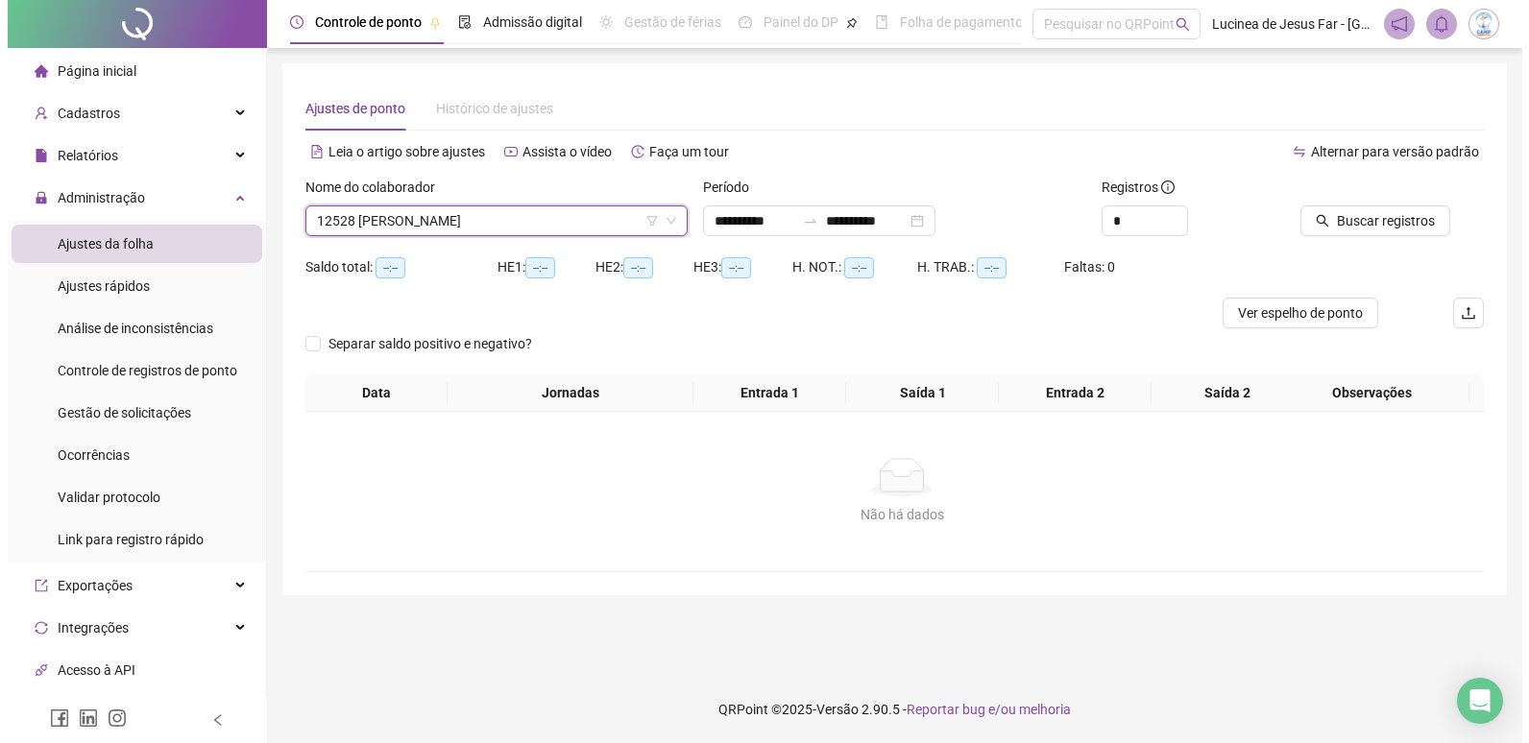
scroll to position [0, 0]
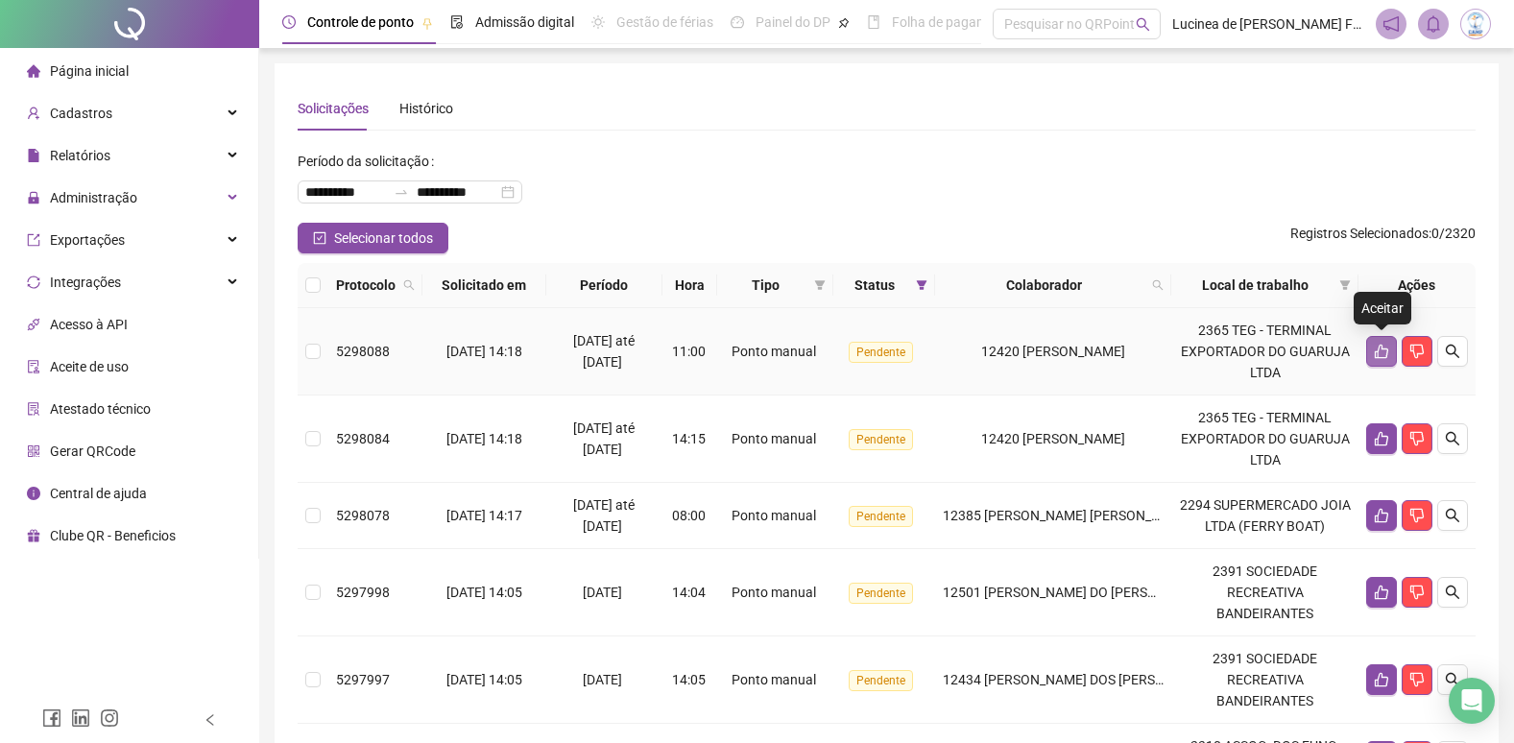
click at [1378, 356] on icon "like" at bounding box center [1381, 352] width 13 height 14
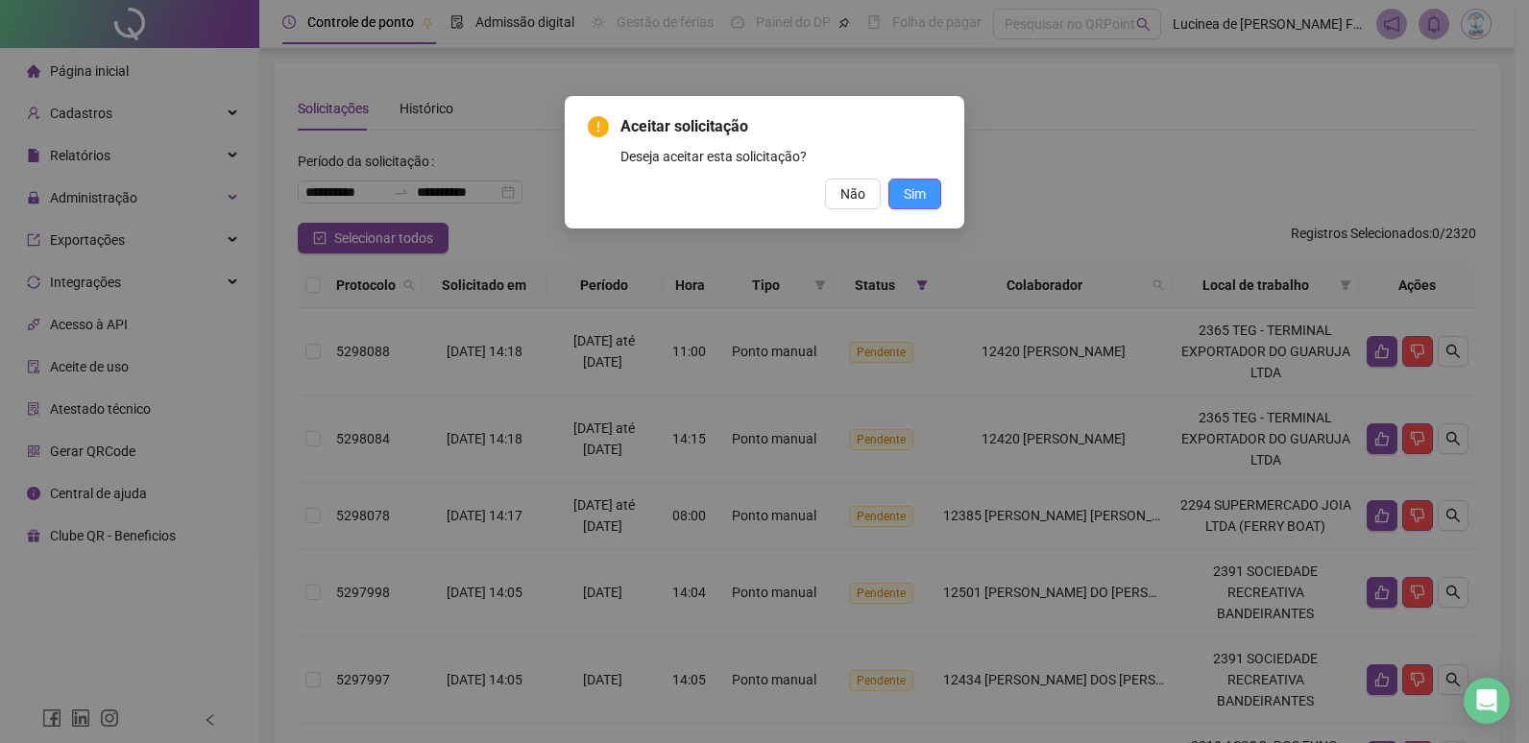
click at [908, 196] on span "Sim" at bounding box center [915, 193] width 22 height 21
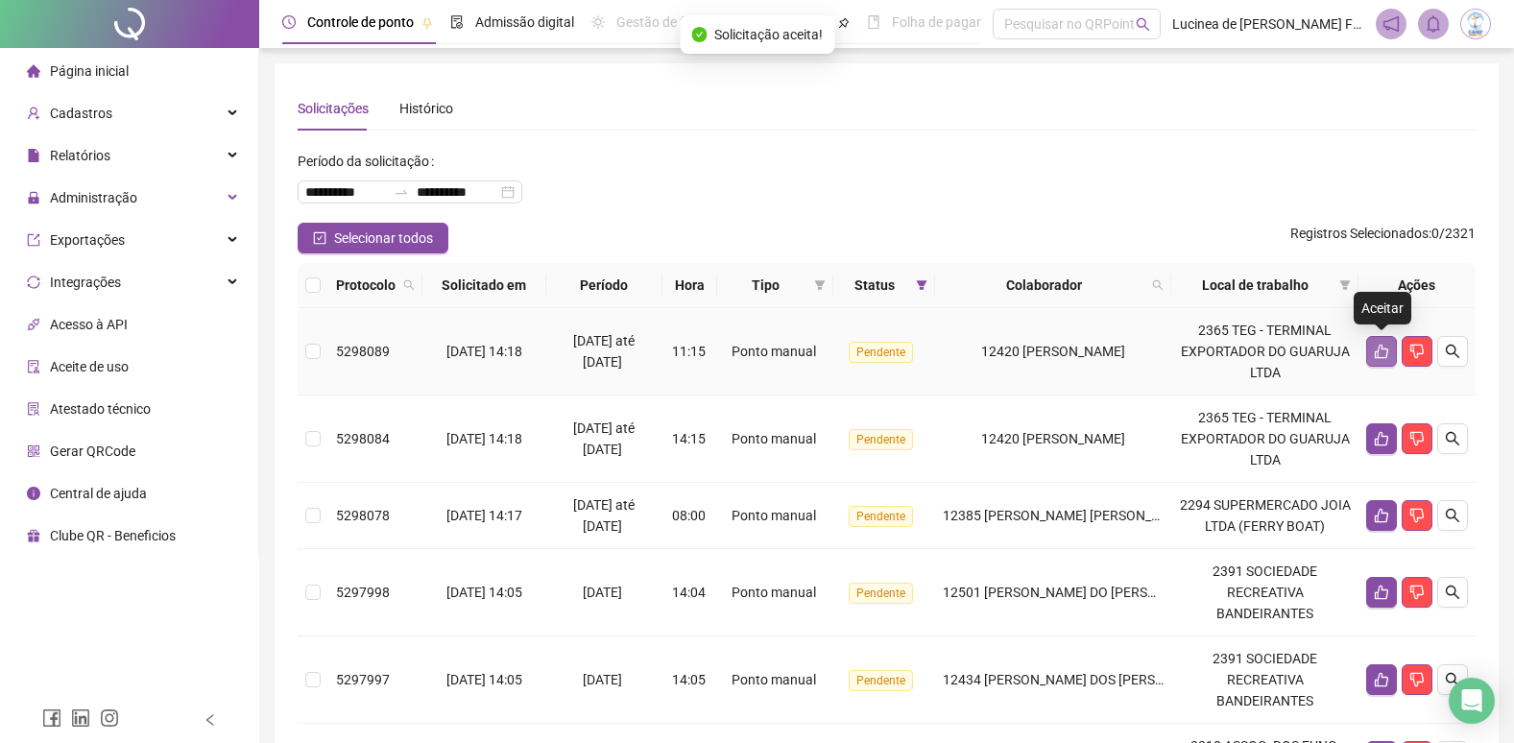
click at [1375, 349] on icon "like" at bounding box center [1381, 351] width 15 height 15
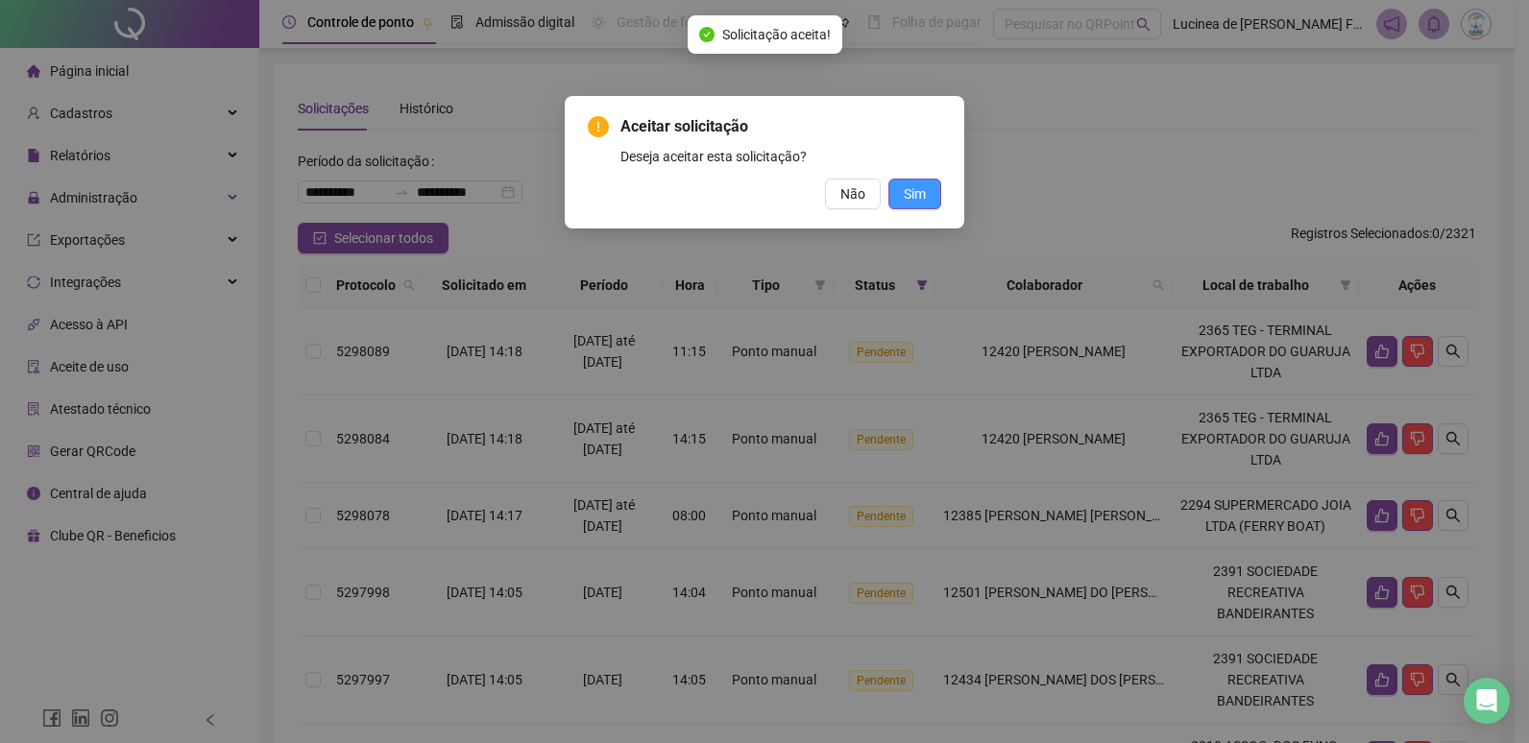
click at [906, 204] on span "Sim" at bounding box center [915, 193] width 22 height 21
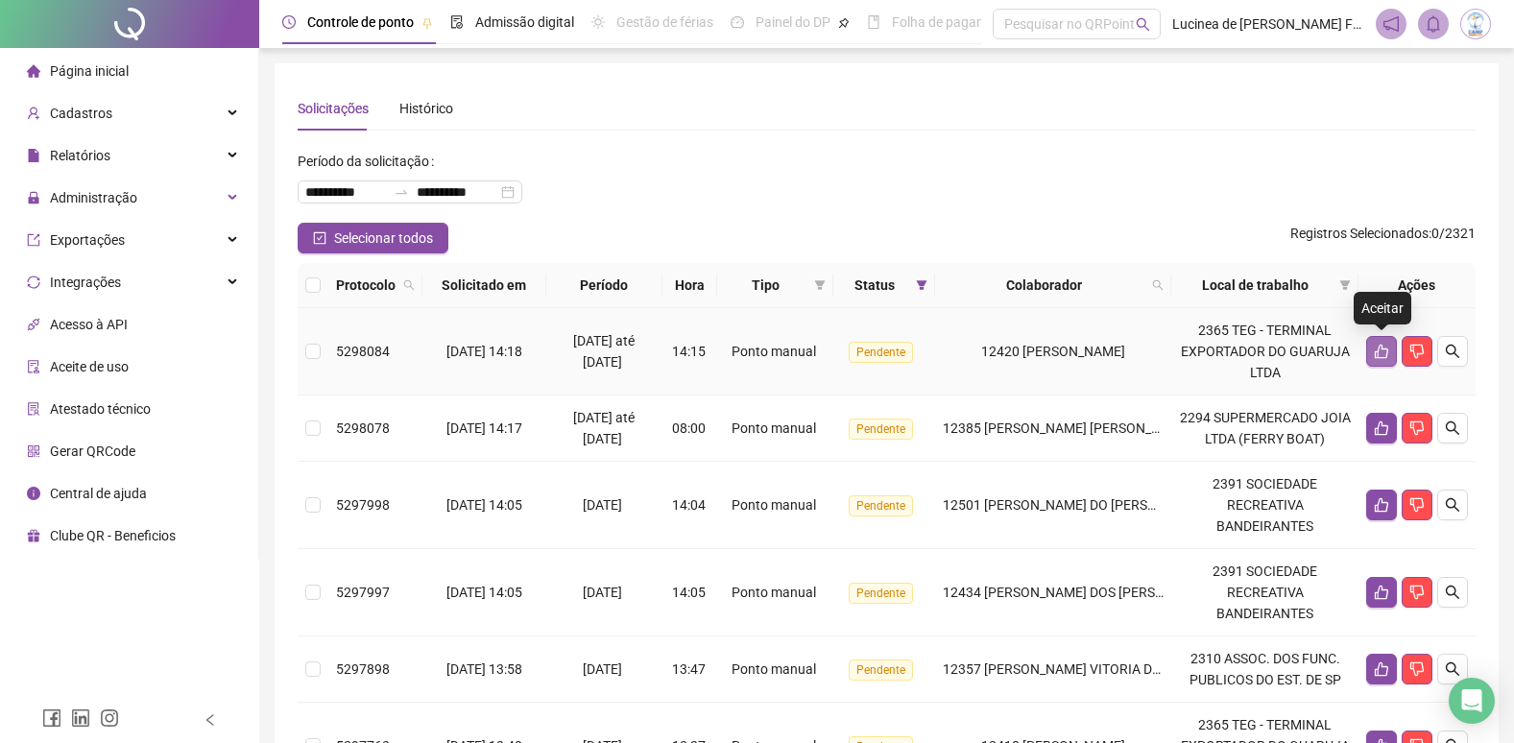
click at [1375, 351] on icon "like" at bounding box center [1381, 352] width 13 height 14
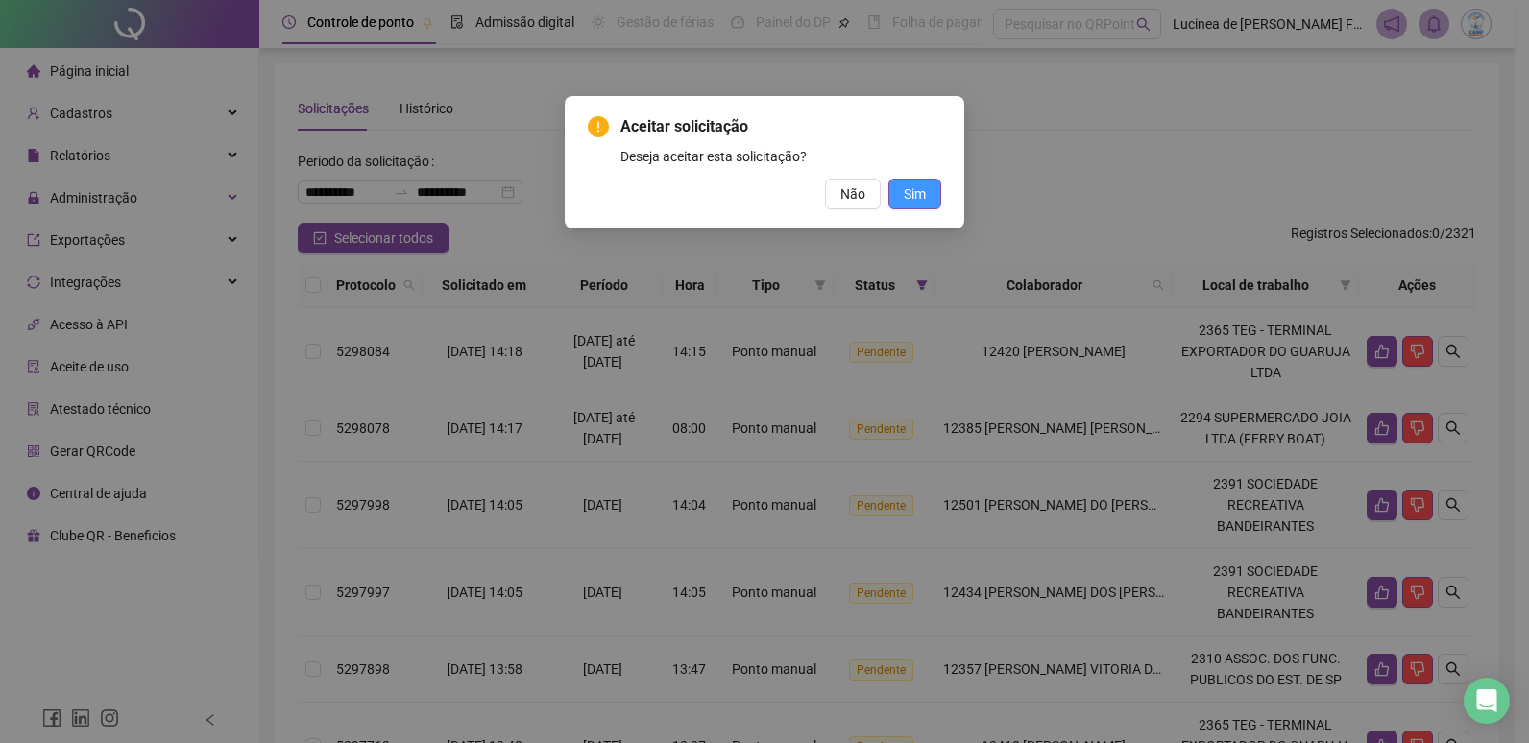
click at [913, 195] on span "Sim" at bounding box center [915, 193] width 22 height 21
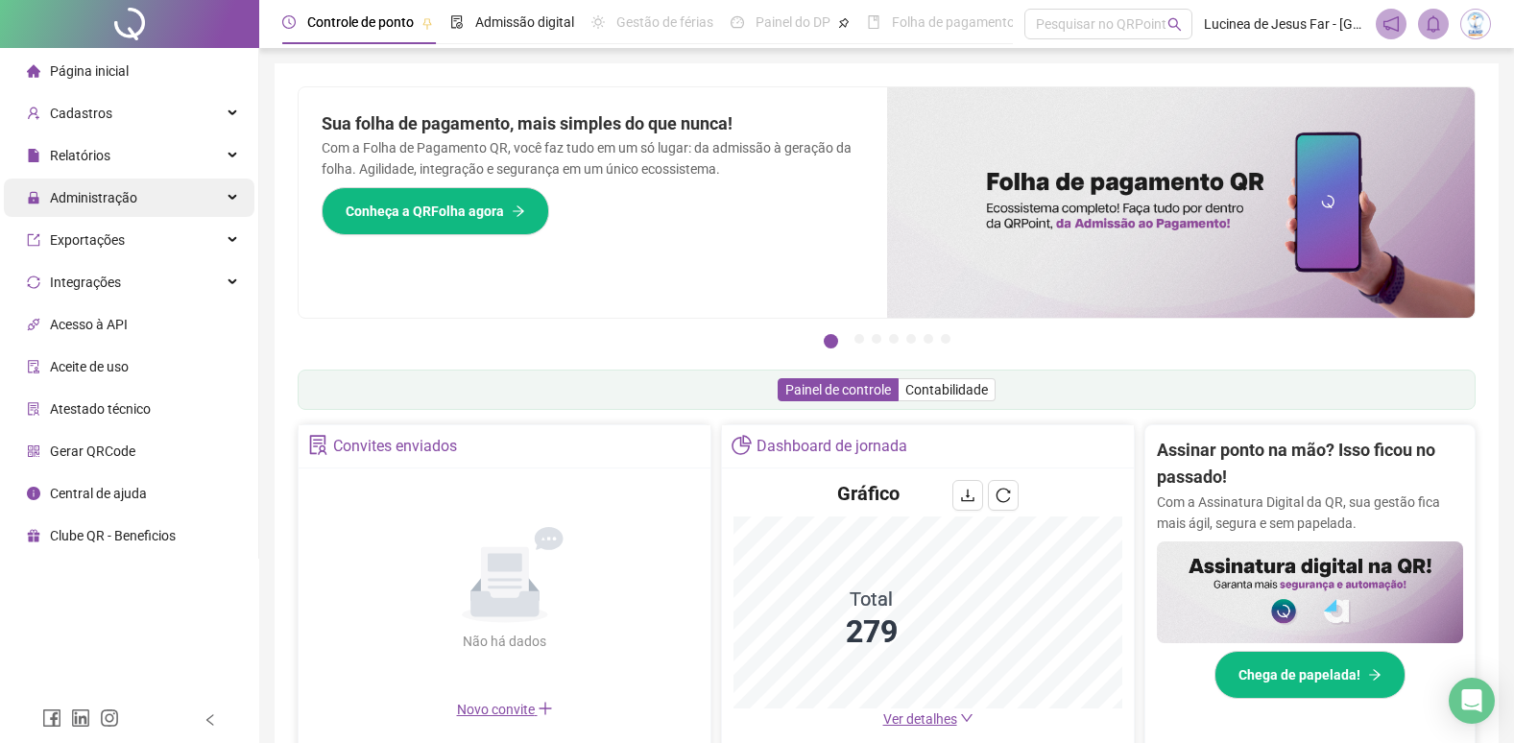
click at [227, 196] on div "Administração" at bounding box center [129, 198] width 251 height 38
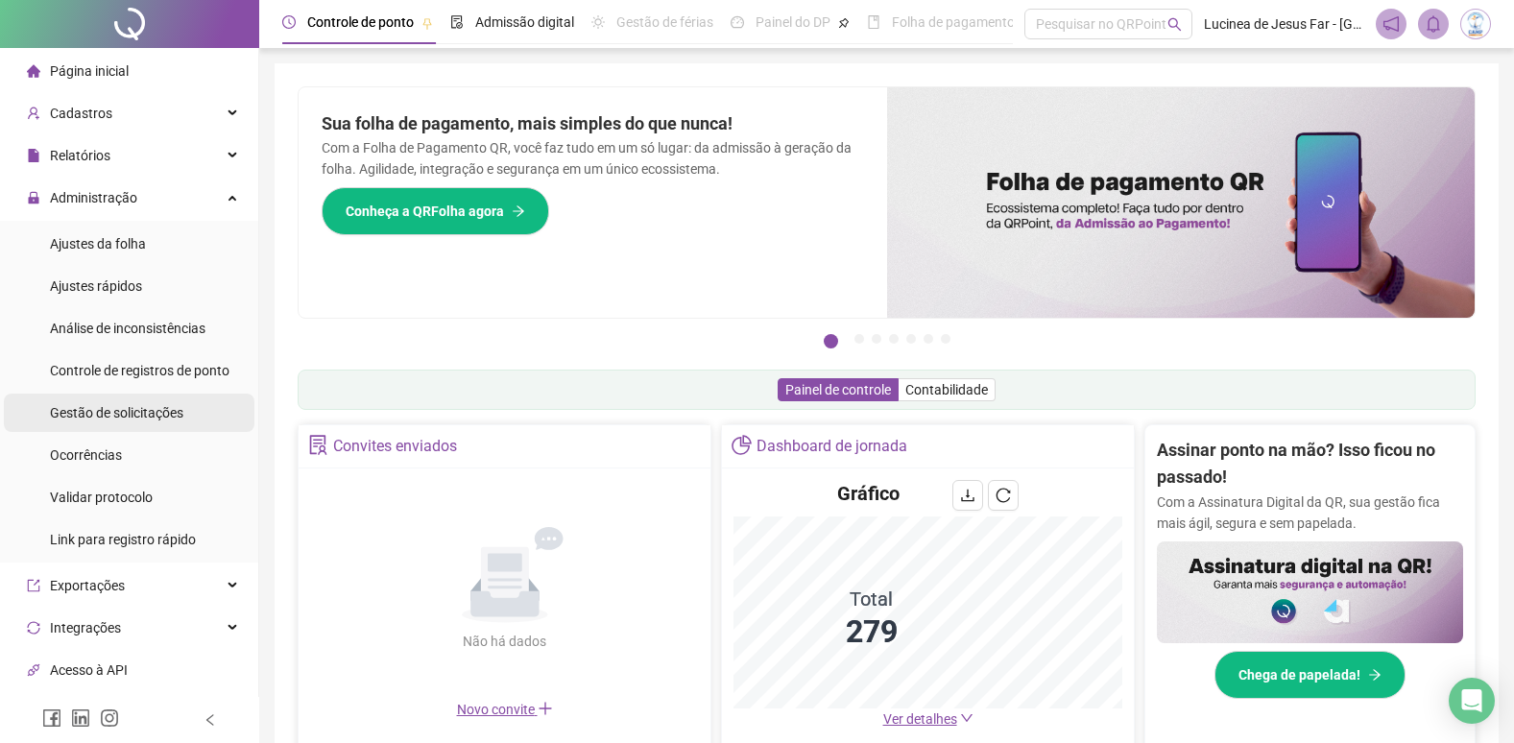
click at [88, 417] on span "Gestão de solicitações" at bounding box center [116, 412] width 133 height 15
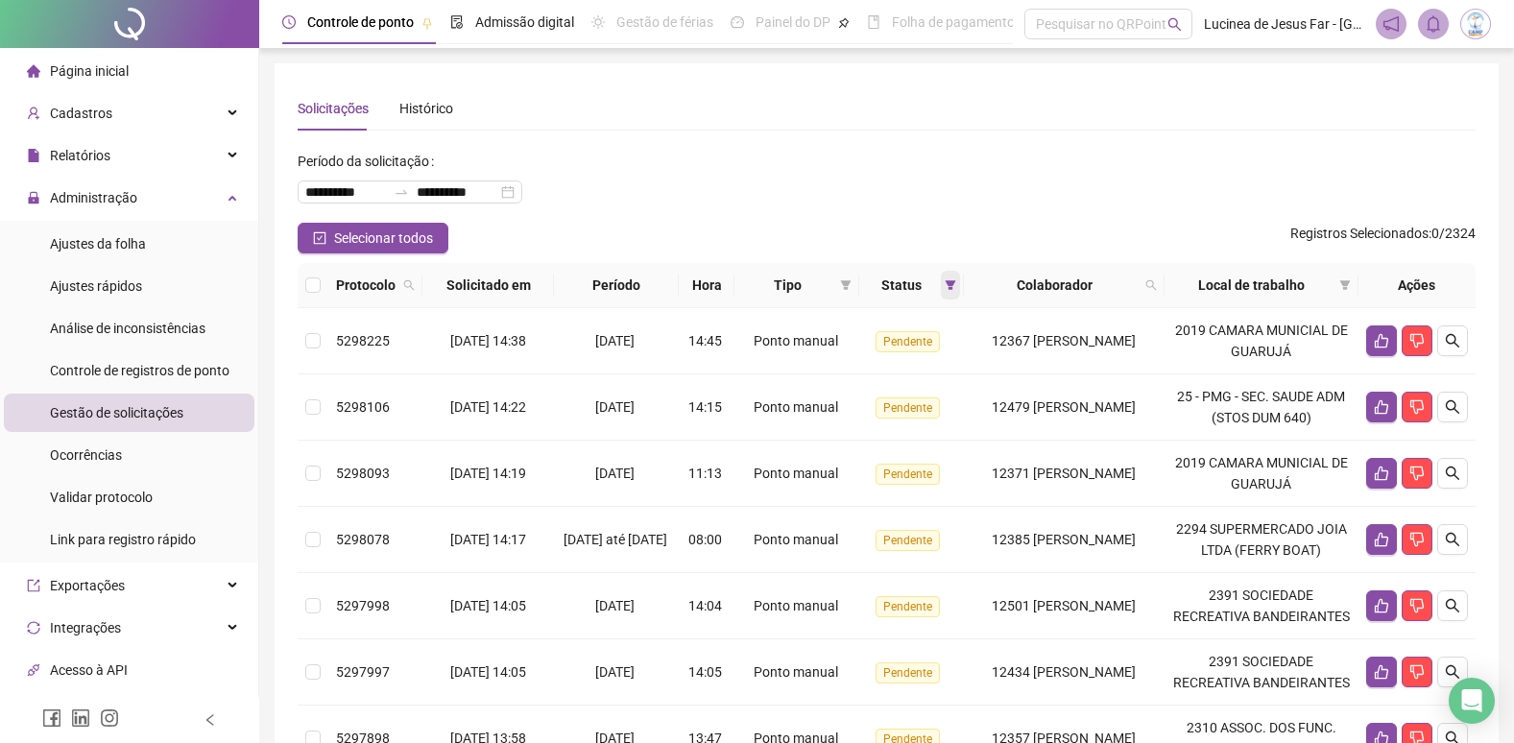
click at [945, 287] on icon "filter" at bounding box center [951, 285] width 12 height 12
click at [840, 280] on icon "filter" at bounding box center [846, 285] width 12 height 12
click at [787, 357] on span "Atestado" at bounding box center [772, 353] width 55 height 15
click at [822, 425] on span "OK" at bounding box center [820, 422] width 18 height 21
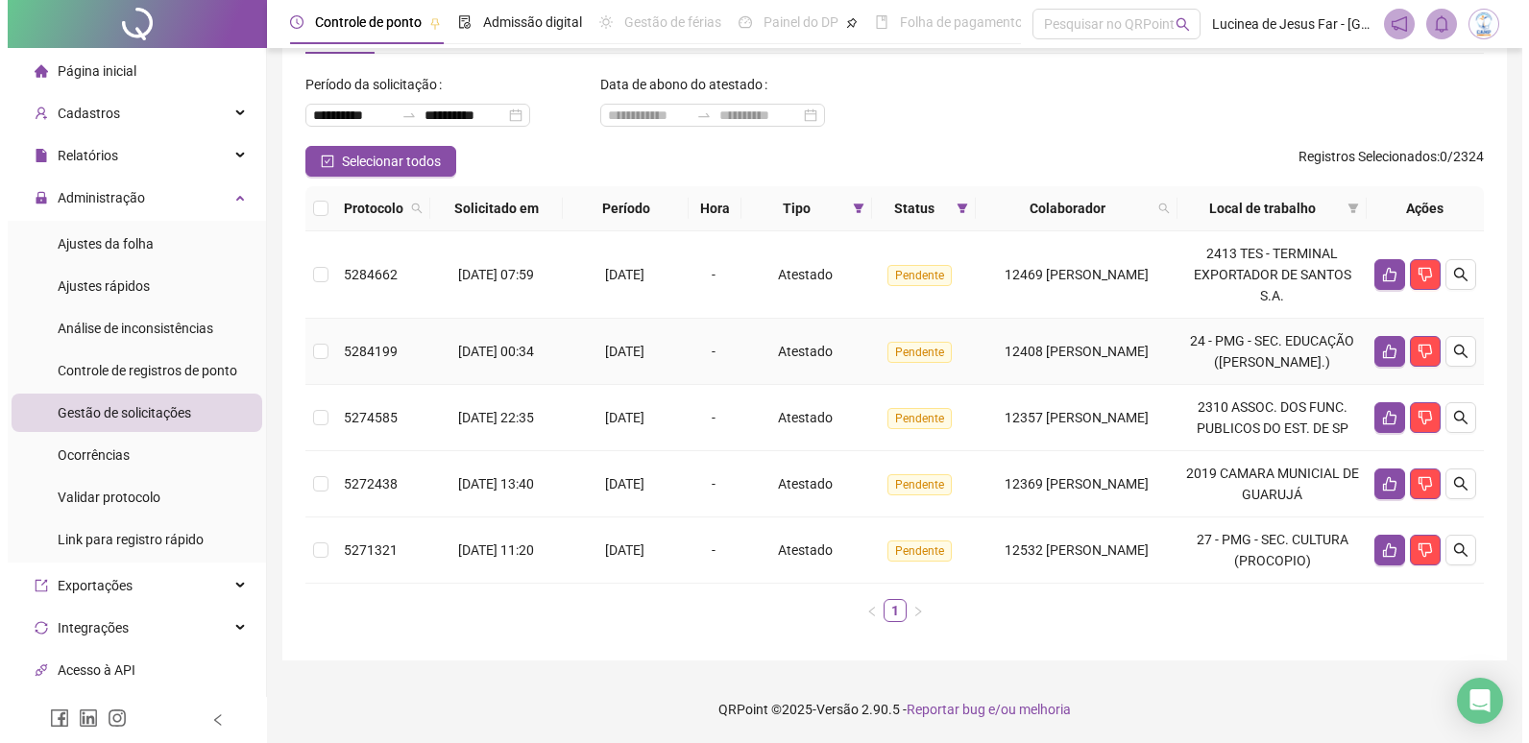
scroll to position [98, 0]
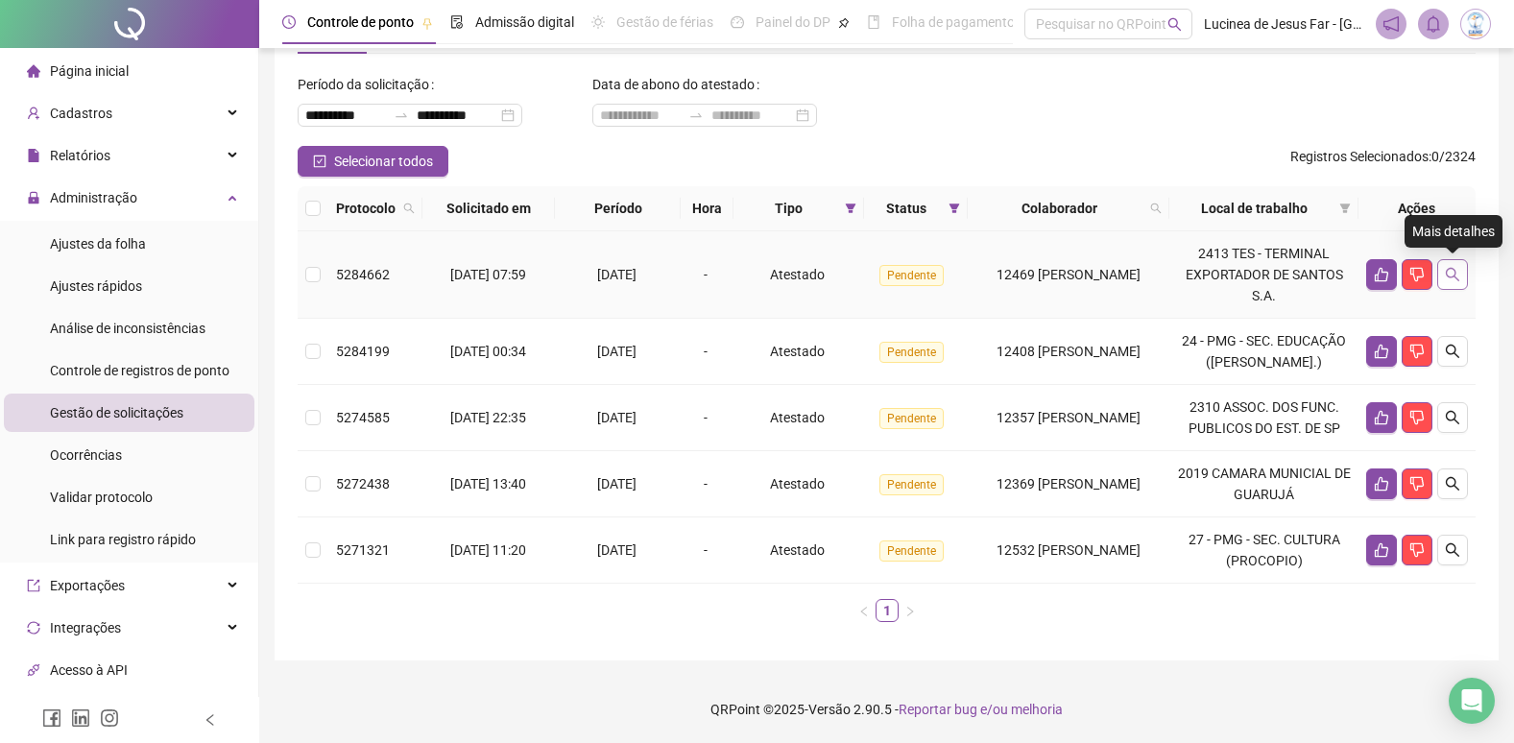
click at [1450, 267] on icon "search" at bounding box center [1452, 274] width 15 height 15
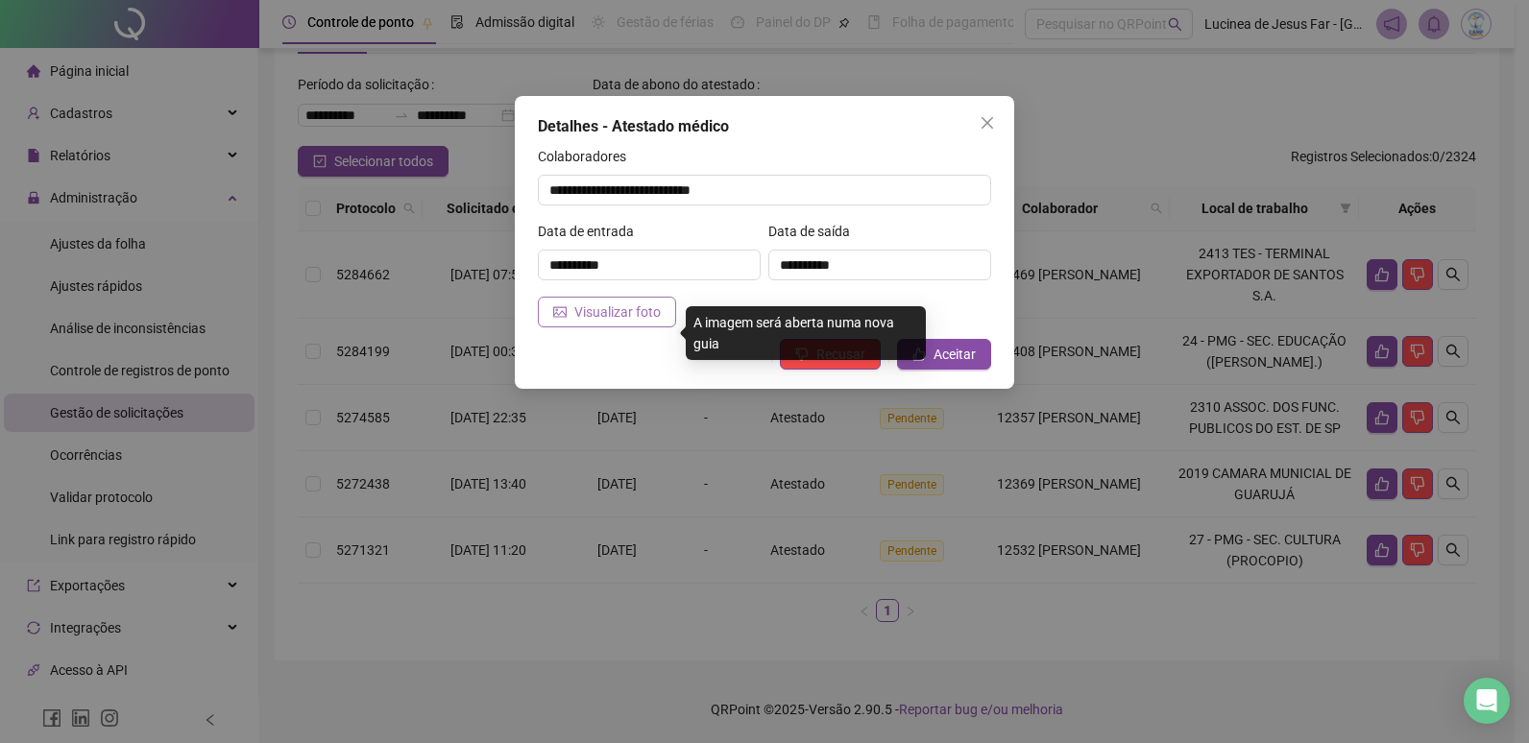
click at [632, 315] on span "Visualizar foto" at bounding box center [617, 312] width 86 height 21
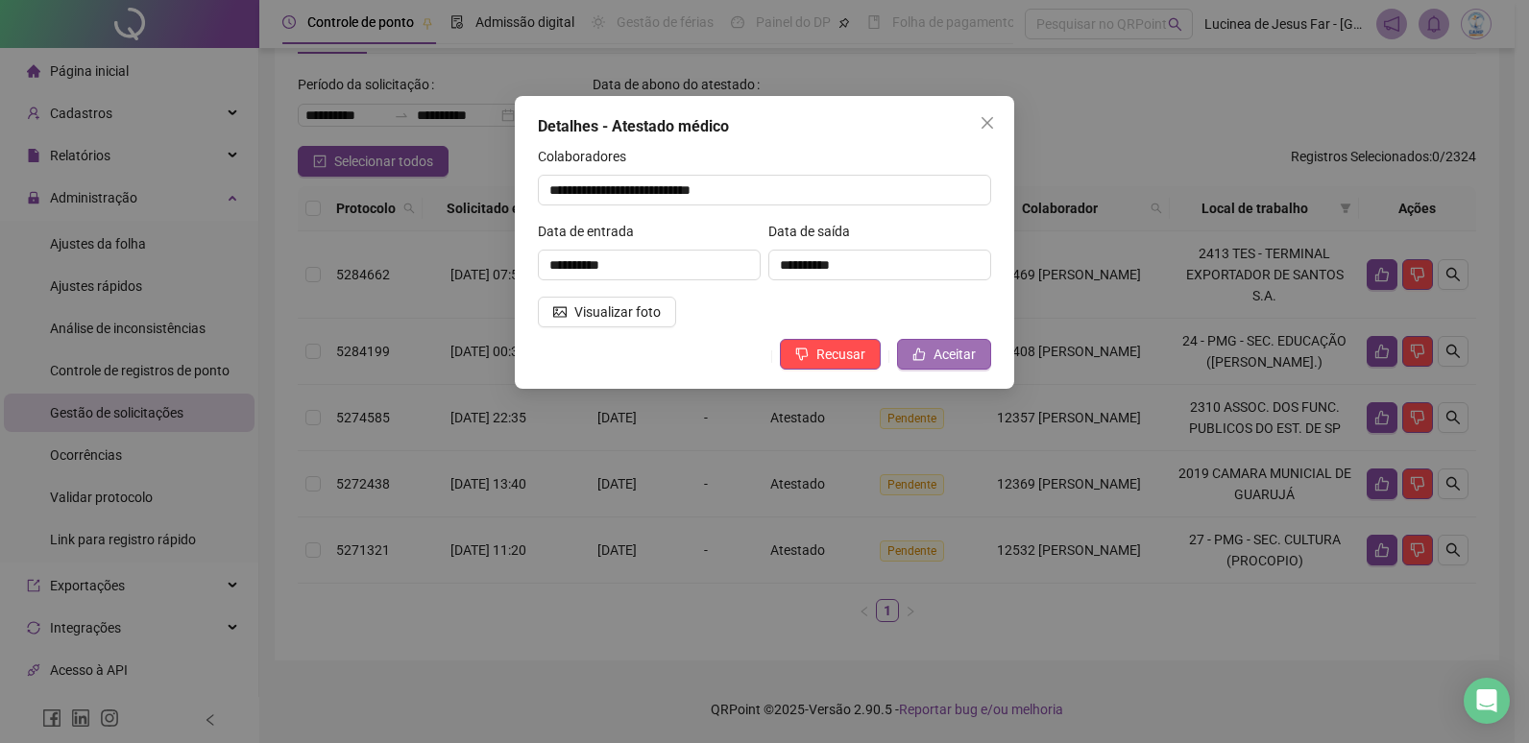
click at [950, 354] on span "Aceitar" at bounding box center [954, 354] width 42 height 21
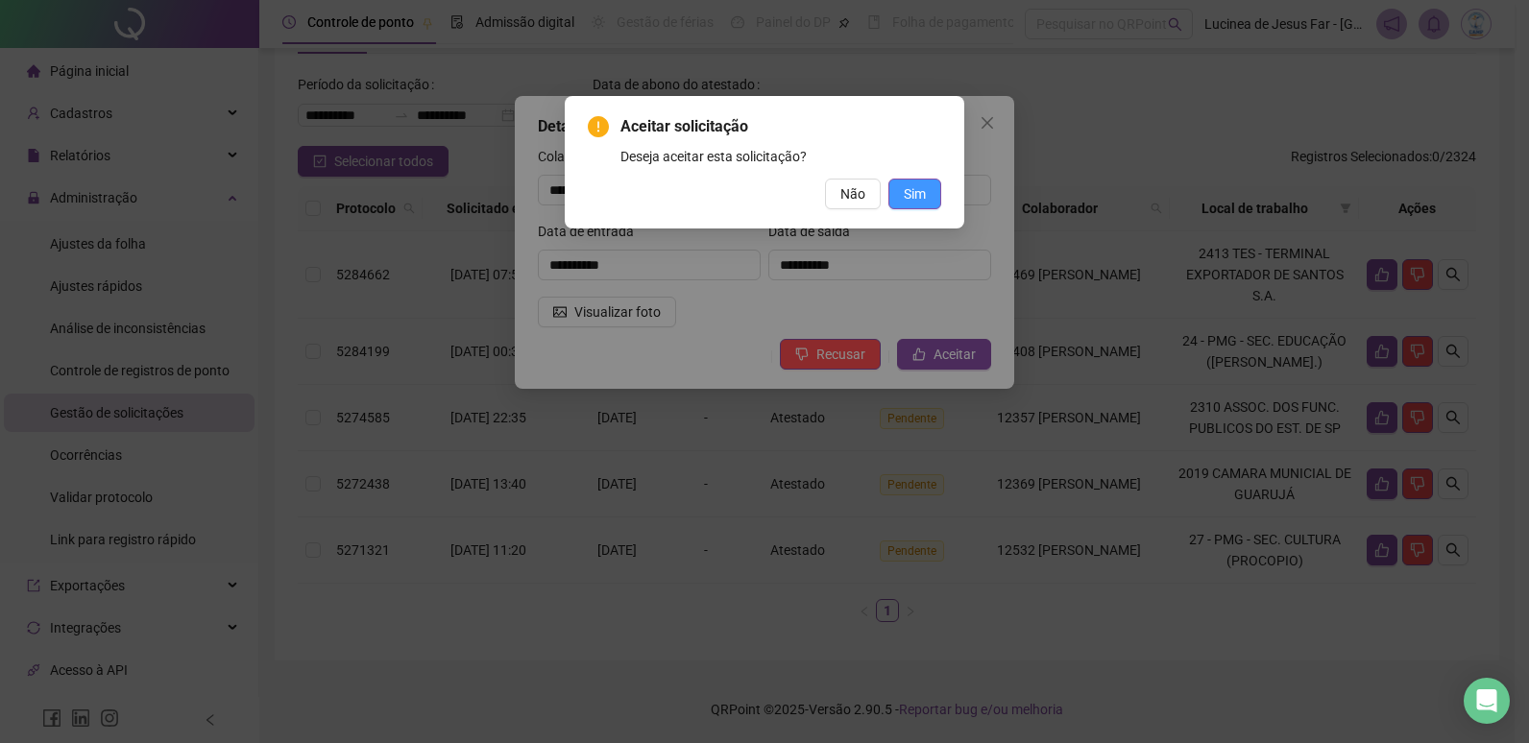
click at [908, 200] on span "Sim" at bounding box center [915, 193] width 22 height 21
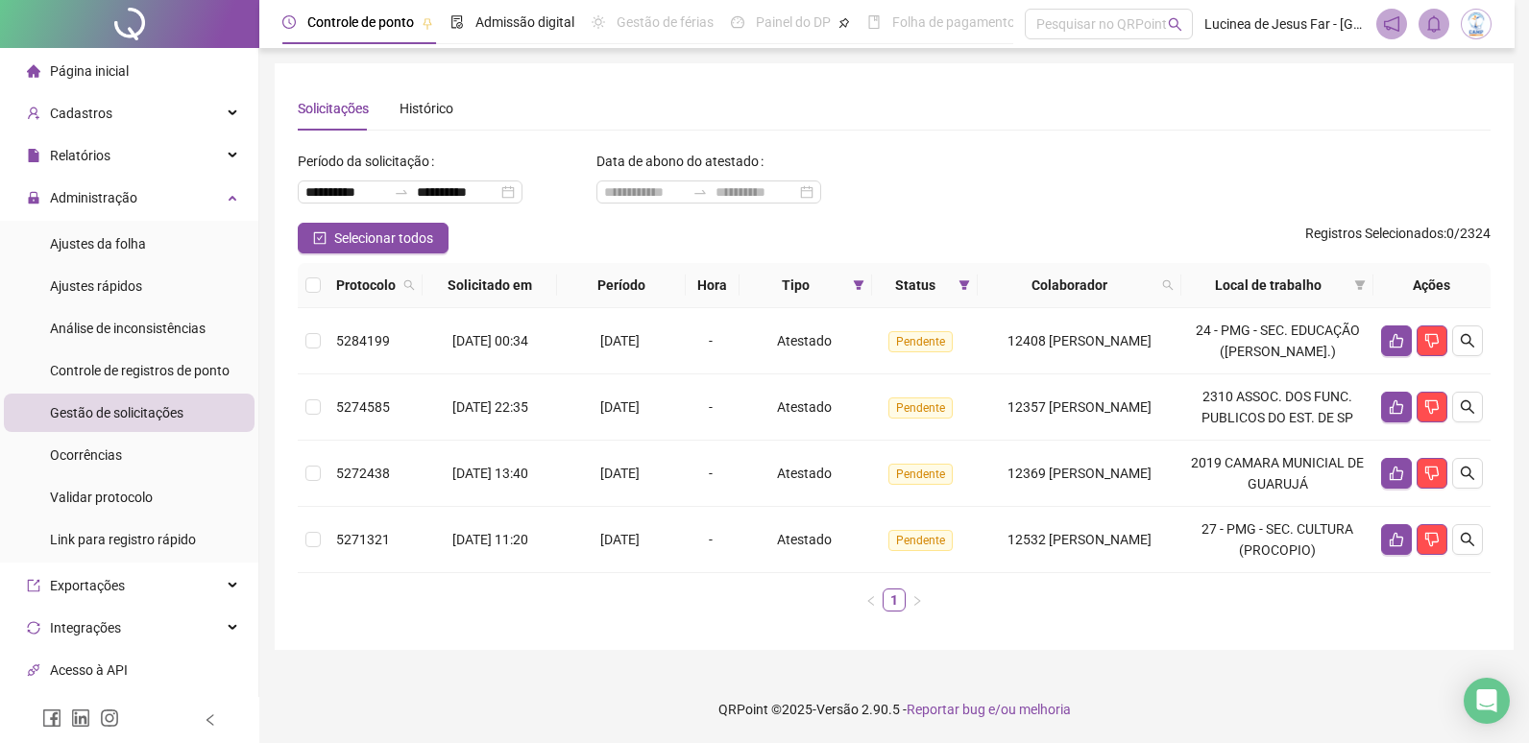
scroll to position [11, 0]
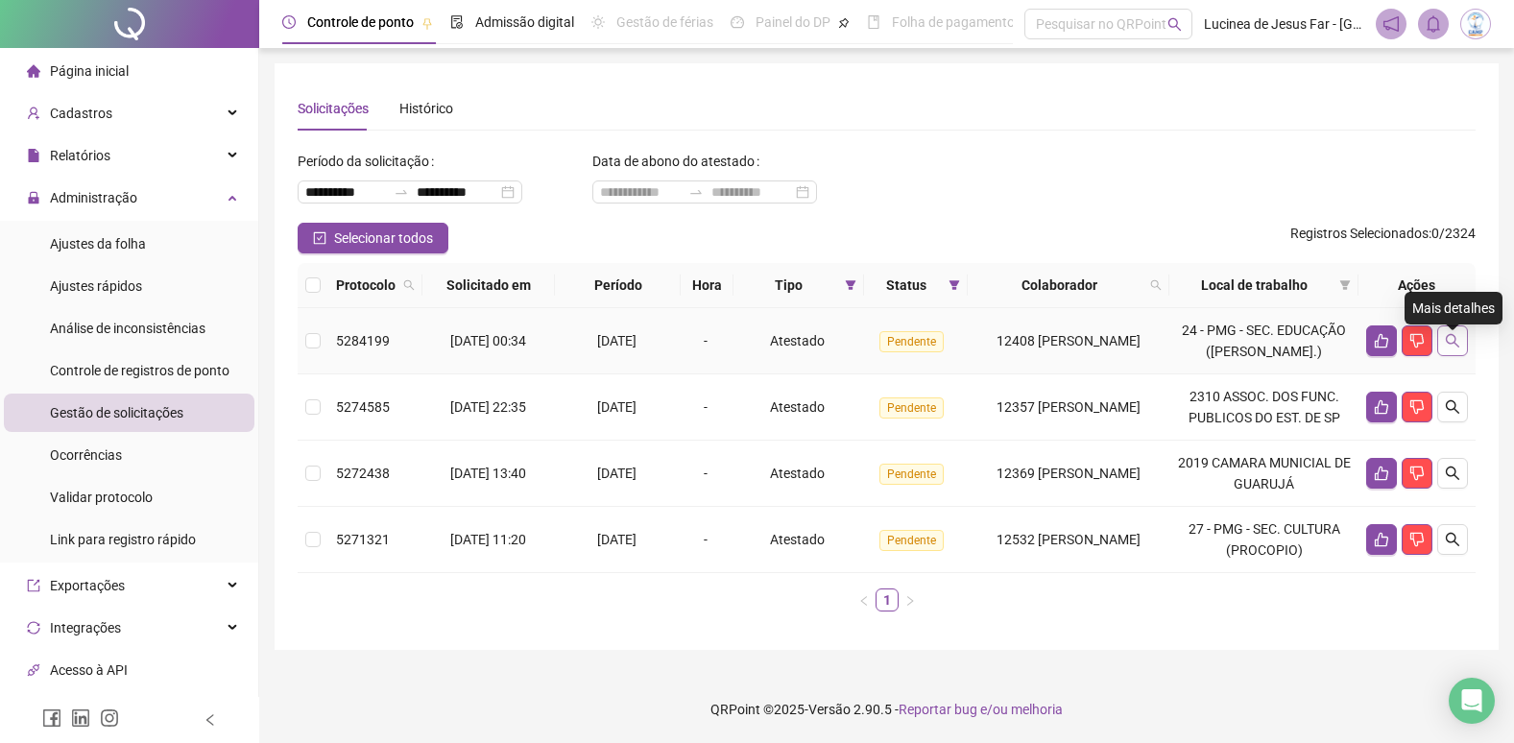
click at [1454, 347] on icon "search" at bounding box center [1452, 340] width 15 height 15
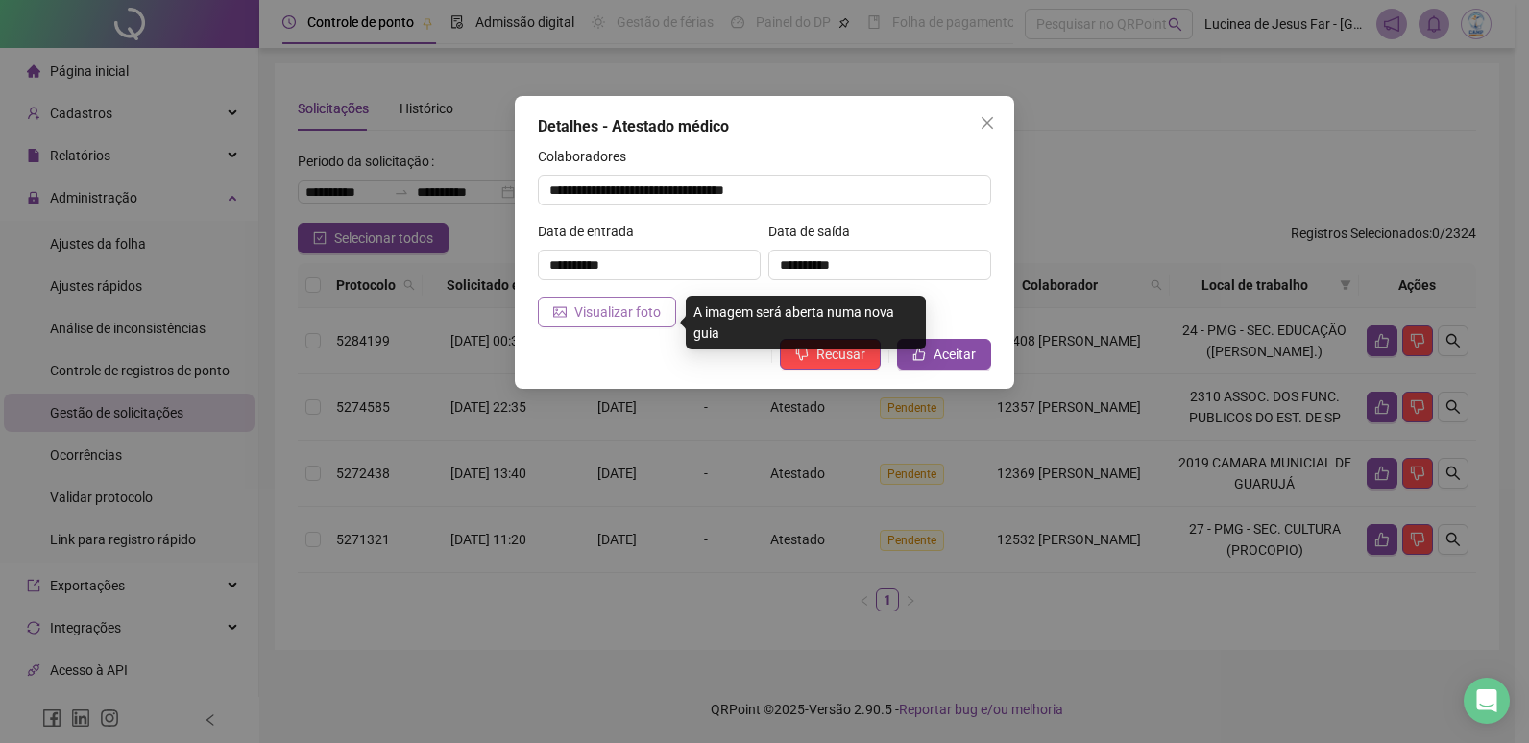
click at [626, 316] on span "Visualizar foto" at bounding box center [617, 312] width 86 height 21
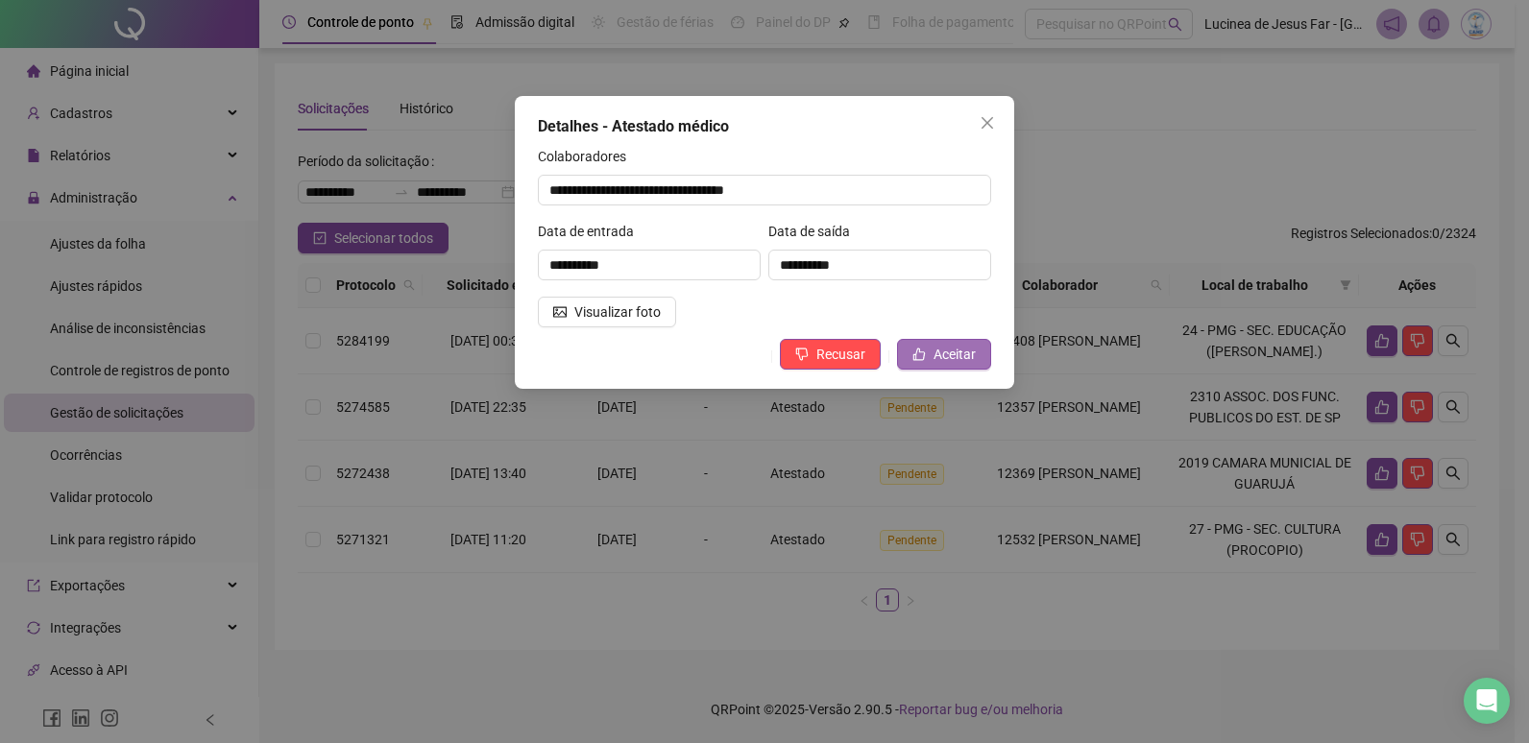
click at [960, 359] on span "Aceitar" at bounding box center [954, 354] width 42 height 21
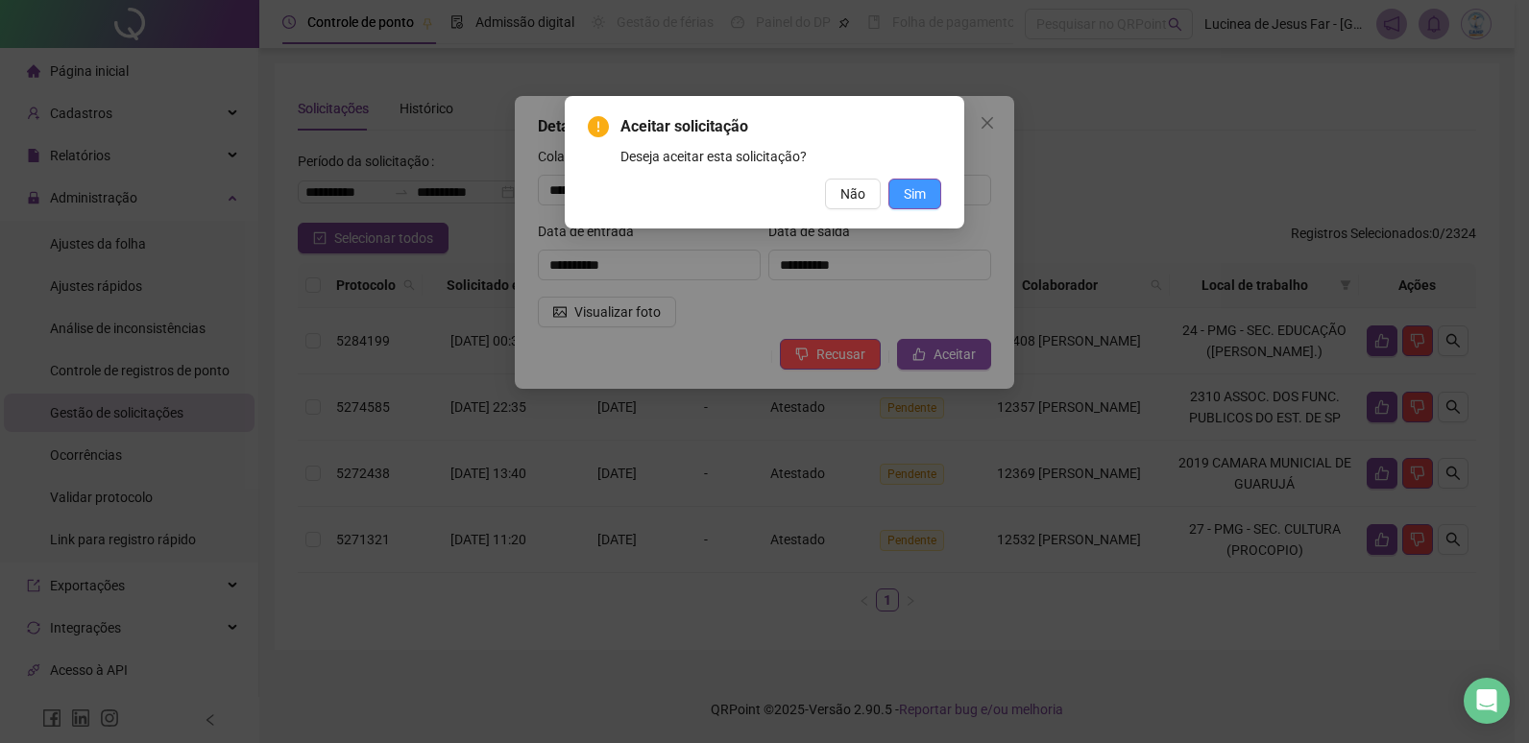
click at [907, 188] on span "Sim" at bounding box center [915, 193] width 22 height 21
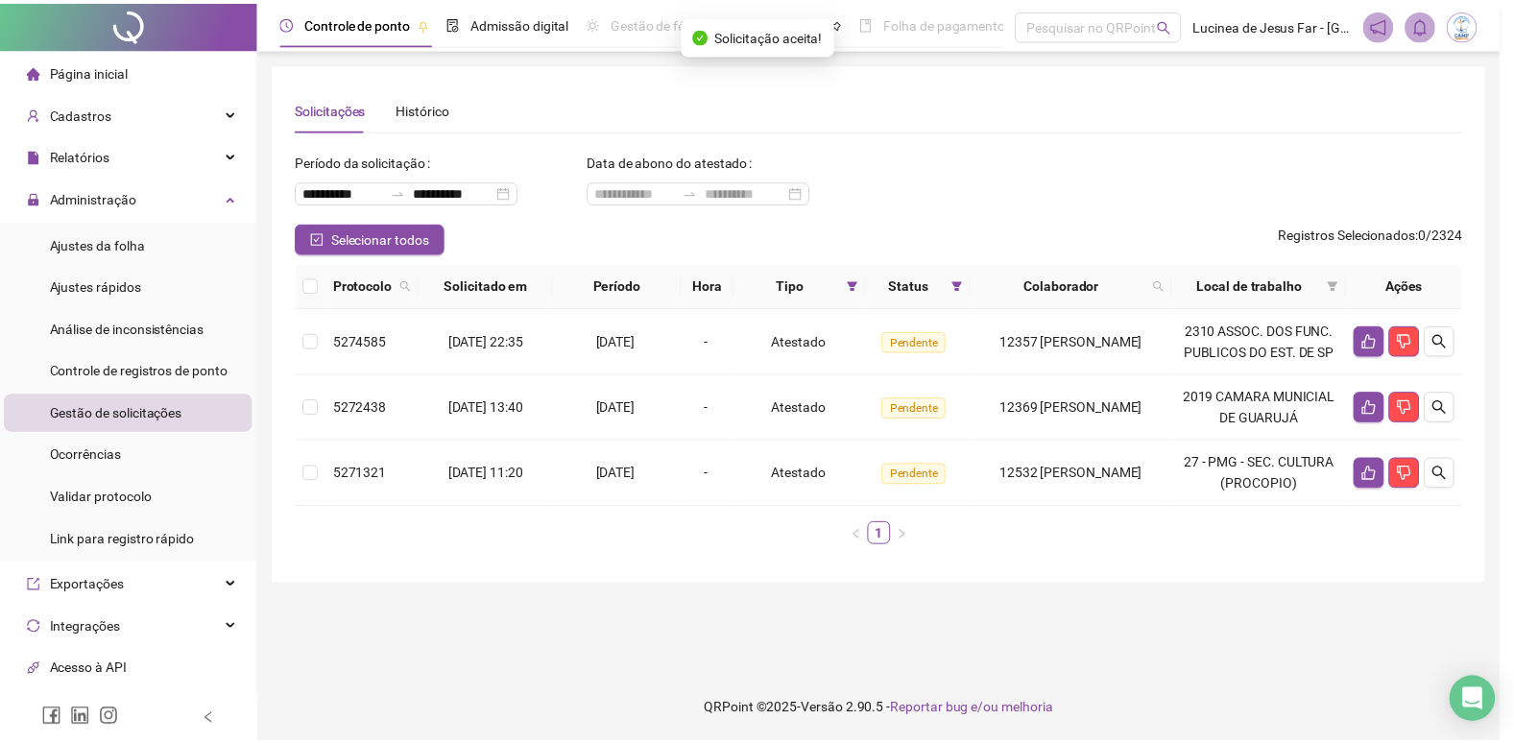
scroll to position [0, 0]
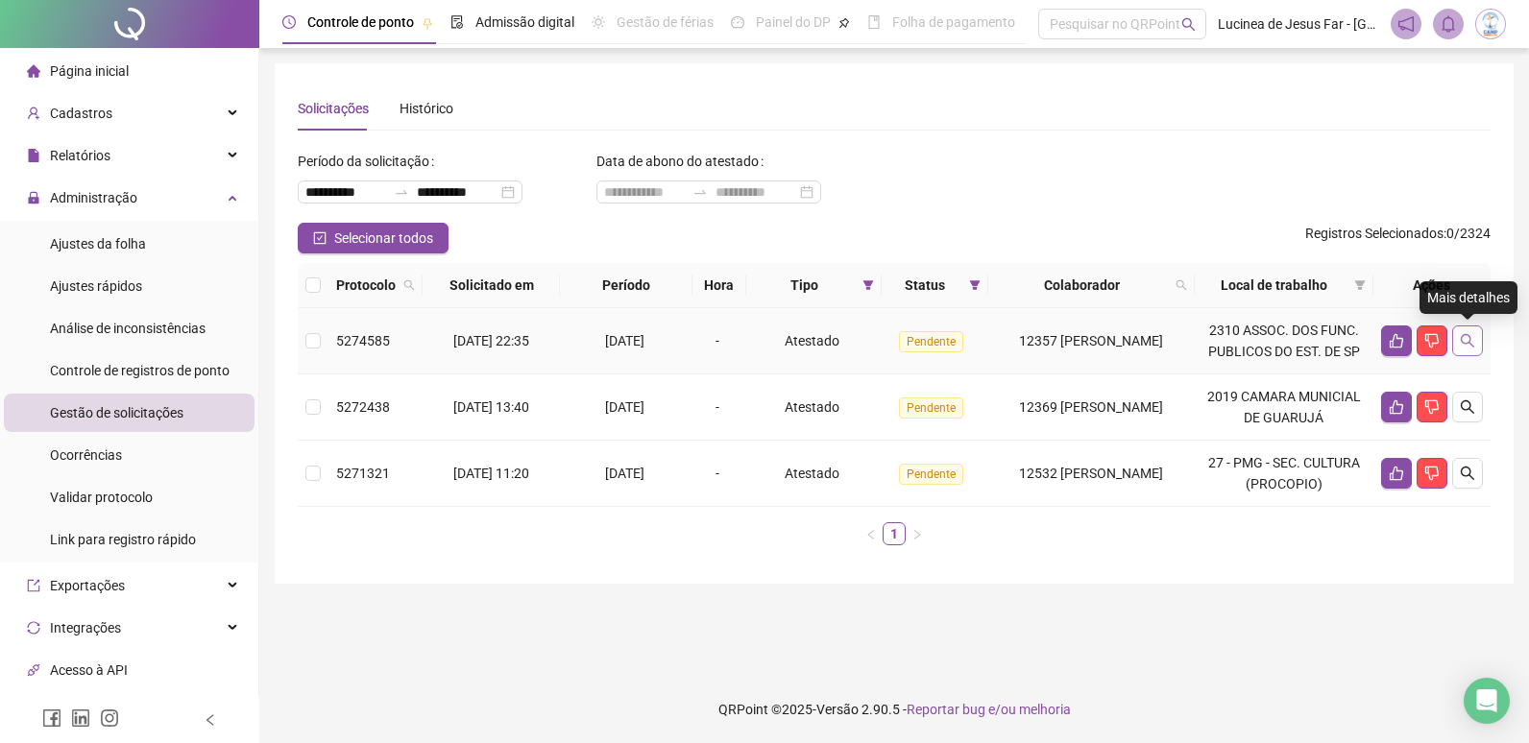
click at [1473, 344] on icon "search" at bounding box center [1467, 340] width 15 height 15
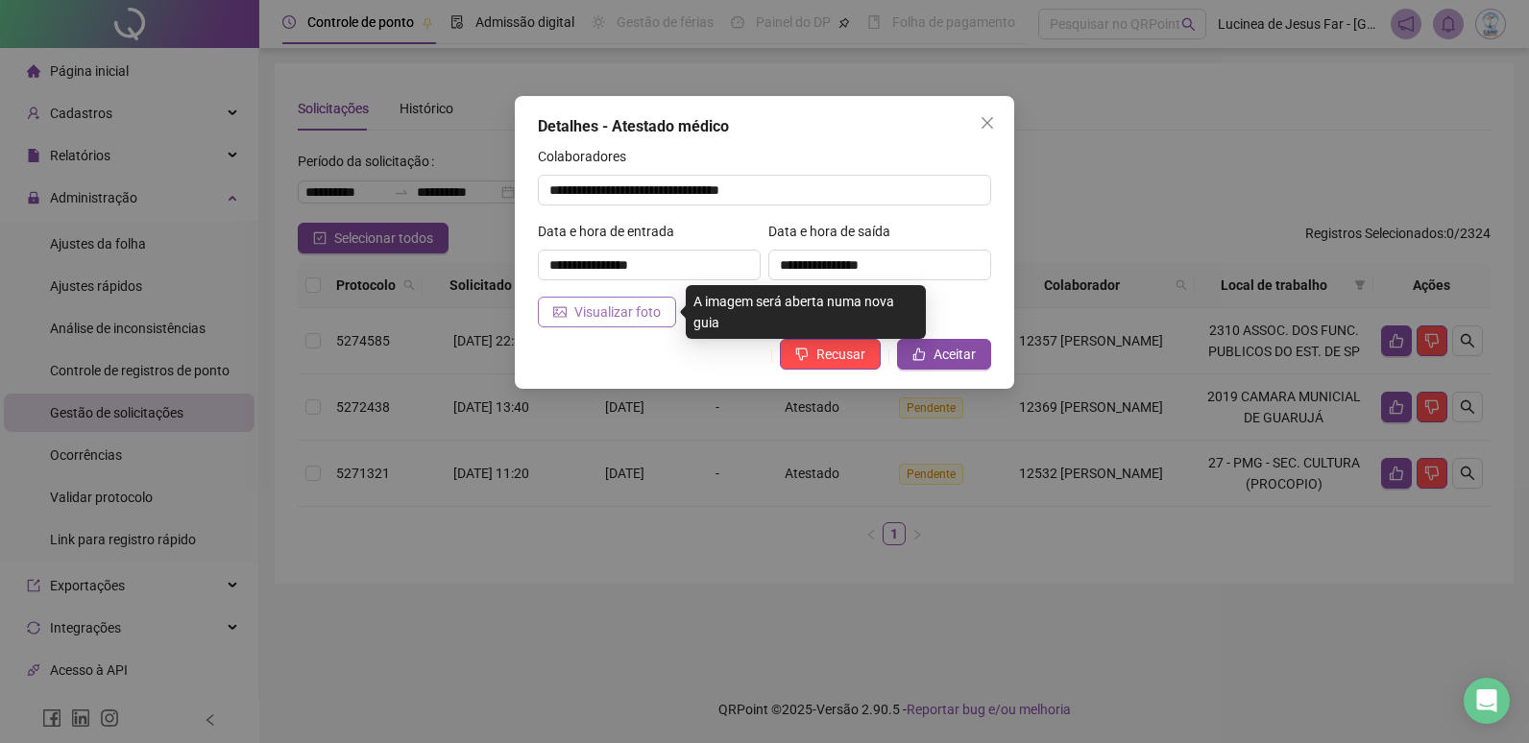
click at [627, 315] on span "Visualizar foto" at bounding box center [617, 312] width 86 height 21
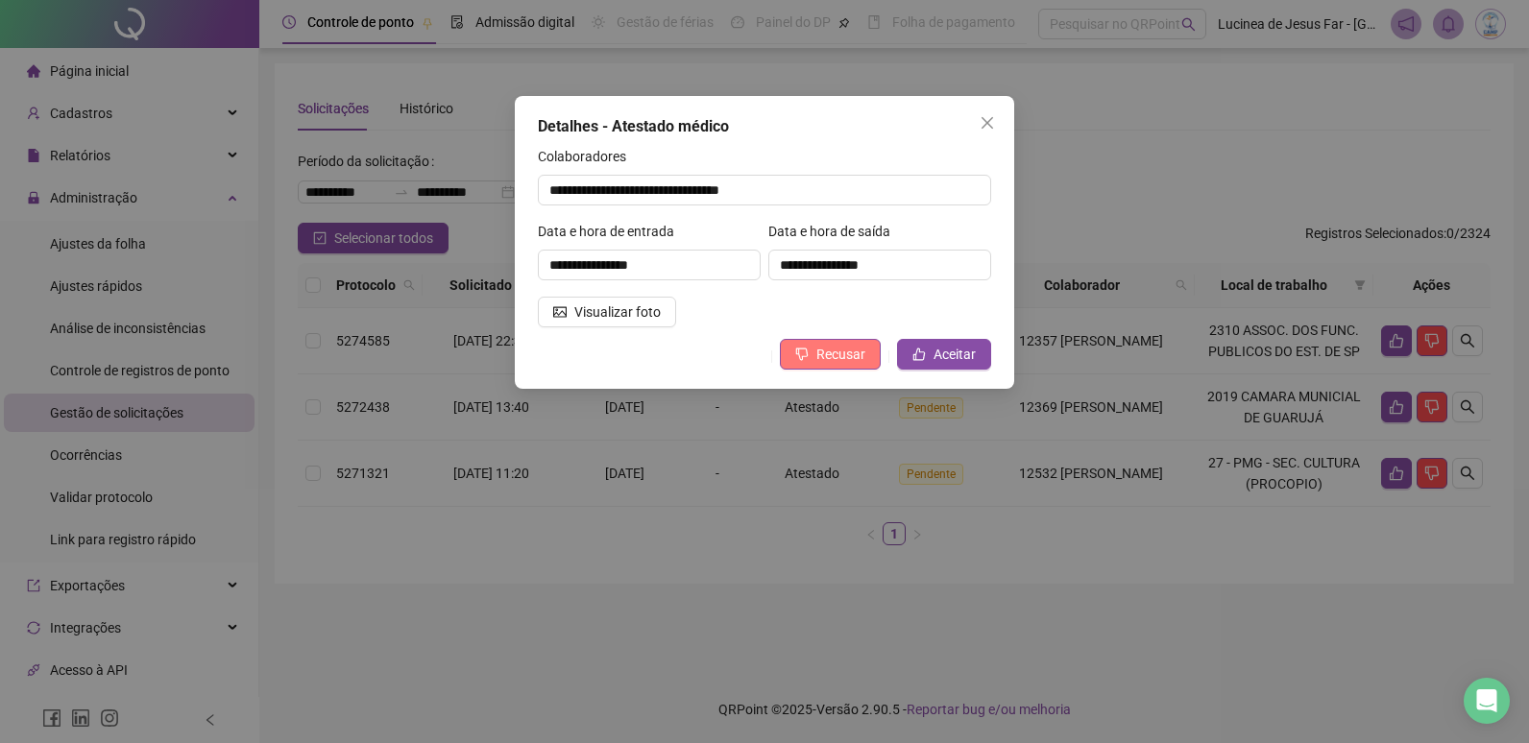
click at [858, 354] on span "Recusar" at bounding box center [840, 354] width 49 height 21
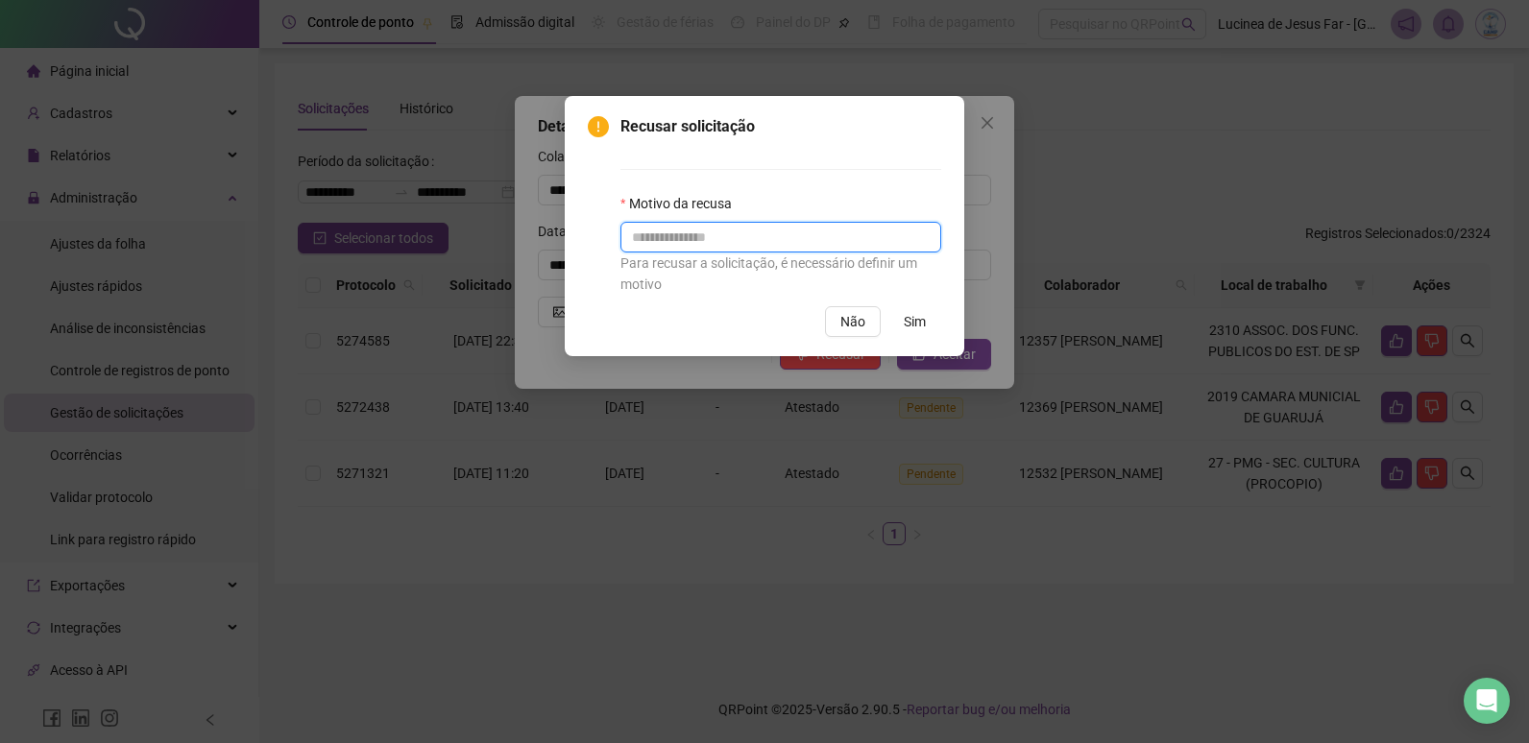
click at [784, 237] on input "text" at bounding box center [780, 237] width 321 height 31
type input "******"
click at [918, 324] on span "Sim" at bounding box center [915, 321] width 22 height 21
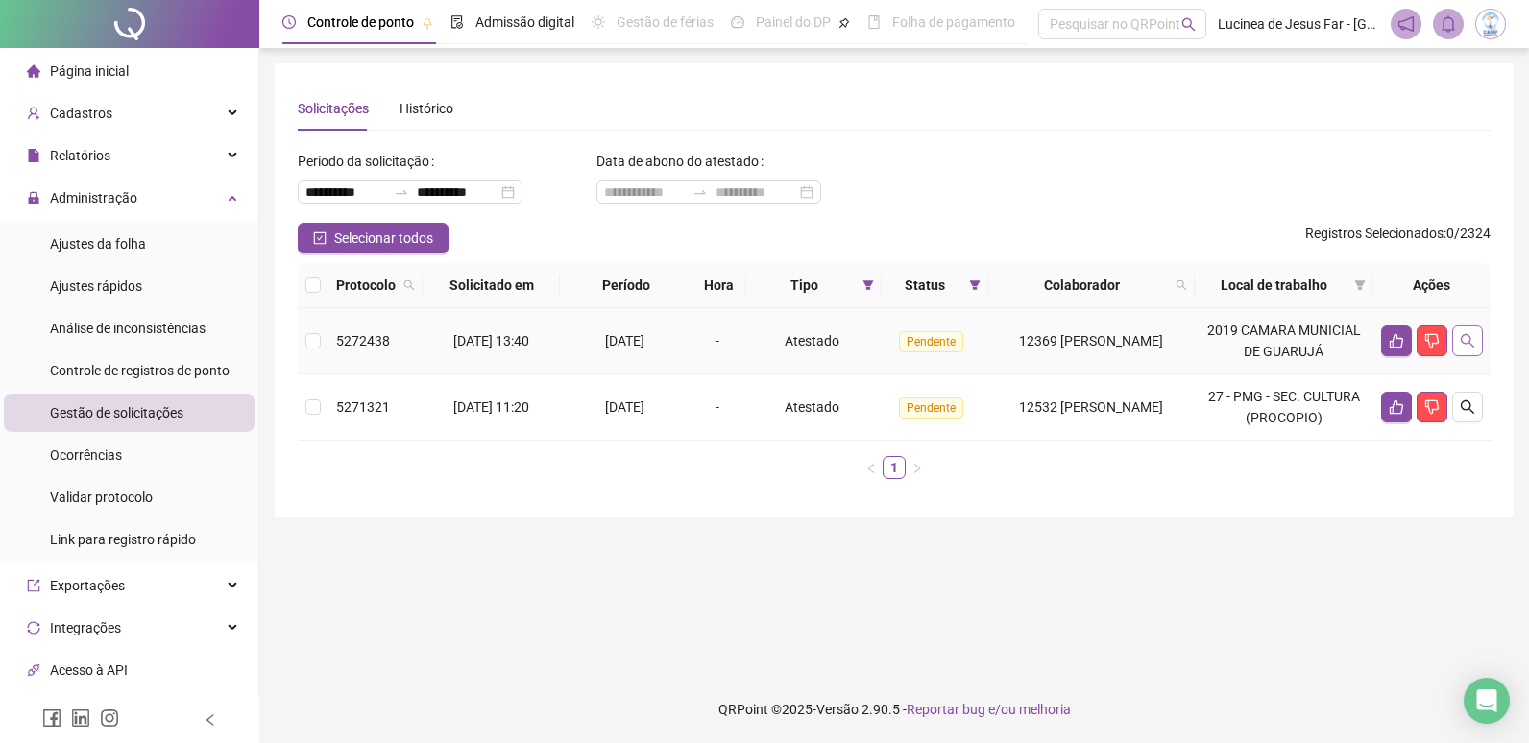
click at [1462, 346] on icon "search" at bounding box center [1467, 340] width 15 height 15
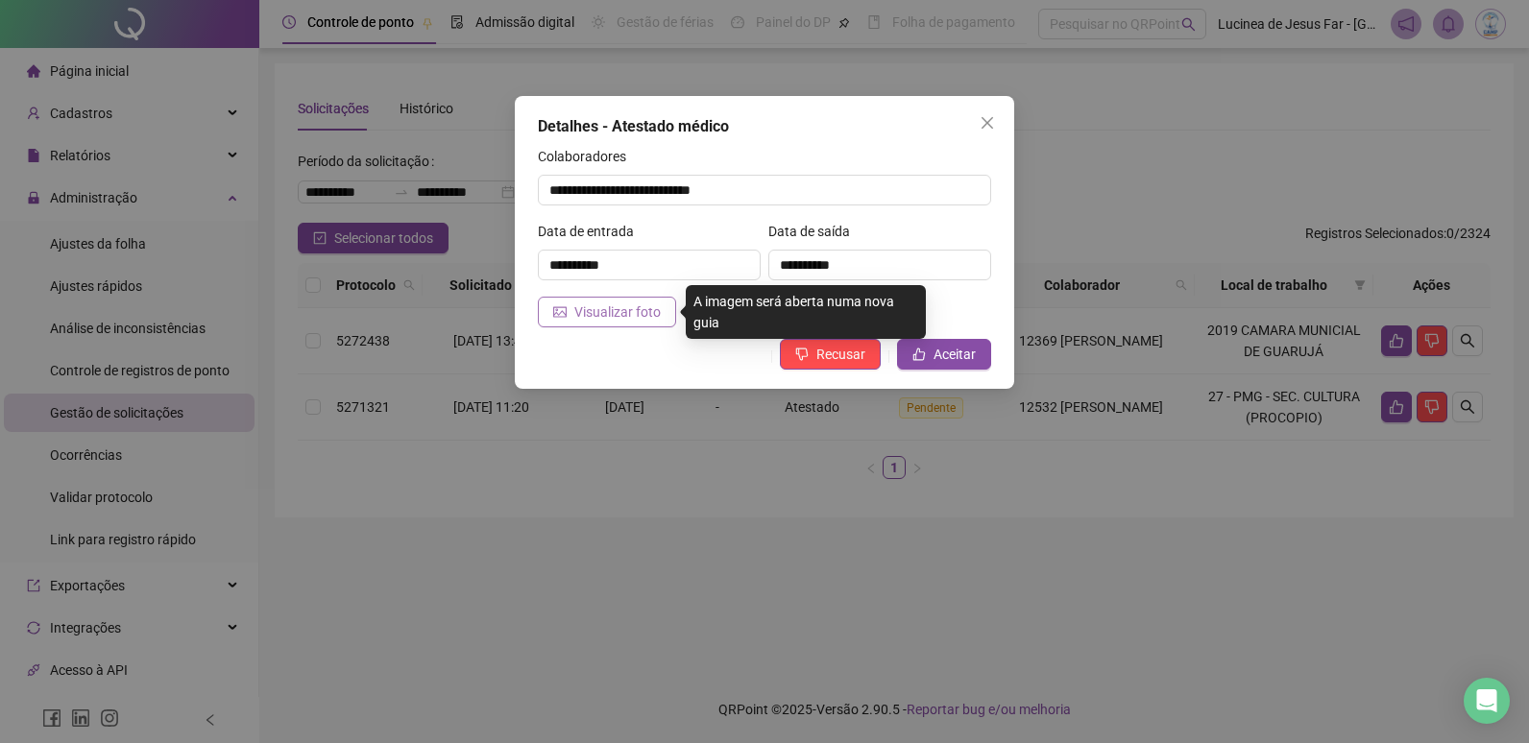
click at [662, 314] on button "Visualizar foto" at bounding box center [607, 312] width 138 height 31
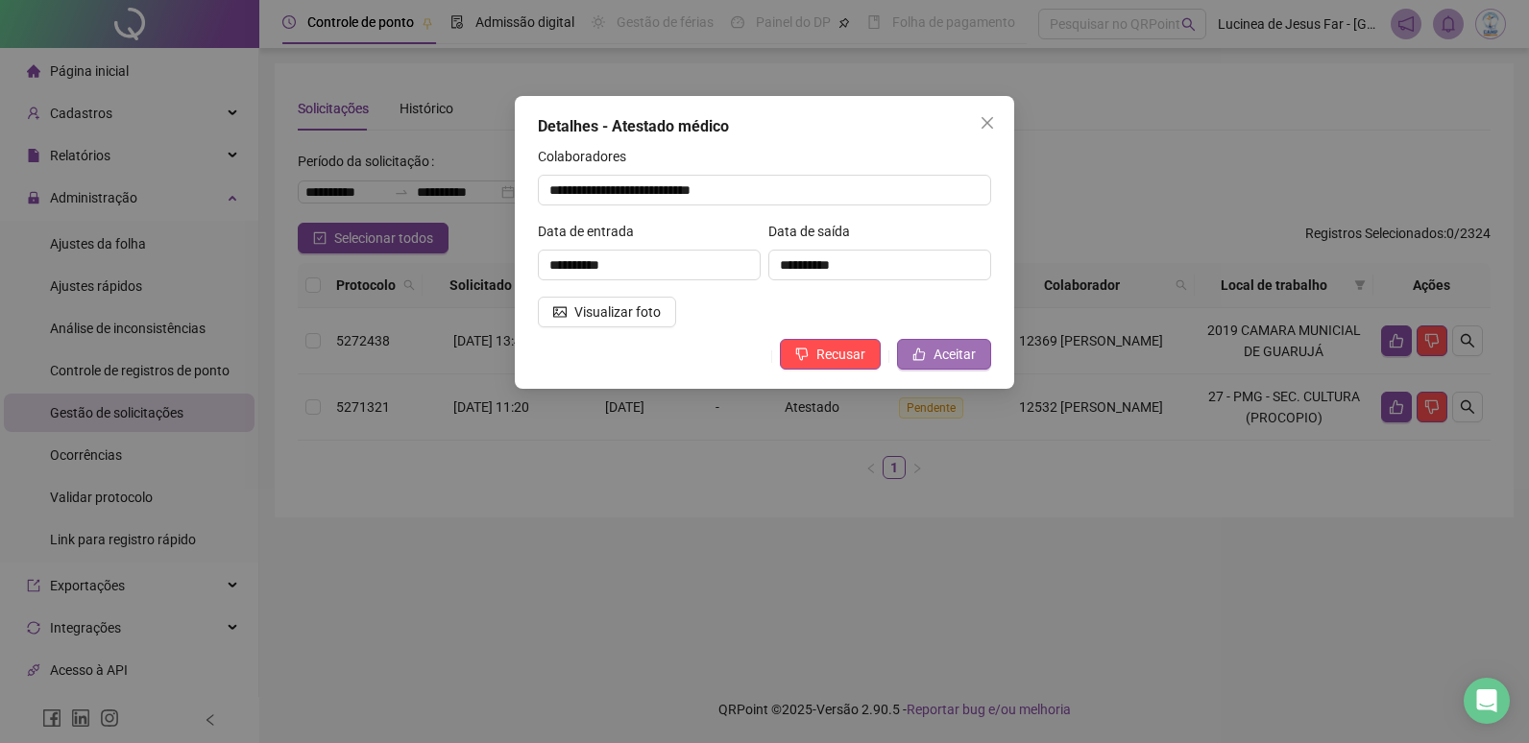
click at [952, 352] on span "Aceitar" at bounding box center [954, 354] width 42 height 21
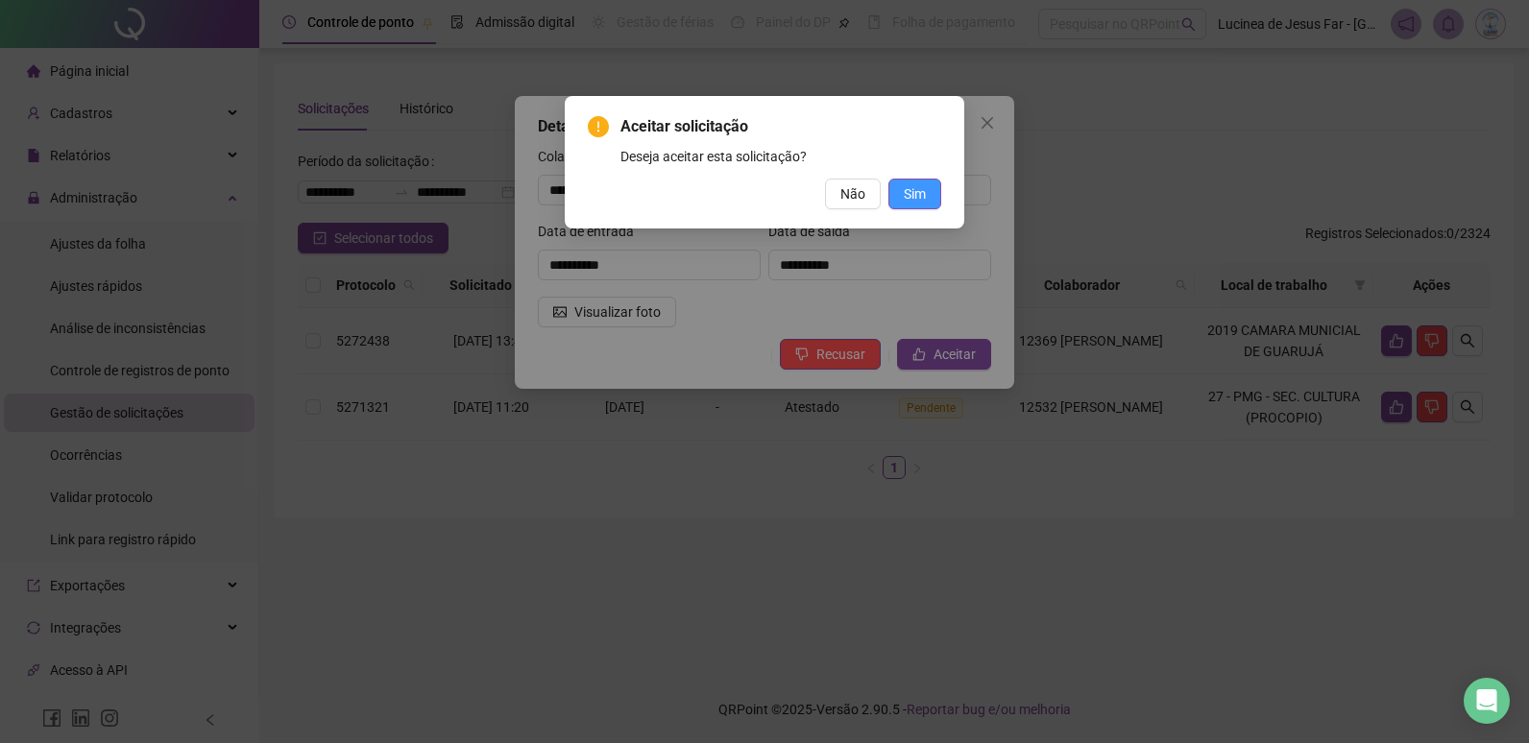
click at [924, 191] on span "Sim" at bounding box center [915, 193] width 22 height 21
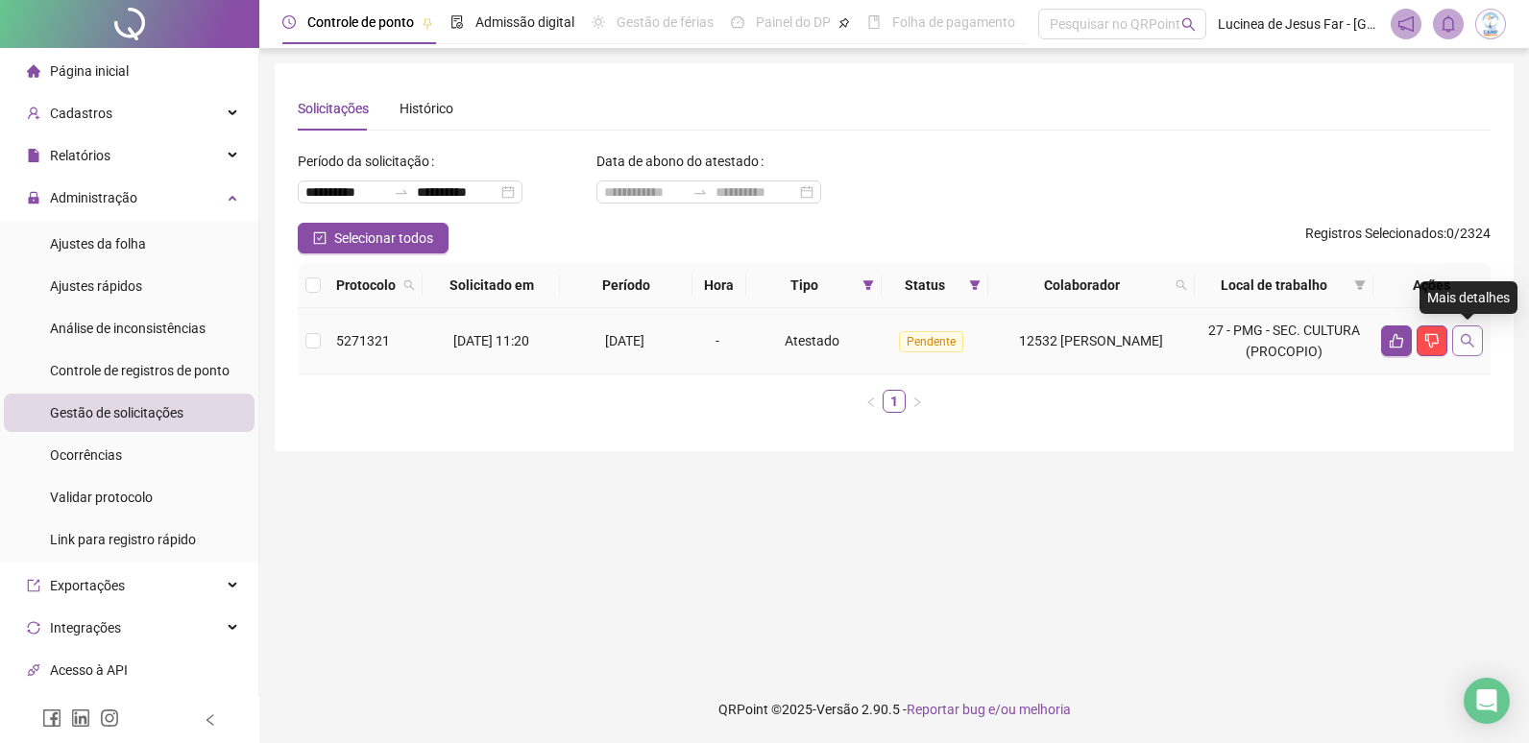
click at [1460, 336] on icon "search" at bounding box center [1467, 340] width 15 height 15
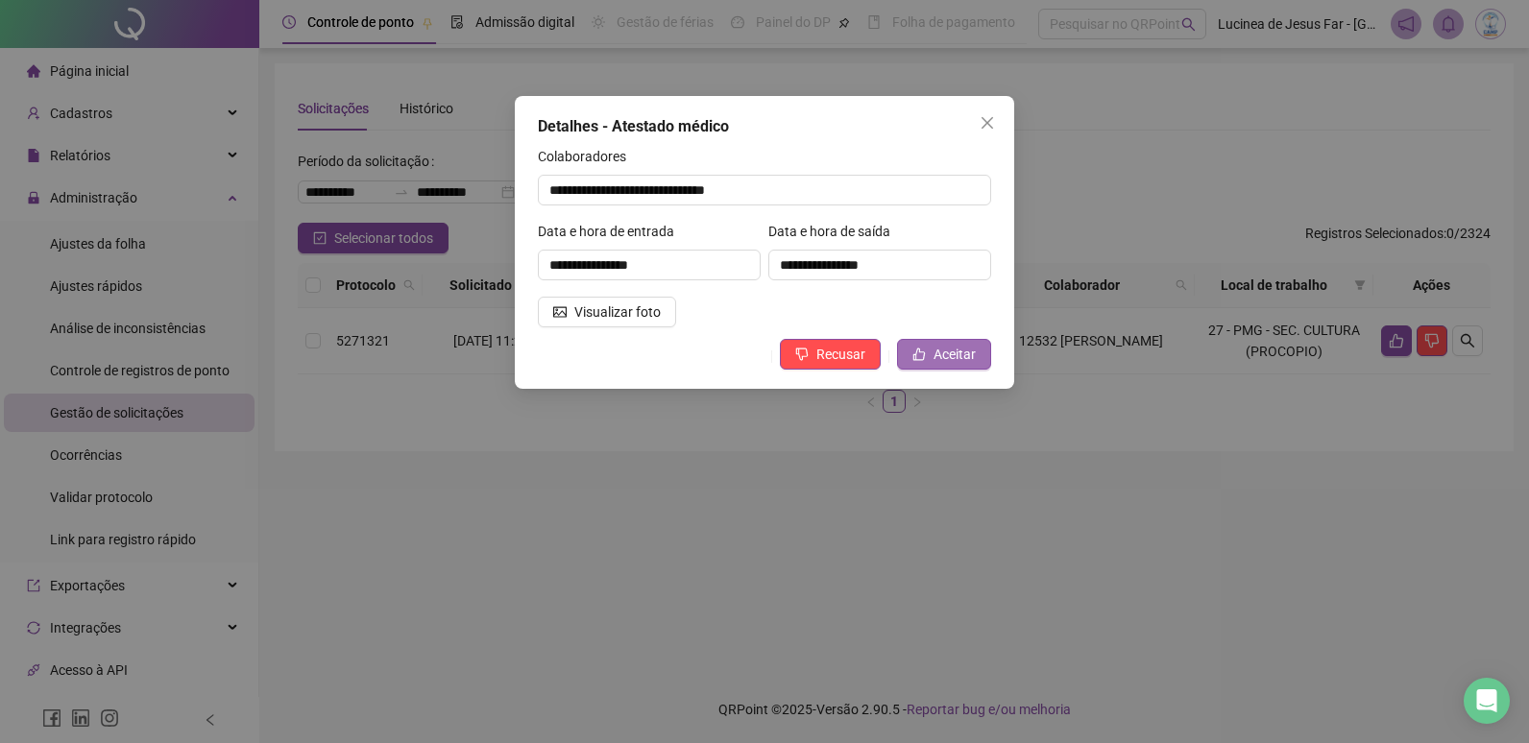
click at [934, 356] on span "Aceitar" at bounding box center [954, 354] width 42 height 21
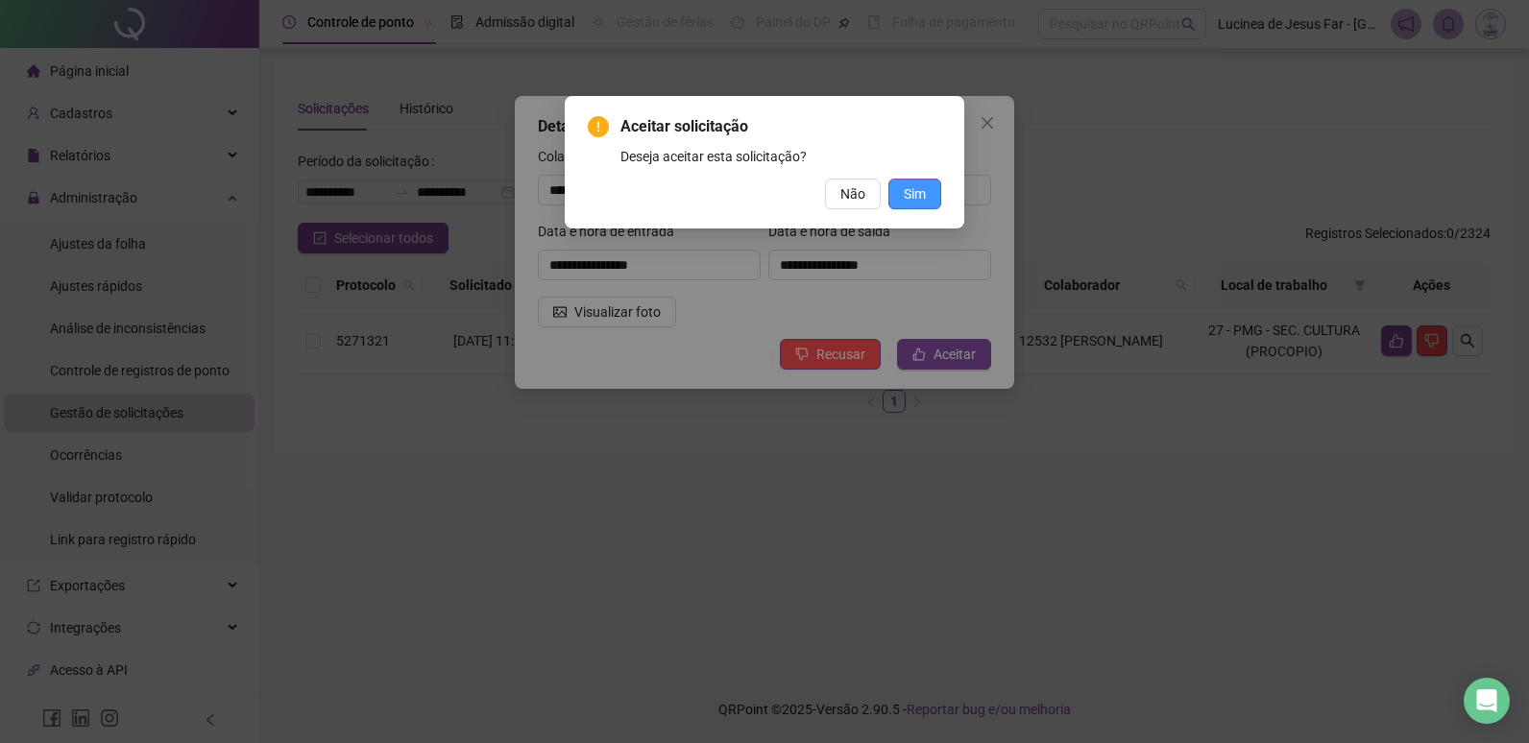
click at [922, 197] on span "Sim" at bounding box center [915, 193] width 22 height 21
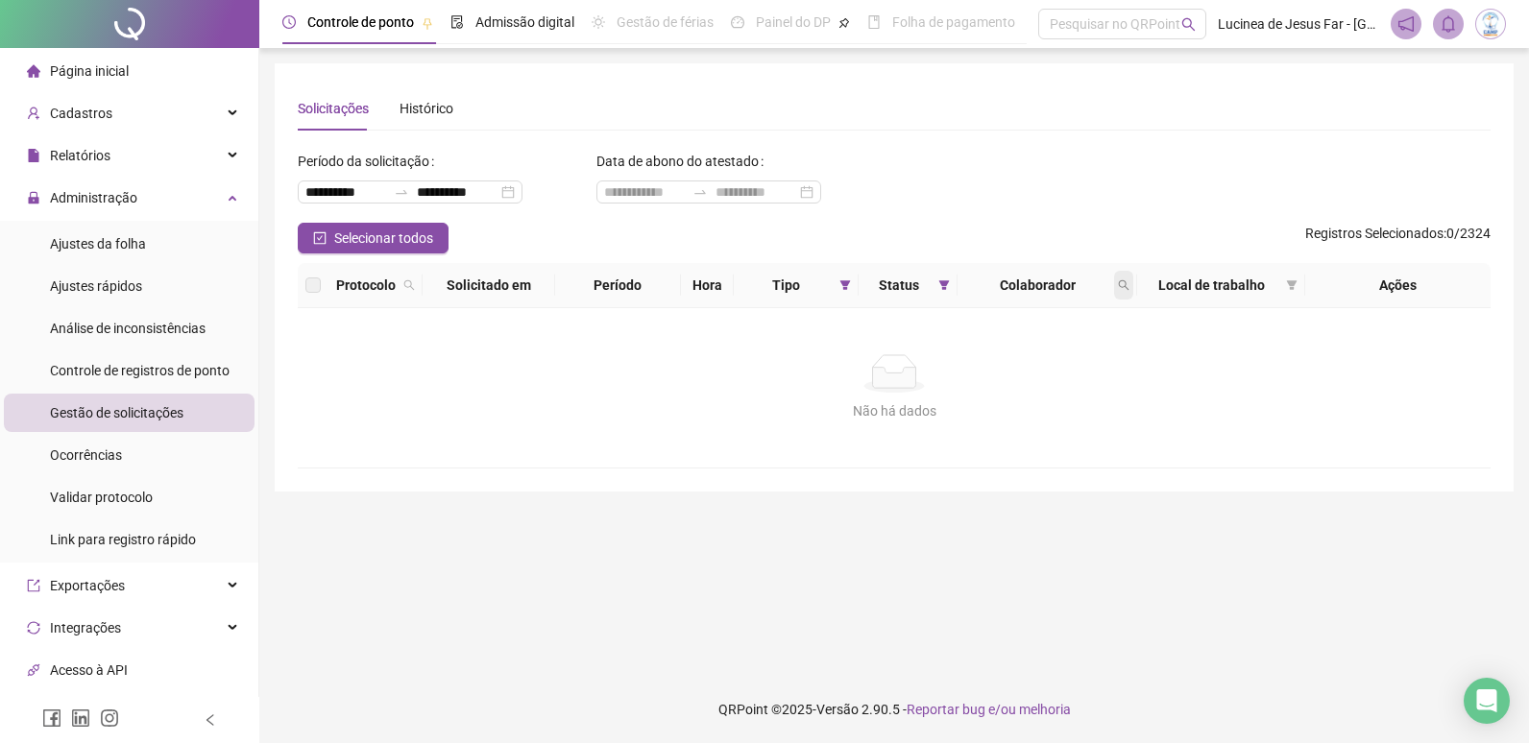
click at [1123, 286] on icon "search" at bounding box center [1124, 285] width 12 height 12
click at [1081, 361] on span "Limpar" at bounding box center [1081, 362] width 42 height 21
click at [941, 285] on icon "filter" at bounding box center [944, 285] width 11 height 10
click at [843, 287] on icon "filter" at bounding box center [845, 285] width 11 height 10
drag, startPoint x: 751, startPoint y: 412, endPoint x: 783, endPoint y: 415, distance: 31.8
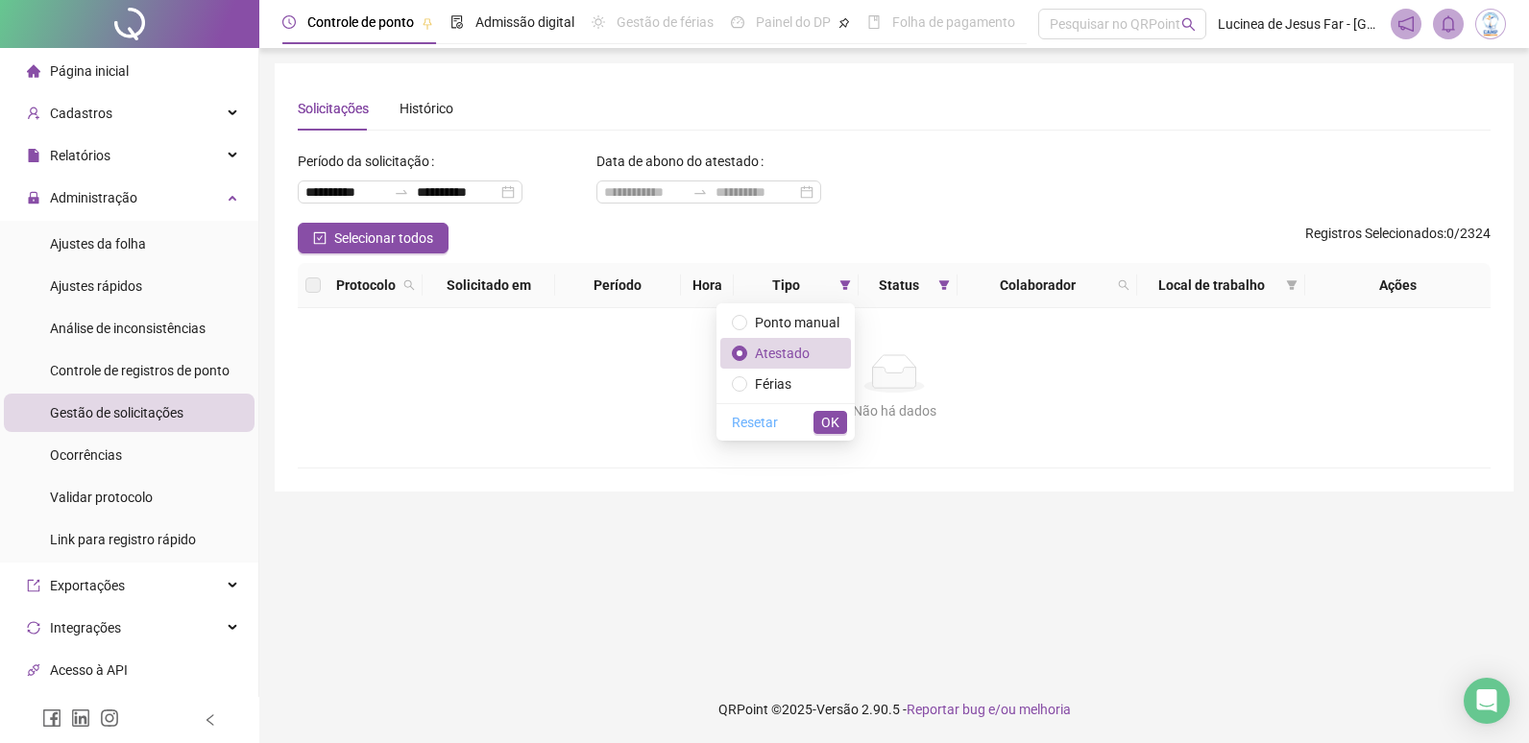
click at [755, 414] on span "Resetar" at bounding box center [755, 422] width 46 height 21
click at [828, 422] on span "OK" at bounding box center [830, 422] width 18 height 21
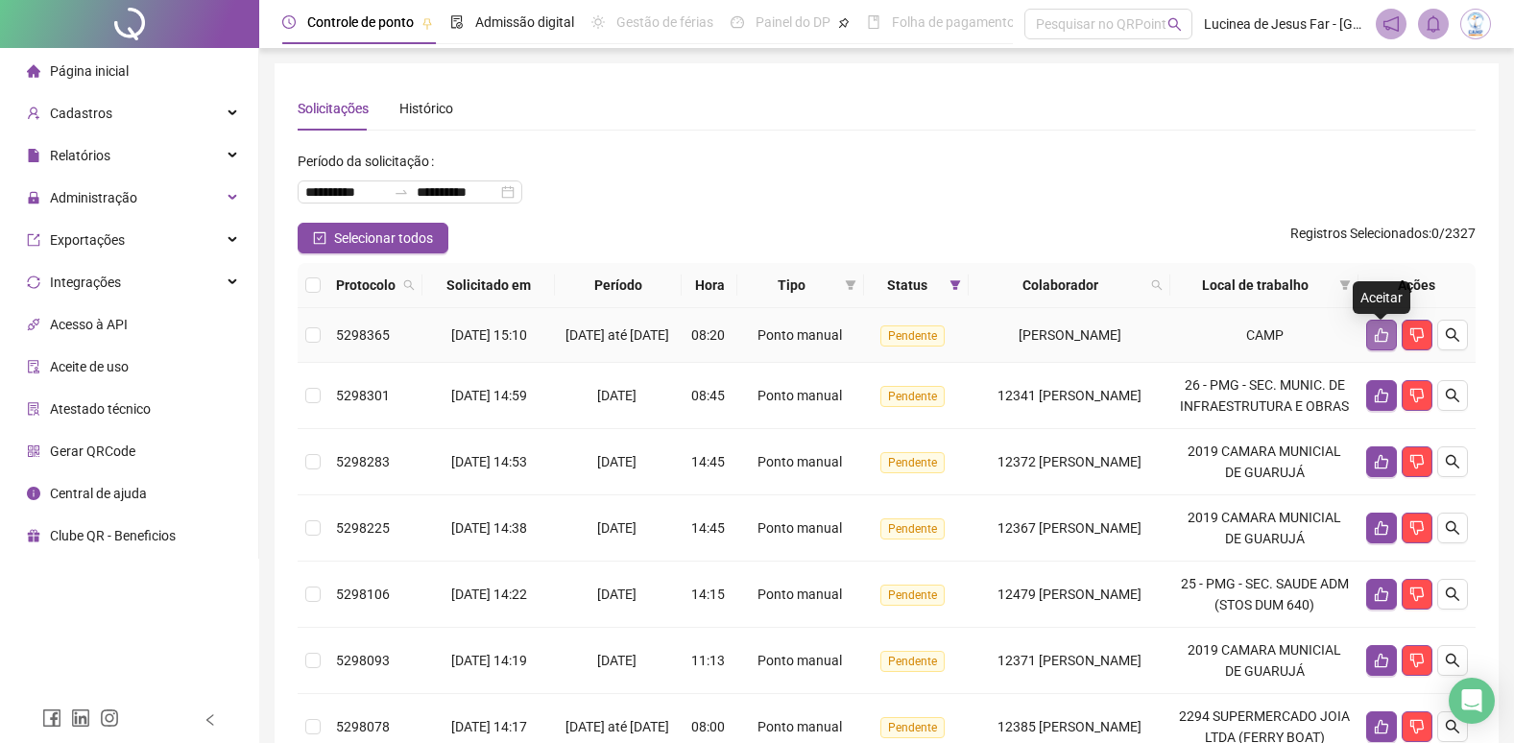
click at [1376, 334] on icon "like" at bounding box center [1381, 334] width 15 height 15
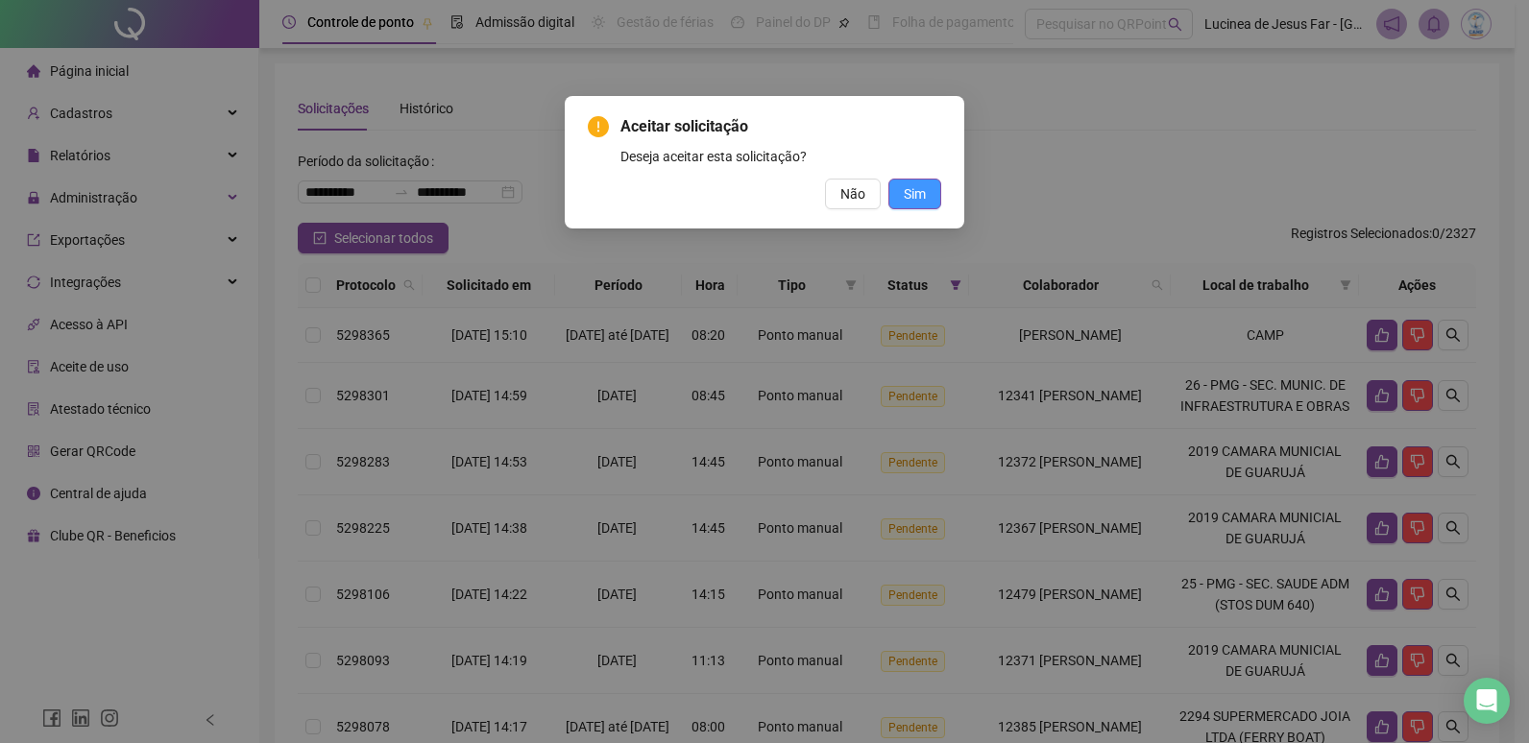
click at [925, 200] on span "Sim" at bounding box center [915, 193] width 22 height 21
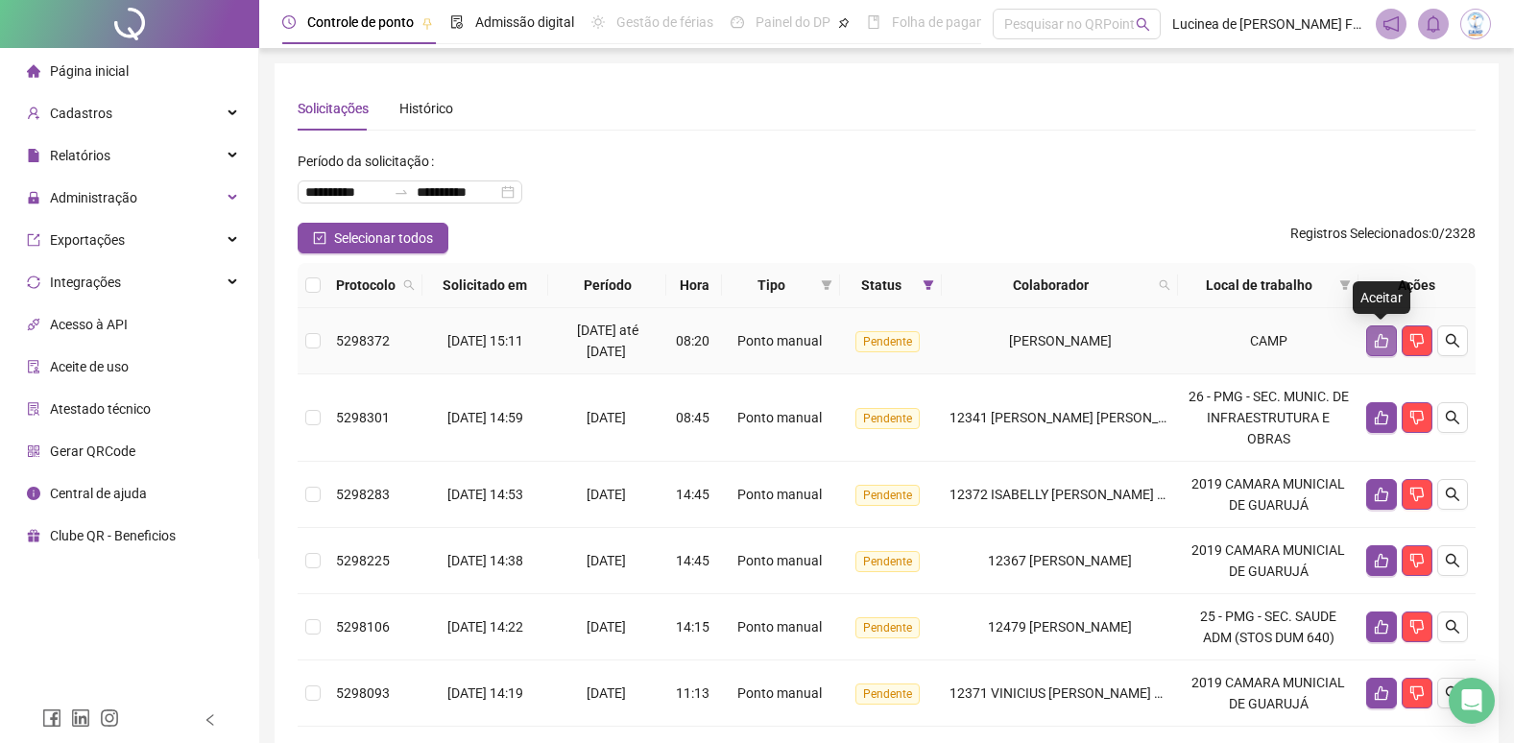
click at [1379, 340] on icon "like" at bounding box center [1381, 341] width 13 height 14
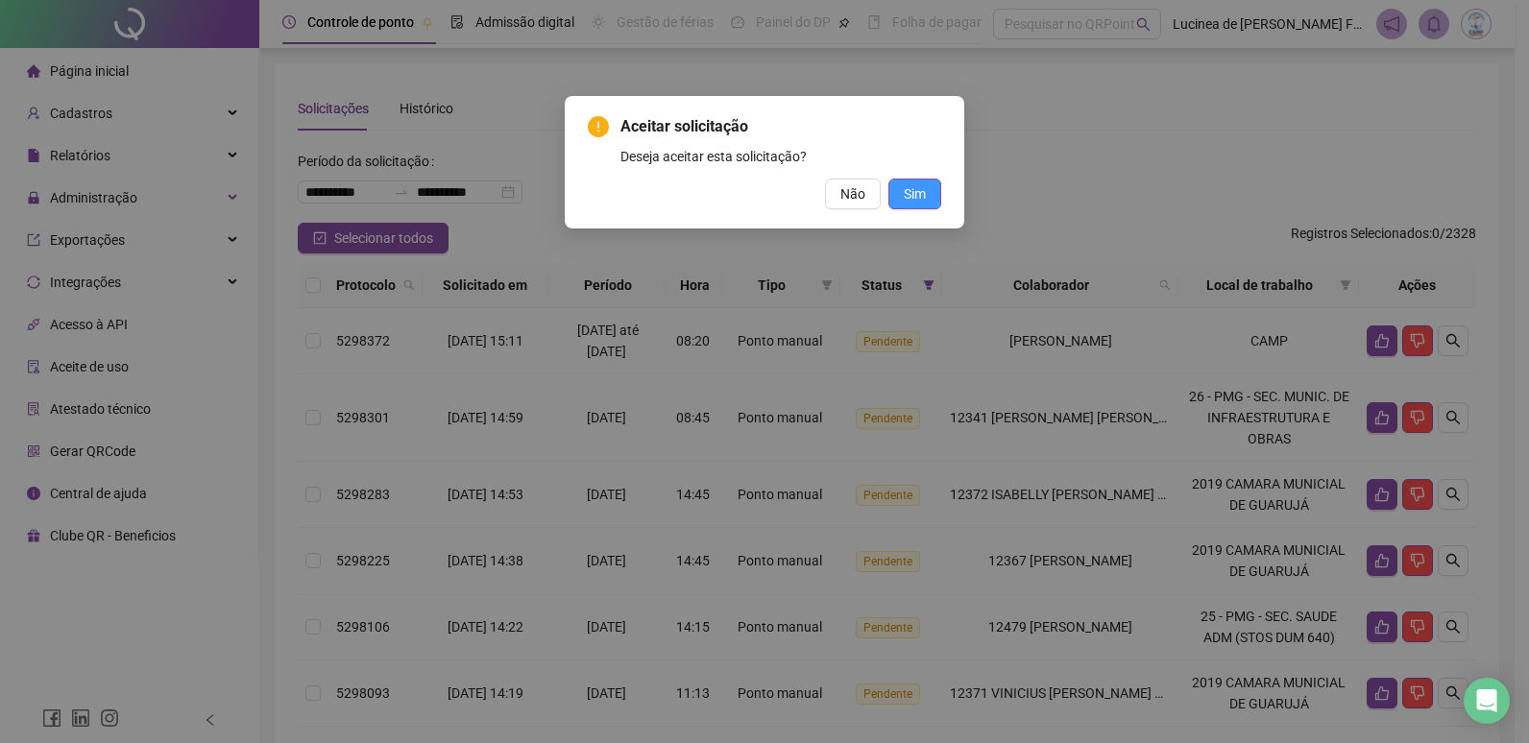
click at [915, 195] on span "Sim" at bounding box center [915, 193] width 22 height 21
